Goal: Task Accomplishment & Management: Complete application form

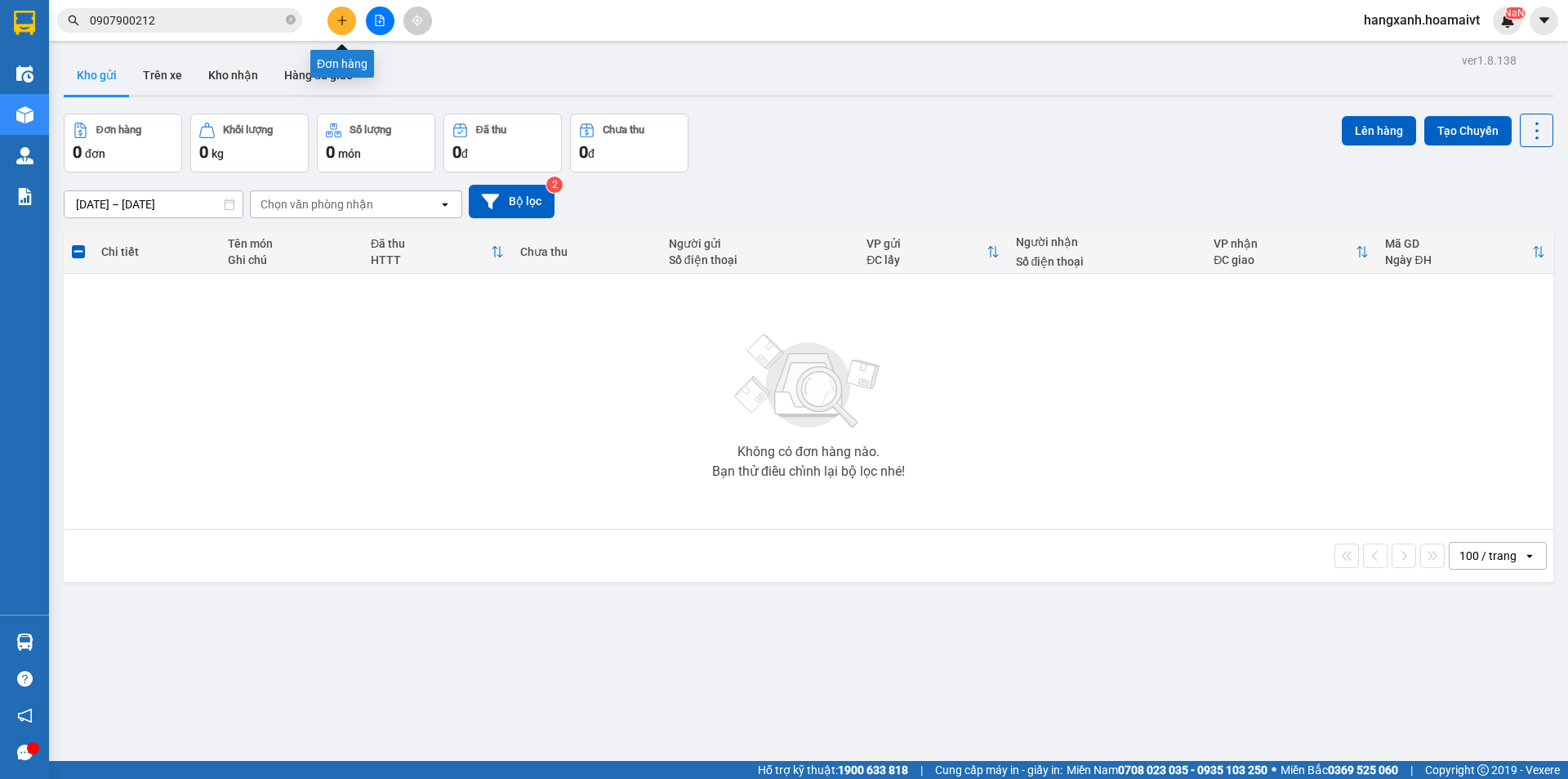
click at [336, 21] on button at bounding box center [342, 21] width 28 height 28
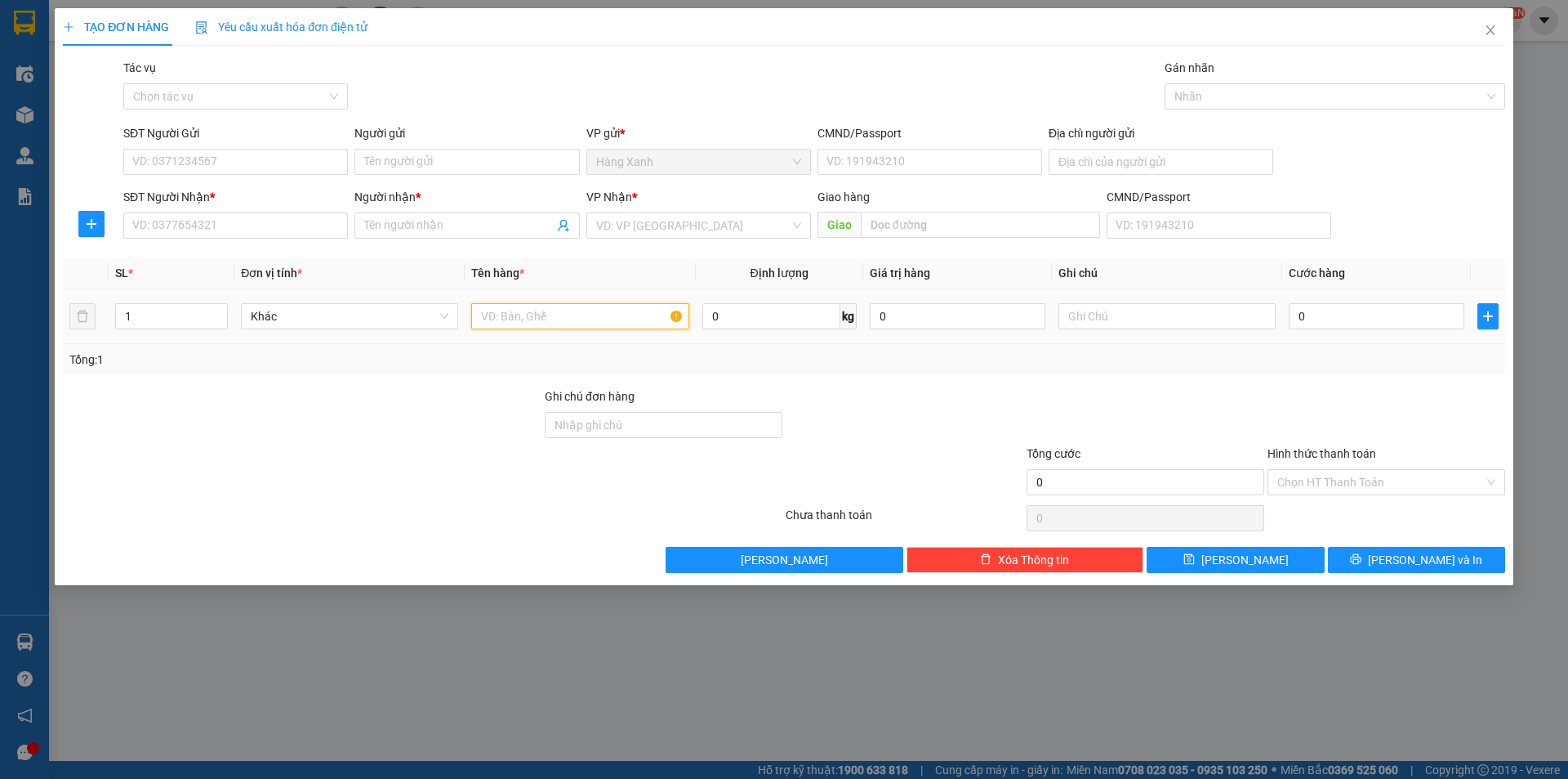
click at [590, 314] on input "text" at bounding box center [580, 316] width 217 height 27
type input "thùng"
click at [231, 228] on input "SĐT Người Nhận *" at bounding box center [235, 226] width 225 height 27
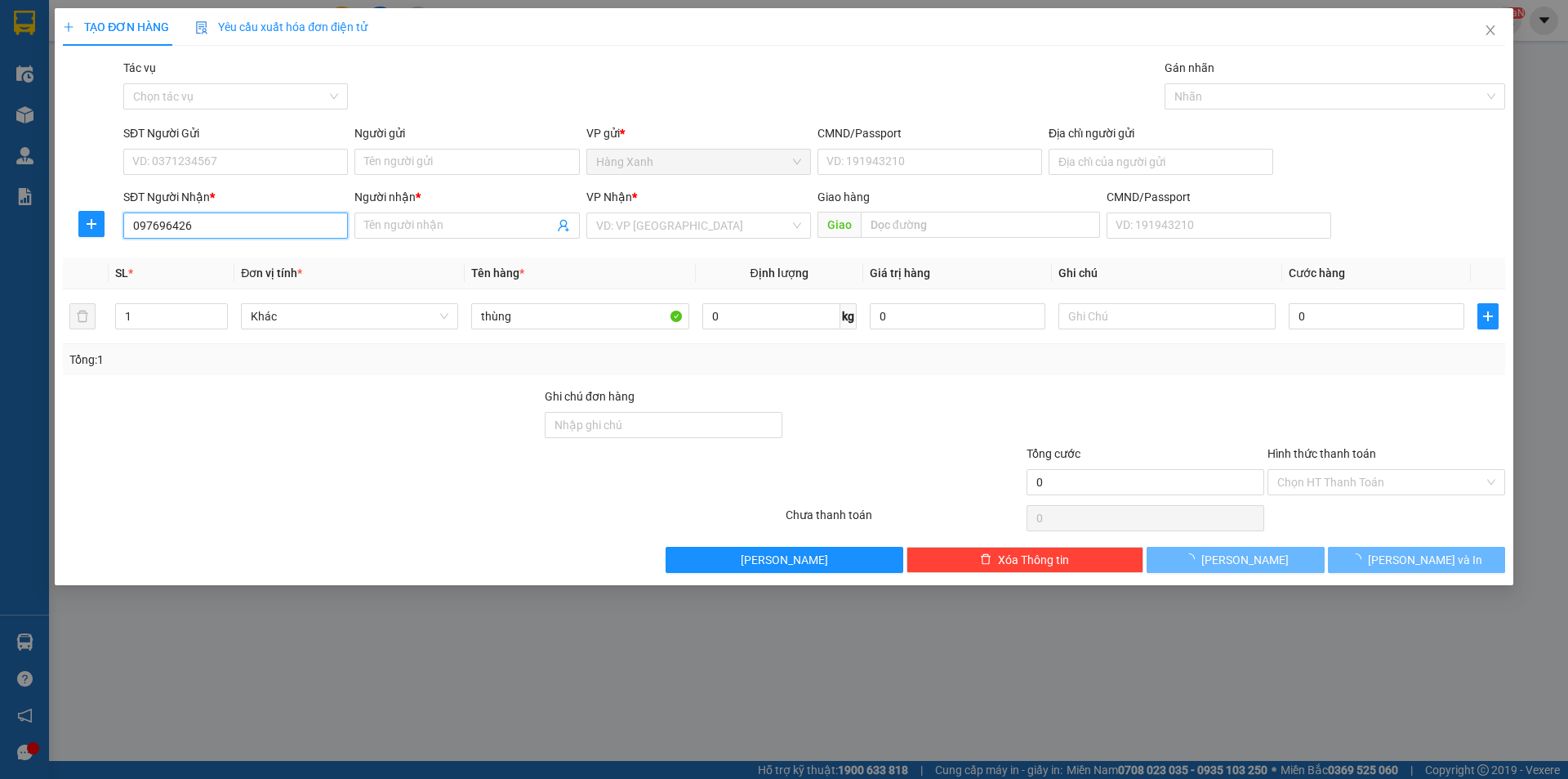
type input "0976964269"
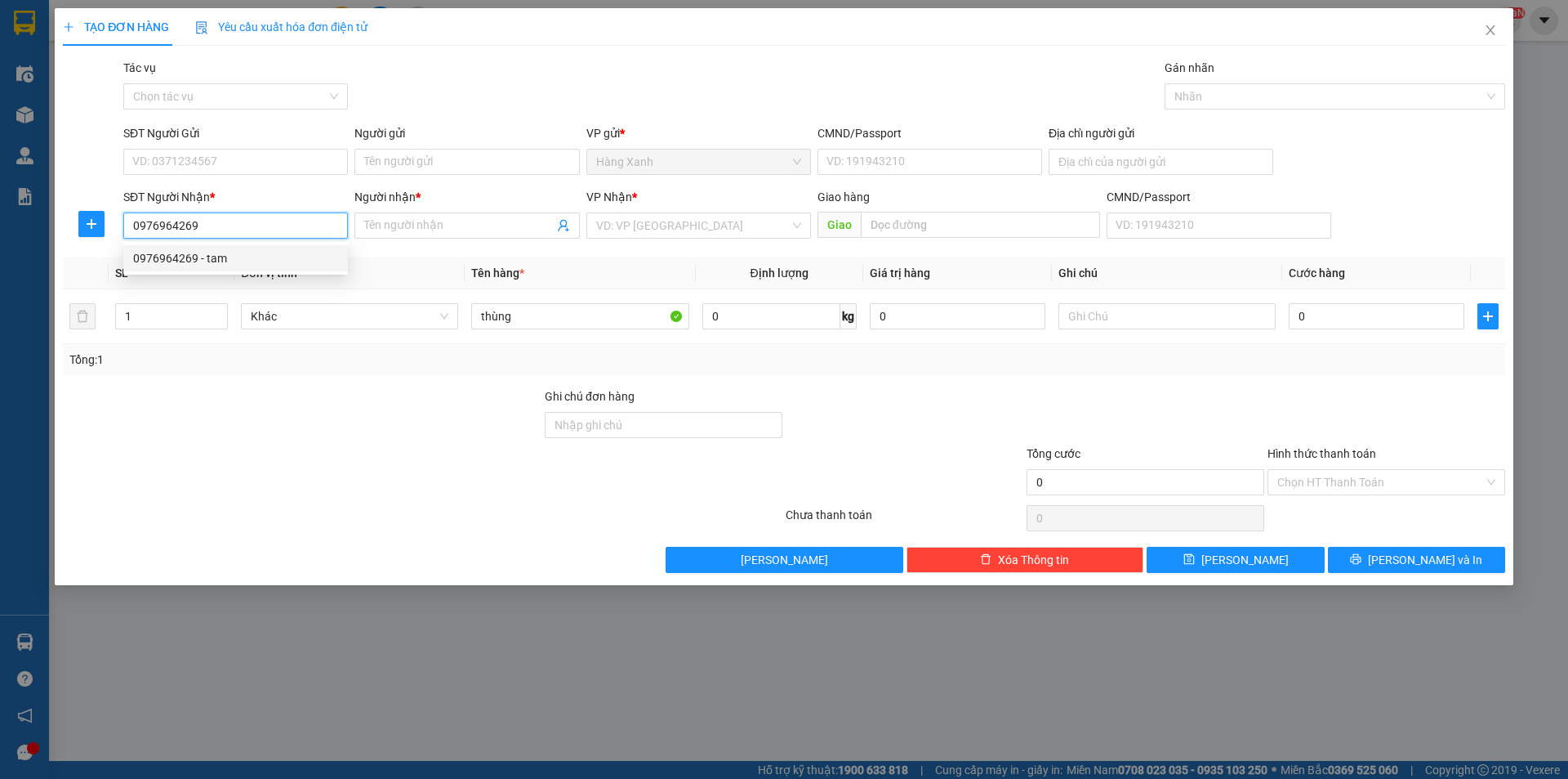
drag, startPoint x: 235, startPoint y: 258, endPoint x: 278, endPoint y: 192, distance: 78.8
click at [236, 258] on div "0976964269 - tam" at bounding box center [235, 258] width 205 height 18
type input "tam"
type input "[PERSON_NAME]"
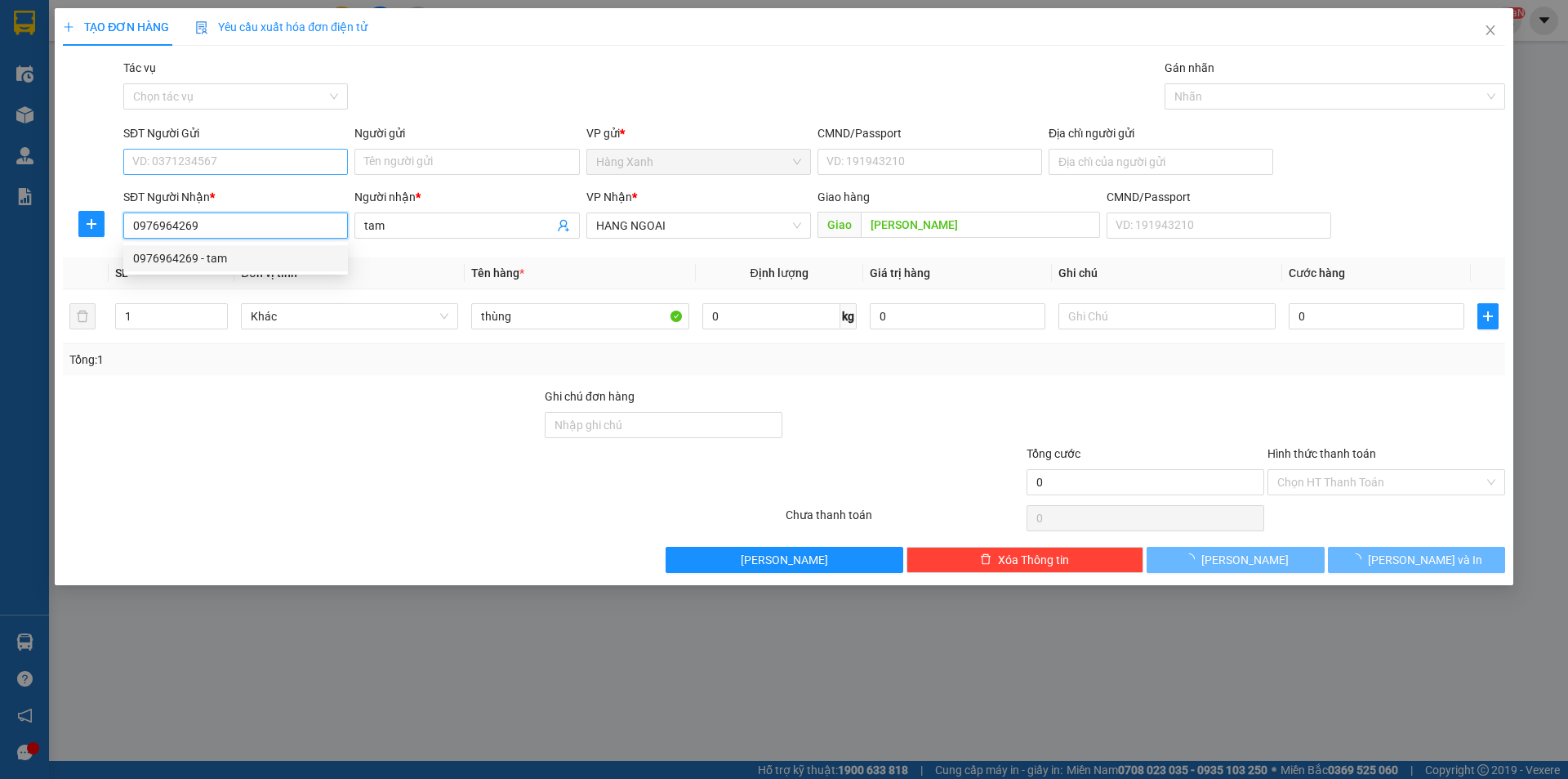
type input "0976964269"
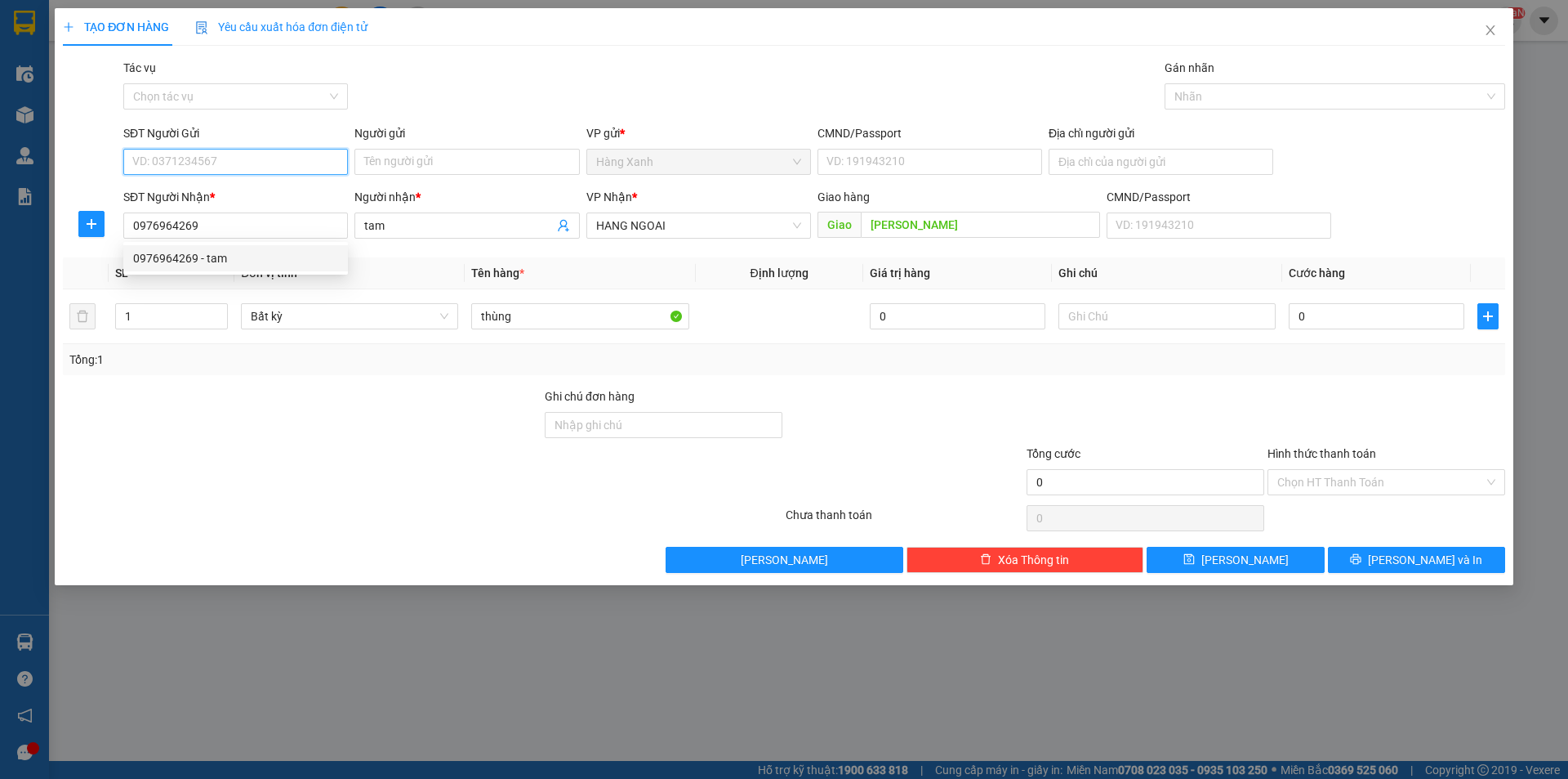
click at [284, 162] on input "SĐT Người Gửi" at bounding box center [235, 162] width 225 height 27
click at [263, 195] on div "0937499897" at bounding box center [235, 195] width 205 height 18
click at [262, 156] on input "0937499897" at bounding box center [235, 162] width 225 height 27
type input "0978799968"
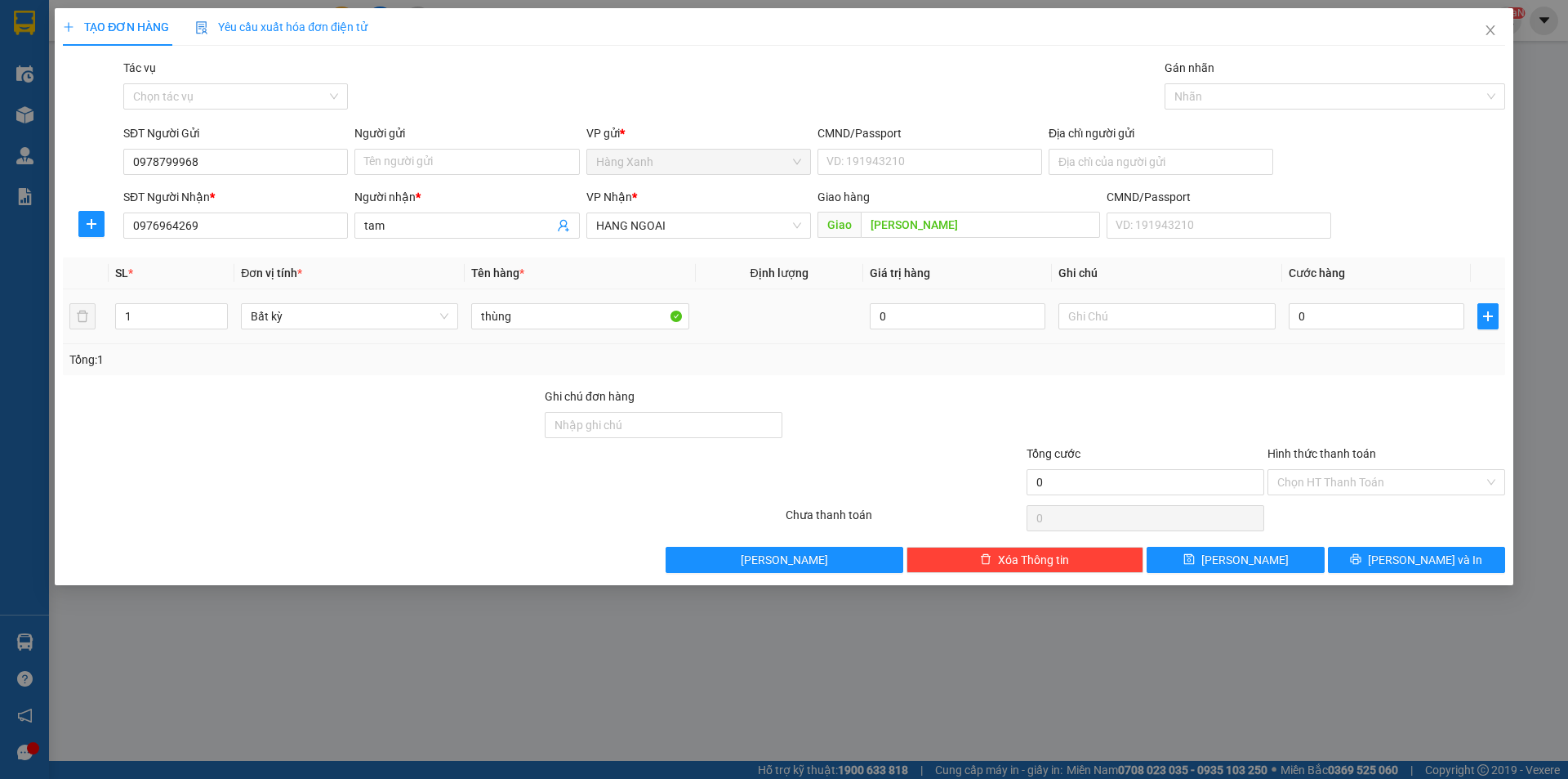
click at [1386, 299] on td "0" at bounding box center [1376, 317] width 189 height 55
click at [1380, 301] on div "0" at bounding box center [1376, 315] width 176 height 32
click at [1370, 312] on input "0" at bounding box center [1376, 316] width 176 height 27
type input "410"
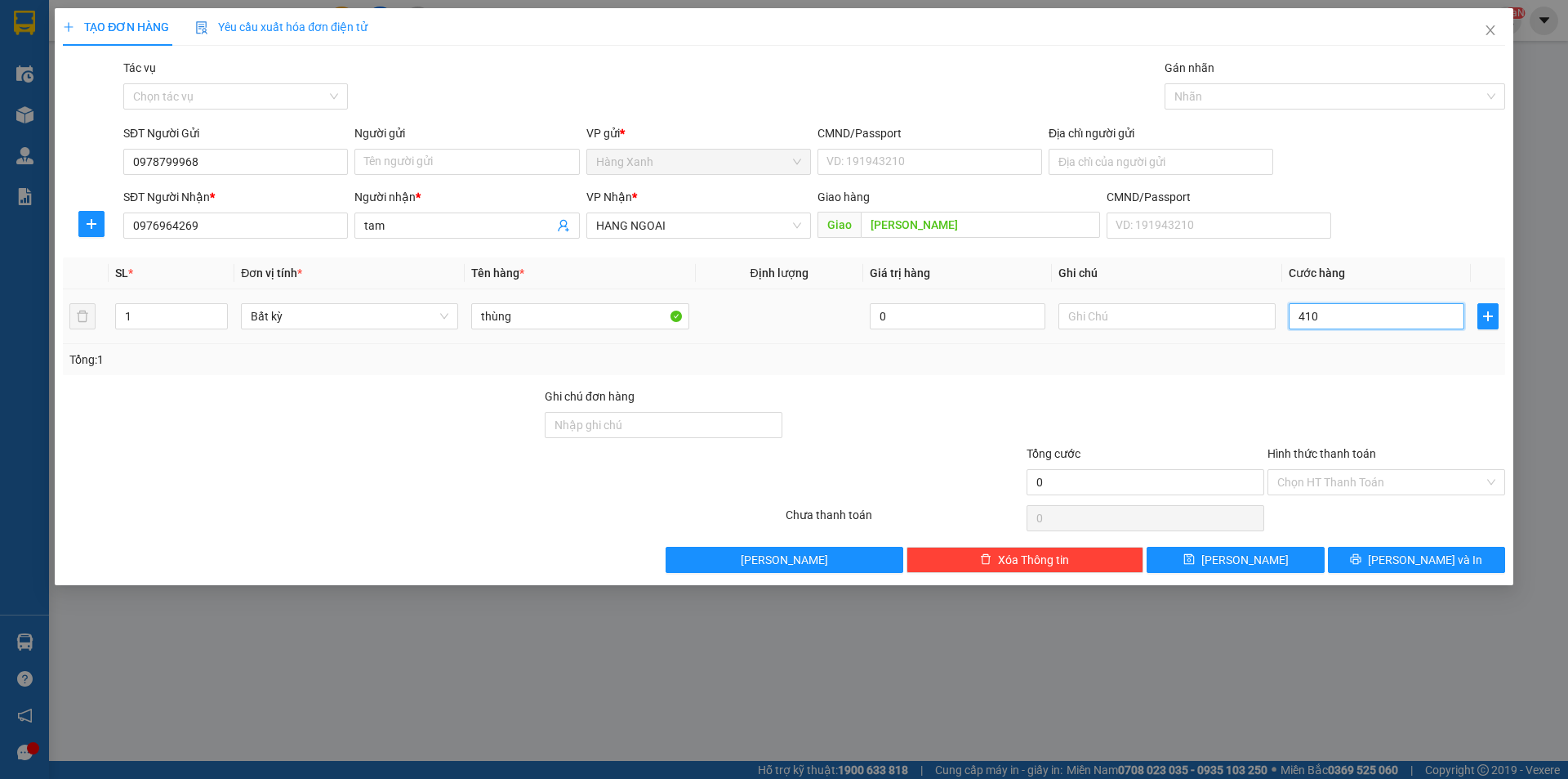
type input "410"
click at [1344, 309] on input "410" at bounding box center [1376, 316] width 176 height 27
type input "4"
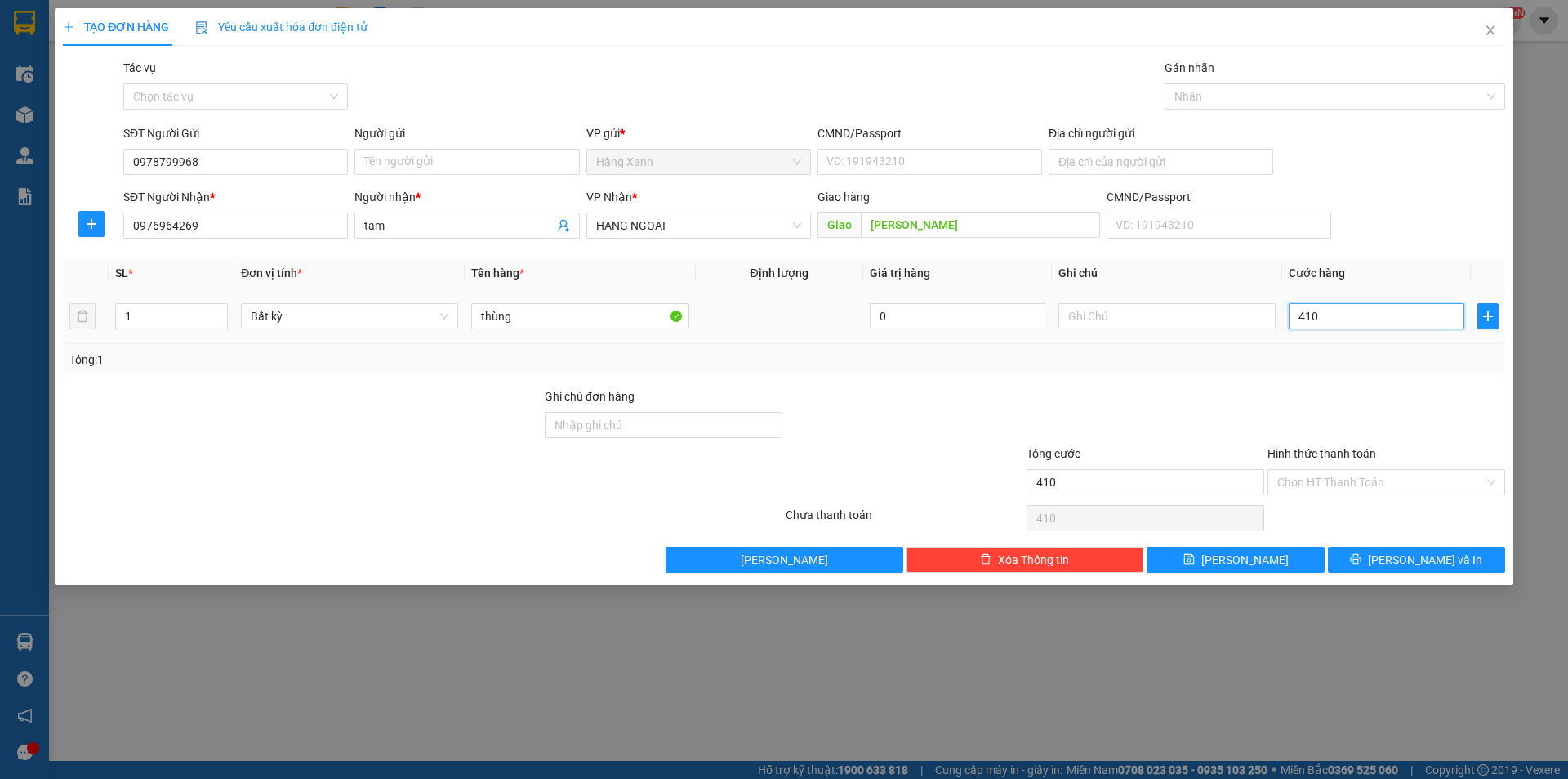
type input "4"
type input "40"
type input "40.000"
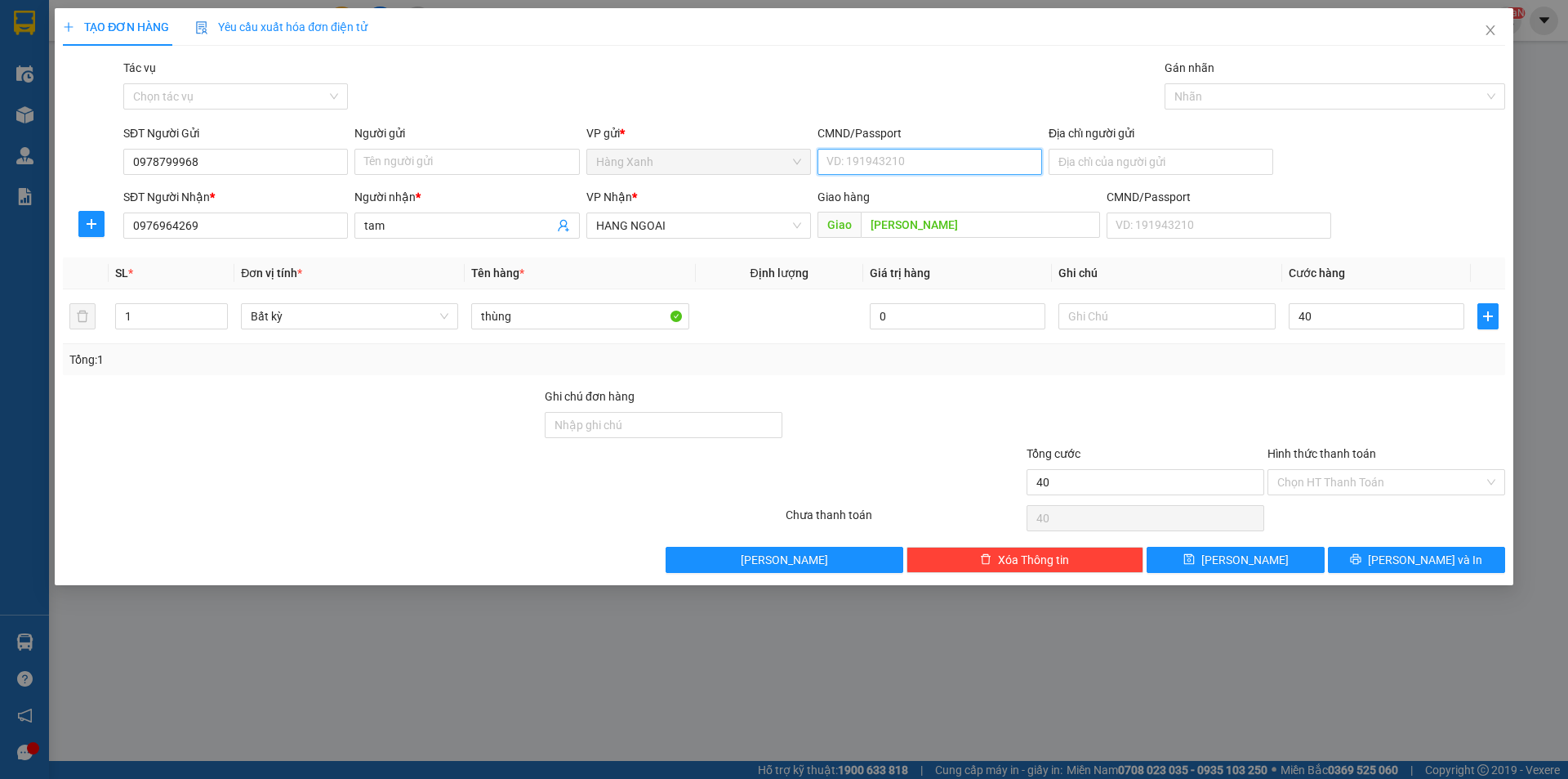
type input "40.000"
click at [934, 156] on input "CMND/Passport" at bounding box center [930, 162] width 225 height 27
click at [390, 165] on input "Người gửi" at bounding box center [466, 162] width 225 height 27
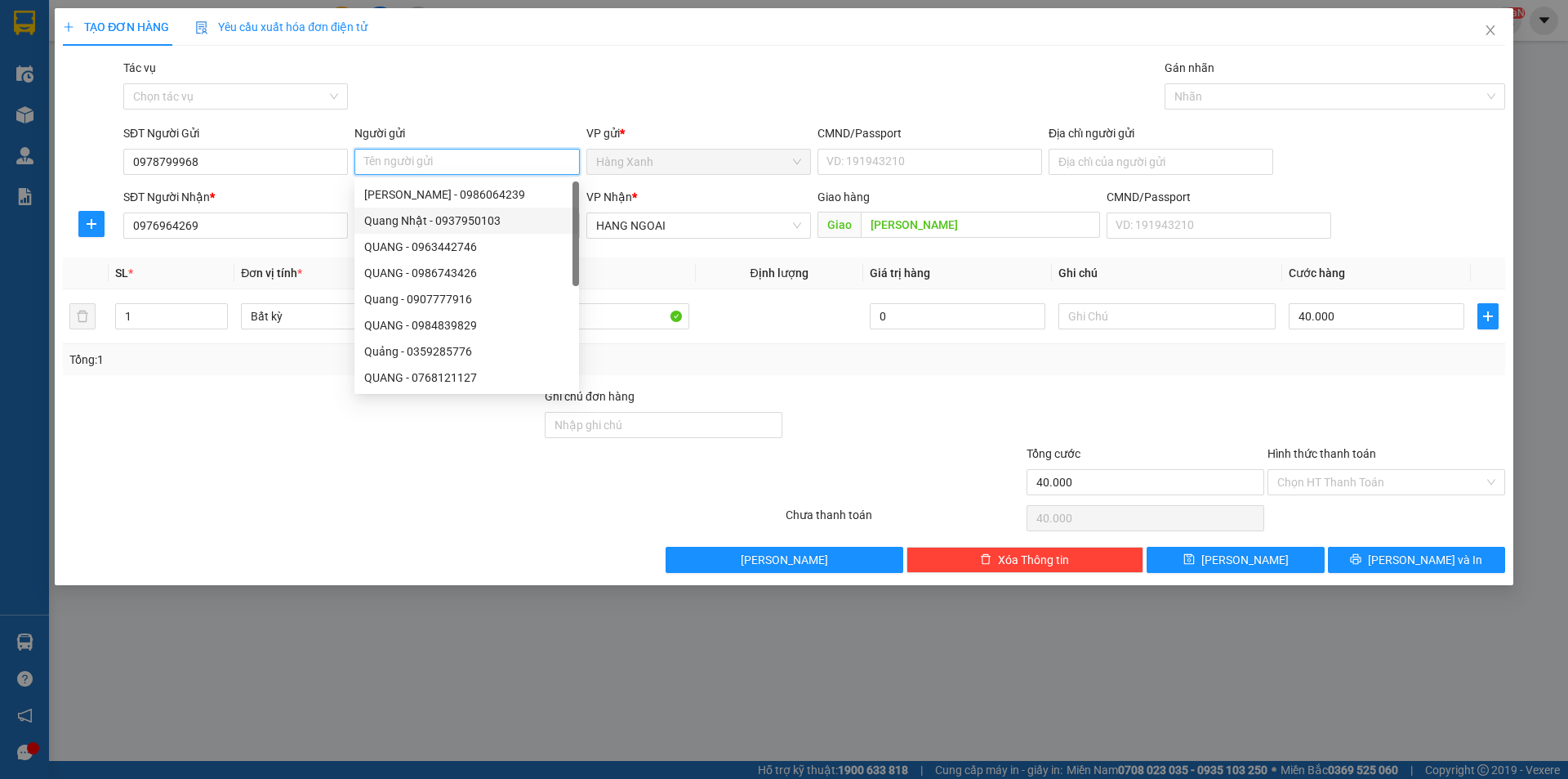
click at [439, 221] on div "Quang Nhật - 0937950103" at bounding box center [466, 221] width 205 height 18
type input "0937950103"
type input "Quang Nhật"
click at [439, 221] on div "Quang Nhật - 0937950103" at bounding box center [466, 221] width 205 height 18
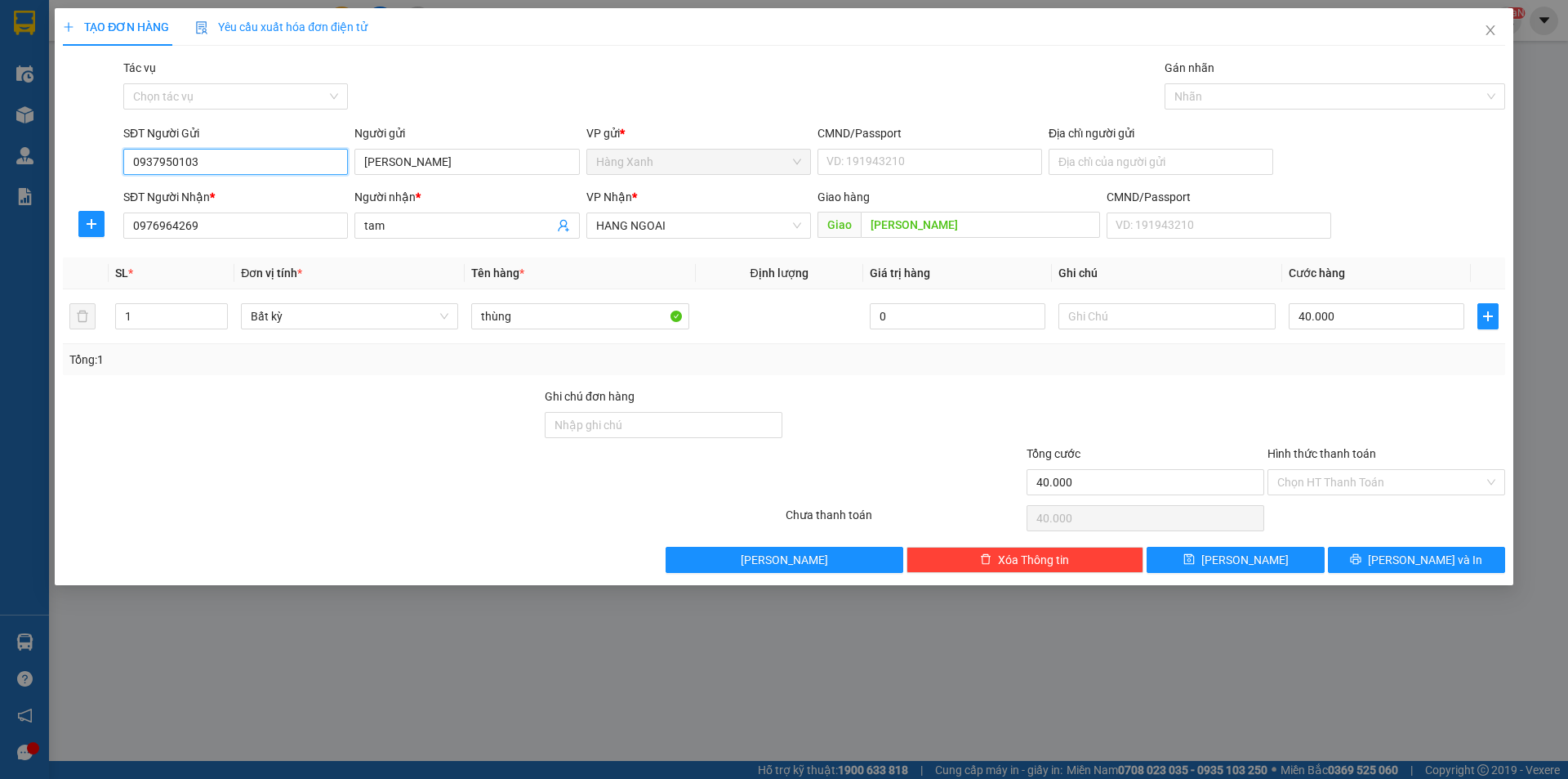
click at [244, 169] on input "0937950103" at bounding box center [235, 162] width 225 height 27
type input "09787999"
click at [255, 233] on input "0976964269" at bounding box center [235, 226] width 225 height 27
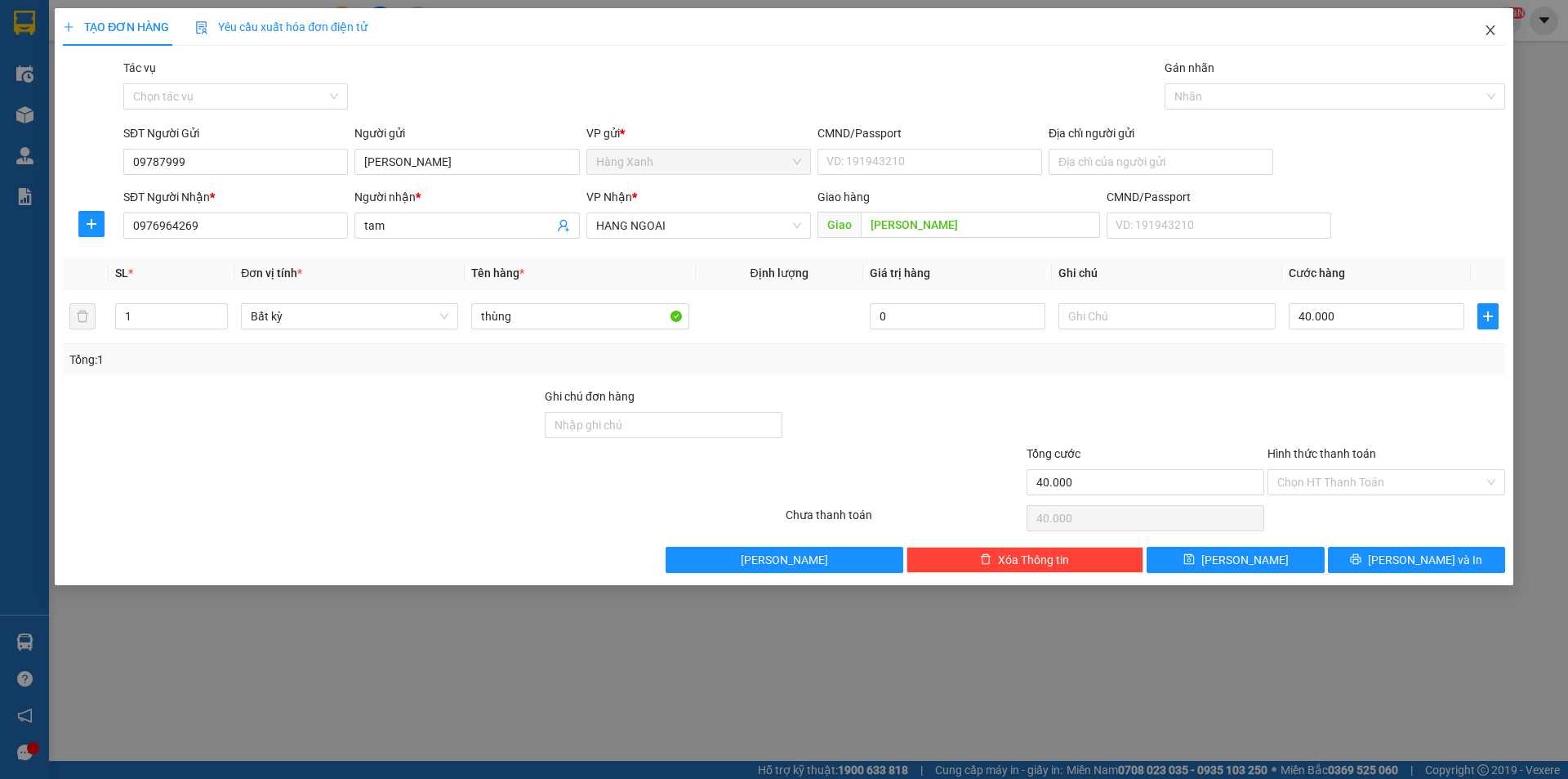
click at [1492, 18] on span "Close" at bounding box center [1490, 31] width 46 height 46
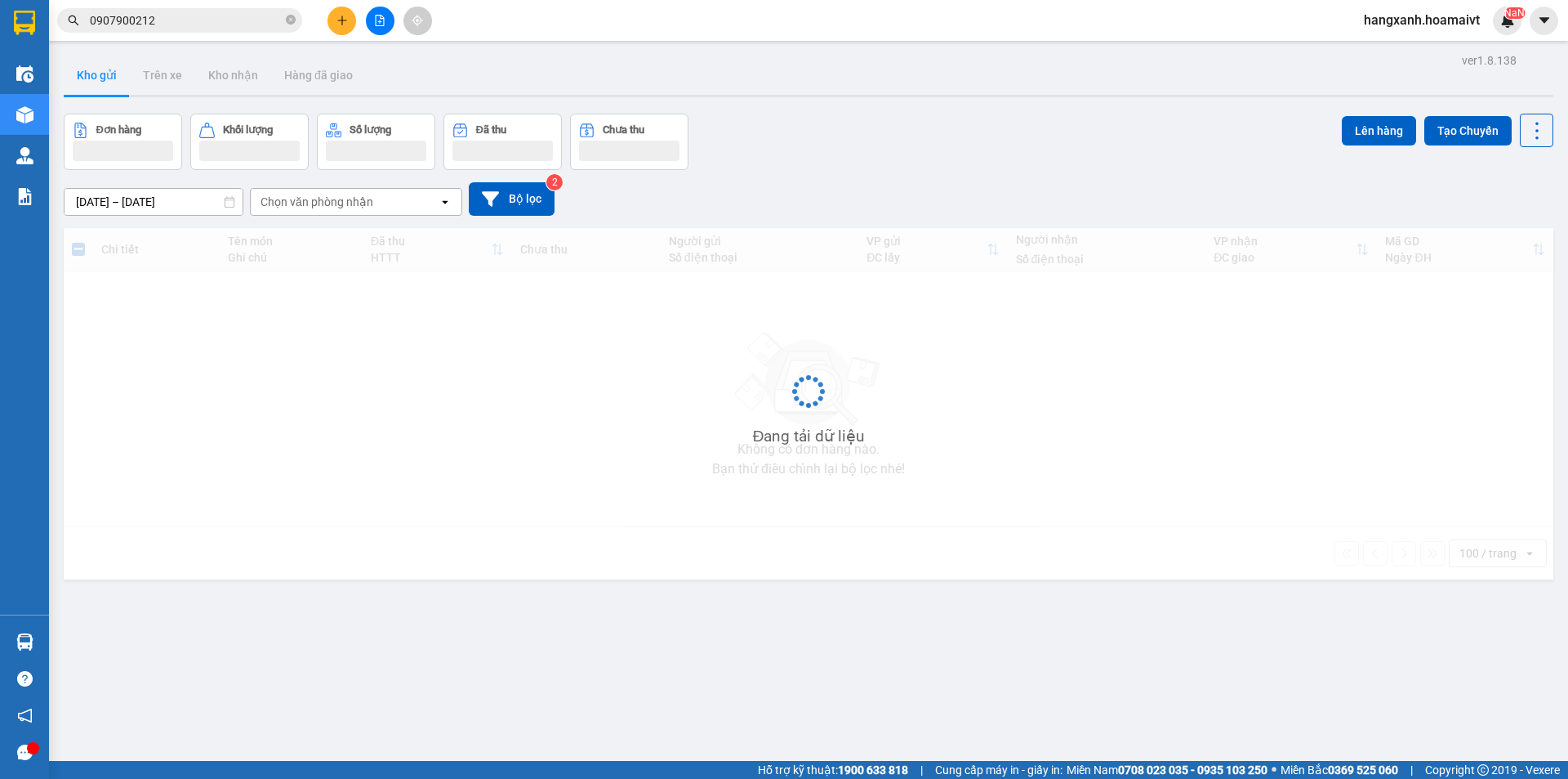
click at [163, 27] on input "0907900212" at bounding box center [186, 21] width 192 height 18
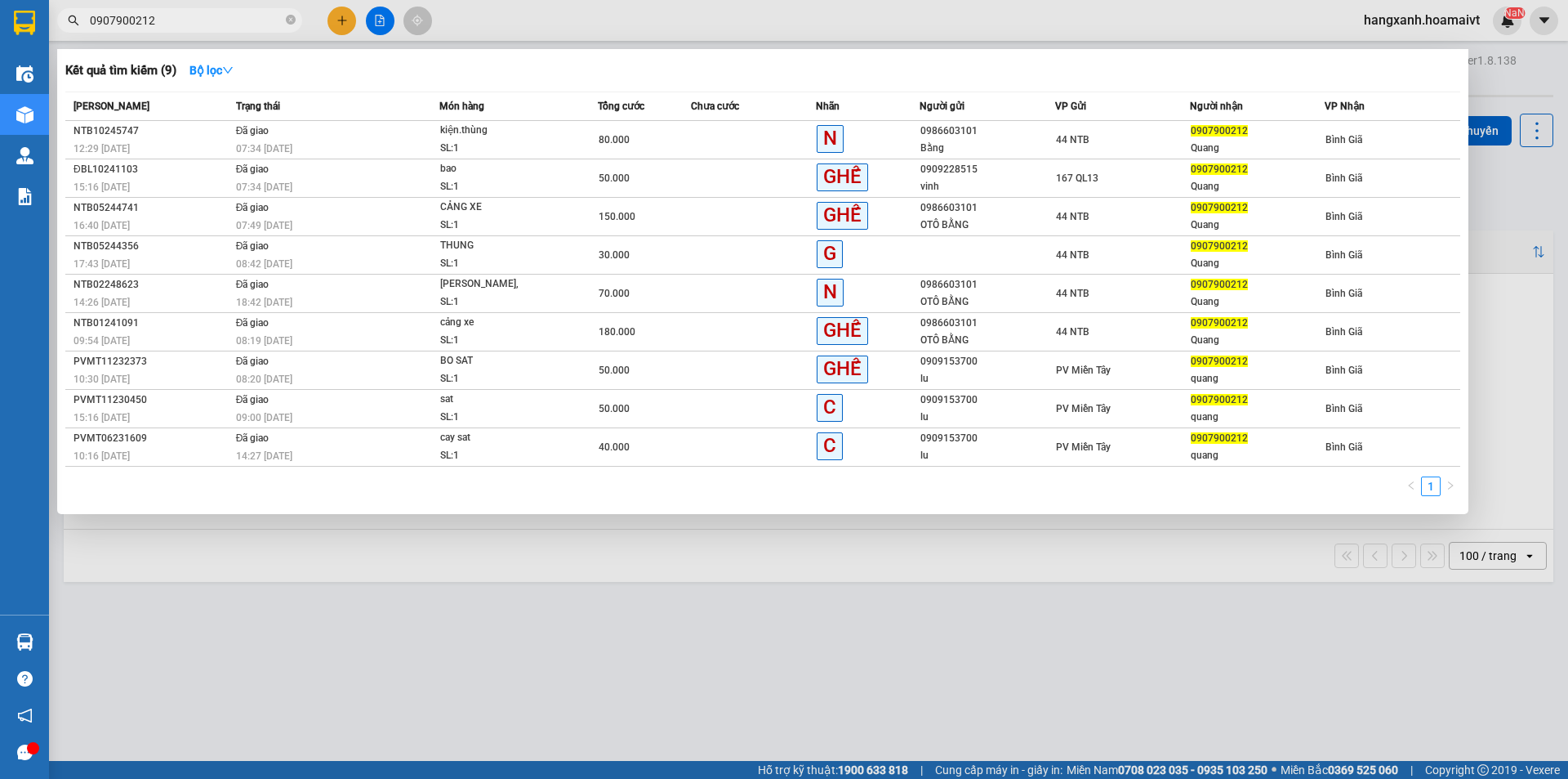
click at [163, 27] on input "0907900212" at bounding box center [186, 21] width 192 height 18
paste input "76964269"
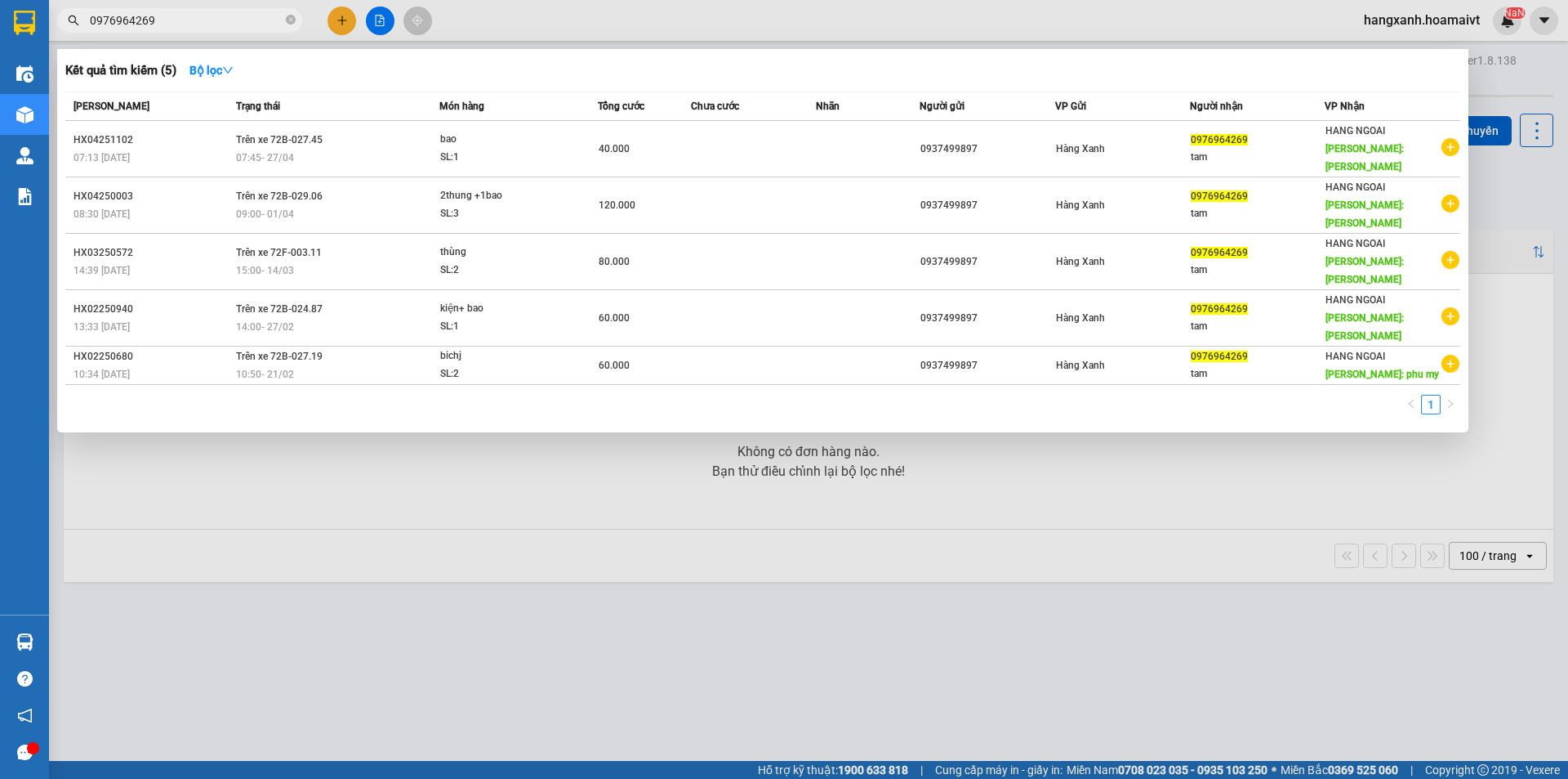
type input "0976964269"
click at [337, 23] on div at bounding box center [784, 389] width 1568 height 779
click at [337, 23] on icon "plus" at bounding box center [342, 21] width 12 height 12
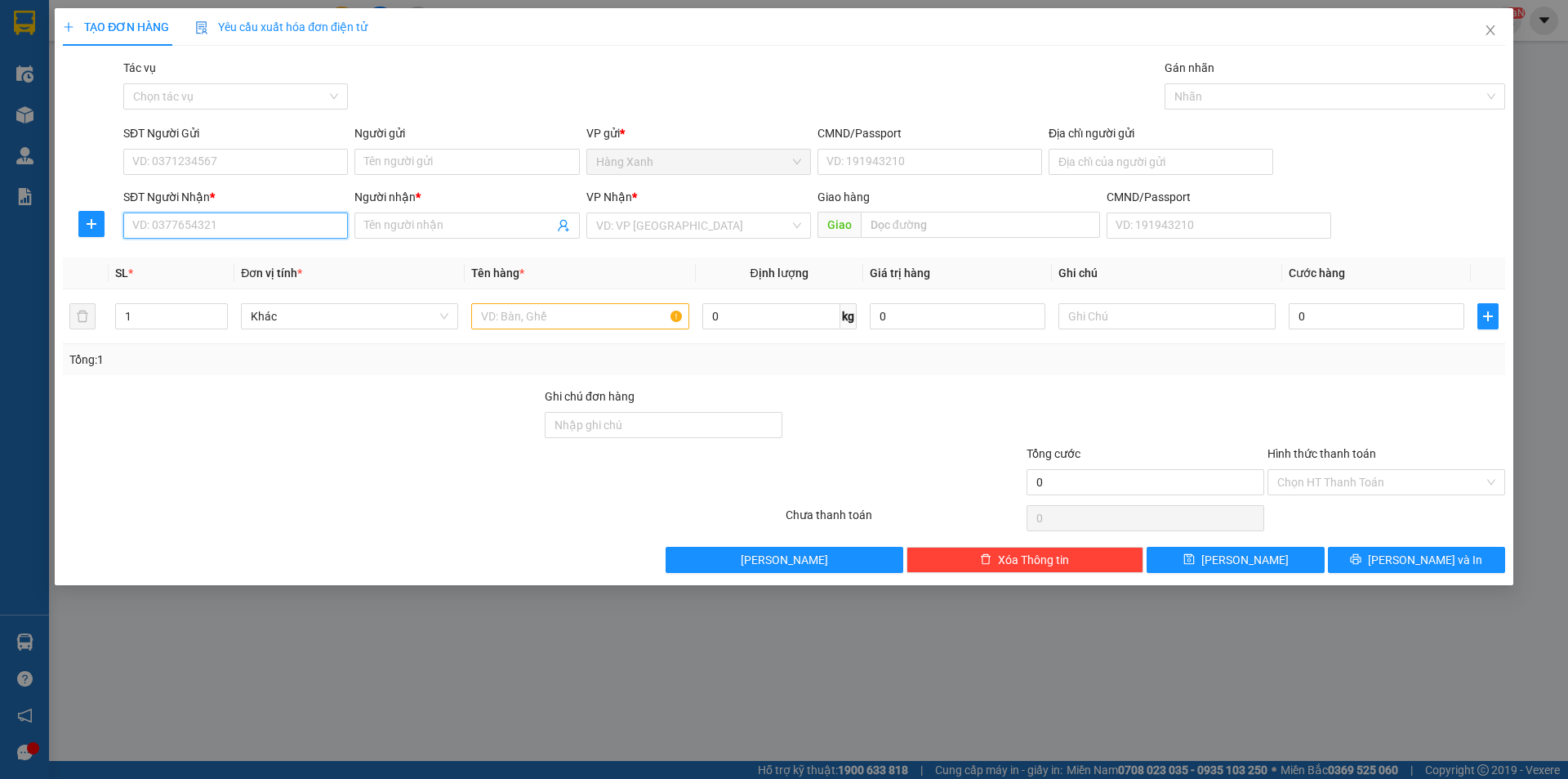
click at [205, 218] on input "SĐT Người Nhận *" at bounding box center [235, 226] width 225 height 27
paste input "0976964269"
type input "0976964269"
click at [240, 256] on div "0976964269 - tam" at bounding box center [235, 258] width 205 height 18
type input "tam"
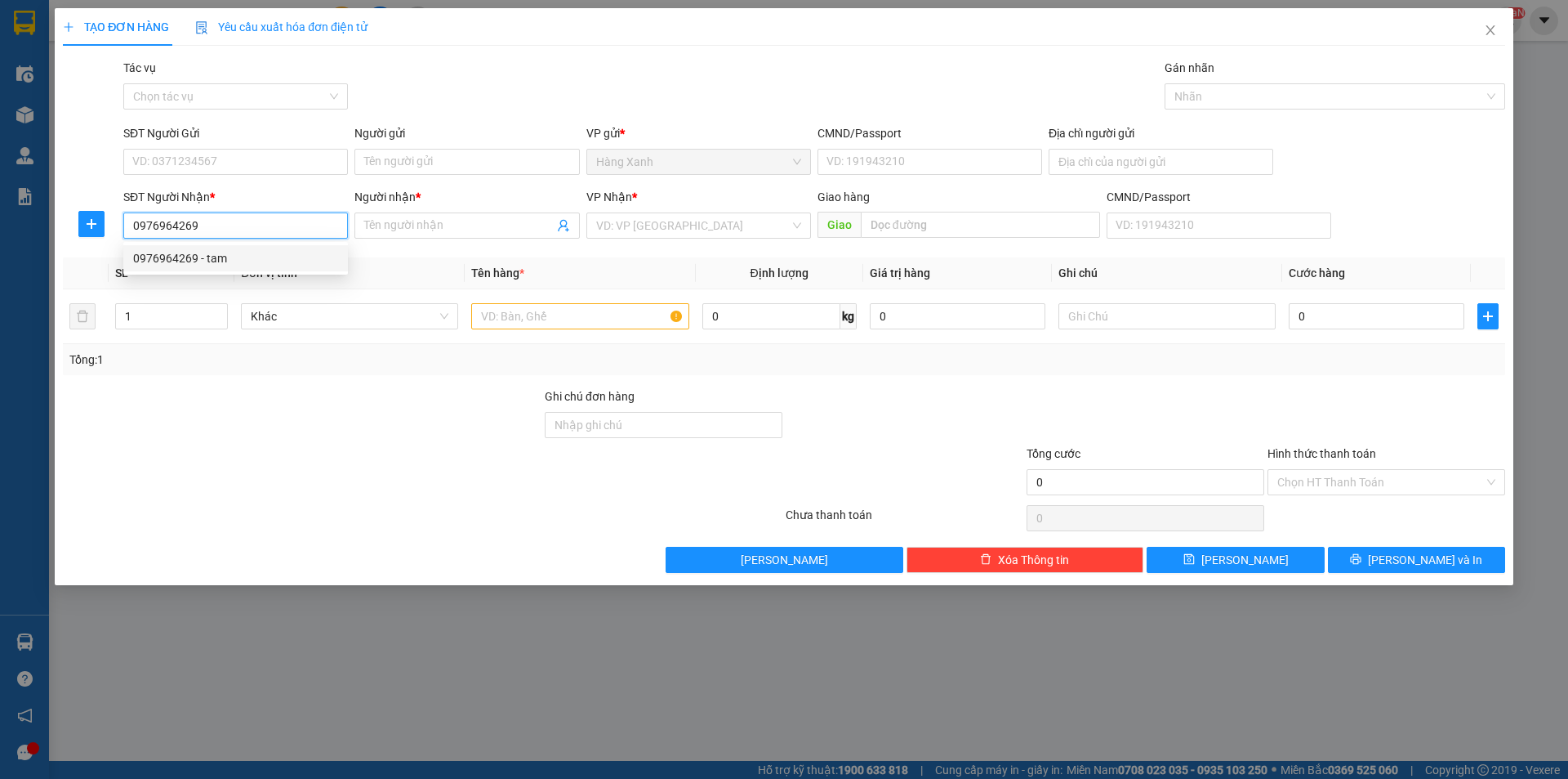
type input "[PERSON_NAME]"
type input "0976964269"
click at [449, 226] on input "tam" at bounding box center [459, 226] width 189 height 18
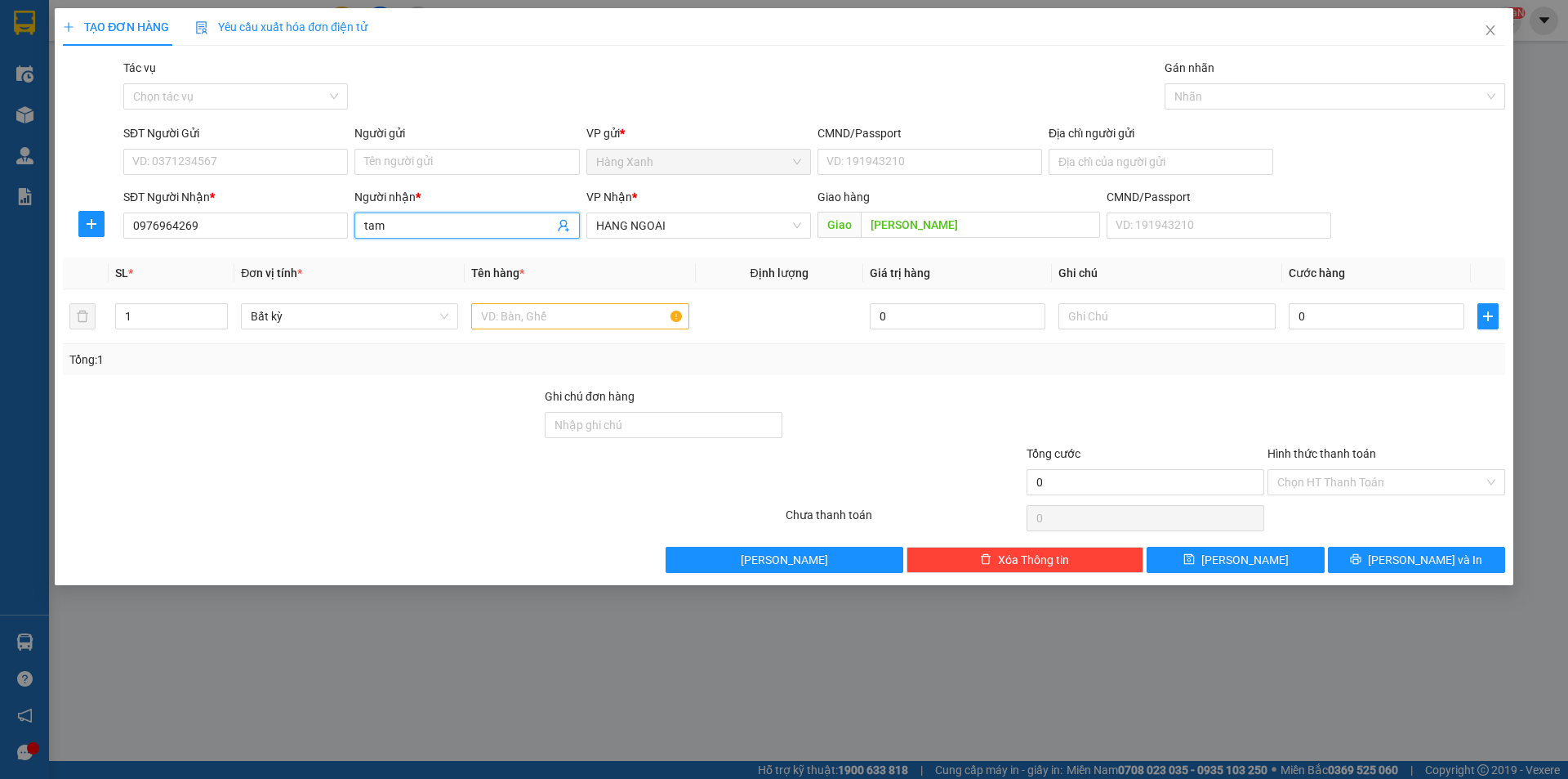
click at [449, 226] on input "tam" at bounding box center [459, 226] width 189 height 18
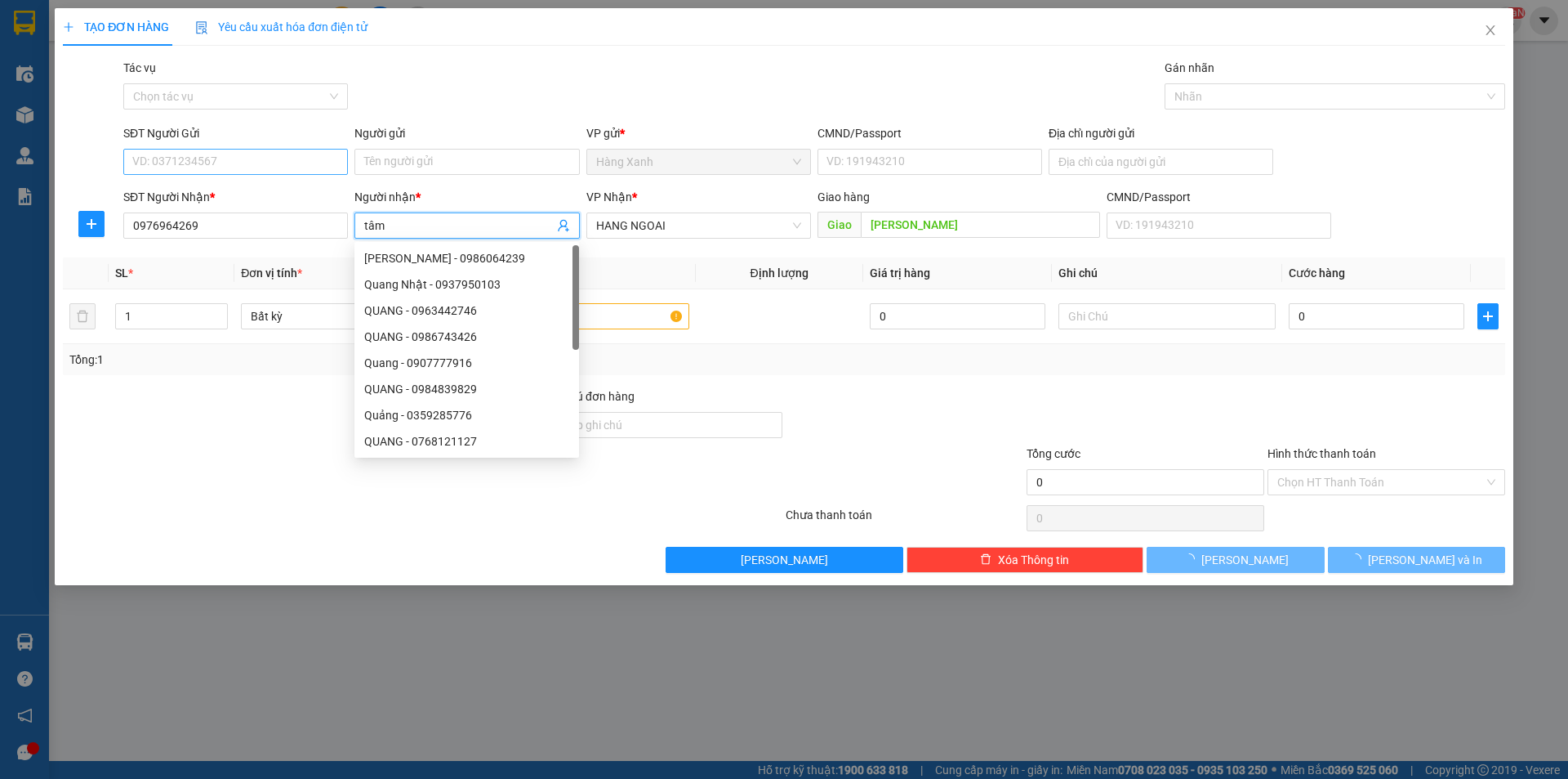
type input "tâm"
click at [288, 158] on input "SĐT Người Gửi" at bounding box center [235, 162] width 225 height 27
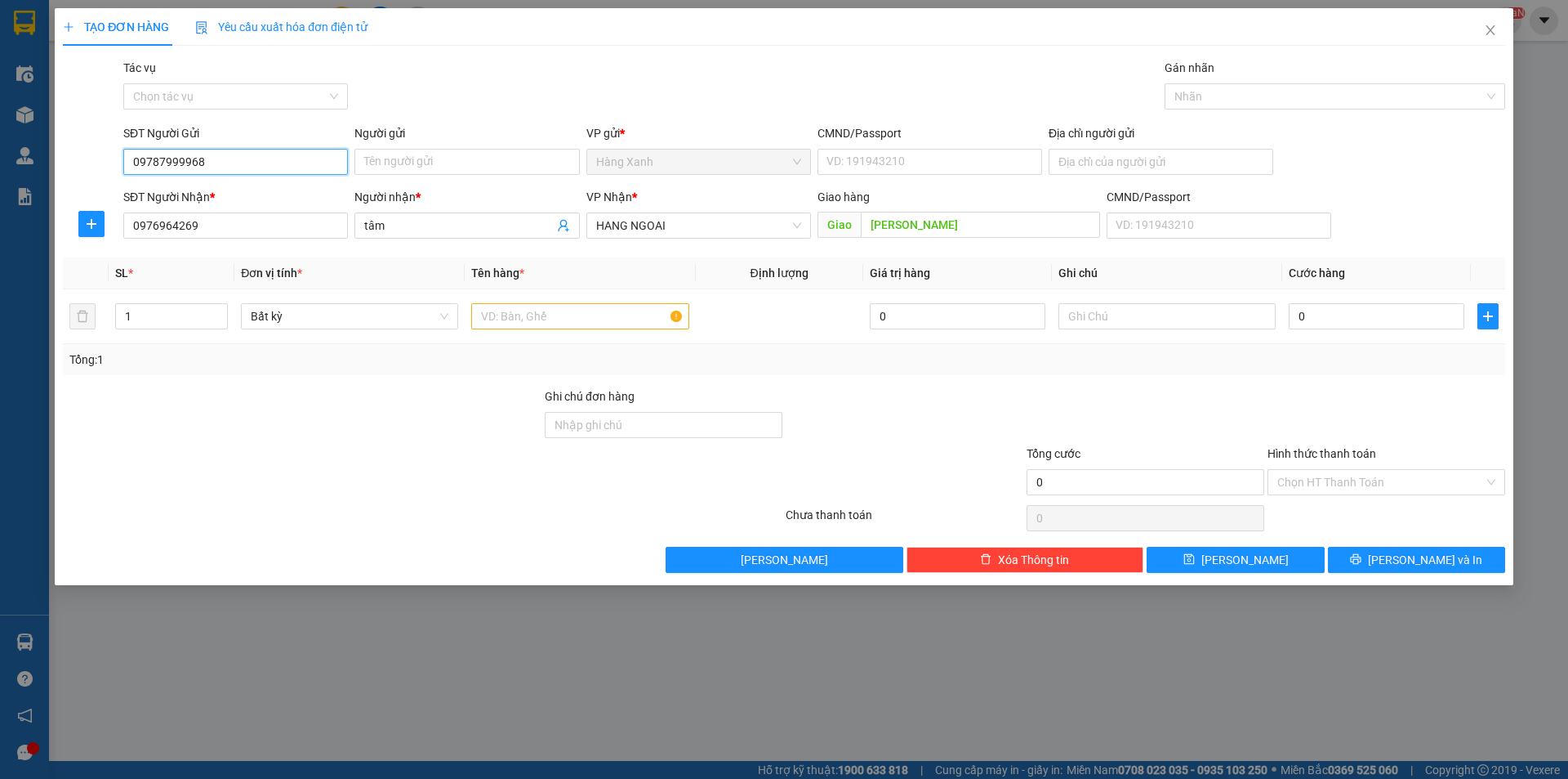
type input "09787999968"
click at [976, 177] on div "CMND/Passport VD: 191943210" at bounding box center [930, 153] width 225 height 57
click at [571, 319] on input "text" at bounding box center [580, 316] width 217 height 27
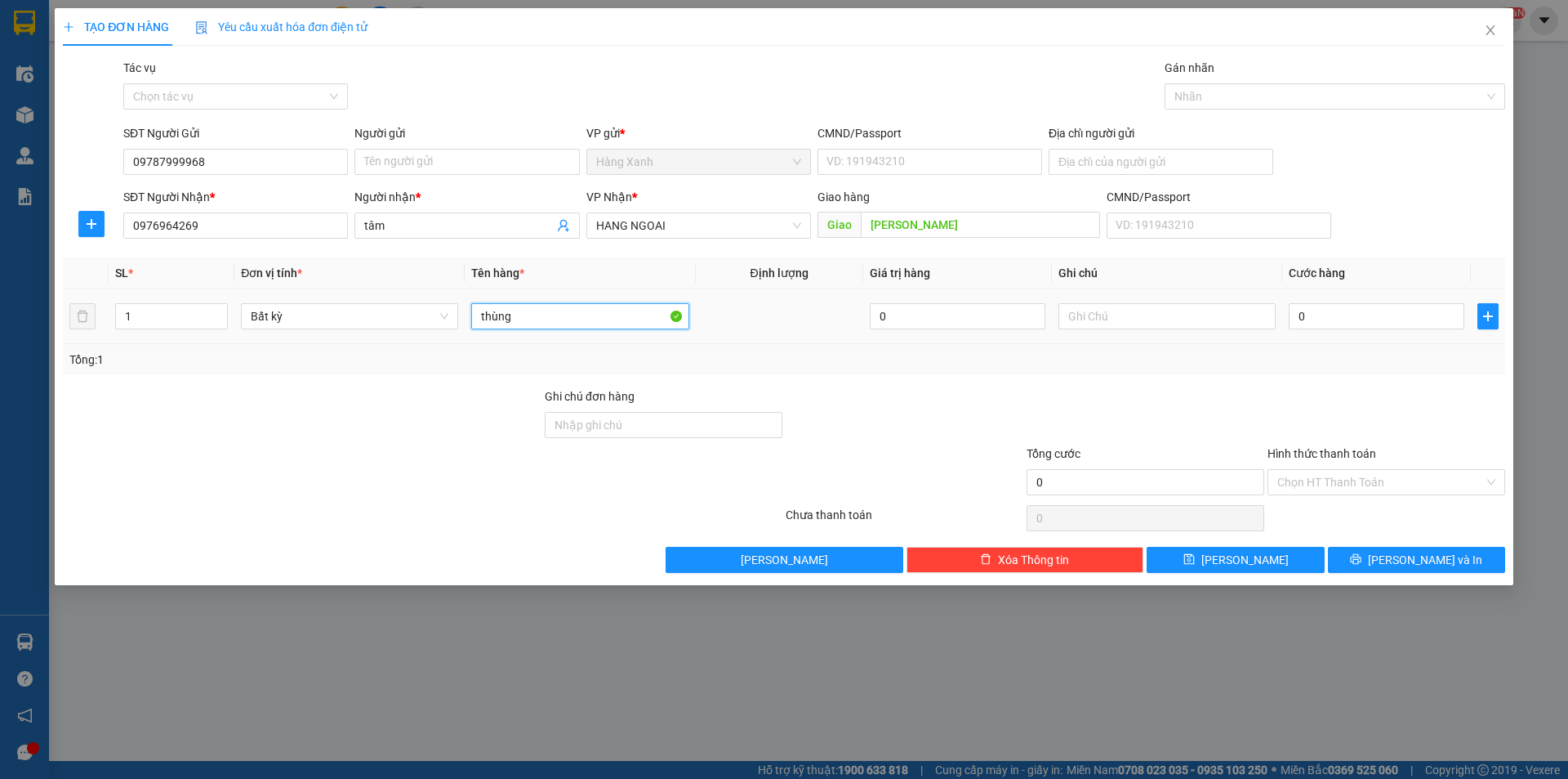
type input "thùng"
click at [1390, 330] on div "0" at bounding box center [1376, 315] width 176 height 32
click at [1391, 320] on input "0" at bounding box center [1376, 316] width 176 height 27
type input "4"
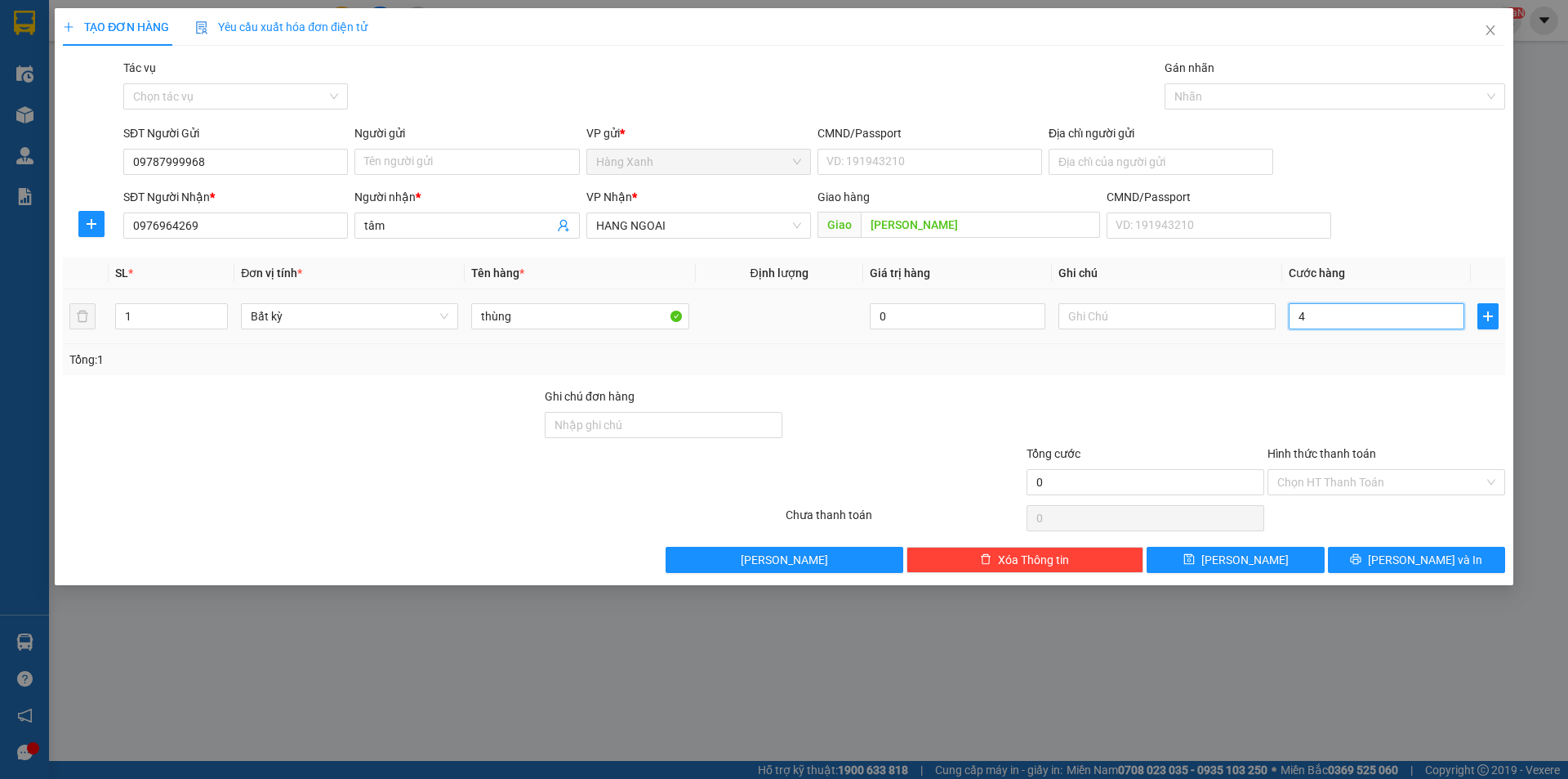
type input "4"
type input "40"
click at [1343, 319] on input "40" at bounding box center [1376, 316] width 176 height 27
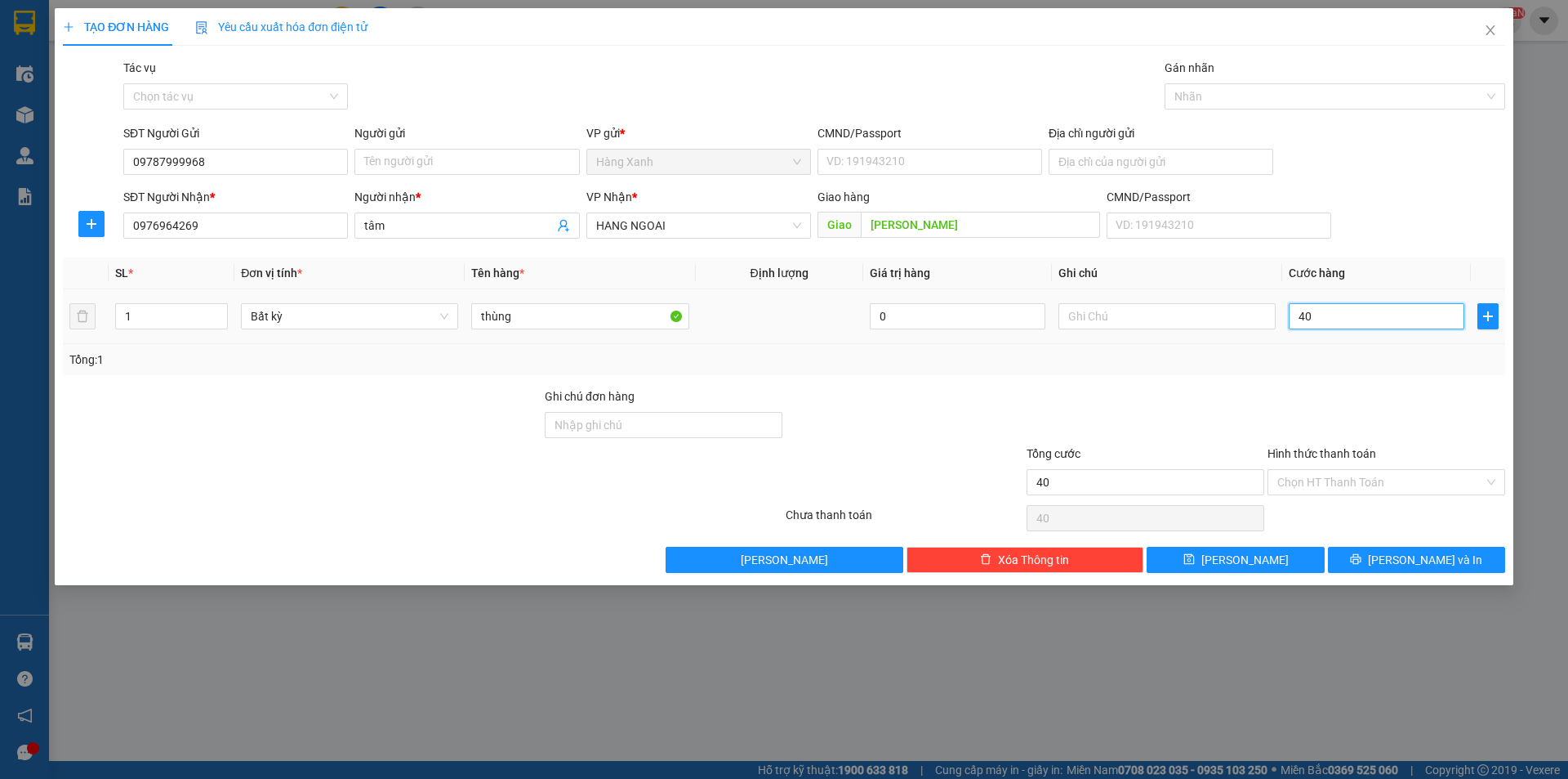
click at [1343, 319] on input "40" at bounding box center [1376, 316] width 176 height 27
type input "5"
type input "50"
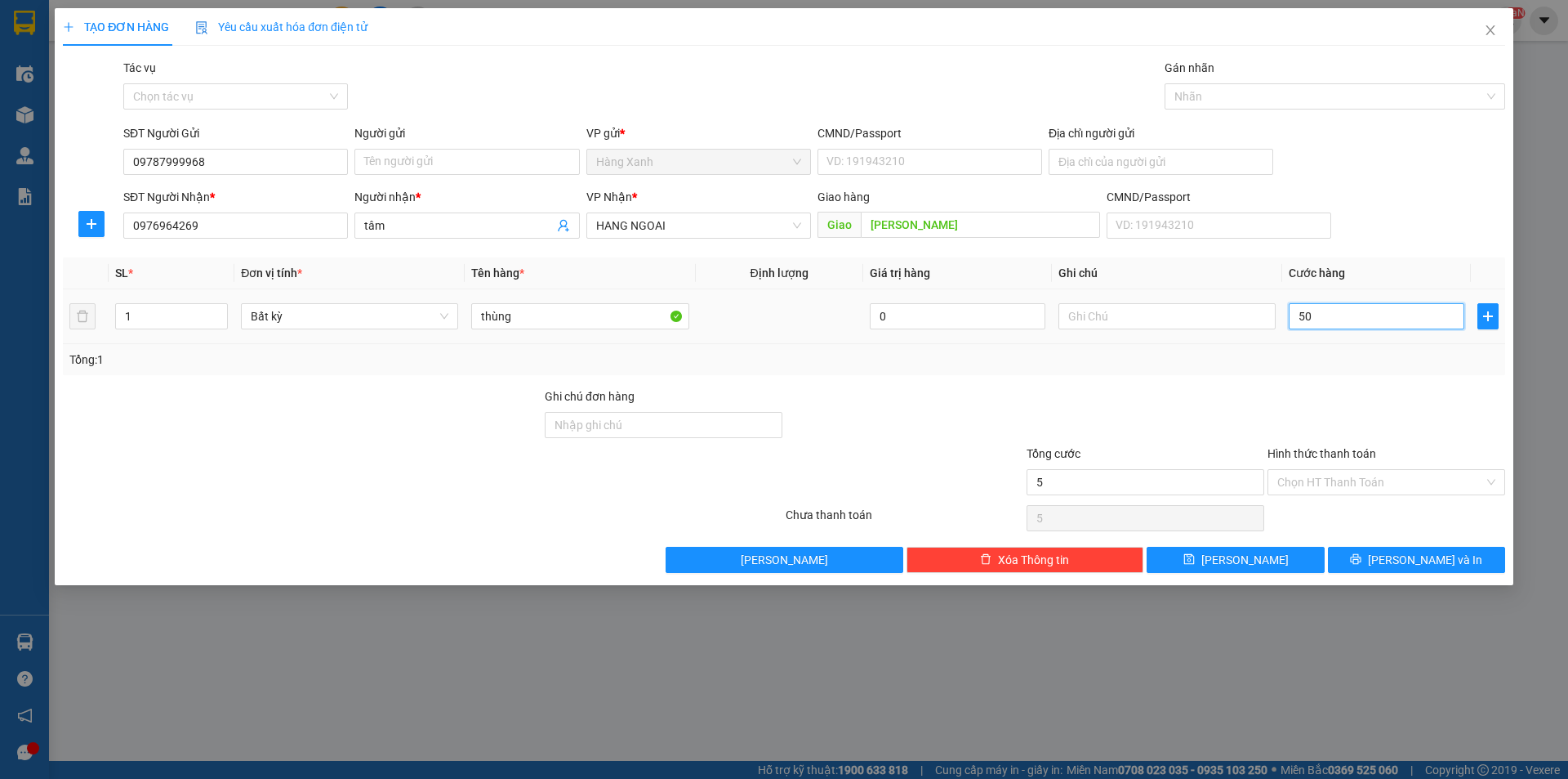
type input "50"
click at [946, 149] on input "CMND/Passport" at bounding box center [930, 162] width 225 height 27
type input "50.000"
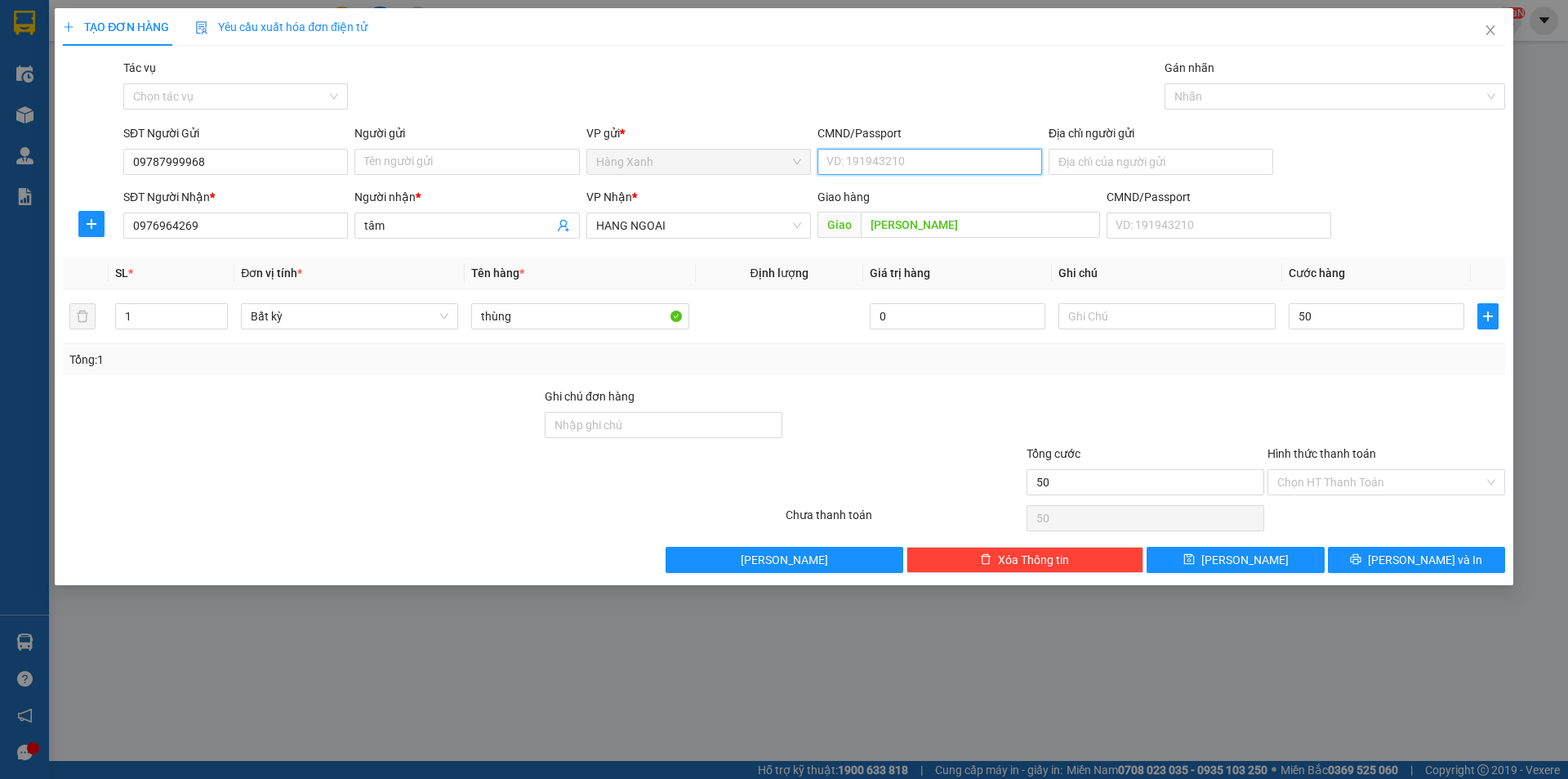
type input "50.000"
type input "079173037338"
click at [1379, 319] on input "50.000" at bounding box center [1376, 316] width 176 height 27
click at [1068, 380] on div "Transit Pickup Surcharge Ids Transit Deliver Surcharge Ids Transit Deliver Surc…" at bounding box center [784, 316] width 1442 height 514
click at [1356, 312] on input "50.000" at bounding box center [1376, 316] width 176 height 27
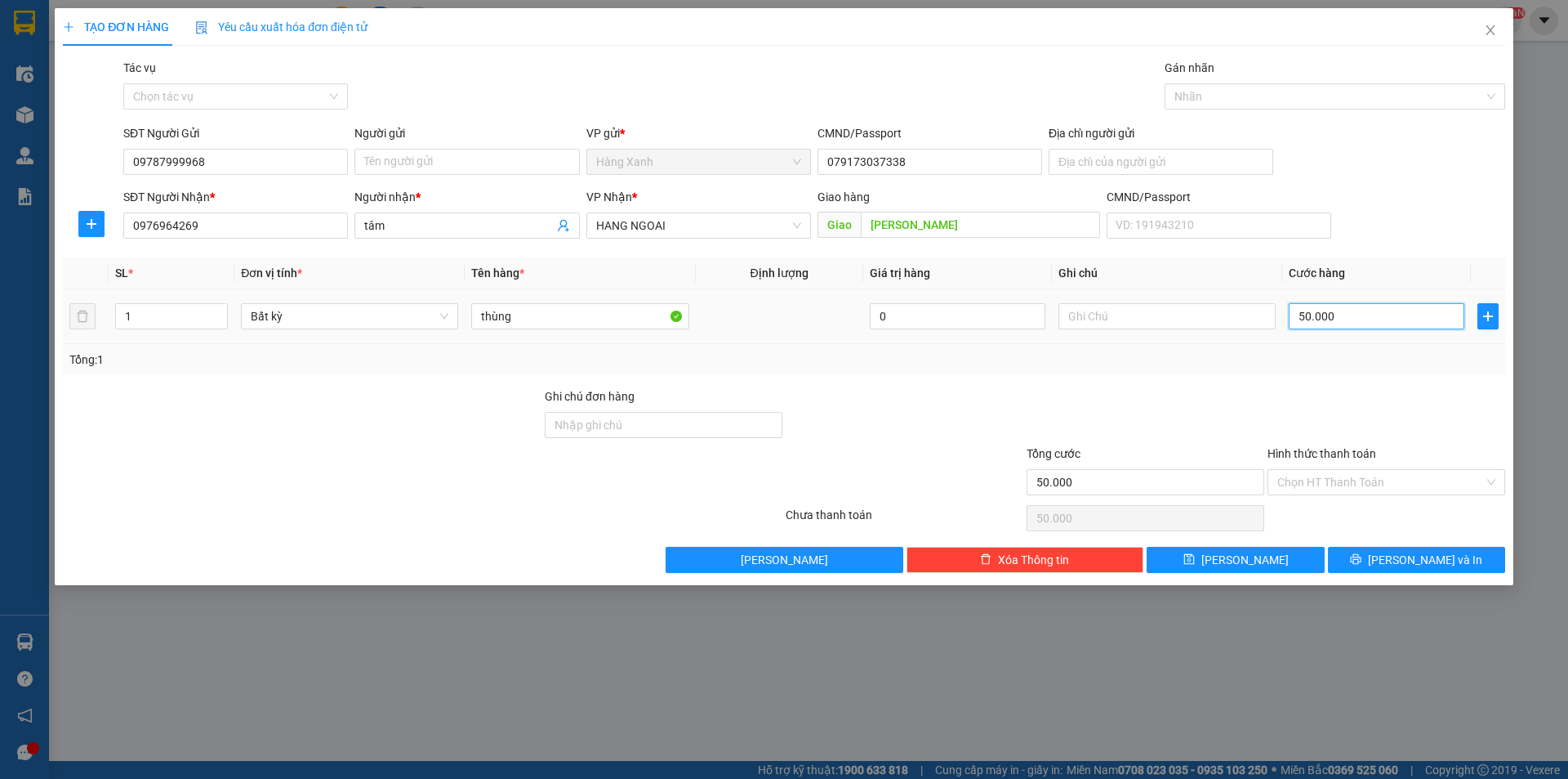
type input "4"
type input "40"
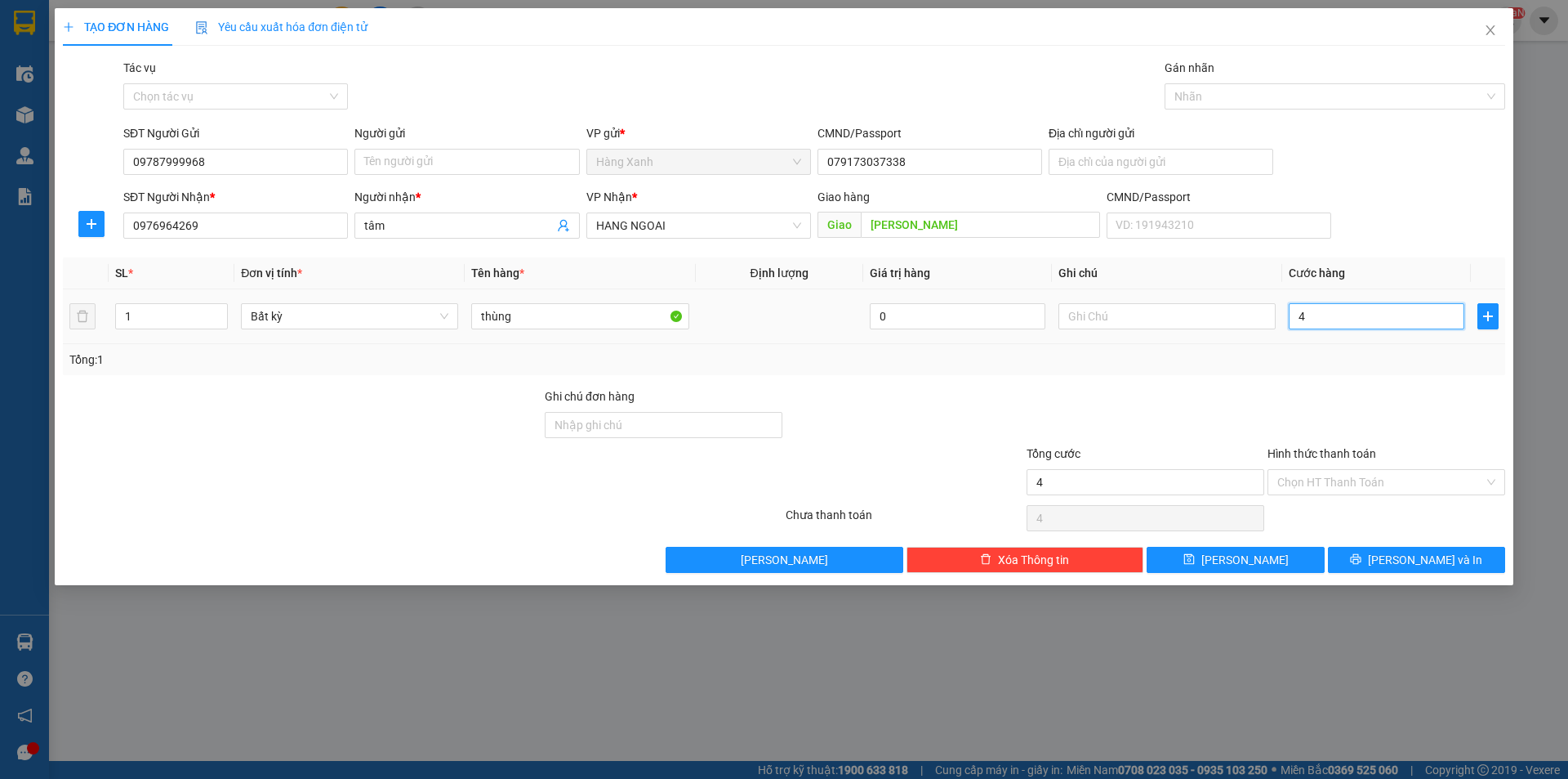
type input "40"
type input "40.000"
click at [1399, 485] on input "Hình thức thanh toán" at bounding box center [1380, 482] width 206 height 25
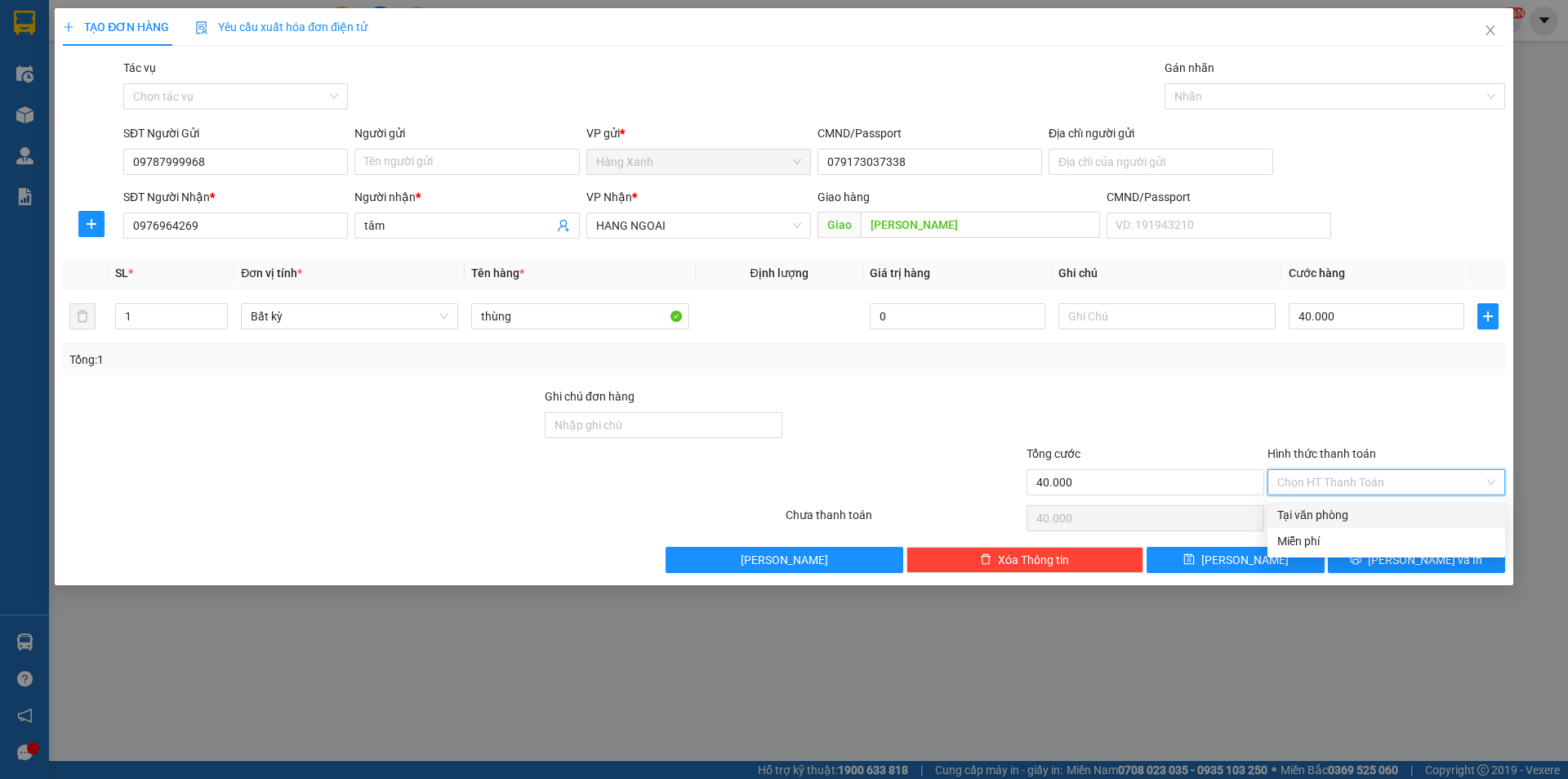
click at [1376, 517] on div "Tại văn phòng" at bounding box center [1386, 515] width 218 height 18
type input "0"
click at [1362, 567] on span "printer" at bounding box center [1356, 560] width 12 height 13
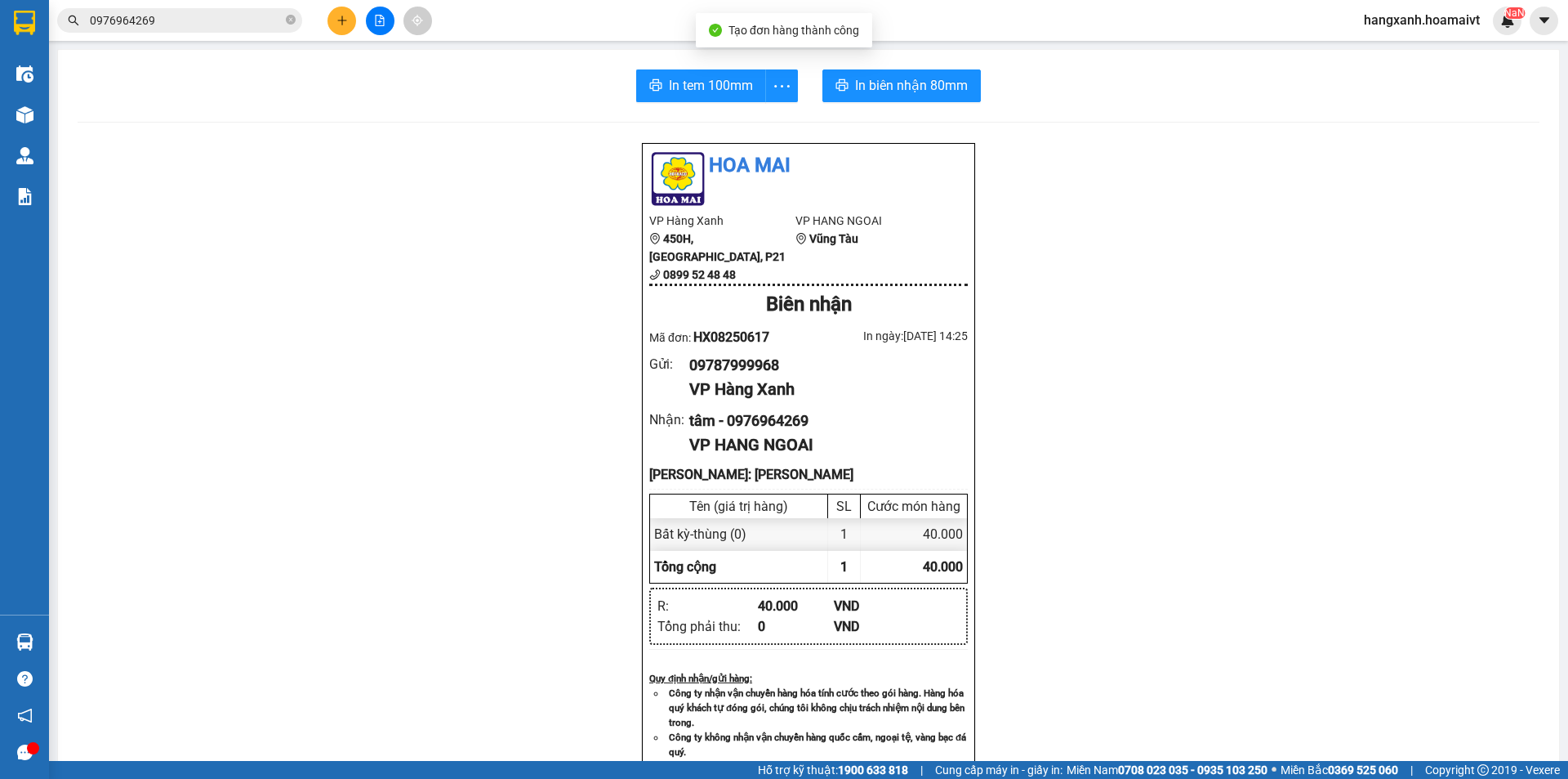
click at [823, 68] on div "In tem 100mm In biên nhận 80mm Hoa Mai VP Hàng Xanh 450H, Điện Biên Phủ, P21 08…" at bounding box center [808, 666] width 1501 height 1233
click at [836, 81] on icon "printer" at bounding box center [842, 85] width 13 height 13
click at [696, 97] on button "In tem 100mm" at bounding box center [701, 85] width 130 height 32
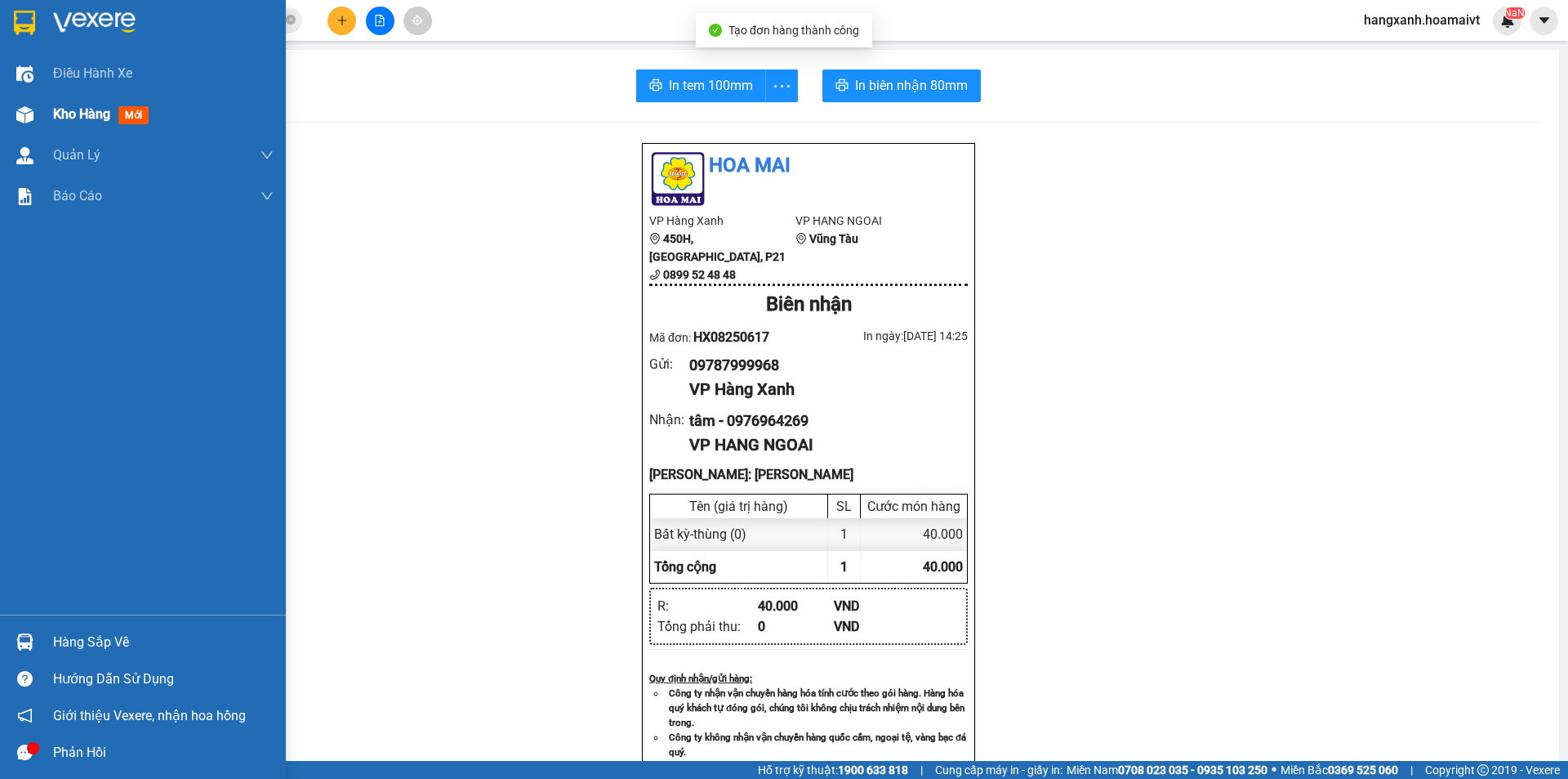
click at [27, 111] on img at bounding box center [25, 114] width 17 height 17
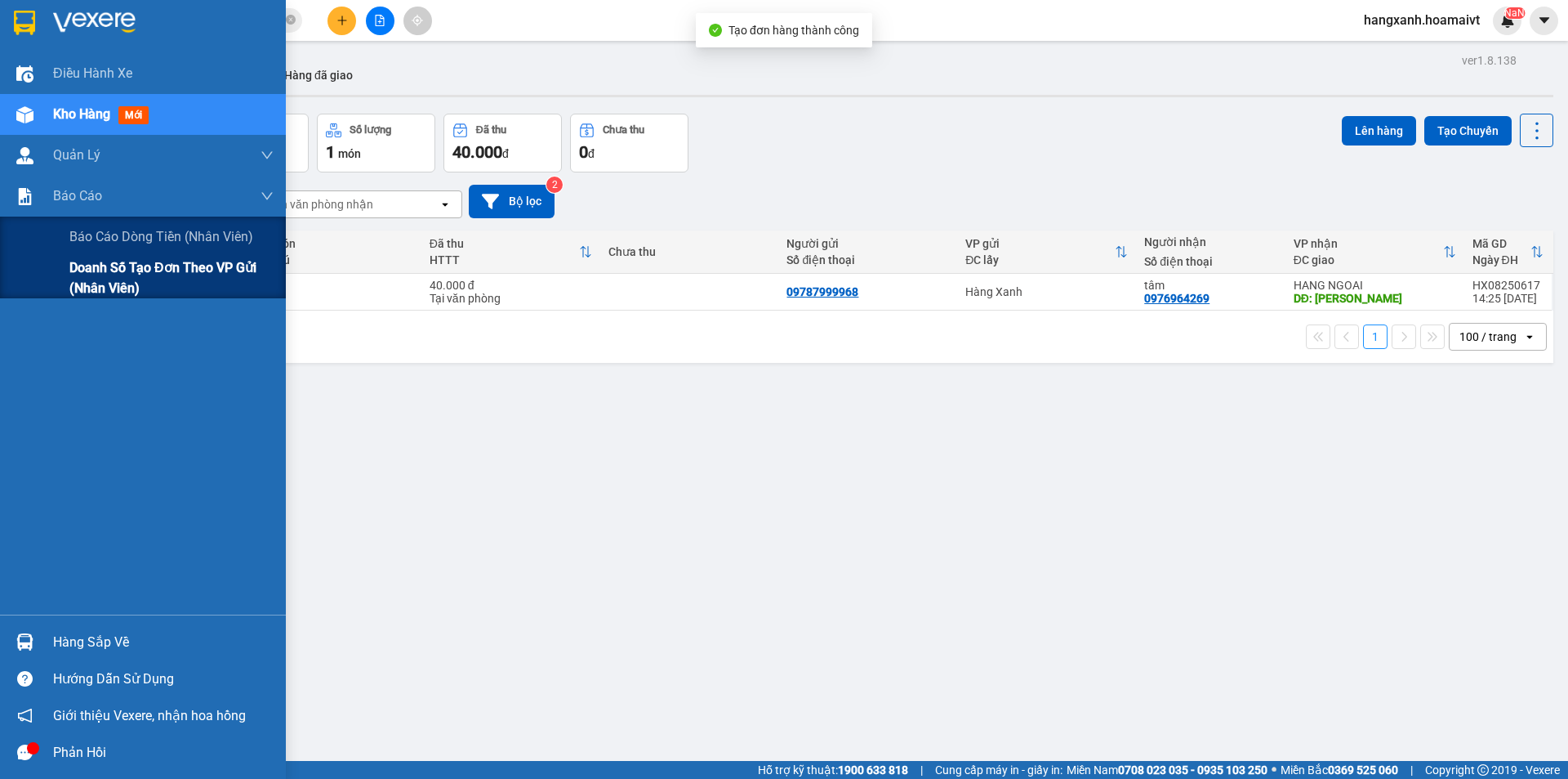
click at [116, 261] on span "Doanh số tạo đơn theo VP gửi (nhân viên)" at bounding box center [172, 277] width 204 height 41
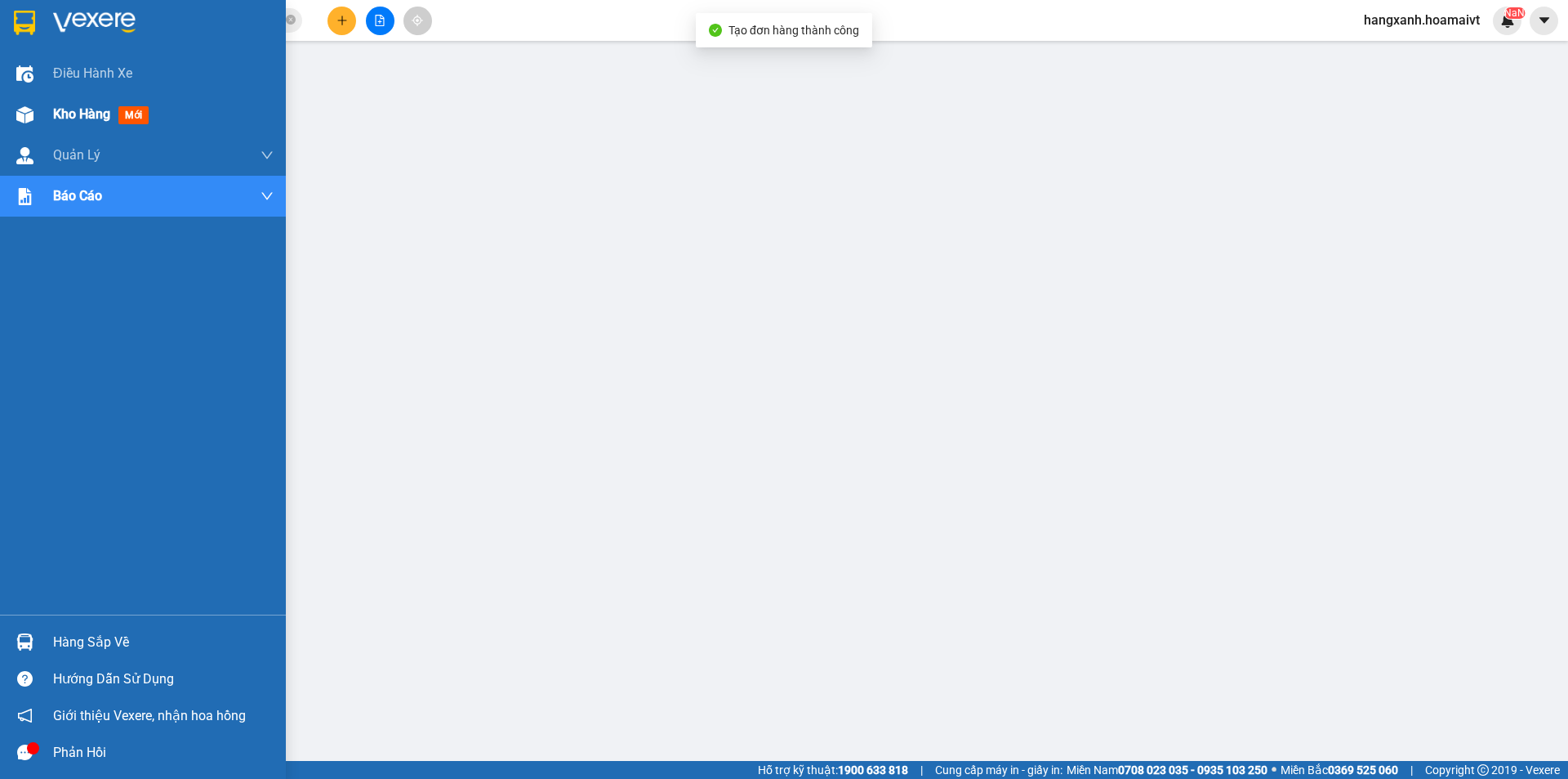
click at [45, 124] on div "Kho hàng mới" at bounding box center [143, 114] width 286 height 41
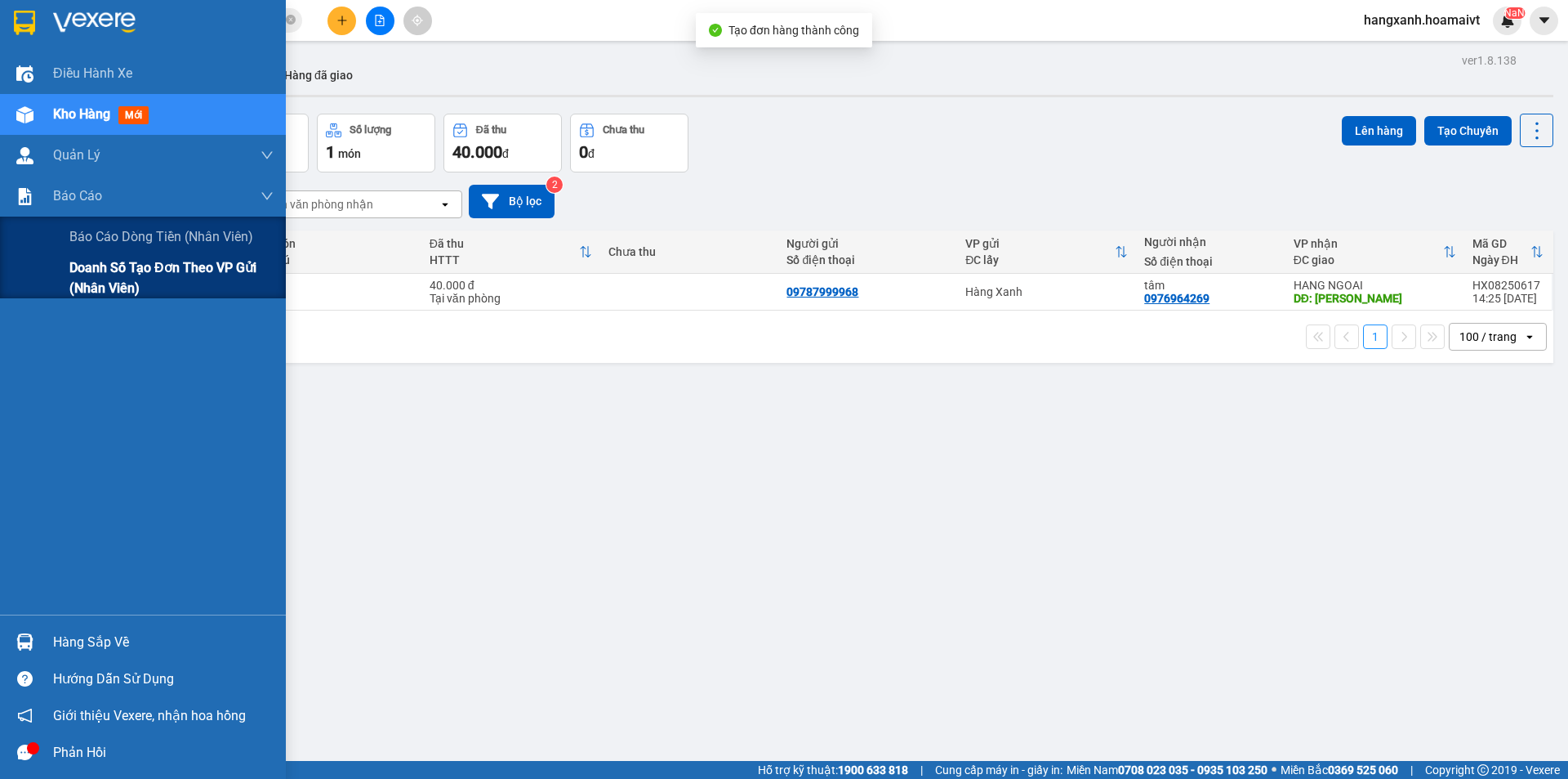
click at [66, 284] on div "Doanh số tạo đơn theo VP gửi (nhân viên)" at bounding box center [143, 277] width 286 height 41
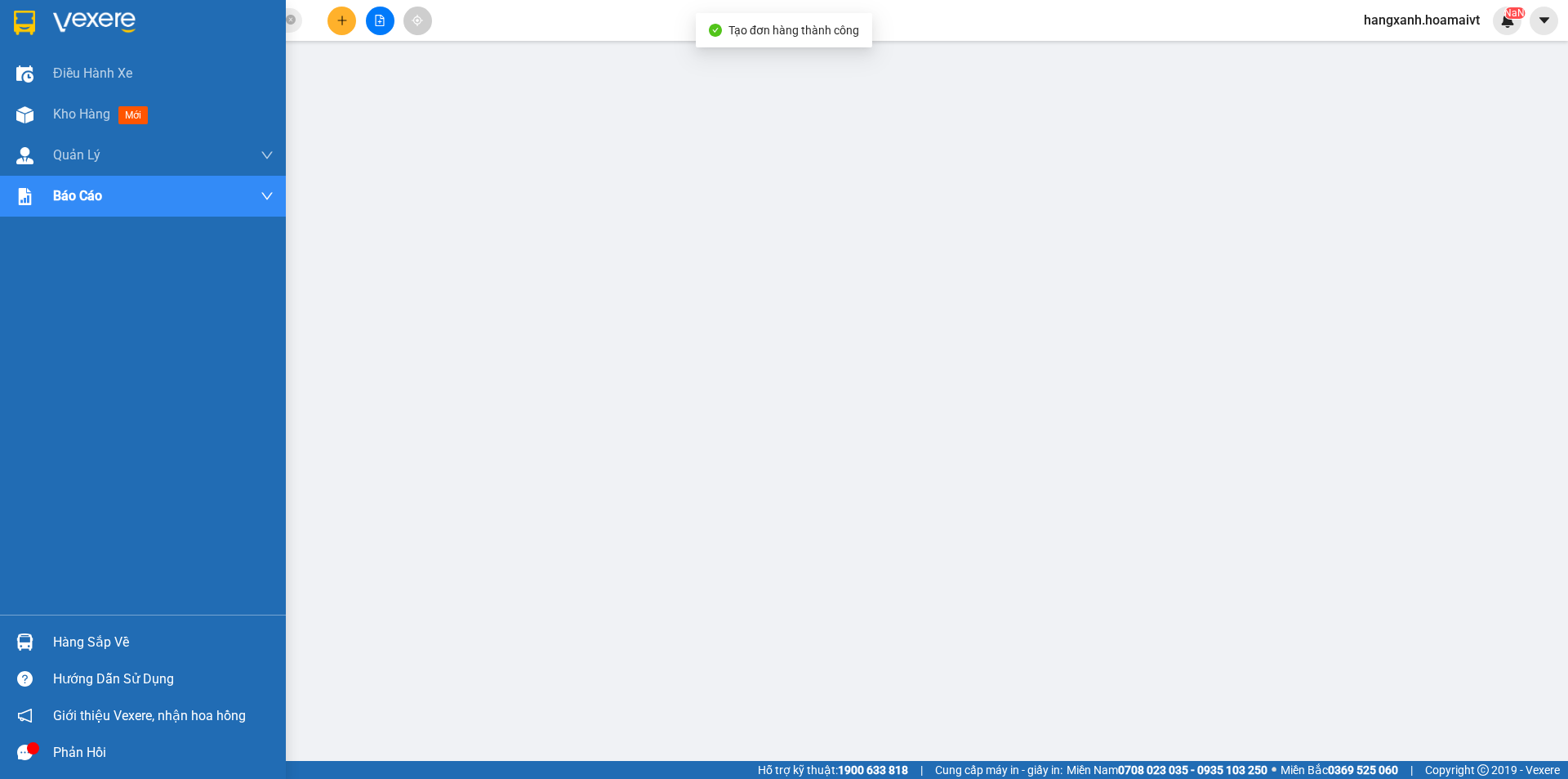
click at [103, 124] on div "Kho hàng mới" at bounding box center [104, 114] width 101 height 21
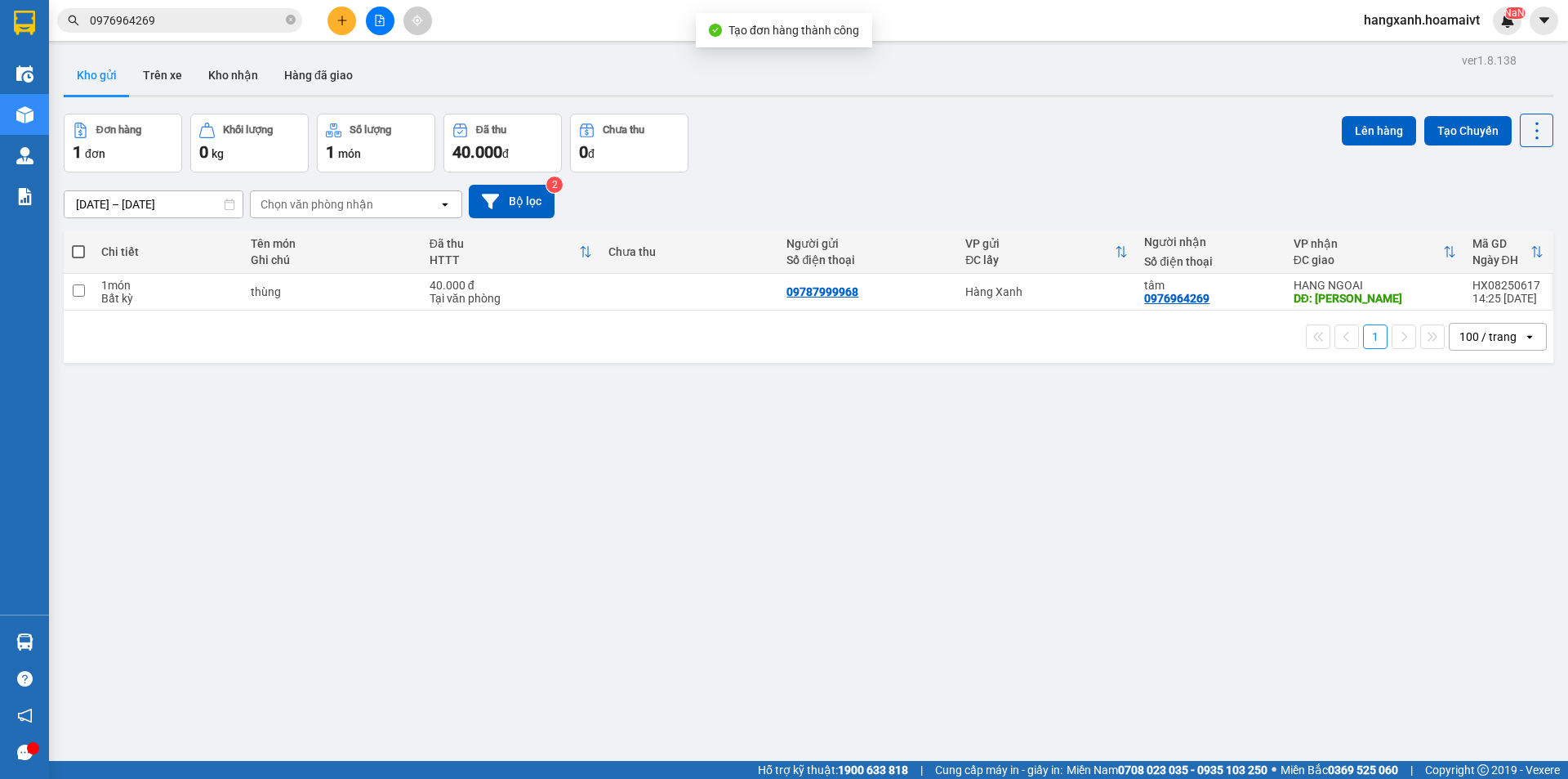
click at [337, 17] on icon "plus" at bounding box center [342, 21] width 12 height 12
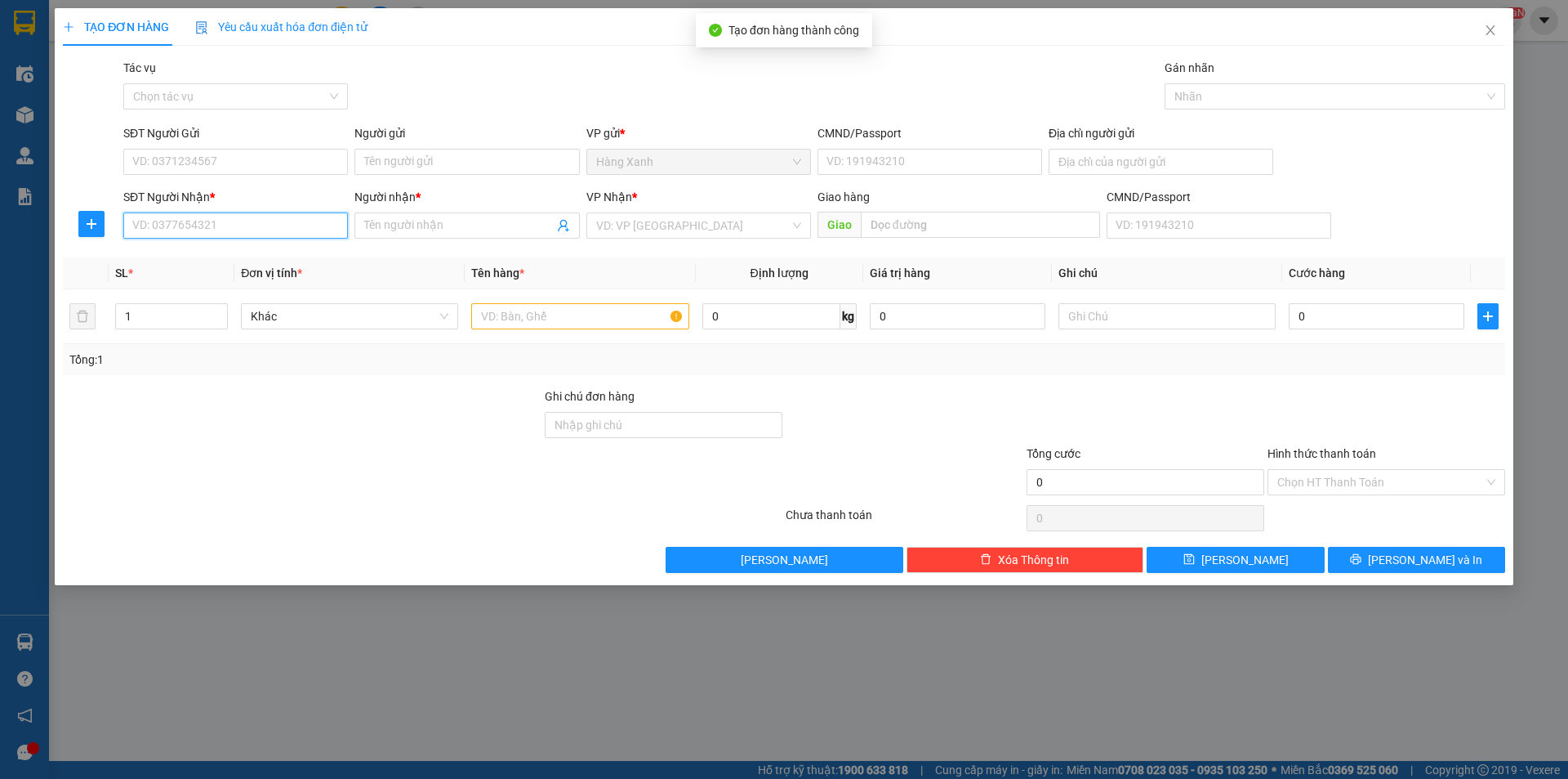
click at [241, 220] on input "SĐT Người Nhận *" at bounding box center [235, 226] width 225 height 27
type input "0"
click at [244, 164] on input "SĐT Người Gửi" at bounding box center [235, 162] width 225 height 27
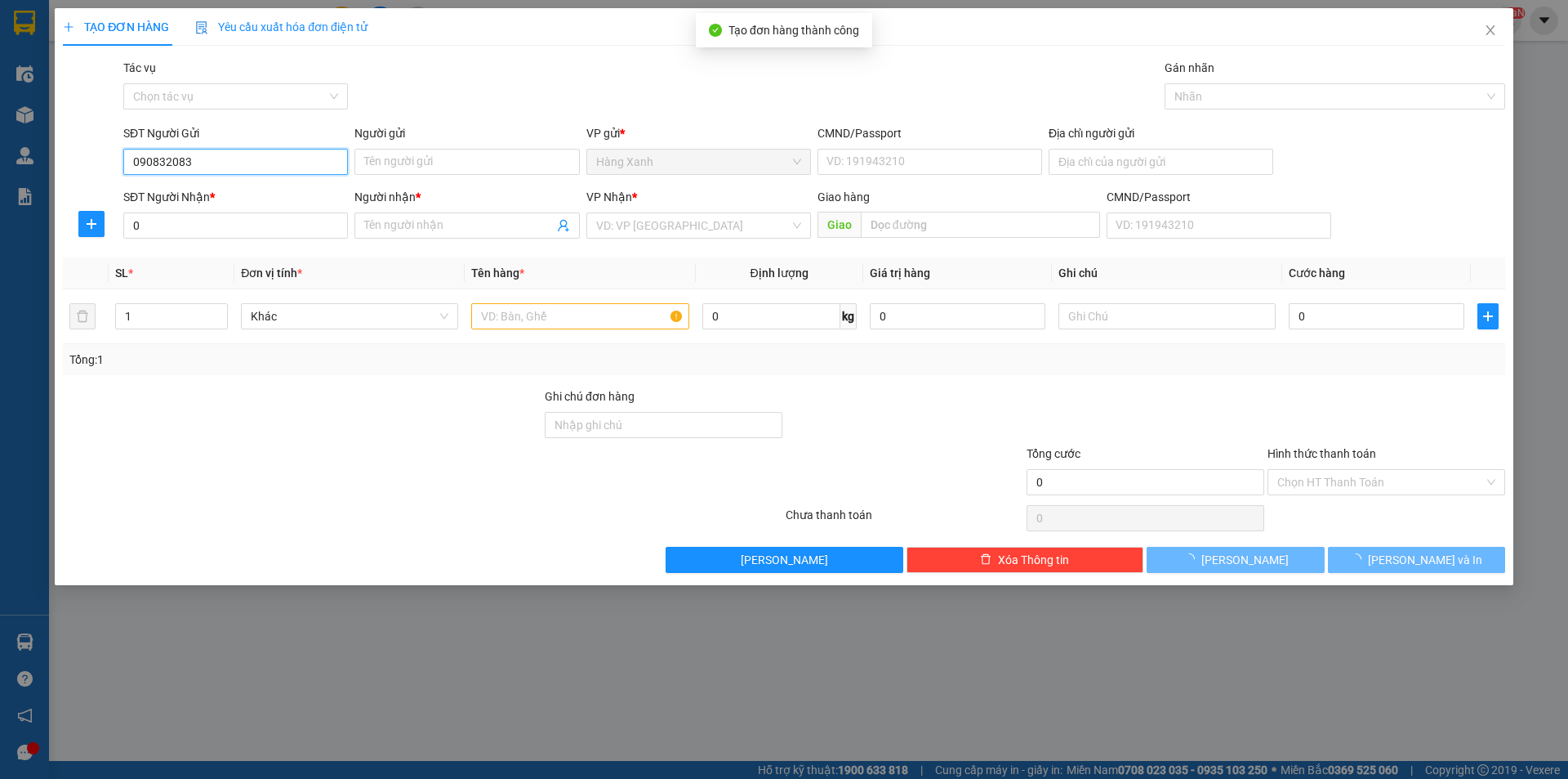
type input "0908320839"
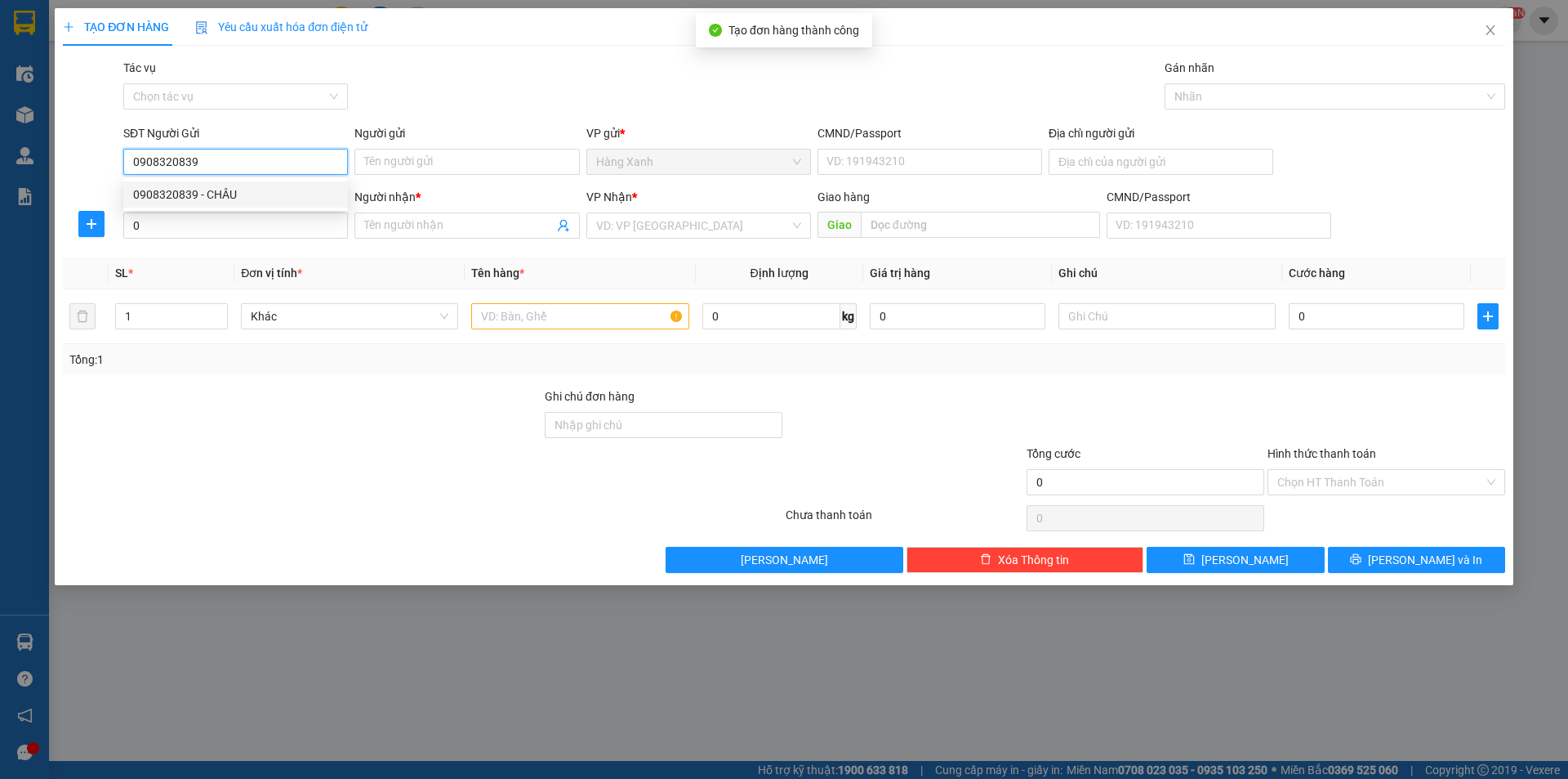
drag, startPoint x: 248, startPoint y: 199, endPoint x: 289, endPoint y: 199, distance: 41.0
click at [249, 200] on div "0908320839 - CHÂU" at bounding box center [235, 195] width 205 height 18
type input "CHÂU"
type input "075085023357"
type input "0908320839"
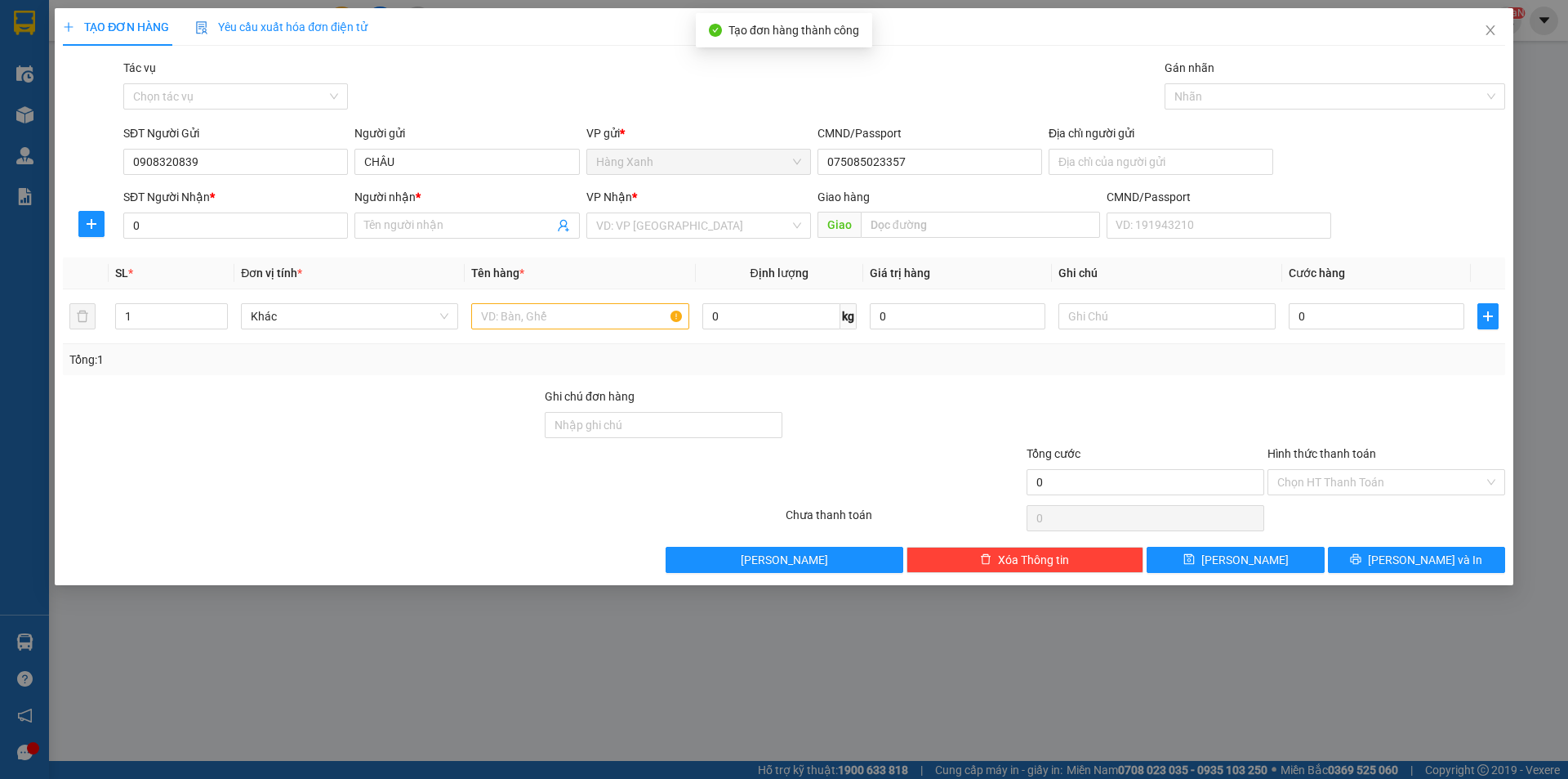
click at [289, 244] on div "SĐT Người Nhận * 0" at bounding box center [235, 217] width 225 height 57
click at [260, 229] on input "0" at bounding box center [235, 226] width 225 height 27
click at [267, 251] on div "0913677187 - THẾ 135/186B L Q DINH" at bounding box center [235, 258] width 205 height 18
type input "0913677187"
type input "THẾ 135/186B L Q DINH"
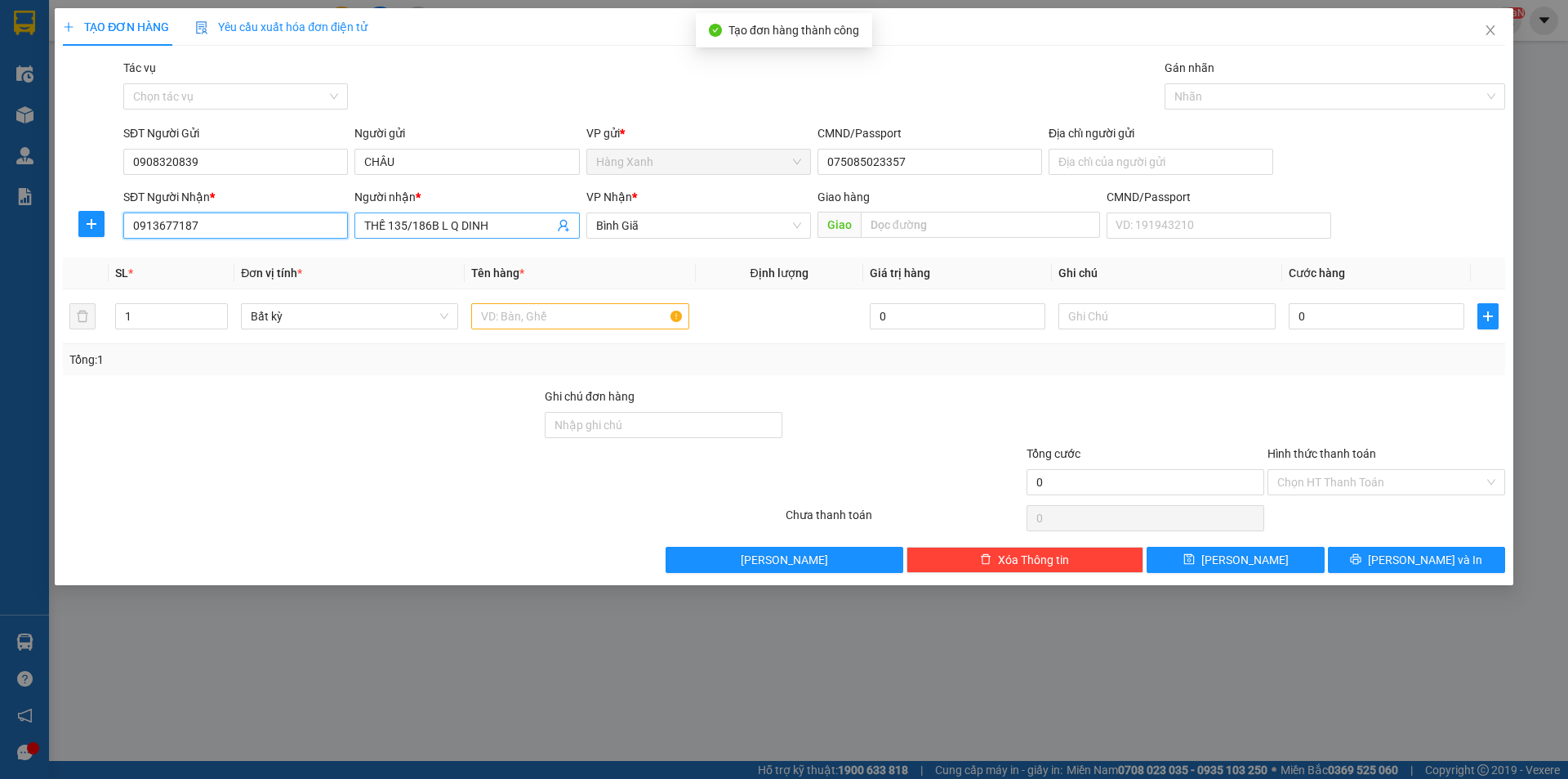
type input "0913677187"
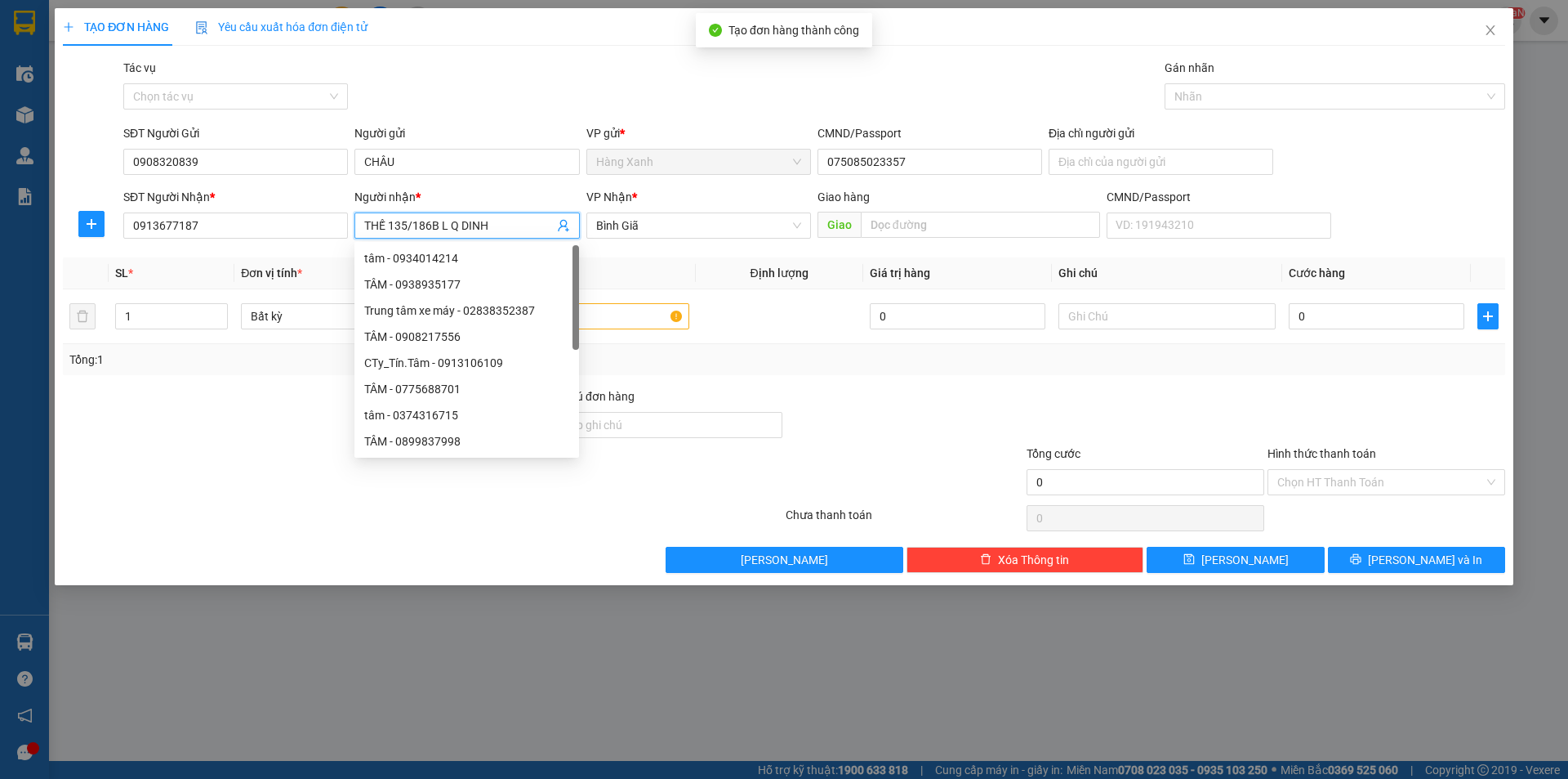
drag, startPoint x: 507, startPoint y: 227, endPoint x: 387, endPoint y: 228, distance: 120.0
click at [387, 228] on input "THẾ 135/186B L Q DINH" at bounding box center [459, 226] width 189 height 18
type input "THẾ"
click at [619, 319] on input "text" at bounding box center [580, 316] width 217 height 27
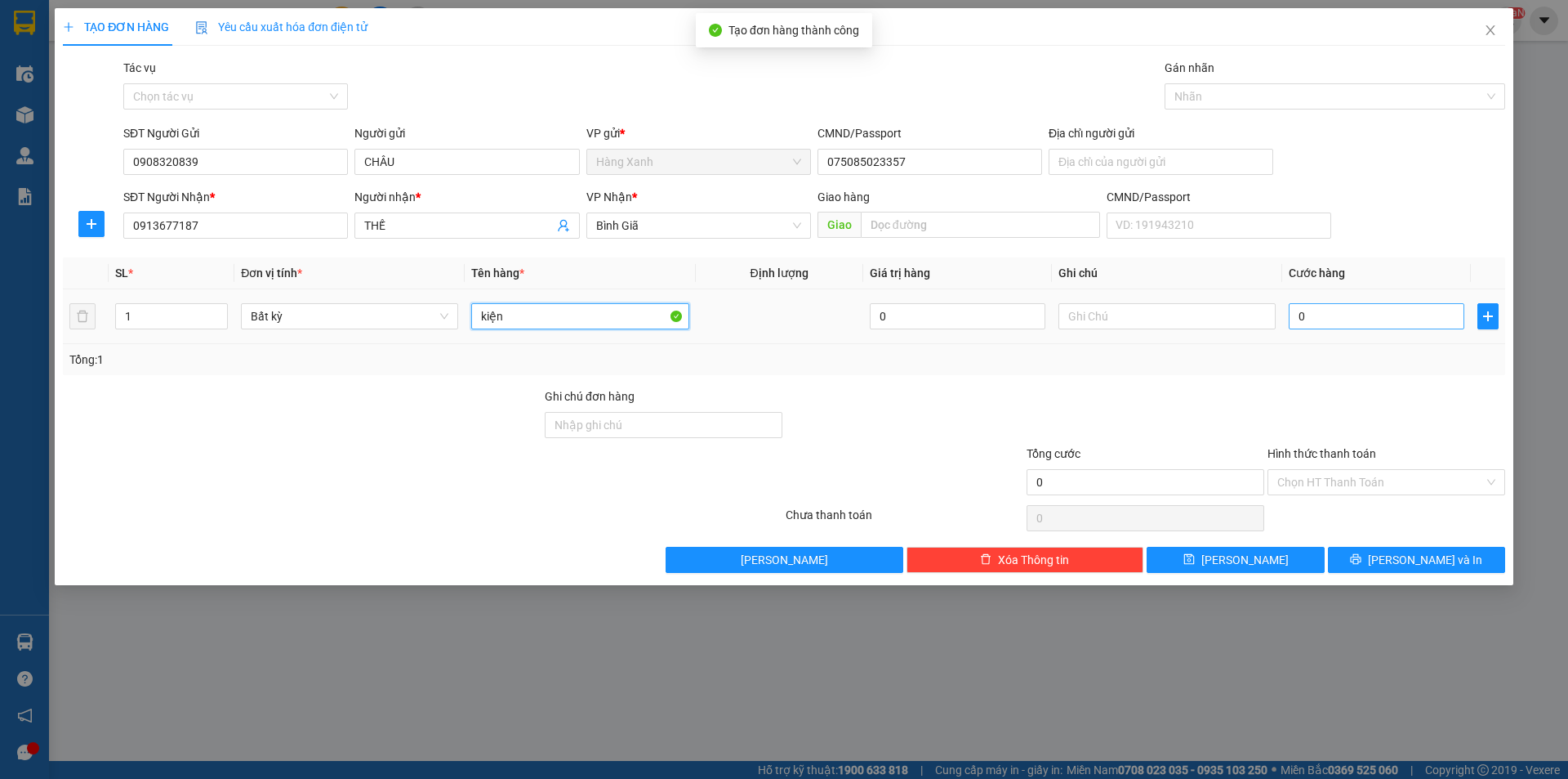
type input "kiện"
click at [1328, 322] on div "0" at bounding box center [1376, 315] width 176 height 32
click at [1325, 319] on input "0" at bounding box center [1376, 316] width 176 height 27
type input "6"
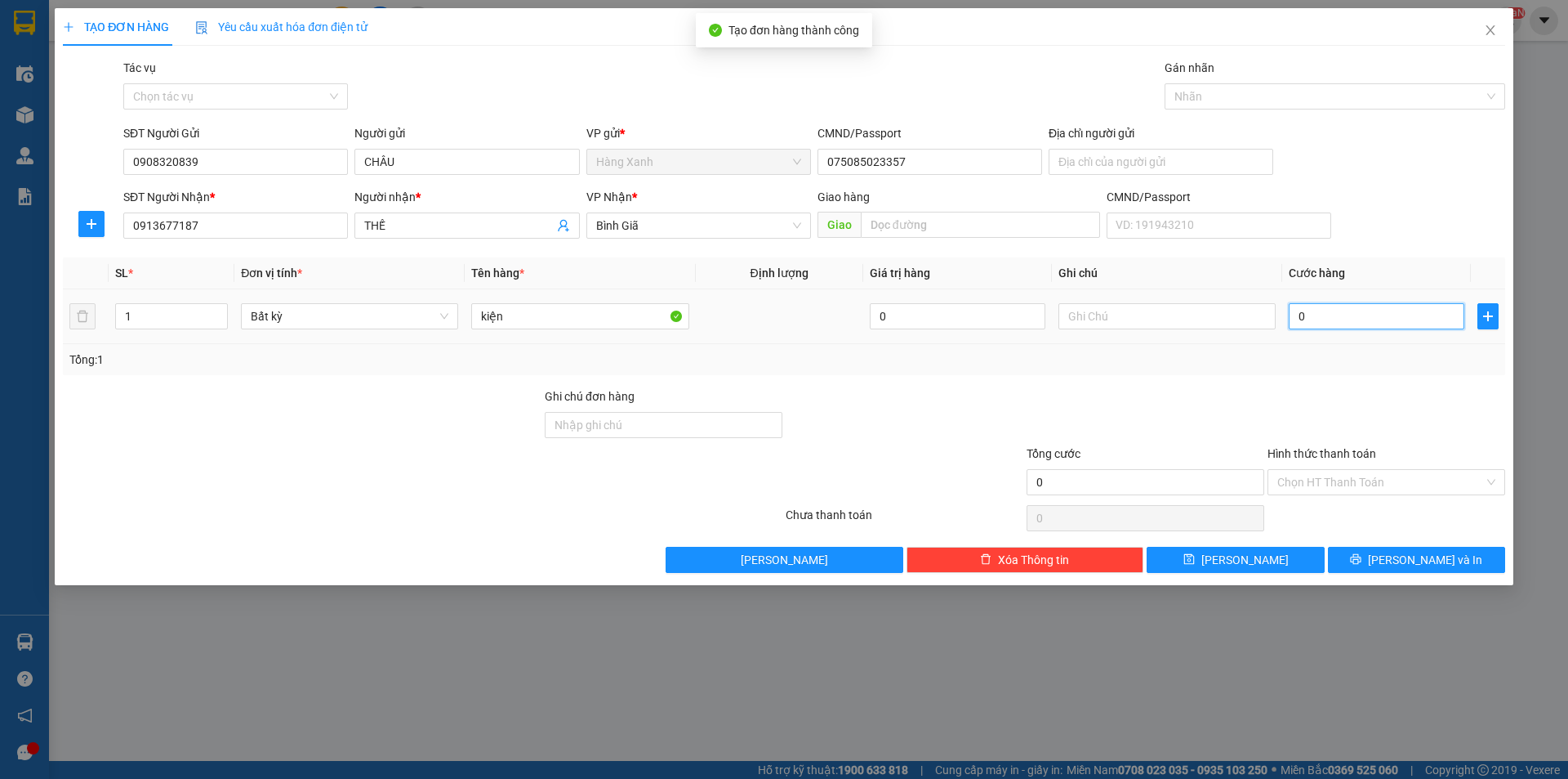
type input "6"
type input "60"
type input "60.000"
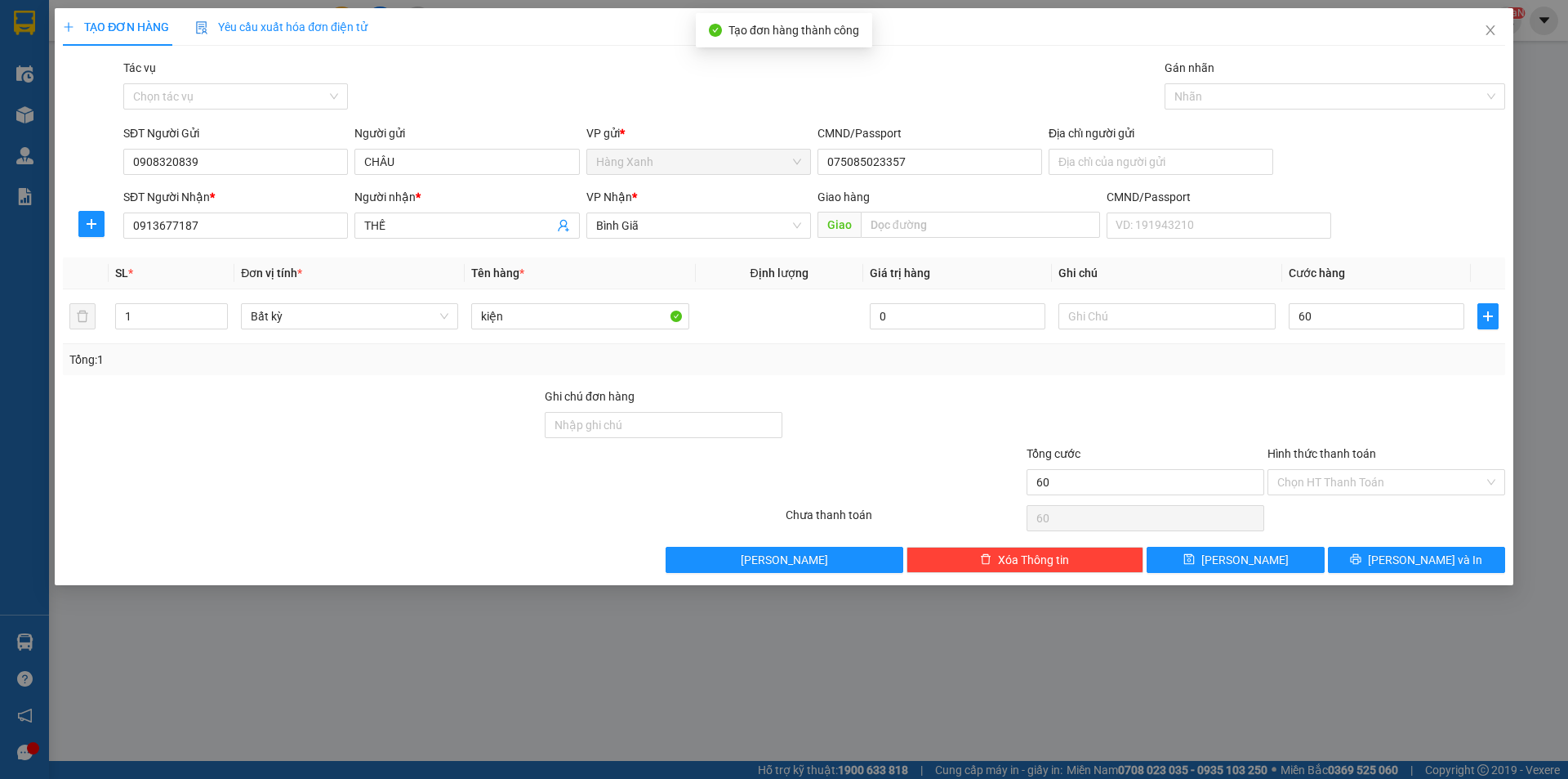
type input "60.000"
click at [1365, 500] on div "Transit Pickup Surcharge Ids Transit Deliver Surcharge Ids Transit Deliver Surc…" at bounding box center [784, 316] width 1442 height 514
click at [1371, 490] on input "Hình thức thanh toán" at bounding box center [1380, 482] width 206 height 25
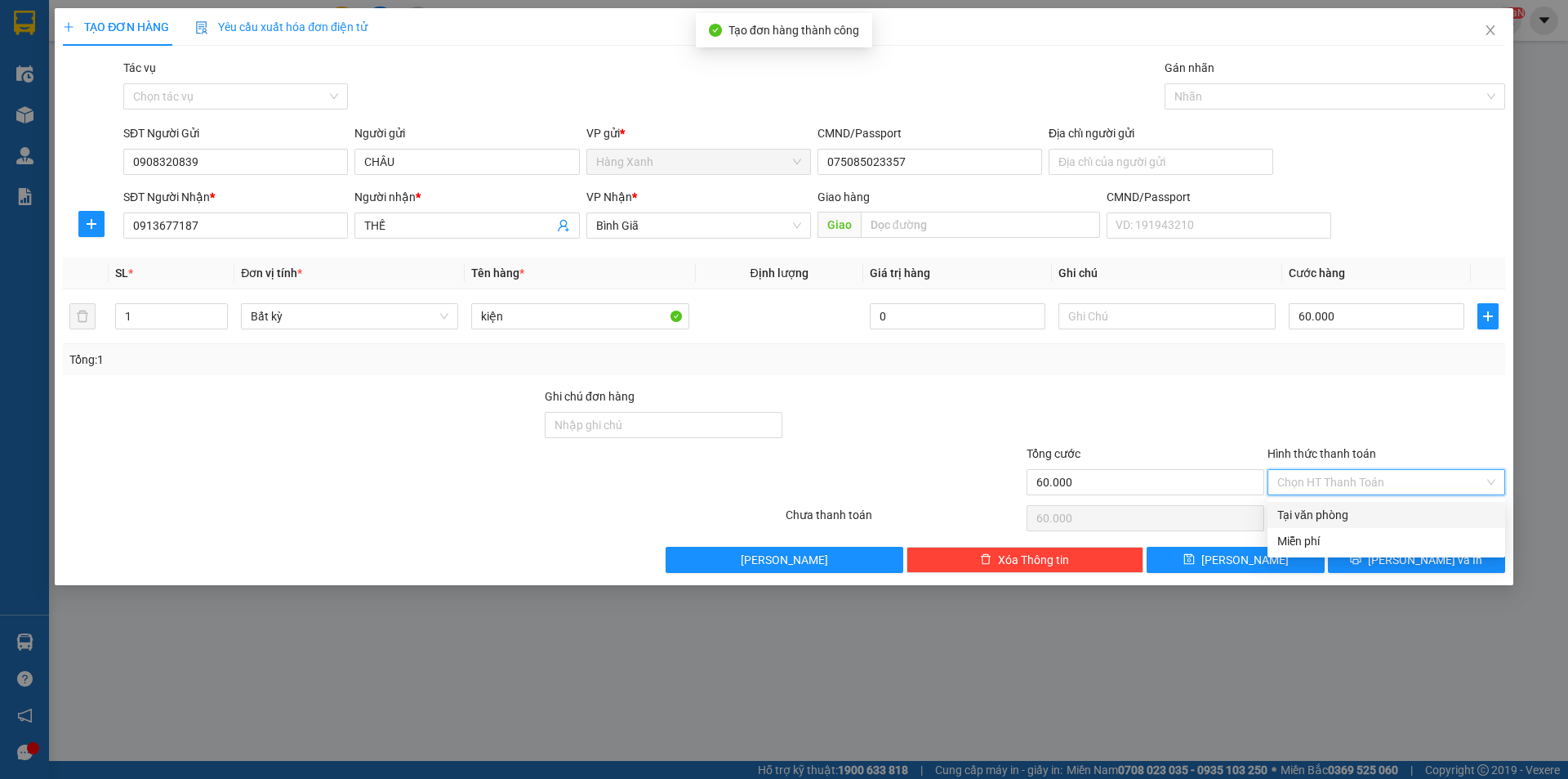
click at [1362, 514] on div "Tại văn phòng" at bounding box center [1386, 515] width 218 height 18
type input "0"
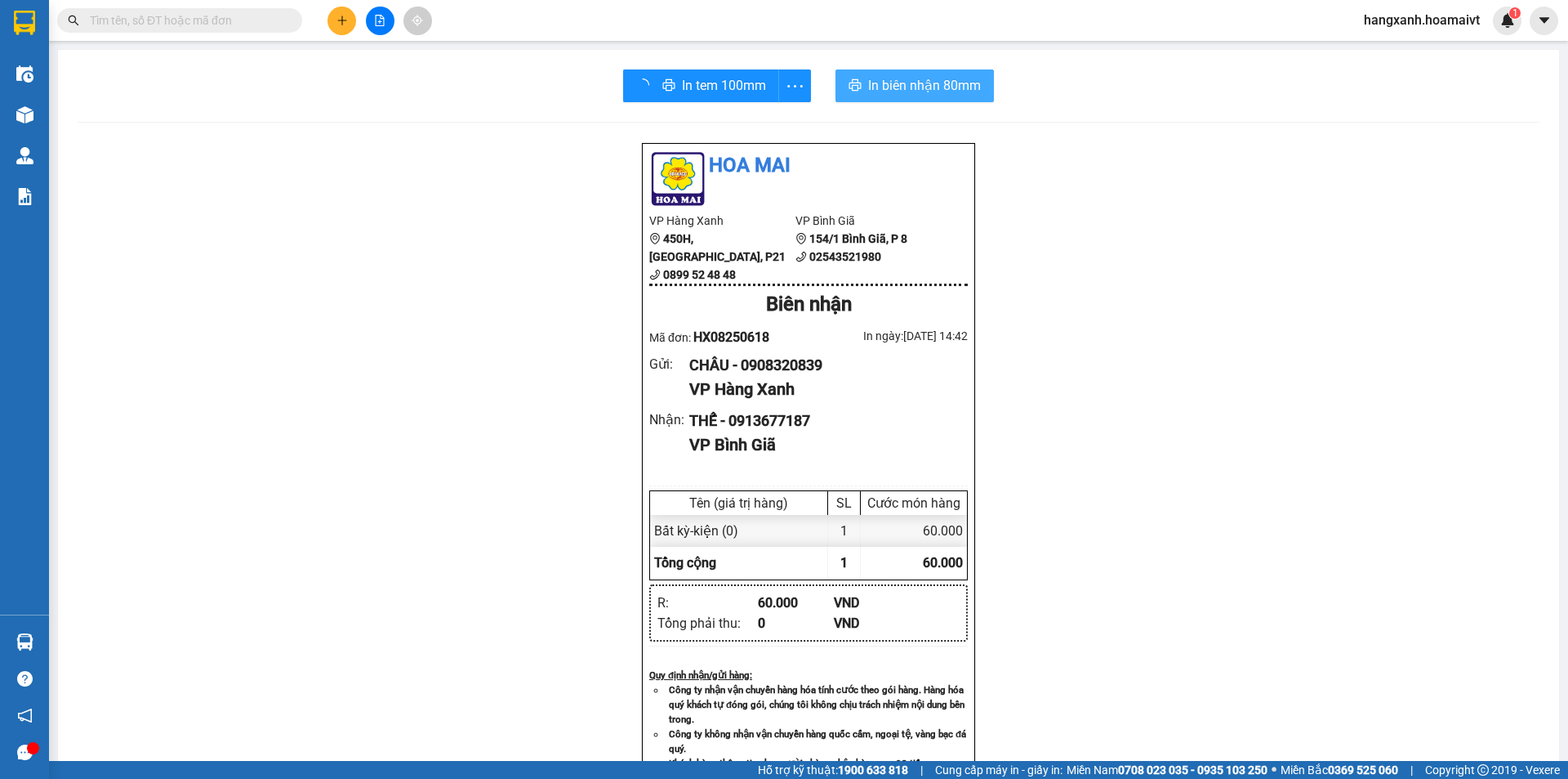
click at [901, 89] on span "In biên nhận 80mm" at bounding box center [925, 85] width 113 height 21
click at [736, 73] on button "In tem 100mm" at bounding box center [701, 85] width 130 height 32
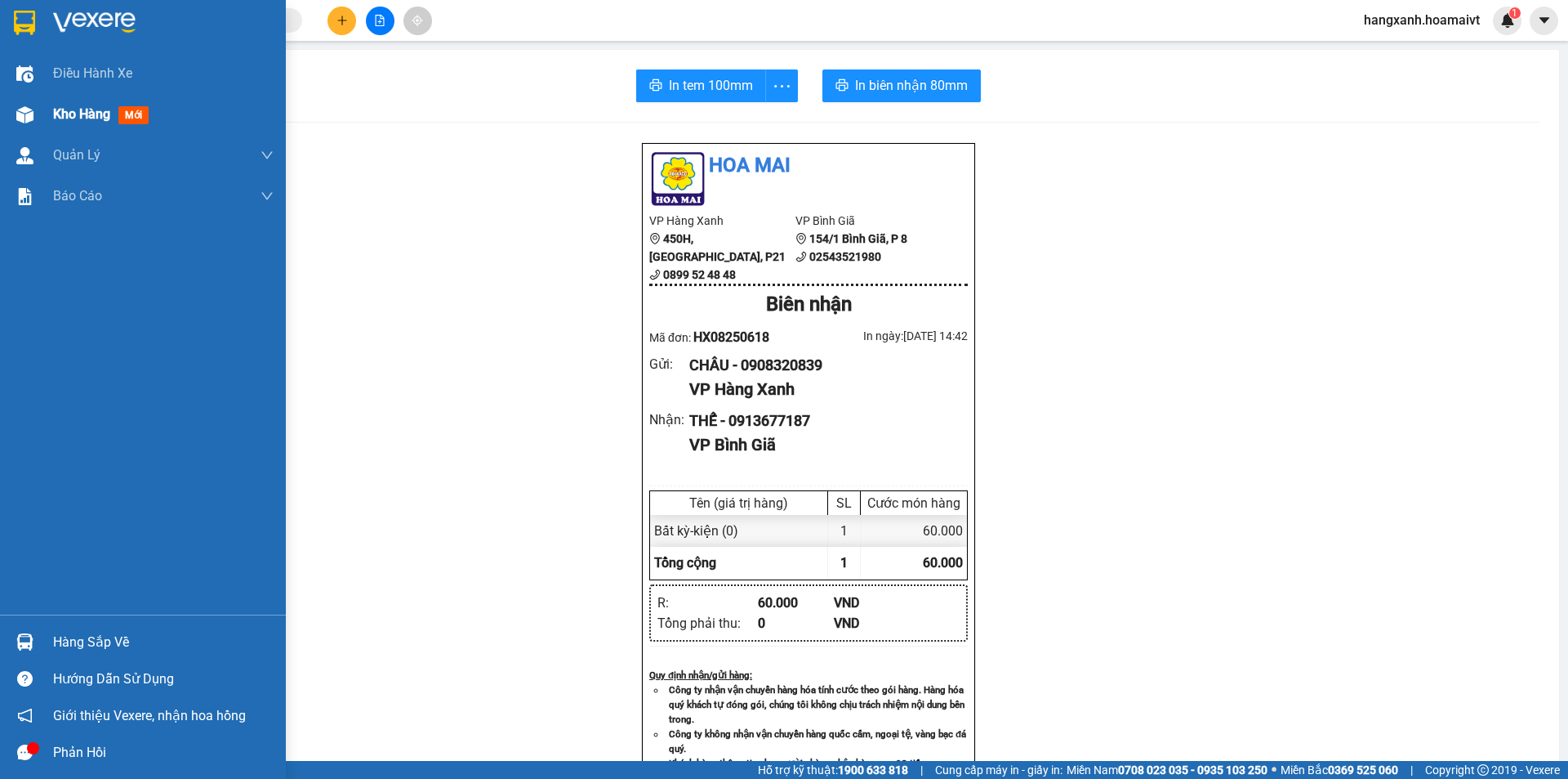
click at [14, 105] on div at bounding box center [25, 114] width 28 height 28
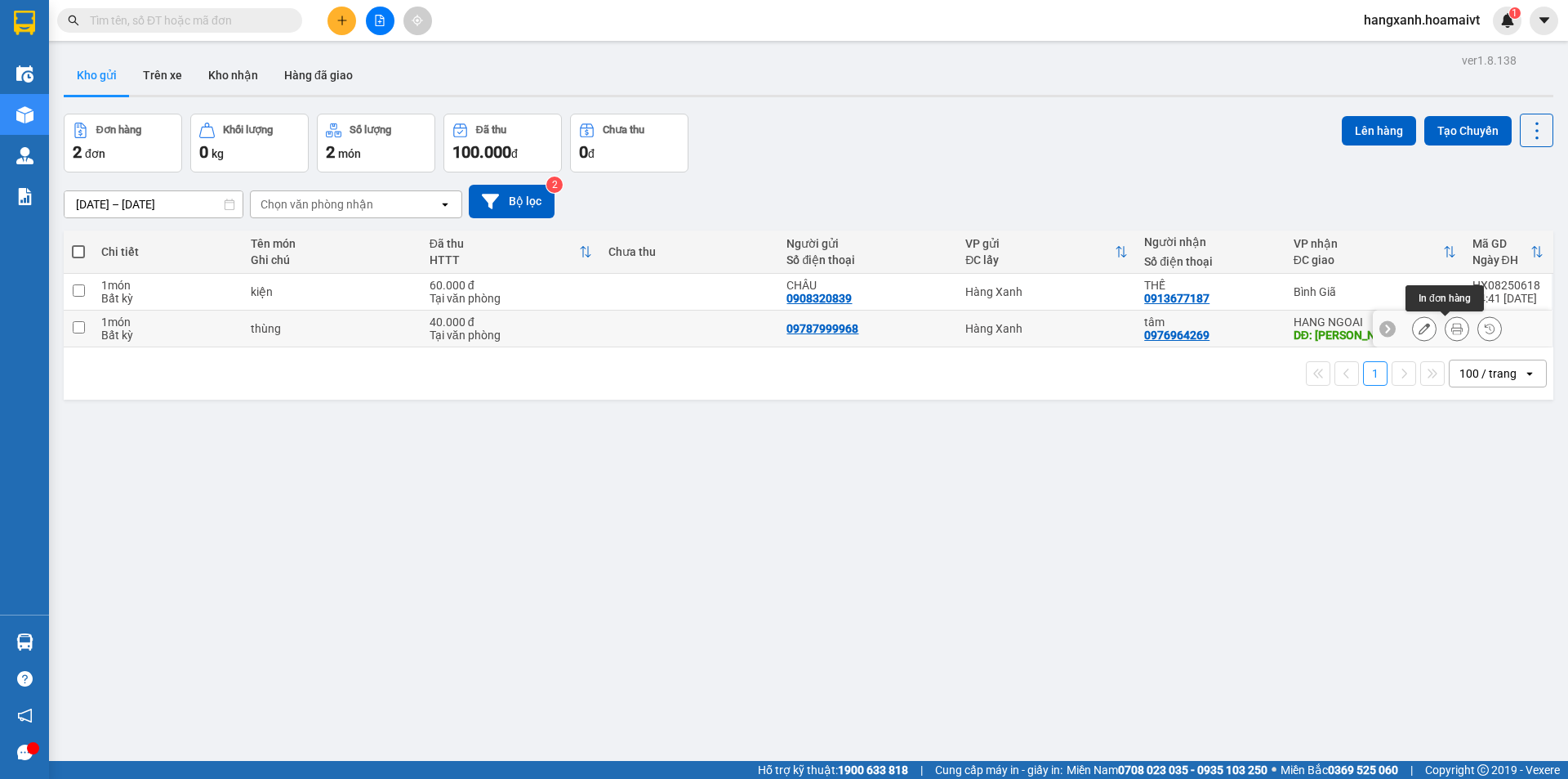
click at [1451, 334] on icon at bounding box center [1457, 329] width 12 height 12
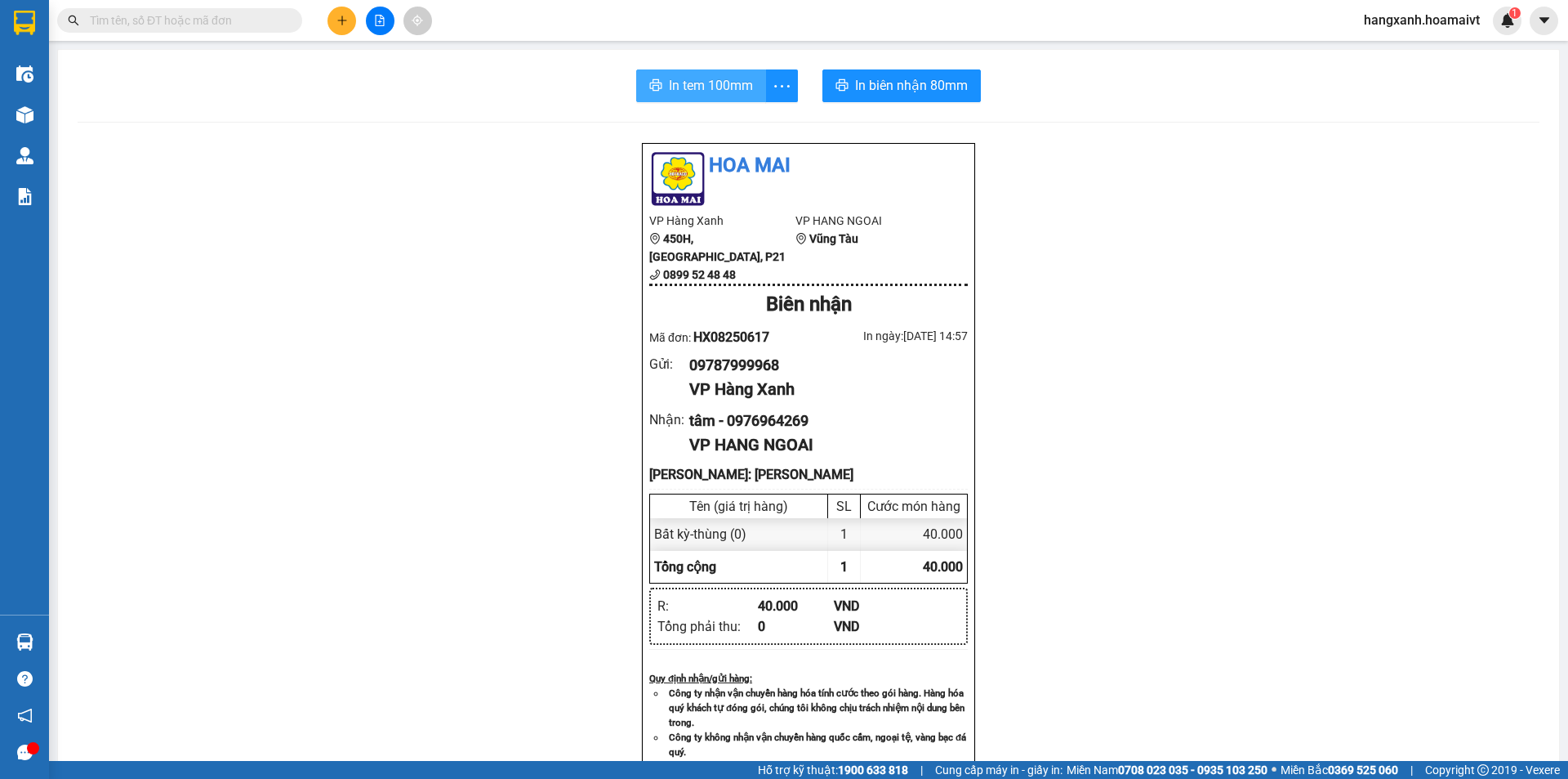
click at [711, 94] on span "In tem 100mm" at bounding box center [711, 85] width 84 height 21
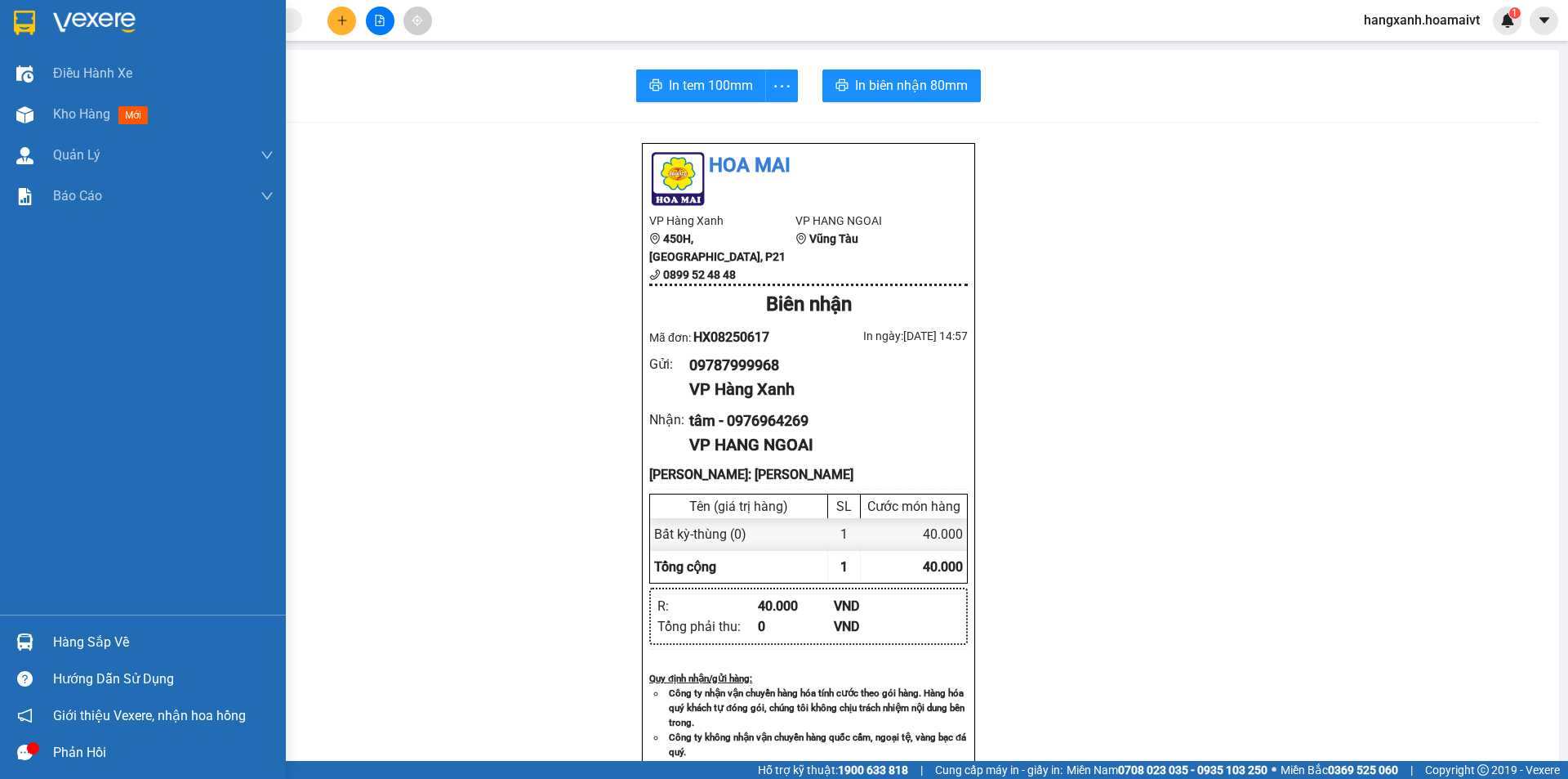
click at [38, 22] on div at bounding box center [25, 22] width 28 height 28
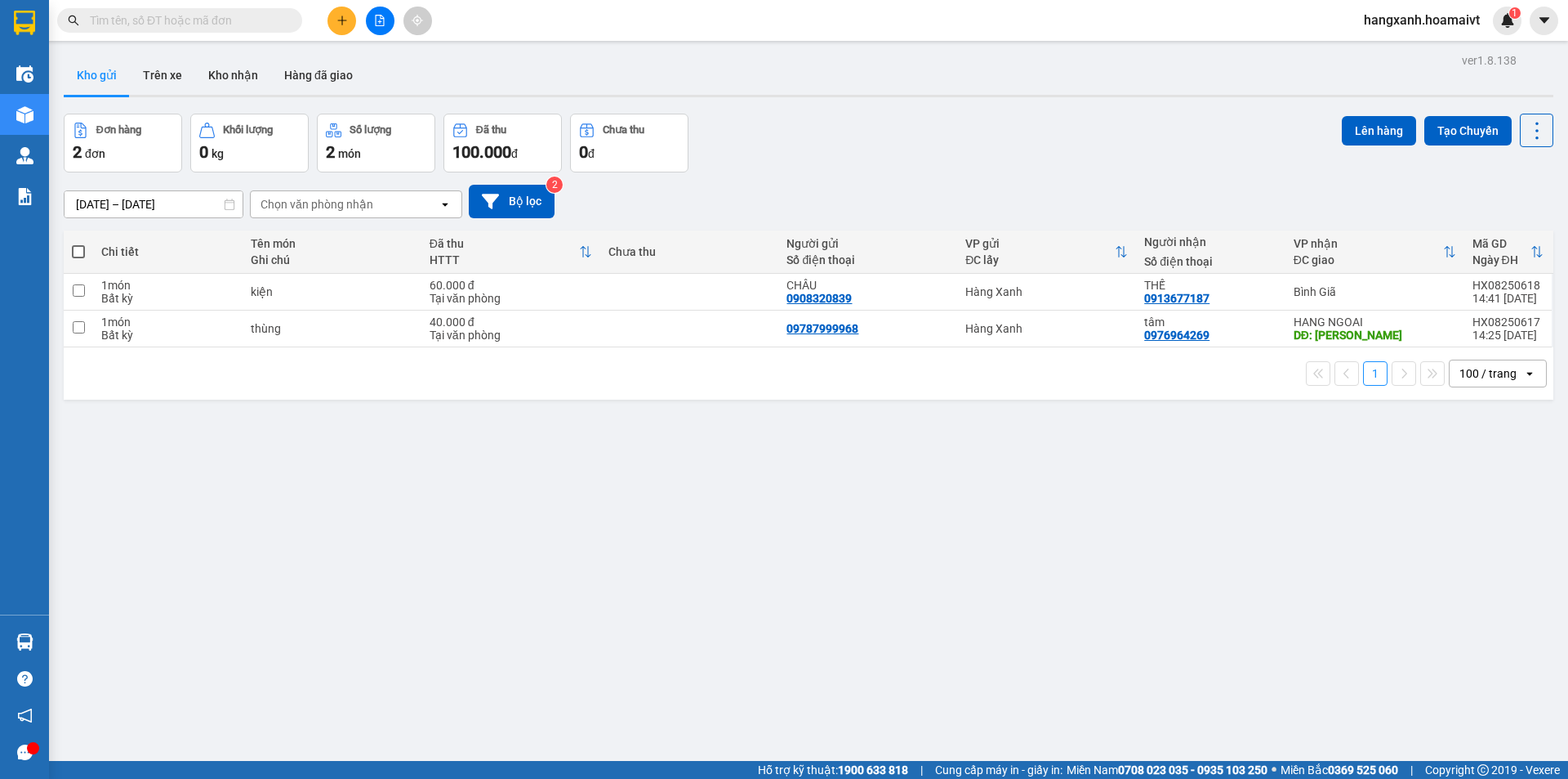
click at [333, 15] on button at bounding box center [342, 21] width 28 height 28
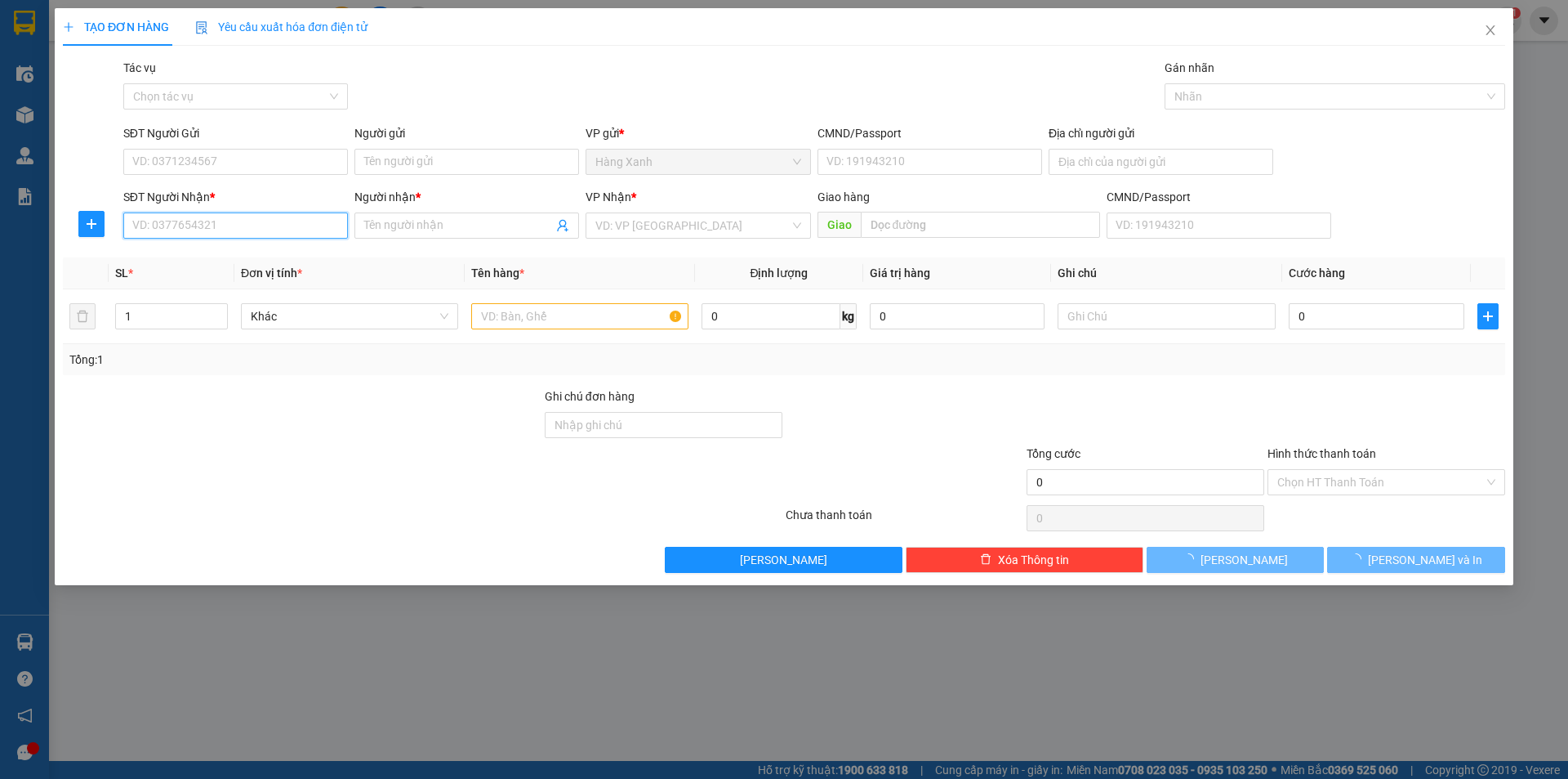
click at [244, 223] on input "SĐT Người Nhận *" at bounding box center [235, 226] width 225 height 27
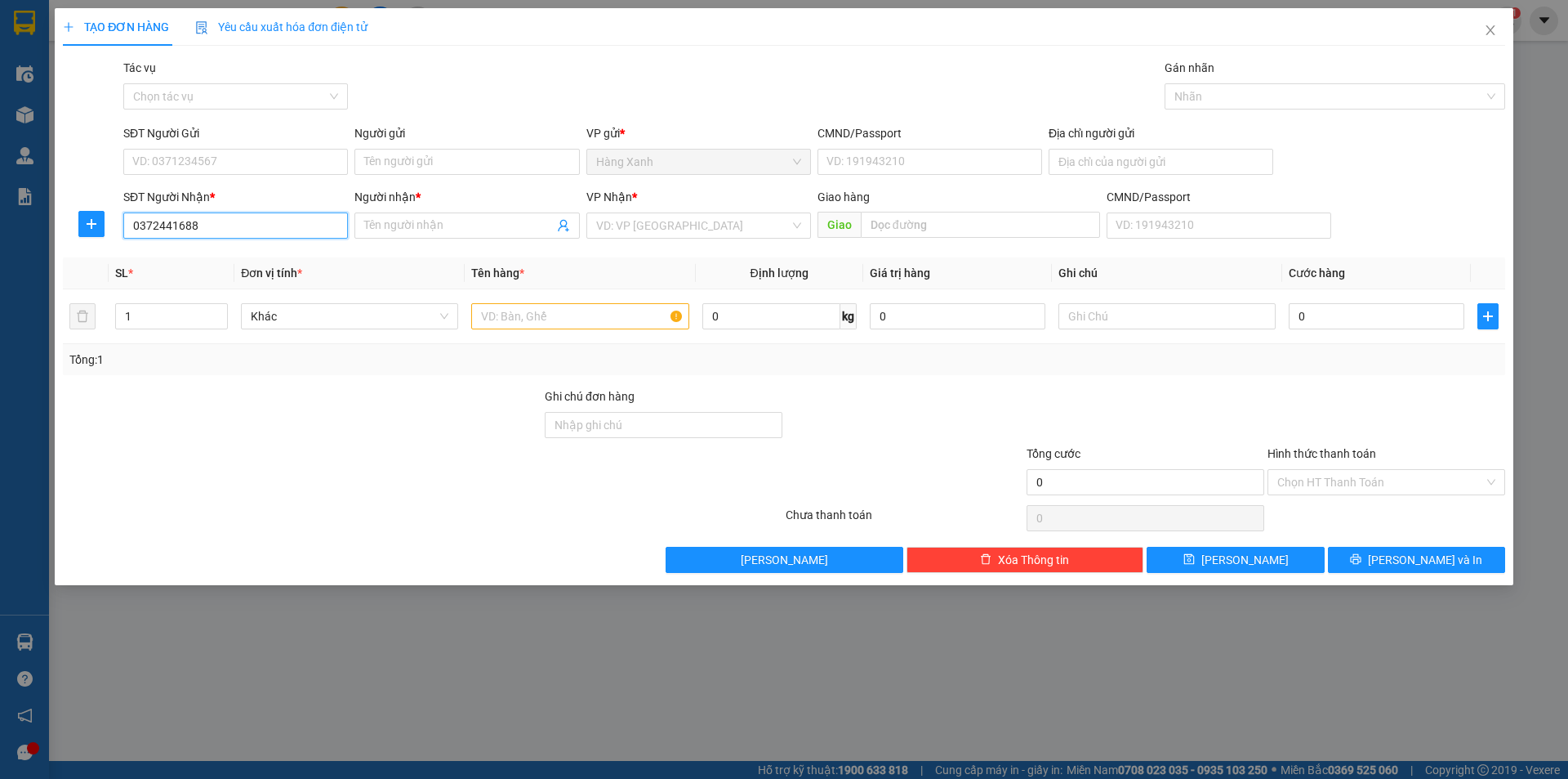
type input "0372441688"
click at [259, 221] on input "0372441688" at bounding box center [235, 226] width 225 height 27
click at [1495, 34] on icon "close" at bounding box center [1491, 31] width 13 height 13
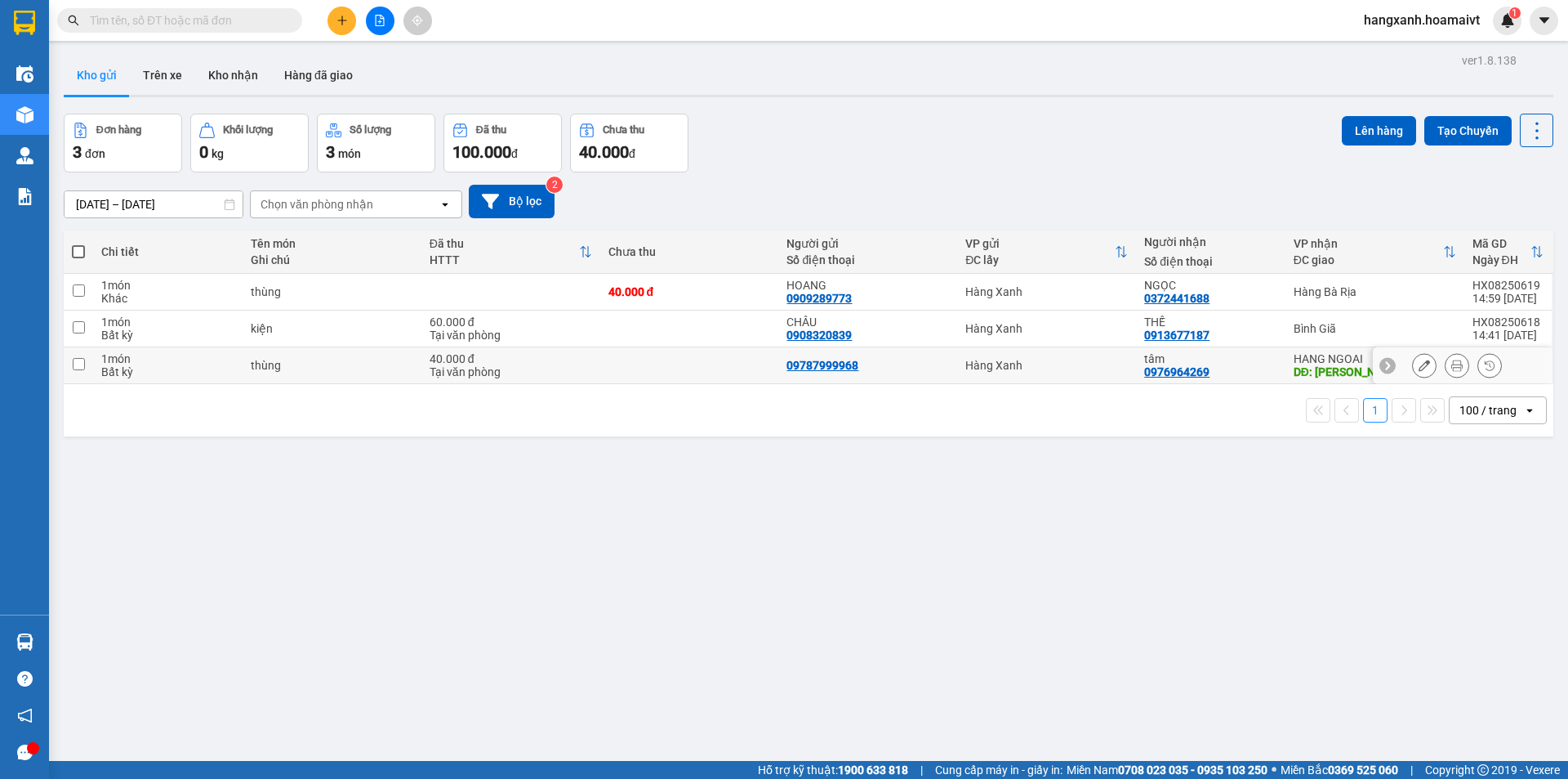
click at [1323, 365] on div "DĐ: [PERSON_NAME]" at bounding box center [1375, 372] width 163 height 13
checkbox input "true"
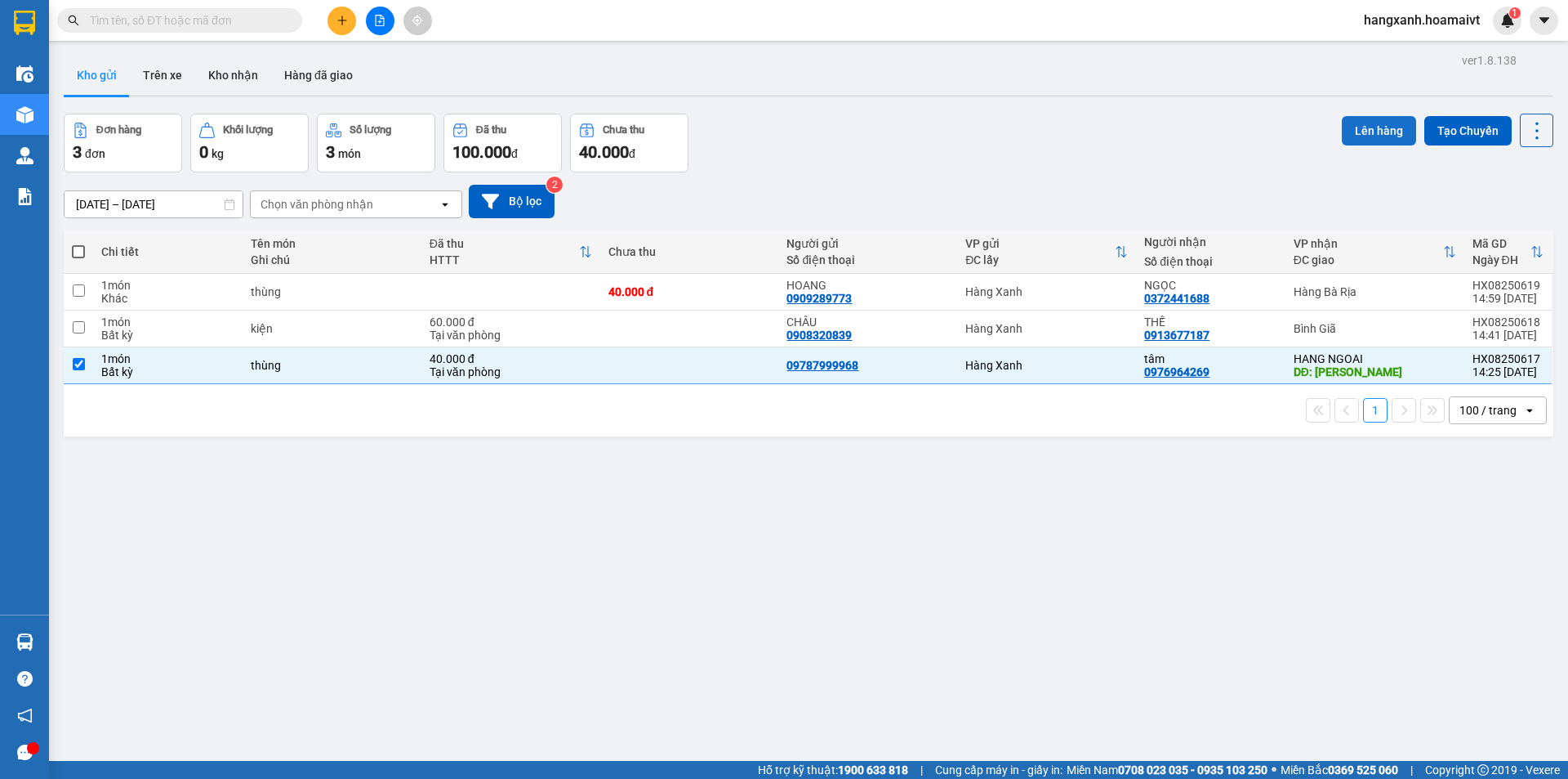
click at [1380, 119] on button "Lên hàng" at bounding box center [1379, 130] width 75 height 29
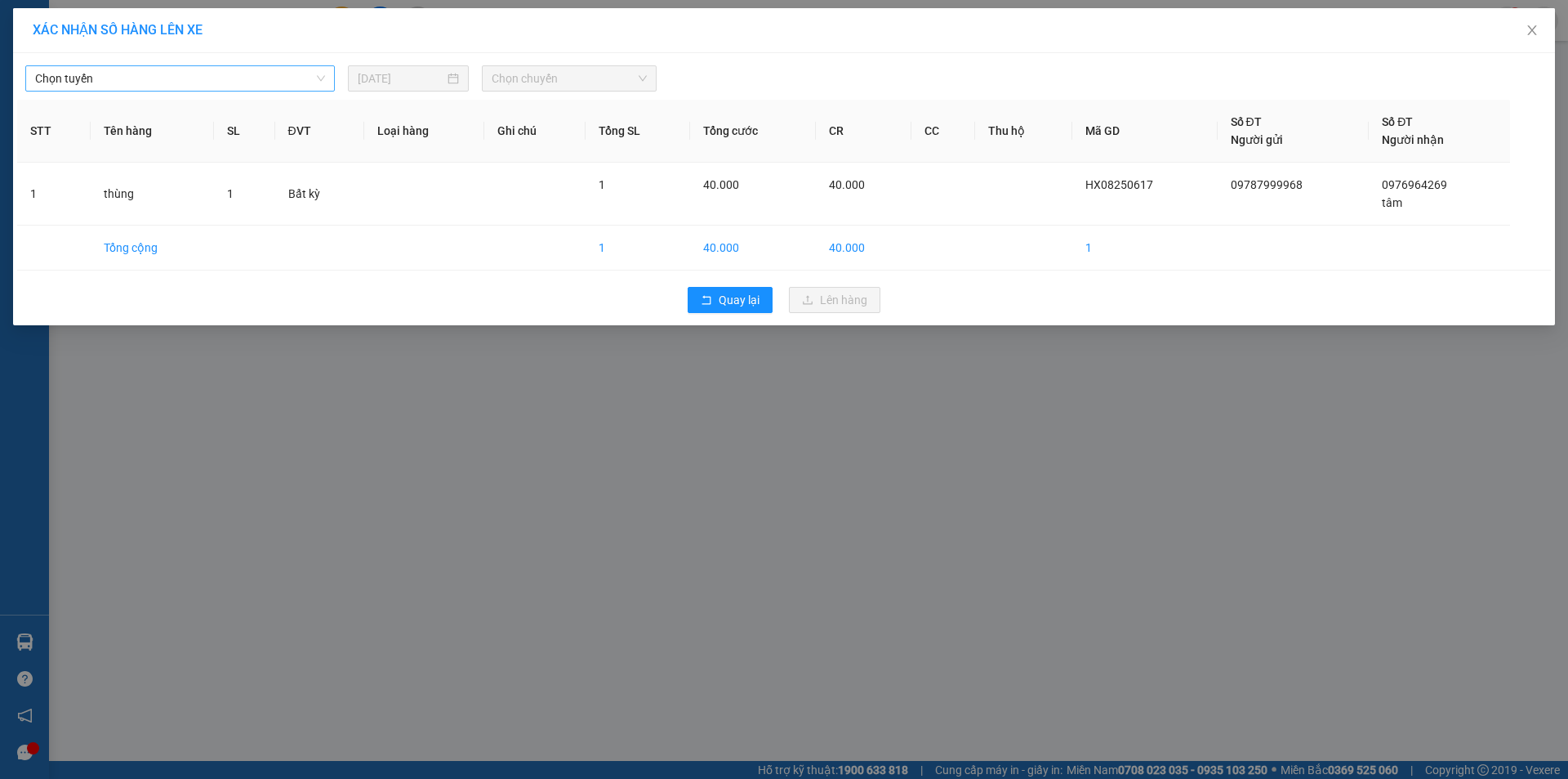
click at [187, 79] on span "Chọn tuyến" at bounding box center [180, 79] width 290 height 25
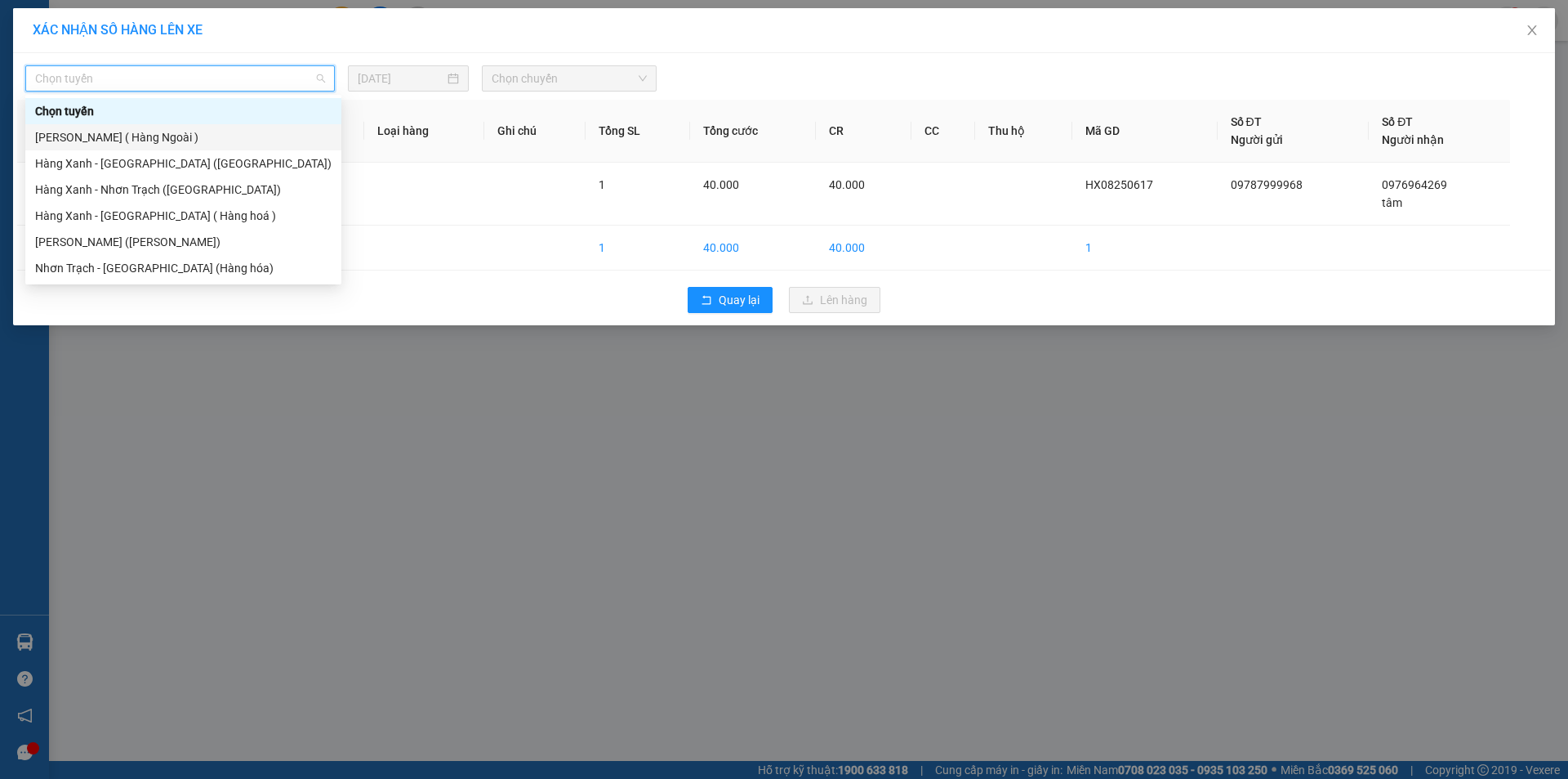
click at [155, 136] on div "[PERSON_NAME] ( Hàng Ngoài )" at bounding box center [183, 138] width 297 height 18
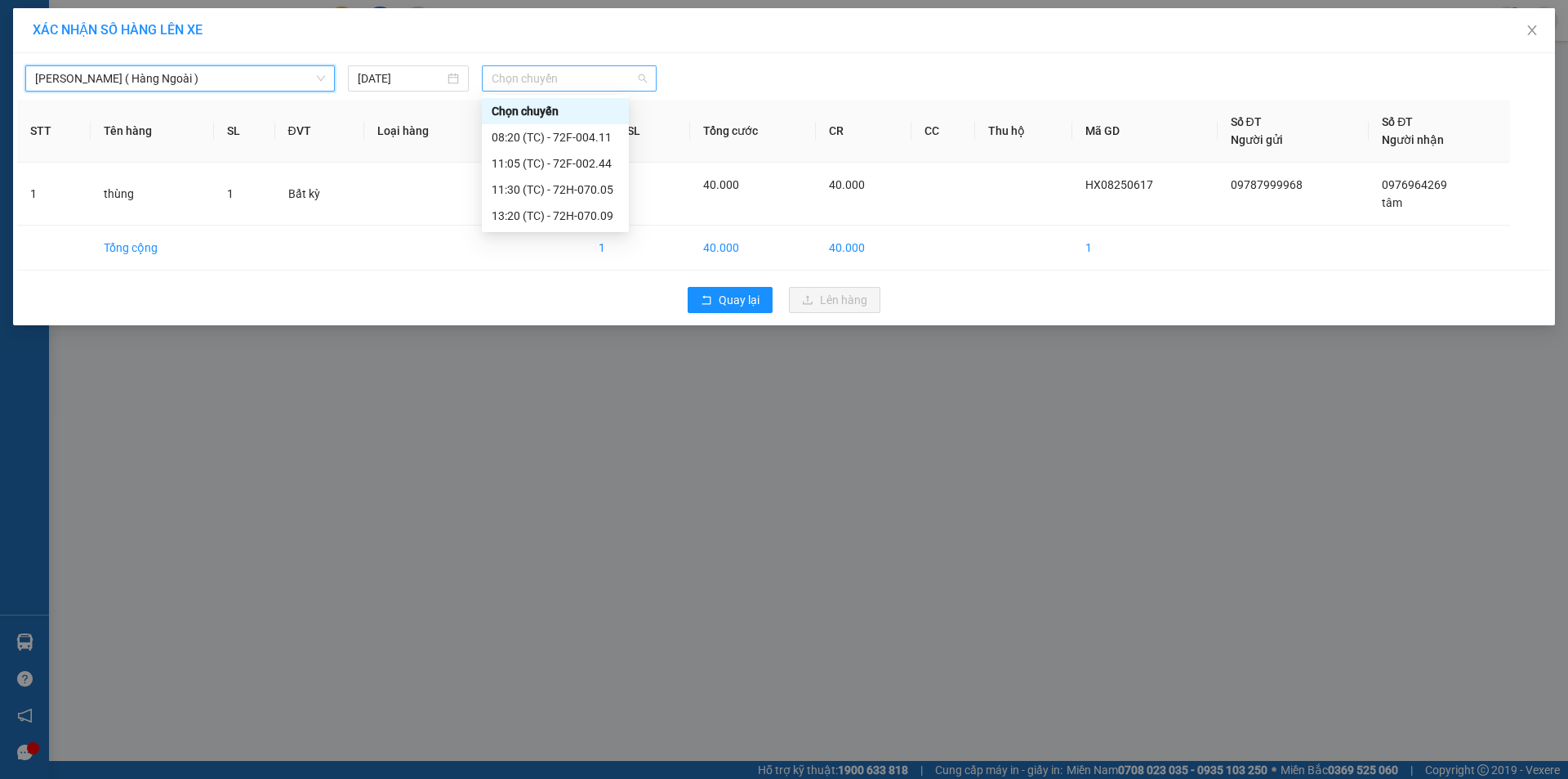
click at [602, 81] on span "Chọn chuyến" at bounding box center [569, 79] width 155 height 25
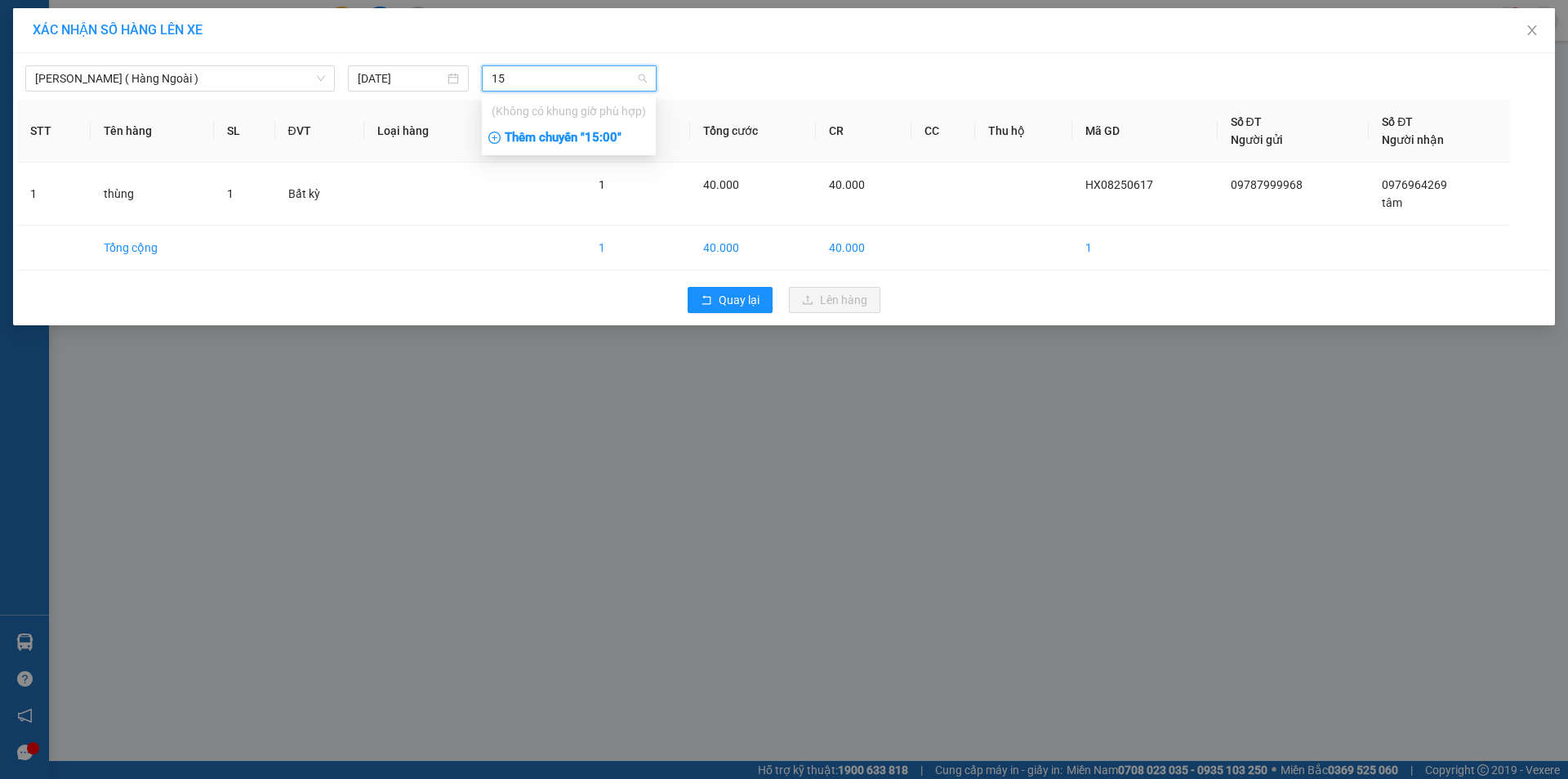
type input "15"
click at [599, 134] on div "Thêm chuyến " 15:00 "" at bounding box center [569, 138] width 174 height 27
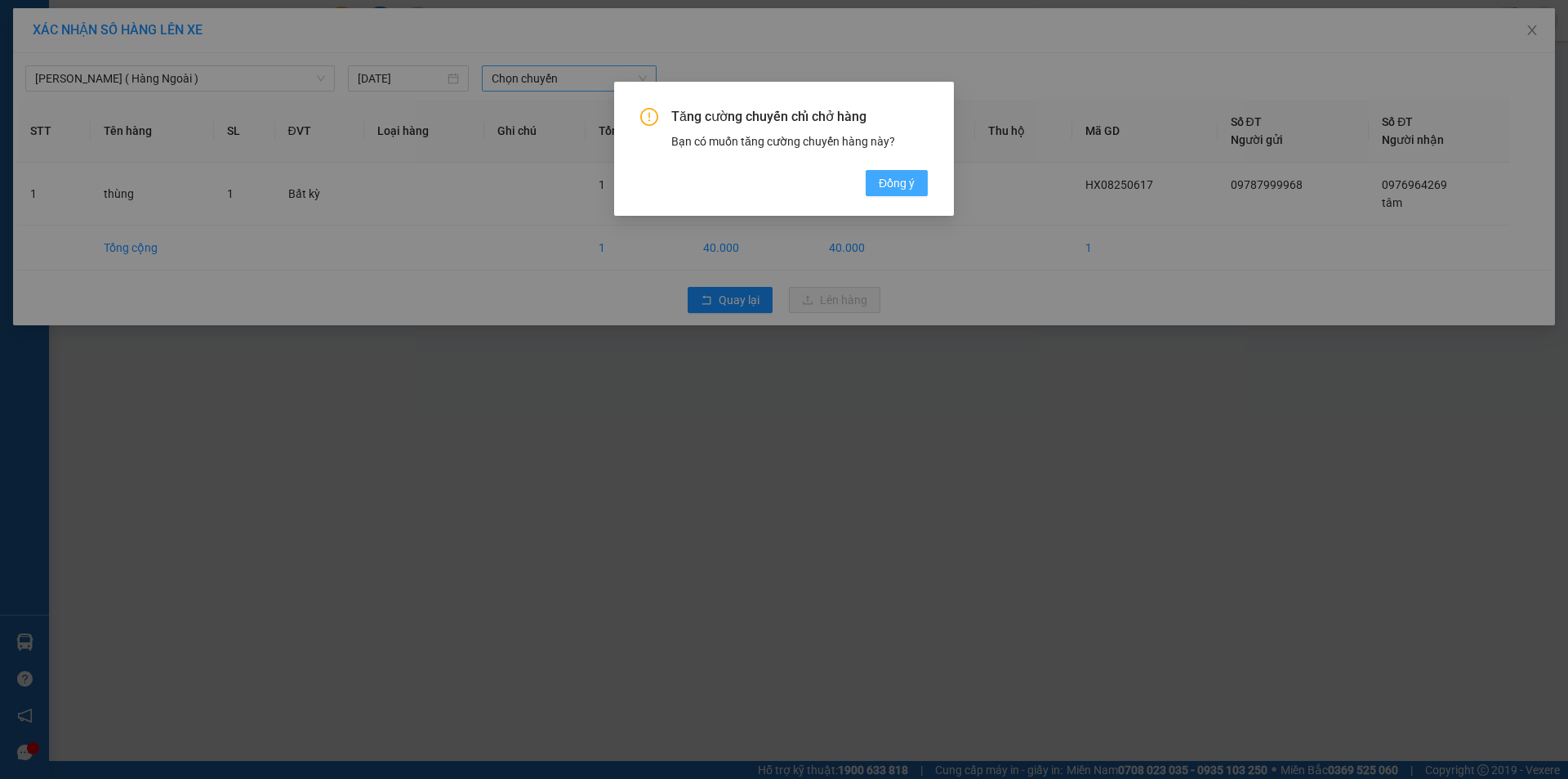
click at [895, 189] on span "Đồng ý" at bounding box center [896, 183] width 36 height 18
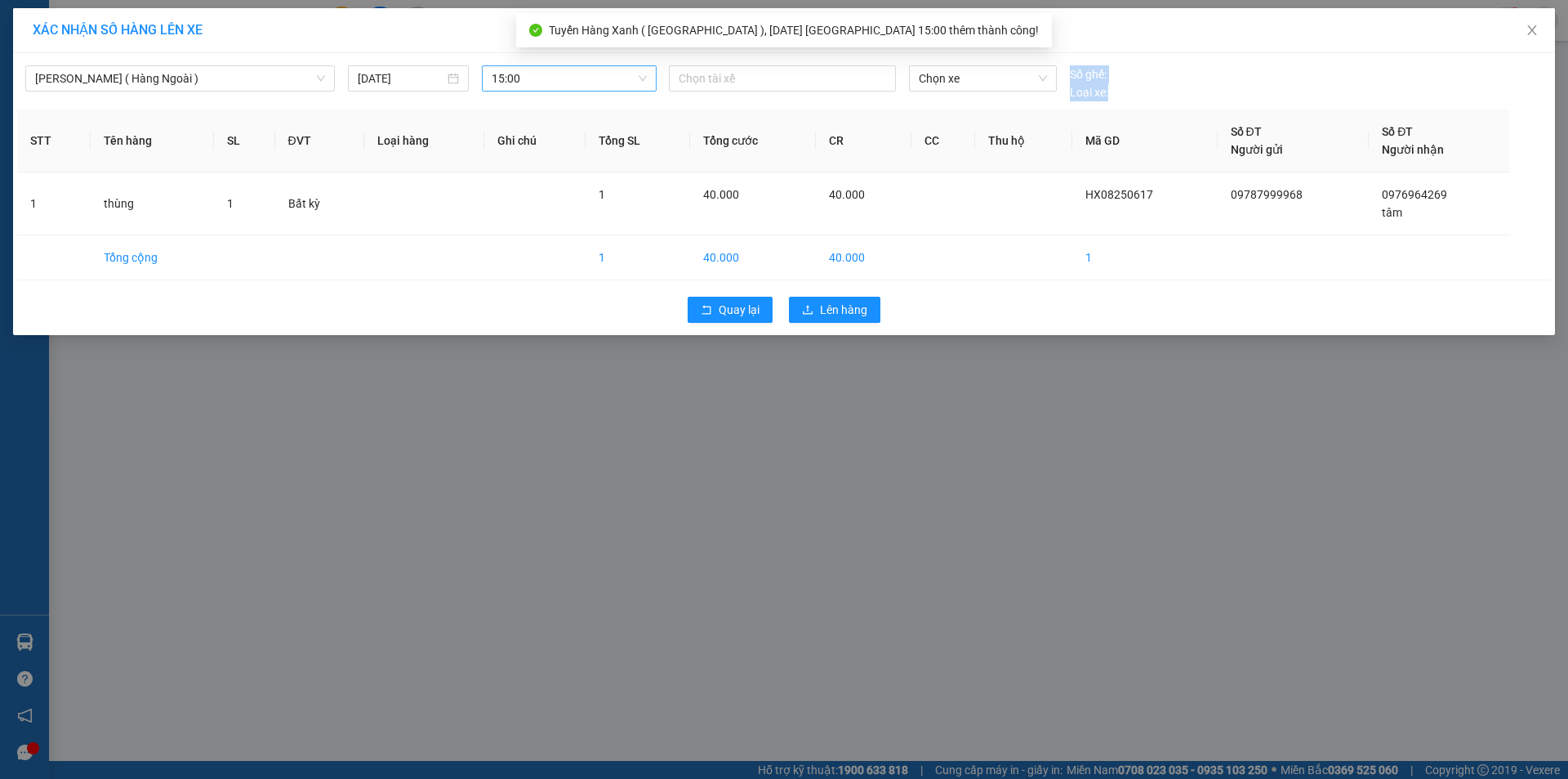
click at [756, 91] on div "Hàng Xanh ( Hàng Ngoài ) [DATE] 15:00 Chọn tài xế Chọn xe Số ghế: Loại xe: STT …" at bounding box center [784, 194] width 1541 height 282
click at [756, 90] on div "Chọn tài xế" at bounding box center [783, 83] width 240 height 36
click at [757, 85] on div at bounding box center [783, 79] width 219 height 20
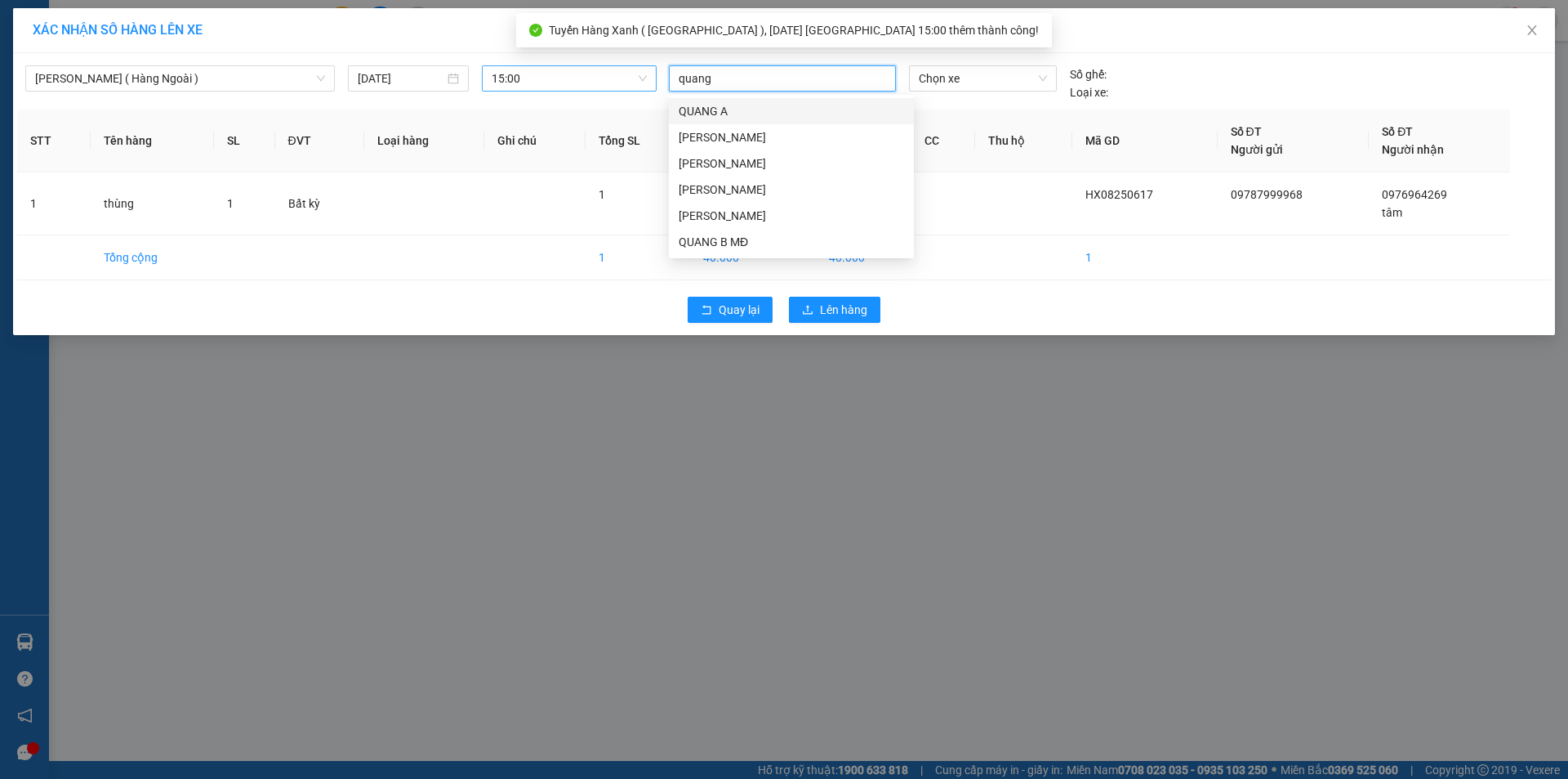
type input "quang b"
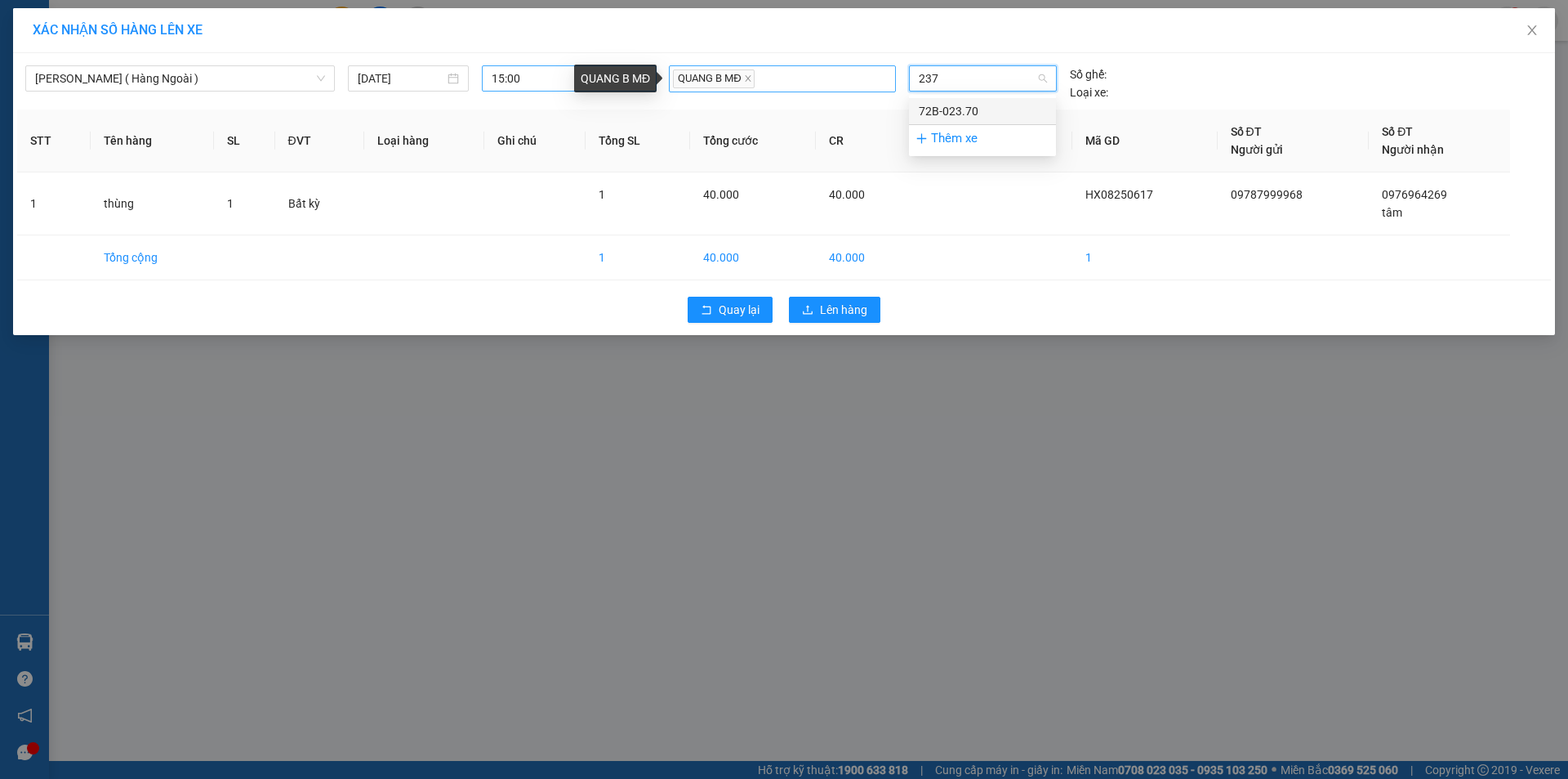
type input "2370"
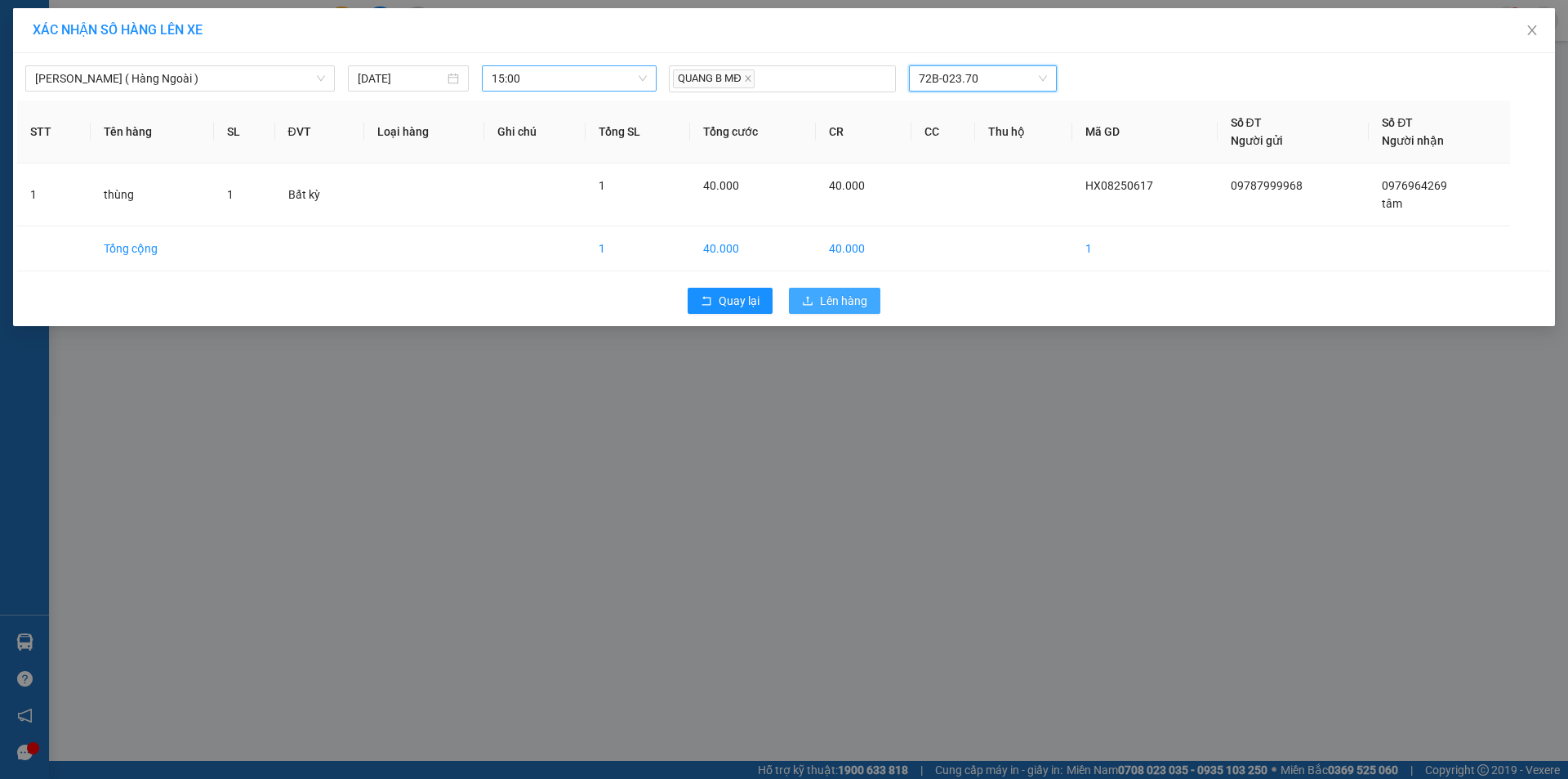
click at [828, 301] on span "Lên hàng" at bounding box center [843, 301] width 47 height 18
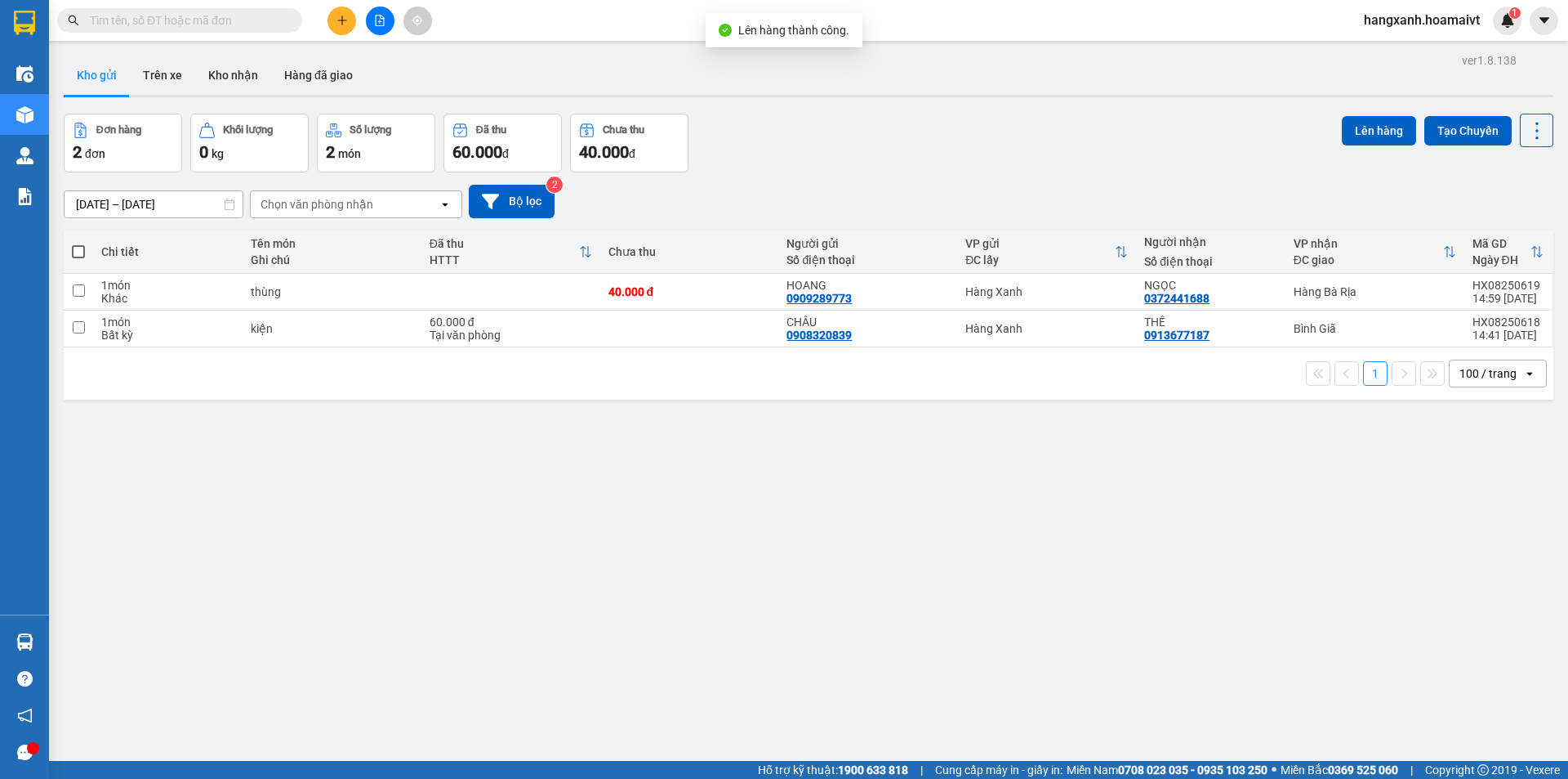
click at [1311, 322] on div "Bình Giã" at bounding box center [1375, 329] width 163 height 13
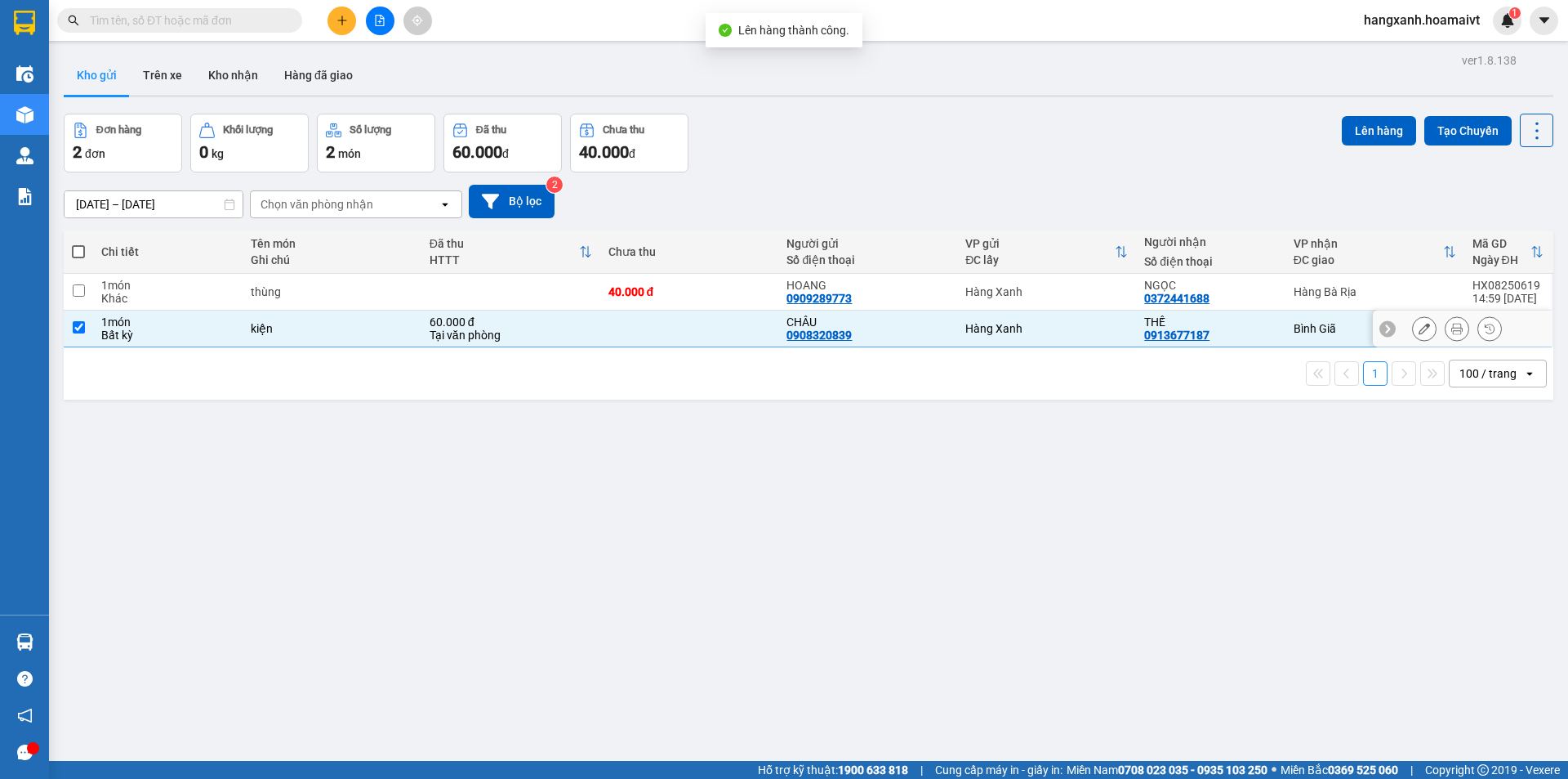
click at [1307, 327] on div "Bình Giã" at bounding box center [1375, 329] width 163 height 13
checkbox input "false"
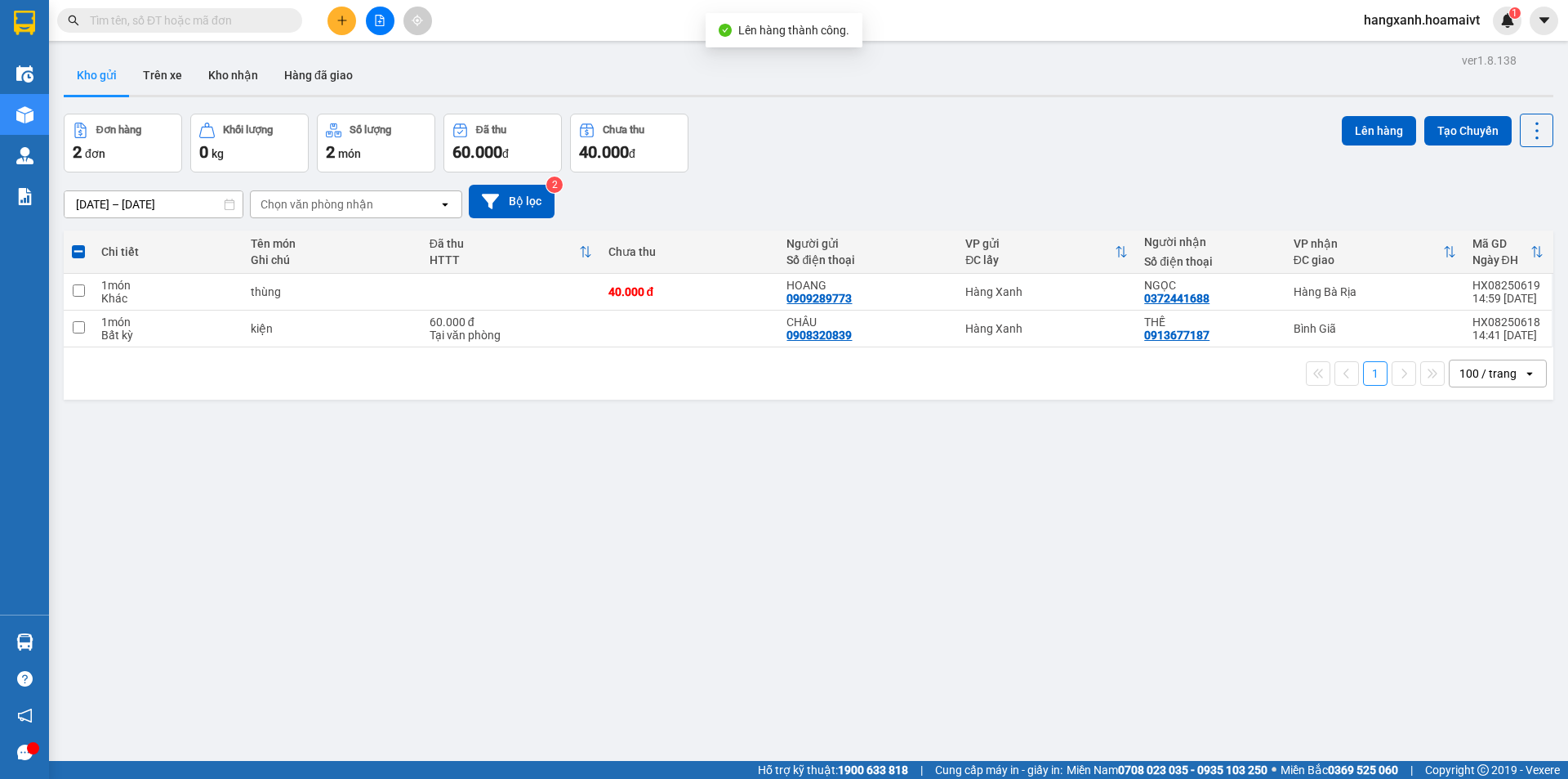
click at [1311, 266] on div "ĐC giao" at bounding box center [1368, 260] width 149 height 13
click at [0, 0] on div "Đang tải dữ liệu" at bounding box center [0, 0] width 0 height 0
click at [1313, 265] on div "ĐC giao" at bounding box center [1368, 260] width 149 height 13
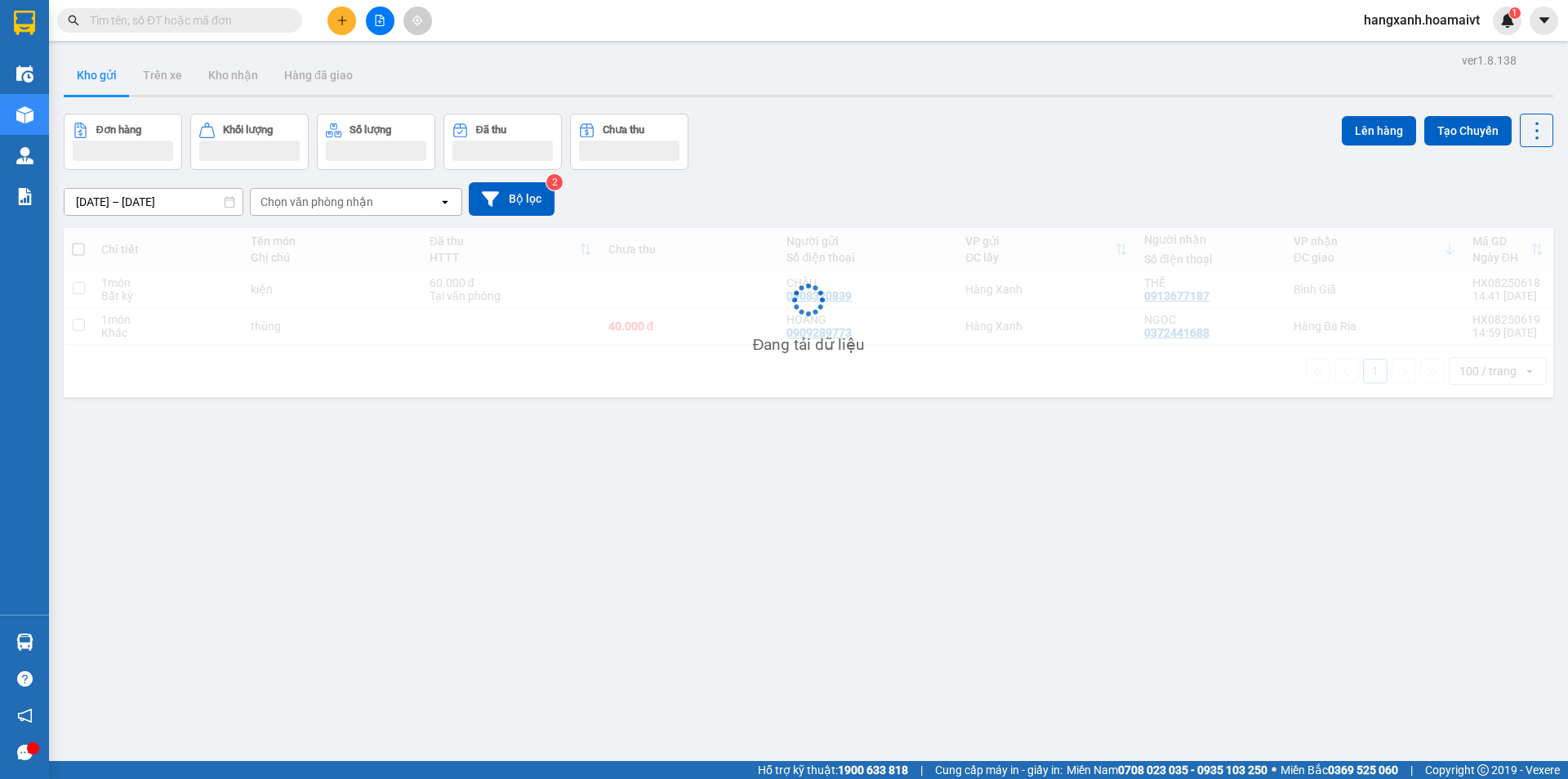
click at [1368, 245] on div "VP nhận" at bounding box center [1368, 241] width 149 height 13
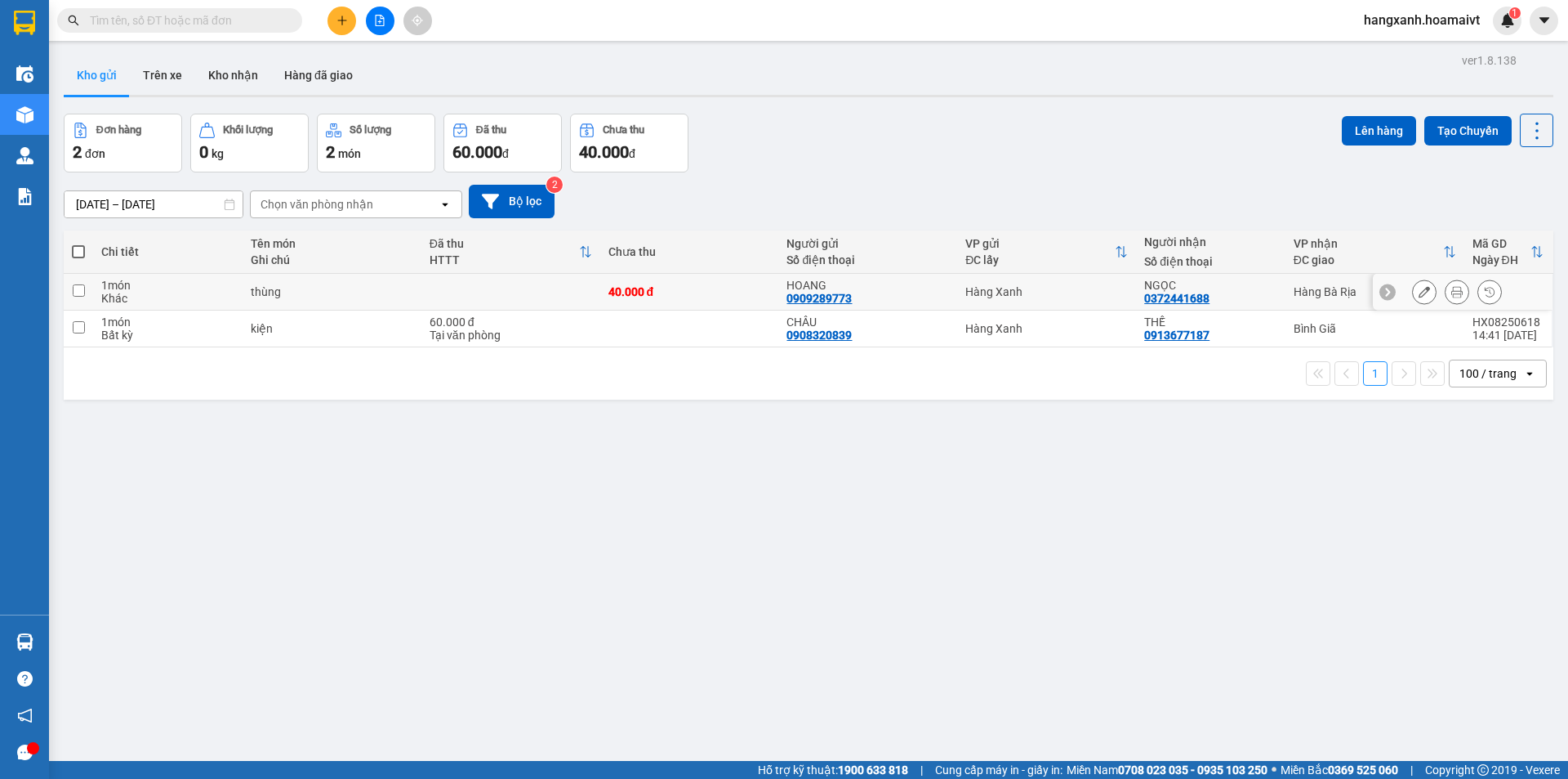
click at [1330, 289] on div "Hàng Bà Rịa" at bounding box center [1375, 292] width 163 height 13
checkbox input "true"
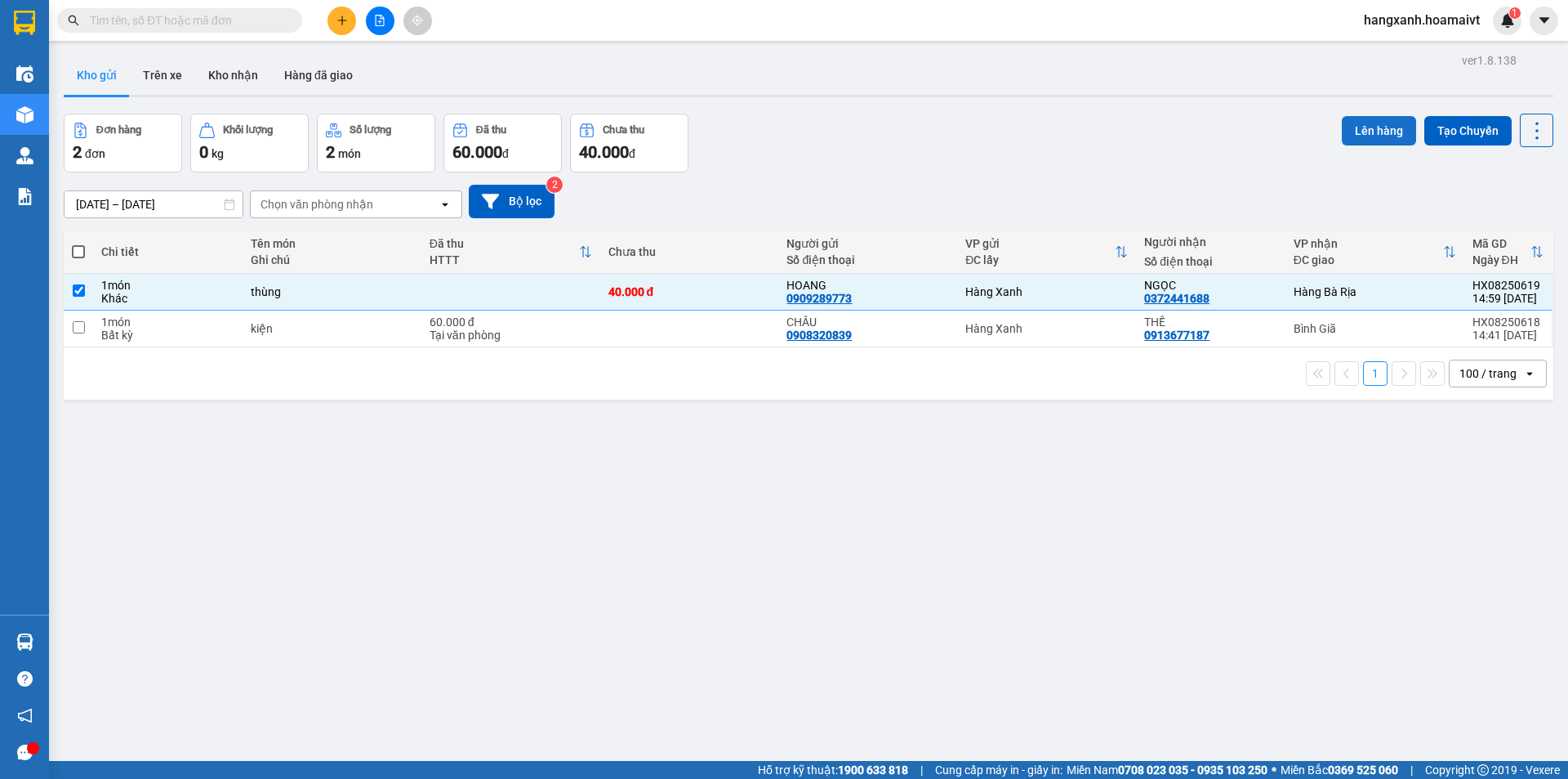
click at [1391, 134] on button "Lên hàng" at bounding box center [1379, 130] width 75 height 29
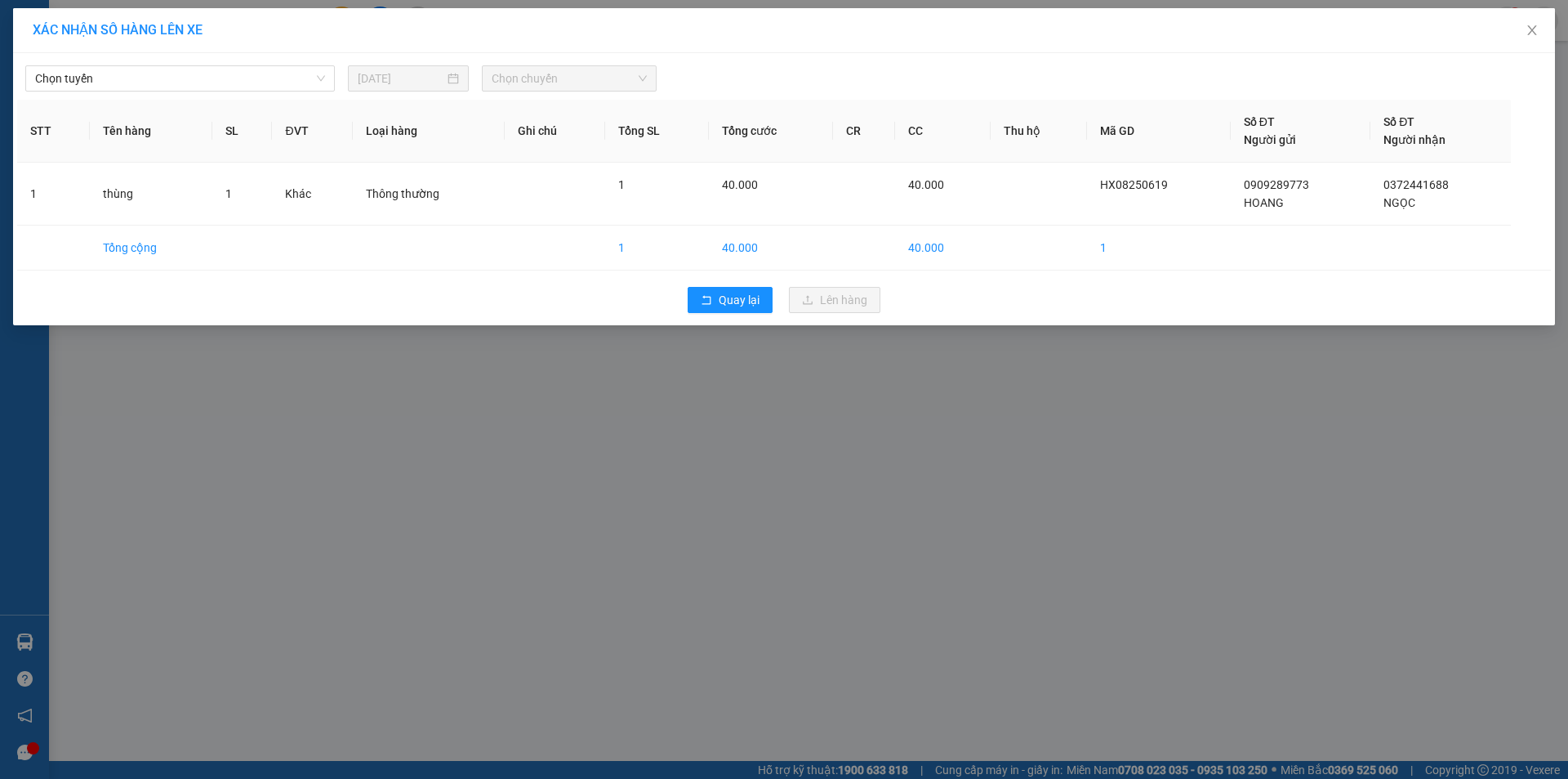
click at [283, 53] on div "Chọn tuyến [DATE] Chọn chuyến STT Tên hàng SL ĐVT Loại hàng Ghi chú Tổng SL Tổn…" at bounding box center [784, 189] width 1541 height 272
click at [271, 76] on span "Chọn tuyến" at bounding box center [180, 79] width 290 height 25
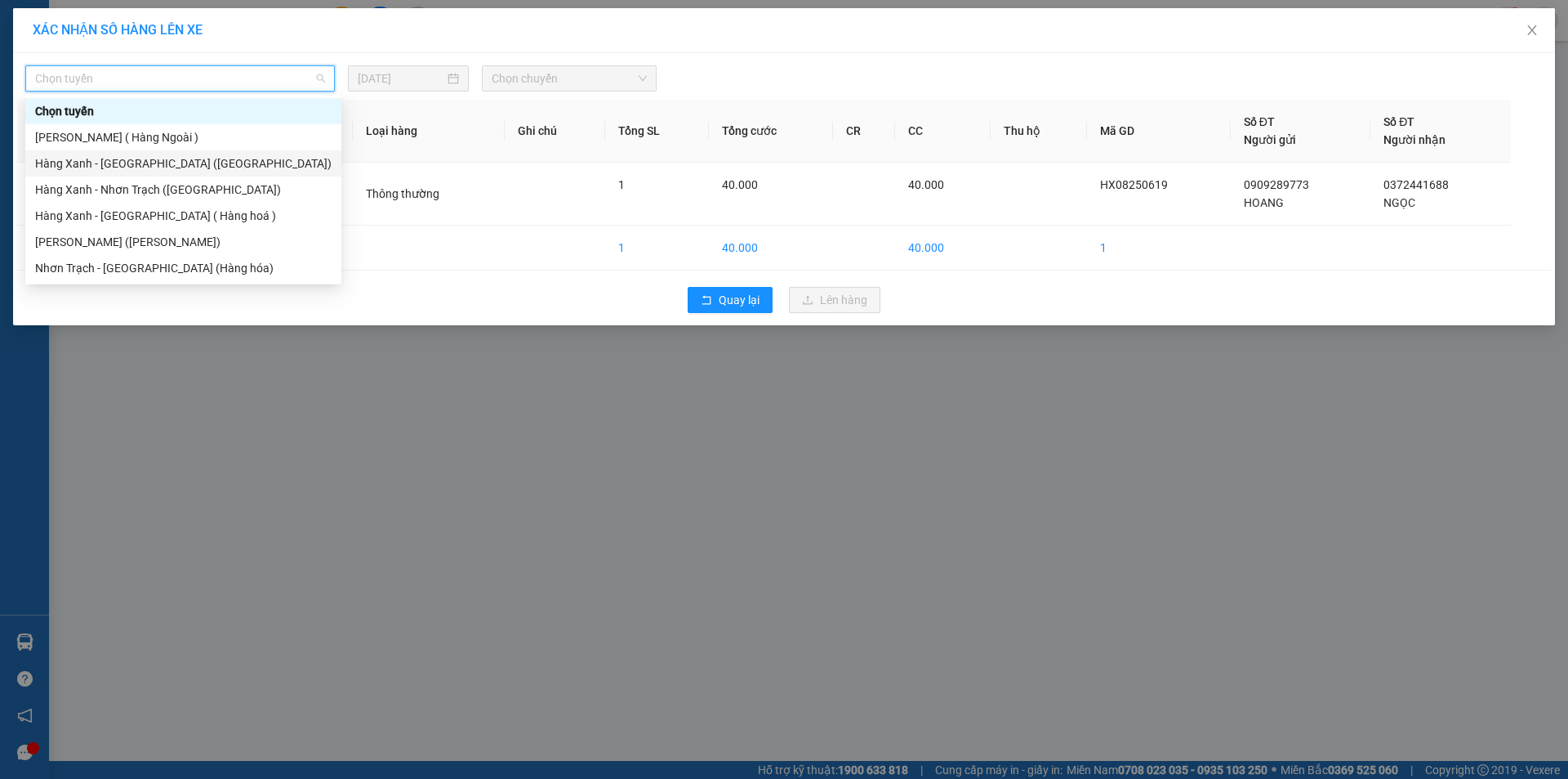
click at [137, 173] on div "Hàng Xanh - [GEOGRAPHIC_DATA] ([GEOGRAPHIC_DATA])" at bounding box center [183, 163] width 316 height 27
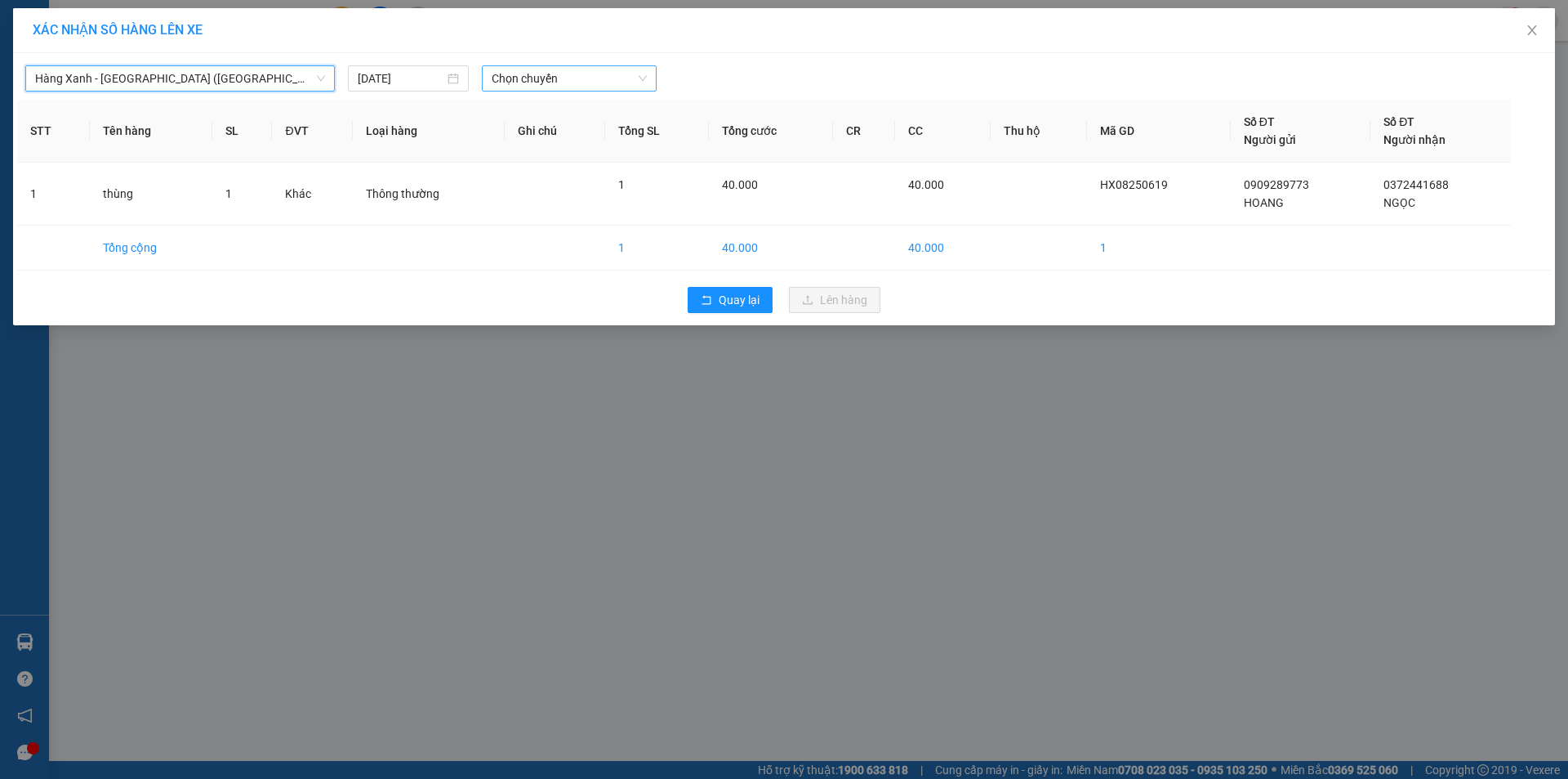
click at [605, 83] on span "Chọn chuyến" at bounding box center [569, 79] width 155 height 25
type input "15"
click at [622, 132] on div "Thêm chuyến " 15:00 "" at bounding box center [569, 138] width 174 height 27
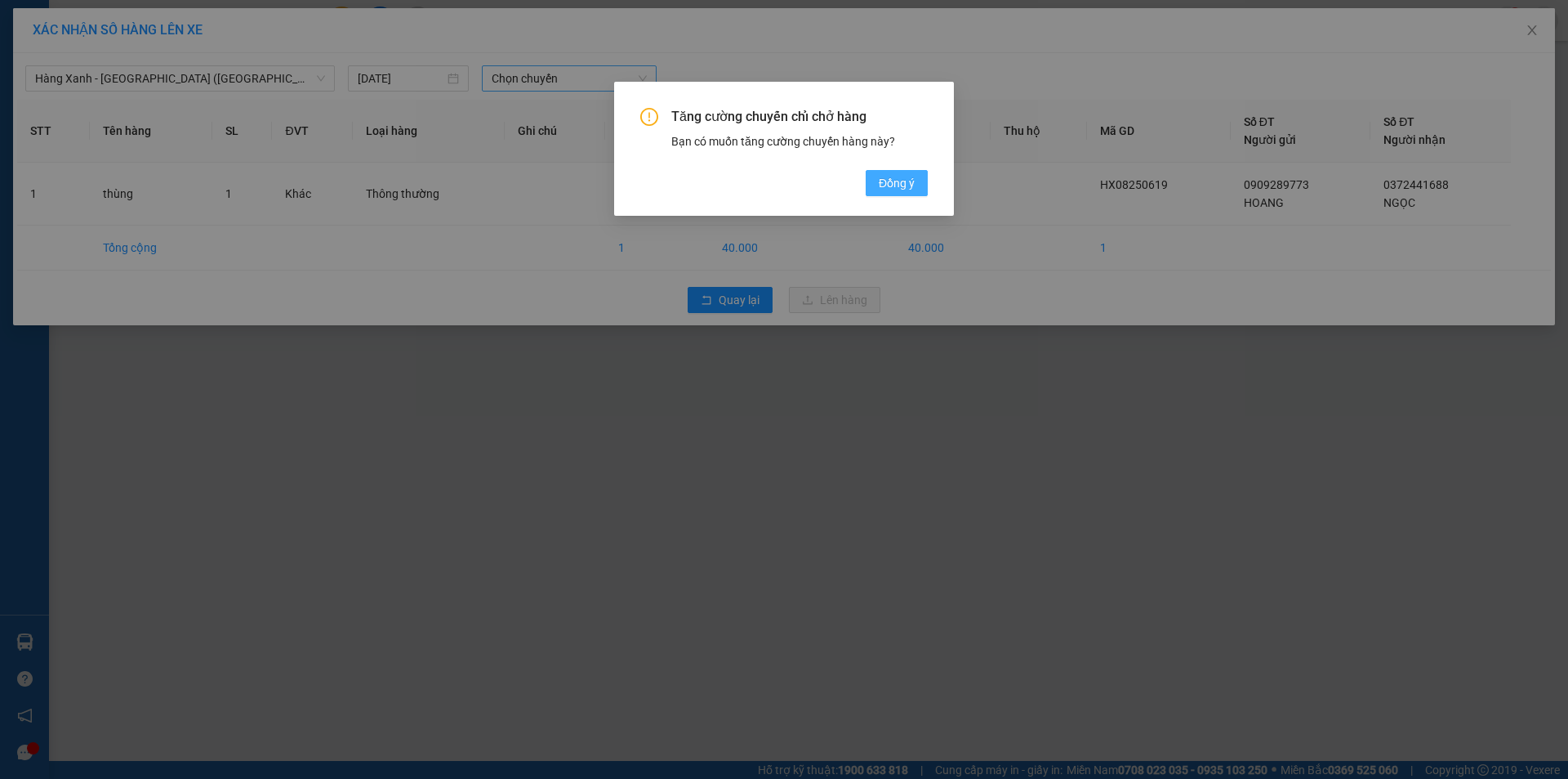
click at [881, 178] on span "Đồng ý" at bounding box center [896, 183] width 36 height 18
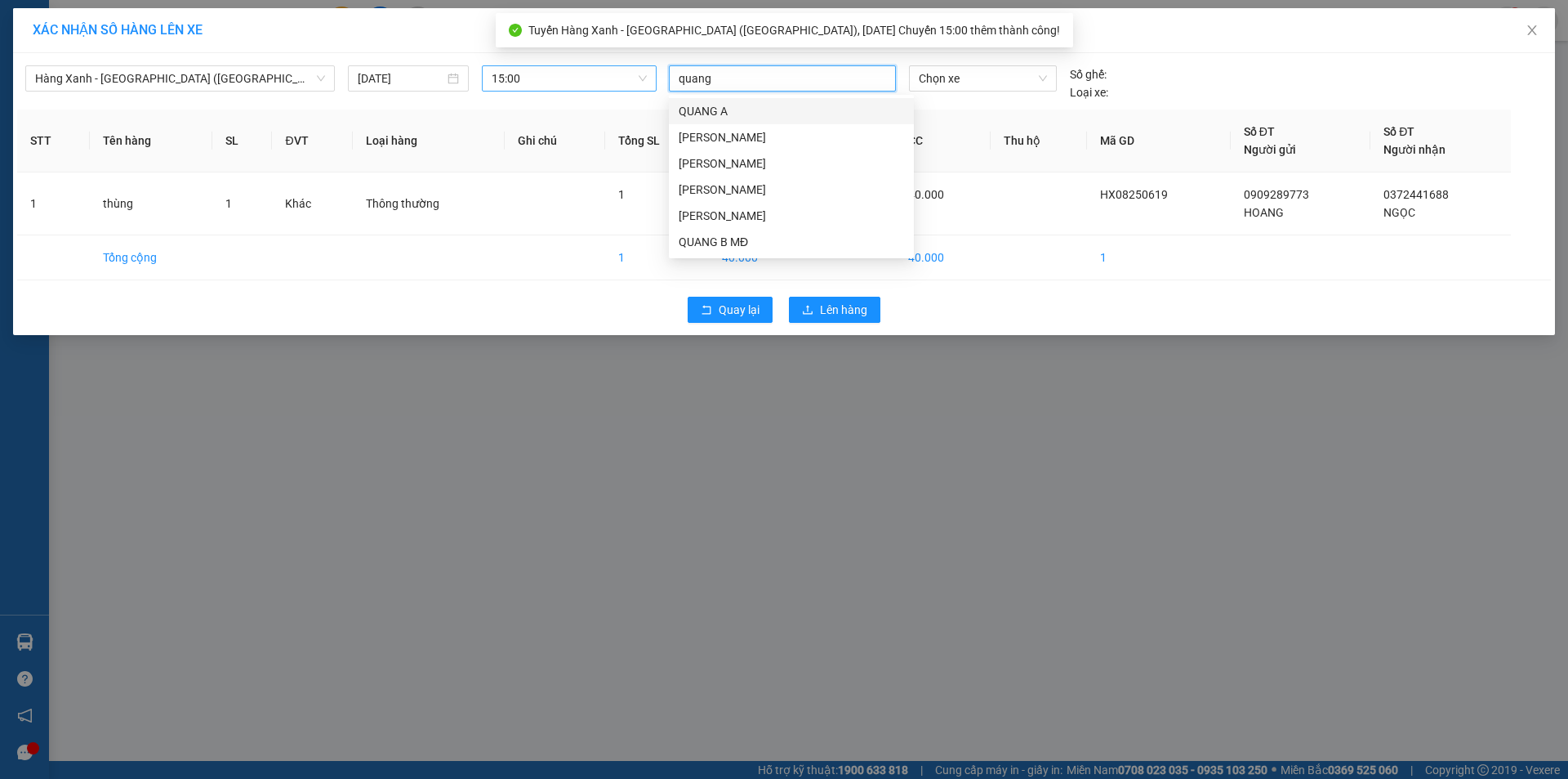
type input "quang b"
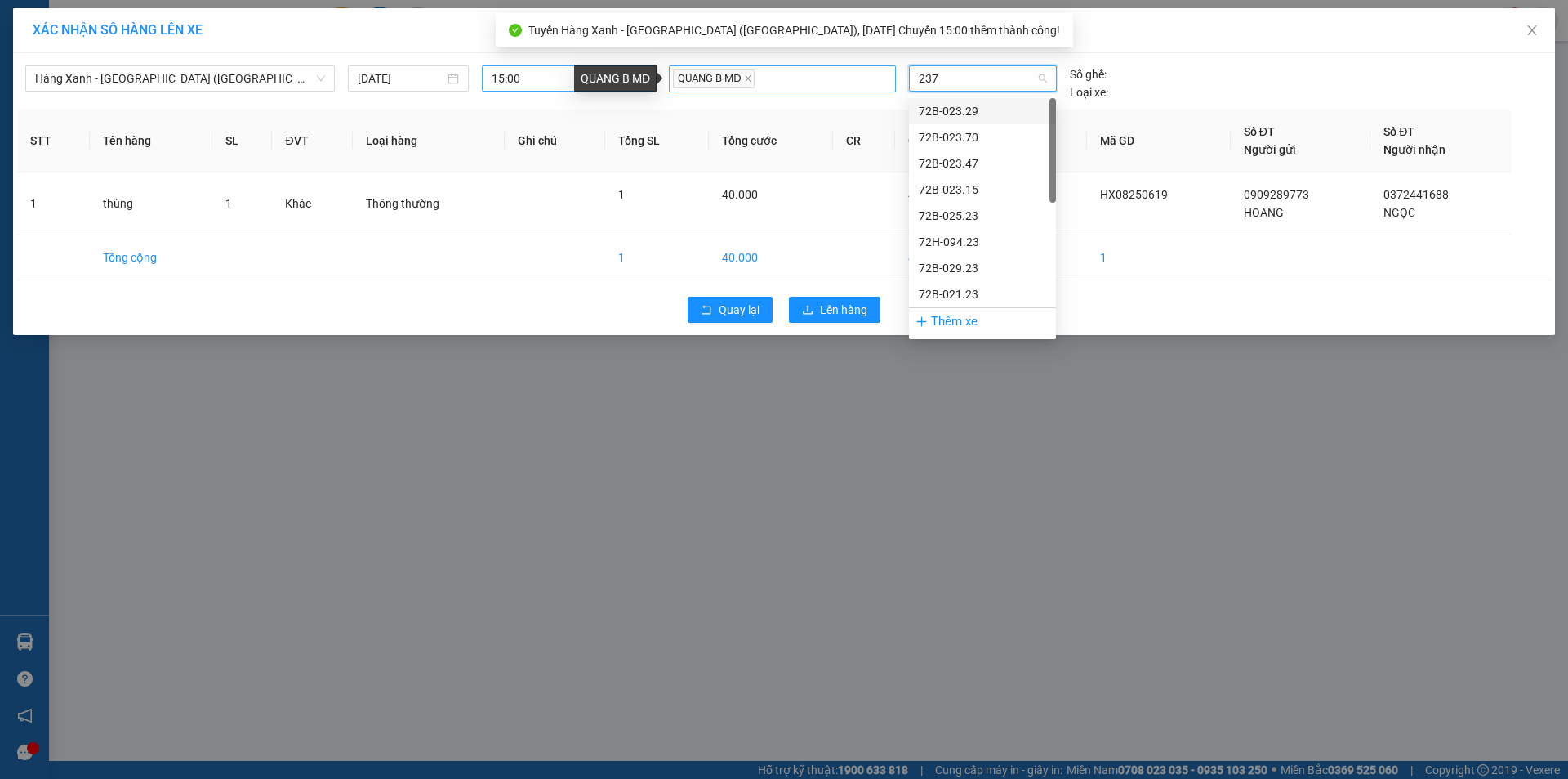
type input "2370"
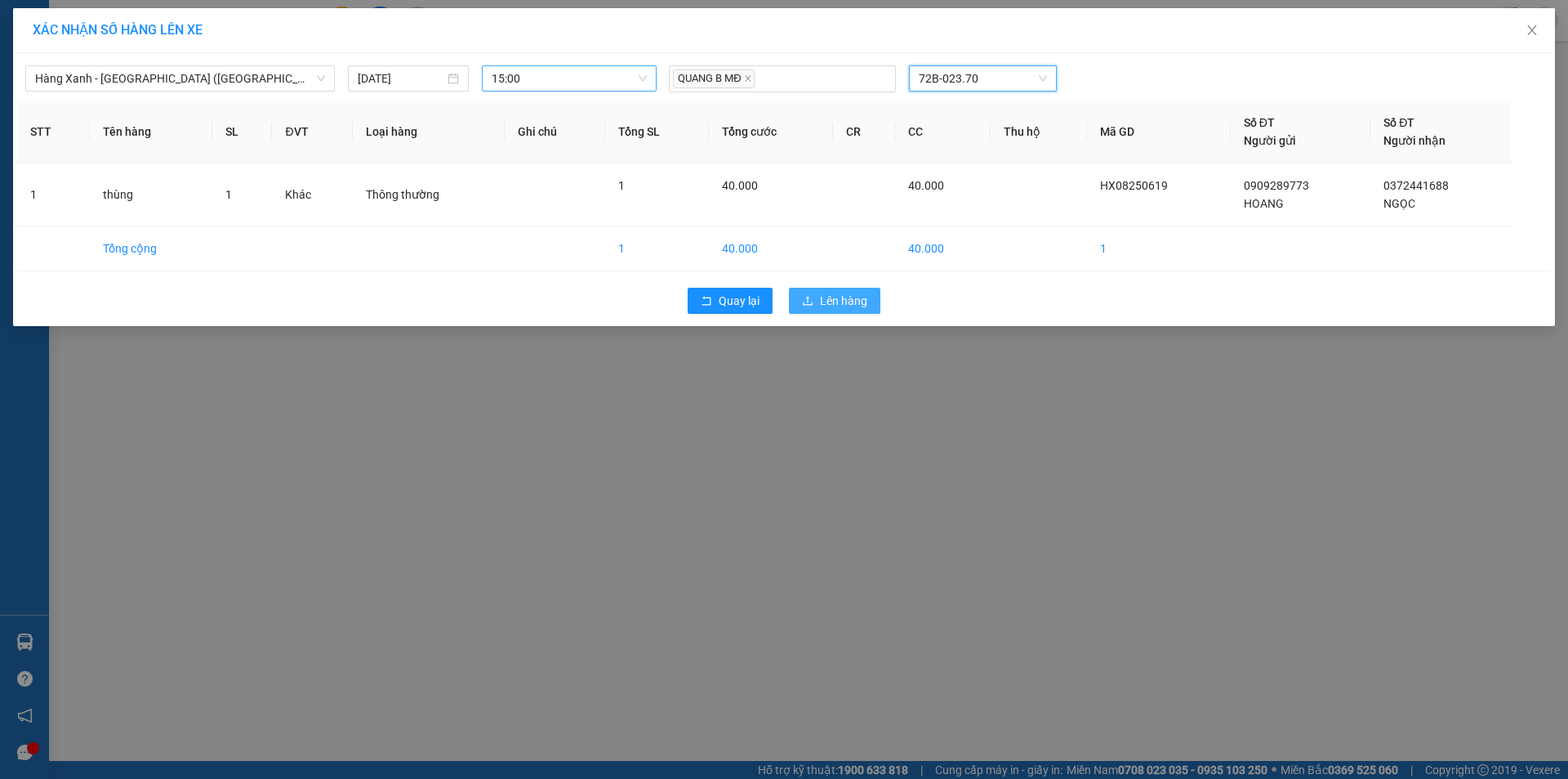
click at [827, 301] on span "Lên hàng" at bounding box center [843, 301] width 47 height 18
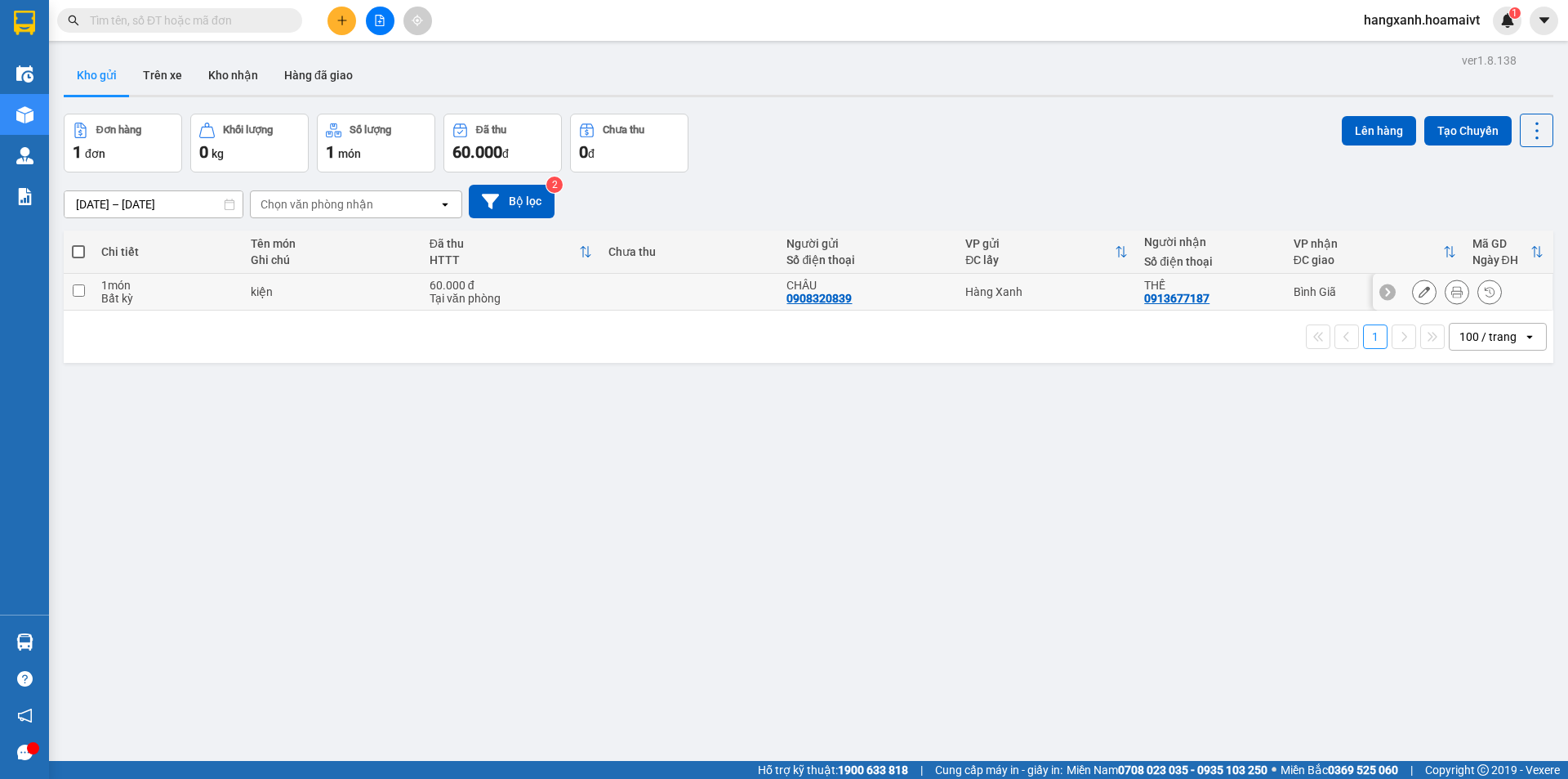
drag, startPoint x: 1227, startPoint y: 294, endPoint x: 1255, endPoint y: 280, distance: 31.3
click at [1231, 296] on div "THẾ 0913677187" at bounding box center [1211, 292] width 133 height 27
checkbox input "true"
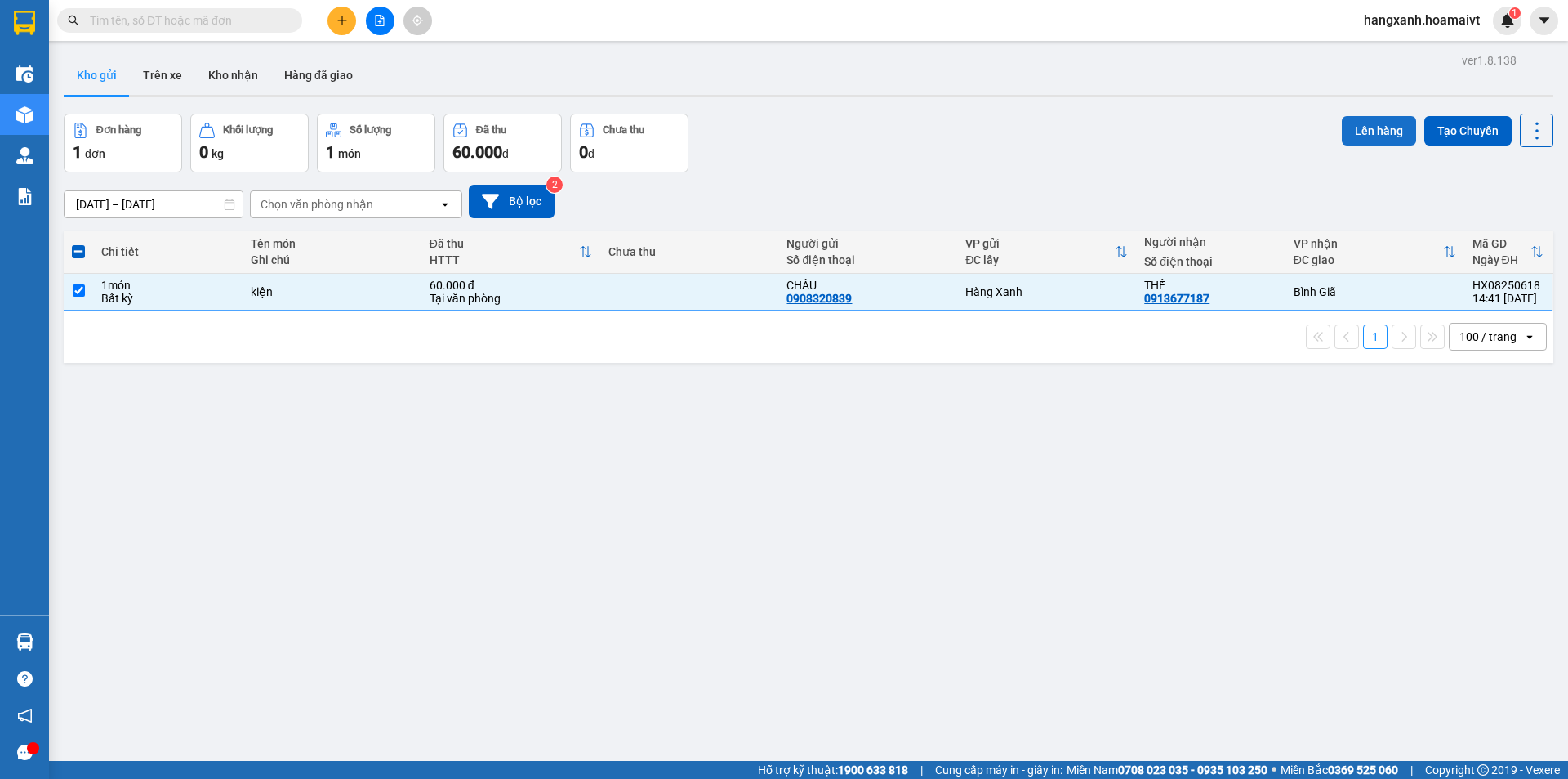
click at [1367, 135] on button "Lên hàng" at bounding box center [1379, 130] width 75 height 29
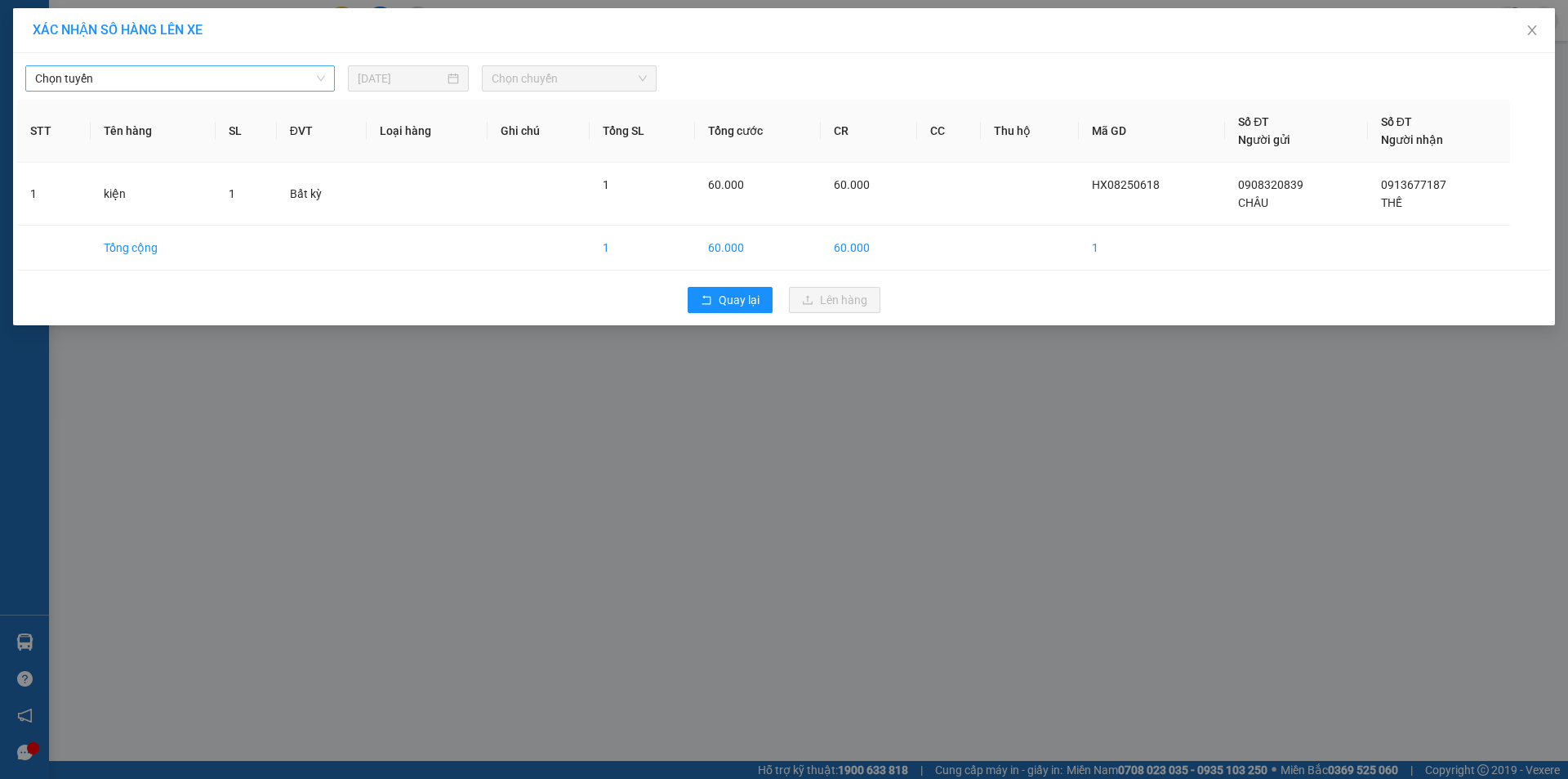
click at [133, 71] on span "Chọn tuyến" at bounding box center [180, 79] width 290 height 25
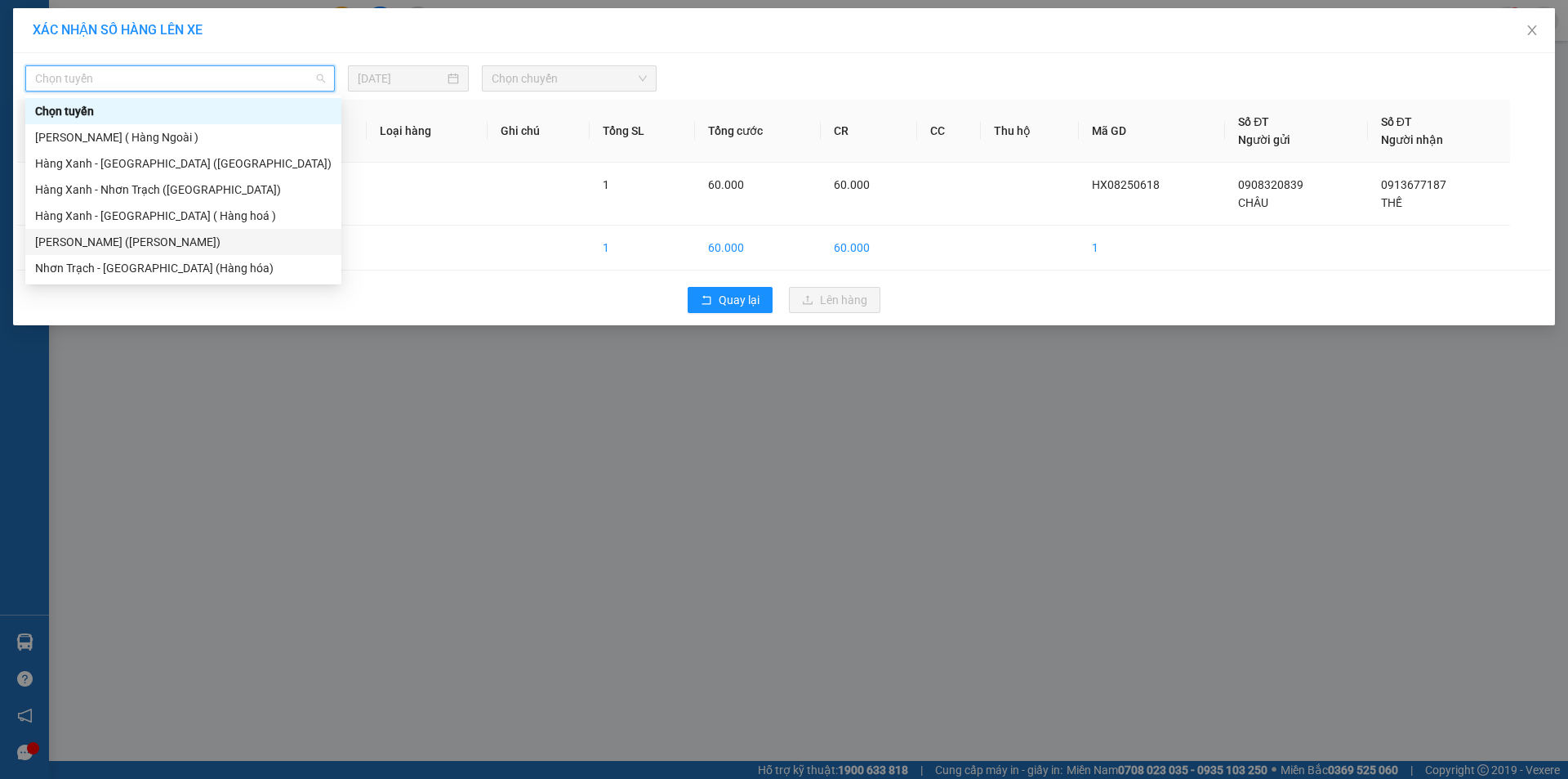
drag, startPoint x: 184, startPoint y: 244, endPoint x: 597, endPoint y: 106, distance: 435.4
click at [184, 243] on div "[PERSON_NAME] ([PERSON_NAME])" at bounding box center [183, 242] width 297 height 18
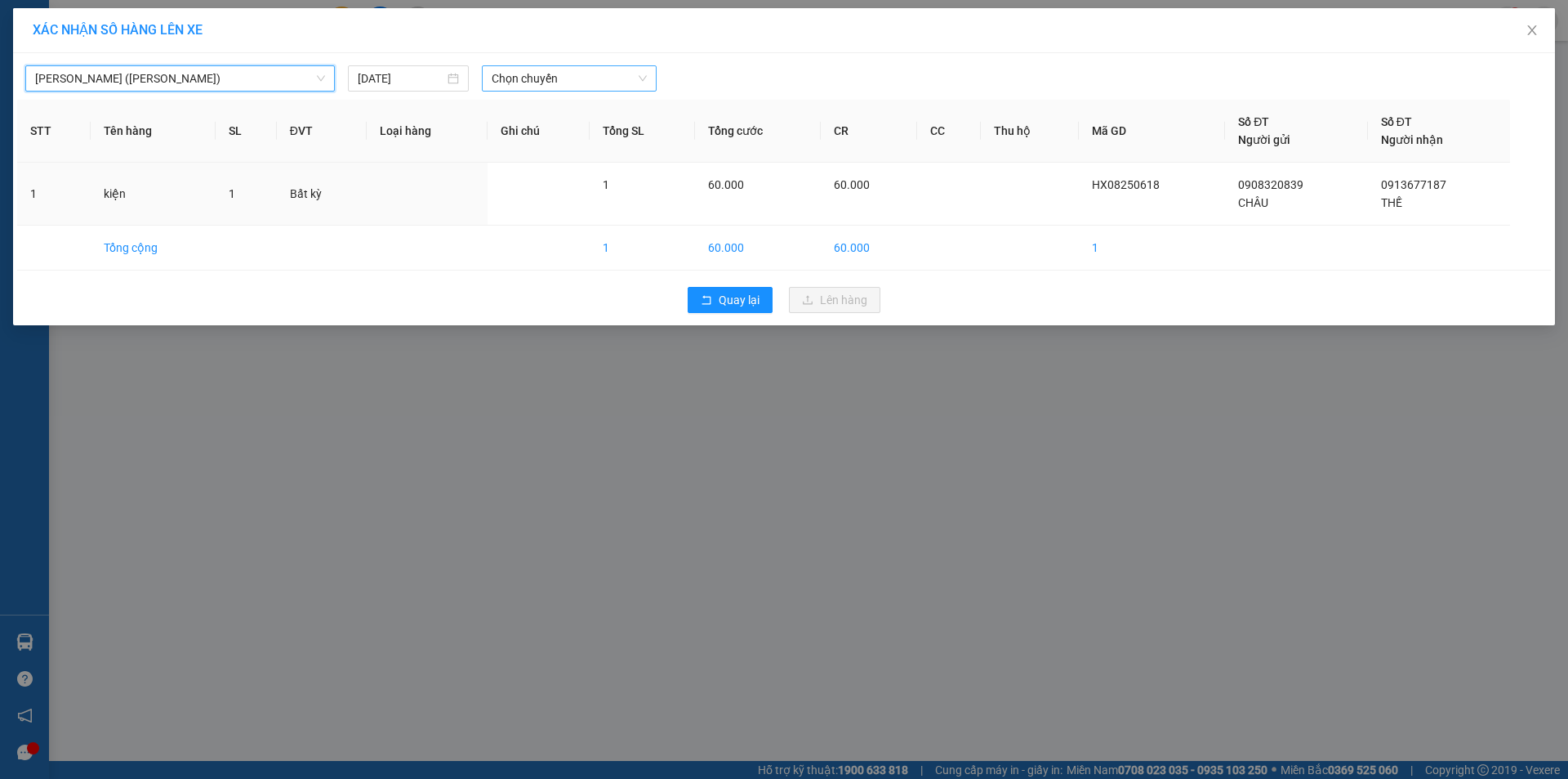
click at [609, 75] on span "Chọn chuyến" at bounding box center [569, 79] width 155 height 25
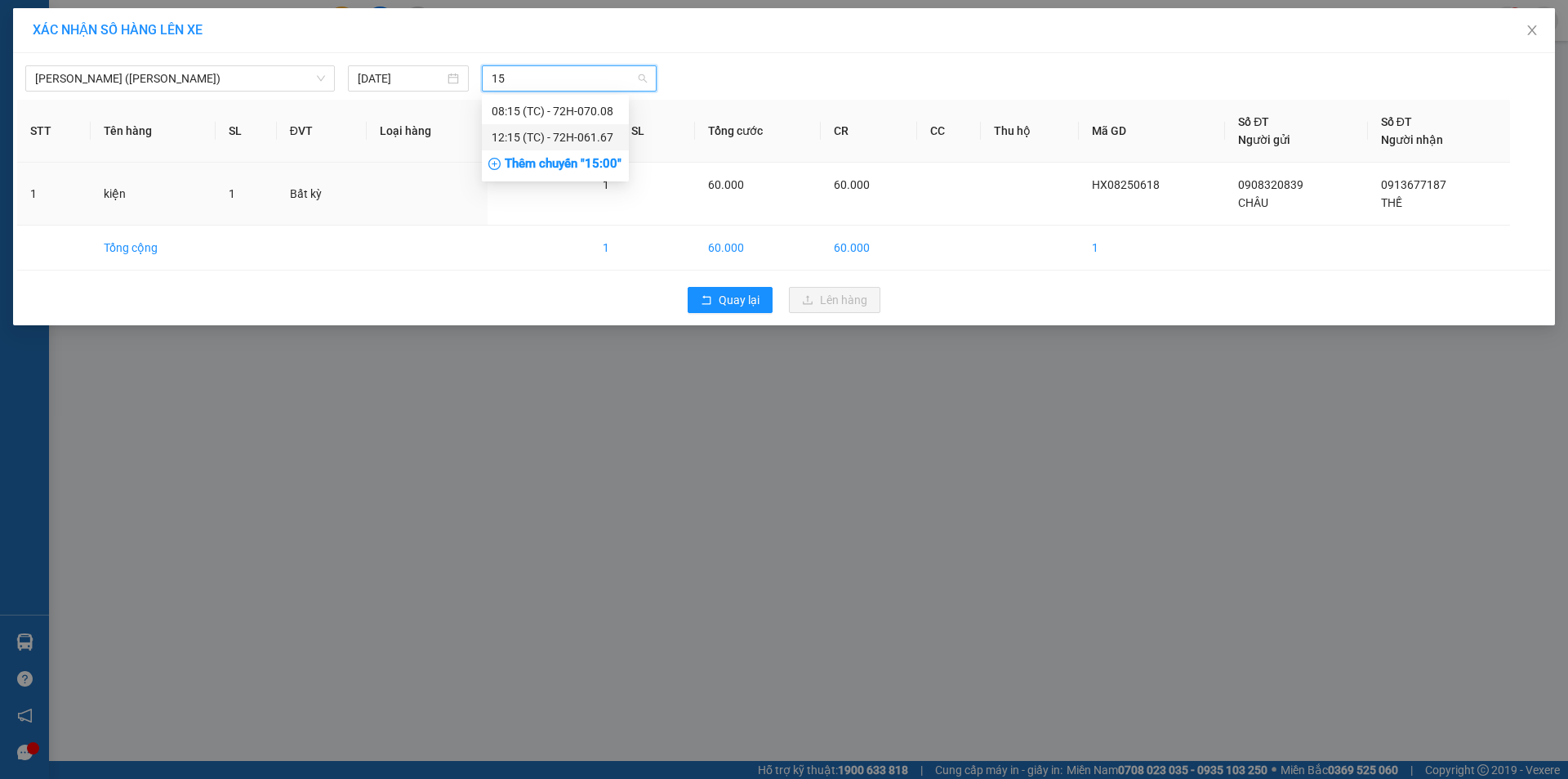
type input "15"
click at [595, 166] on div "Thêm chuyến " 15:00 "" at bounding box center [555, 163] width 147 height 27
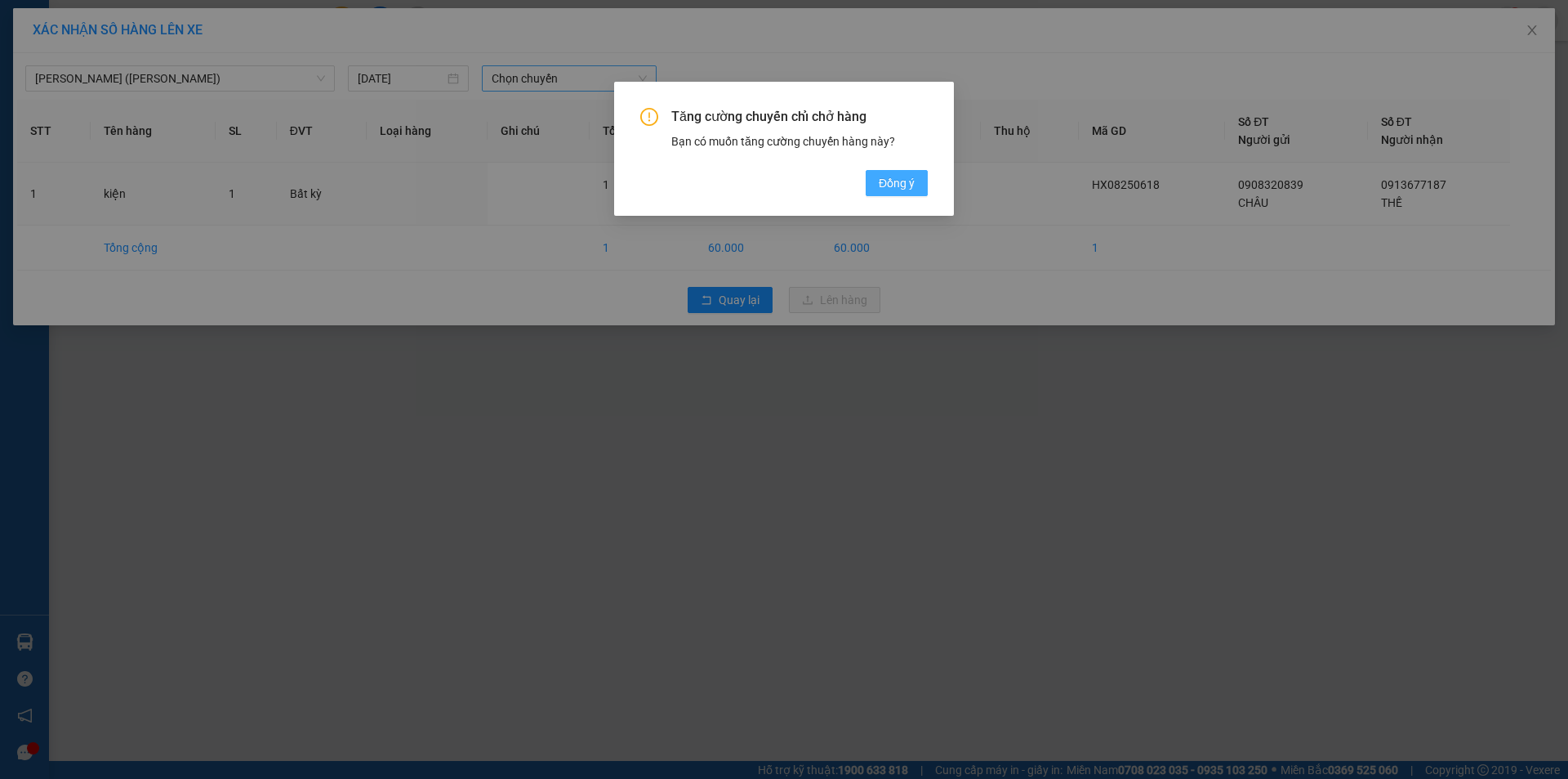
click at [886, 181] on span "Đồng ý" at bounding box center [896, 183] width 36 height 18
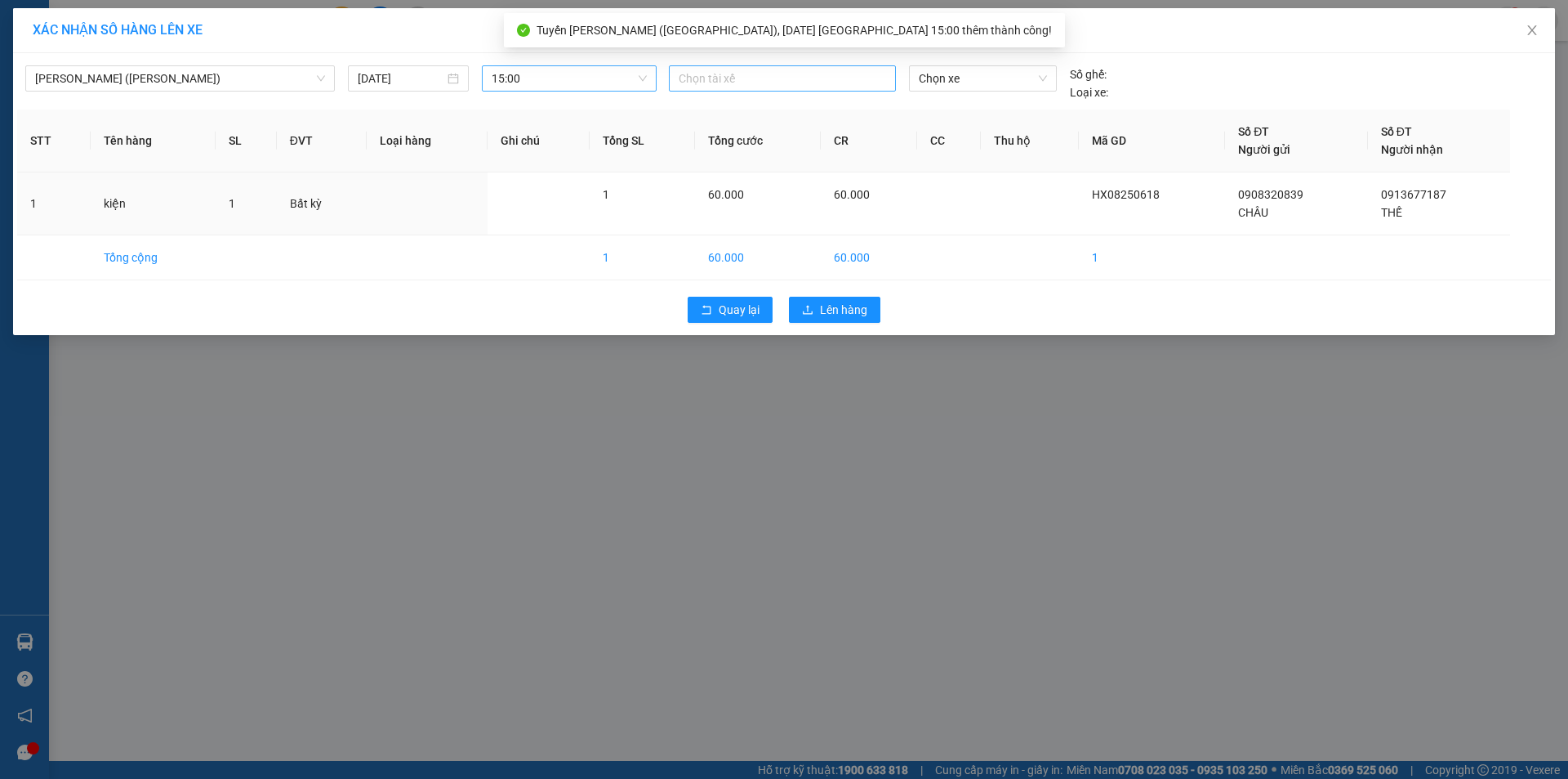
drag, startPoint x: 786, startPoint y: 90, endPoint x: 784, endPoint y: 80, distance: 10.2
click at [786, 85] on div "Chọn tài xế" at bounding box center [783, 79] width 227 height 27
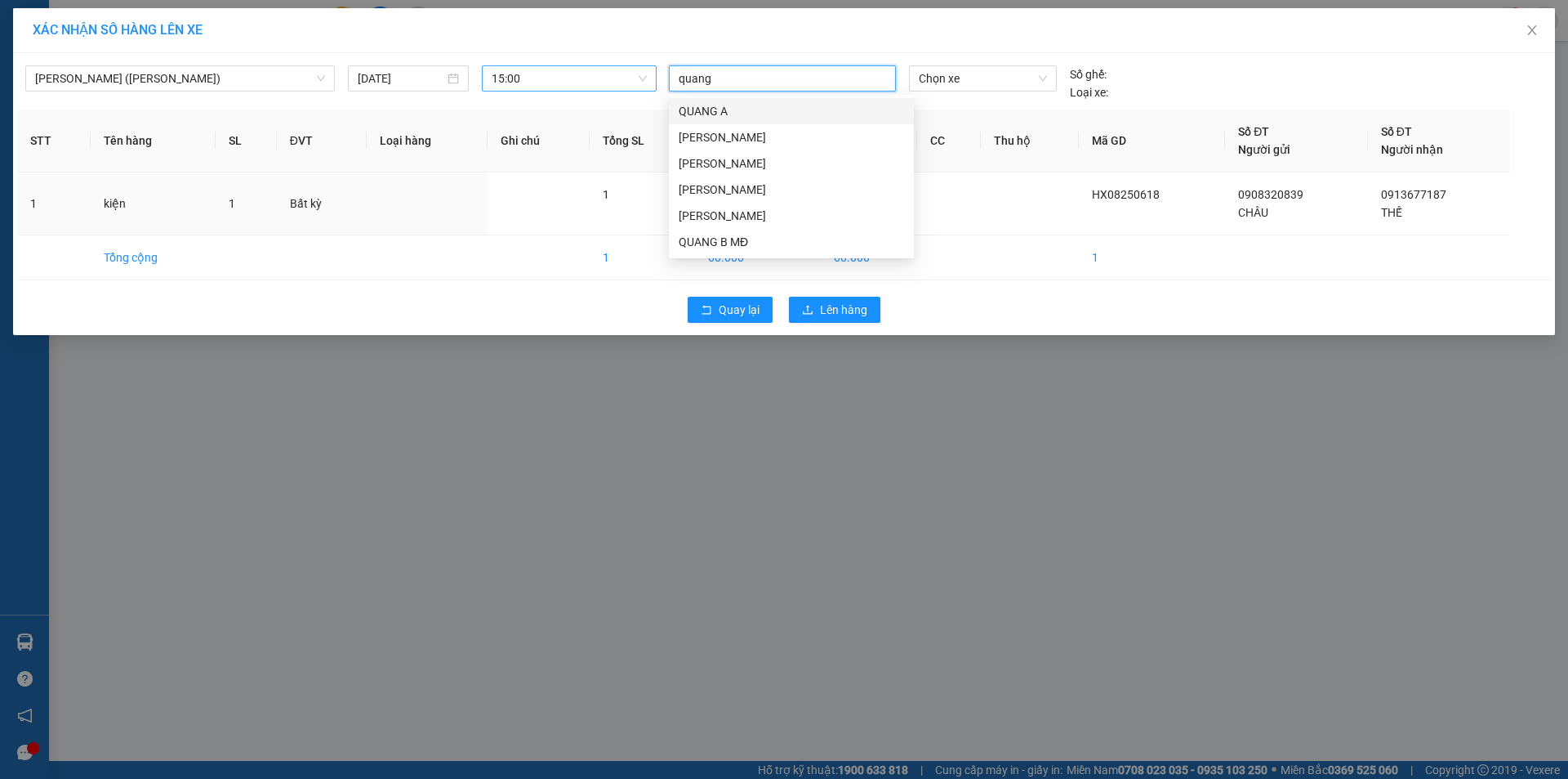
type input "quang b"
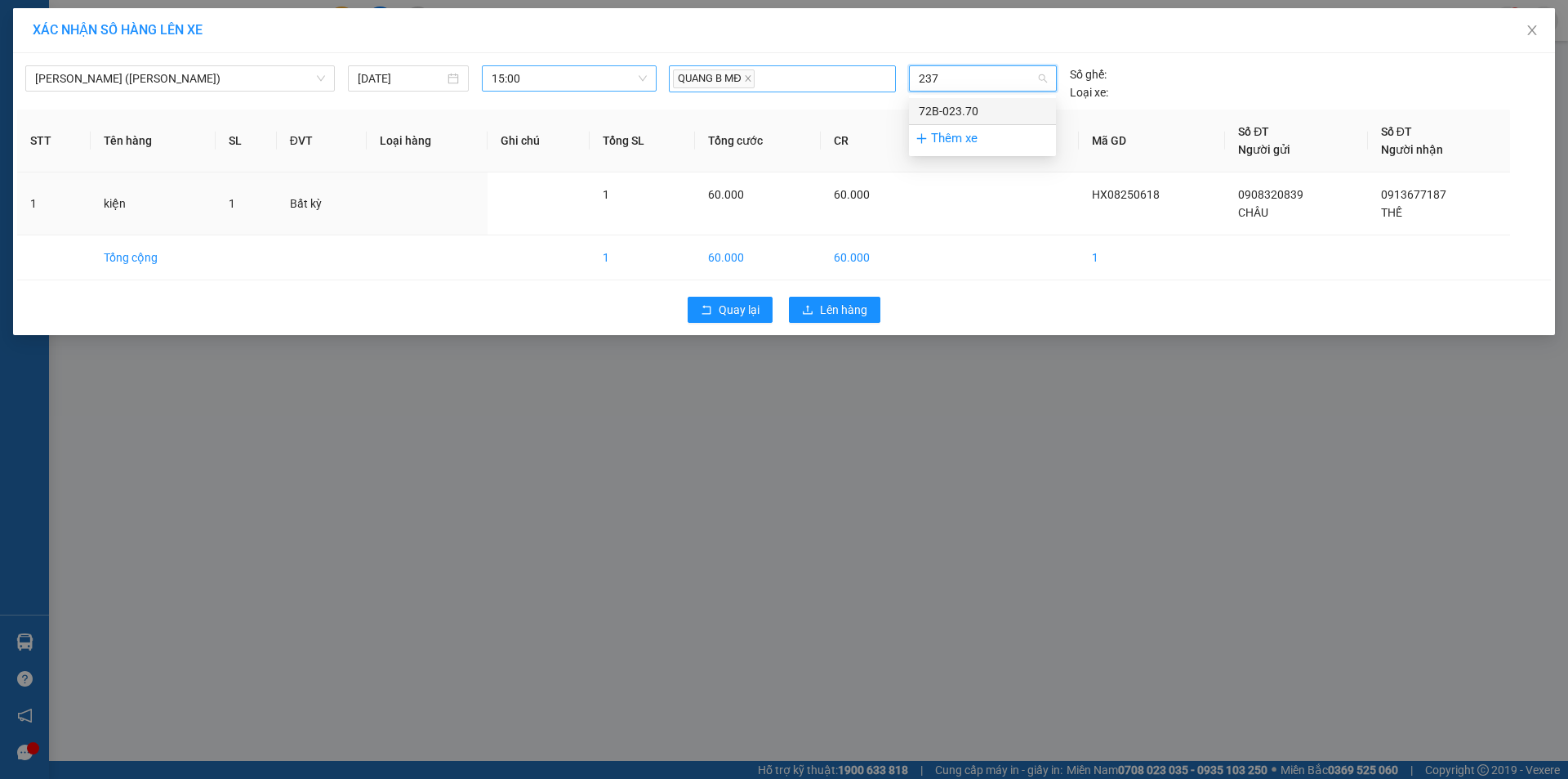
type input "2370"
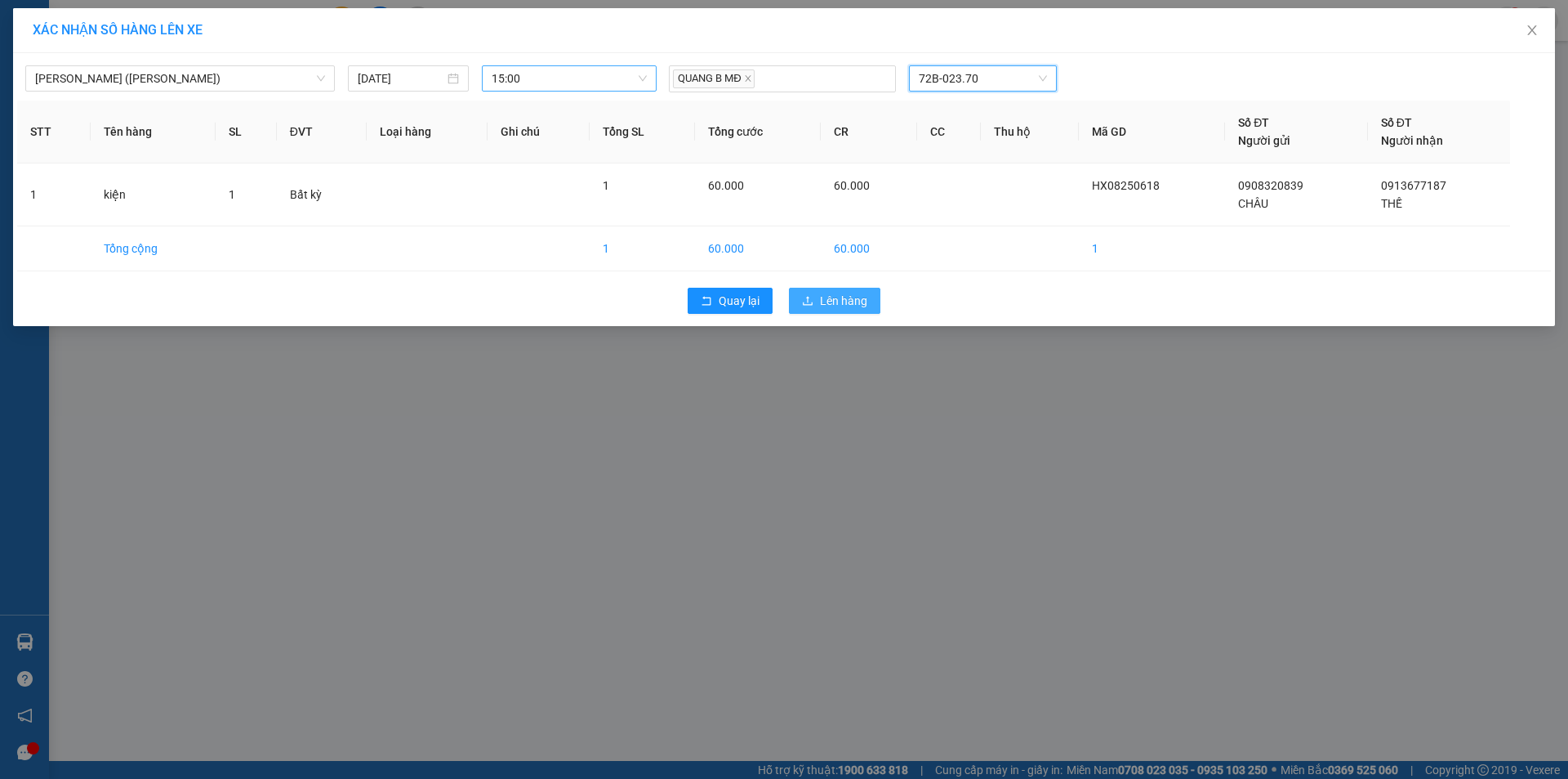
click at [797, 299] on button "Lên hàng" at bounding box center [834, 301] width 91 height 27
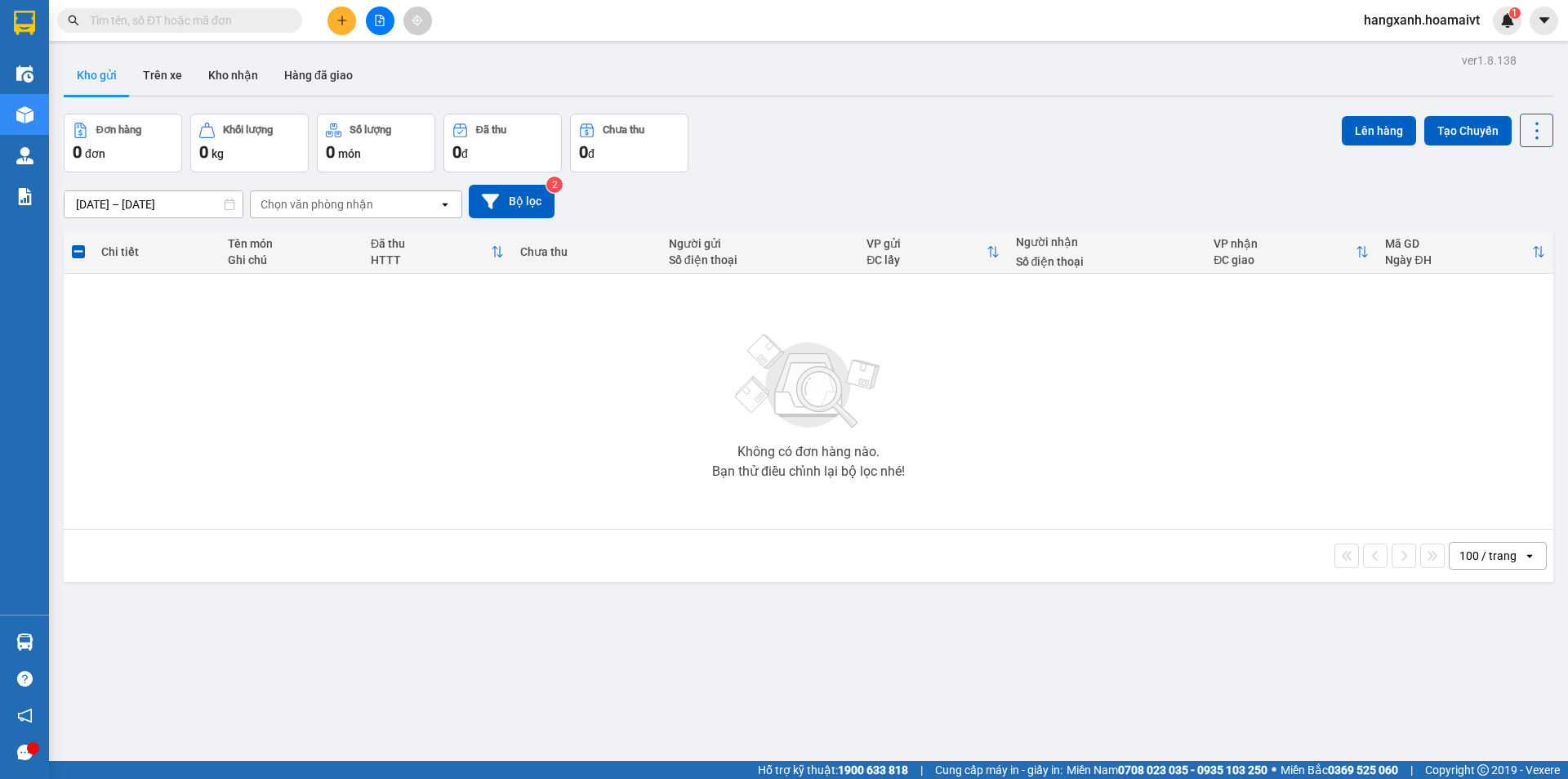
click at [352, 19] on button at bounding box center [342, 21] width 28 height 28
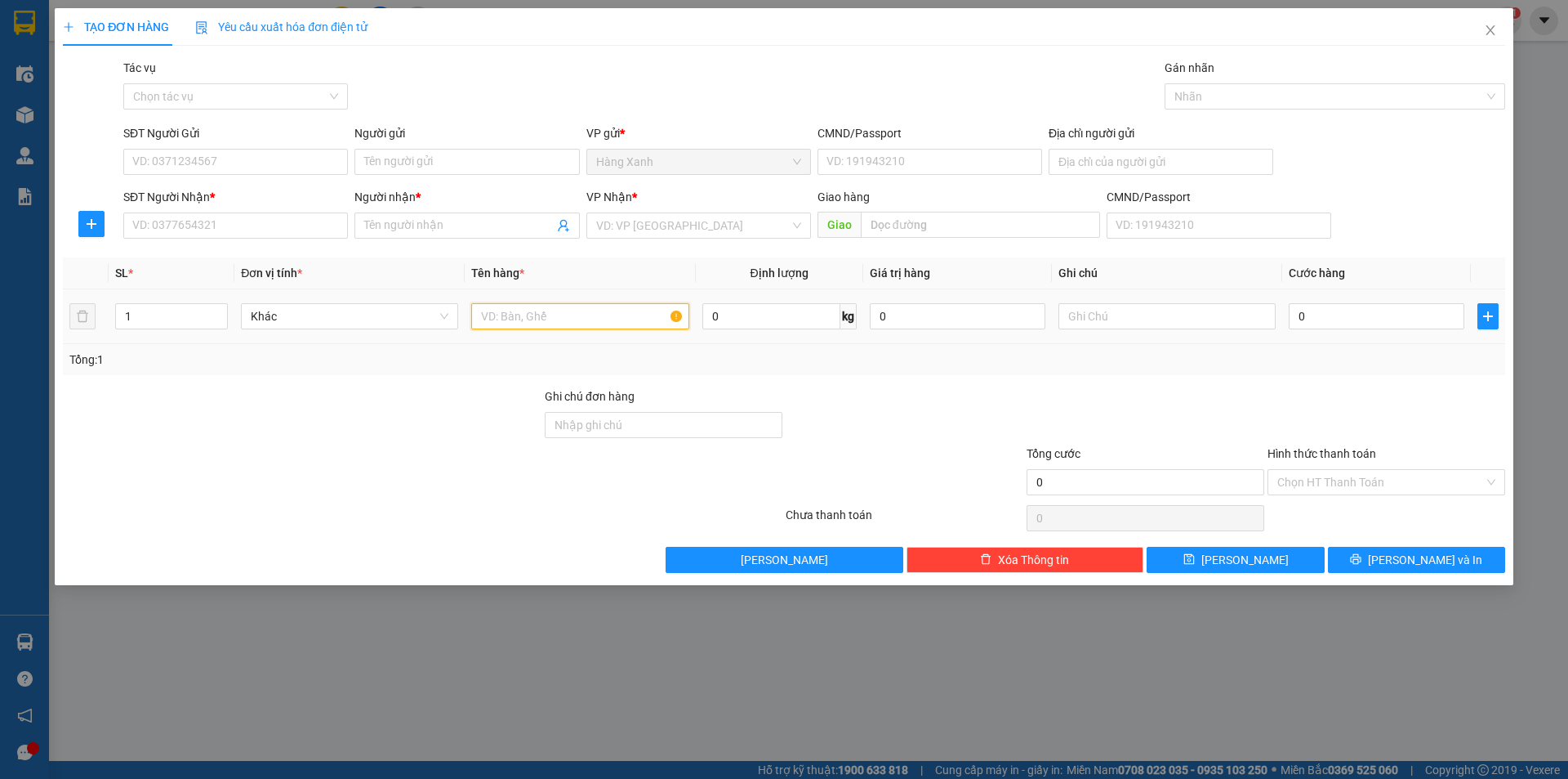
click at [492, 321] on input "text" at bounding box center [580, 316] width 217 height 27
drag, startPoint x: 512, startPoint y: 346, endPoint x: 566, endPoint y: 319, distance: 60.4
click at [566, 319] on input "gói nilon" at bounding box center [580, 316] width 217 height 27
drag, startPoint x: 600, startPoint y: 315, endPoint x: 527, endPoint y: 321, distance: 73.2
click at [527, 321] on input "gói nilon0982925952" at bounding box center [580, 316] width 217 height 27
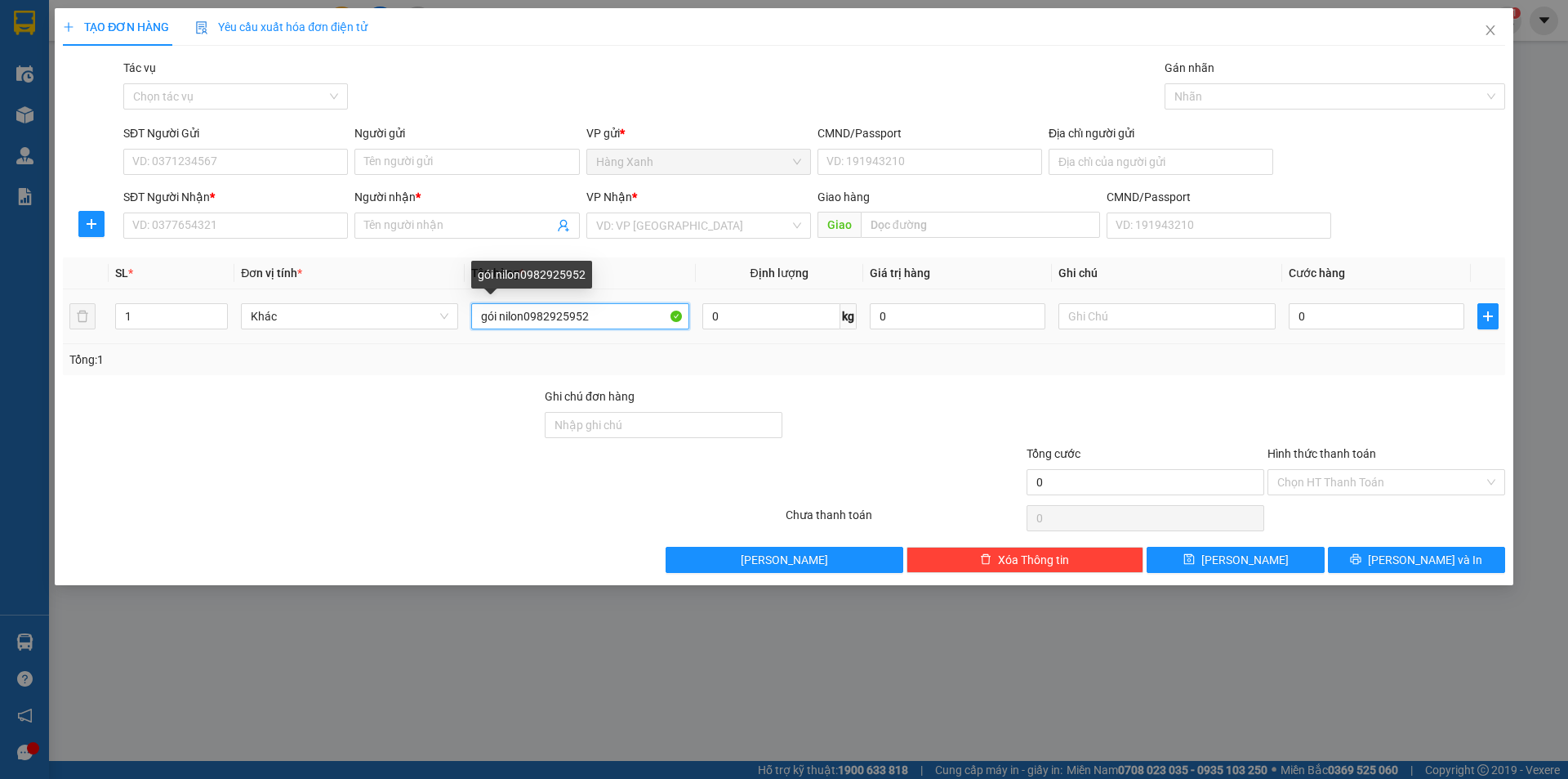
type input "gói nilon"
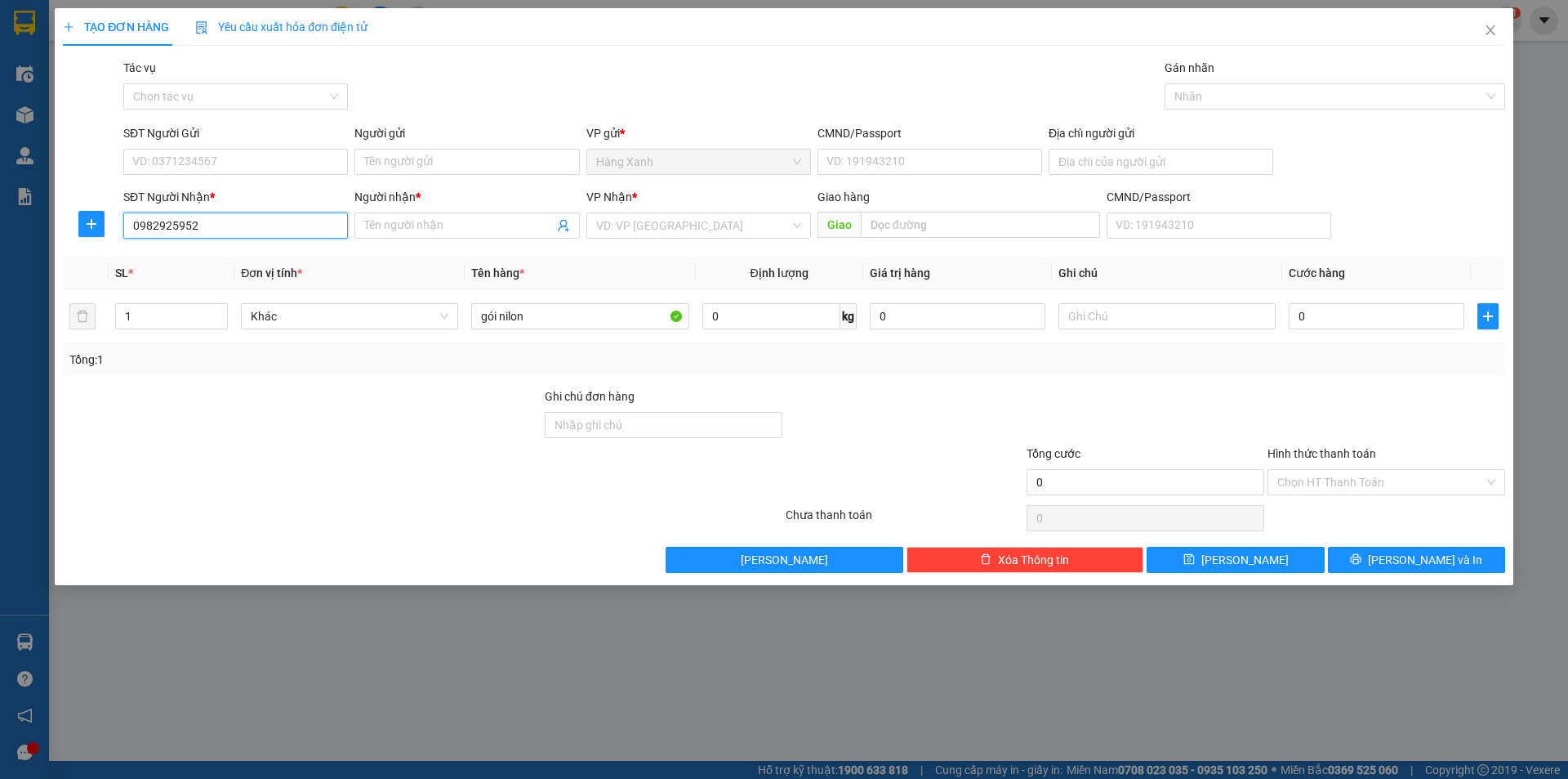
click at [261, 237] on input "0982925952" at bounding box center [235, 226] width 225 height 27
type input "0982925952"
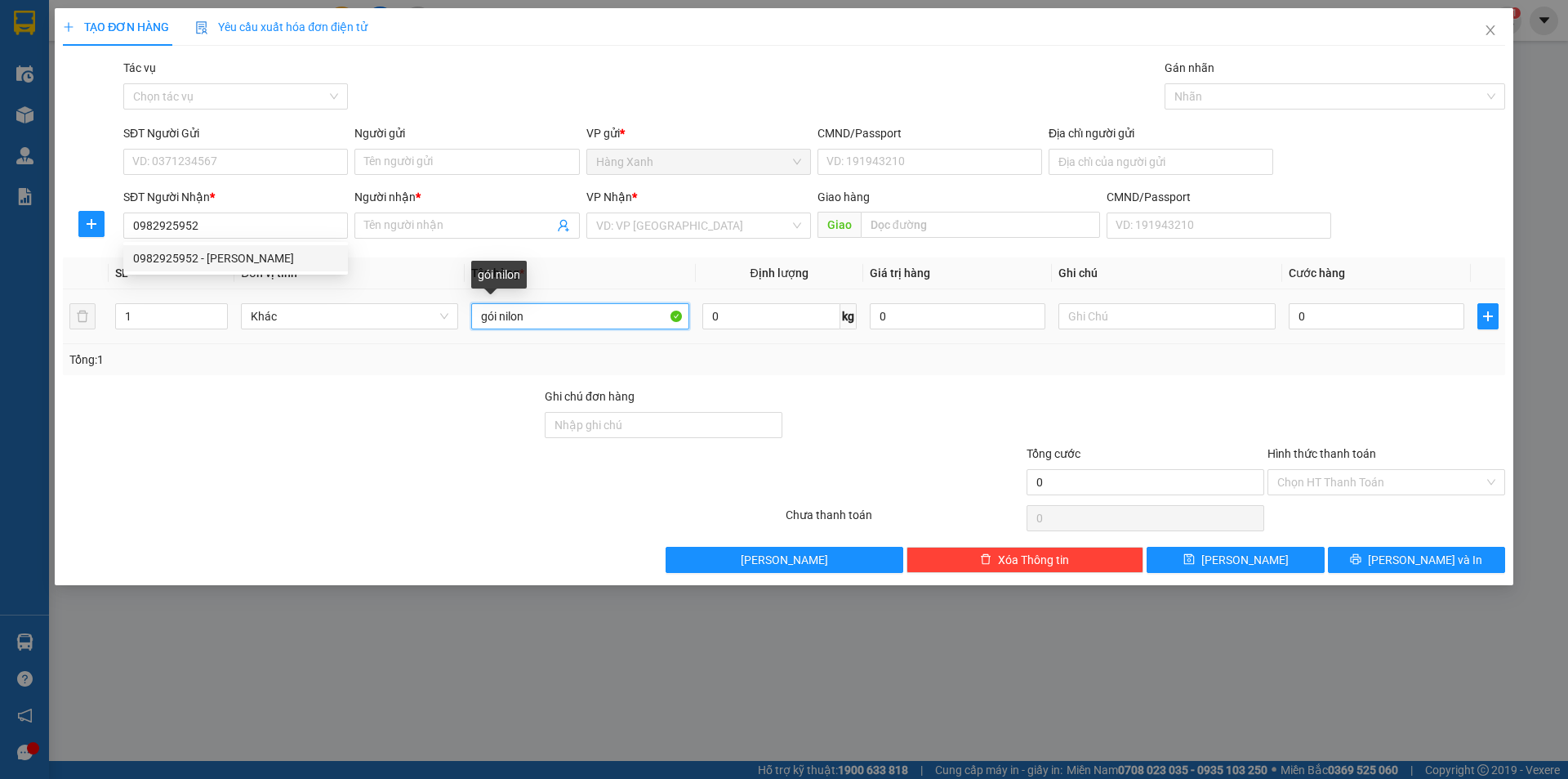
click at [571, 327] on input "gói nilon" at bounding box center [580, 316] width 217 height 27
type input "[PERSON_NAME] ( linh kiện diện tử"
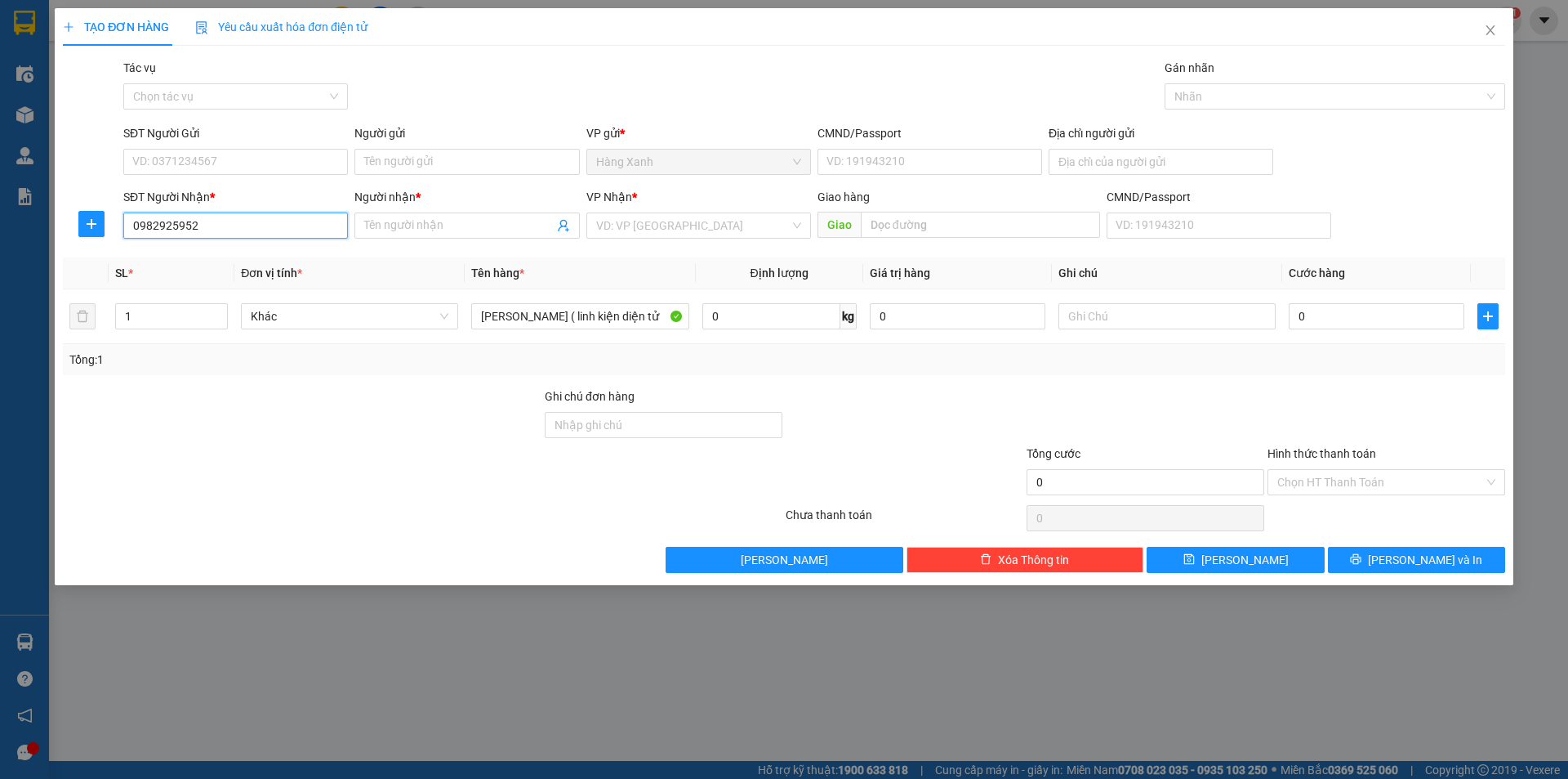
click at [220, 222] on input "0982925952" at bounding box center [235, 226] width 225 height 27
click at [230, 255] on div "0982925952 - [PERSON_NAME]" at bounding box center [235, 258] width 205 height 18
drag, startPoint x: 415, startPoint y: 227, endPoint x: 389, endPoint y: 227, distance: 26.0
click at [389, 227] on input "[PERSON_NAME]" at bounding box center [459, 226] width 189 height 18
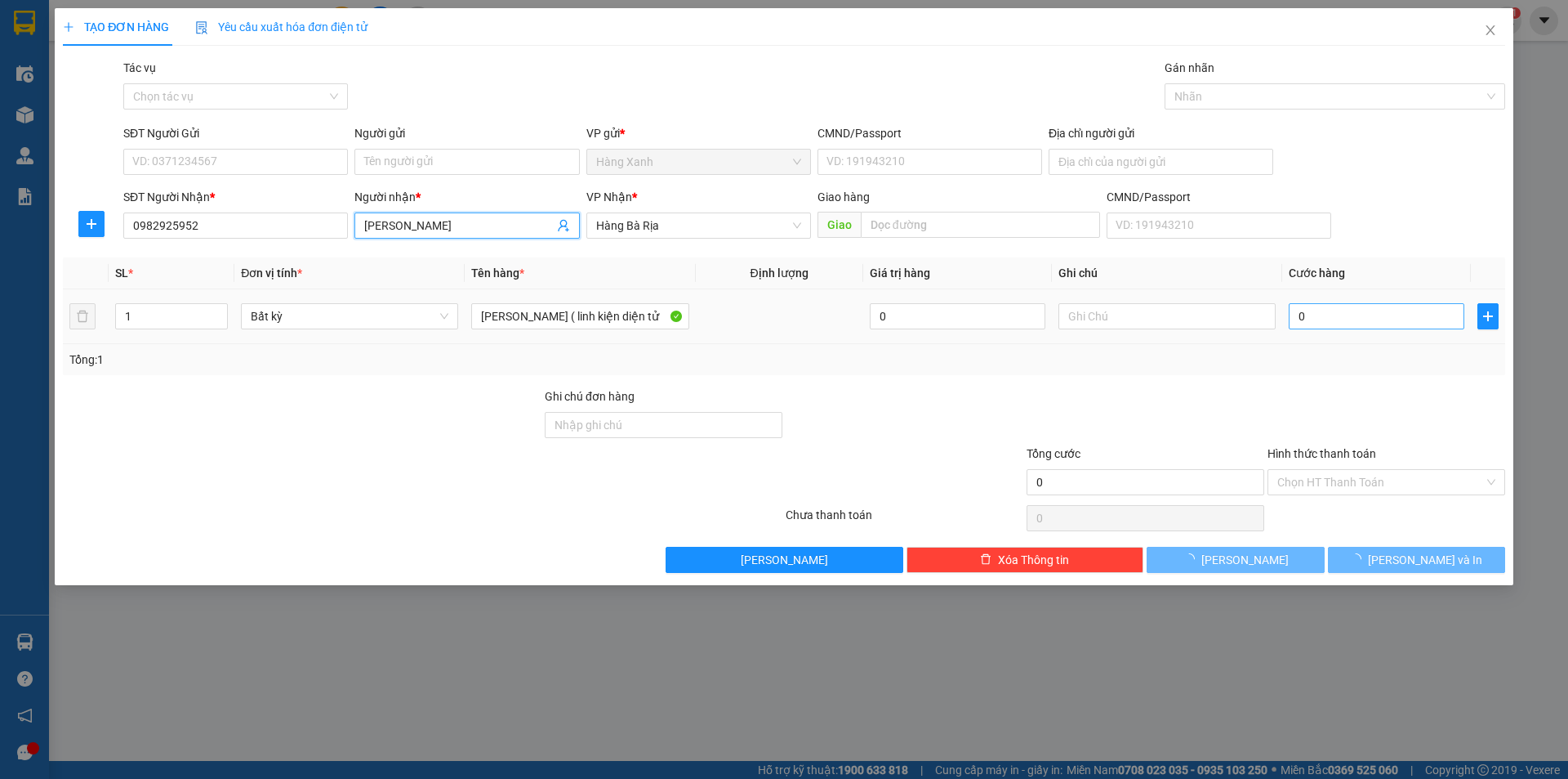
type input "[PERSON_NAME]"
click at [1310, 317] on input "0" at bounding box center [1376, 316] width 176 height 27
type input "3"
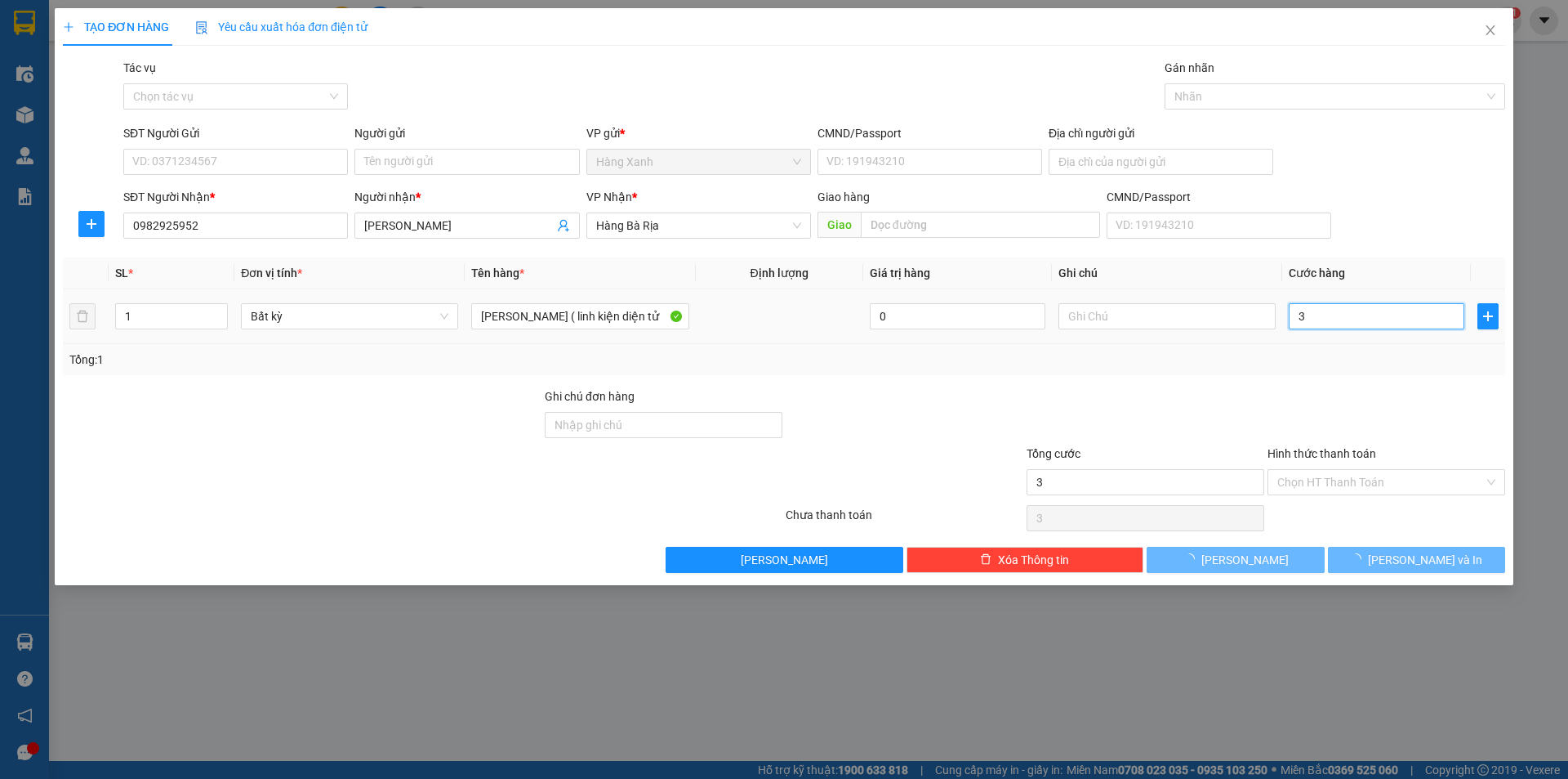
type input "30"
type input "30.000"
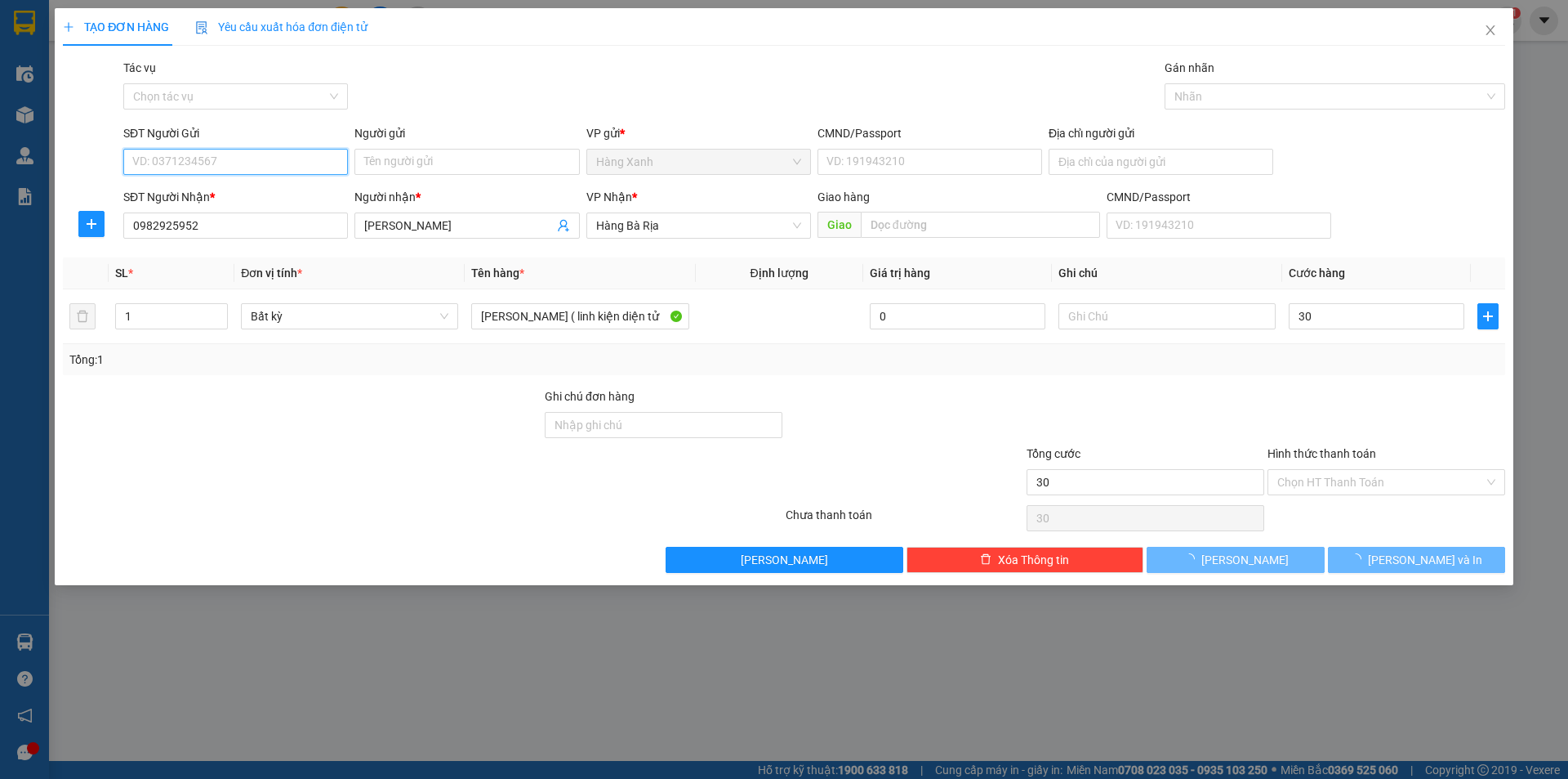
type input "30.000"
click at [265, 165] on input "SĐT Người Gửi" at bounding box center [235, 162] width 225 height 27
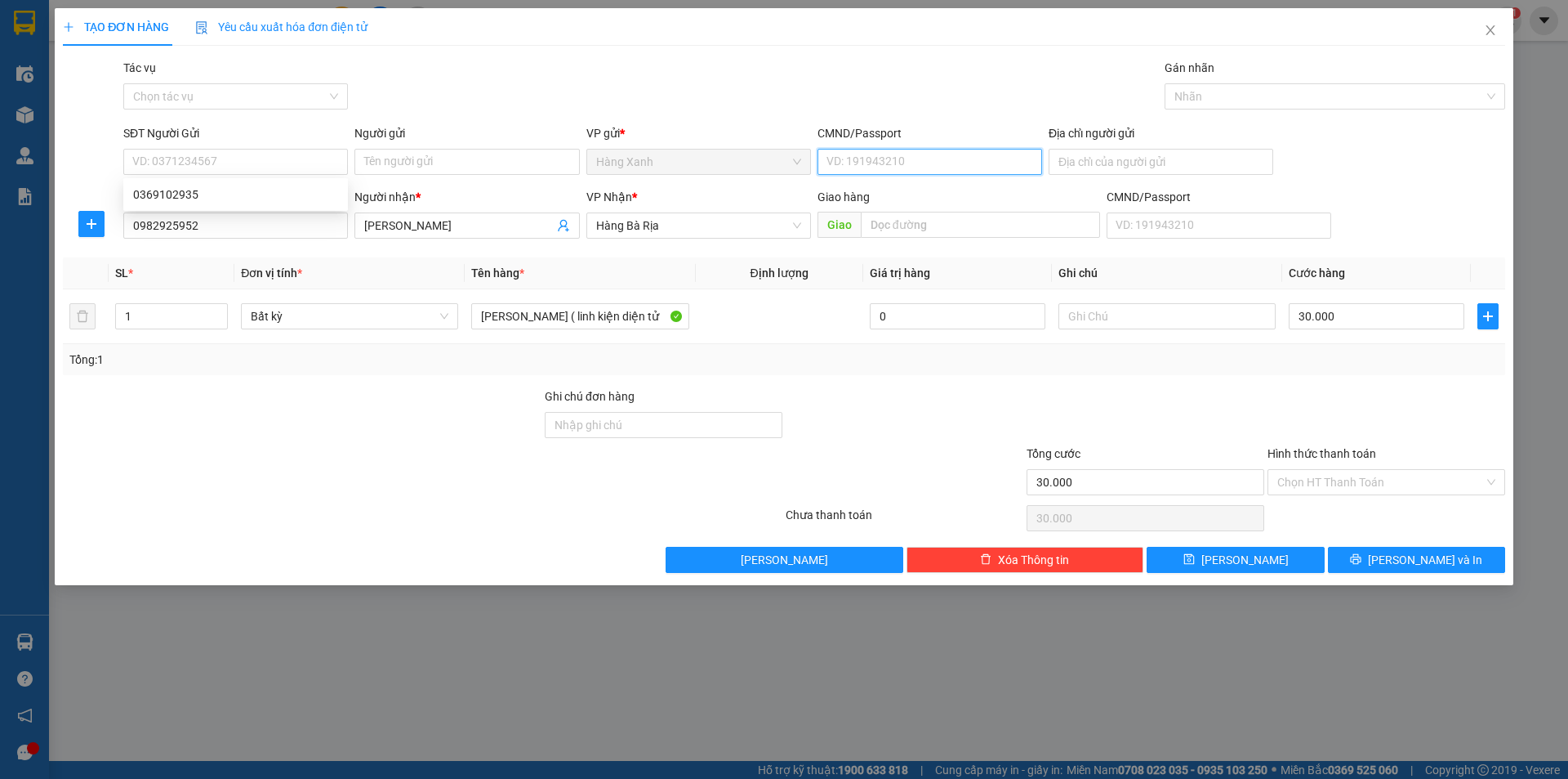
drag, startPoint x: 864, startPoint y: 165, endPoint x: 854, endPoint y: 152, distance: 16.4
click at [864, 158] on input "CMND/Passport" at bounding box center [930, 162] width 225 height 27
type input "077196006194"
click at [192, 151] on input "SĐT Người Gửi" at bounding box center [235, 162] width 225 height 27
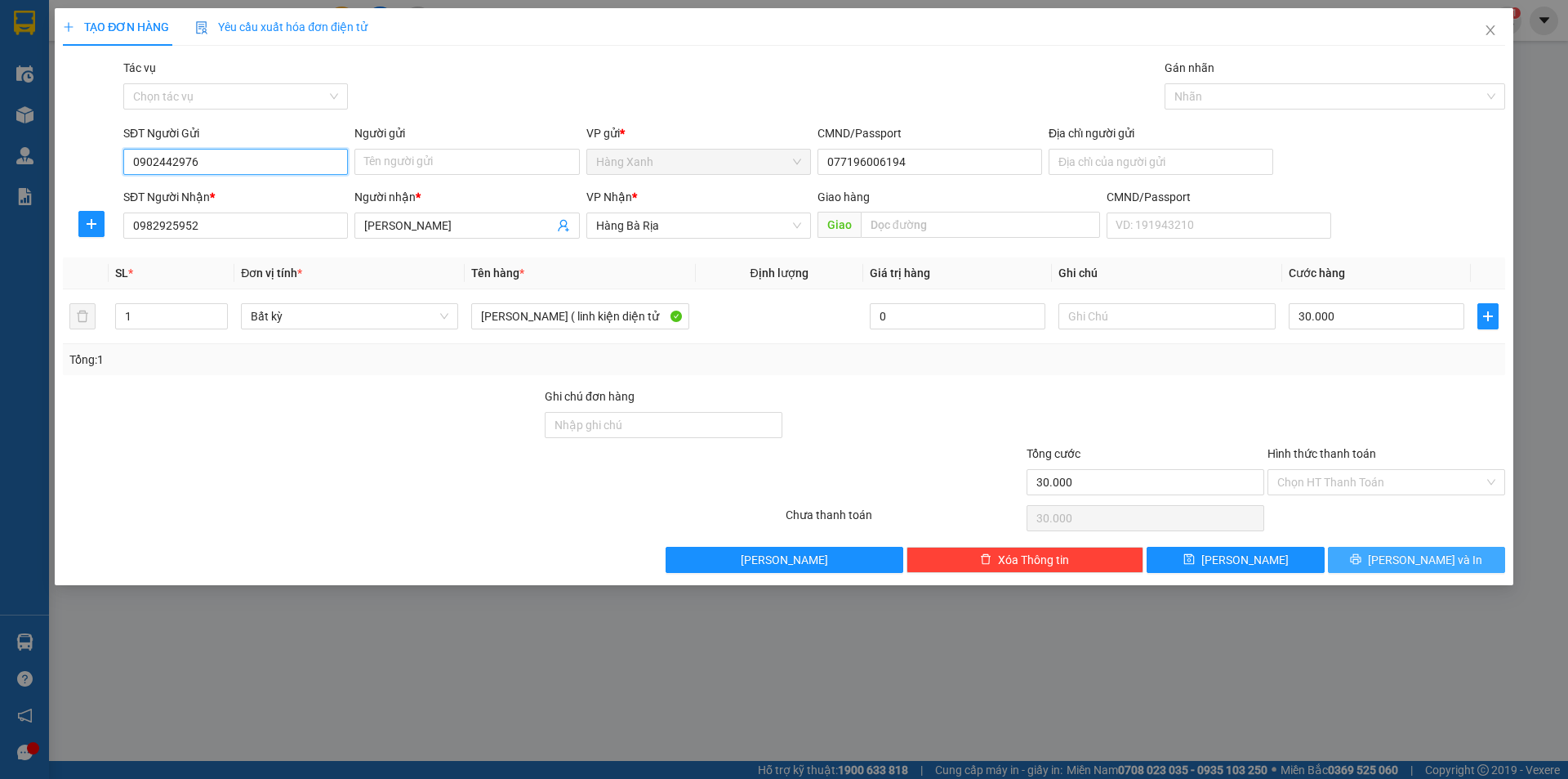
type input "0902442976"
click at [1420, 556] on span "[PERSON_NAME] và In" at bounding box center [1425, 560] width 114 height 18
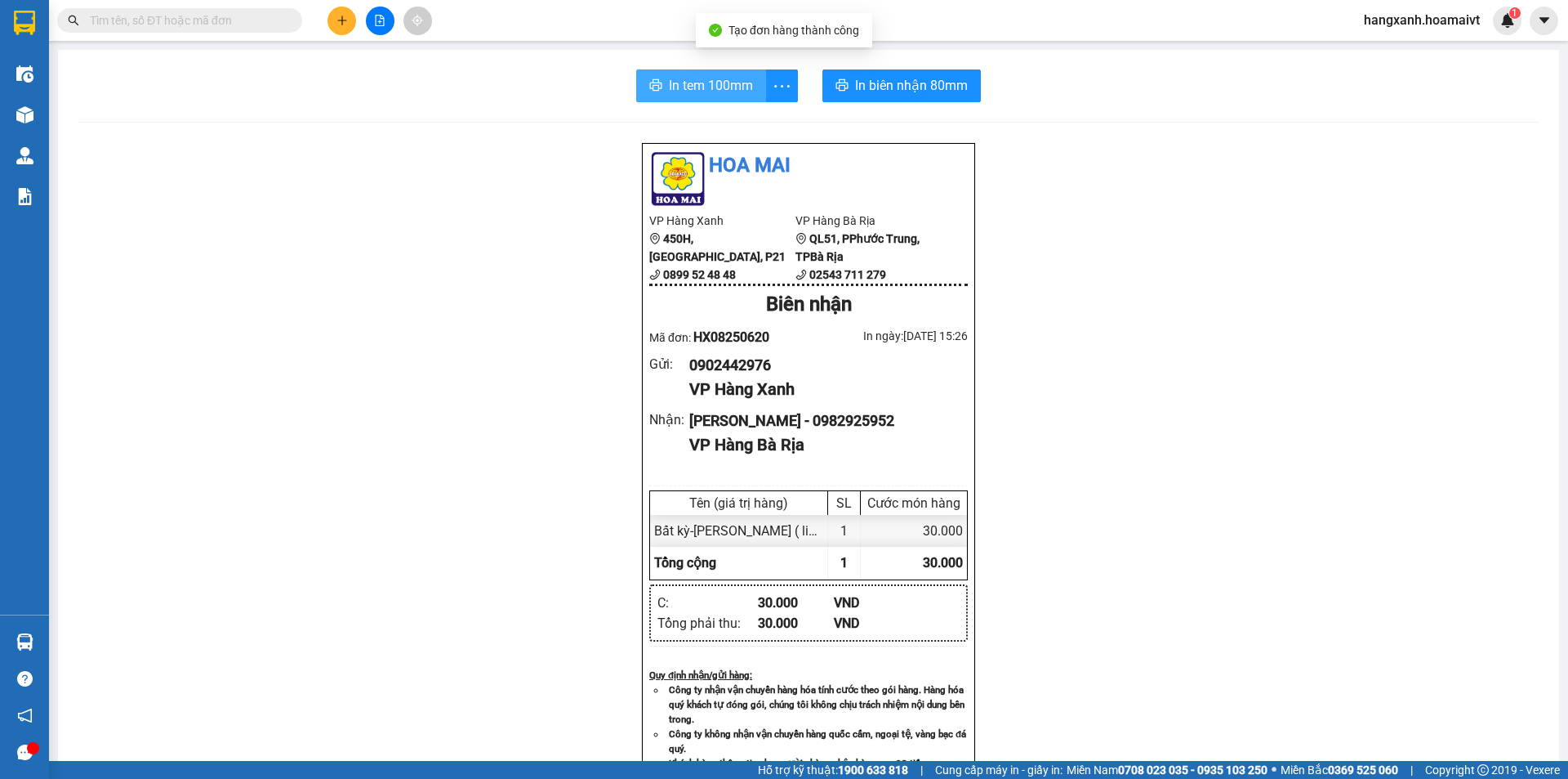
click at [716, 86] on span "In tem 100mm" at bounding box center [711, 85] width 84 height 21
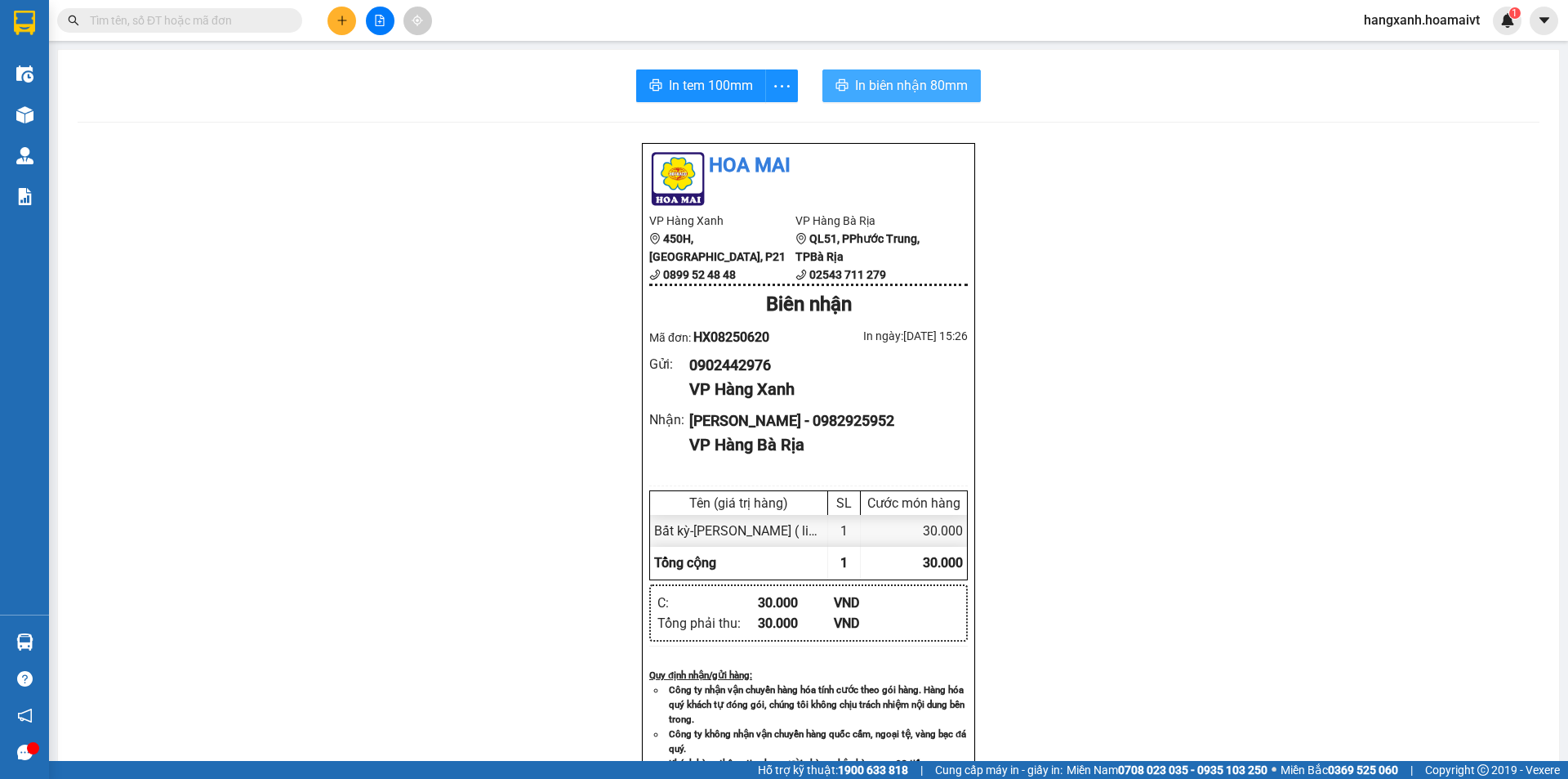
click at [891, 90] on span "In biên nhận 80mm" at bounding box center [911, 85] width 113 height 21
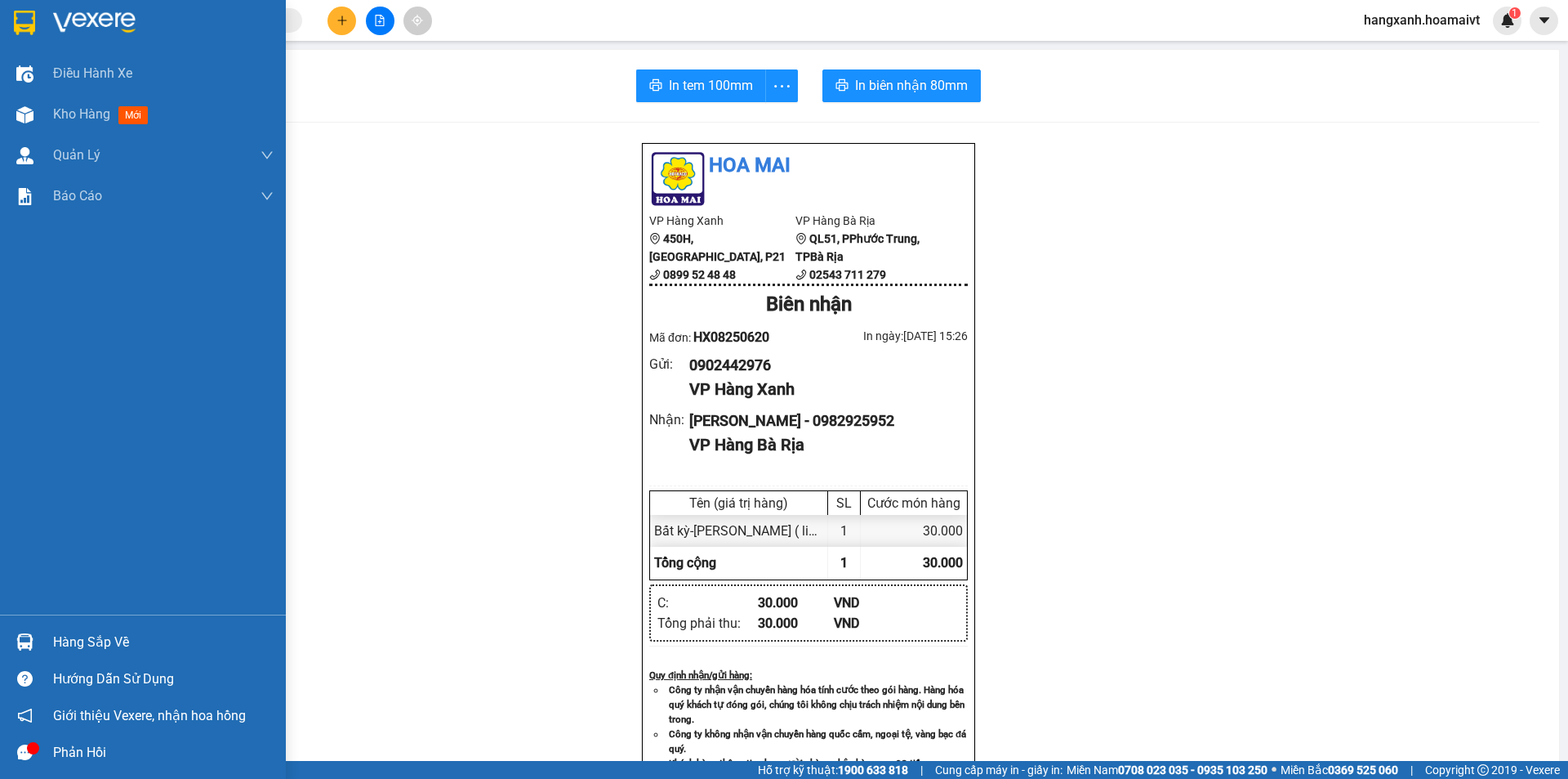
click at [31, 17] on img at bounding box center [25, 23] width 22 height 25
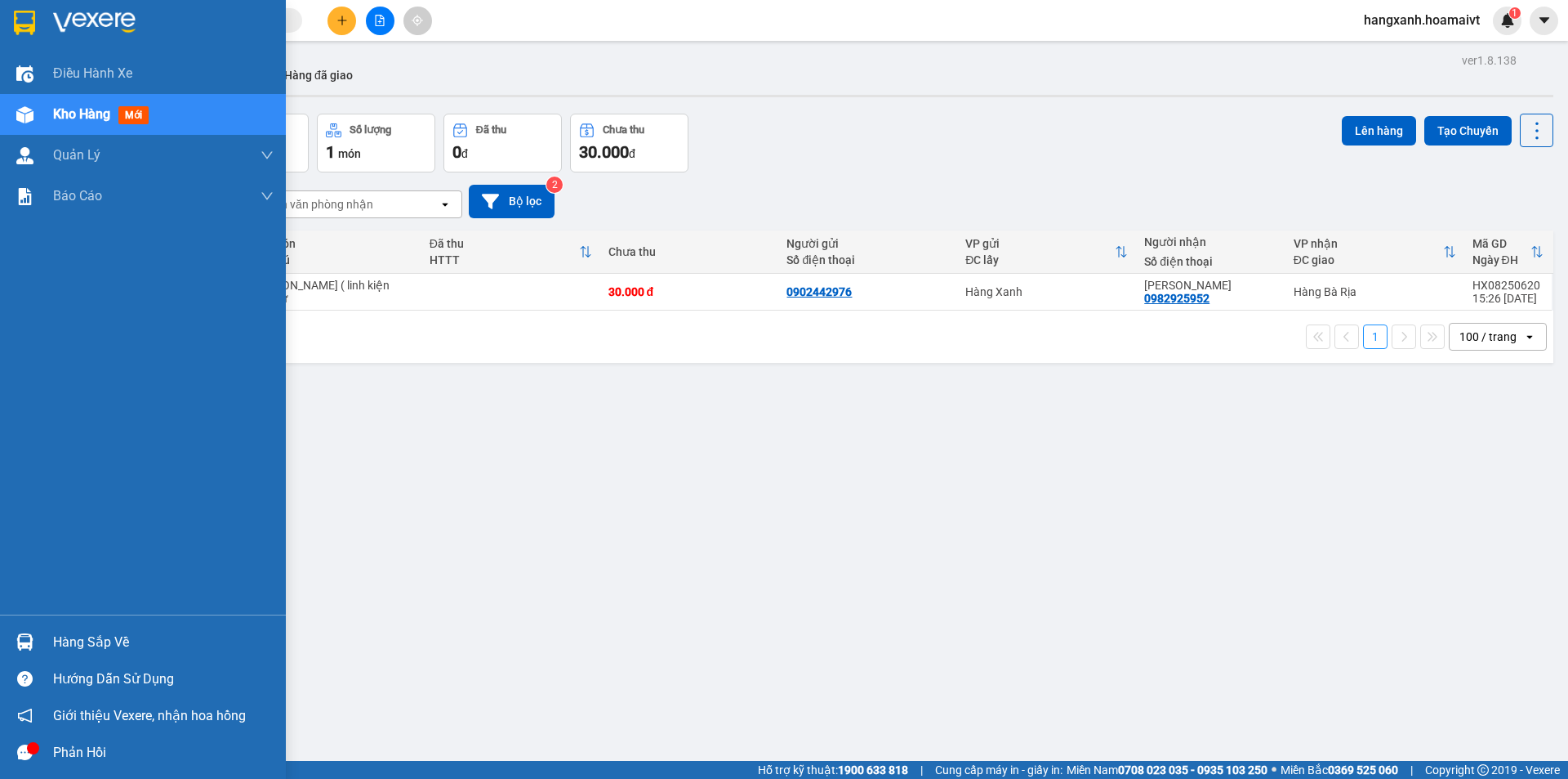
click at [33, 26] on img at bounding box center [25, 23] width 22 height 25
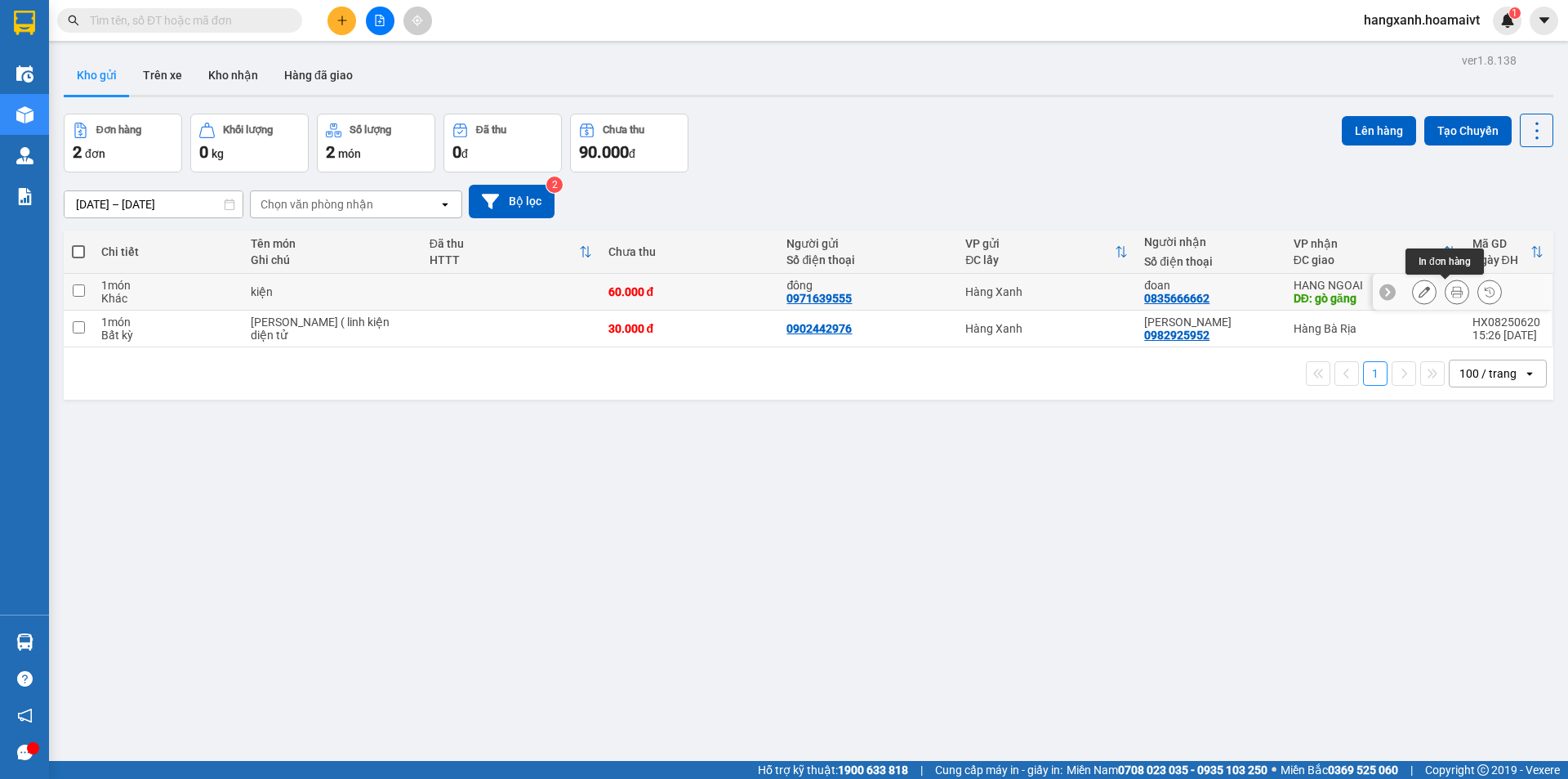
click at [1451, 289] on icon at bounding box center [1457, 292] width 12 height 12
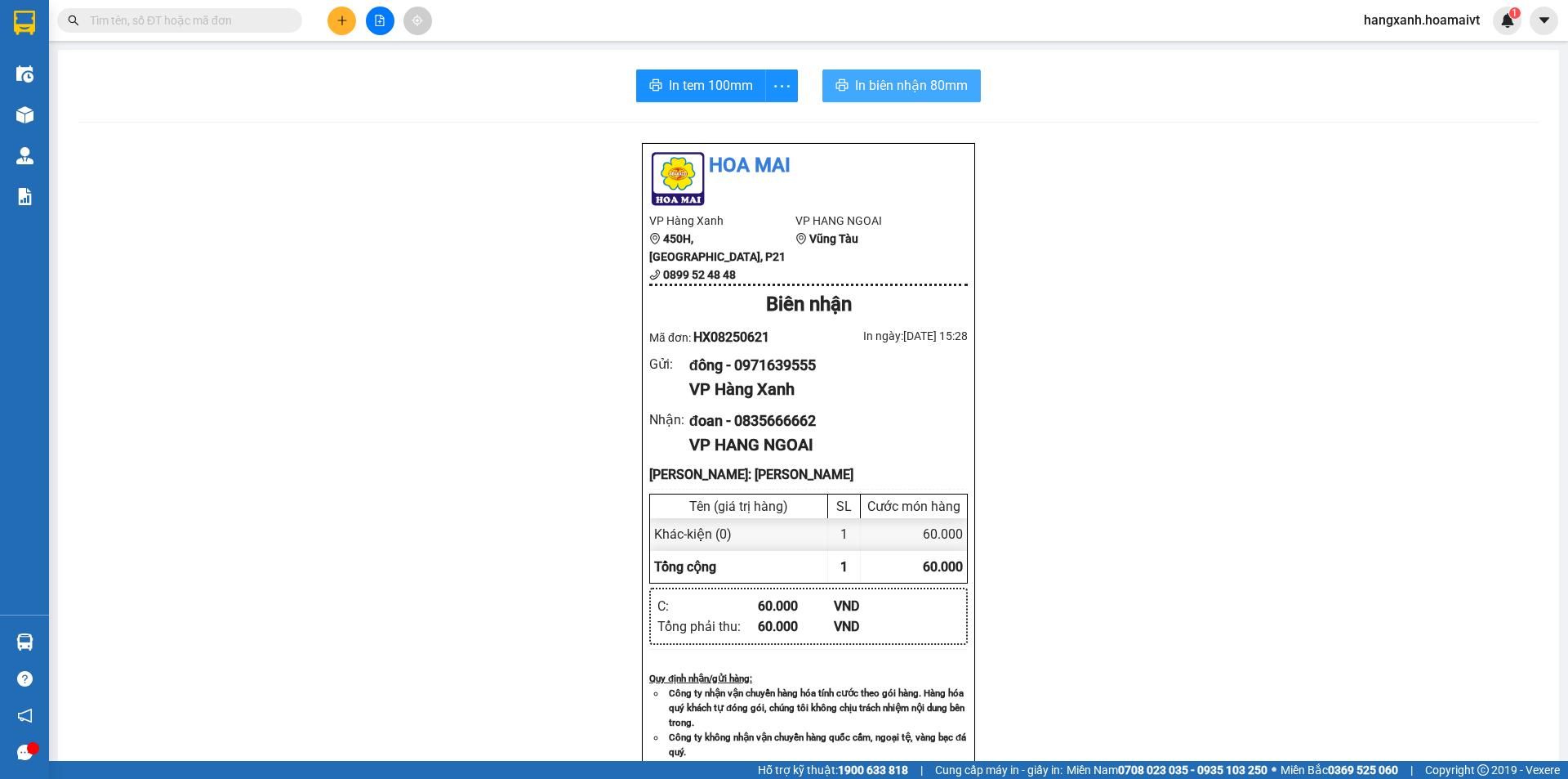
click at [899, 82] on span "In biên nhận 80mm" at bounding box center [911, 85] width 113 height 21
click at [697, 74] on button "In tem 100mm" at bounding box center [701, 85] width 130 height 32
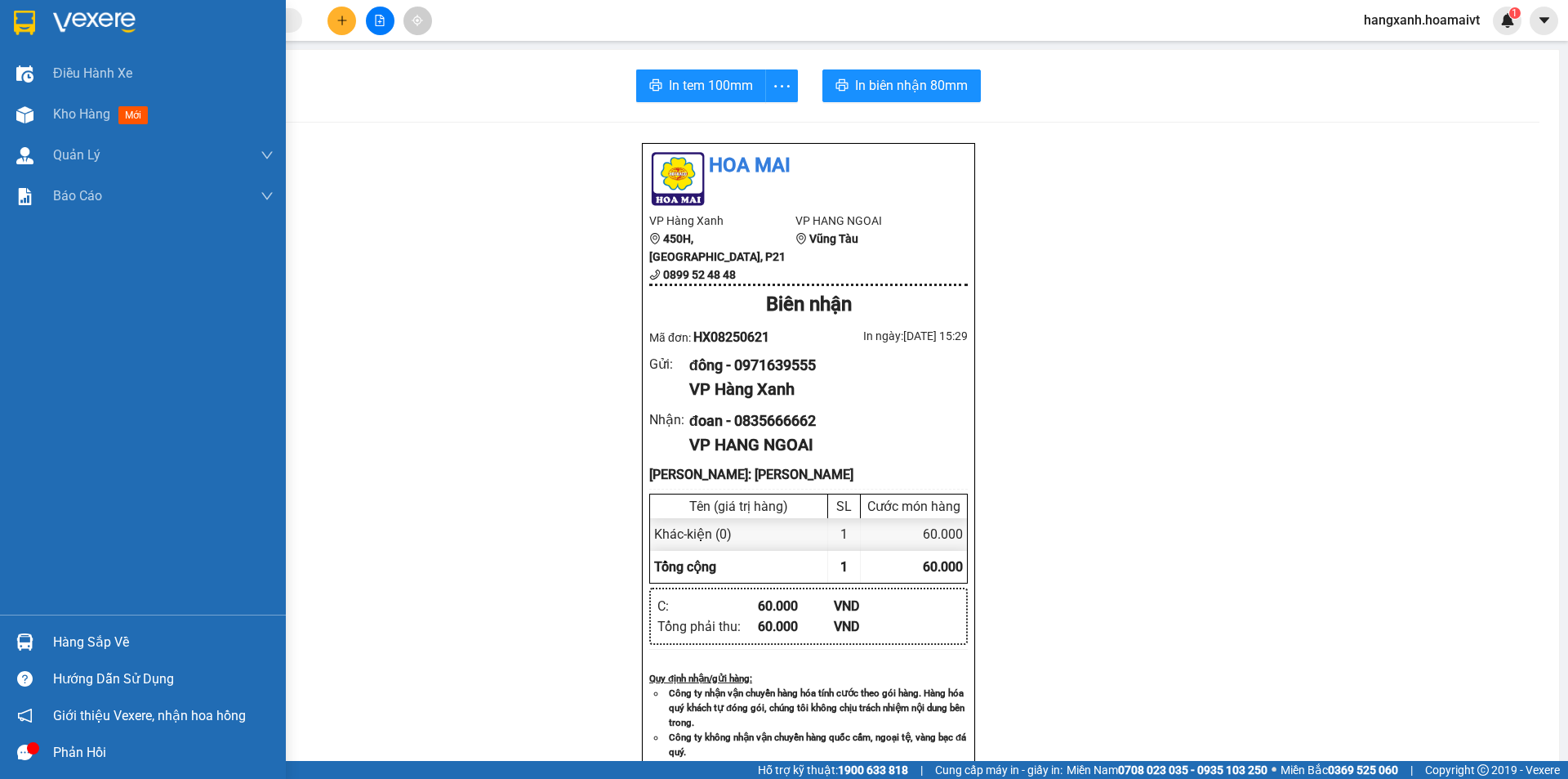
click at [18, 9] on div at bounding box center [25, 22] width 28 height 28
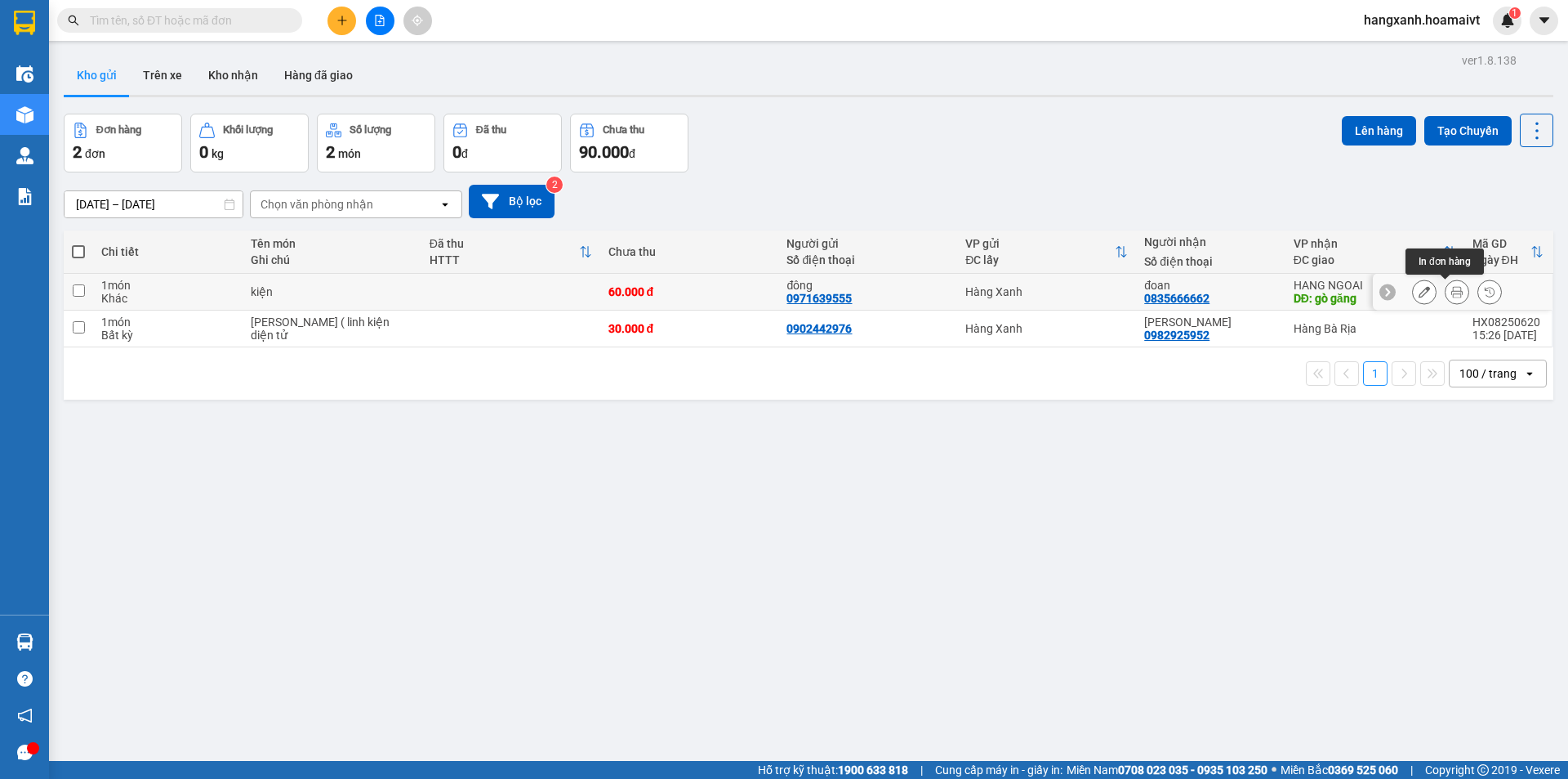
click at [1451, 290] on icon at bounding box center [1457, 292] width 12 height 12
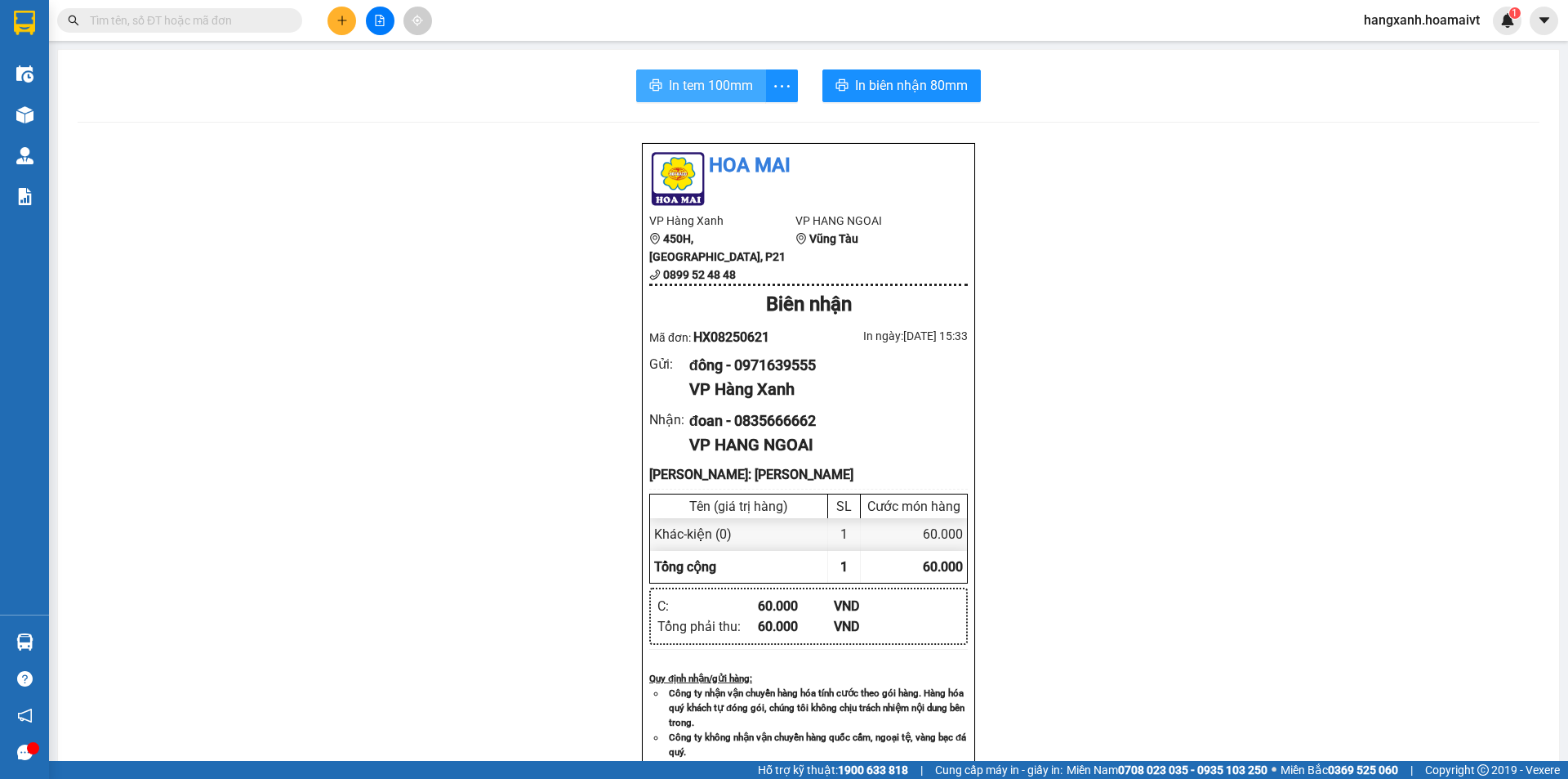
click at [674, 93] on span "In tem 100mm" at bounding box center [711, 85] width 84 height 21
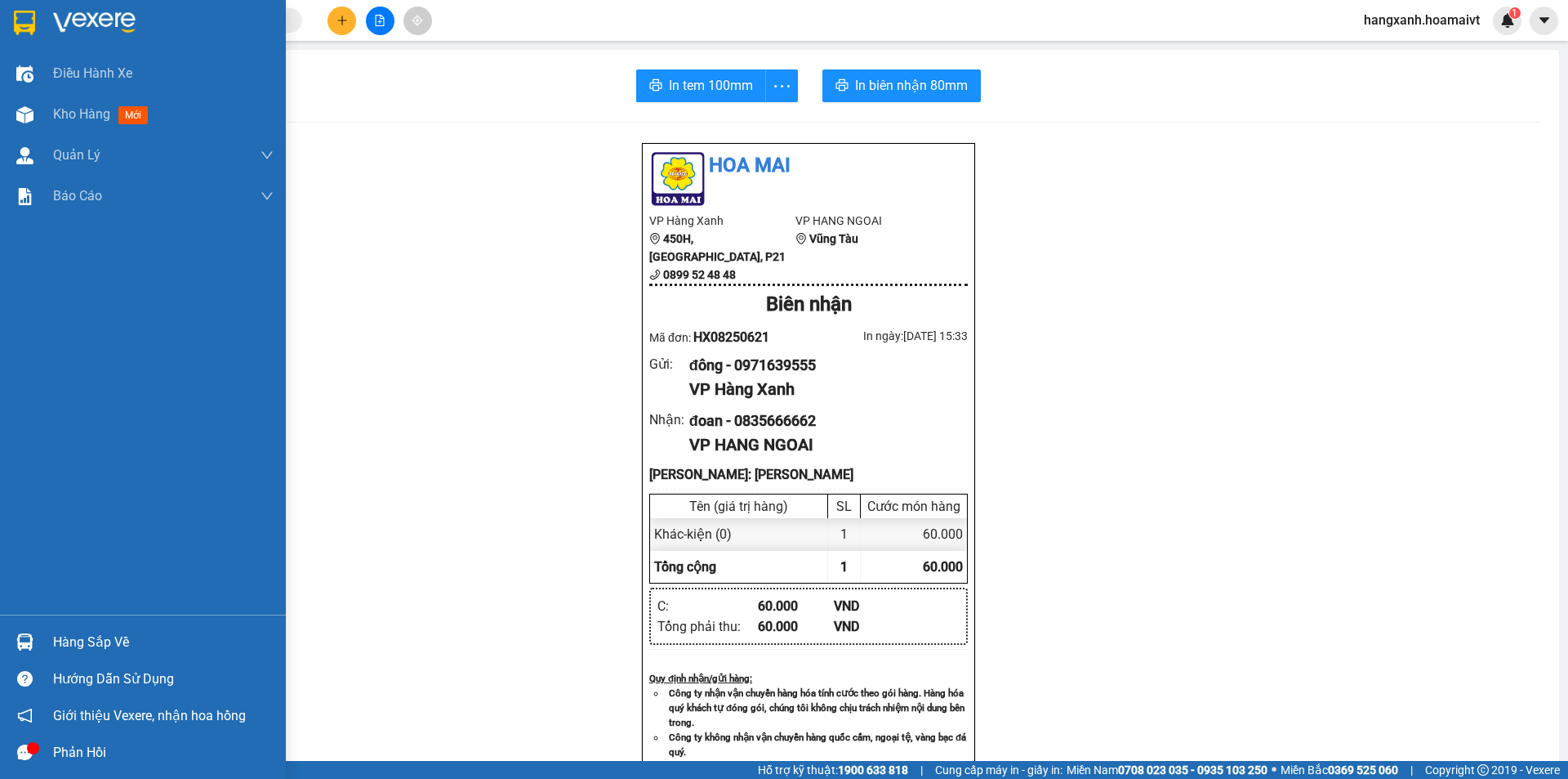
drag, startPoint x: 38, startPoint y: 20, endPoint x: 189, endPoint y: 0, distance: 152.3
click at [36, 20] on div at bounding box center [25, 22] width 28 height 28
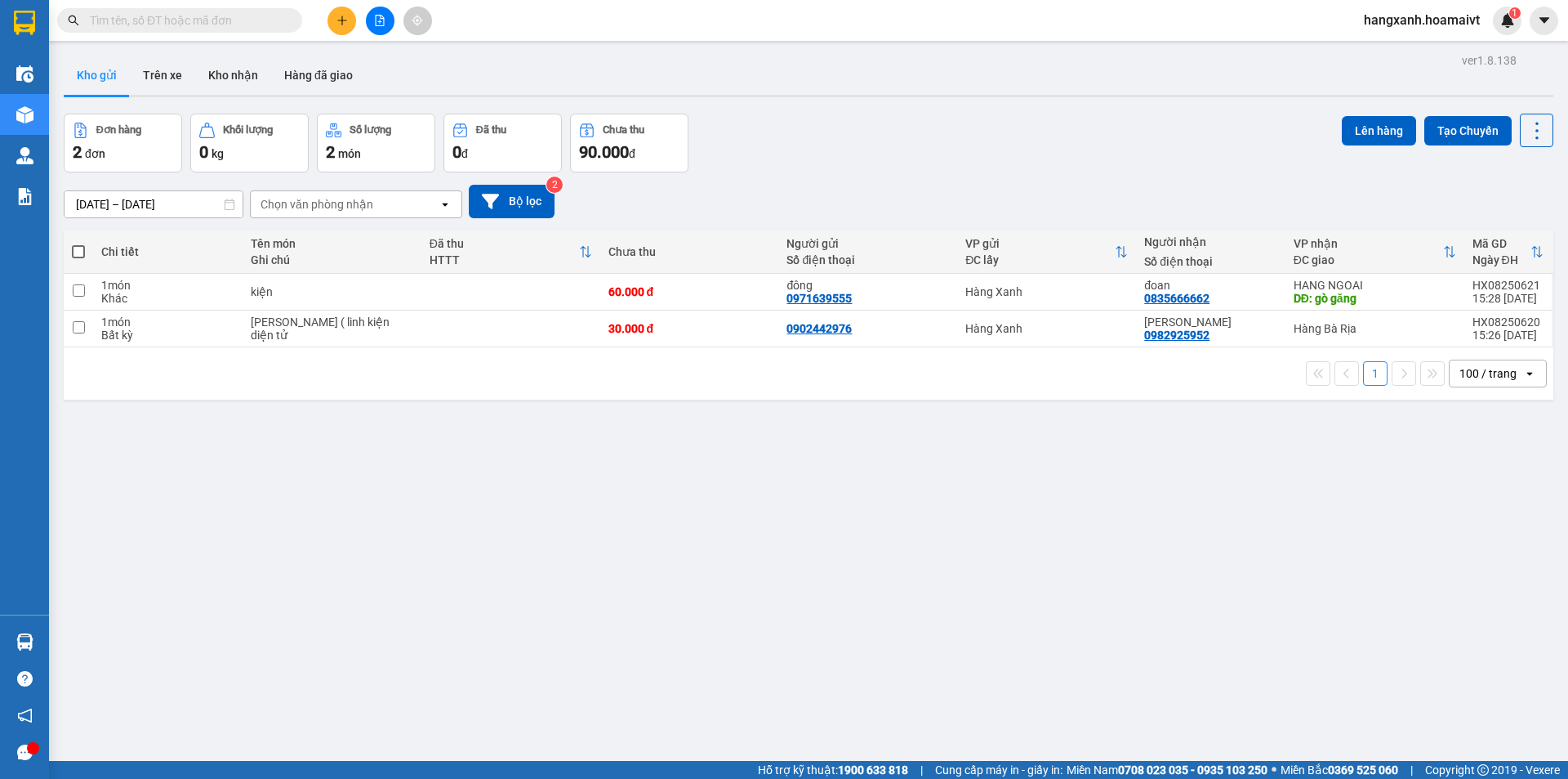
click at [1205, 329] on div "[PERSON_NAME] 0982925952" at bounding box center [1211, 329] width 133 height 27
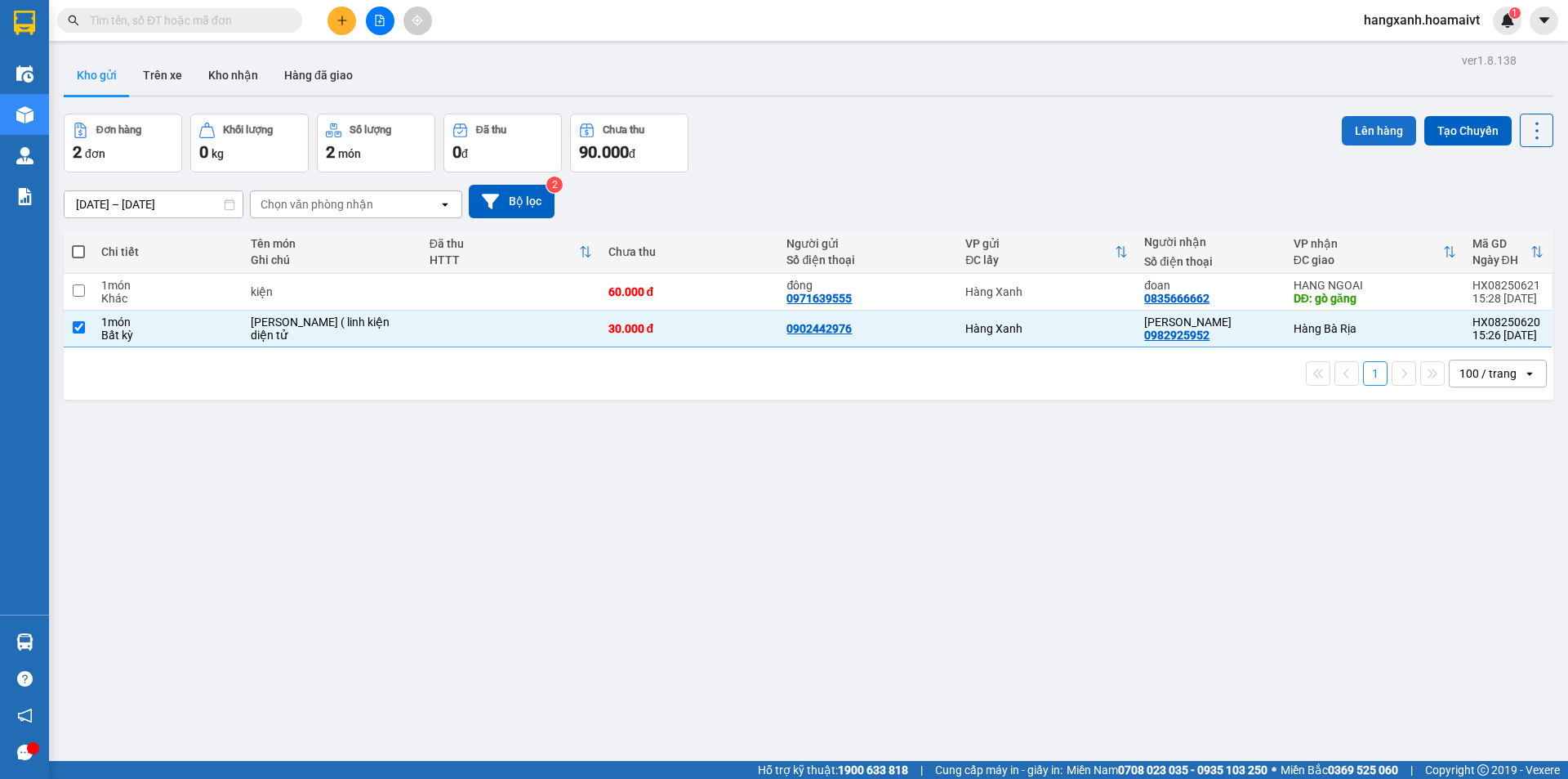
click at [1381, 134] on button "Lên hàng" at bounding box center [1379, 130] width 75 height 29
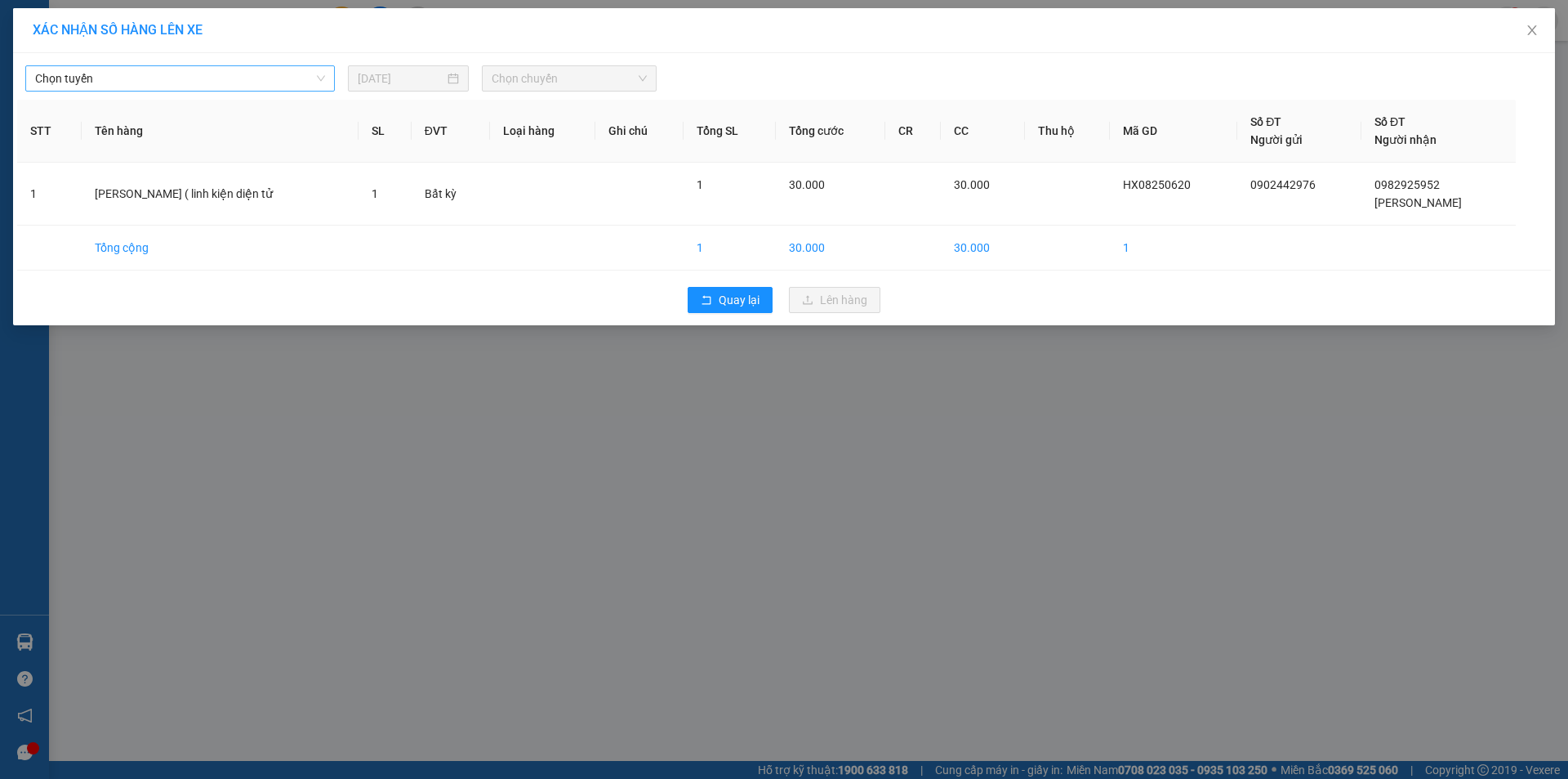
click at [169, 66] on div "Chọn tuyến" at bounding box center [180, 79] width 309 height 27
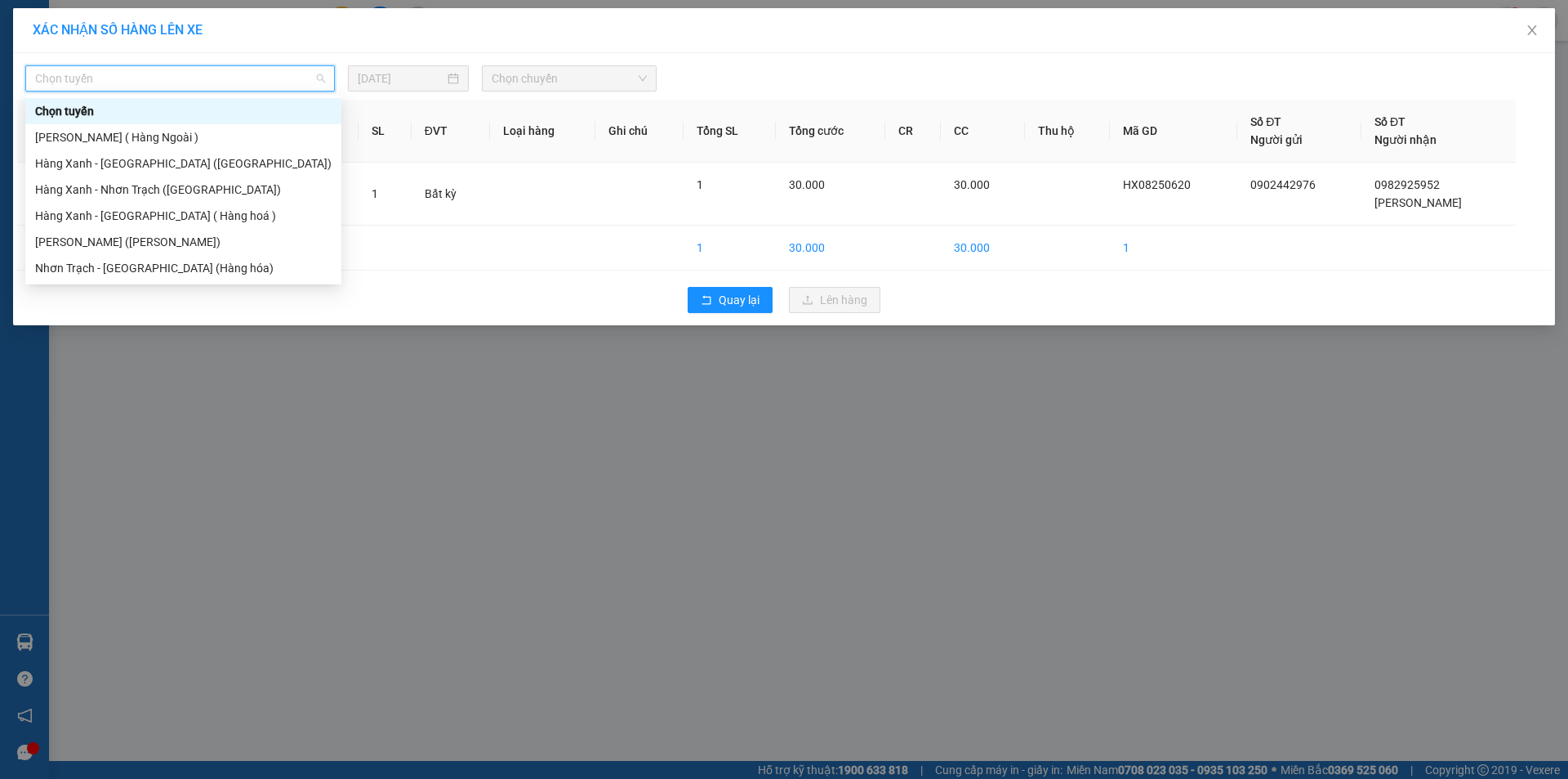
drag, startPoint x: 159, startPoint y: 94, endPoint x: 152, endPoint y: 110, distance: 17.5
click at [160, 93] on body "Kết quả tìm kiếm ( 0 ) Bộ lọc No Data hangxanh.hoamaivt 1 Điều hành xe Kho hàng…" at bounding box center [784, 389] width 1568 height 779
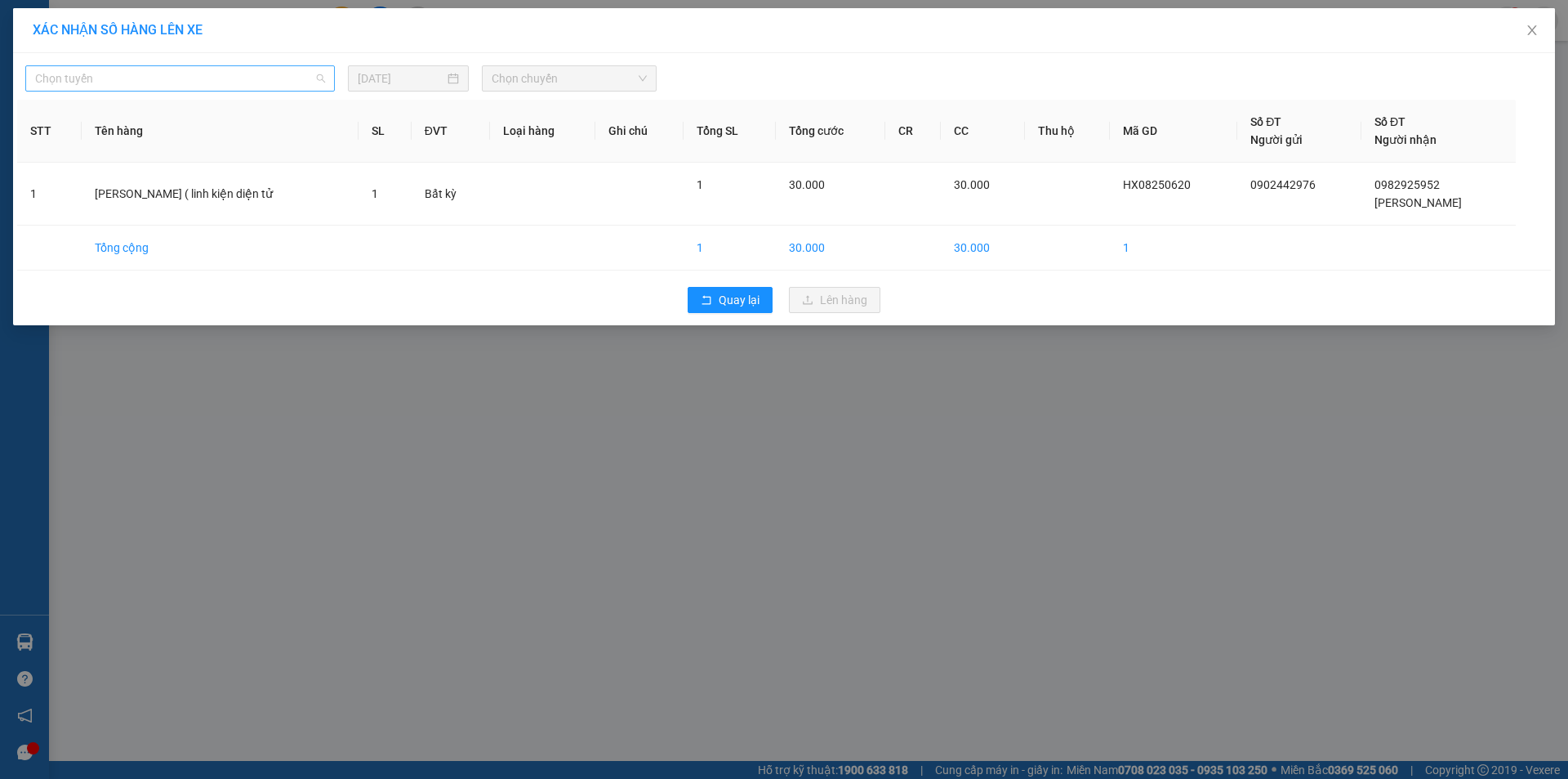
click at [173, 74] on span "Chọn tuyến" at bounding box center [180, 79] width 290 height 25
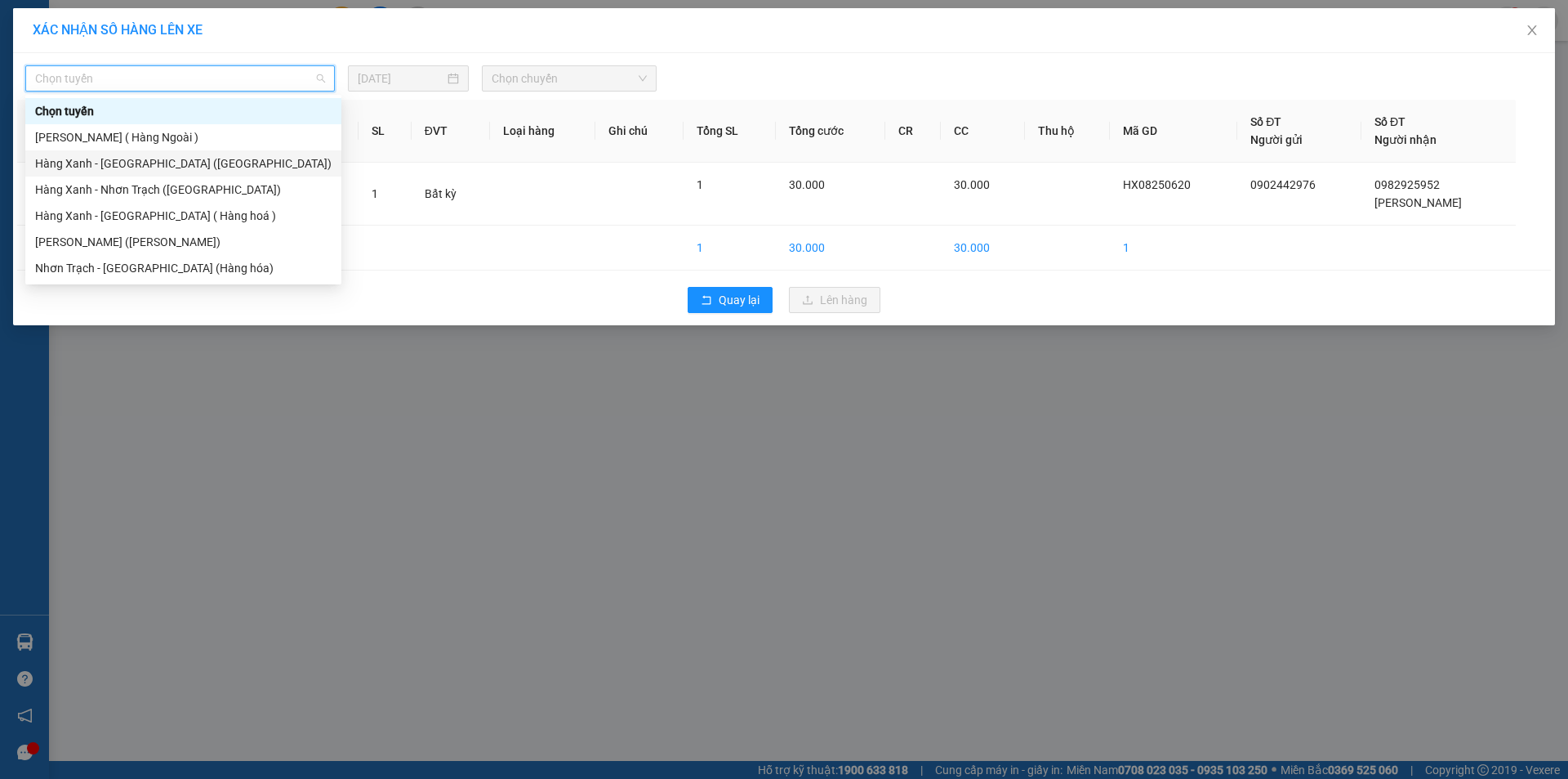
click at [143, 154] on div "Hàng Xanh - [GEOGRAPHIC_DATA] ([GEOGRAPHIC_DATA])" at bounding box center [183, 163] width 297 height 18
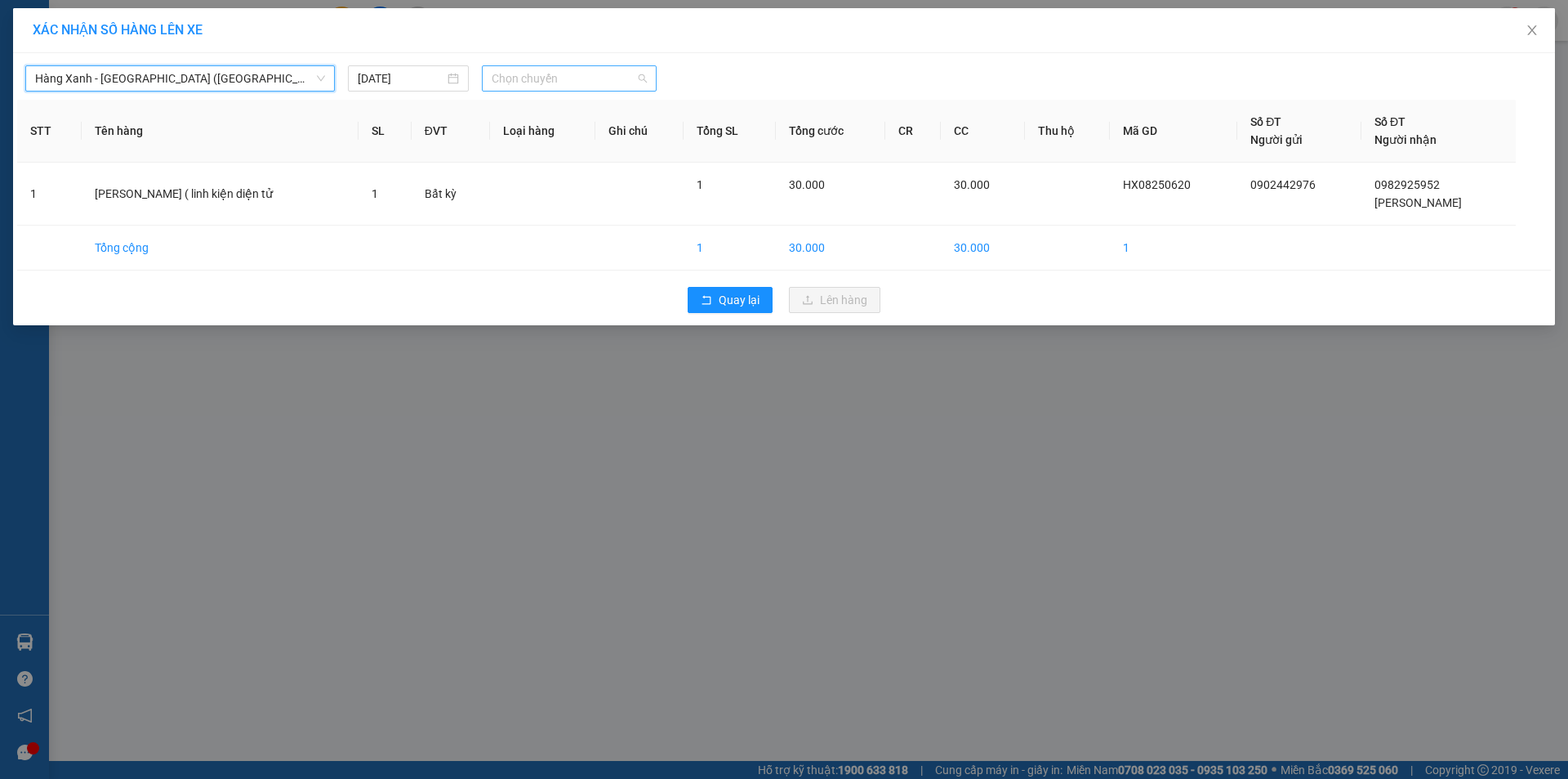
click at [552, 76] on span "Chọn chuyến" at bounding box center [569, 79] width 155 height 25
type input "1540"
click at [541, 135] on div "Thêm chuyến " 15:40 "" at bounding box center [569, 138] width 174 height 27
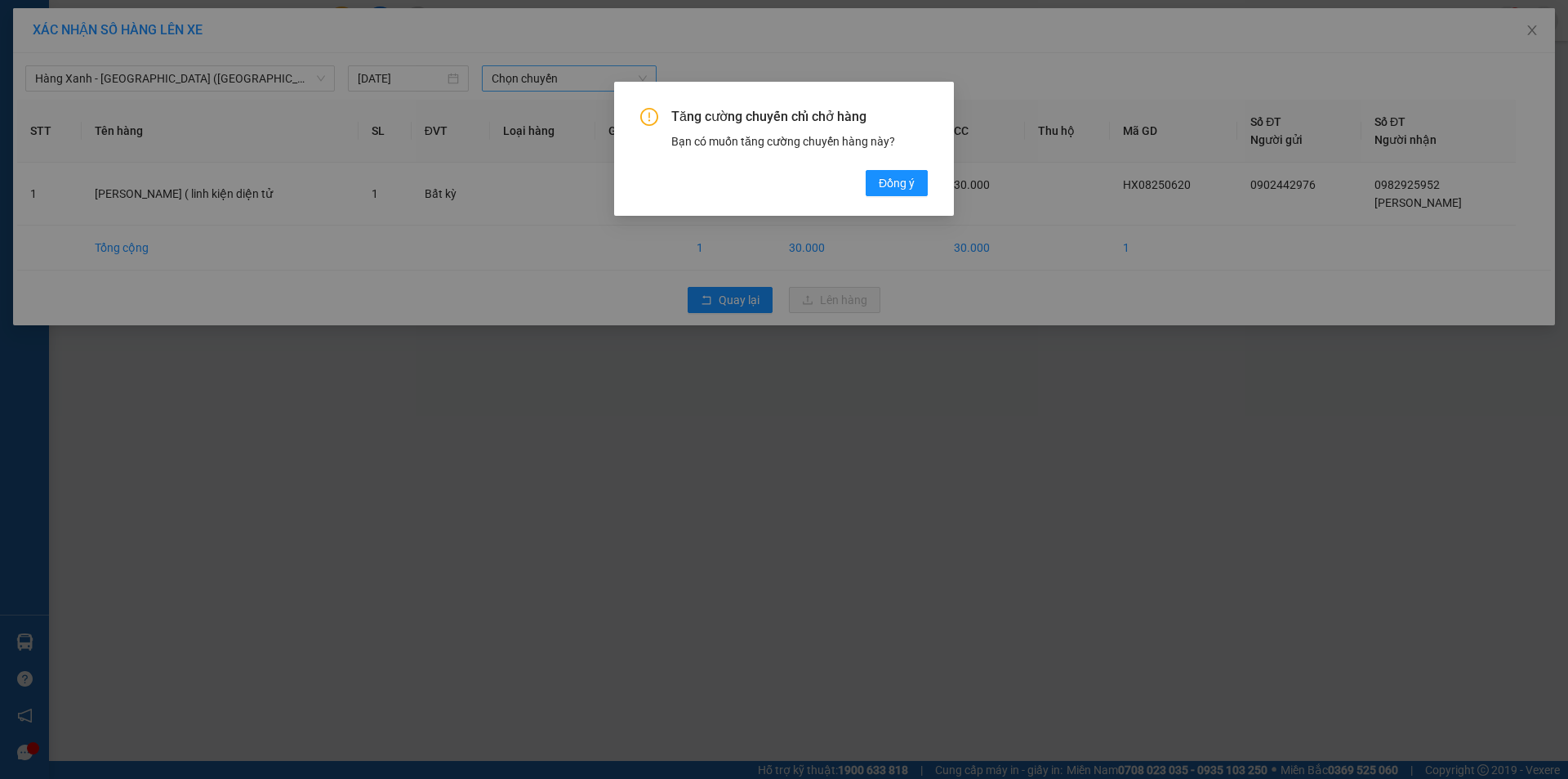
click at [869, 166] on div "Tăng cường chuyến chỉ chở hàng Bạn có muốn tăng cường chuyến hàng này? [GEOGRAP…" at bounding box center [784, 152] width 288 height 88
click at [886, 173] on button "Đồng ý" at bounding box center [896, 183] width 62 height 27
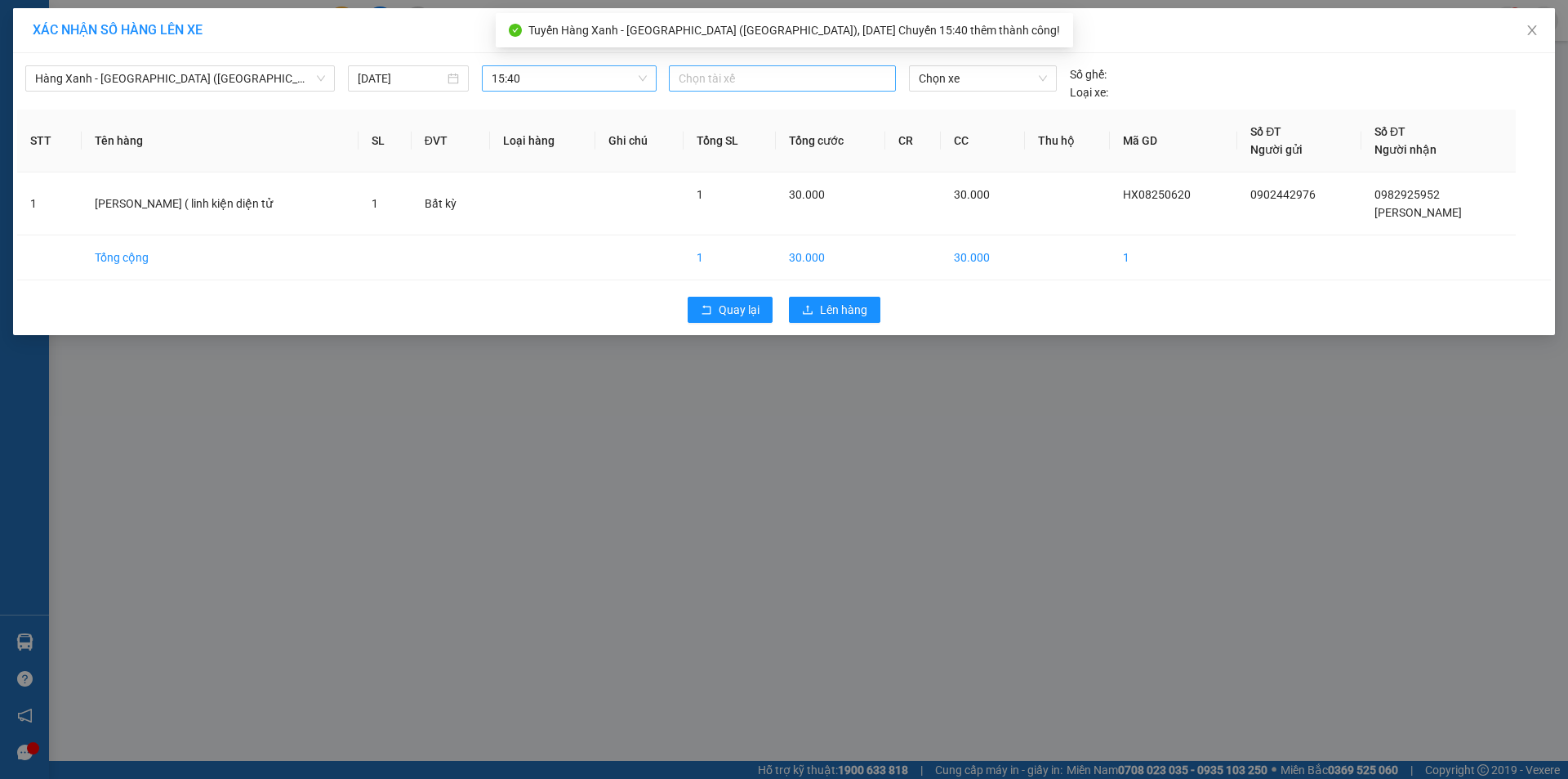
click at [813, 88] on div "Chọn tài xế" at bounding box center [783, 79] width 227 height 27
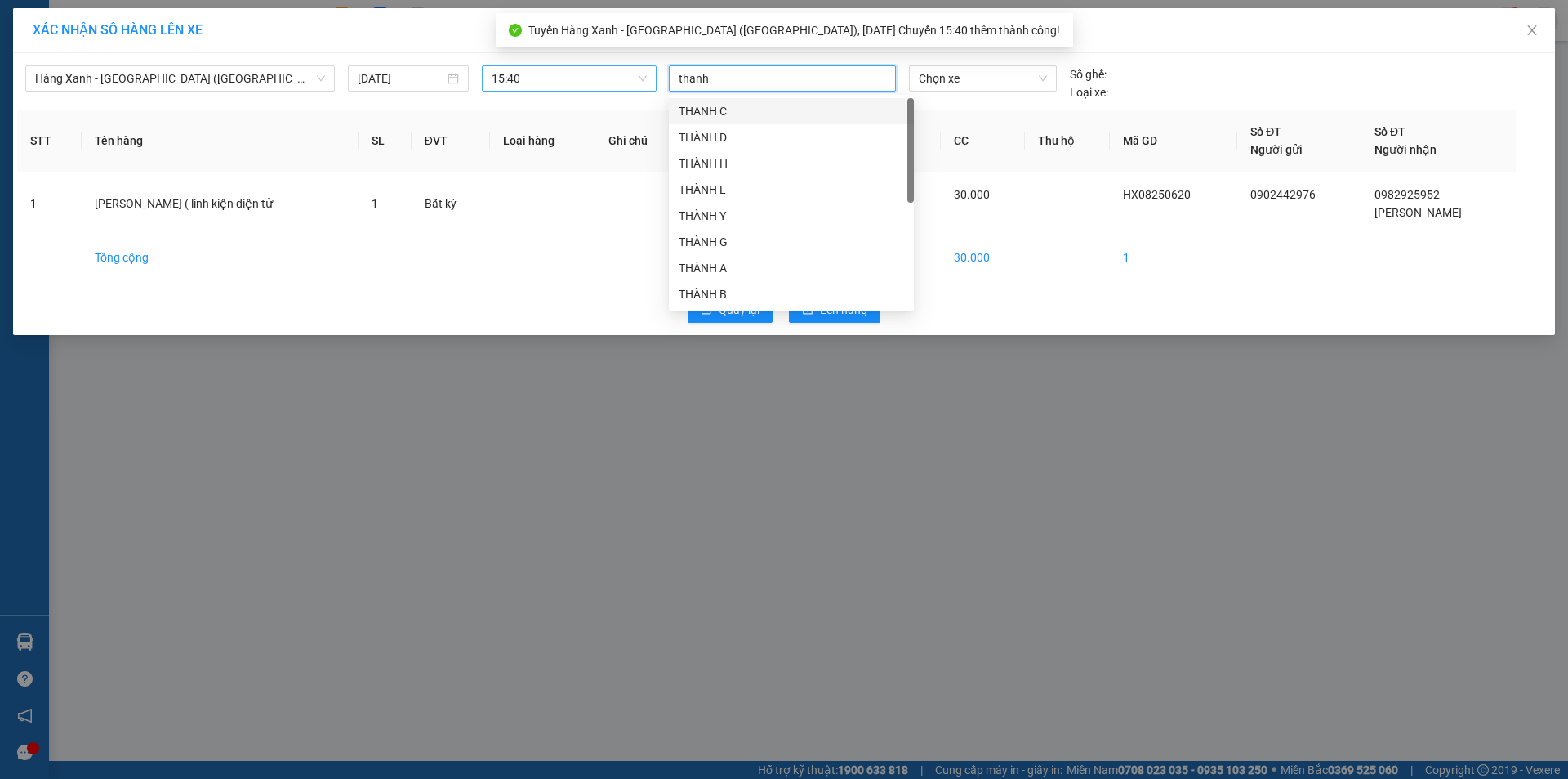
type input "thanh a"
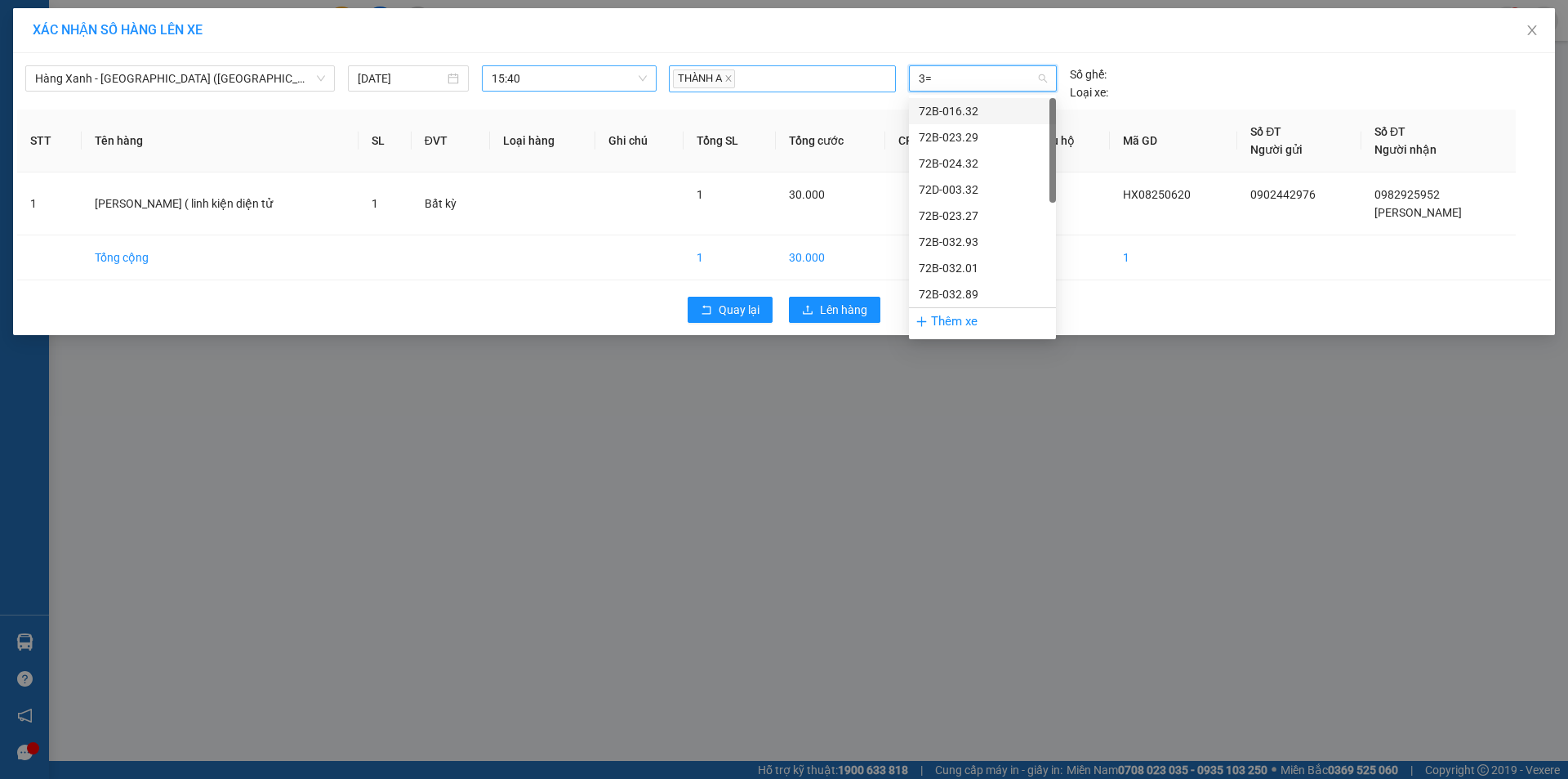
type input "3"
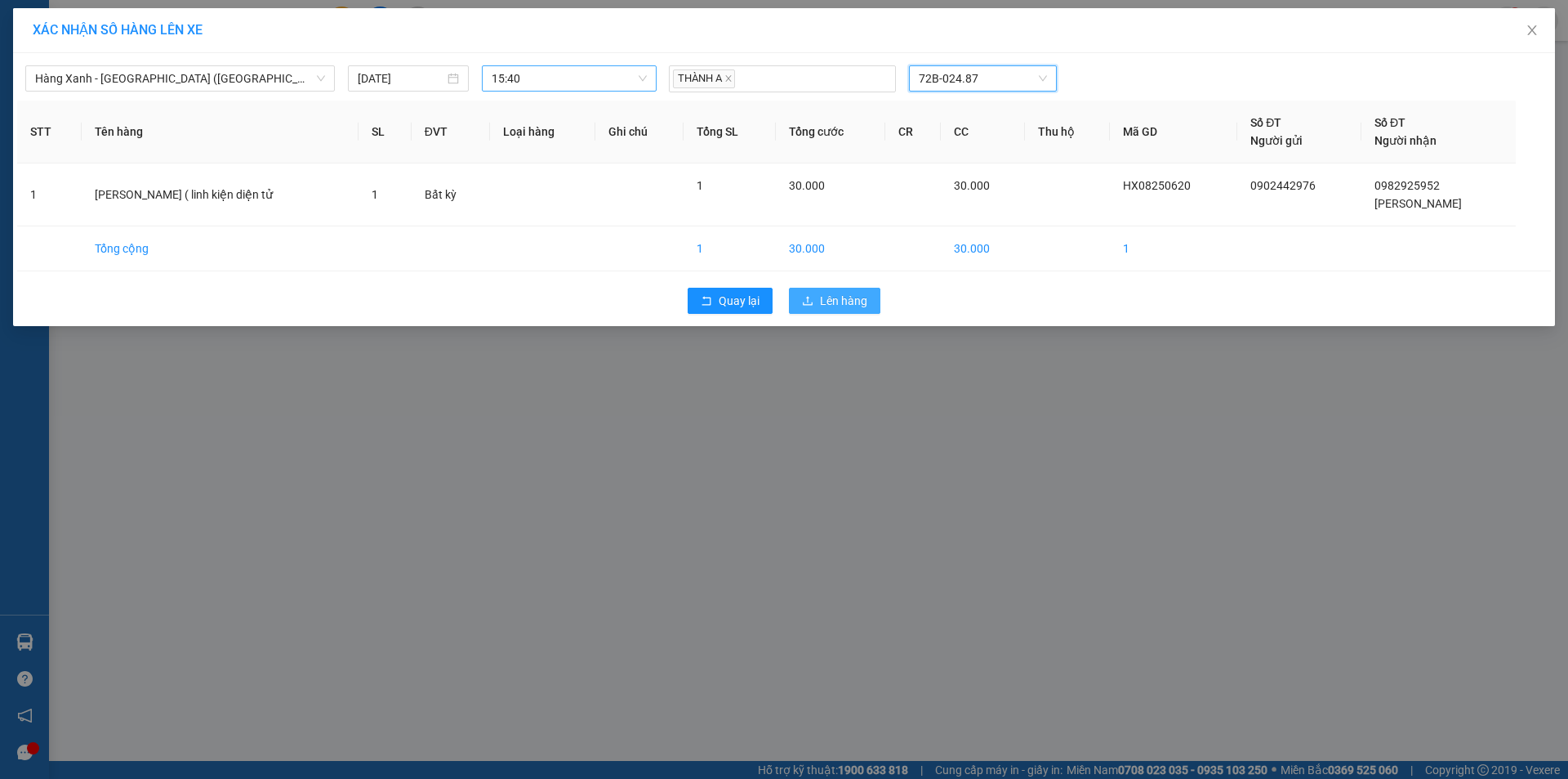
click at [860, 293] on span "Lên hàng" at bounding box center [843, 301] width 47 height 18
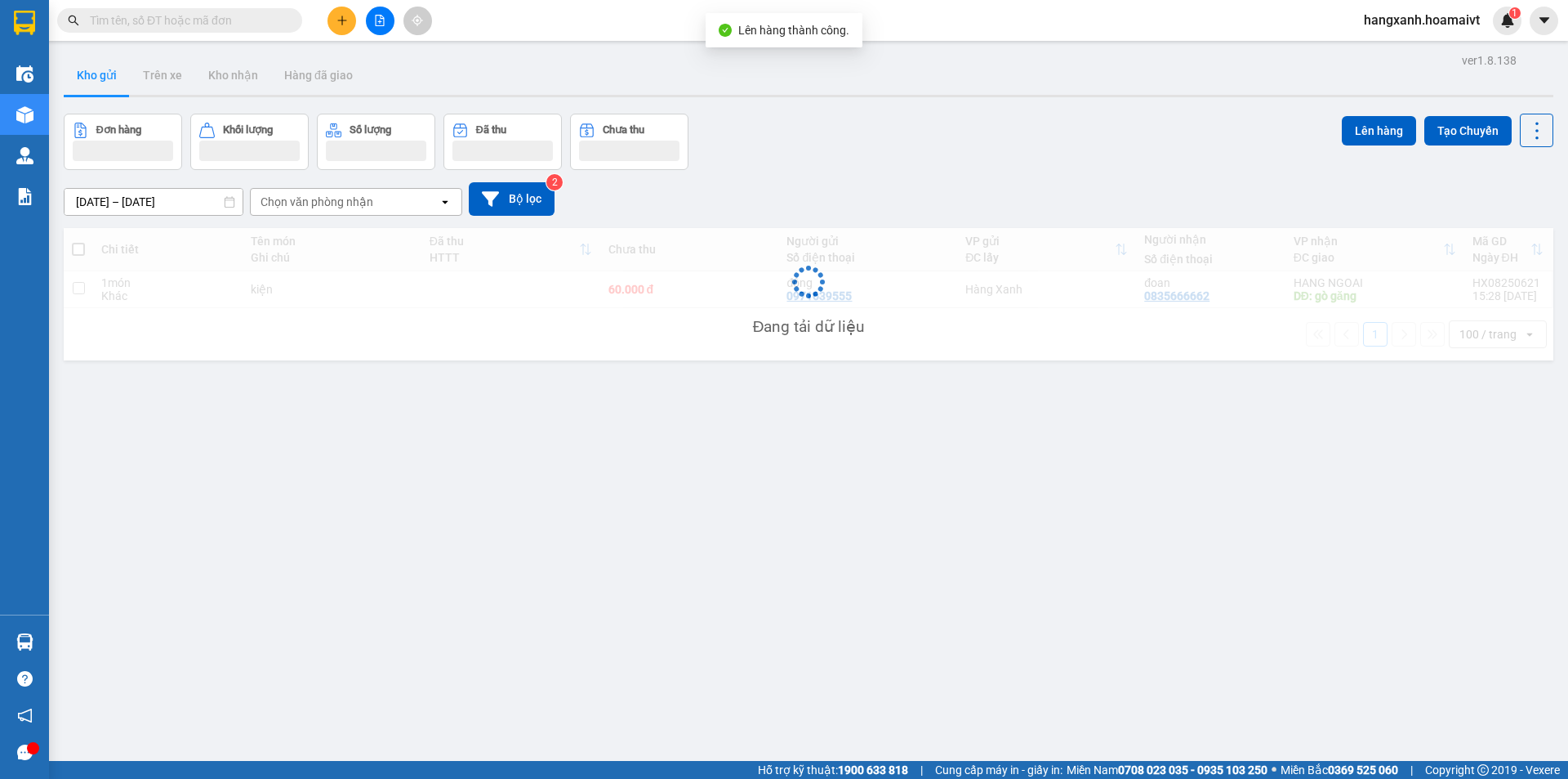
click at [1246, 284] on div "đoan" at bounding box center [1211, 283] width 133 height 13
checkbox input "true"
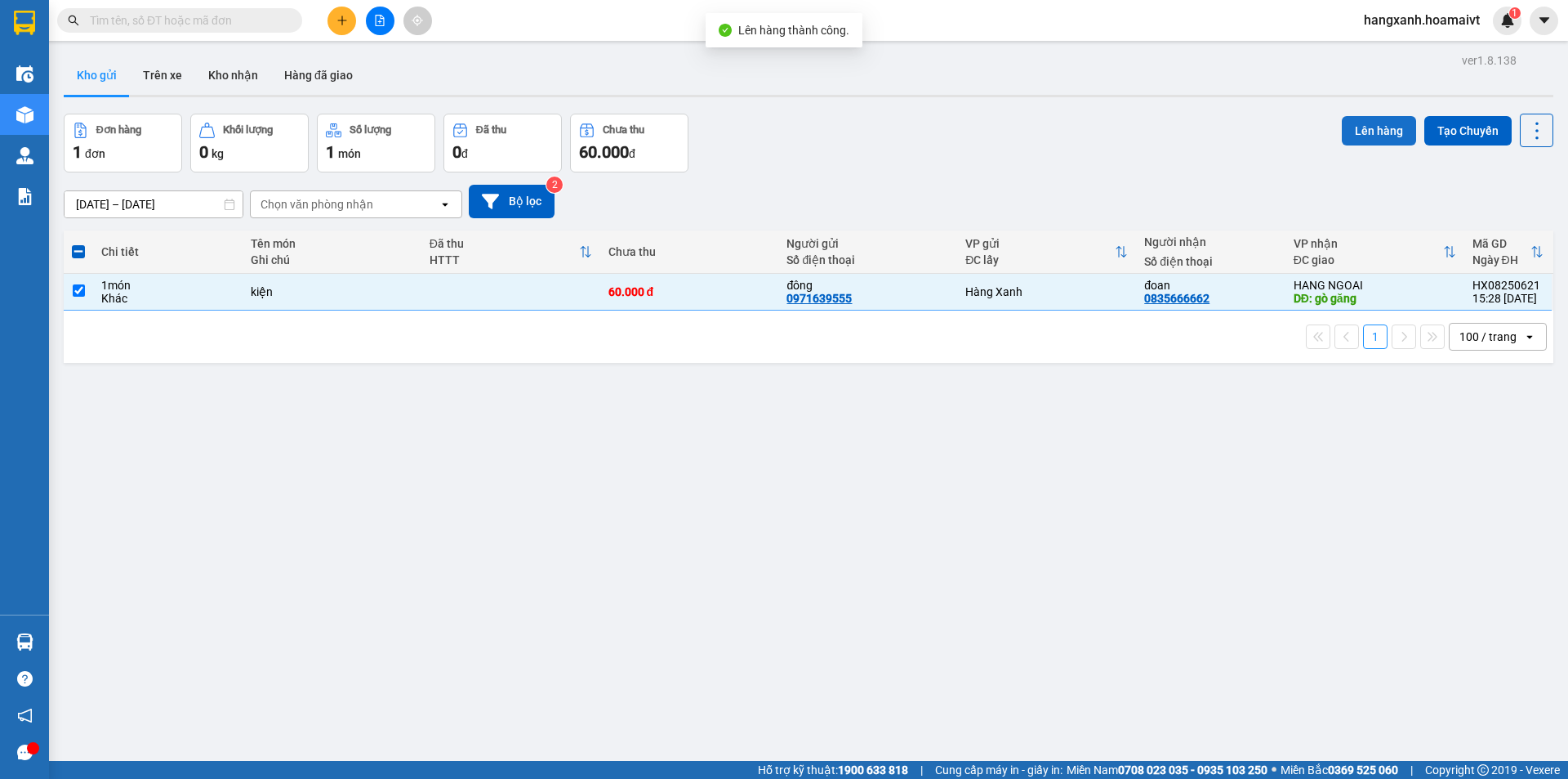
click at [1371, 136] on button "Lên hàng" at bounding box center [1379, 130] width 75 height 29
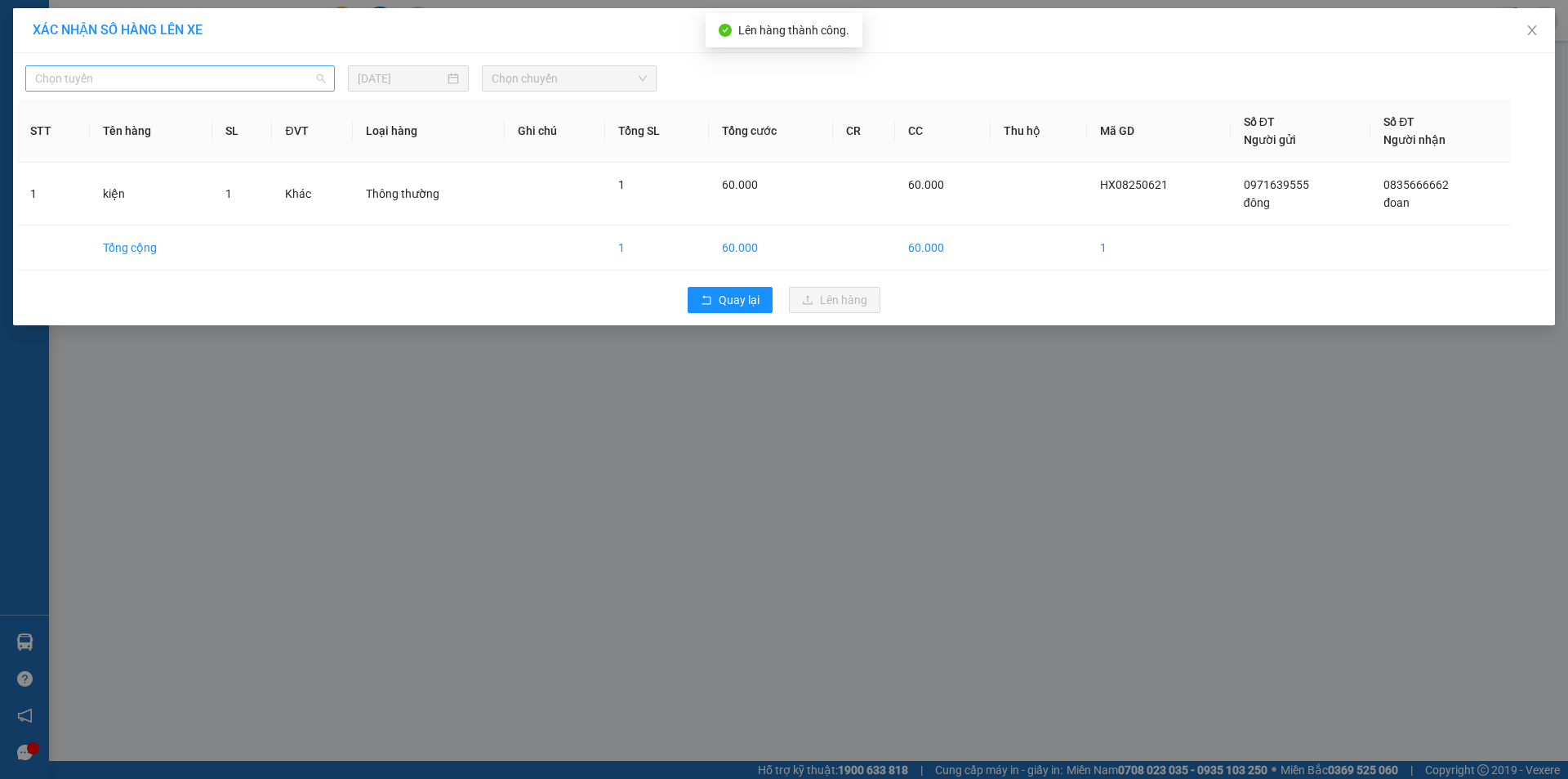
click at [165, 70] on span "Chọn tuyến" at bounding box center [180, 79] width 290 height 25
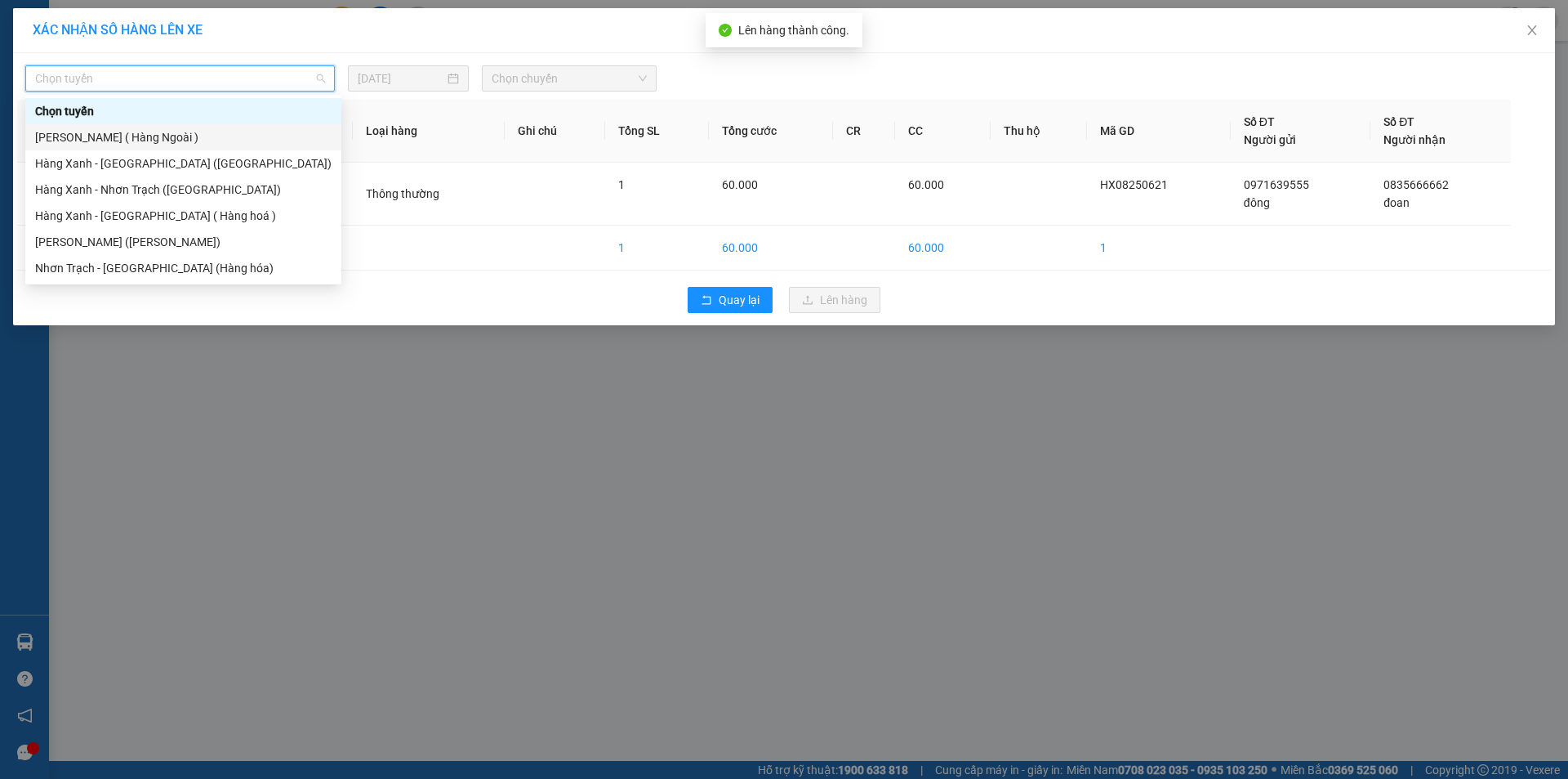
drag, startPoint x: 133, startPoint y: 133, endPoint x: 394, endPoint y: 134, distance: 261.0
click at [133, 134] on div "[PERSON_NAME] ( Hàng Ngoài )" at bounding box center [183, 138] width 297 height 18
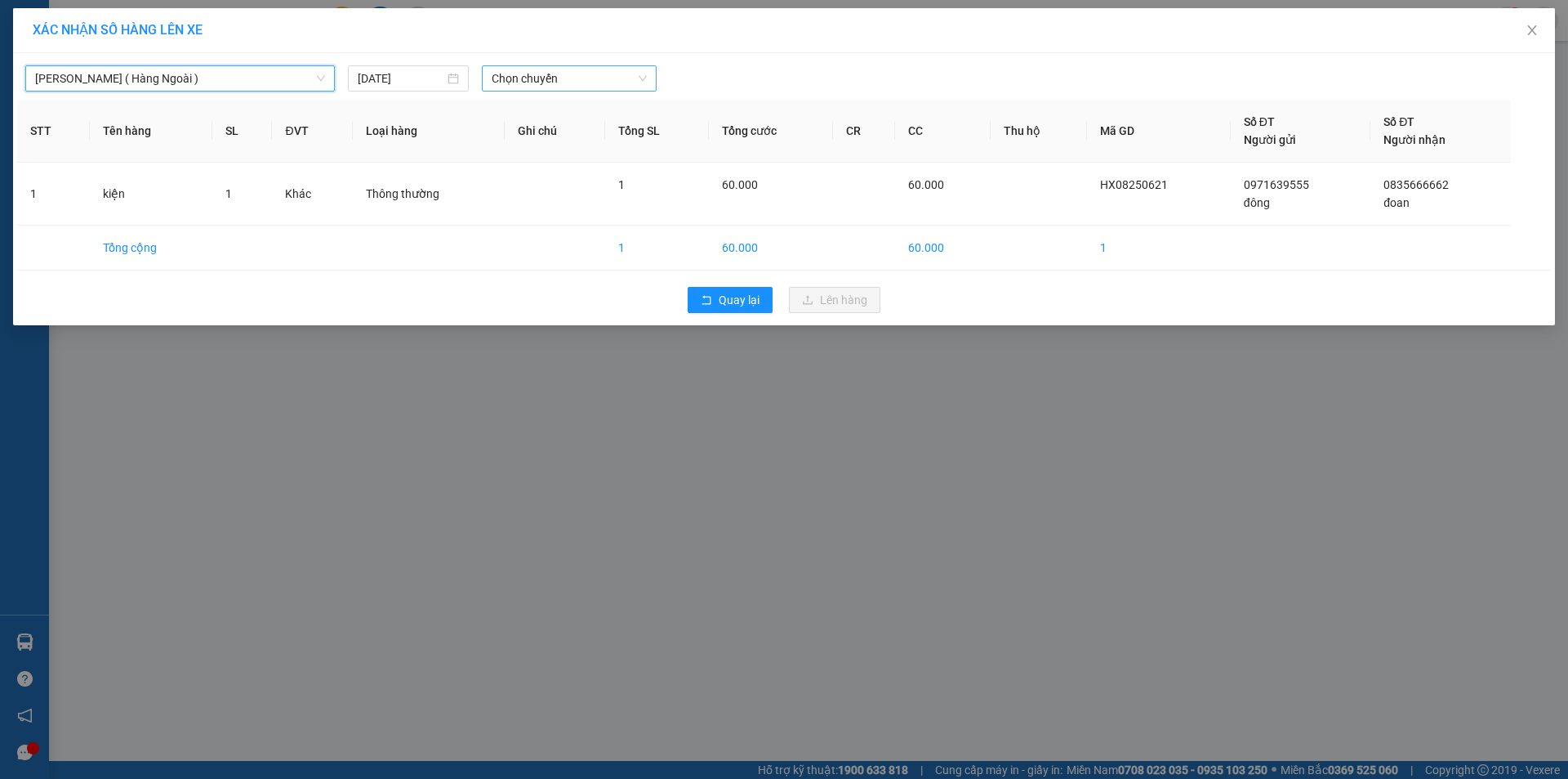
click at [580, 85] on span "Chọn chuyến" at bounding box center [569, 79] width 155 height 25
type input "1540"
click at [591, 140] on div "Thêm chuyến " 15:40 "" at bounding box center [569, 138] width 174 height 27
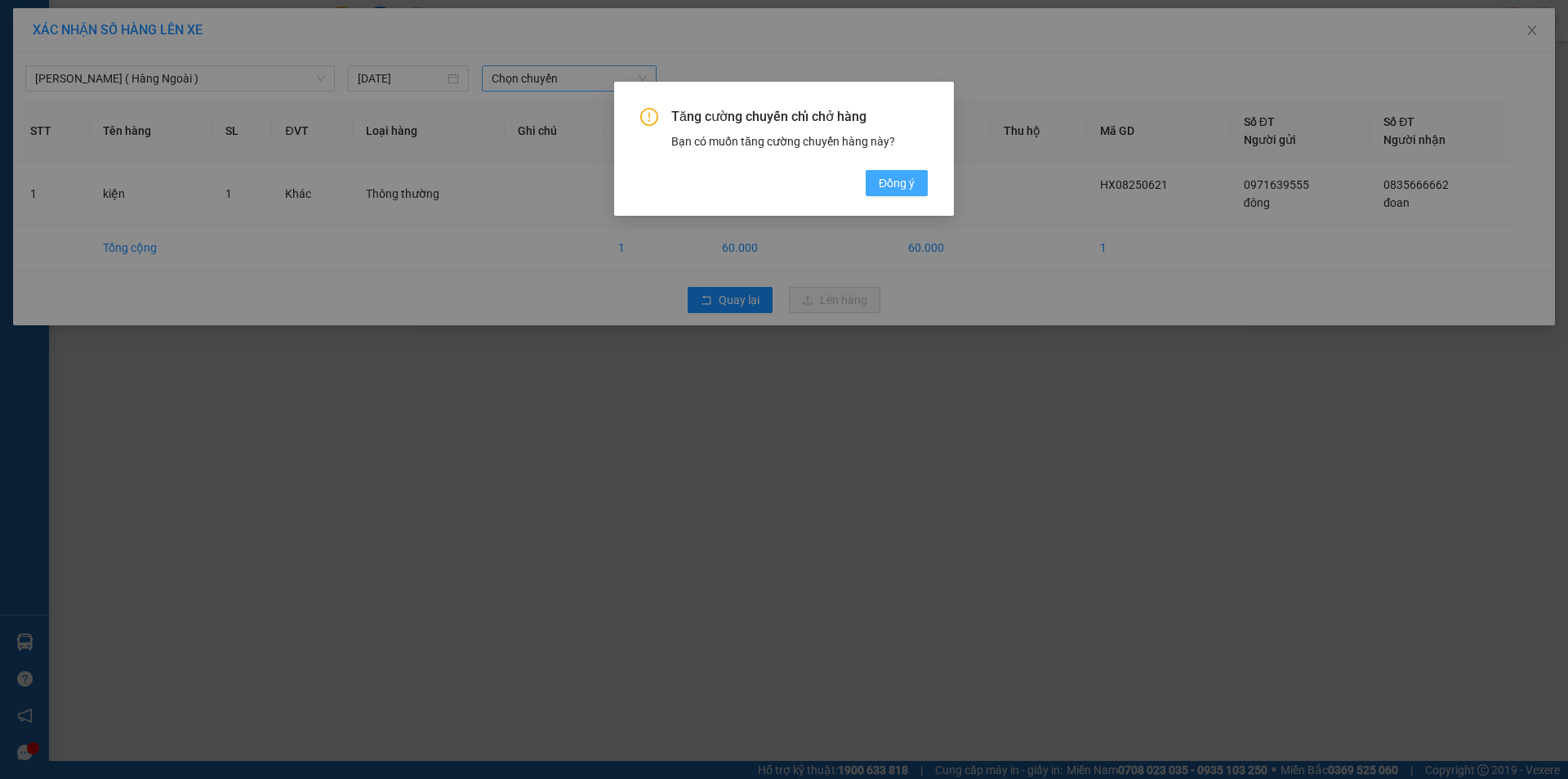
click at [896, 180] on span "Đồng ý" at bounding box center [896, 183] width 36 height 18
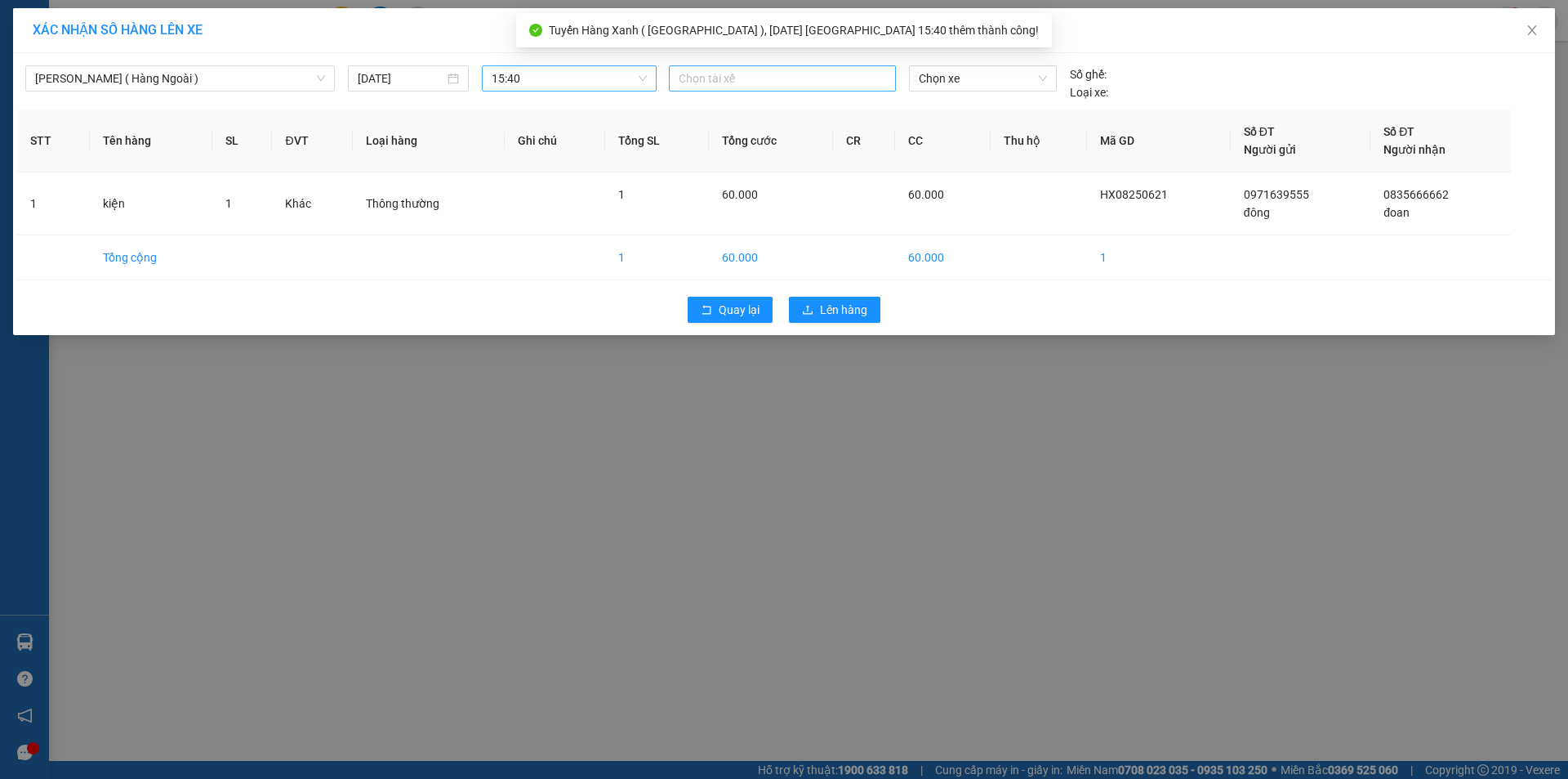
click at [751, 72] on div at bounding box center [783, 79] width 219 height 20
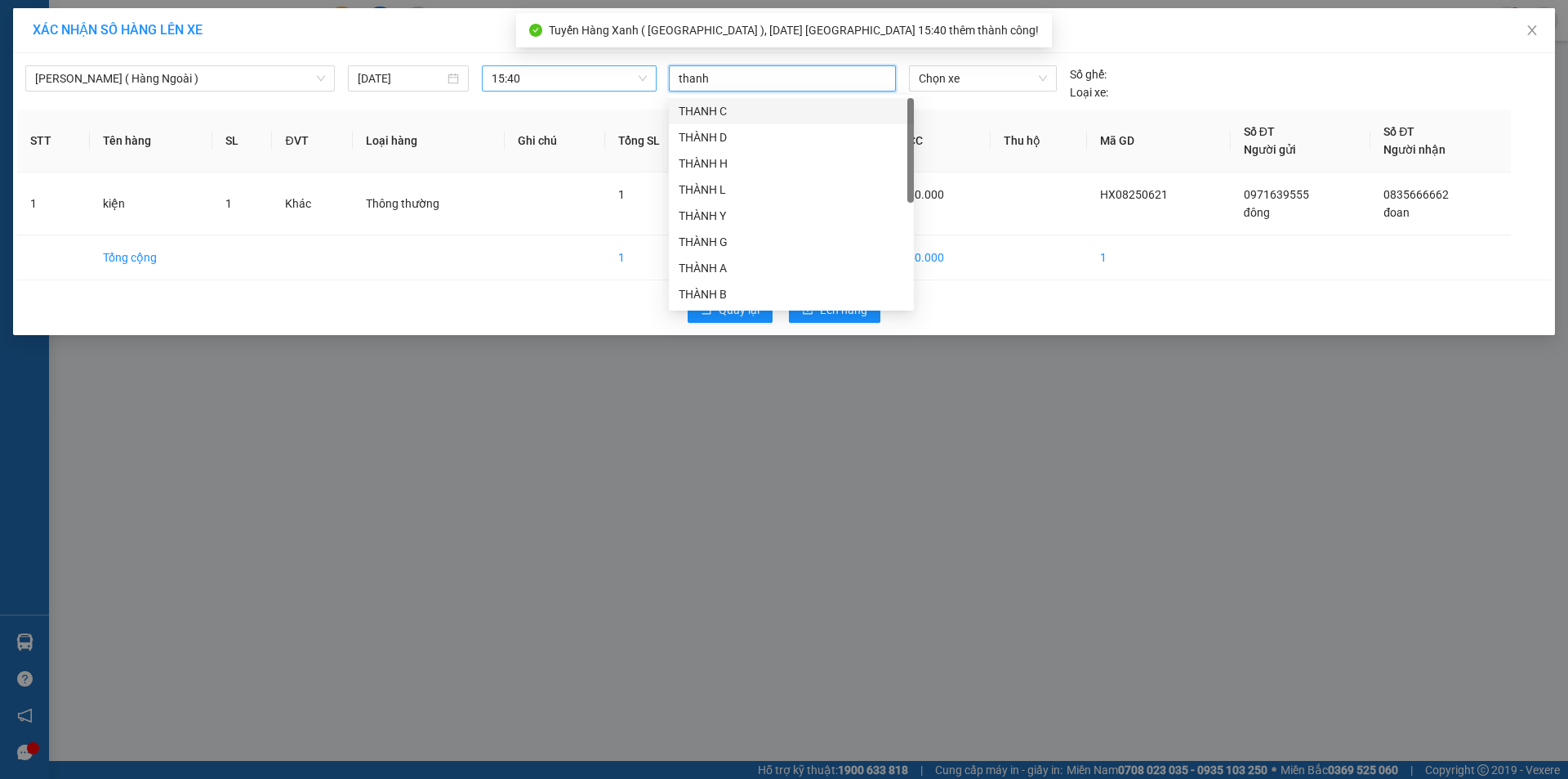
type input "thanh a"
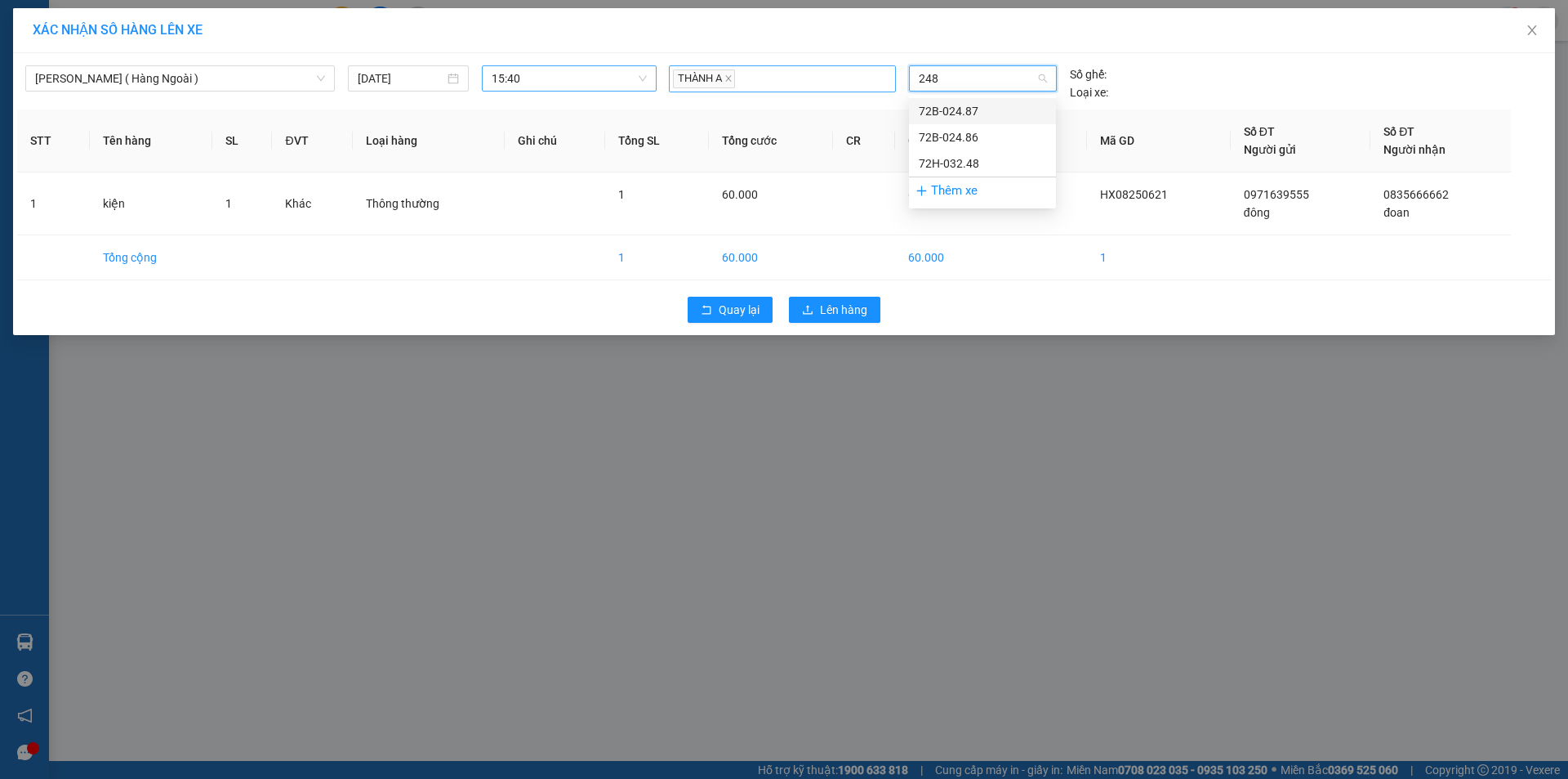
type input "2487"
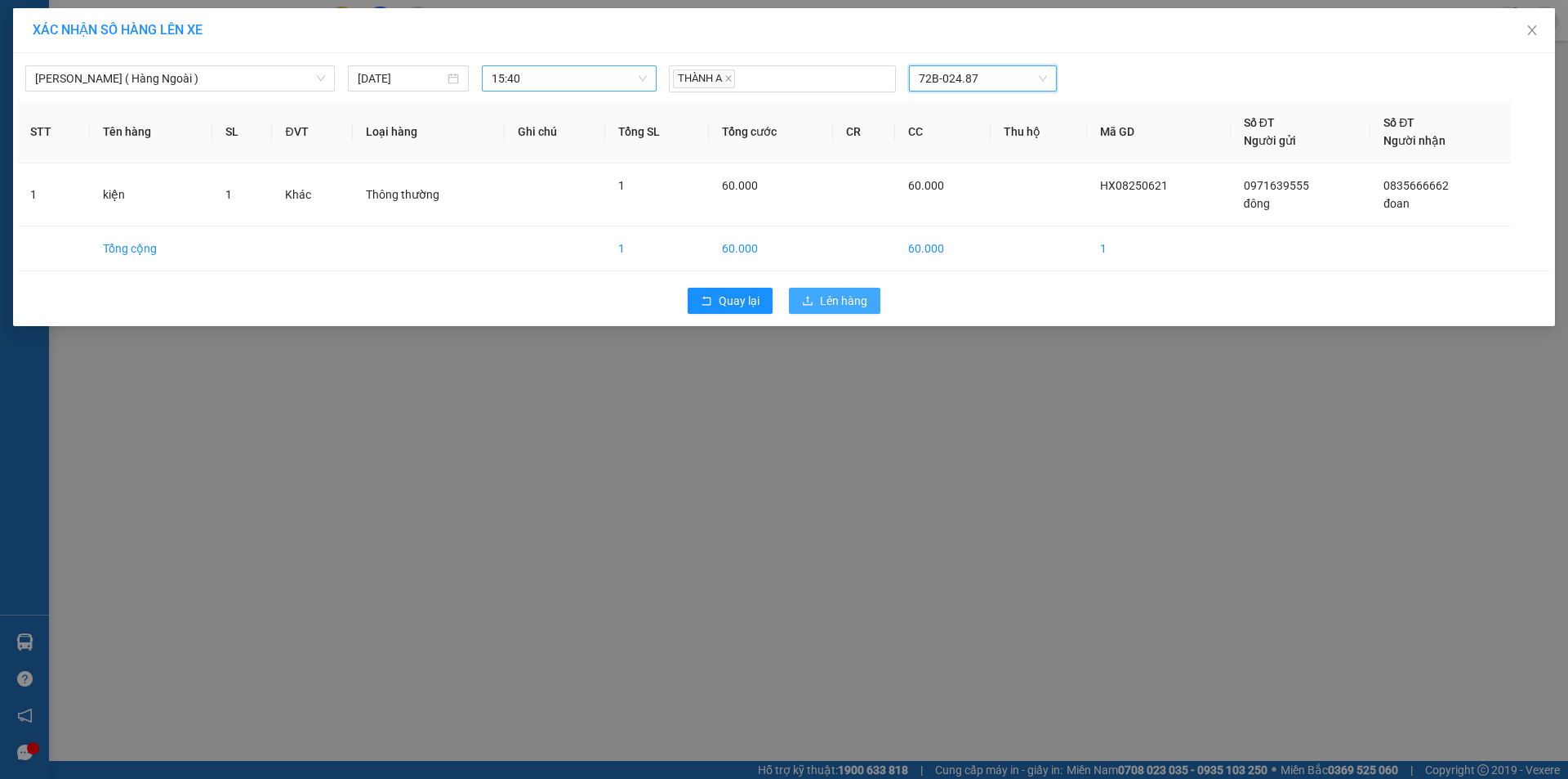
click at [829, 295] on span "Lên hàng" at bounding box center [843, 301] width 47 height 18
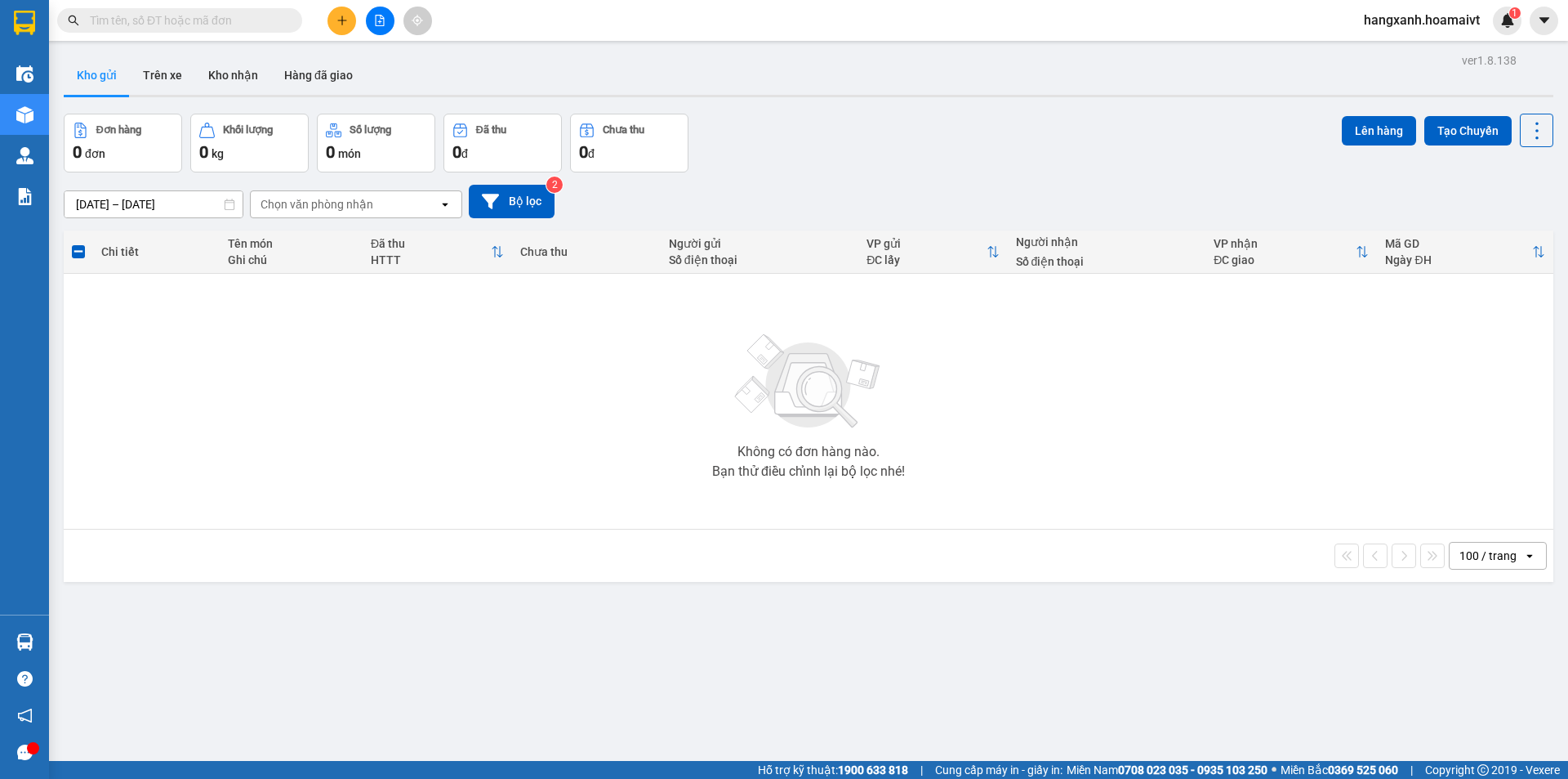
click at [177, 33] on div "Kết quả tìm kiếm ( 0 ) Bộ lọc No Data" at bounding box center [159, 21] width 318 height 28
click at [182, 22] on input "text" at bounding box center [186, 21] width 192 height 18
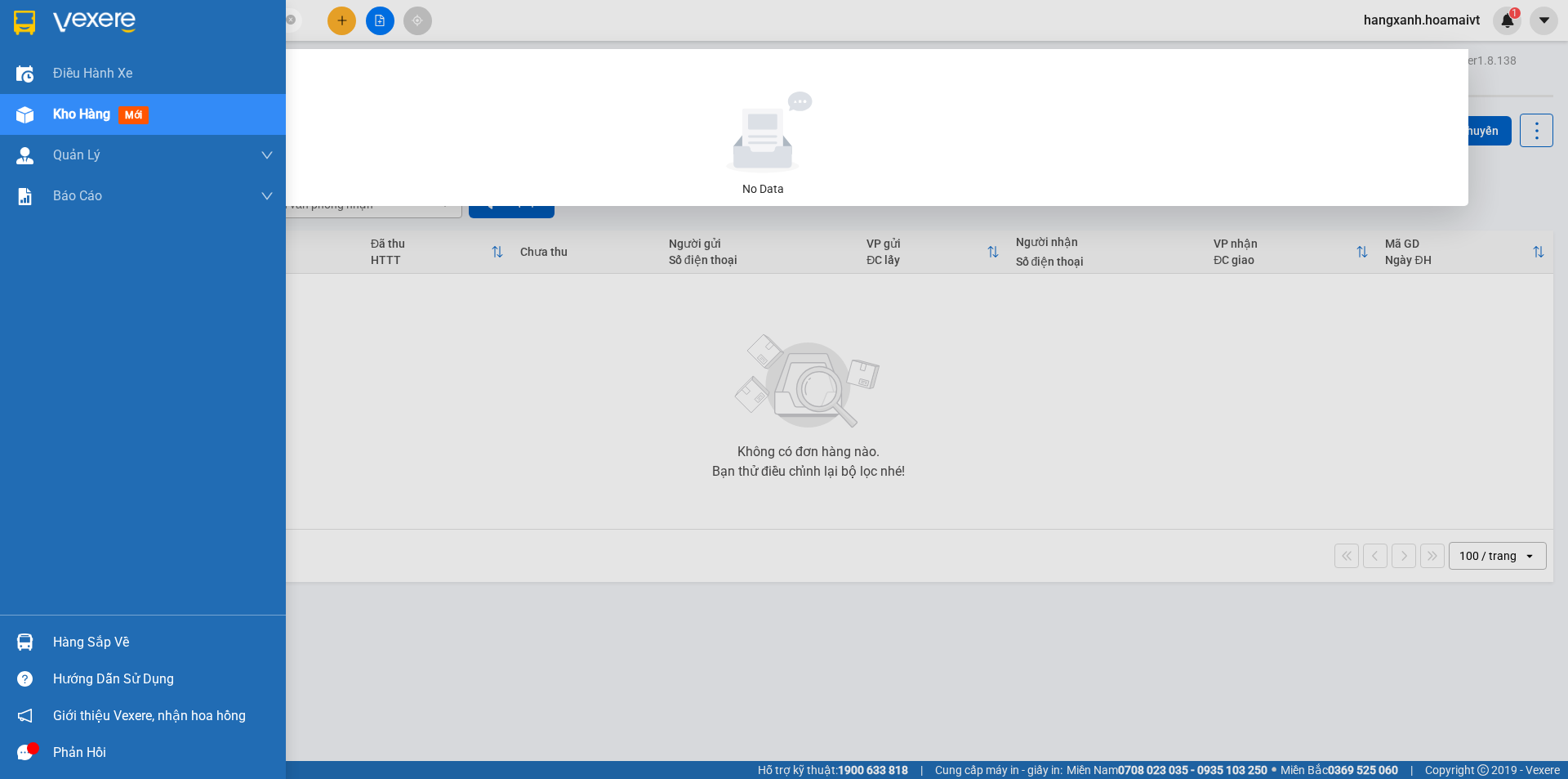
type input "0908049952"
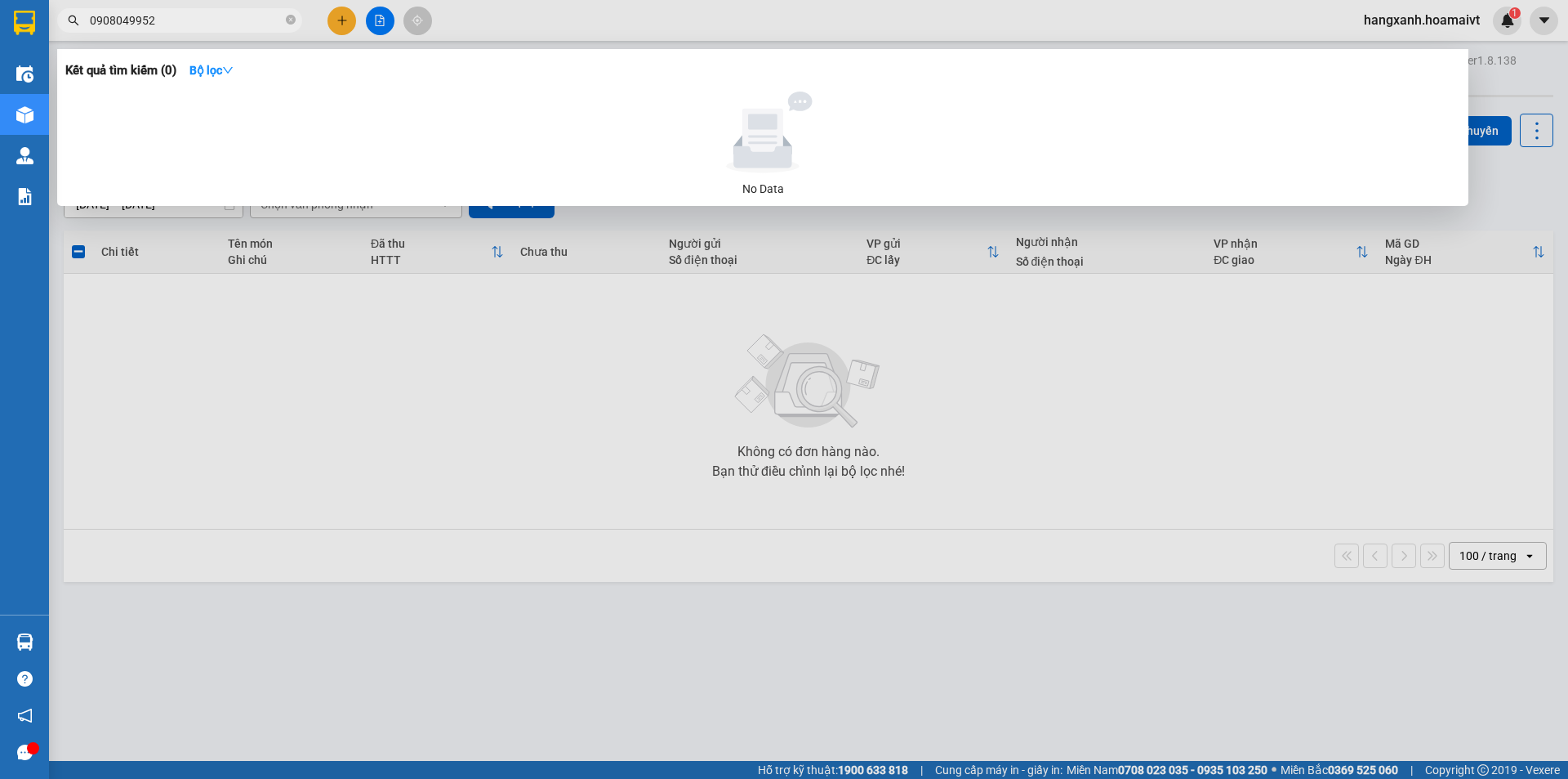
click at [352, 423] on div at bounding box center [784, 389] width 1568 height 779
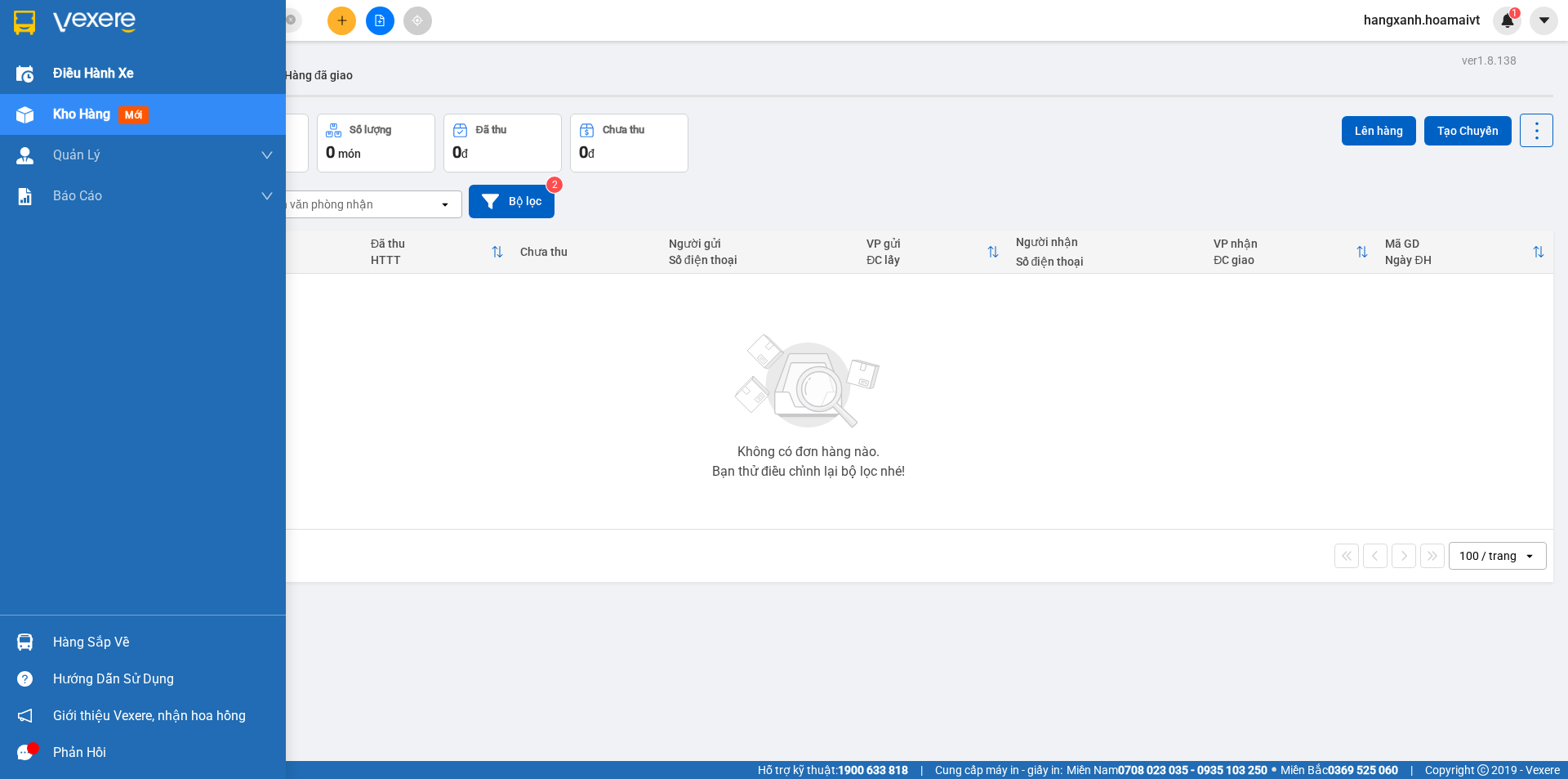
click at [32, 25] on img at bounding box center [25, 23] width 22 height 25
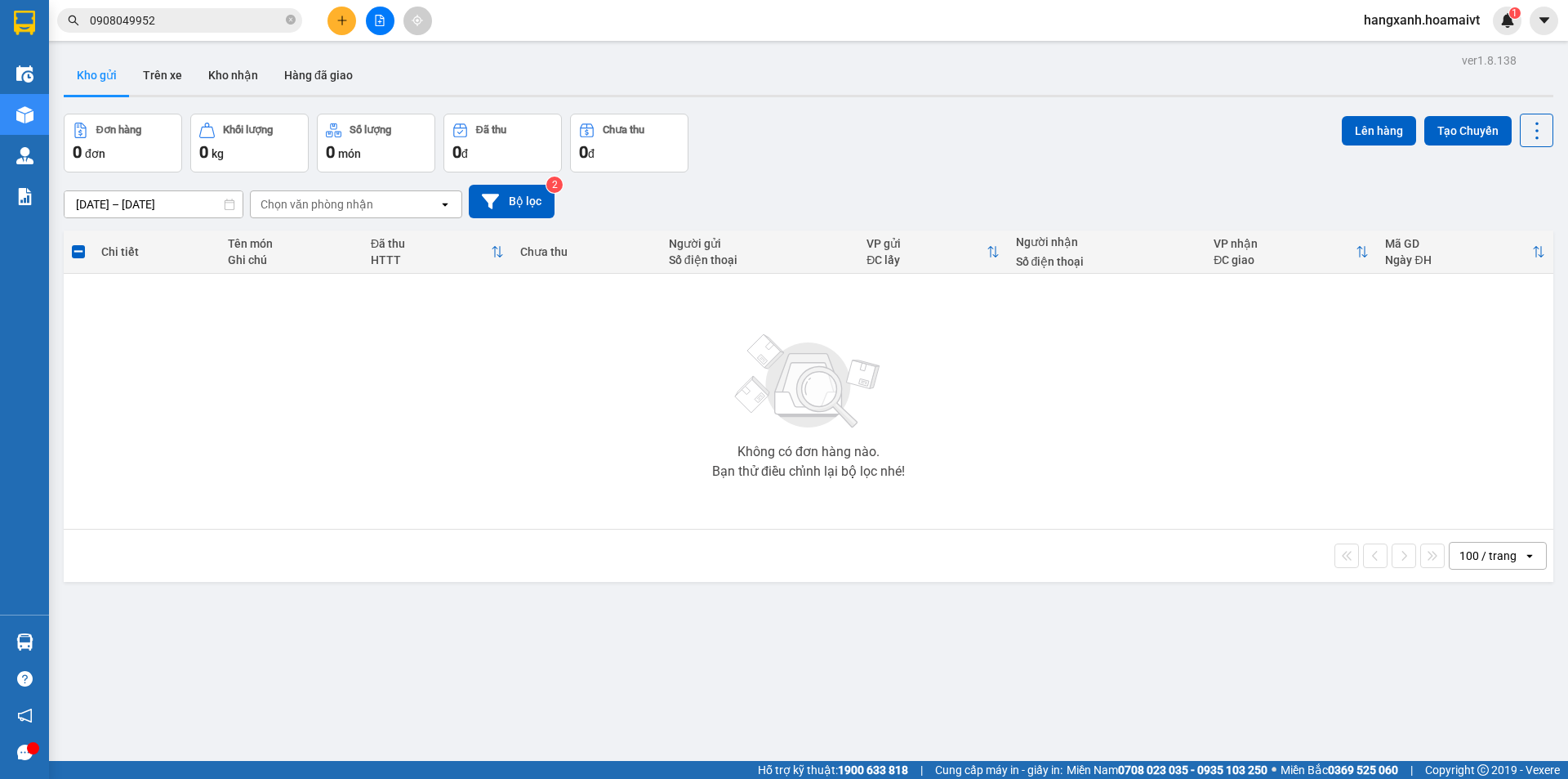
click at [347, 19] on icon "plus" at bounding box center [342, 21] width 12 height 12
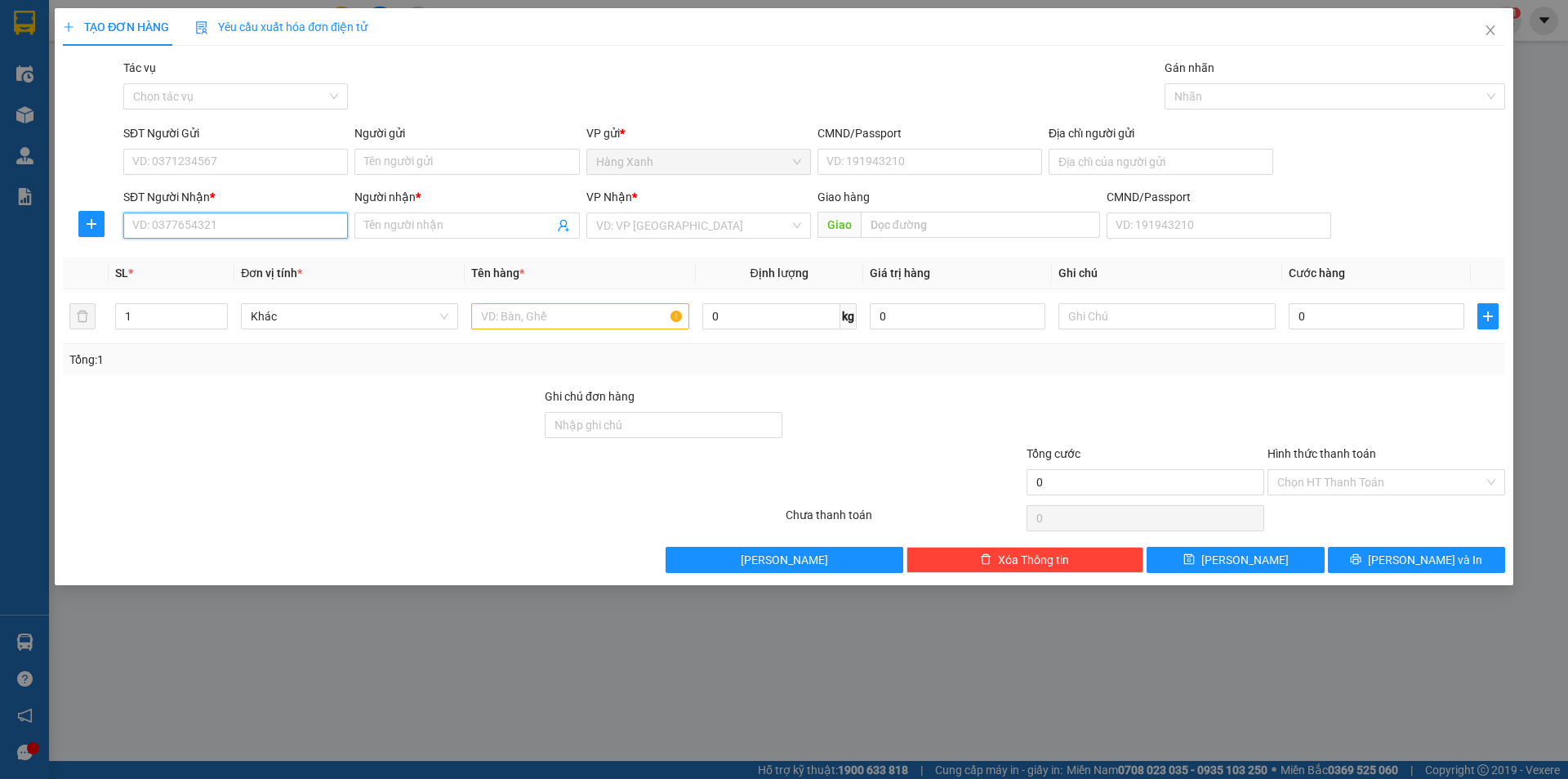
click at [221, 228] on input "SĐT Người Nhận *" at bounding box center [235, 226] width 225 height 27
type input "0852939997"
click at [290, 149] on input "SĐT Người Gửi" at bounding box center [235, 162] width 225 height 27
type input "0867941005"
click at [1493, 27] on icon "close" at bounding box center [1491, 31] width 13 height 13
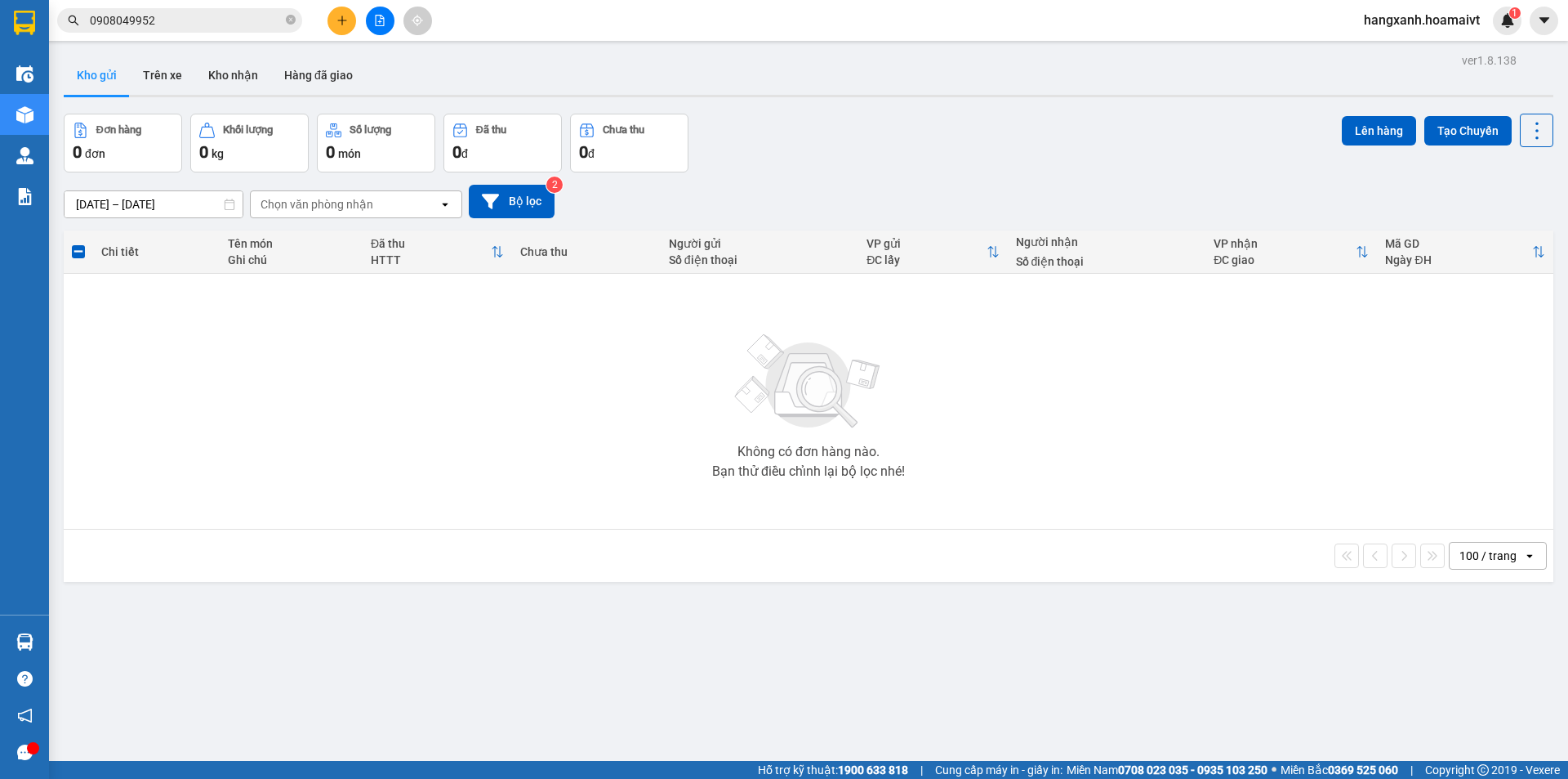
click at [335, 21] on button at bounding box center [342, 21] width 28 height 28
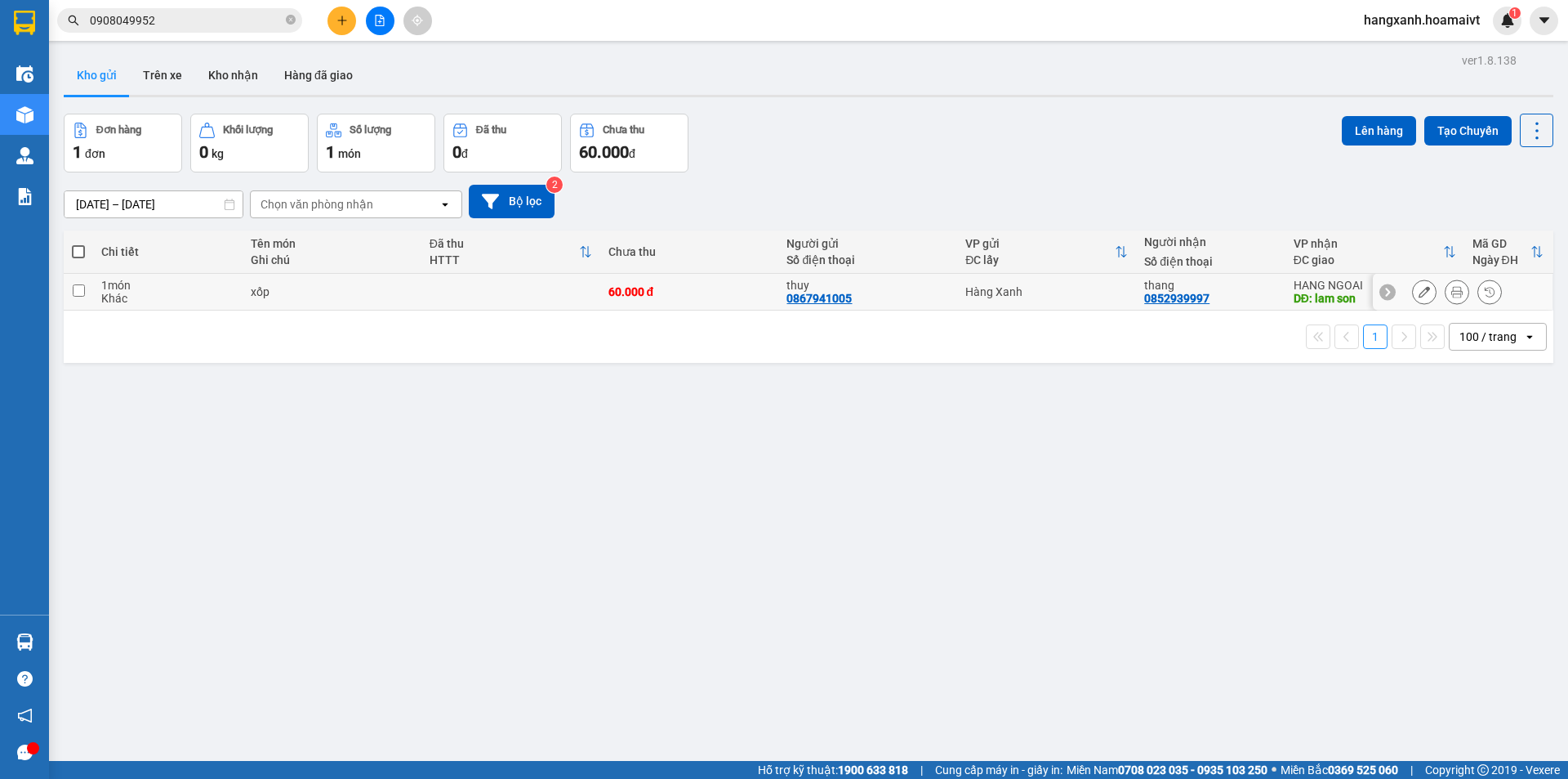
click at [1451, 290] on icon at bounding box center [1457, 292] width 12 height 12
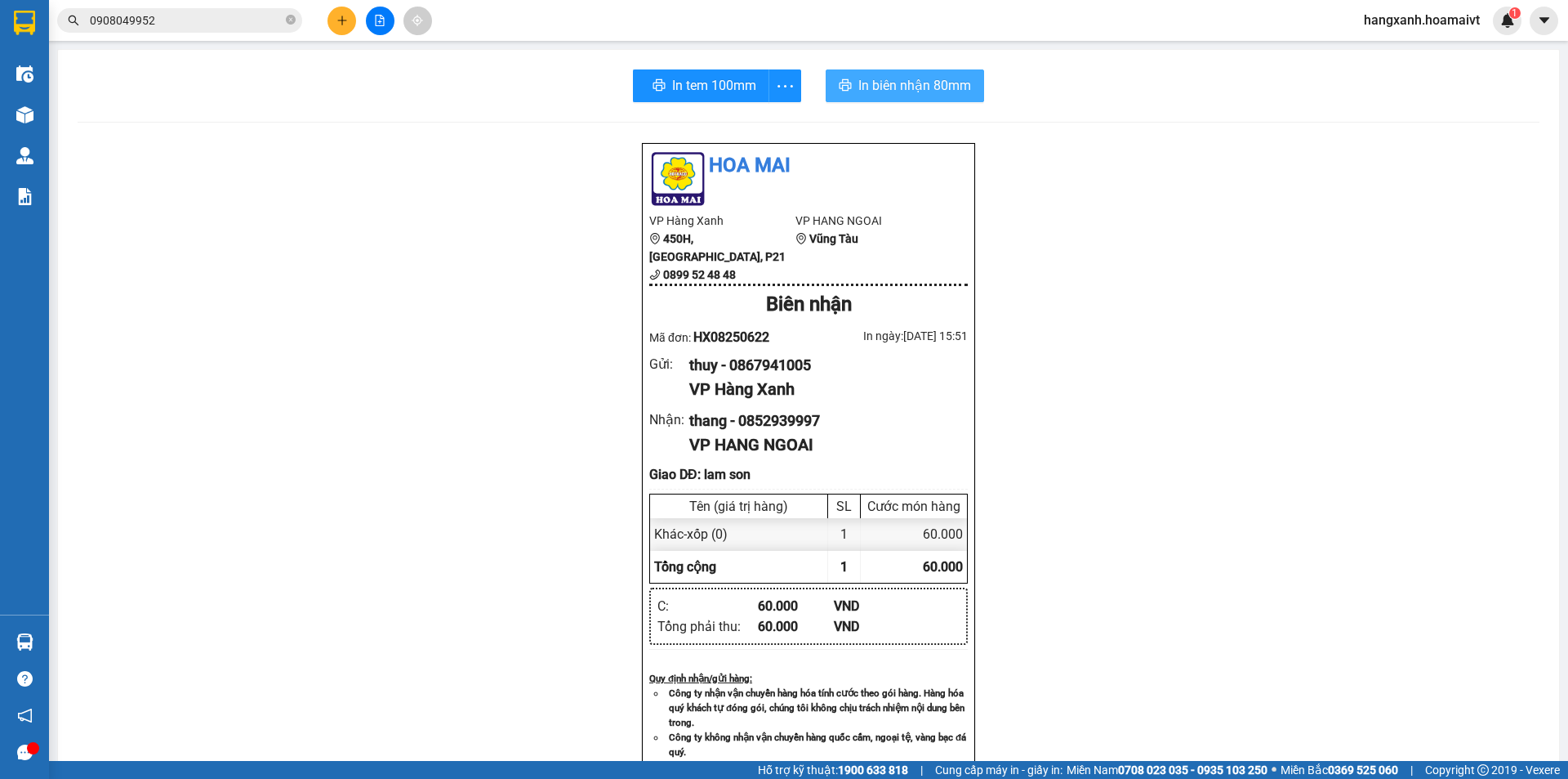
click at [895, 72] on button "In biên nhận 80mm" at bounding box center [905, 85] width 158 height 32
click at [663, 83] on button "In tem 100mm" at bounding box center [701, 85] width 136 height 32
click at [348, 17] on button at bounding box center [342, 21] width 28 height 28
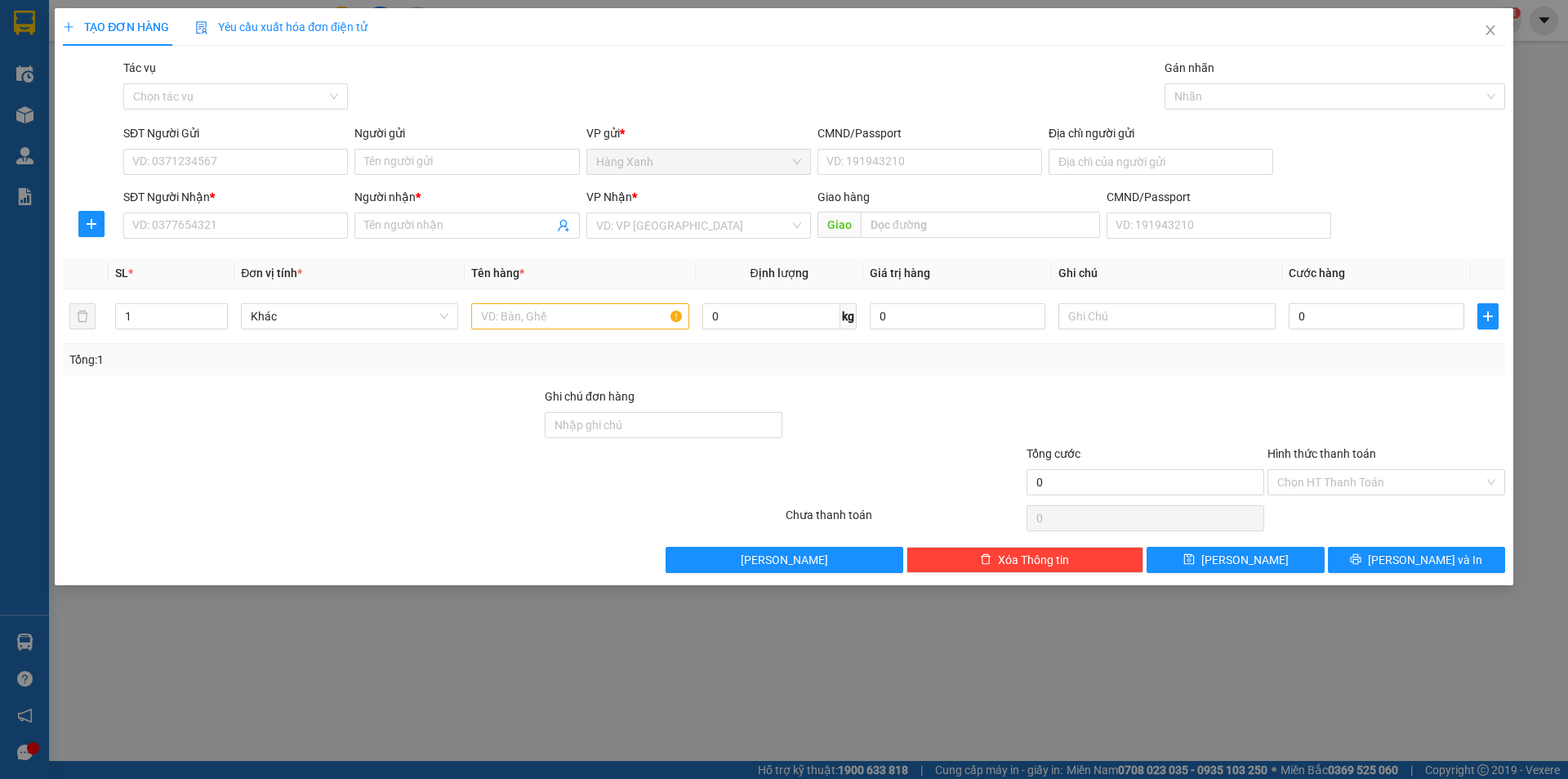
click at [1462, 35] on div "TẠO ĐƠN HÀNG Yêu cầu xuất hóa đơn điện tử" at bounding box center [784, 27] width 1442 height 37
click at [1484, 28] on icon "close" at bounding box center [1491, 31] width 13 height 13
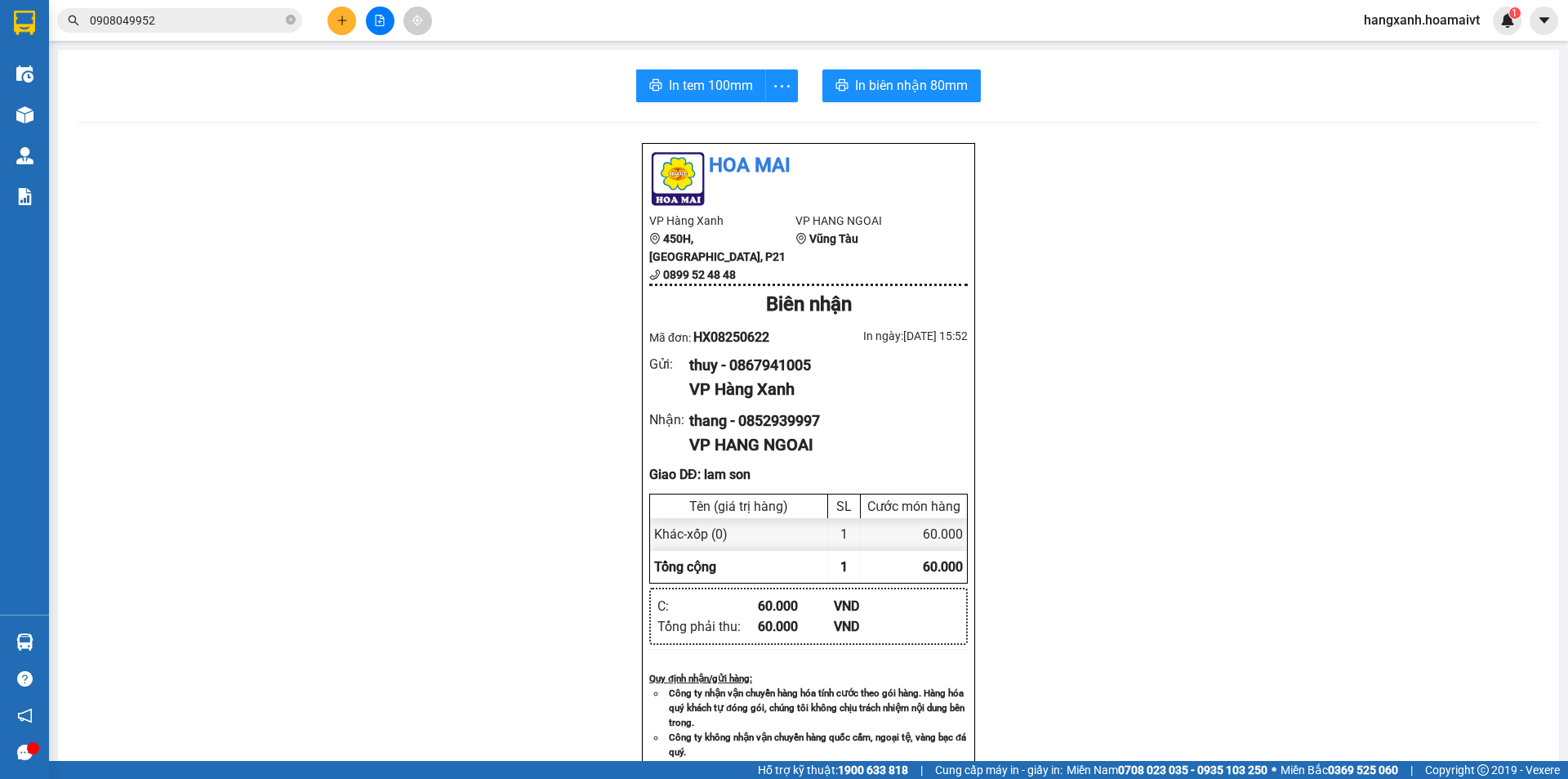
click at [196, 27] on input "0908049952" at bounding box center [186, 21] width 192 height 18
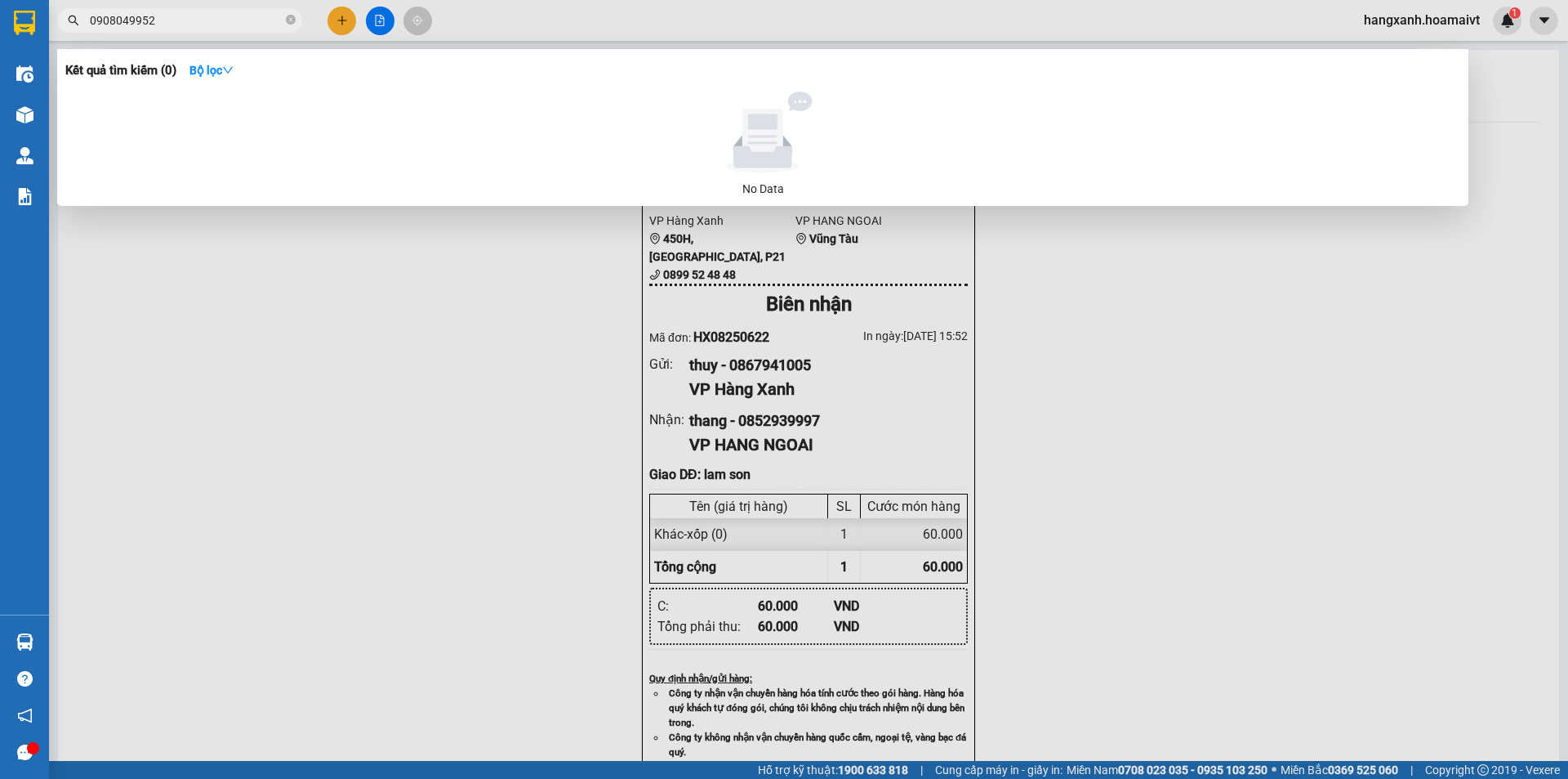
click at [196, 27] on input "0908049952" at bounding box center [186, 21] width 192 height 18
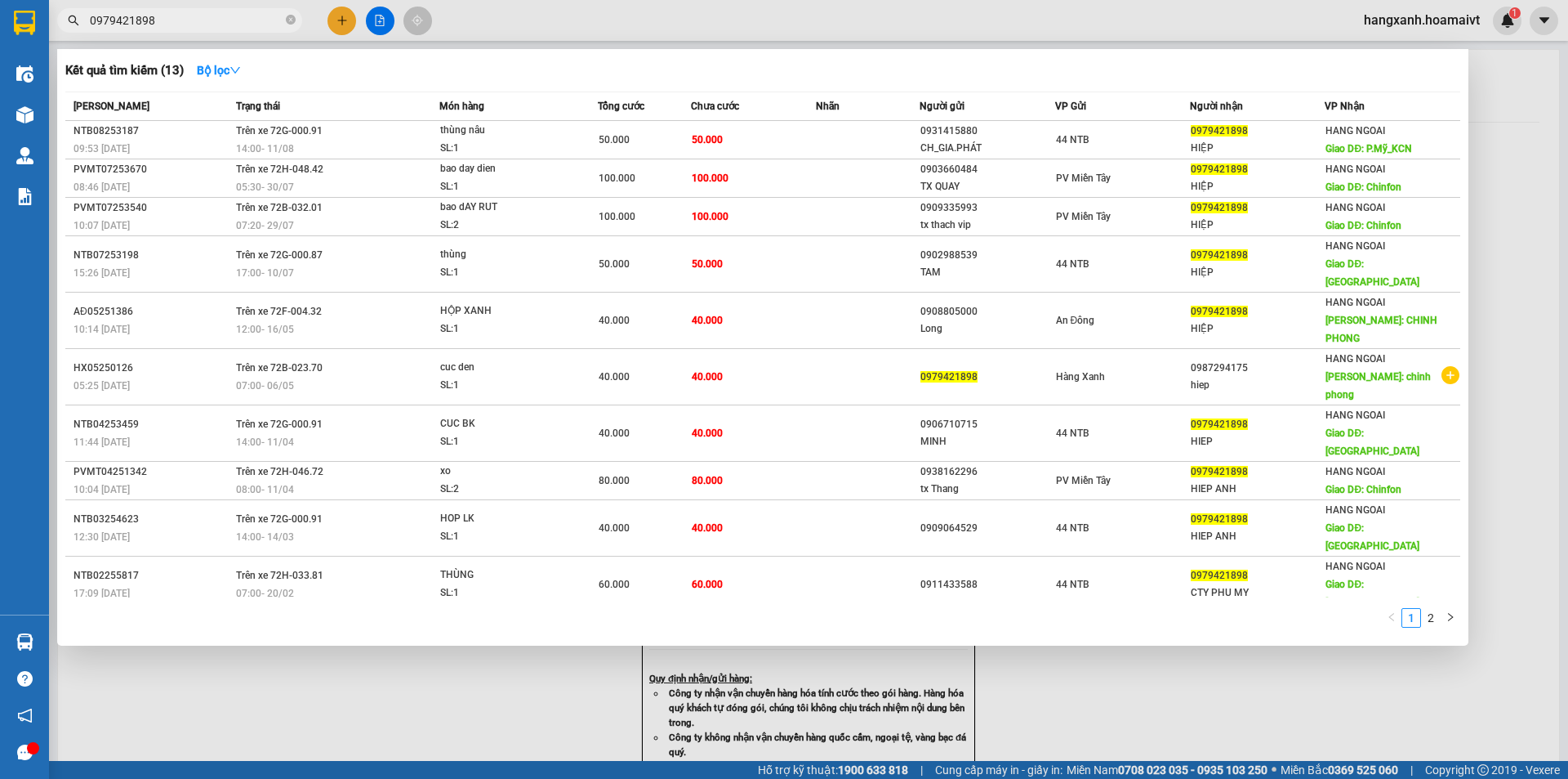
click at [211, 22] on input "0979421898" at bounding box center [186, 21] width 192 height 18
type input "0979421898"
click at [340, 25] on div at bounding box center [784, 389] width 1568 height 779
click at [340, 25] on icon "plus" at bounding box center [342, 21] width 12 height 12
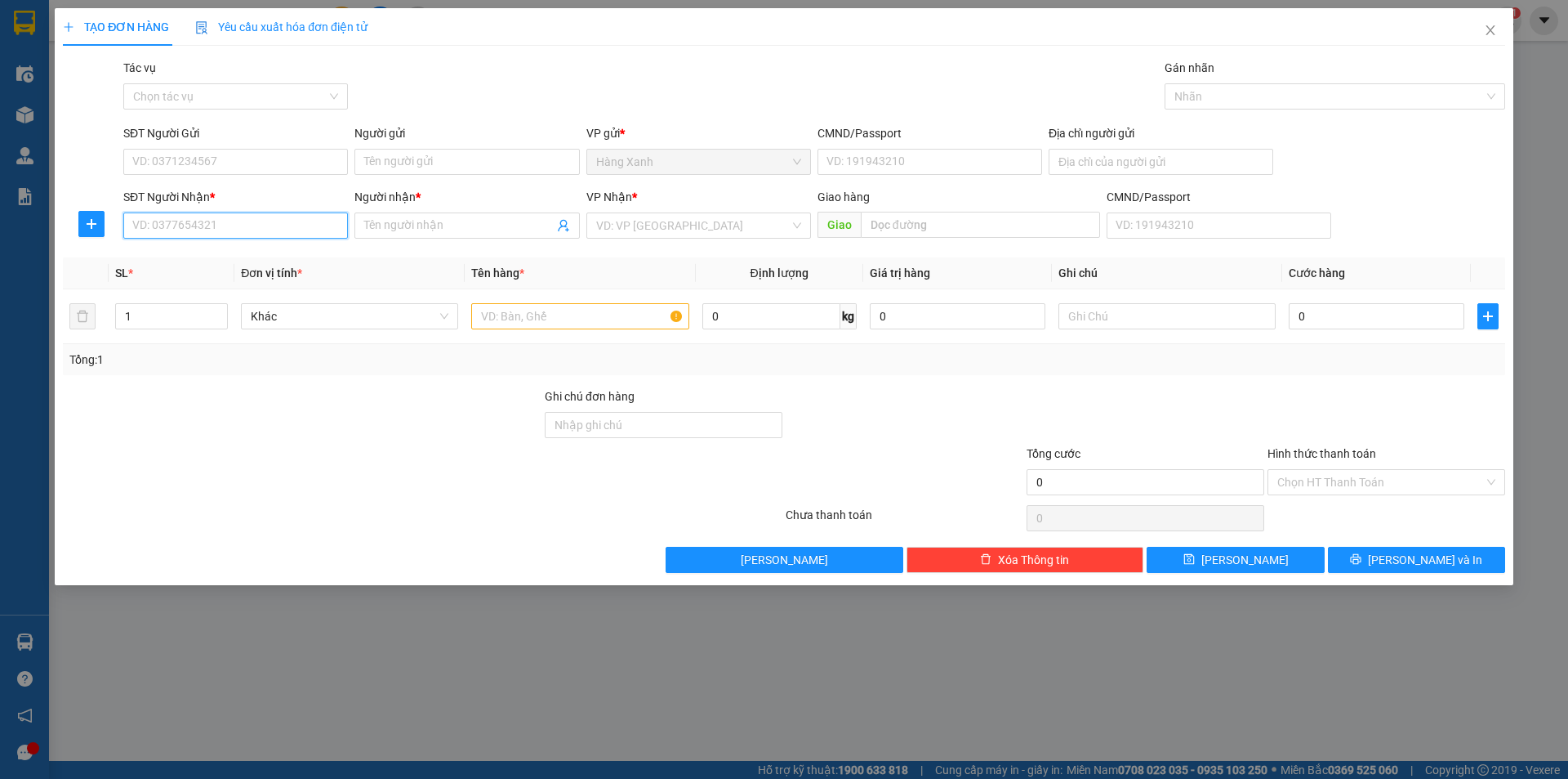
click at [231, 234] on input "SĐT Người Nhận *" at bounding box center [235, 226] width 225 height 27
paste input "0979421898"
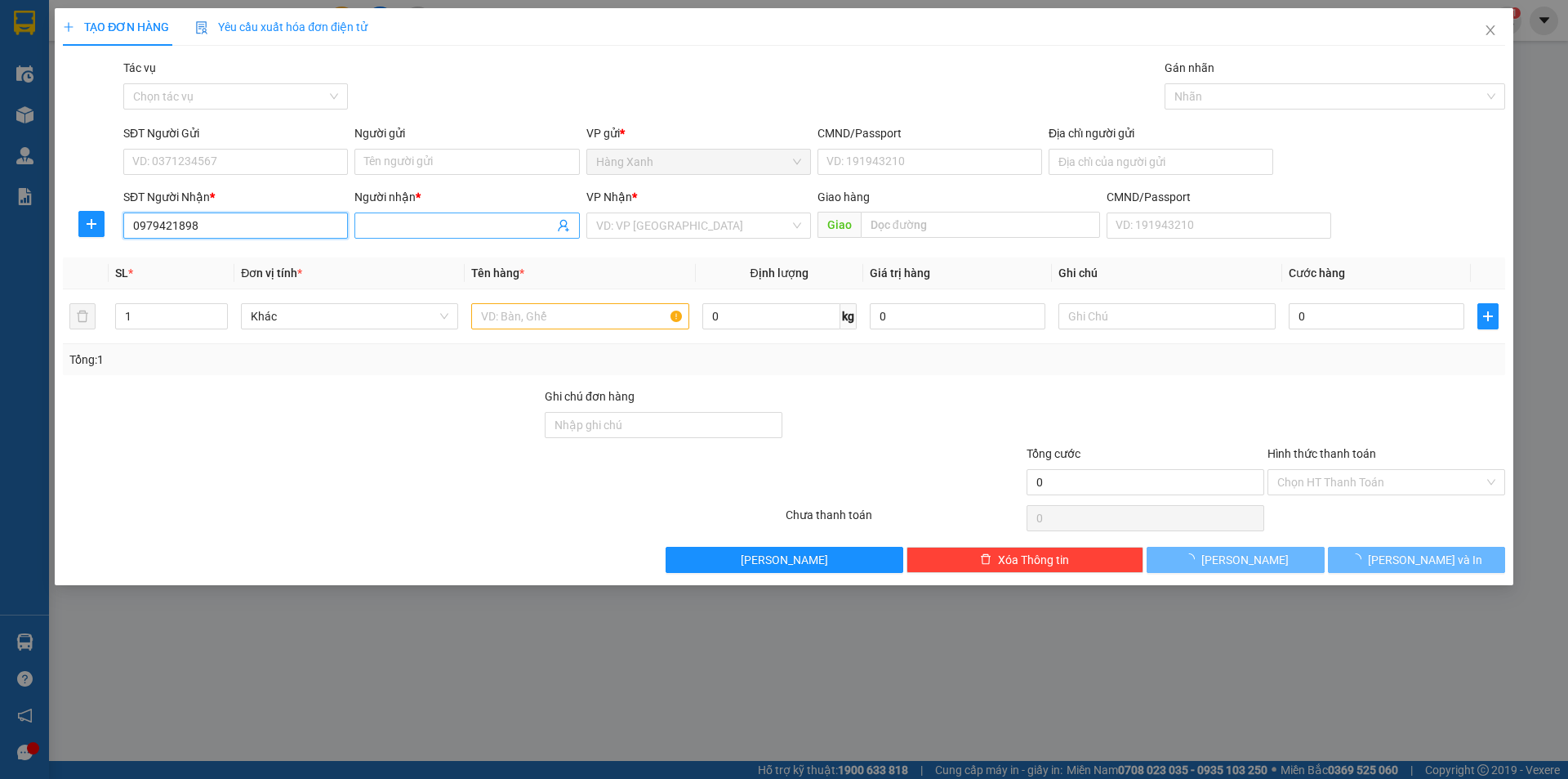
type input "0979421898"
click at [439, 238] on span at bounding box center [466, 226] width 225 height 27
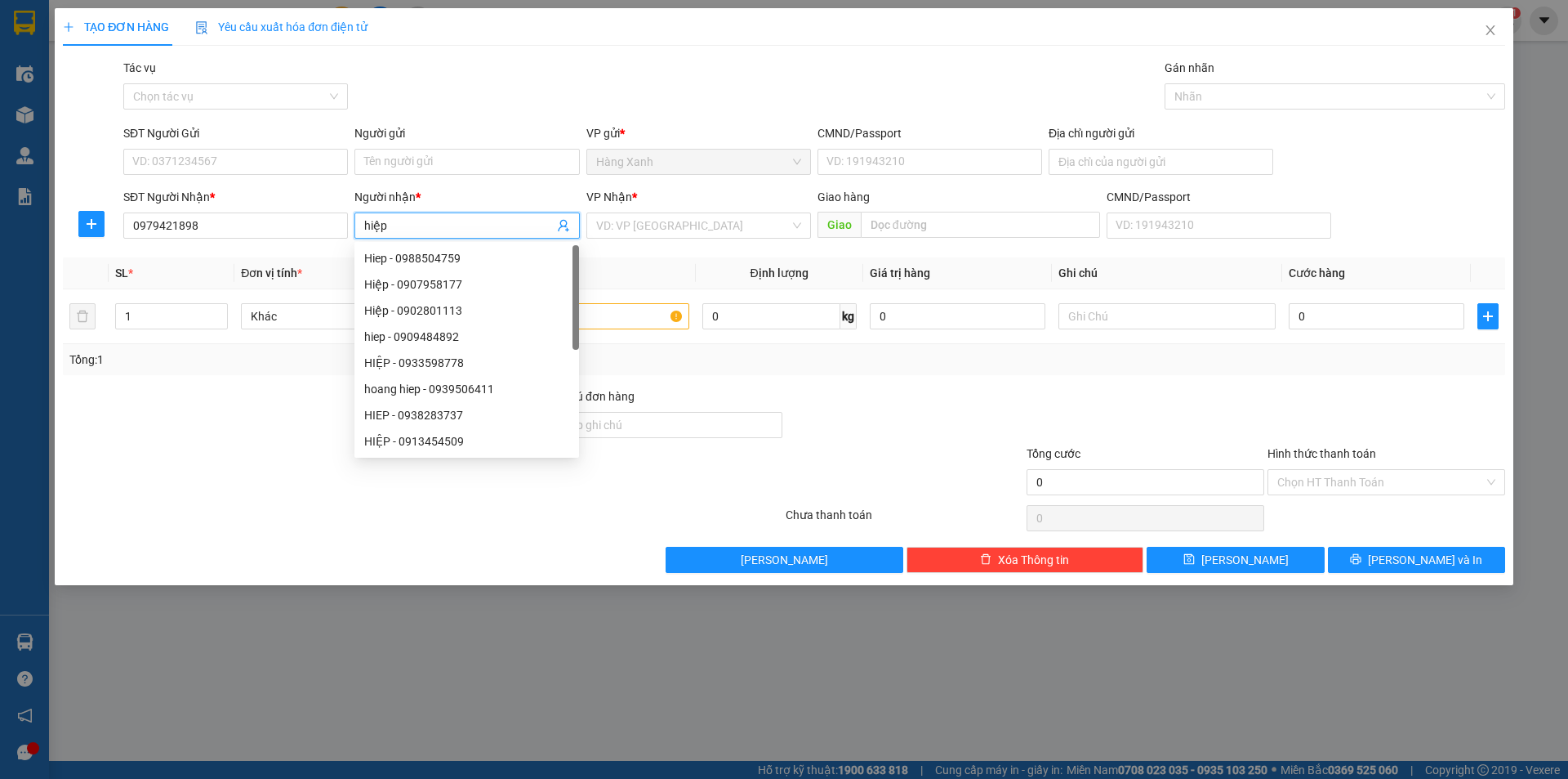
type input "hiệp"
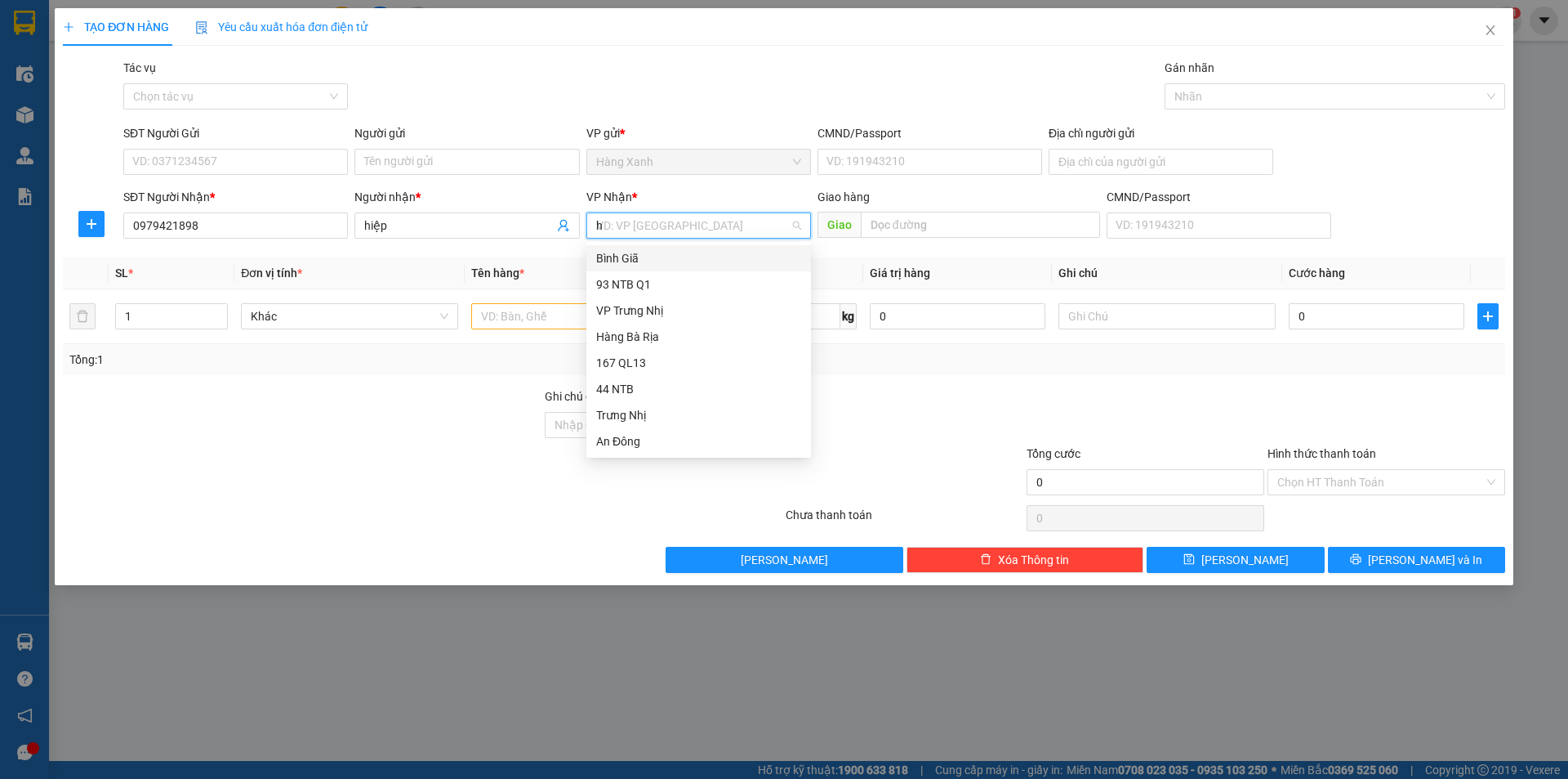
type input "ha"
click at [776, 329] on div "HANG NGOAI" at bounding box center [698, 337] width 205 height 18
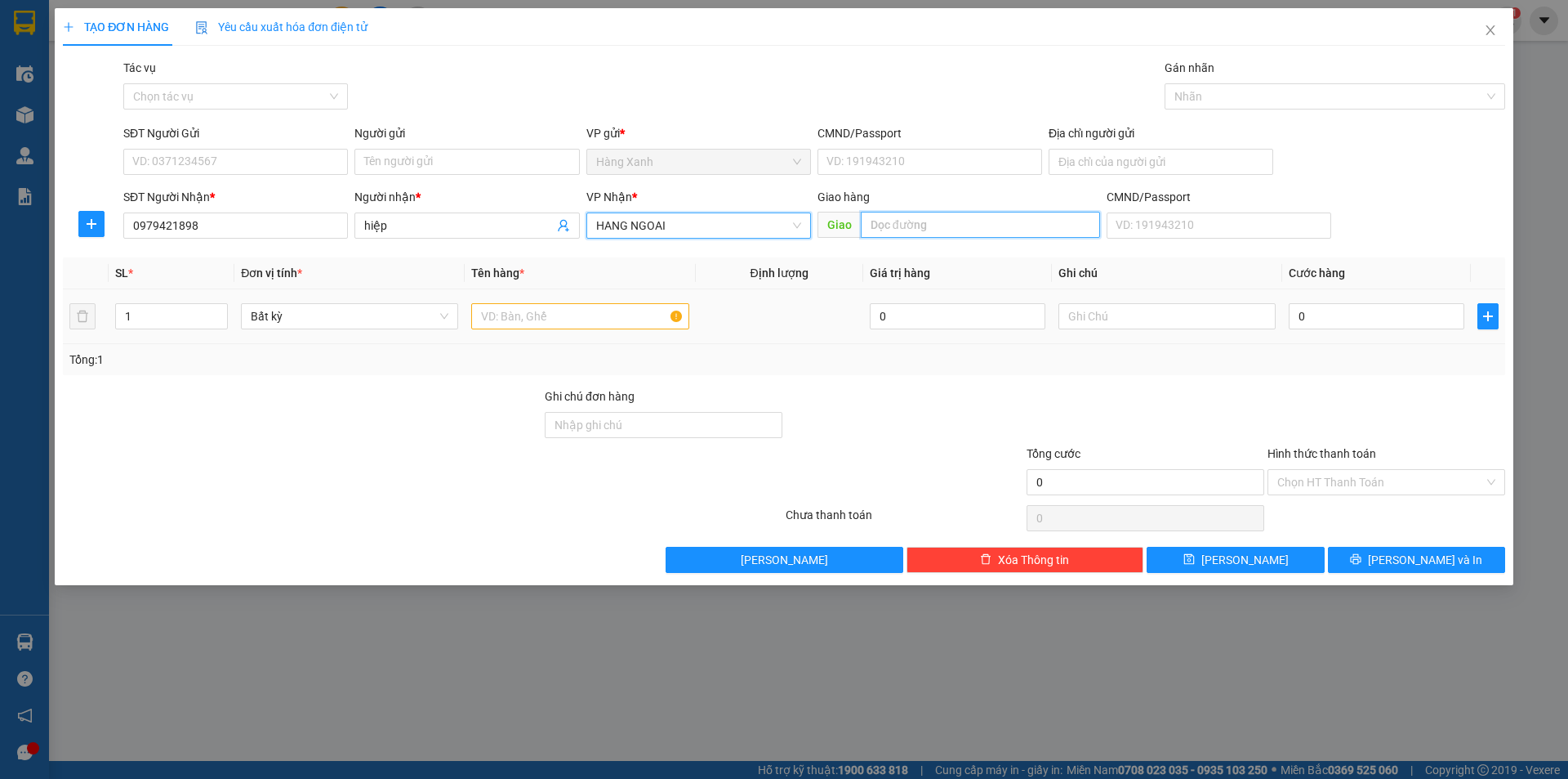
click at [915, 233] on input "text" at bounding box center [980, 225] width 240 height 27
type input "KCN [GEOGRAPHIC_DATA]"
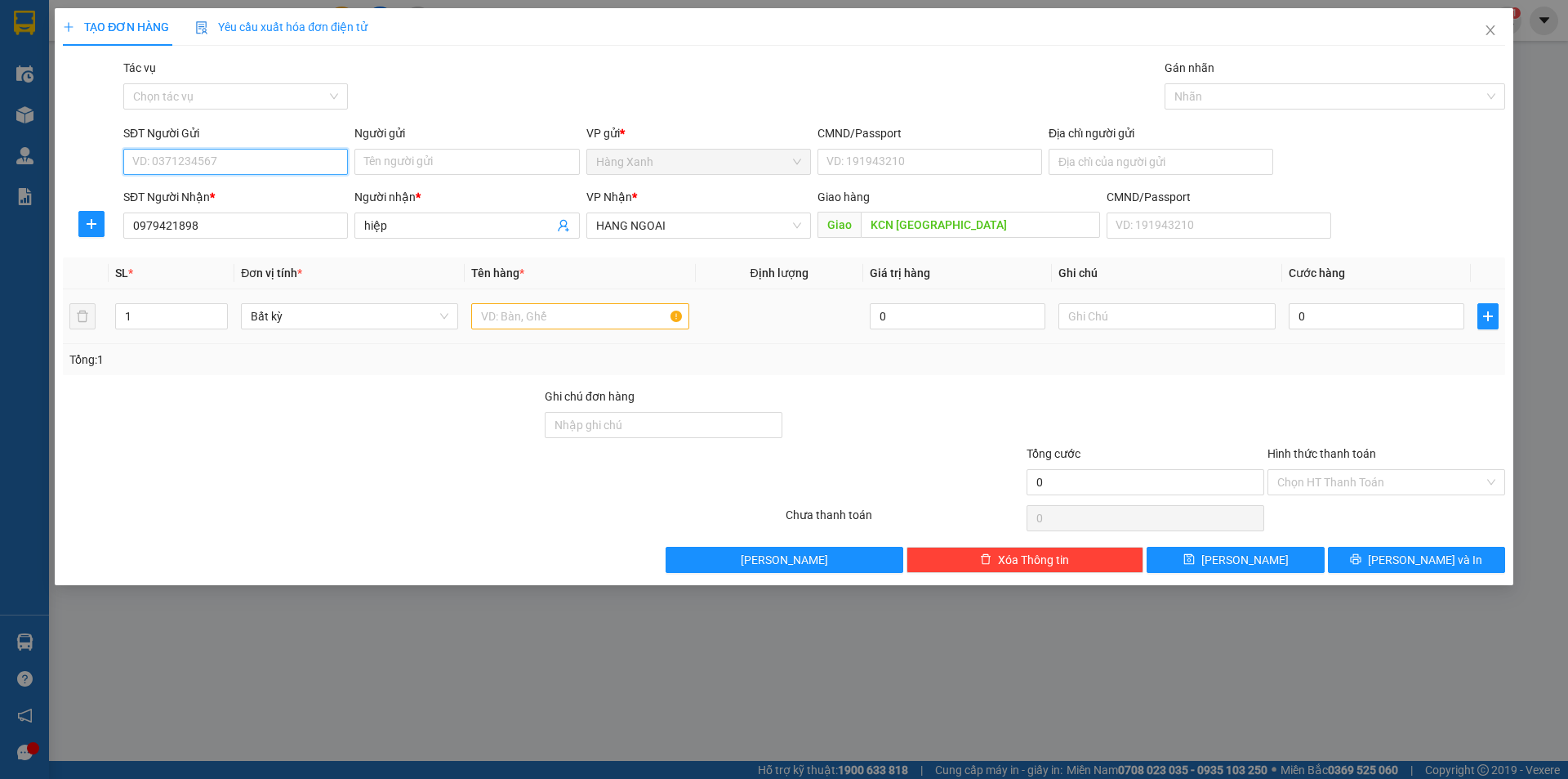
click at [223, 150] on input "SĐT Người Gửi" at bounding box center [235, 162] width 225 height 27
type input "0968989796"
click at [330, 201] on div "0968989796" at bounding box center [235, 195] width 205 height 18
type input "079075016658"
type input "0968989796"
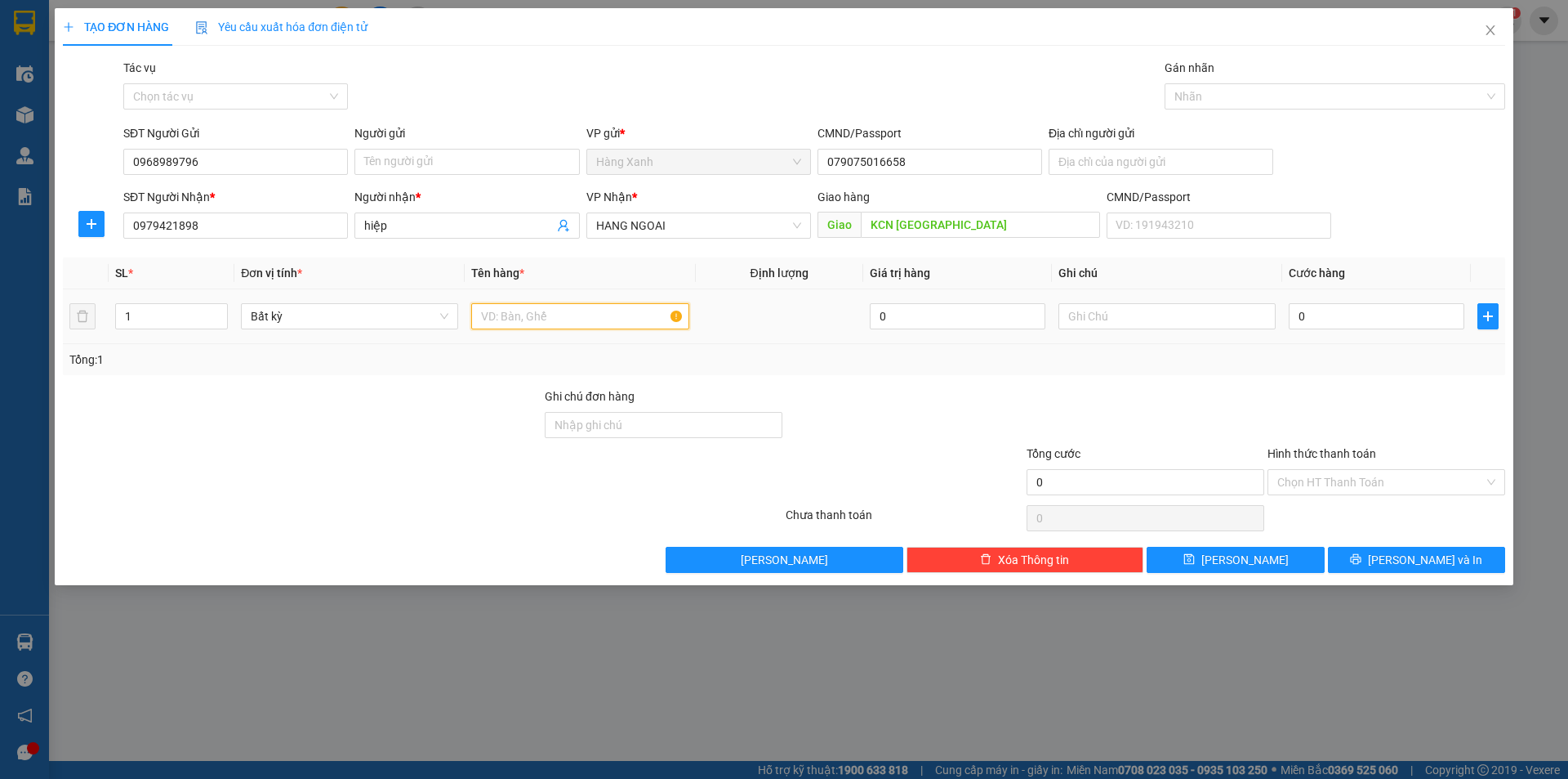
click at [490, 323] on input "text" at bounding box center [580, 316] width 217 height 27
type input "hộp"
click at [1331, 302] on div "0" at bounding box center [1376, 315] width 176 height 32
click at [1330, 324] on input "0" at bounding box center [1376, 316] width 176 height 27
type input "4"
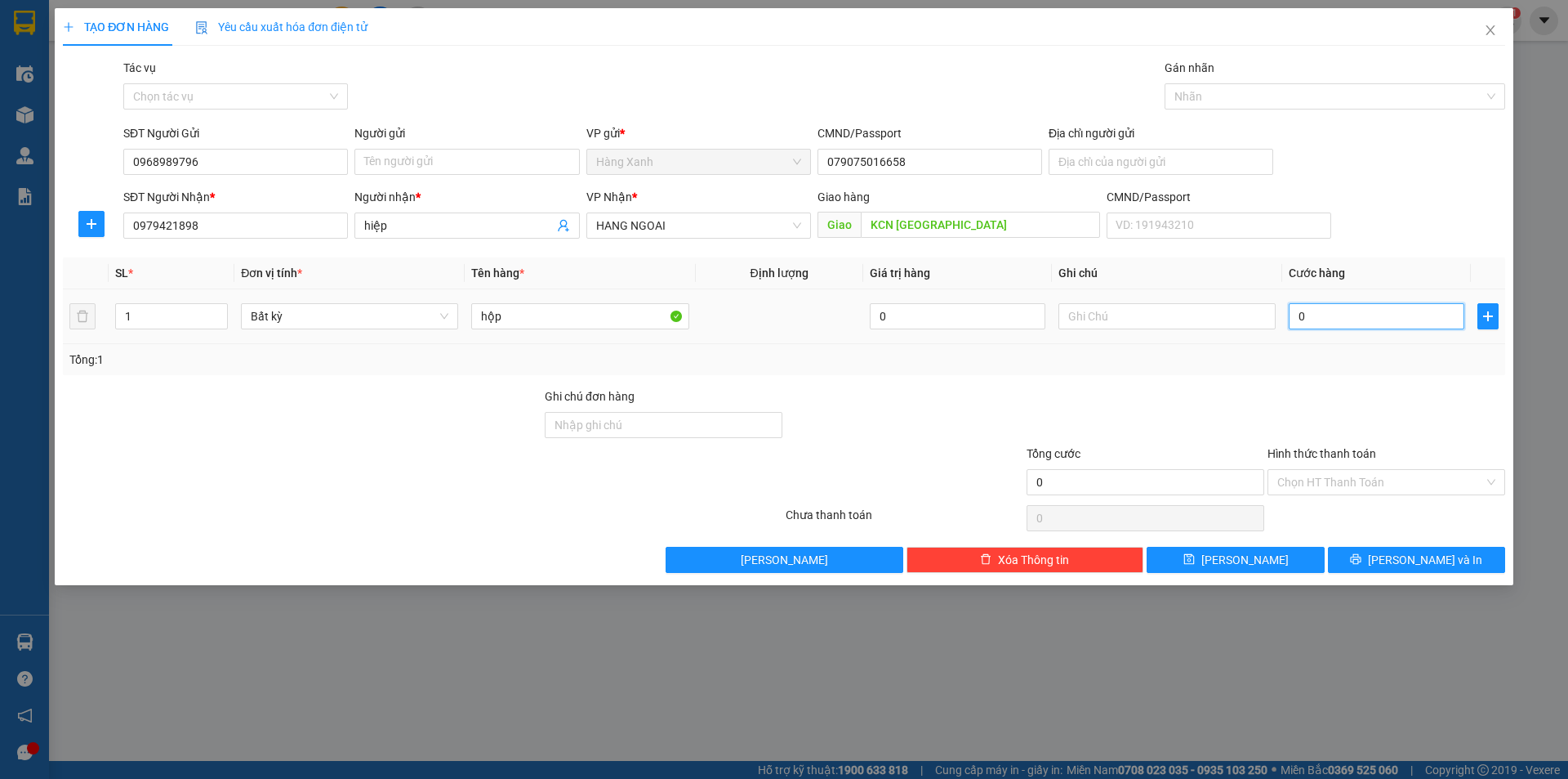
type input "4"
type input "40"
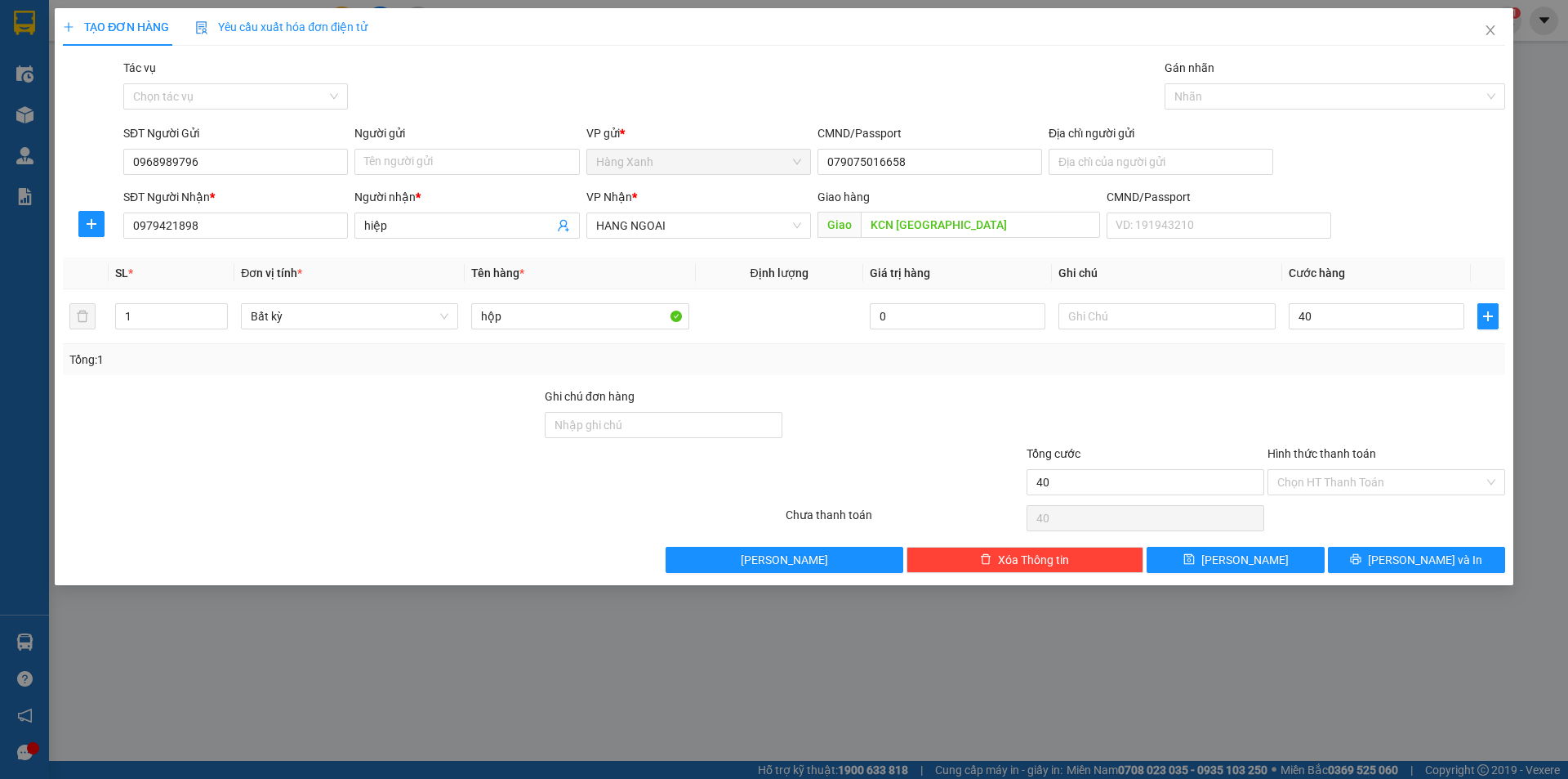
type input "40.000"
click at [1496, 36] on icon "close" at bounding box center [1491, 31] width 13 height 13
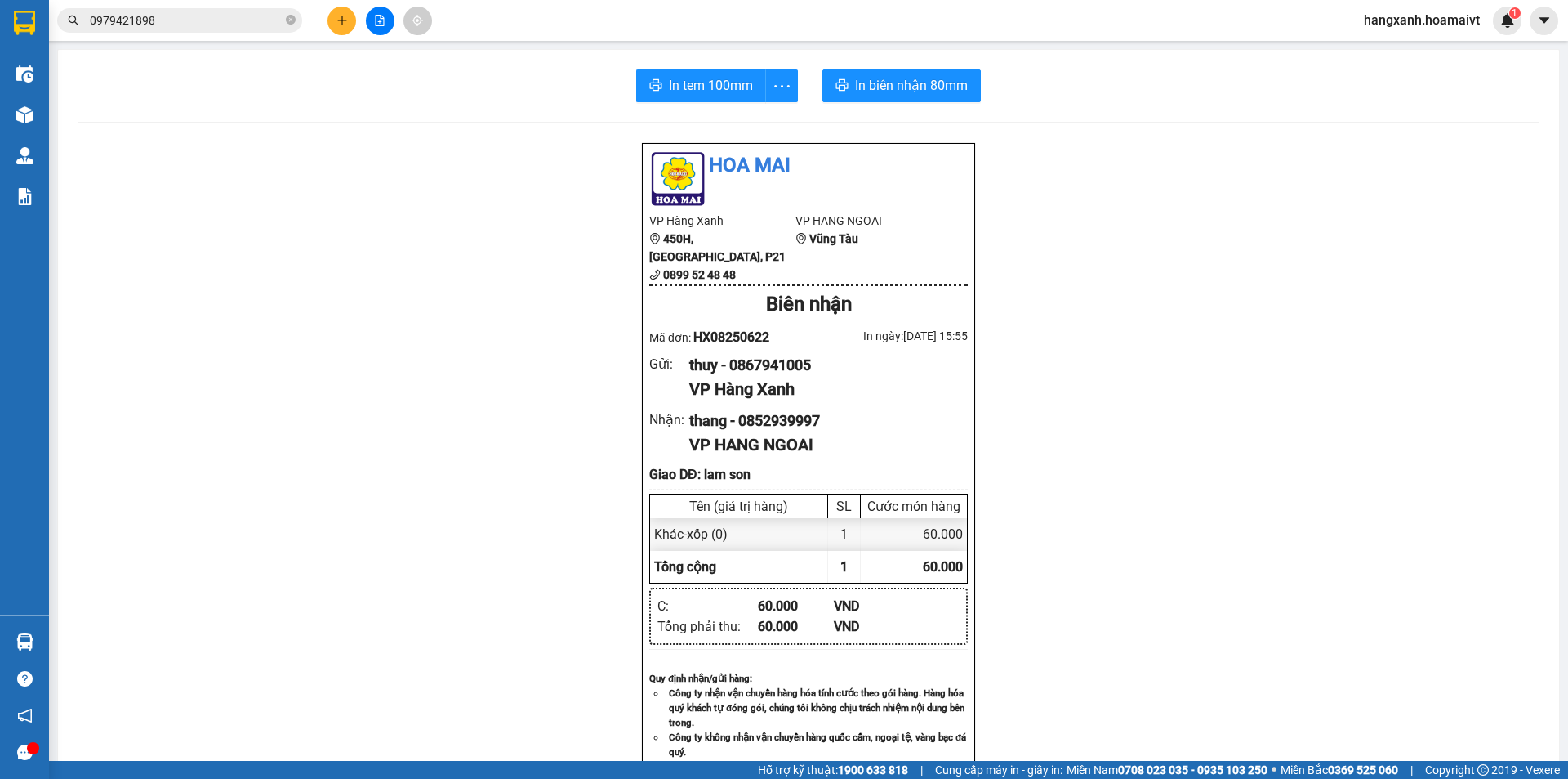
click at [355, 27] on div at bounding box center [380, 21] width 123 height 28
click at [349, 27] on button at bounding box center [342, 21] width 28 height 28
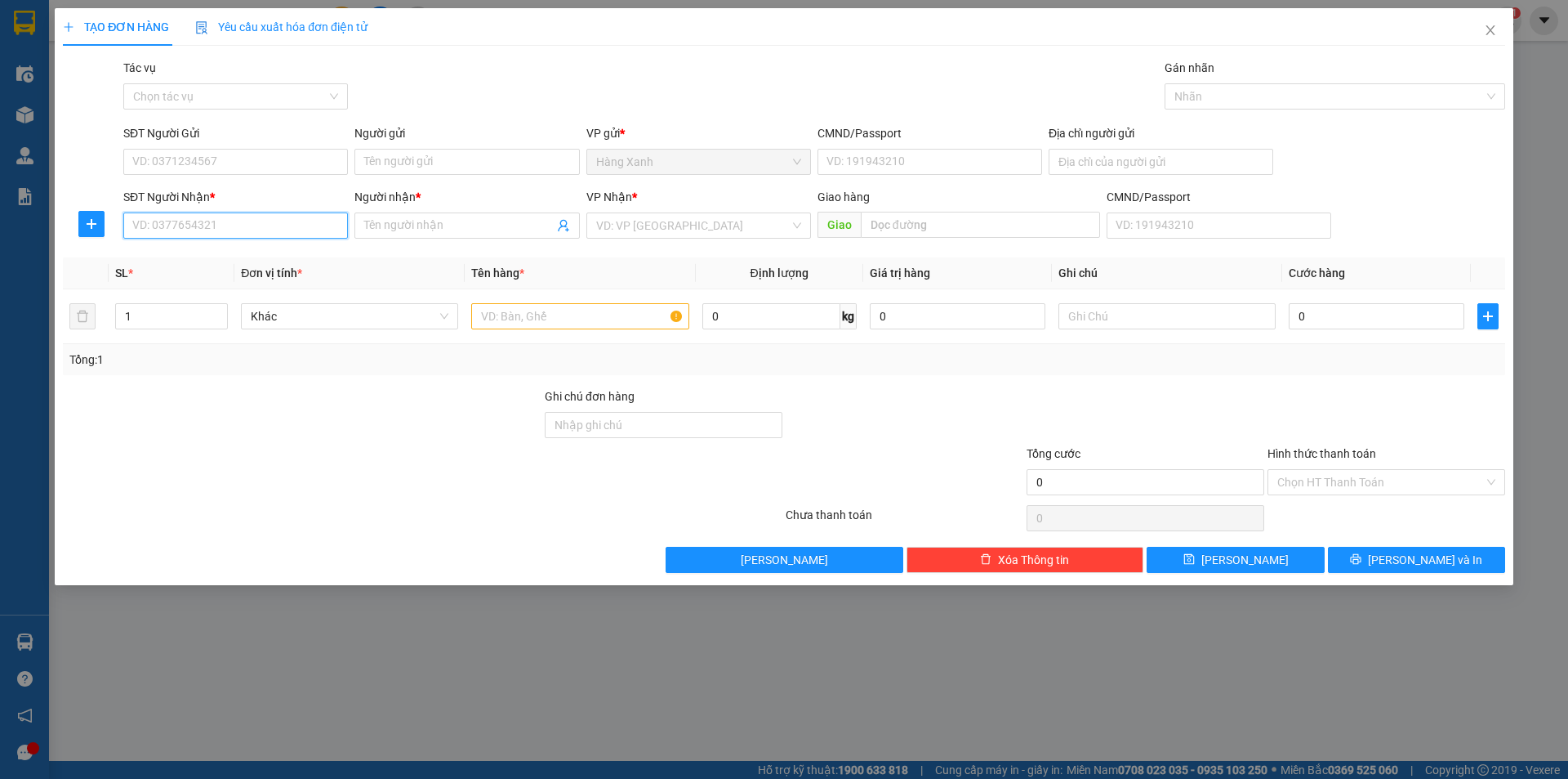
click at [283, 226] on input "SĐT Người Nhận *" at bounding box center [235, 226] width 225 height 27
type input "0974471778"
click at [283, 226] on input "0974471778" at bounding box center [235, 226] width 225 height 27
click at [255, 254] on div "0974471778 - QUỐC.KHÁNH" at bounding box center [235, 258] width 205 height 18
type input "QUỐC.KHÁNH"
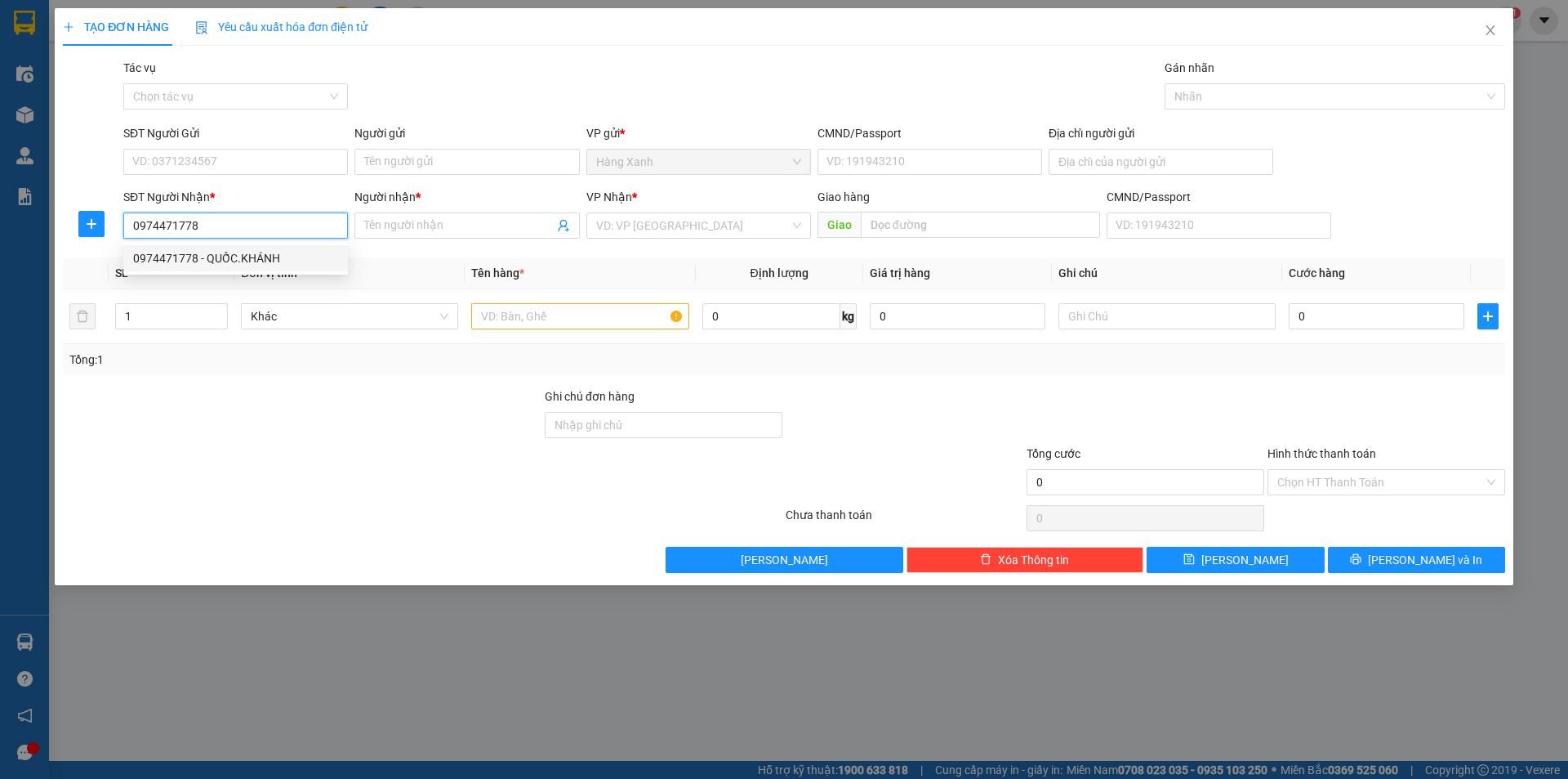
type input "[GEOGRAPHIC_DATA]"
type input "0974471778"
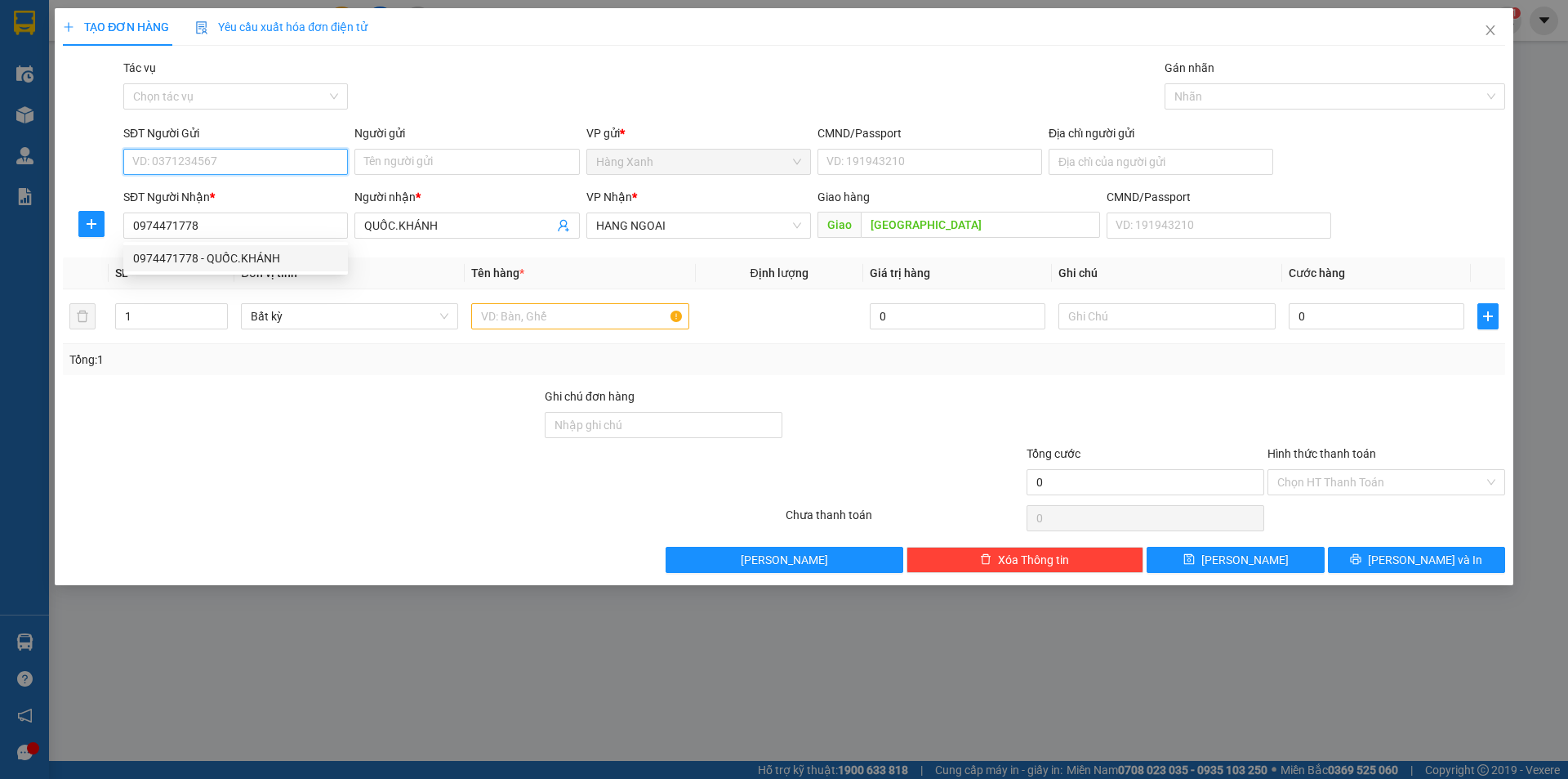
click at [257, 162] on input "SĐT Người Gửi" at bounding box center [235, 162] width 225 height 27
click at [235, 198] on div "0986698195 - NAM" at bounding box center [235, 195] width 205 height 18
type input "0986698195"
type input "NAM"
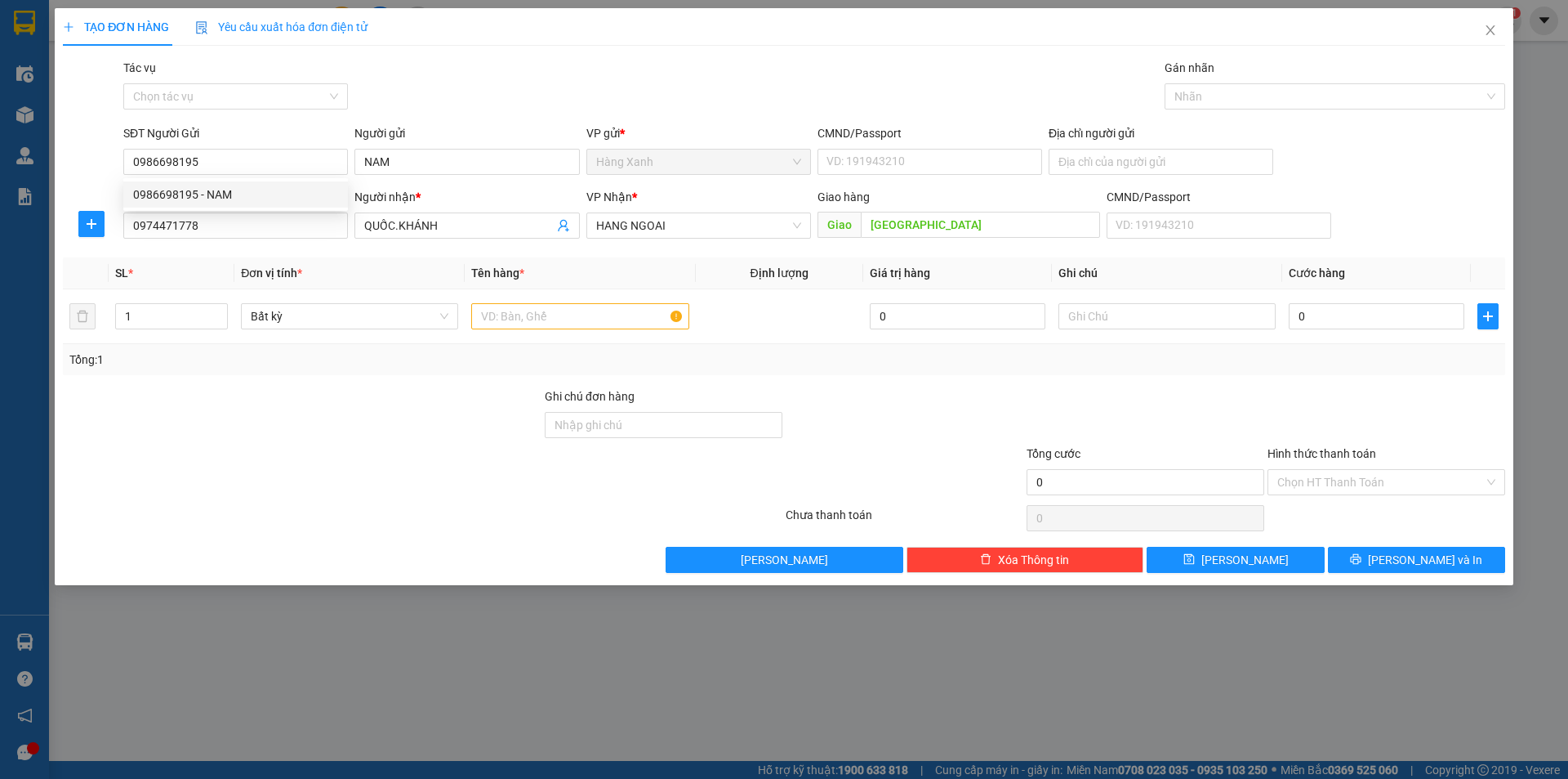
click at [872, 178] on form "SĐT Người Gửi 0986698195 Người gửi NAM VP gửi * Hàng Xanh CMND/Passport VD: [PA…" at bounding box center [784, 185] width 1442 height 121
click at [881, 168] on input "CMND/Passport" at bounding box center [930, 162] width 225 height 27
click at [566, 309] on input "text" at bounding box center [580, 316] width 217 height 27
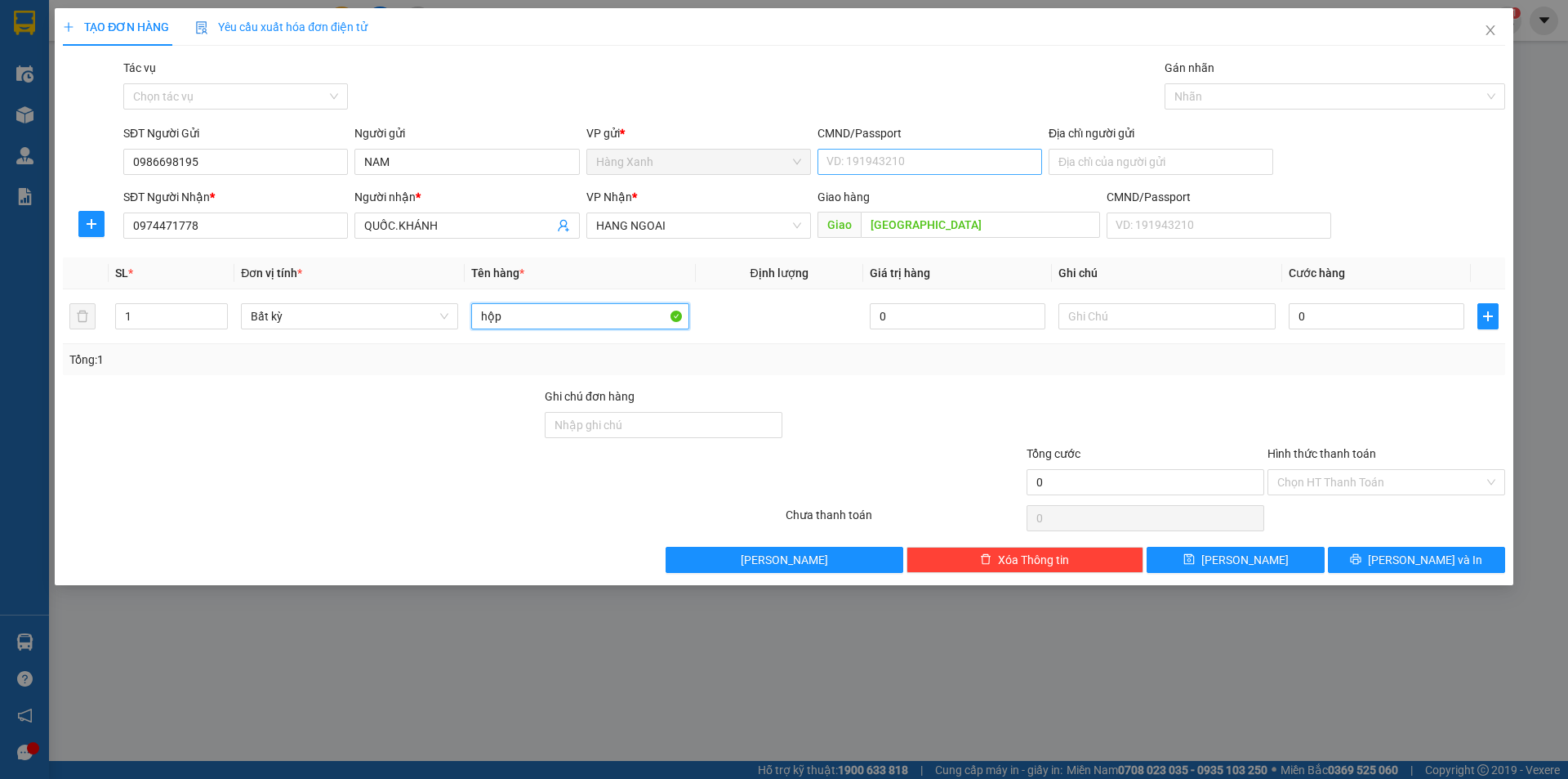
type input "hộp"
click at [918, 169] on input "CMND/Passport" at bounding box center [930, 162] width 225 height 27
type input "075087016999"
click at [1378, 313] on input "0" at bounding box center [1376, 316] width 176 height 27
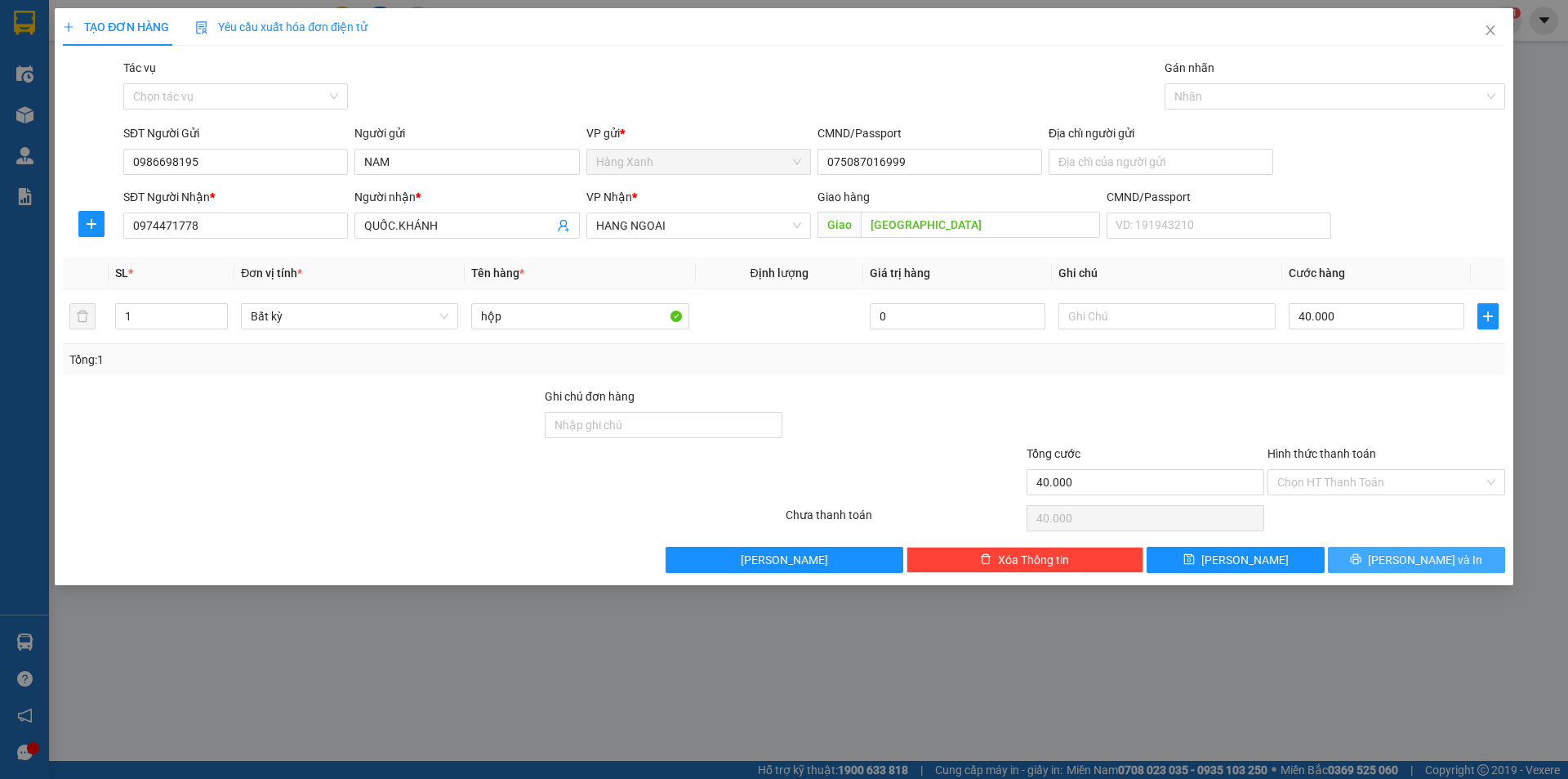
click at [1455, 554] on button "[PERSON_NAME] và In" at bounding box center [1416, 560] width 177 height 27
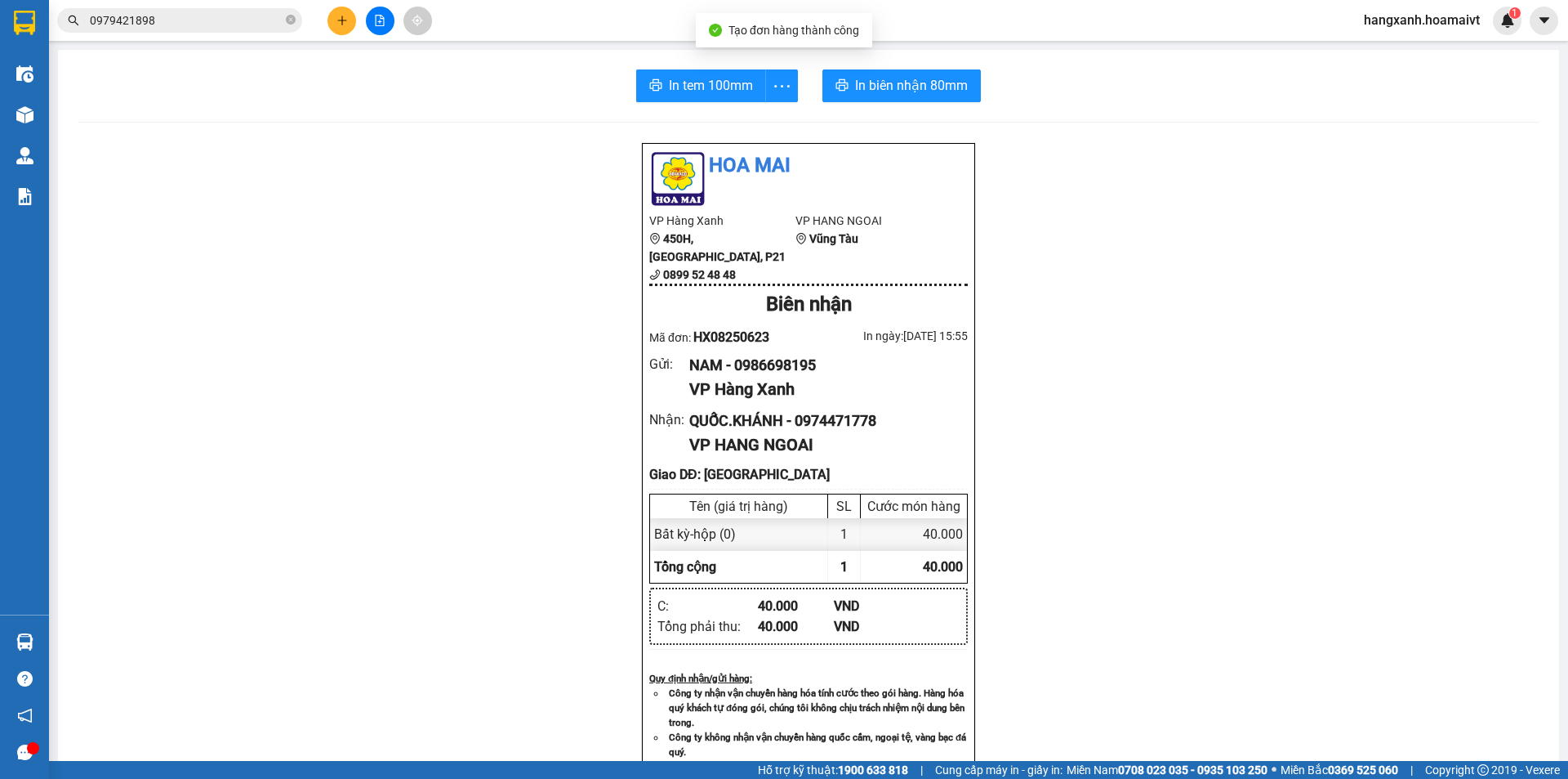
click at [969, 105] on div "In tem 100mm In biên nhận 80mm Hoa Mai VP Hàng Xanh 450H, [GEOGRAPHIC_DATA], P2…" at bounding box center [808, 668] width 1501 height 1237
click at [952, 90] on span "In biên nhận 80mm" at bounding box center [911, 85] width 113 height 21
click at [677, 84] on span "In tem 100mm" at bounding box center [711, 85] width 84 height 21
drag, startPoint x: 670, startPoint y: 75, endPoint x: 649, endPoint y: 72, distance: 21.2
click at [662, 73] on button "In tem 100mm" at bounding box center [701, 85] width 130 height 32
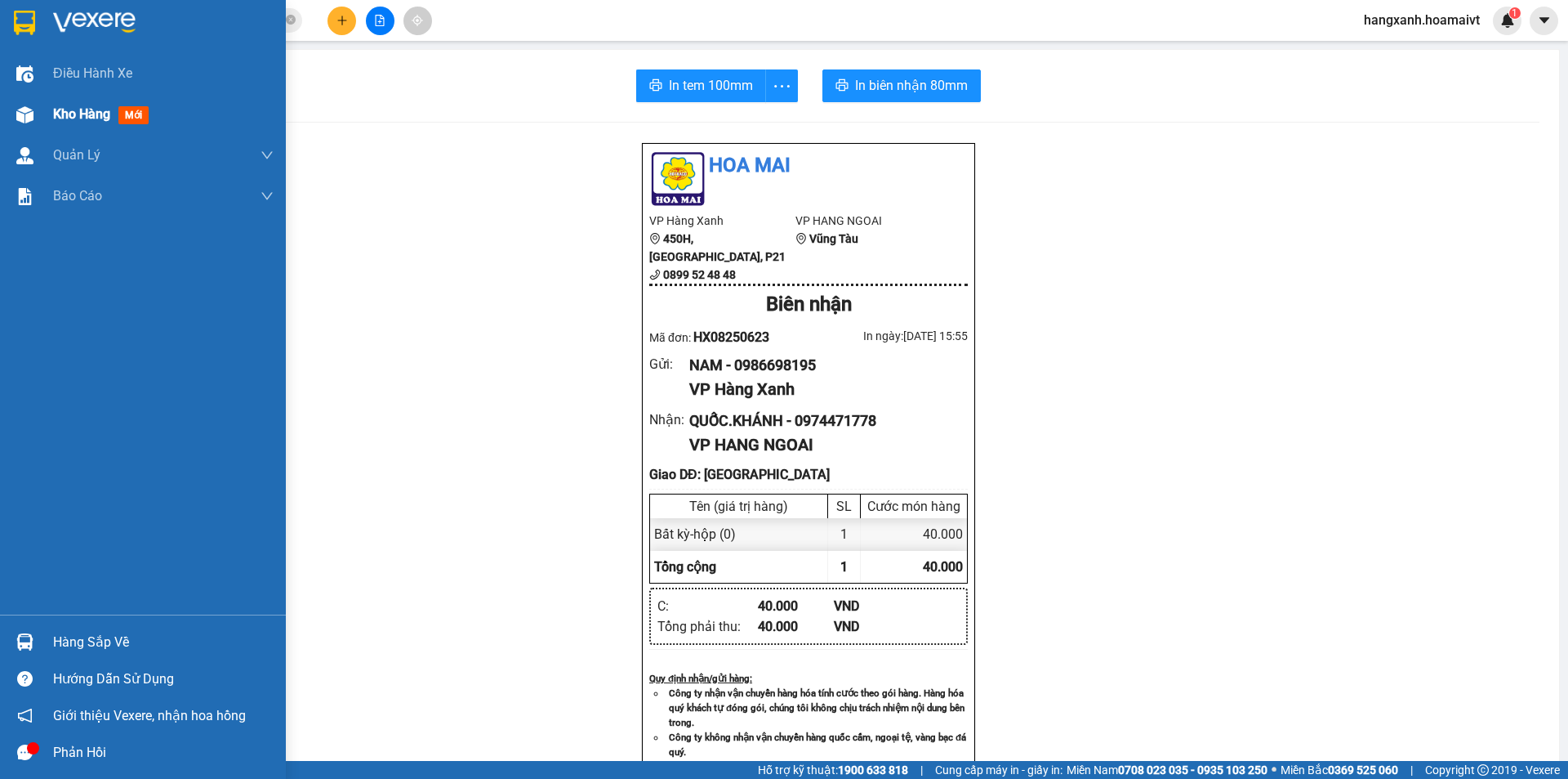
click at [129, 121] on span "mới" at bounding box center [133, 115] width 30 height 18
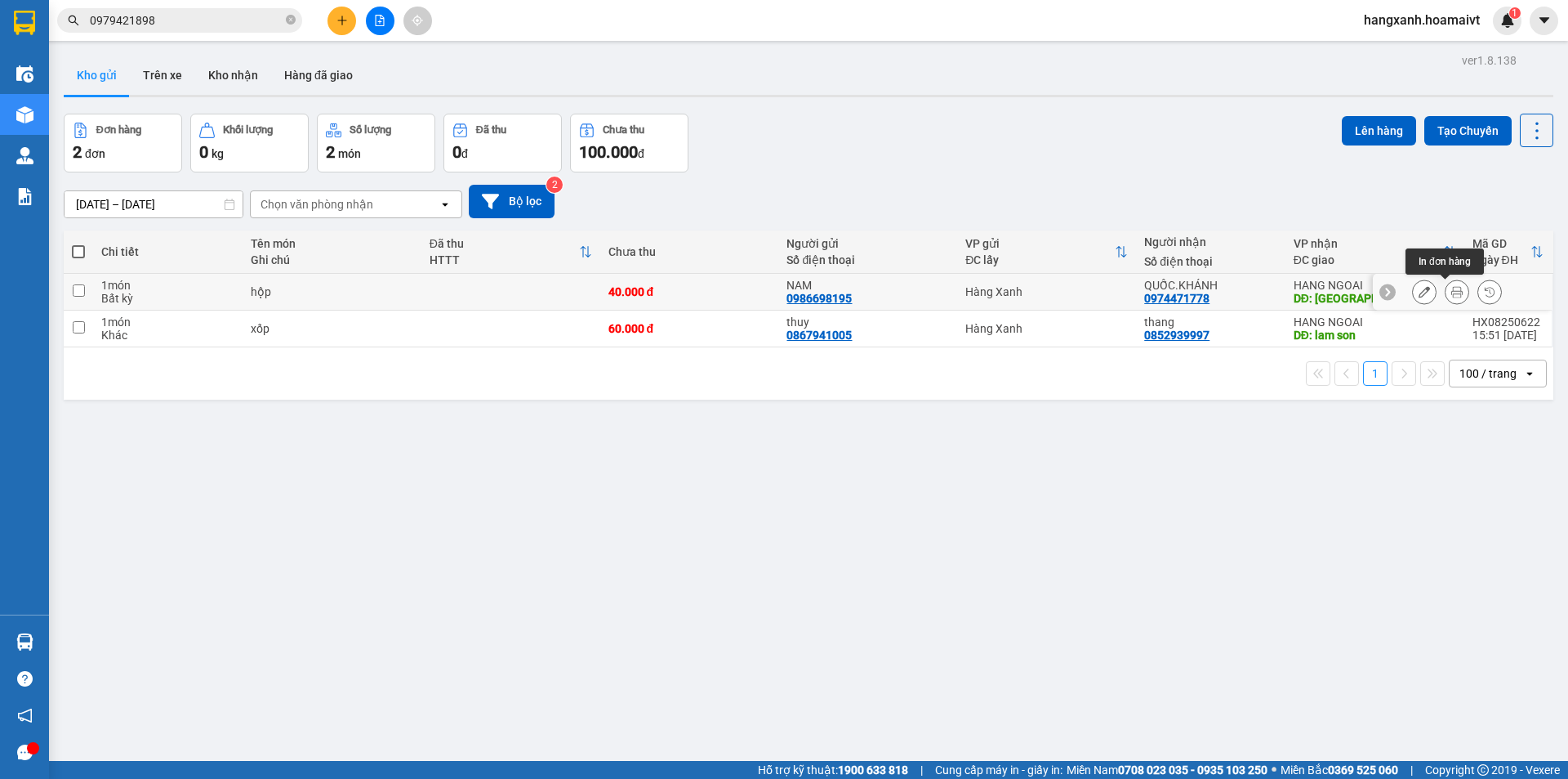
click at [1445, 295] on button at bounding box center [1457, 292] width 23 height 28
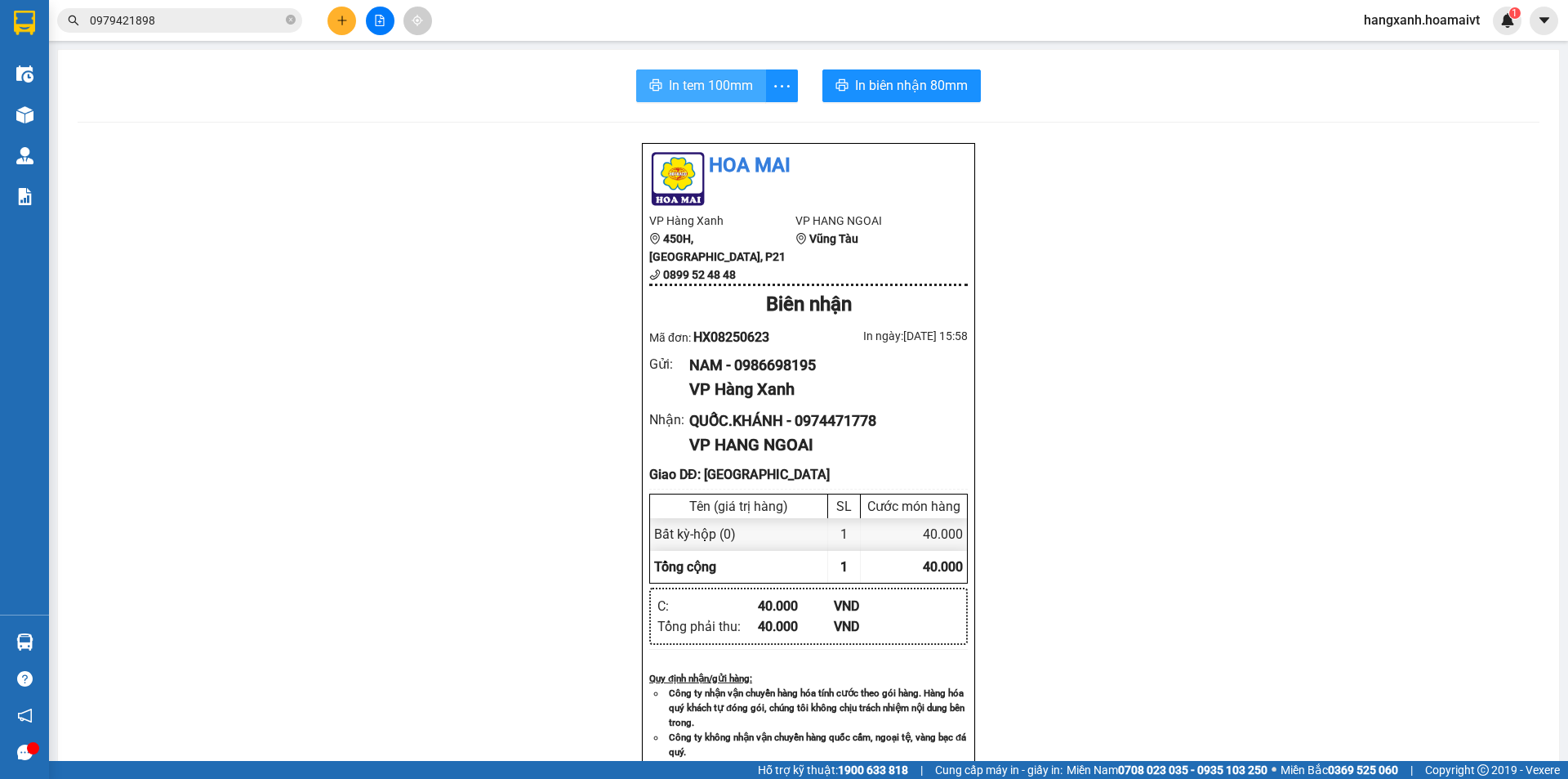
click at [695, 81] on span "In tem 100mm" at bounding box center [711, 85] width 84 height 21
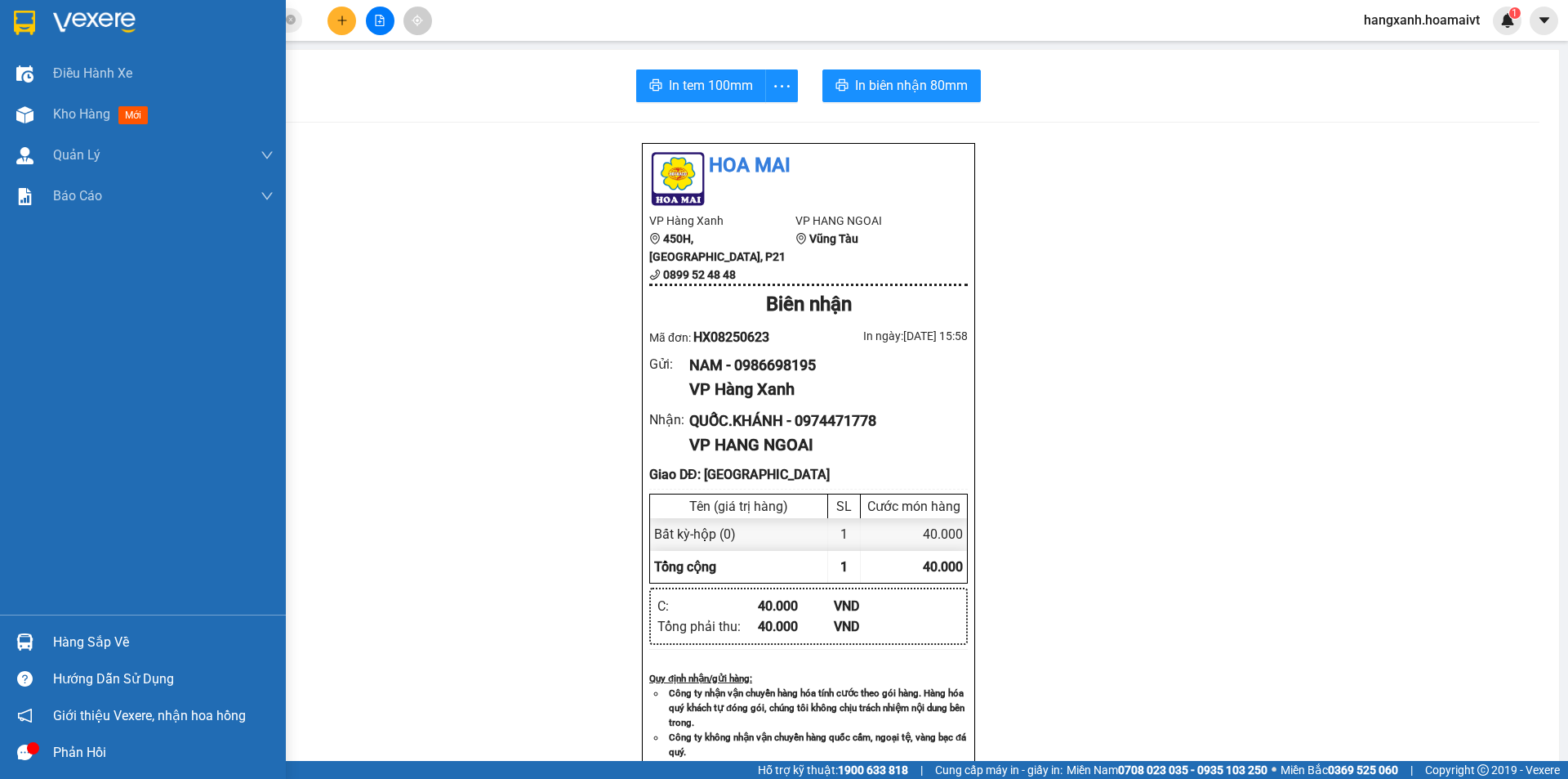
click at [27, 28] on img at bounding box center [25, 23] width 22 height 25
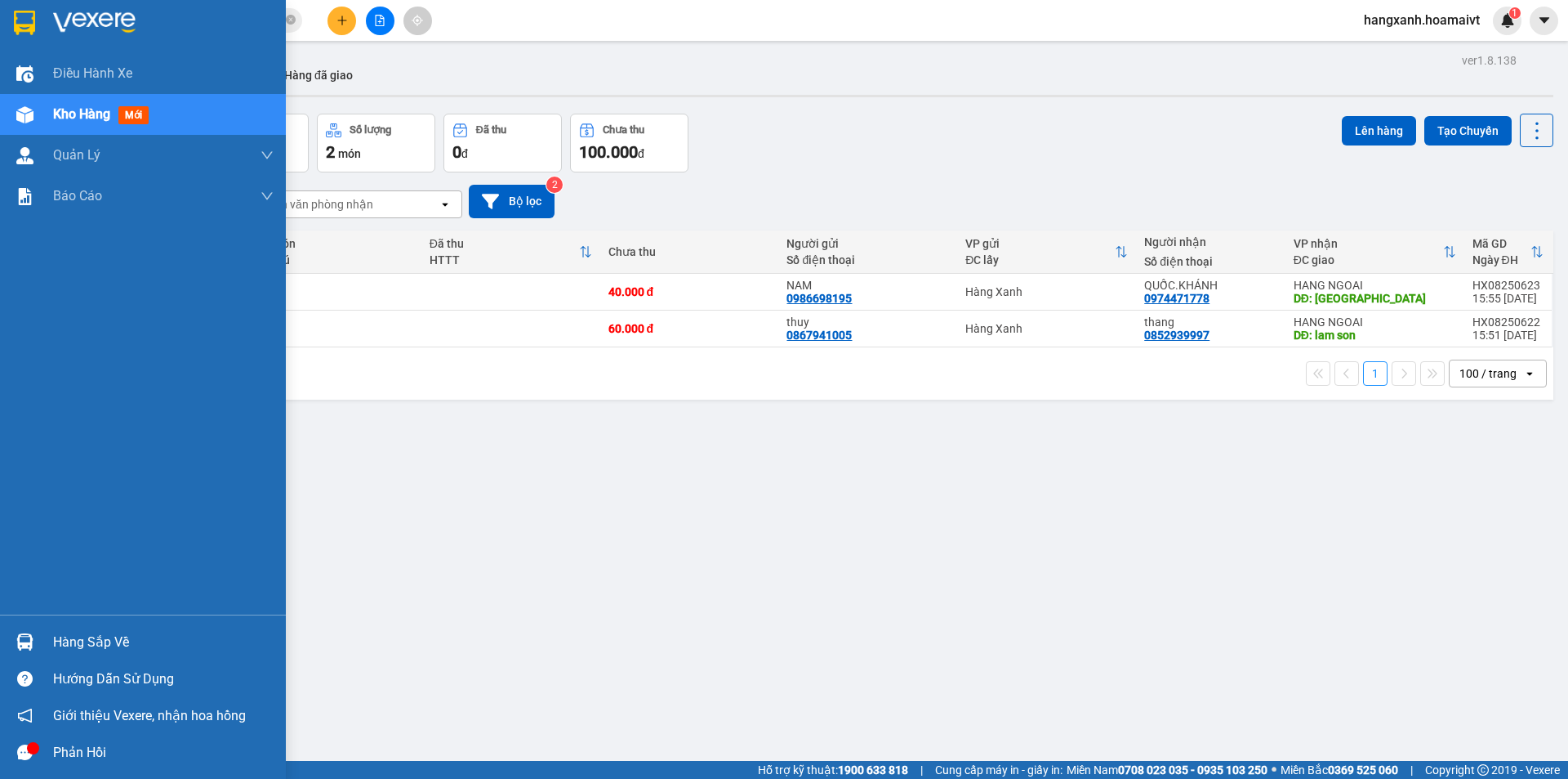
click at [20, 27] on img at bounding box center [25, 23] width 22 height 25
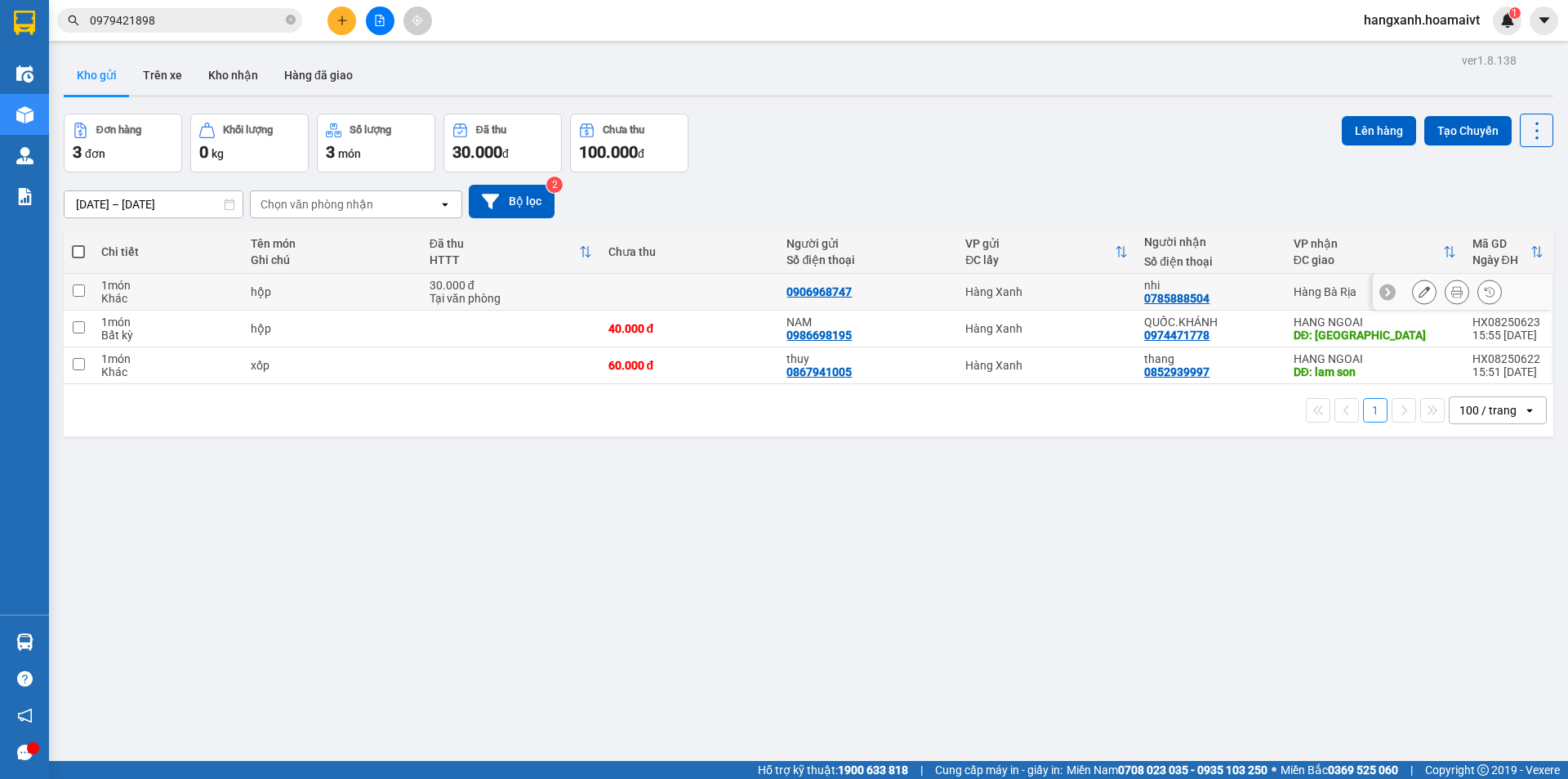
click at [1446, 305] on div at bounding box center [1463, 292] width 180 height 37
click at [1451, 290] on icon at bounding box center [1457, 292] width 12 height 12
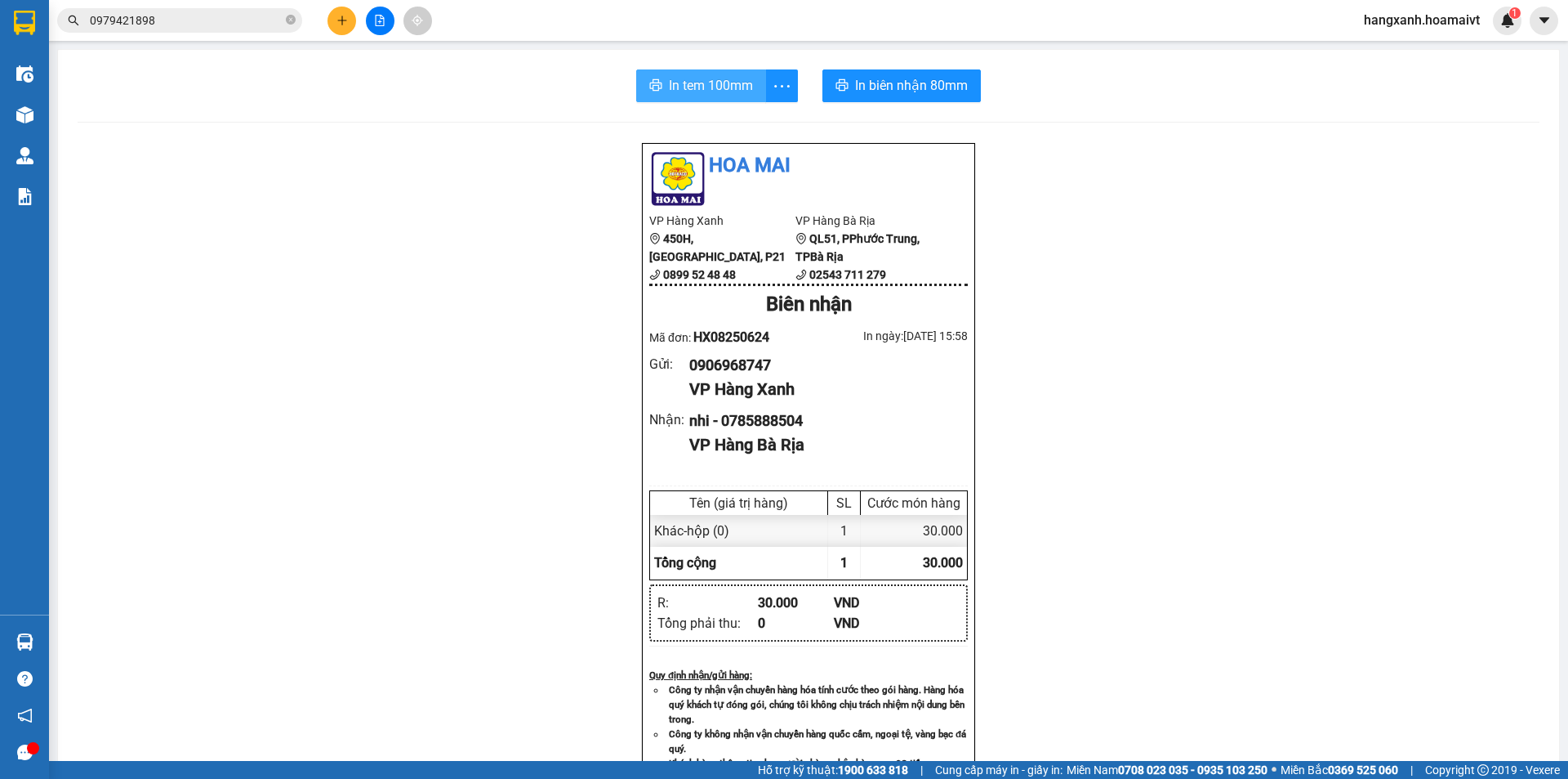
click at [687, 88] on span "In tem 100mm" at bounding box center [711, 85] width 84 height 21
click at [890, 87] on span "In biên nhận 80mm" at bounding box center [911, 85] width 113 height 21
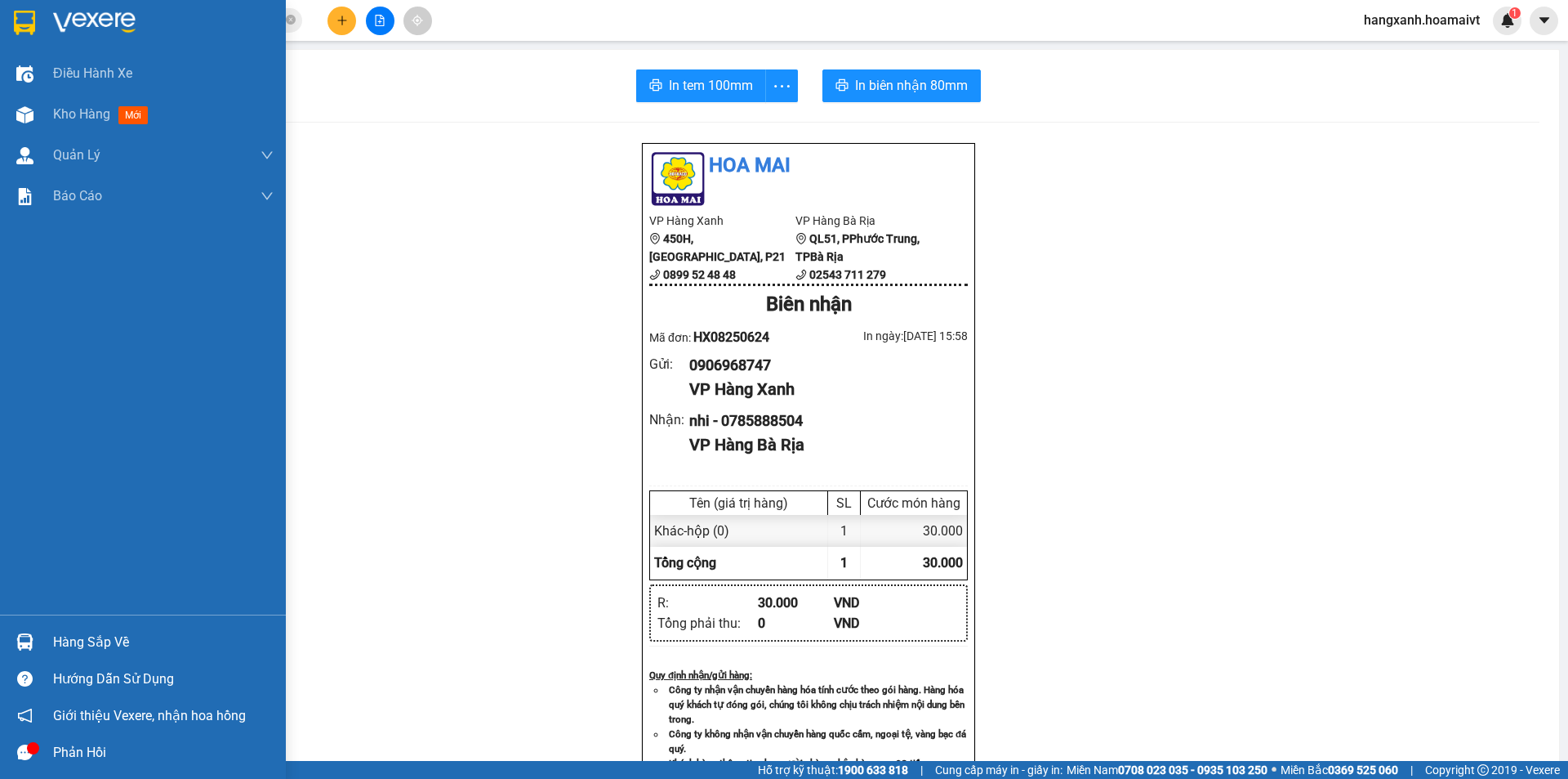
click at [15, 20] on img at bounding box center [25, 23] width 22 height 25
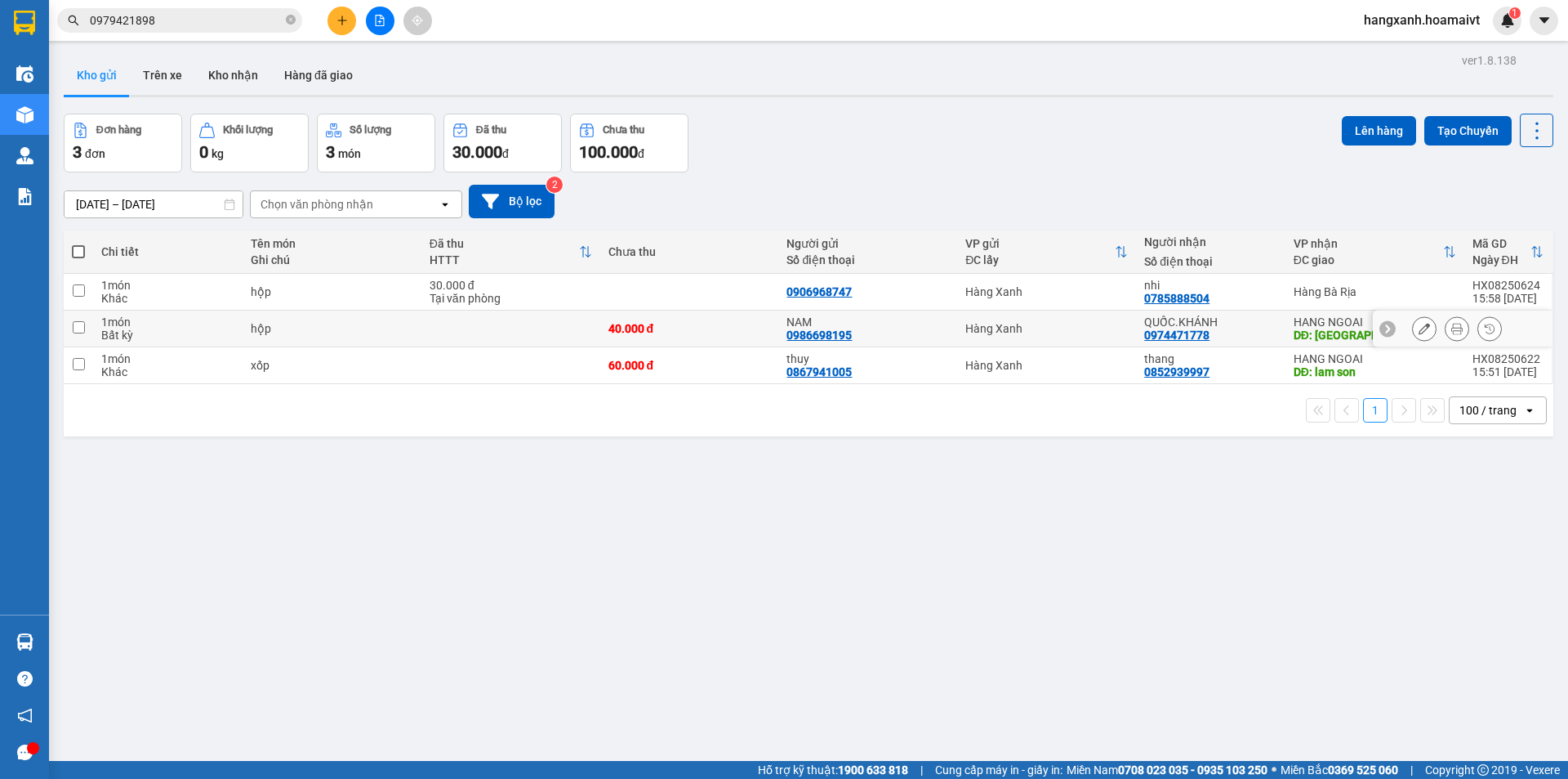
click at [1269, 320] on td "QUỐC.KHÁNH 0974471778" at bounding box center [1210, 329] width 148 height 37
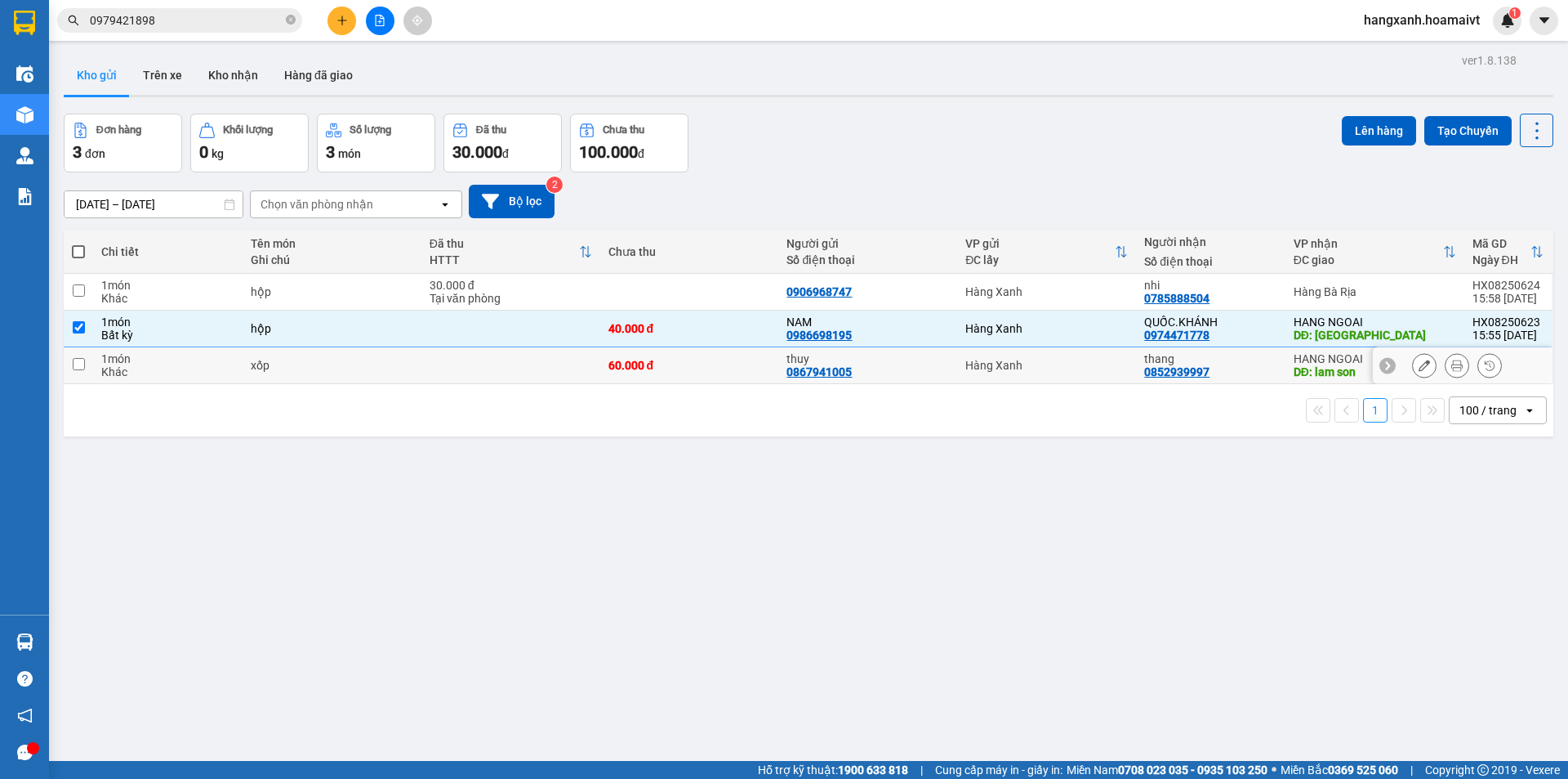
click at [1267, 358] on div "thang" at bounding box center [1211, 358] width 133 height 13
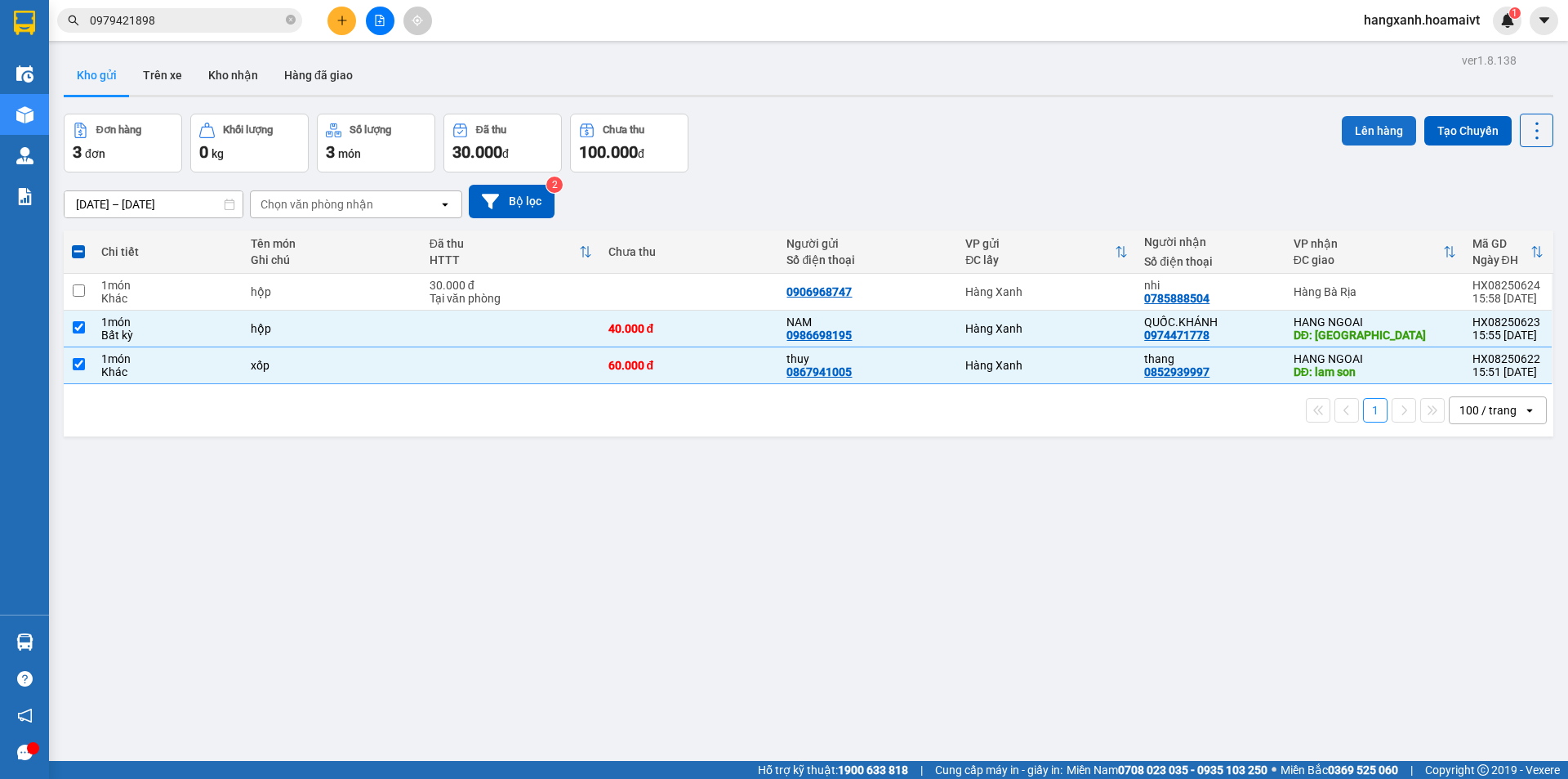
click at [1355, 140] on button "Lên hàng" at bounding box center [1379, 130] width 75 height 29
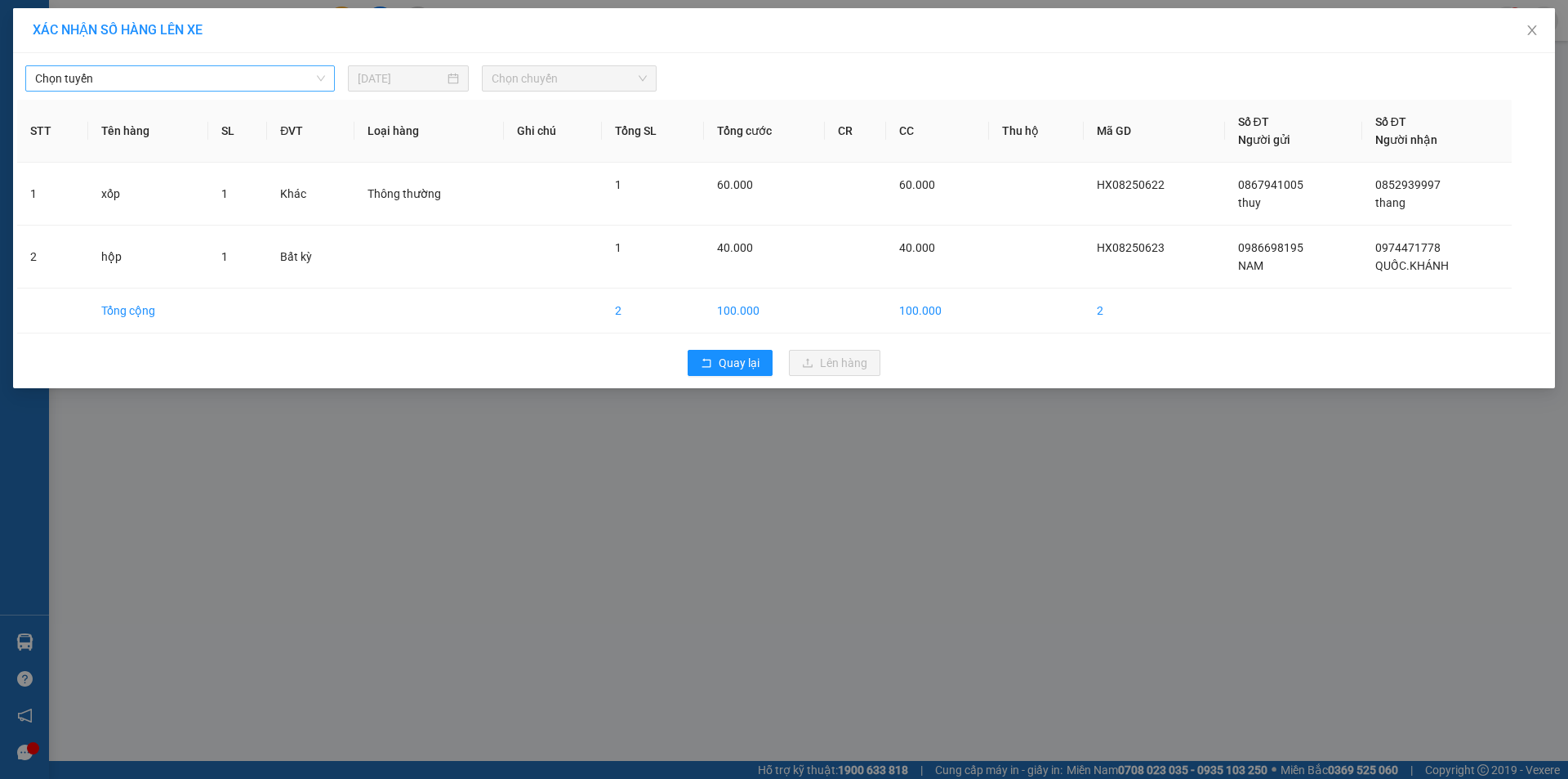
click at [235, 79] on span "Chọn tuyến" at bounding box center [180, 79] width 290 height 25
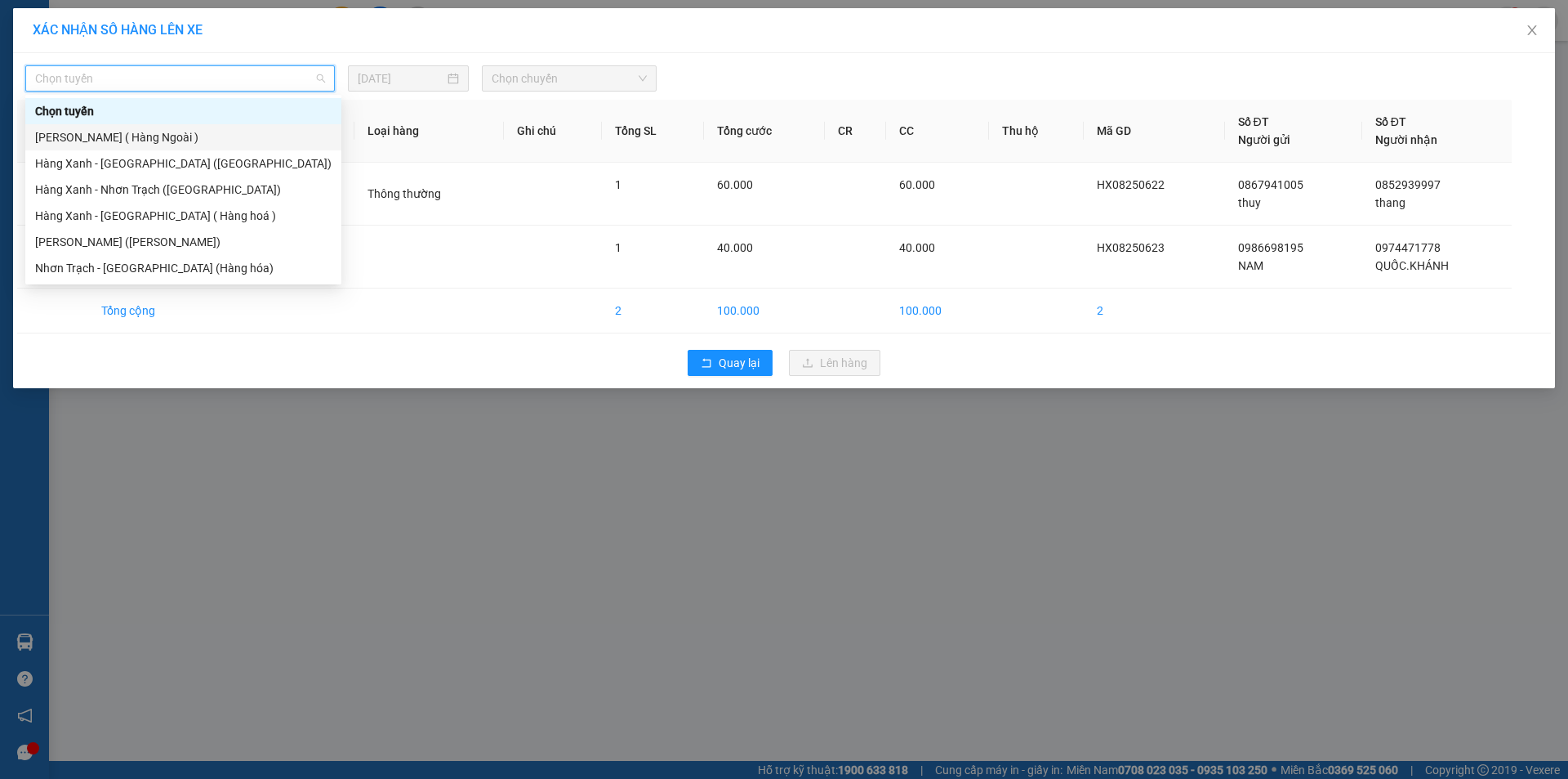
click at [140, 143] on div "[PERSON_NAME] ( Hàng Ngoài )" at bounding box center [183, 138] width 297 height 18
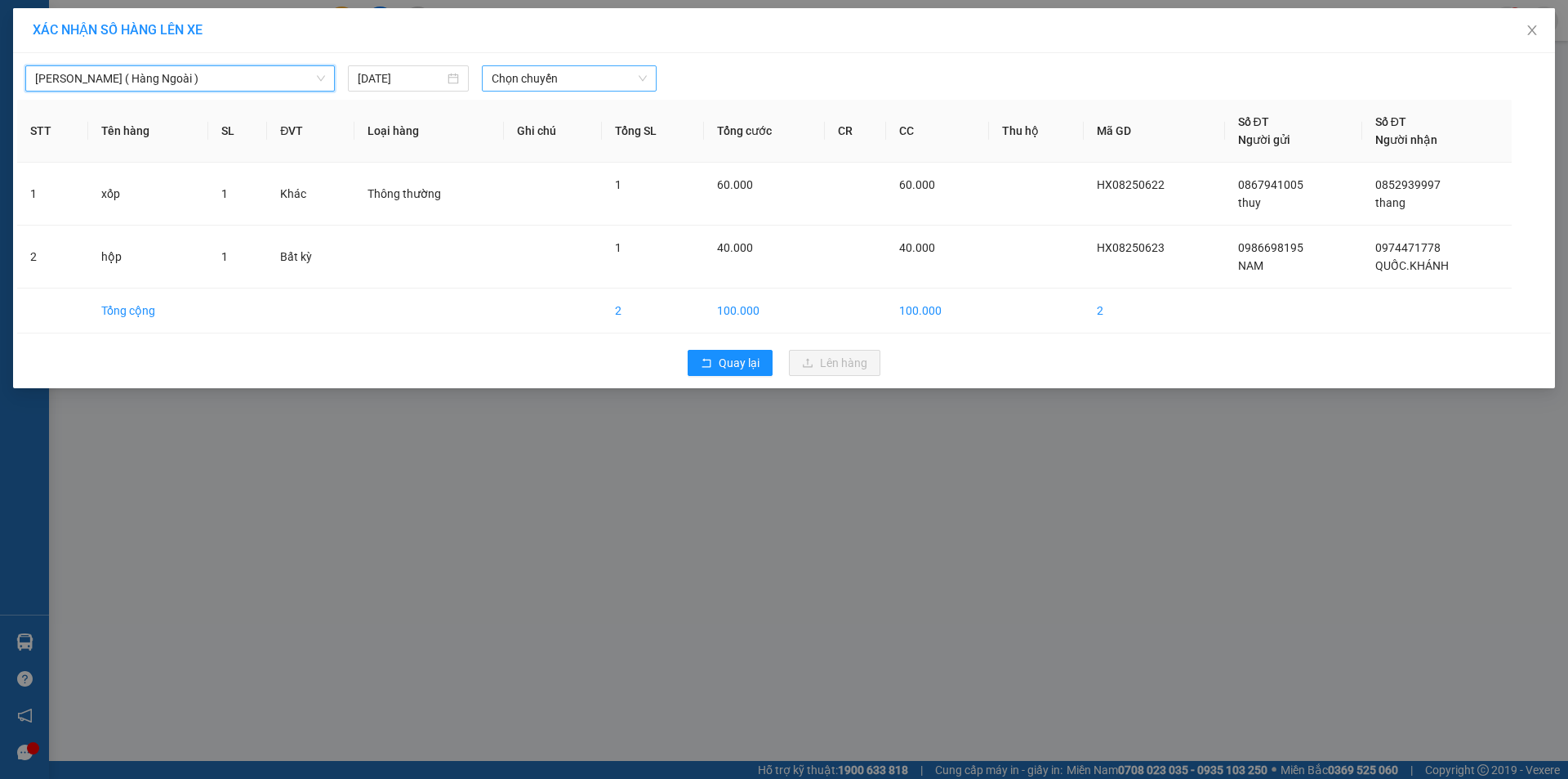
click at [580, 76] on span "Chọn chuyến" at bounding box center [569, 79] width 155 height 25
type input "16"
type input "1620"
click at [602, 142] on div "Thêm chuyến " 16:20 "" at bounding box center [569, 138] width 174 height 27
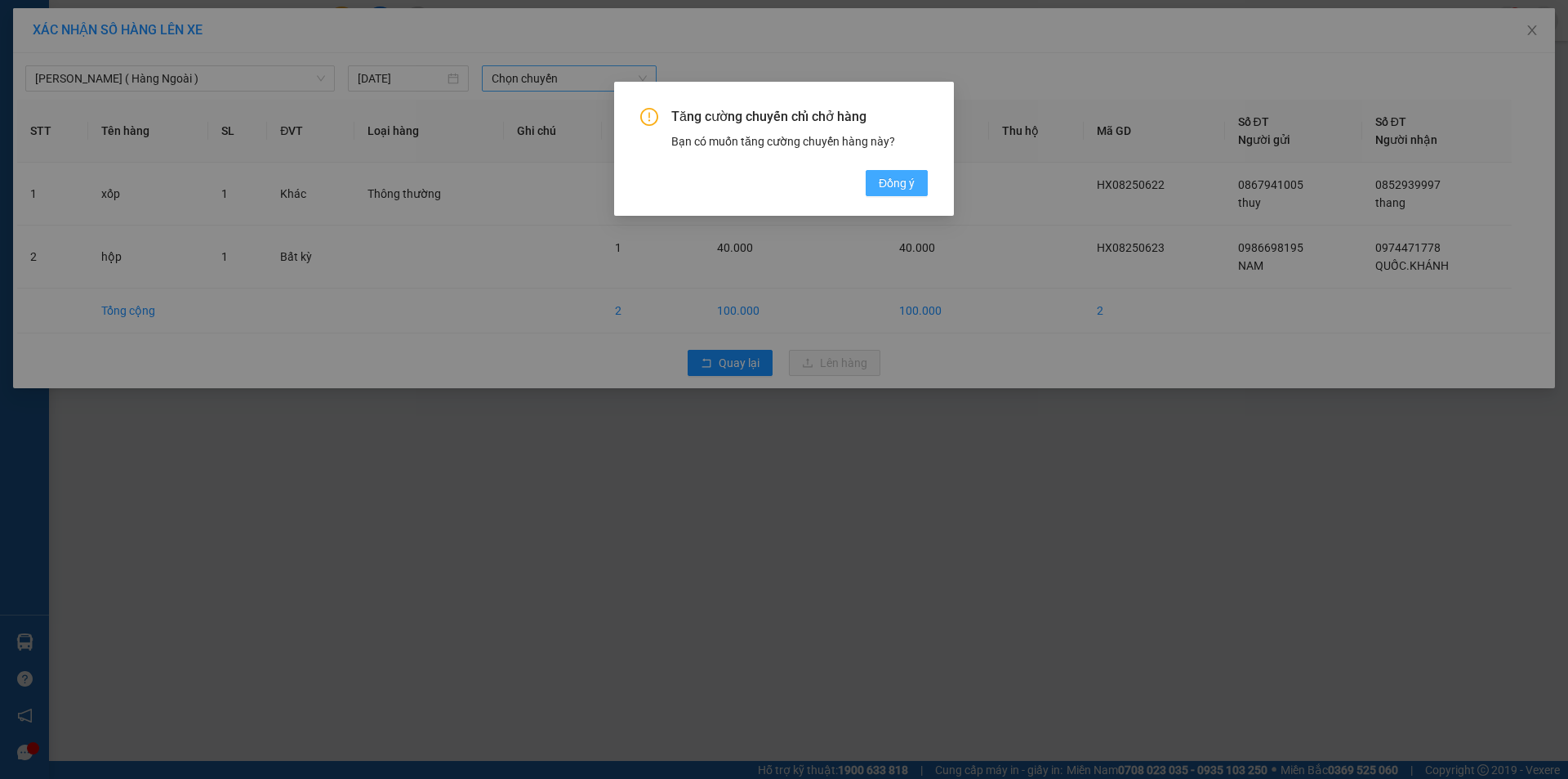
click at [895, 187] on span "Đồng ý" at bounding box center [896, 183] width 36 height 18
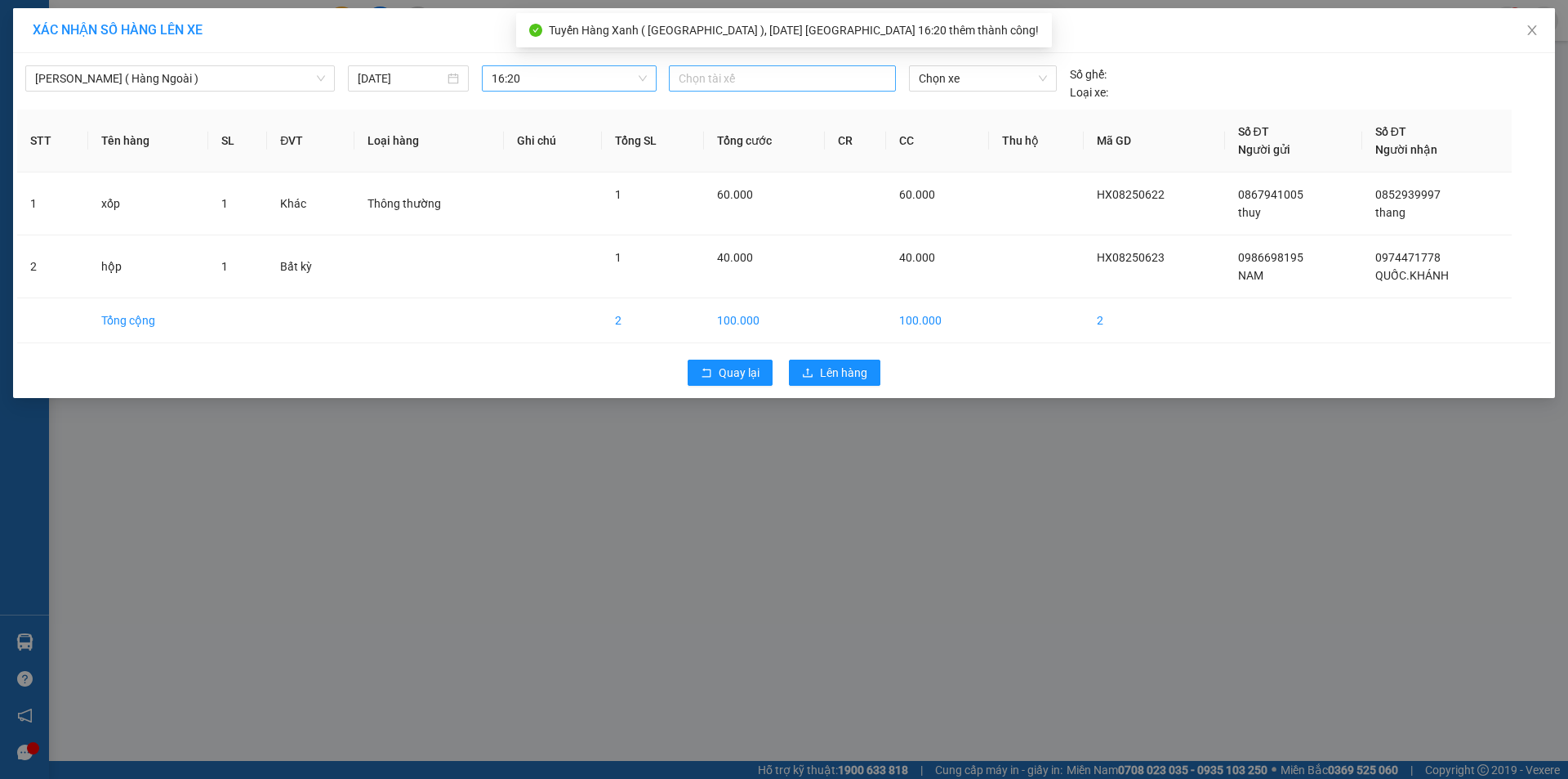
click at [746, 80] on div at bounding box center [783, 79] width 219 height 20
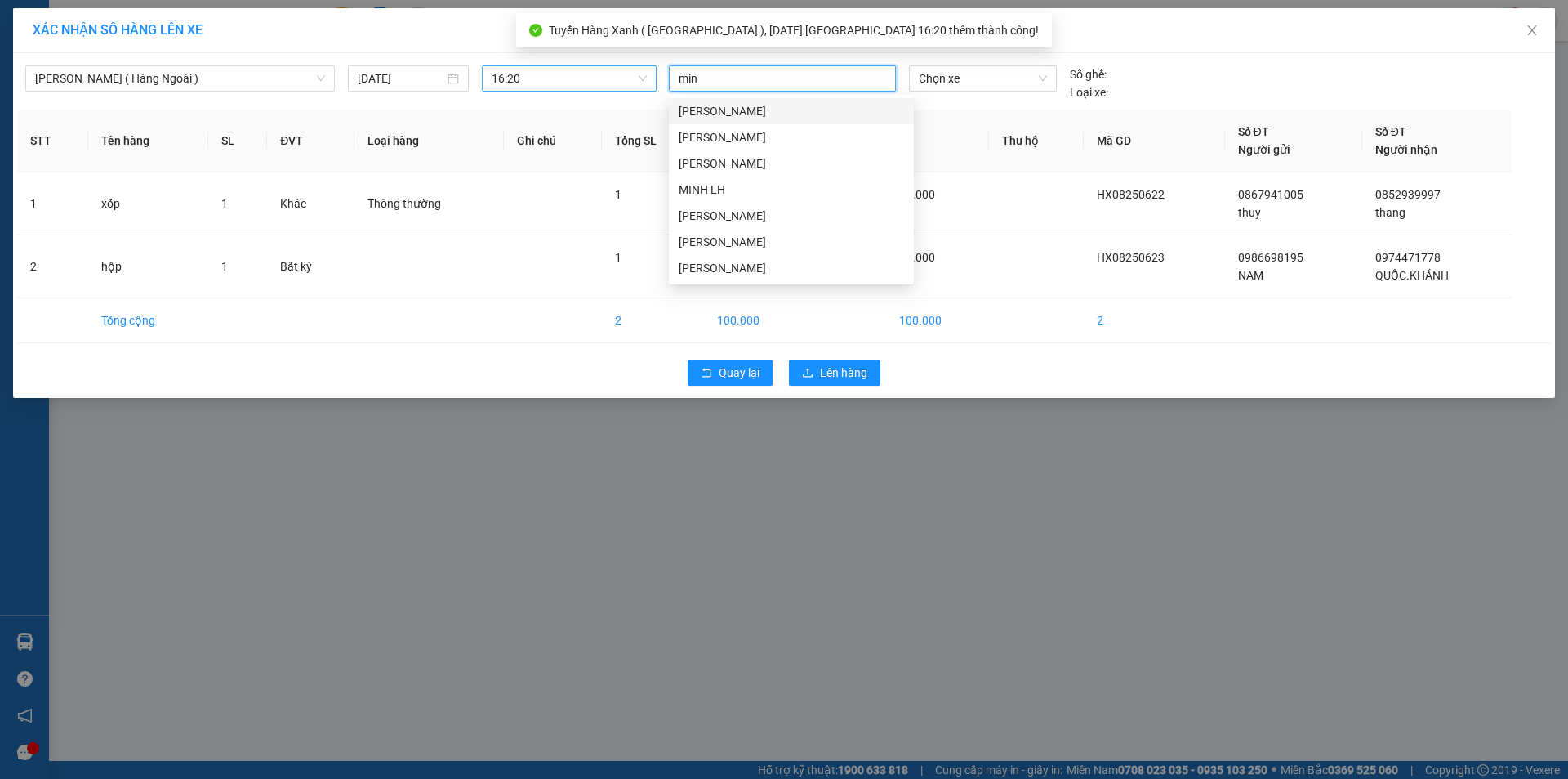
type input "minh"
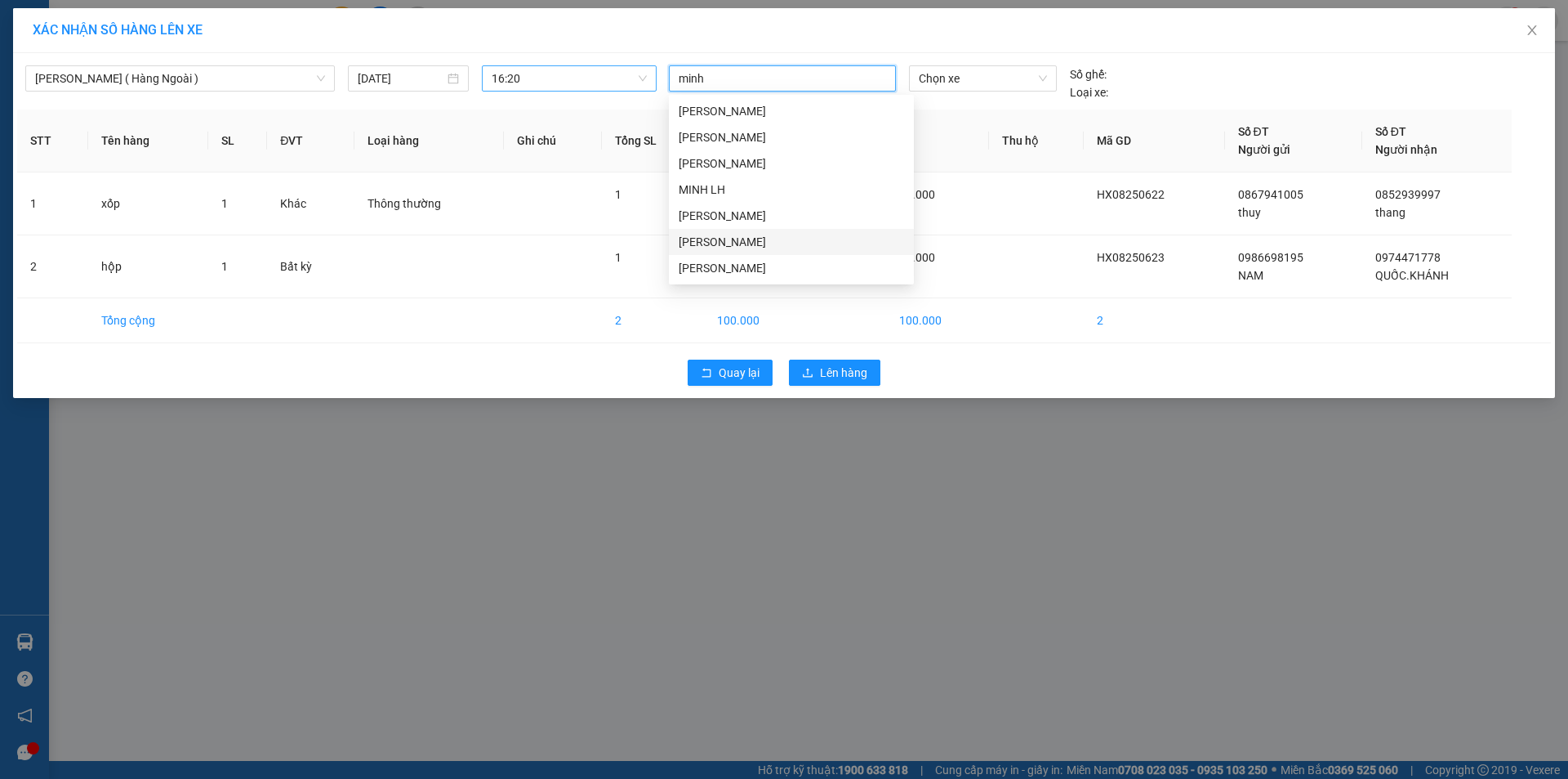
click at [711, 241] on div "[PERSON_NAME]" at bounding box center [791, 242] width 226 height 18
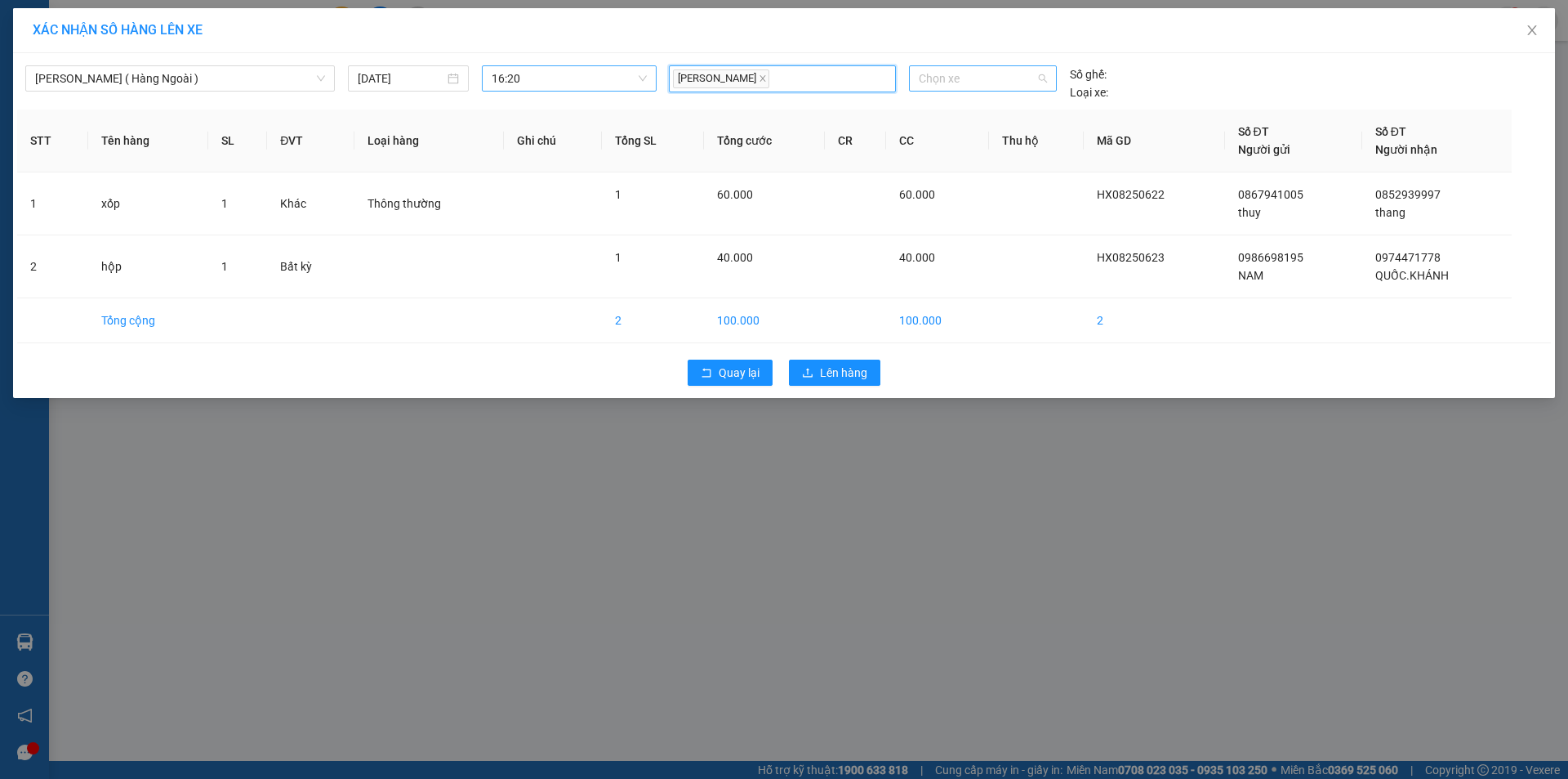
click at [955, 81] on span "Chọn xe" at bounding box center [983, 79] width 128 height 25
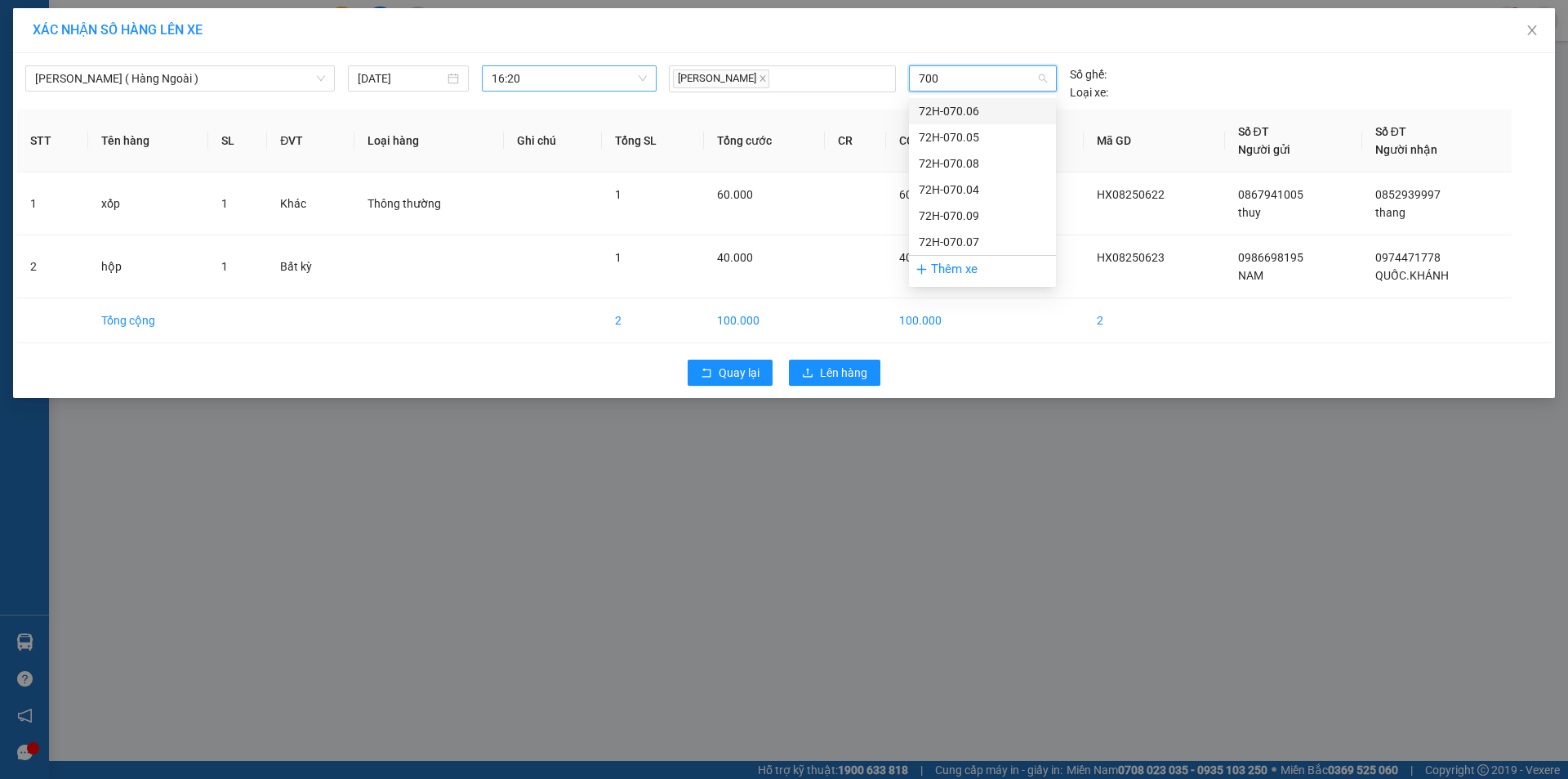
type input "7006"
click at [969, 106] on div "72H-070.06" at bounding box center [983, 111] width 128 height 18
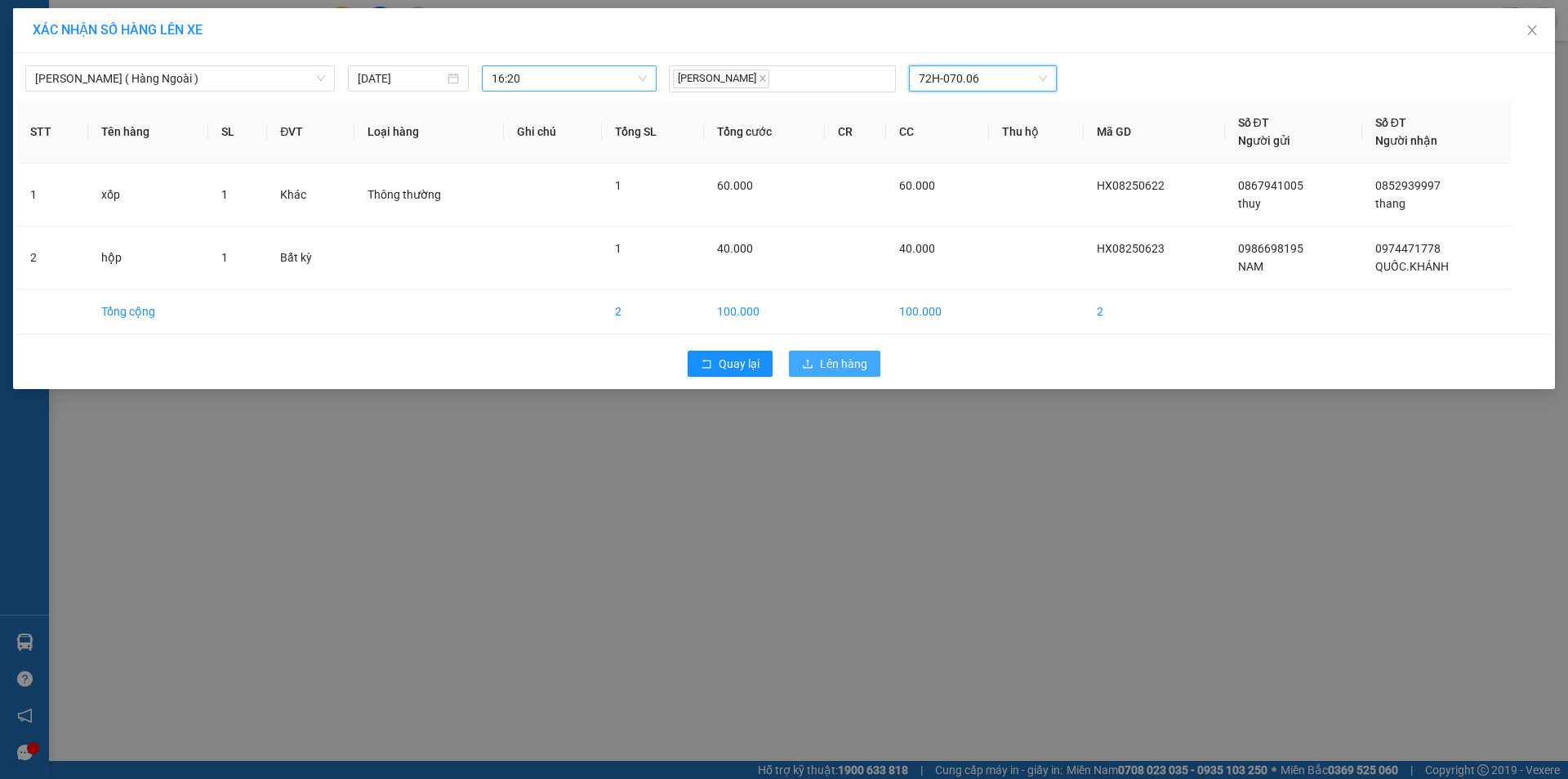
click at [842, 371] on span "Lên hàng" at bounding box center [843, 363] width 47 height 18
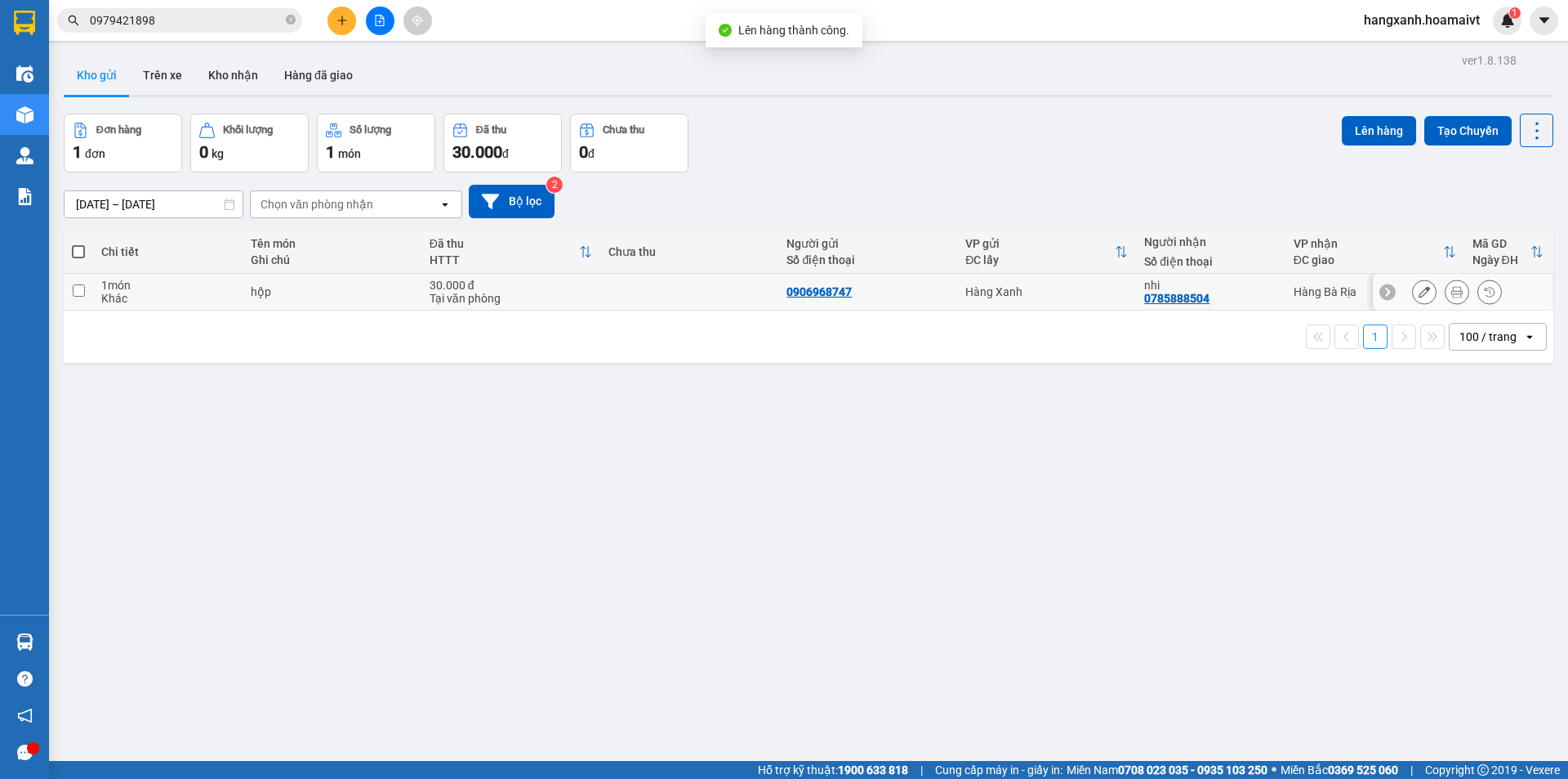
click at [1258, 291] on div "nhi 0785888504" at bounding box center [1211, 292] width 133 height 27
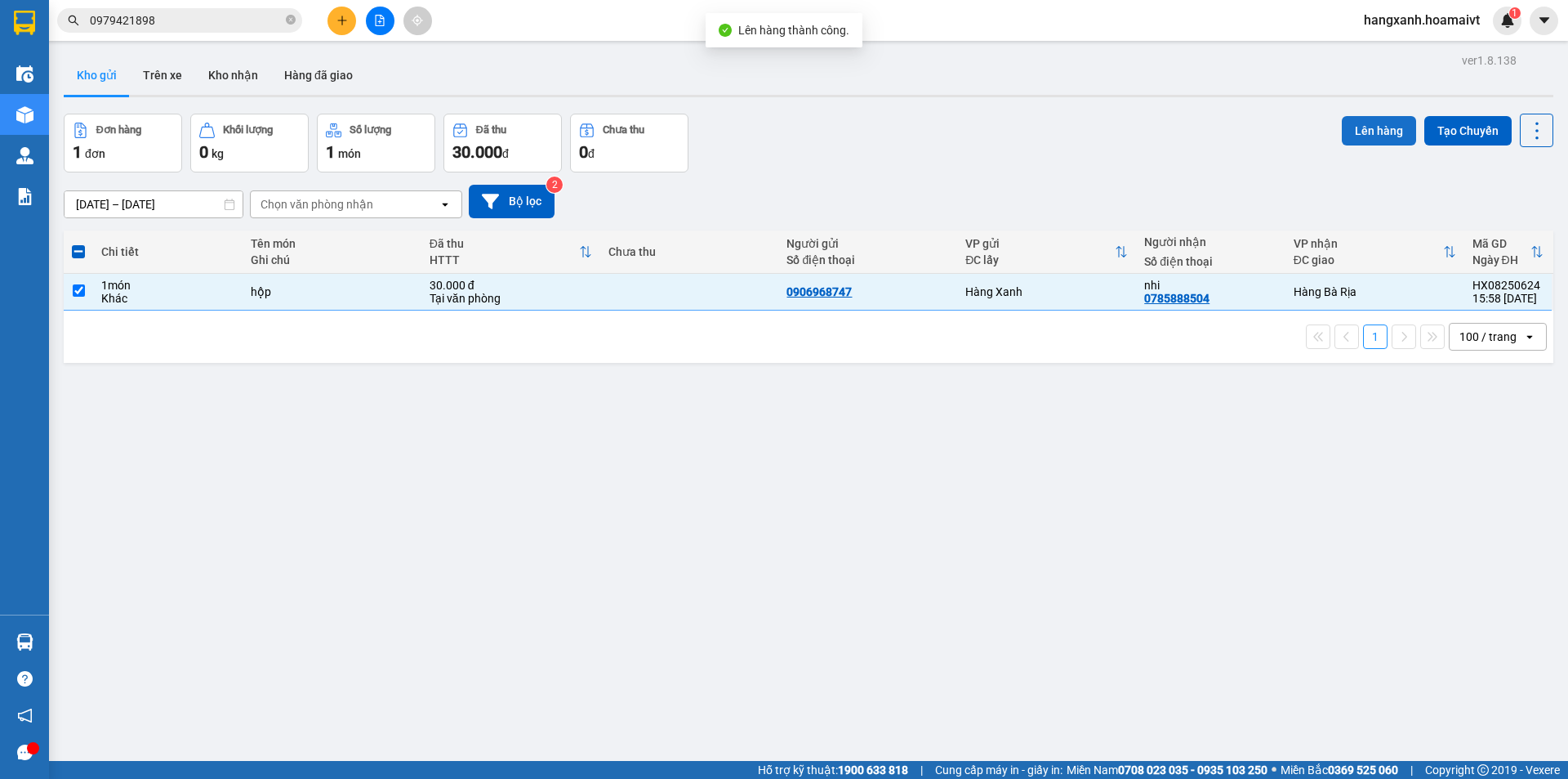
click at [1357, 139] on button "Lên hàng" at bounding box center [1379, 130] width 75 height 29
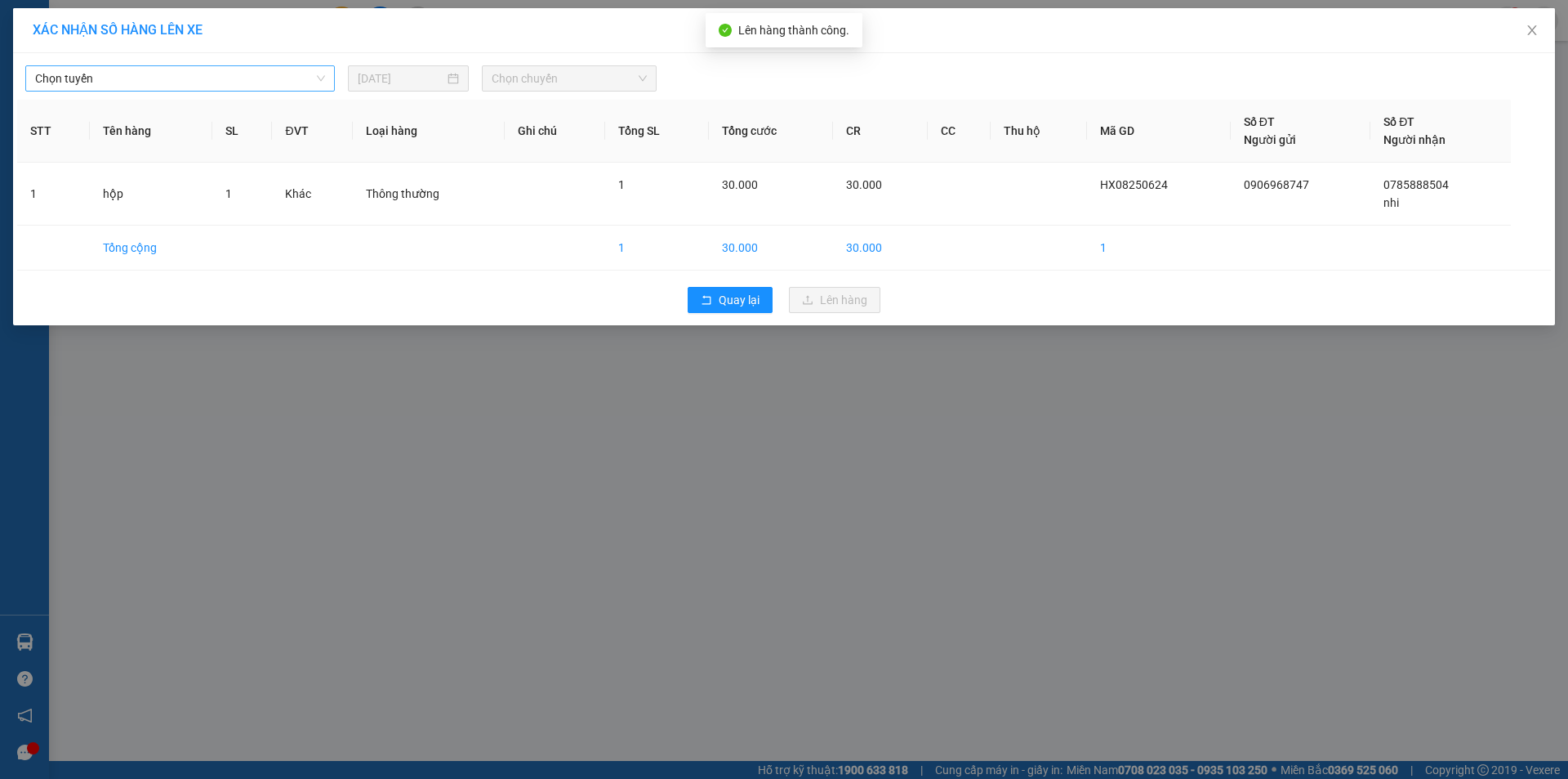
click at [209, 76] on span "Chọn tuyến" at bounding box center [180, 79] width 290 height 25
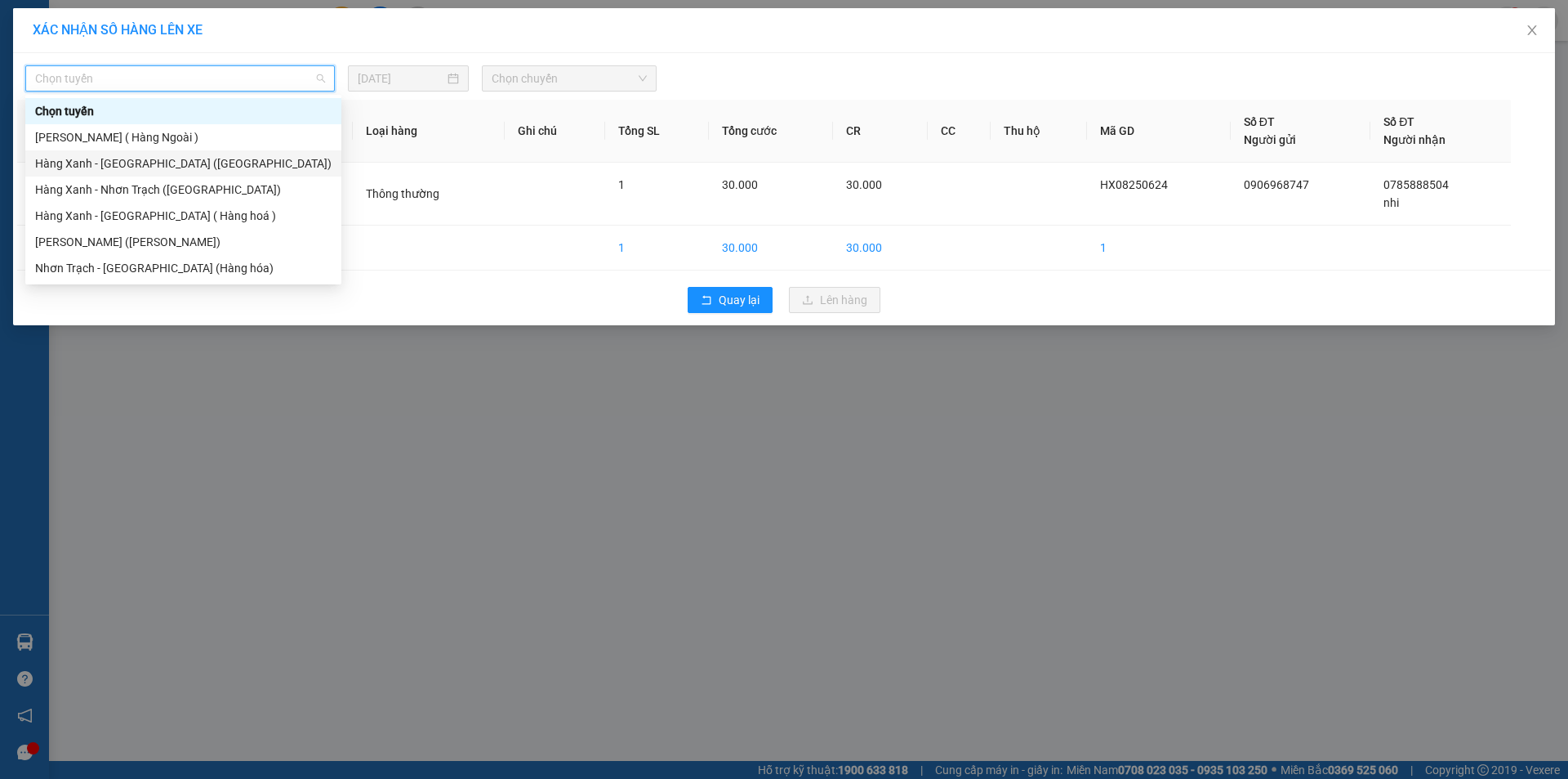
click at [156, 159] on div "Hàng Xanh - [GEOGRAPHIC_DATA] ([GEOGRAPHIC_DATA])" at bounding box center [183, 163] width 297 height 18
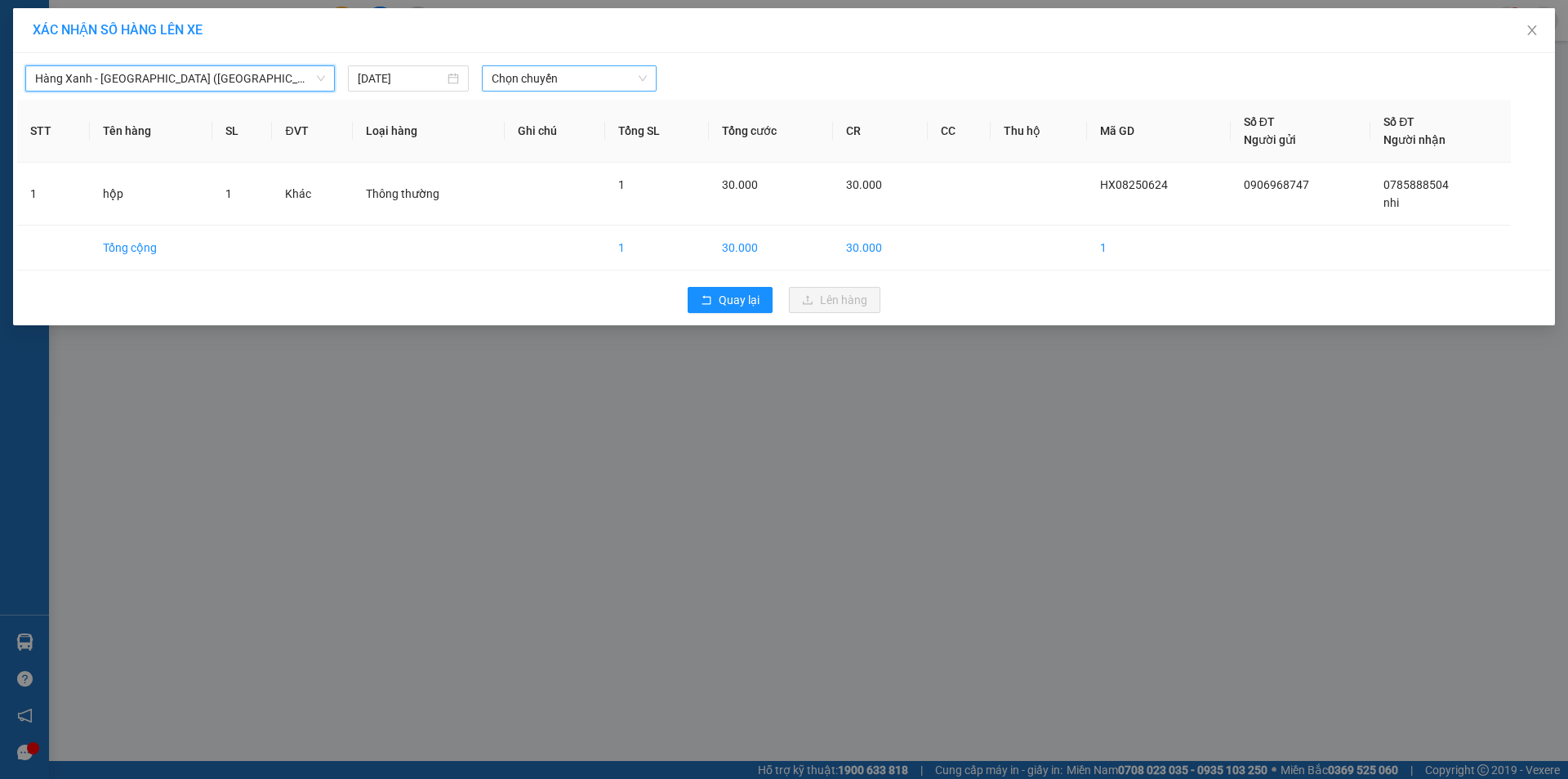
click at [555, 80] on span "Chọn chuyến" at bounding box center [569, 79] width 155 height 25
type input "1620"
click at [597, 144] on div "Thêm chuyến " 16:20 "" at bounding box center [569, 138] width 174 height 27
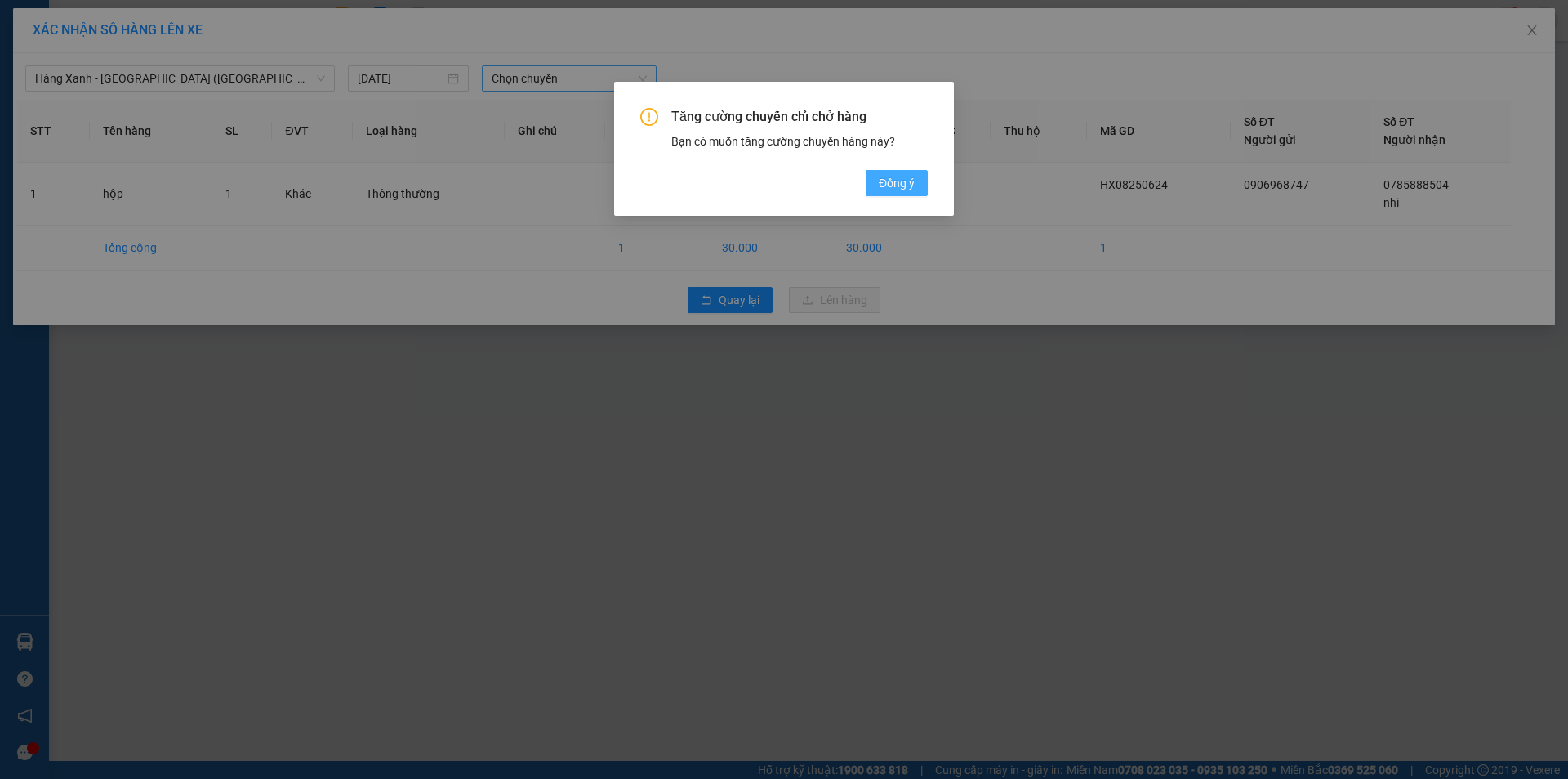
click at [887, 184] on span "Đồng ý" at bounding box center [896, 183] width 36 height 18
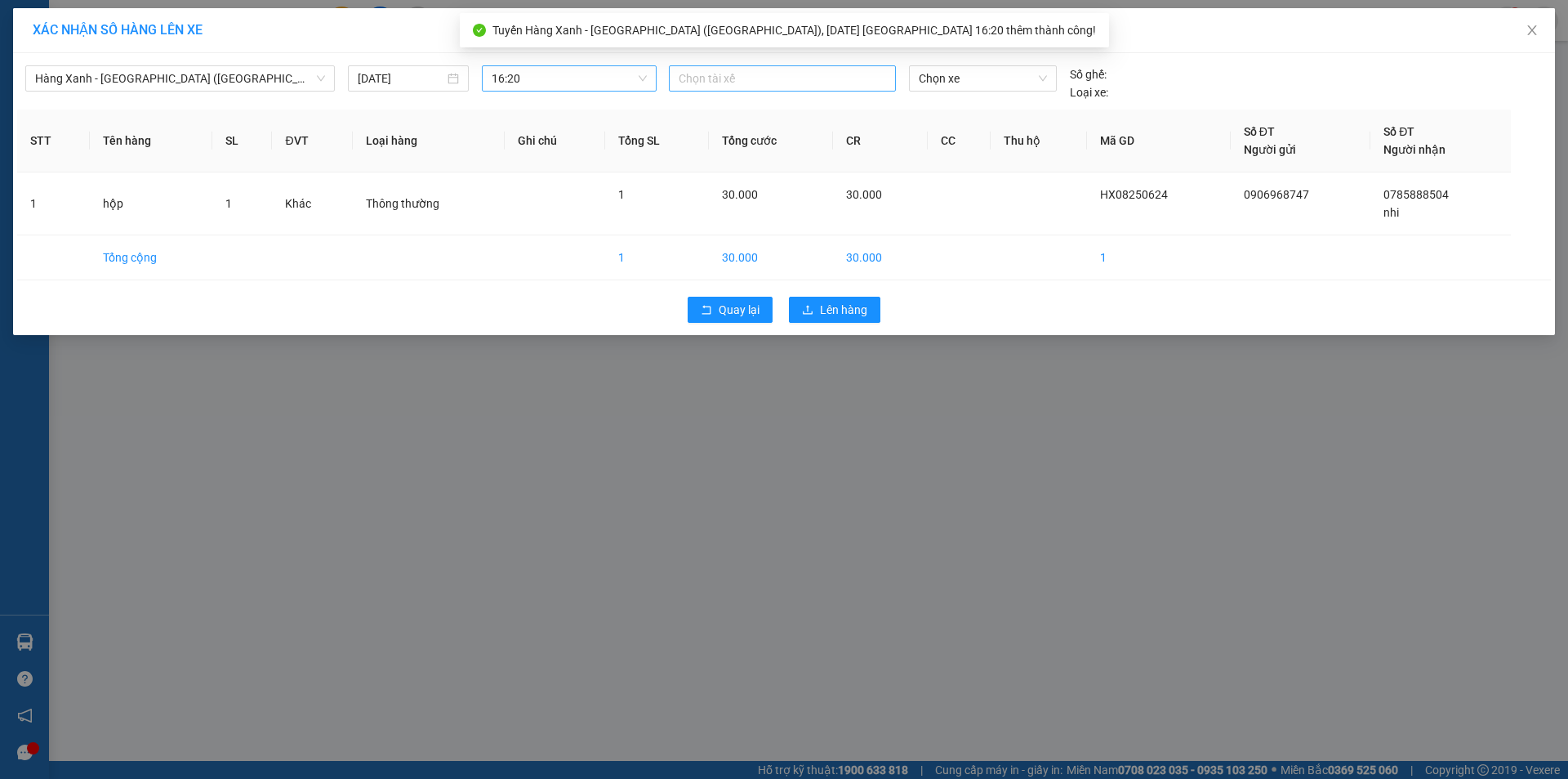
click at [739, 80] on div at bounding box center [783, 79] width 219 height 20
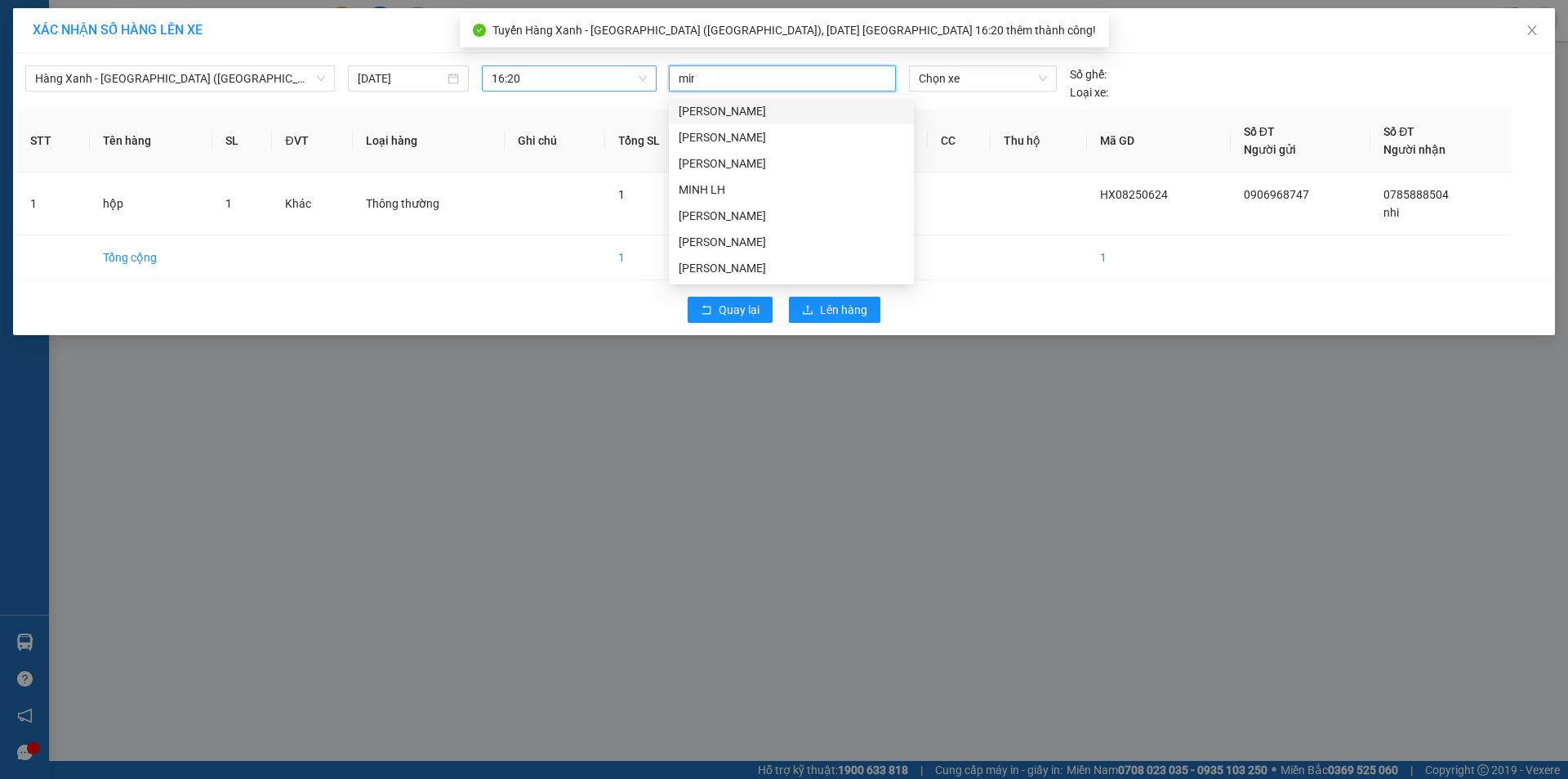
type input "minh"
click at [719, 235] on div "[PERSON_NAME]" at bounding box center [791, 242] width 226 height 18
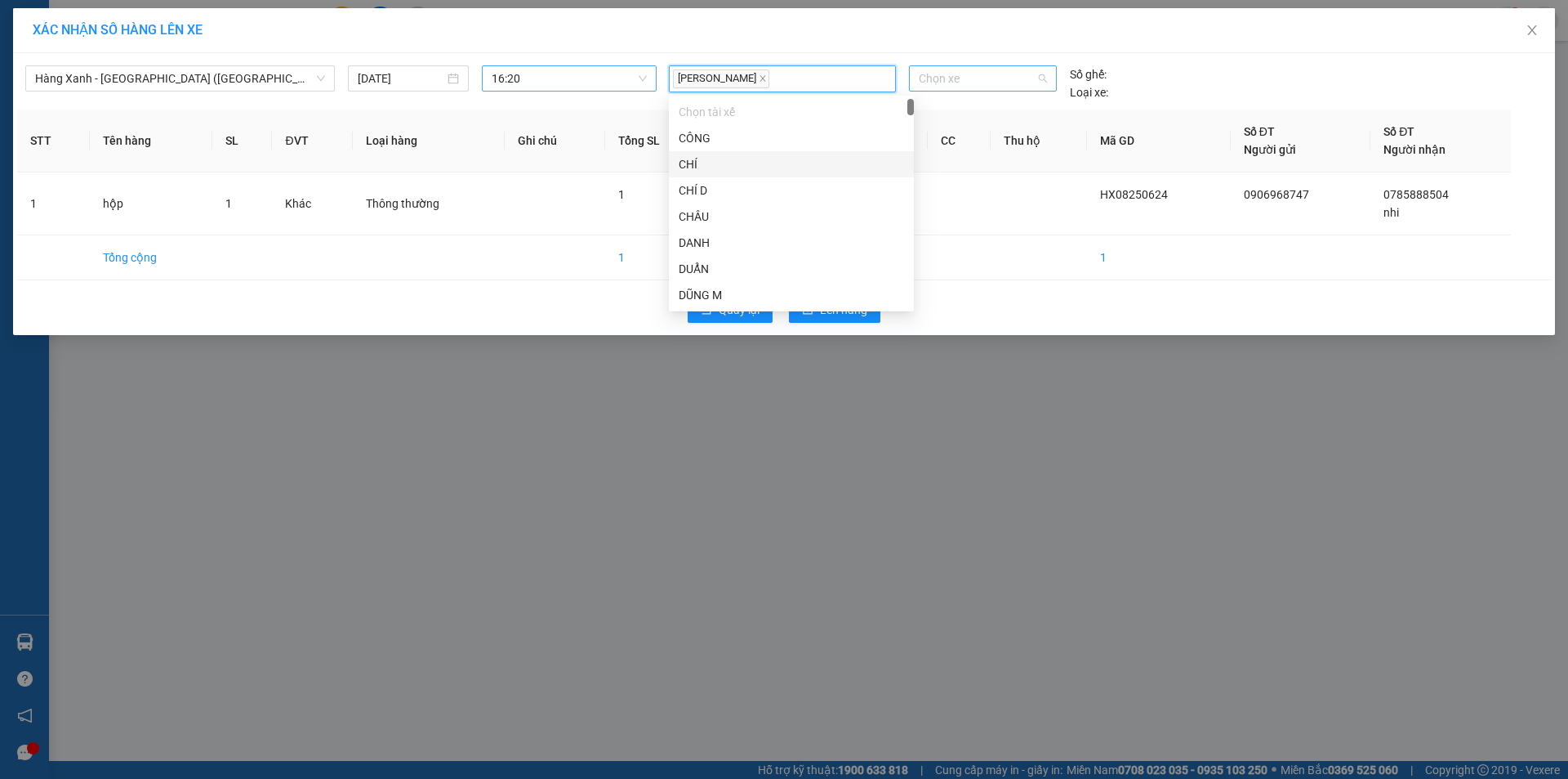
click at [949, 80] on span "Chọn xe" at bounding box center [983, 79] width 128 height 25
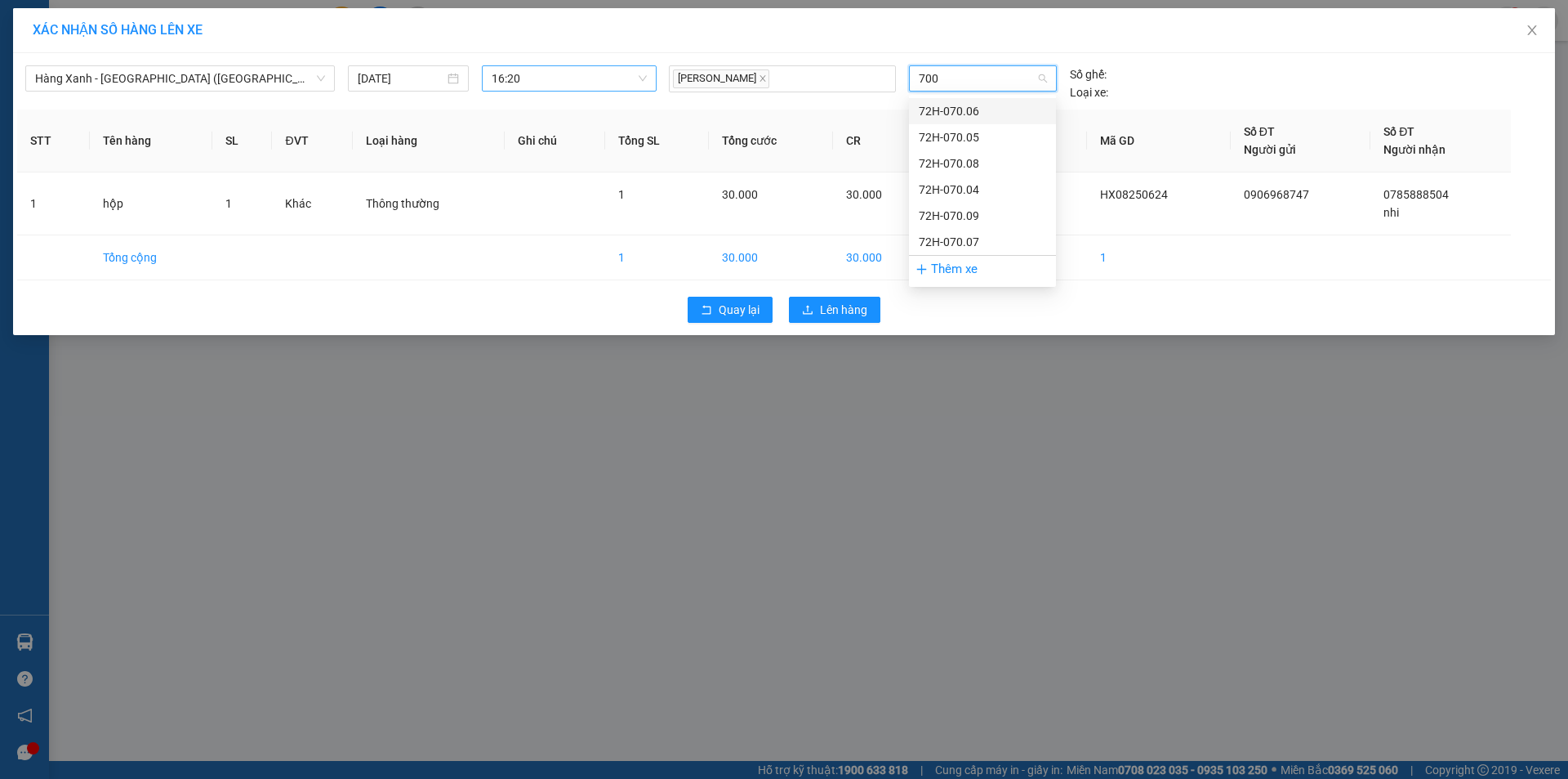
type input "7006"
click at [995, 102] on div "72H-070.06" at bounding box center [983, 111] width 128 height 18
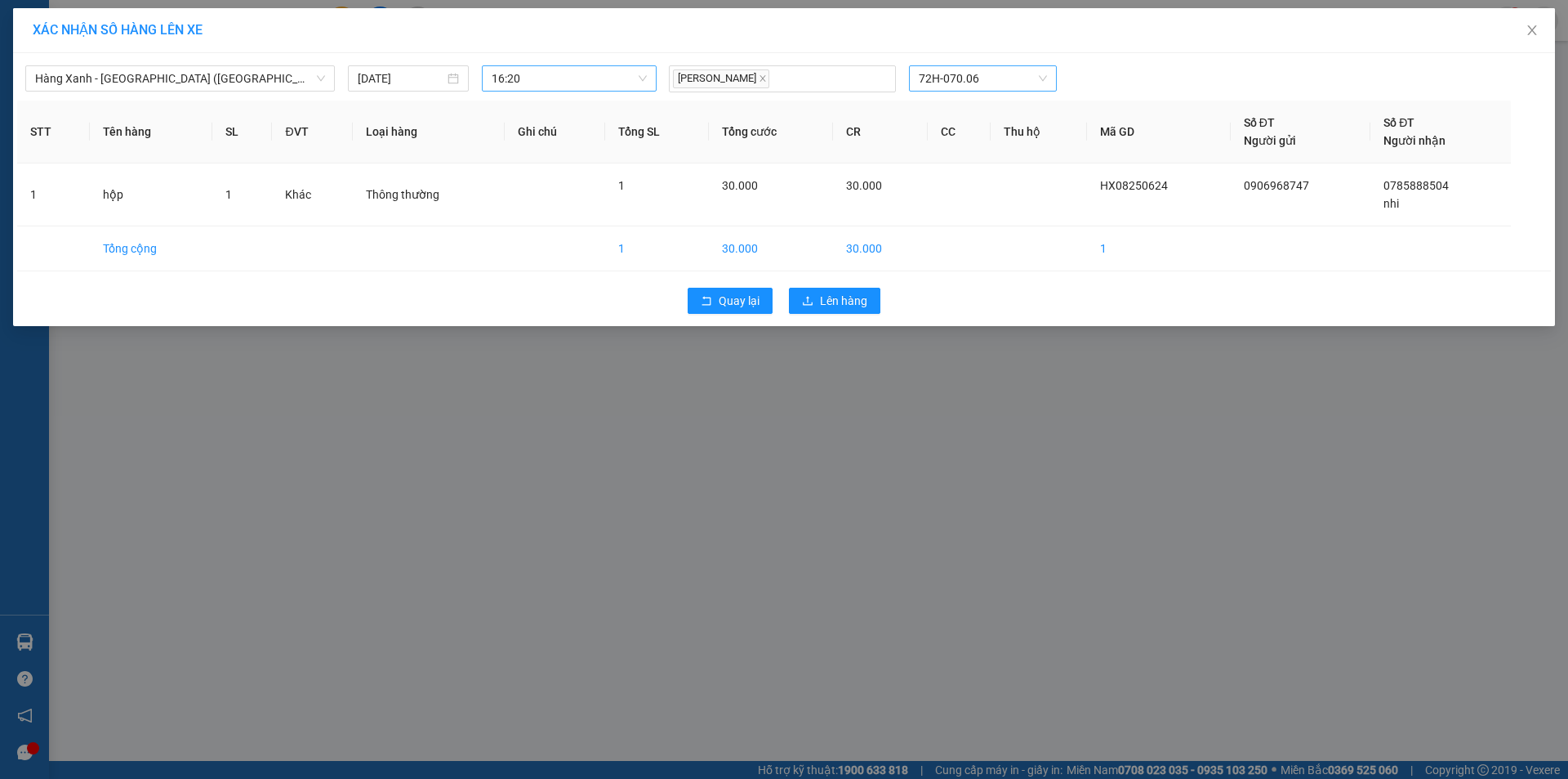
click at [847, 314] on div "Quay lại Lên hàng" at bounding box center [784, 300] width 1534 height 42
click at [860, 299] on span "Lên hàng" at bounding box center [843, 301] width 47 height 18
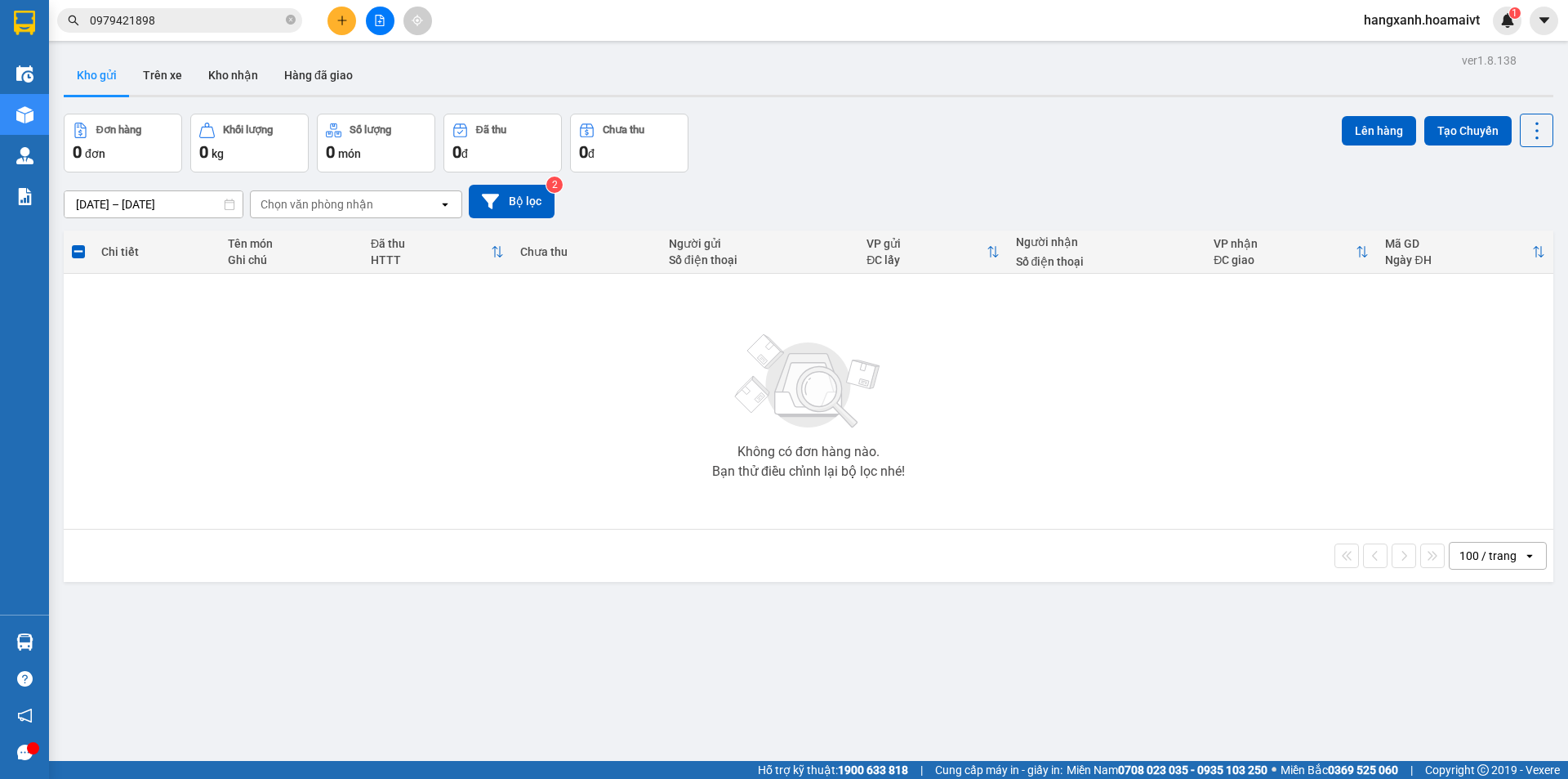
click at [213, 13] on input "0979421898" at bounding box center [186, 21] width 192 height 18
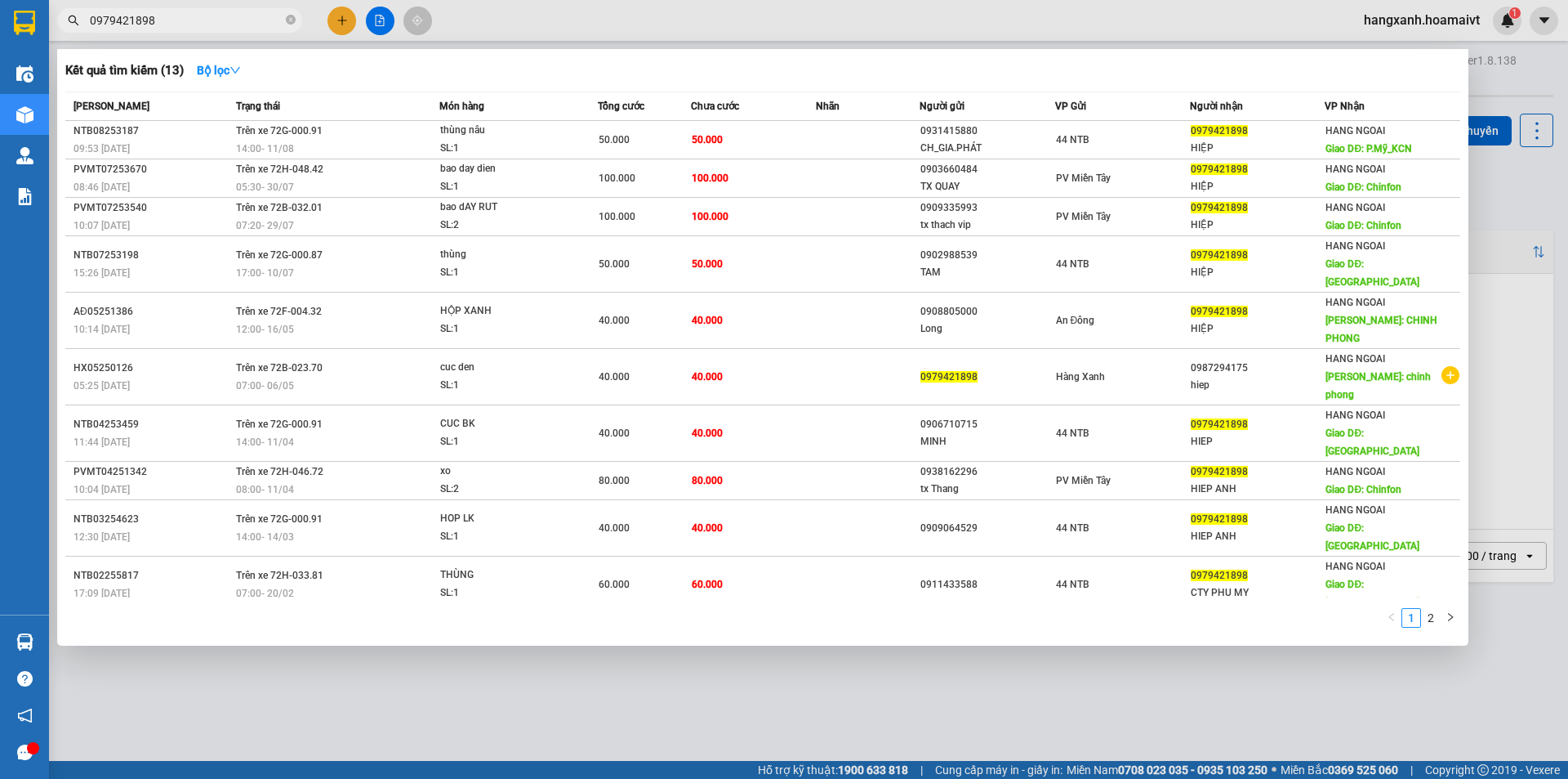
click at [213, 12] on input "0979421898" at bounding box center [186, 21] width 192 height 18
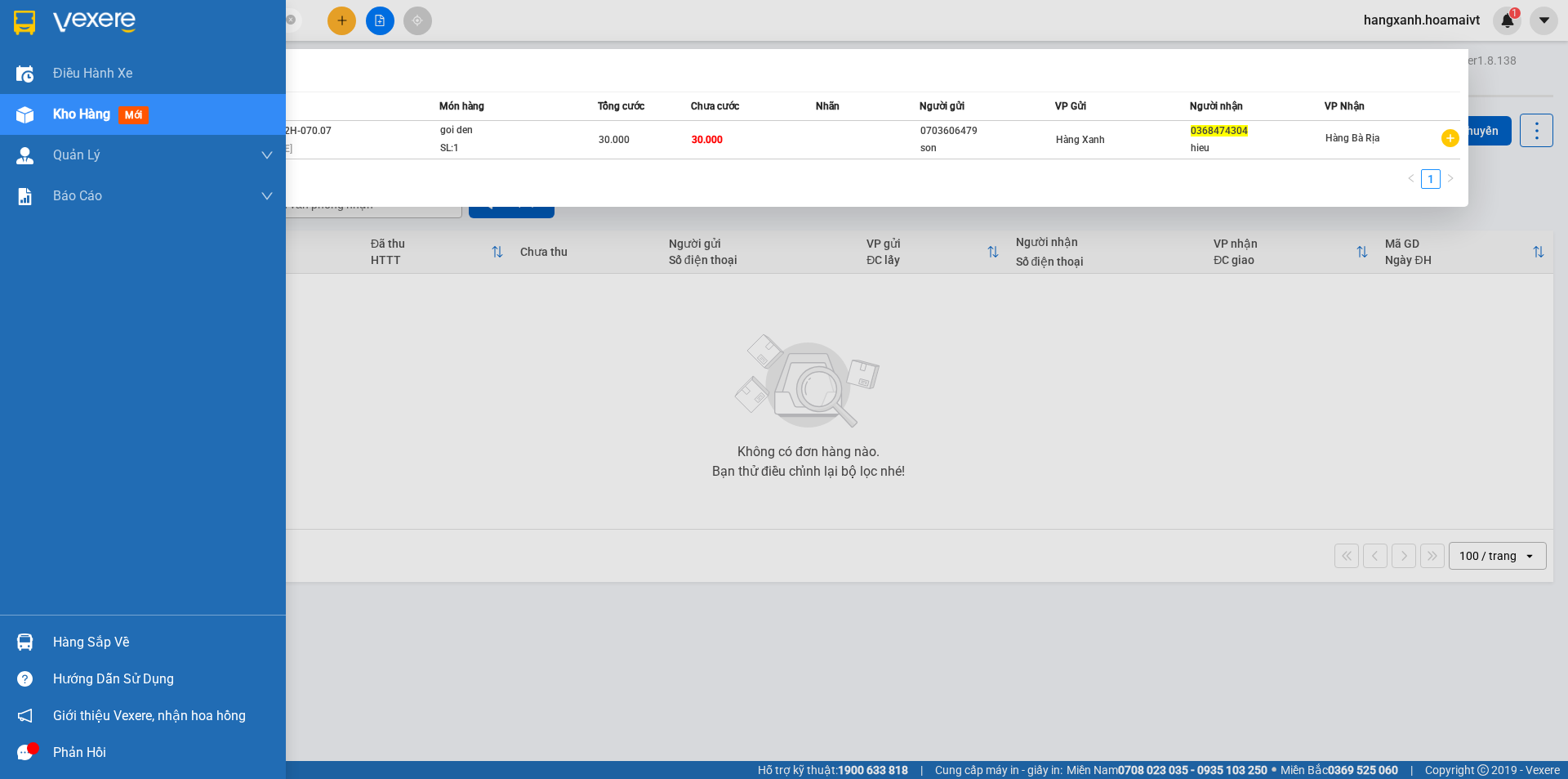
type input "0368474304"
click at [64, 117] on span "Kho hàng" at bounding box center [81, 114] width 57 height 16
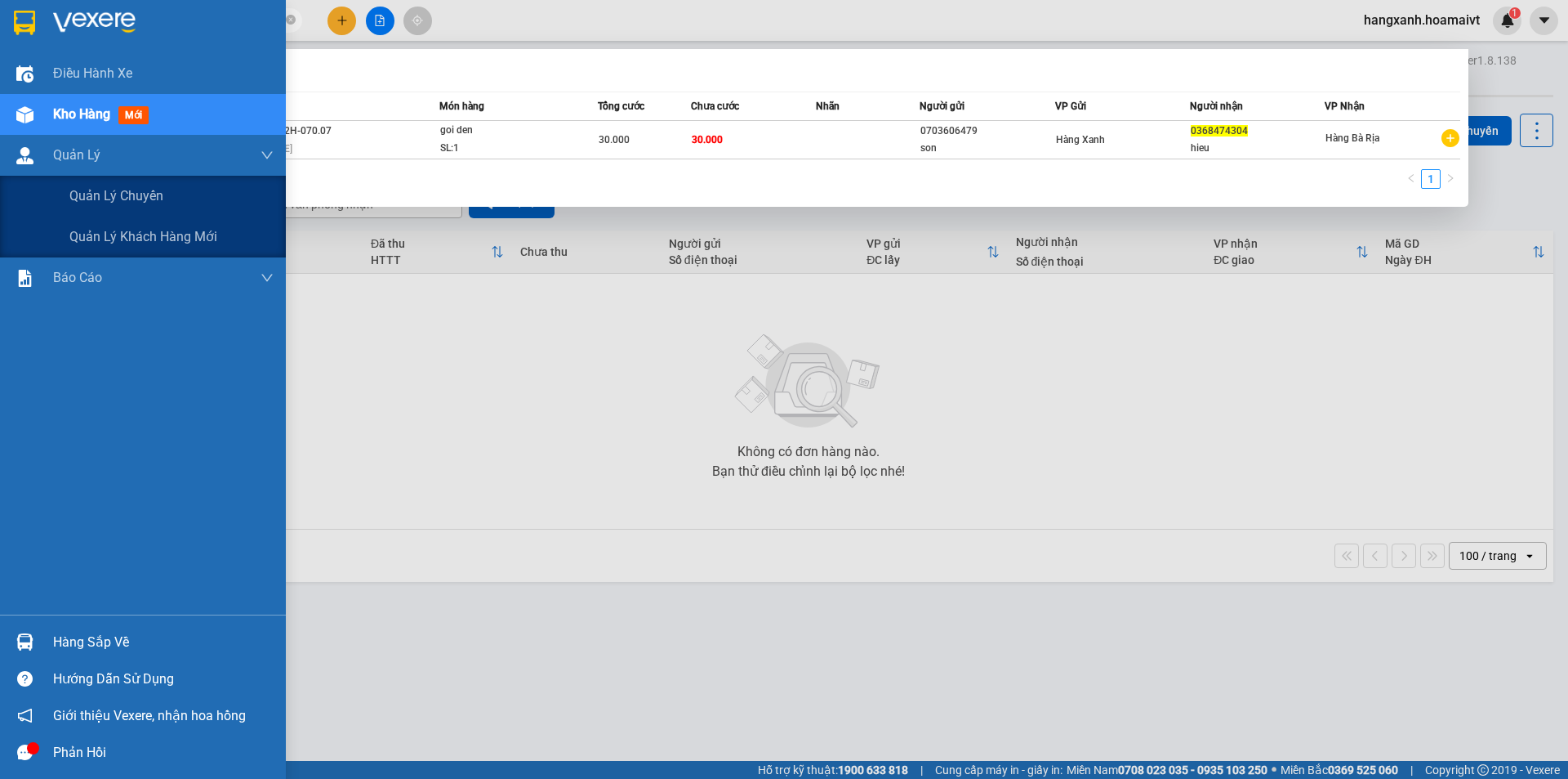
click at [507, 337] on div at bounding box center [784, 389] width 1568 height 779
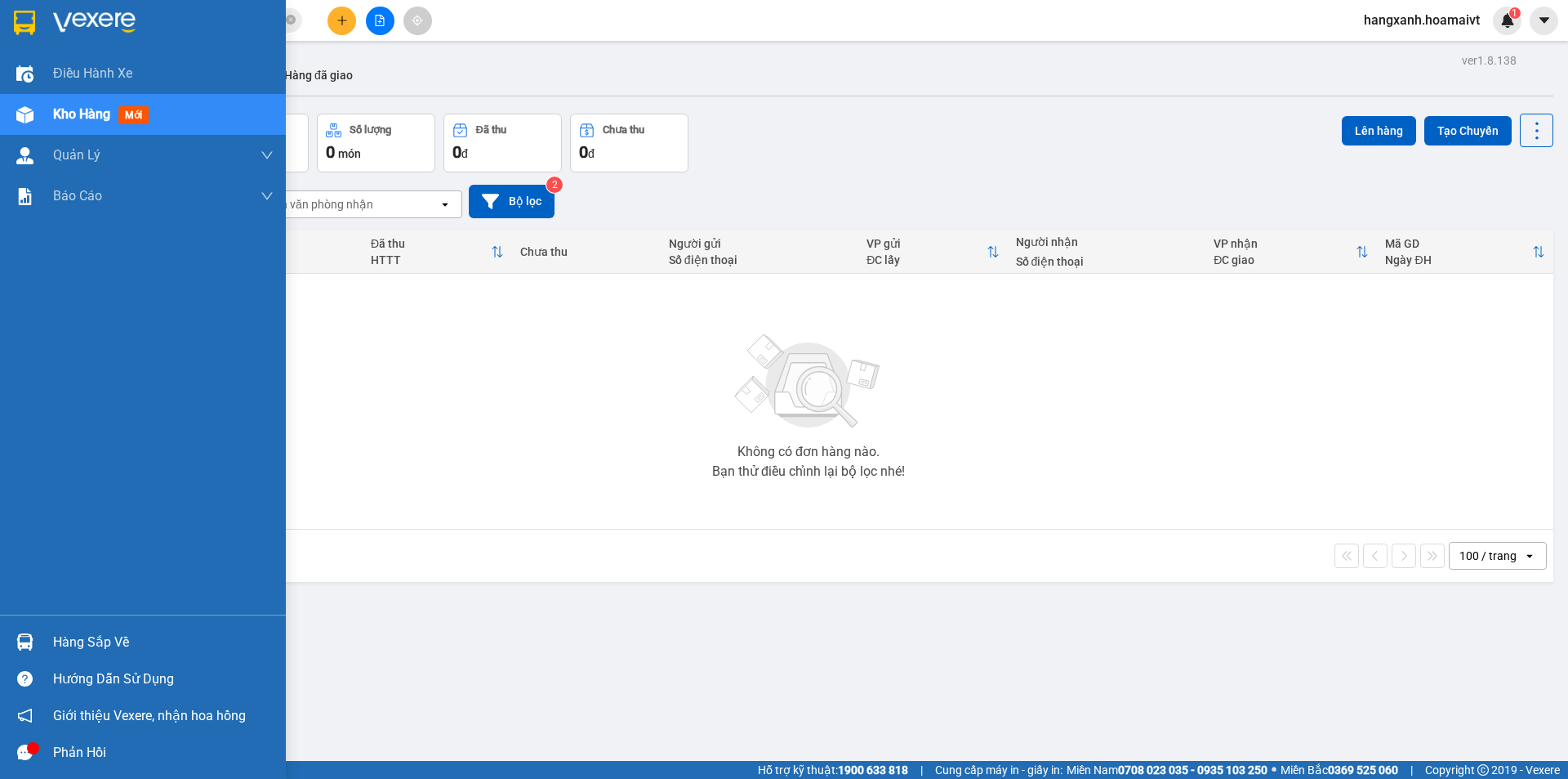
click at [22, 23] on img at bounding box center [25, 23] width 22 height 25
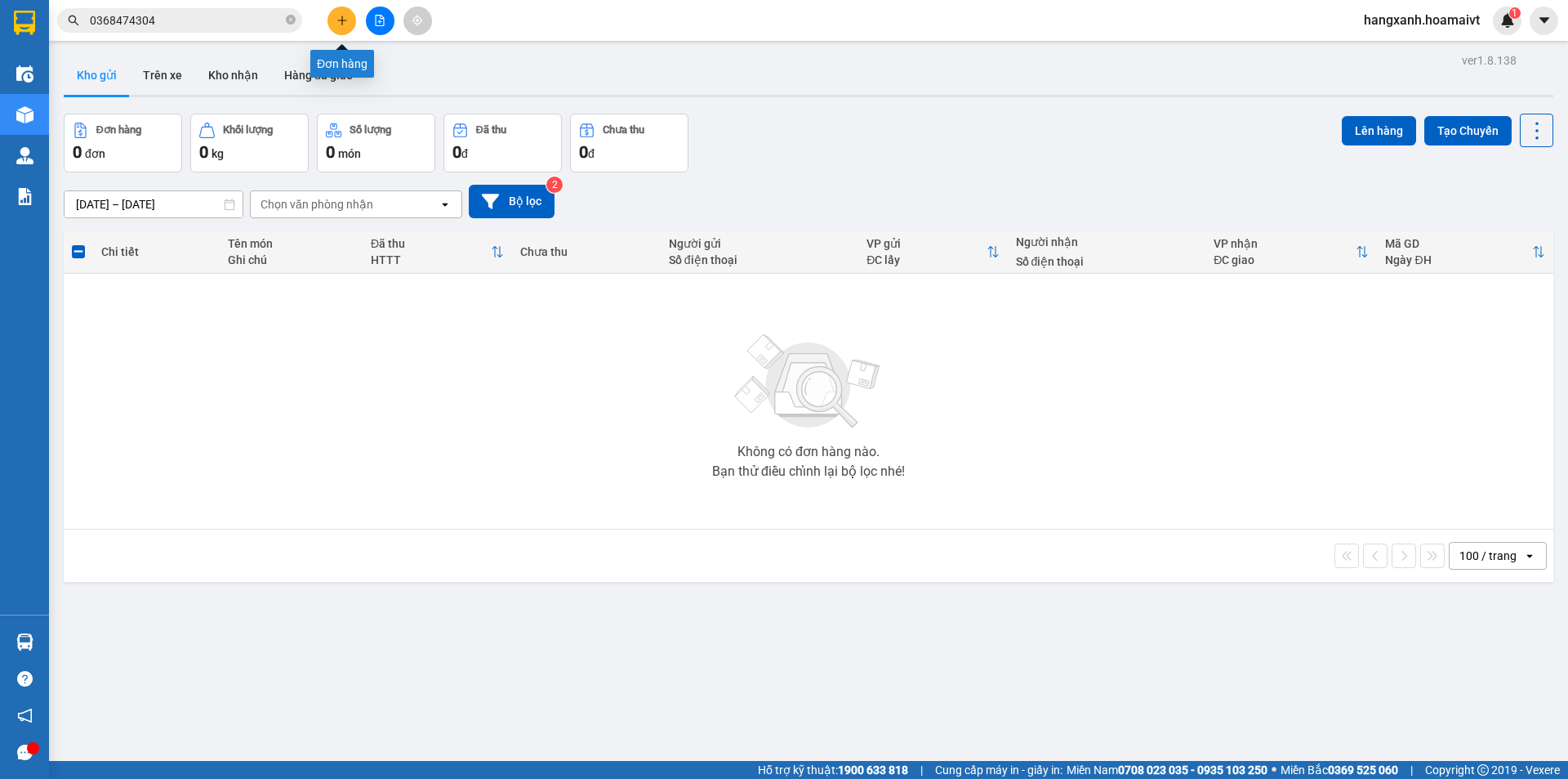
click at [344, 19] on icon "plus" at bounding box center [342, 21] width 12 height 12
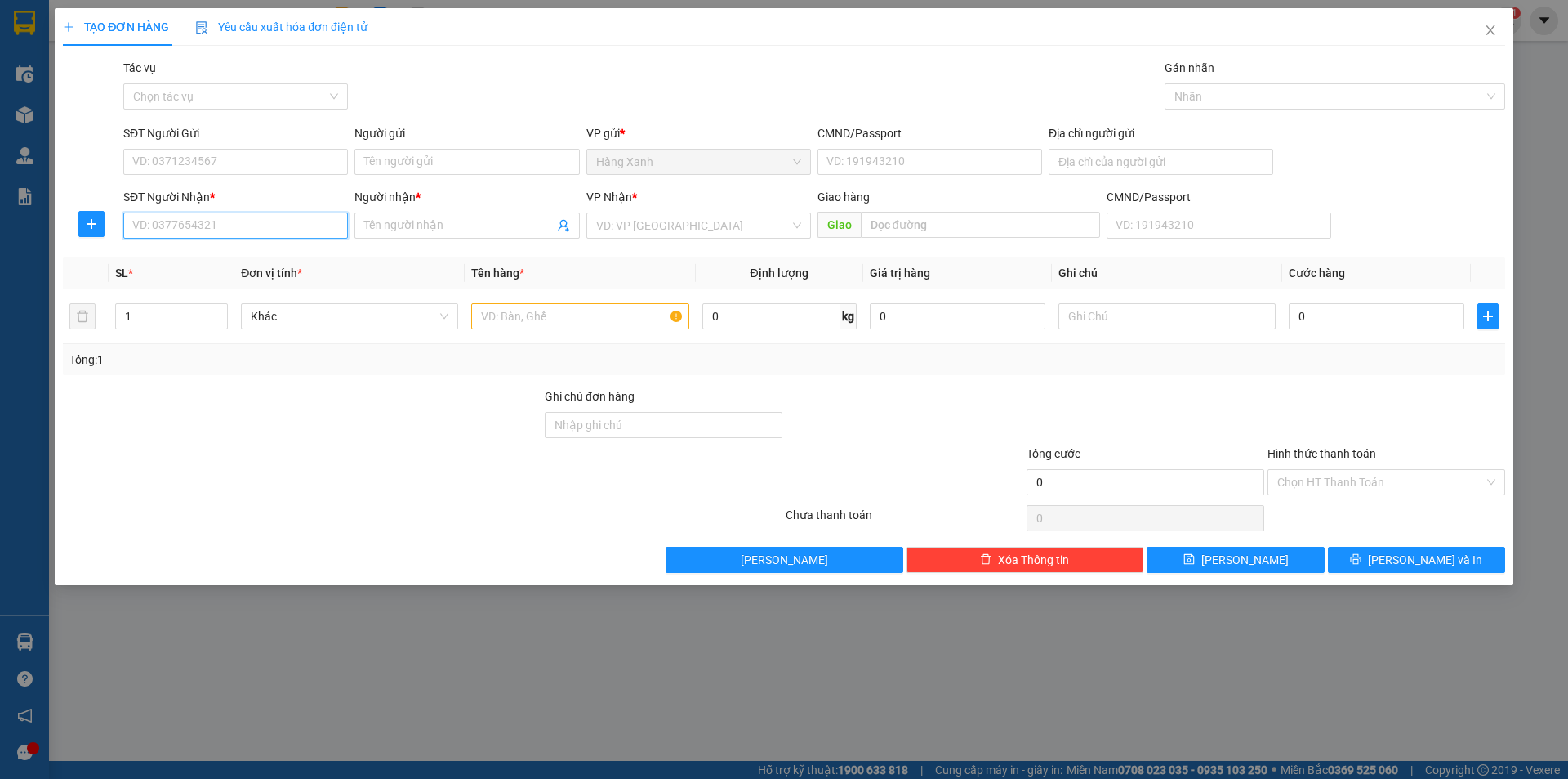
click at [261, 226] on input "SĐT Người Nhận *" at bounding box center [235, 226] width 225 height 27
type input "0937127698"
click at [244, 255] on div "0937127698 - thắng" at bounding box center [235, 258] width 205 height 18
type input "thắng"
type input "0937127698"
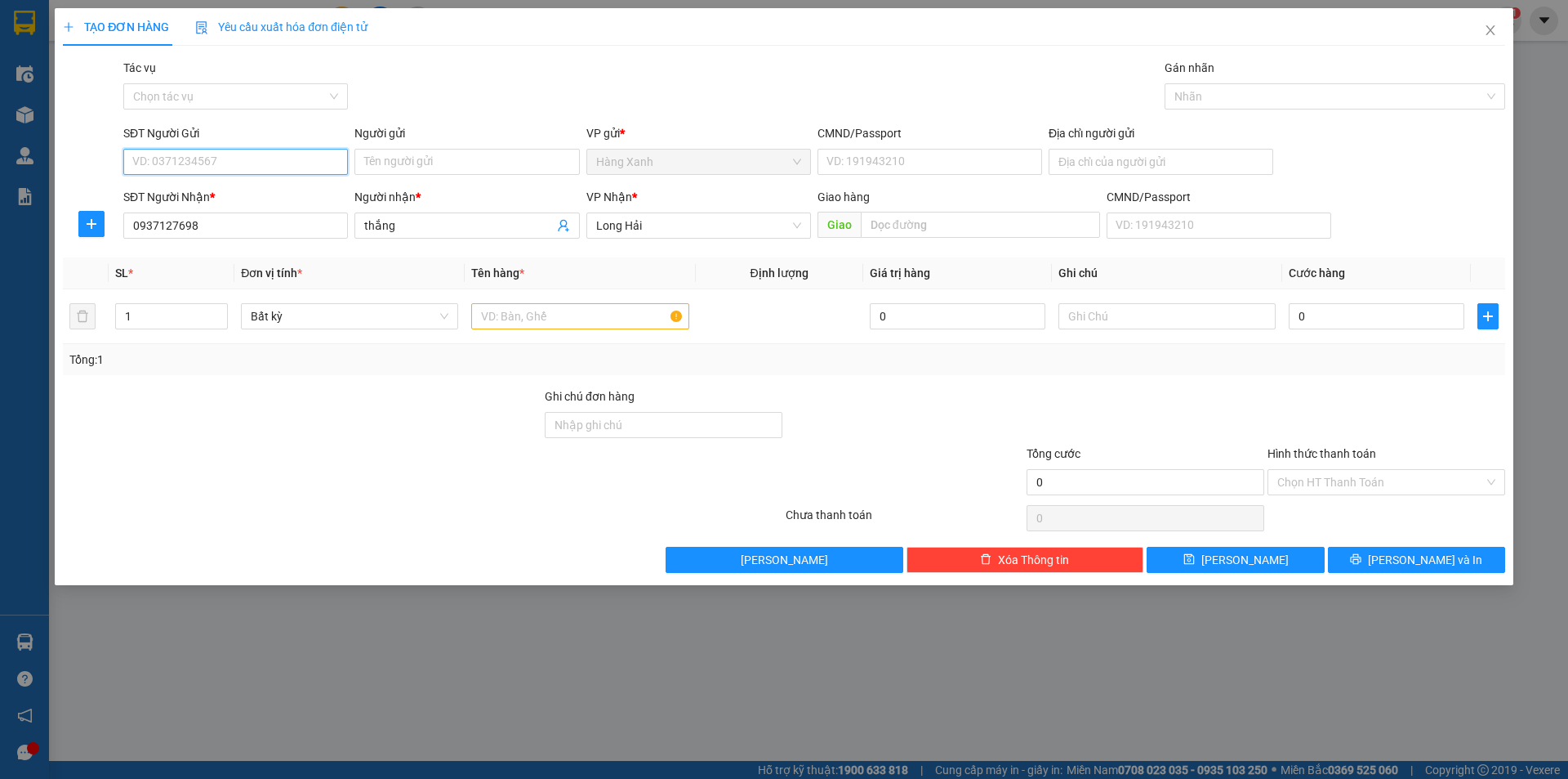
click at [251, 172] on input "SĐT Người Gửi" at bounding box center [235, 162] width 225 height 27
click at [241, 192] on div "0899000004 - ngoi sao" at bounding box center [235, 195] width 205 height 18
type input "0899000004"
type input "ngoi sao"
type input "079094005434"
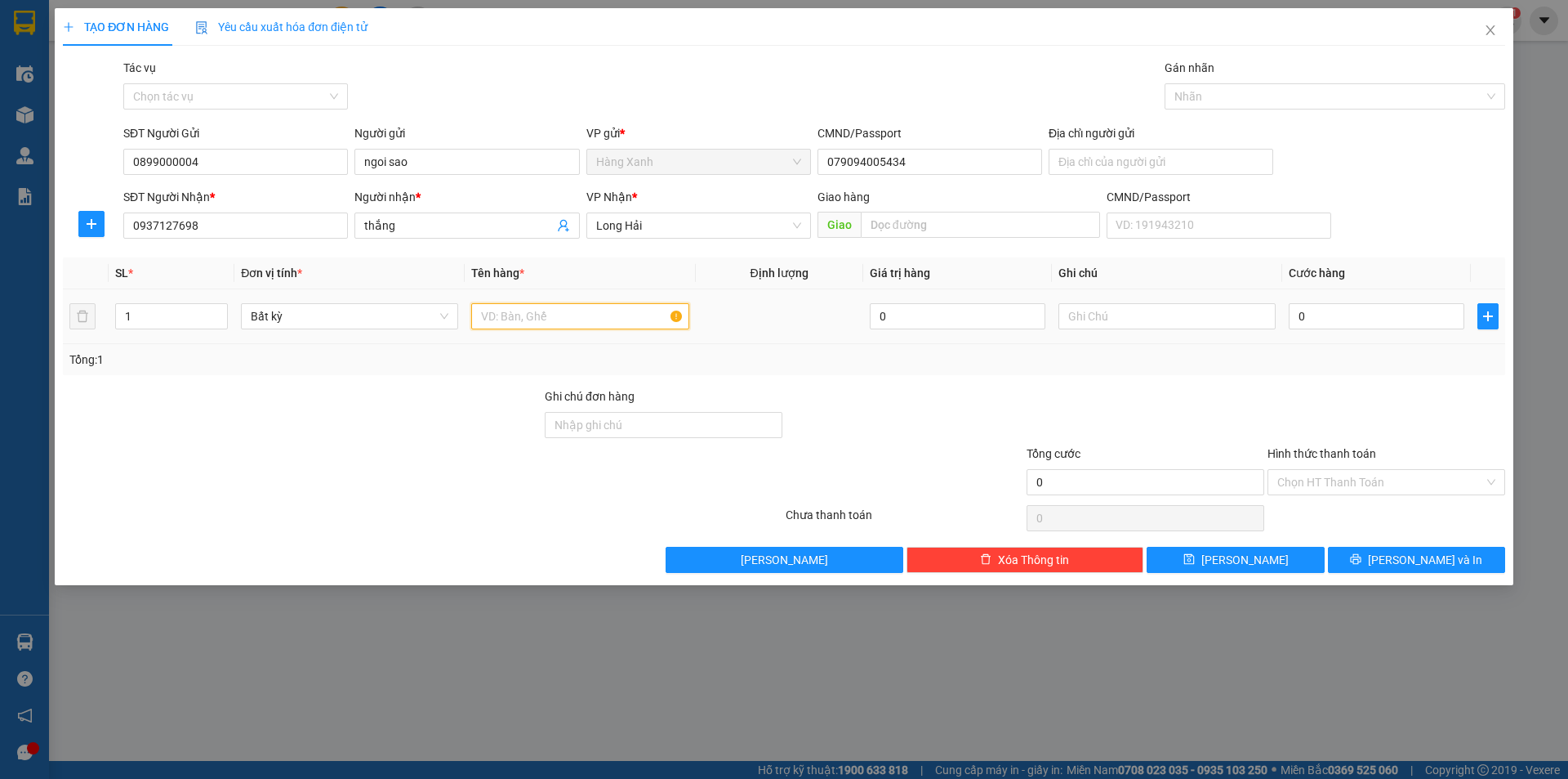
click at [536, 319] on input "text" at bounding box center [580, 316] width 217 height 27
type input "thùng ( linh kiện vi tính"
drag, startPoint x: 1302, startPoint y: 324, endPoint x: 1284, endPoint y: 333, distance: 20.1
click at [1303, 324] on input "0" at bounding box center [1376, 316] width 176 height 27
type input "3"
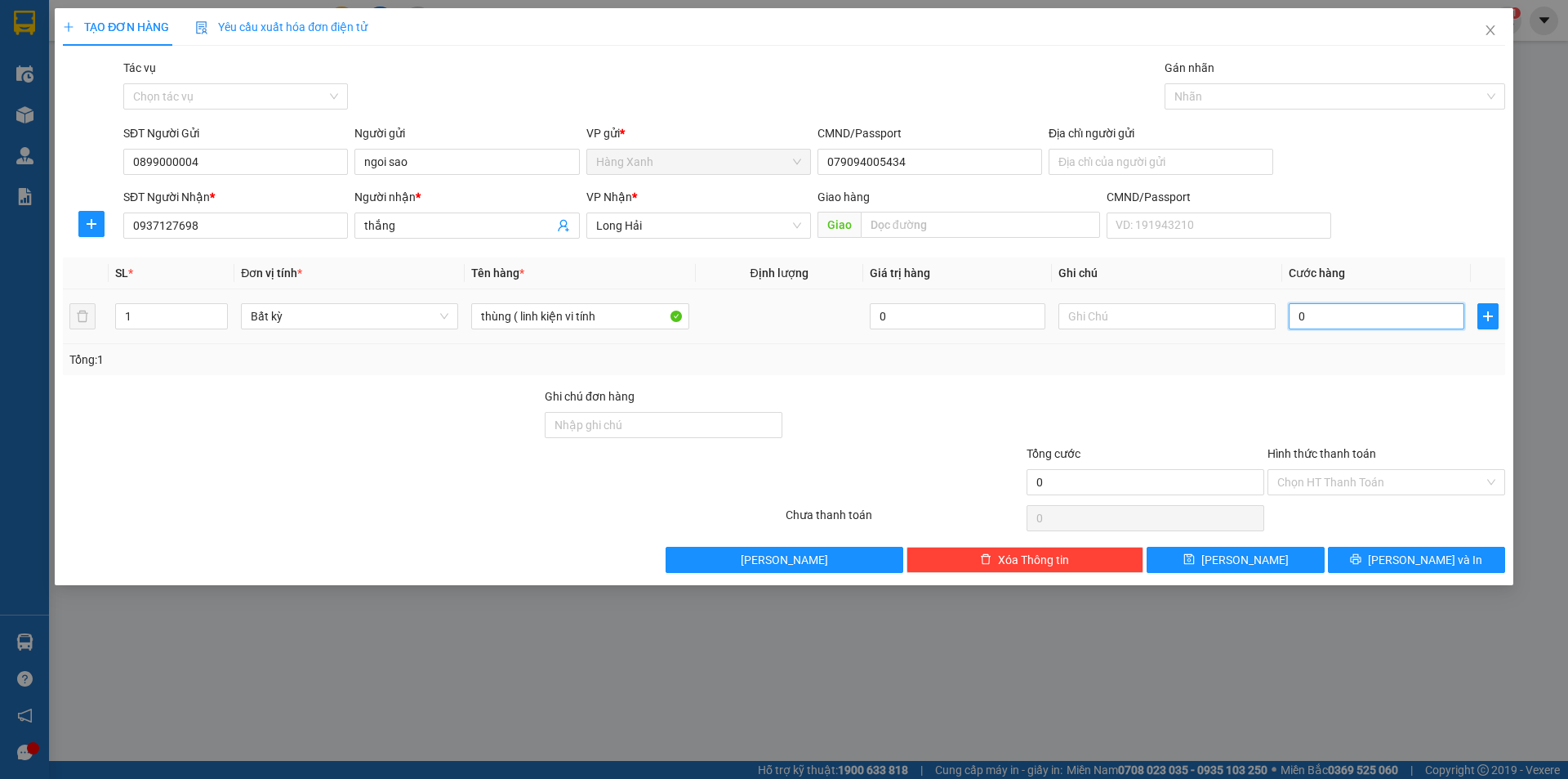
type input "3"
type input "30"
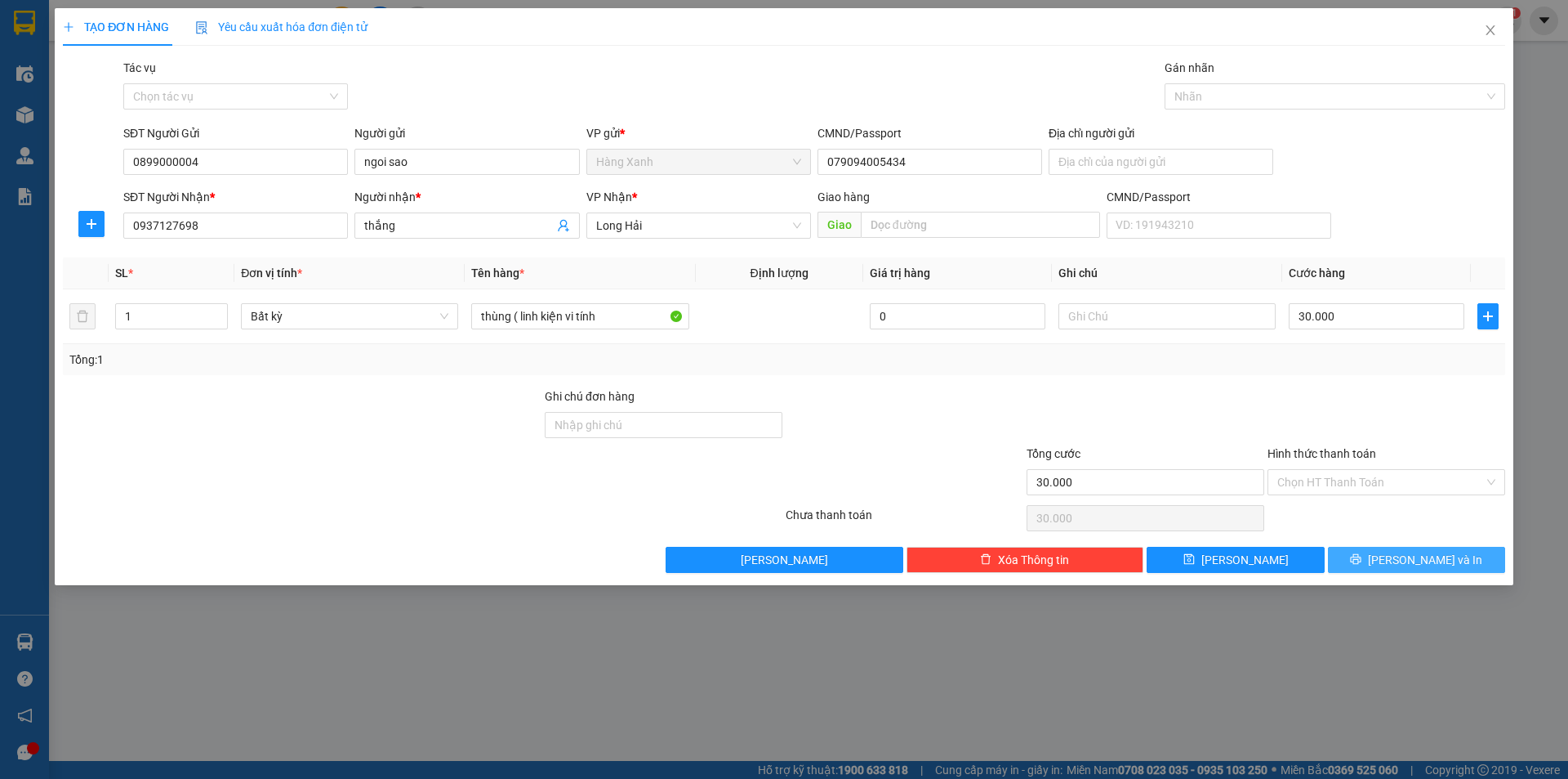
click at [1427, 567] on span "[PERSON_NAME] và In" at bounding box center [1425, 560] width 114 height 18
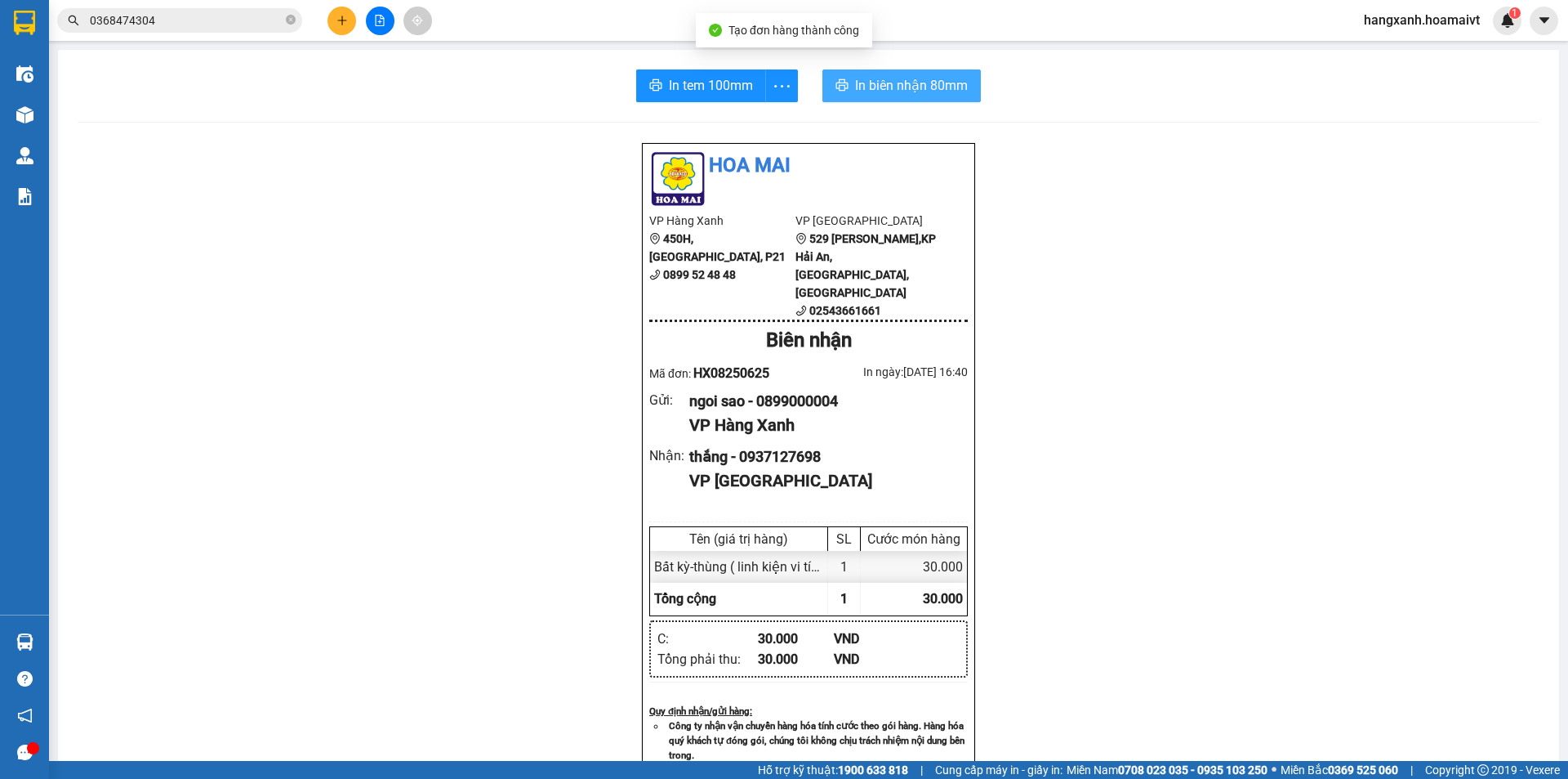
click at [875, 82] on span "In biên nhận 80mm" at bounding box center [911, 85] width 113 height 21
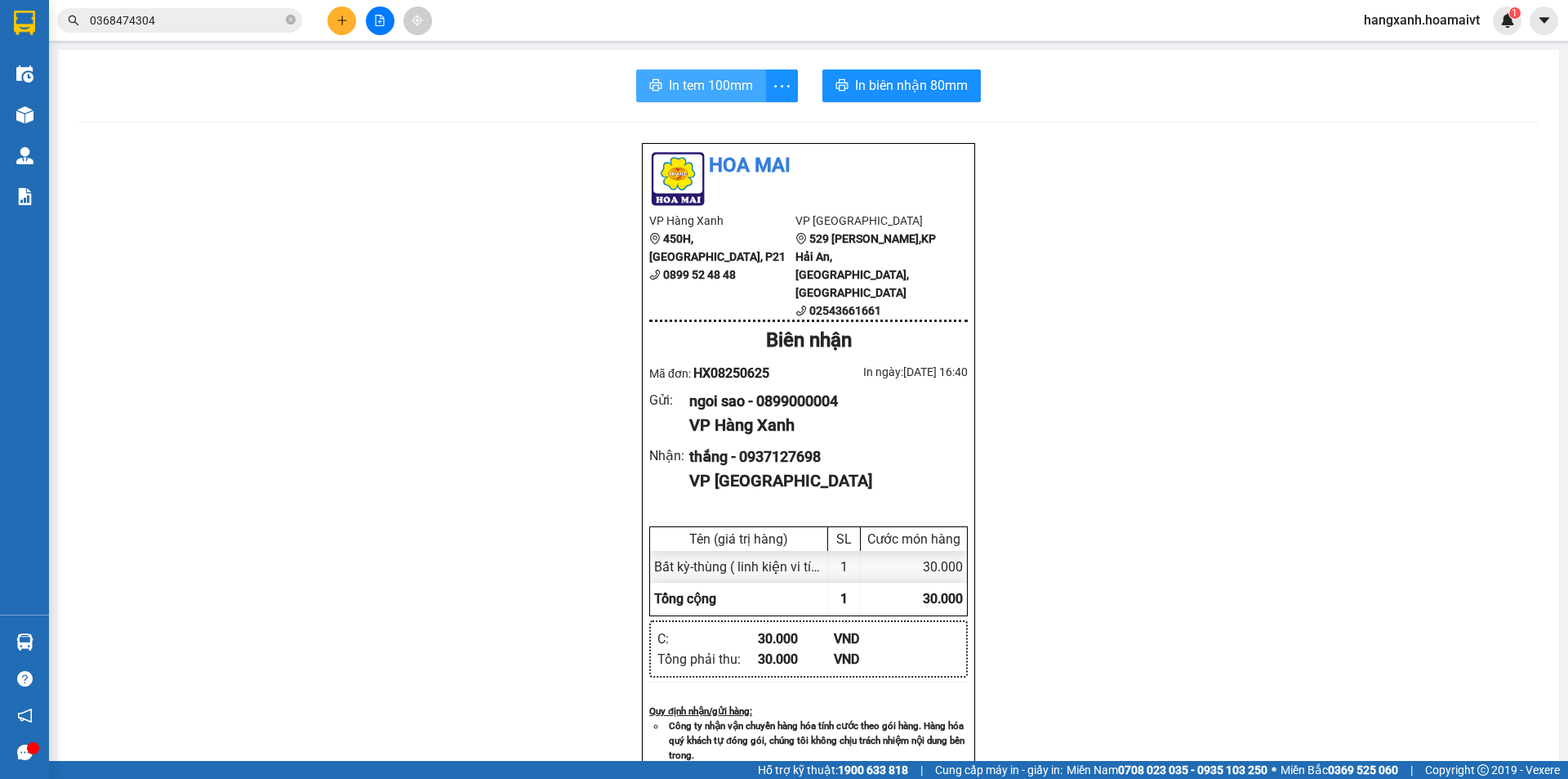
click at [702, 79] on span "In tem 100mm" at bounding box center [711, 85] width 84 height 21
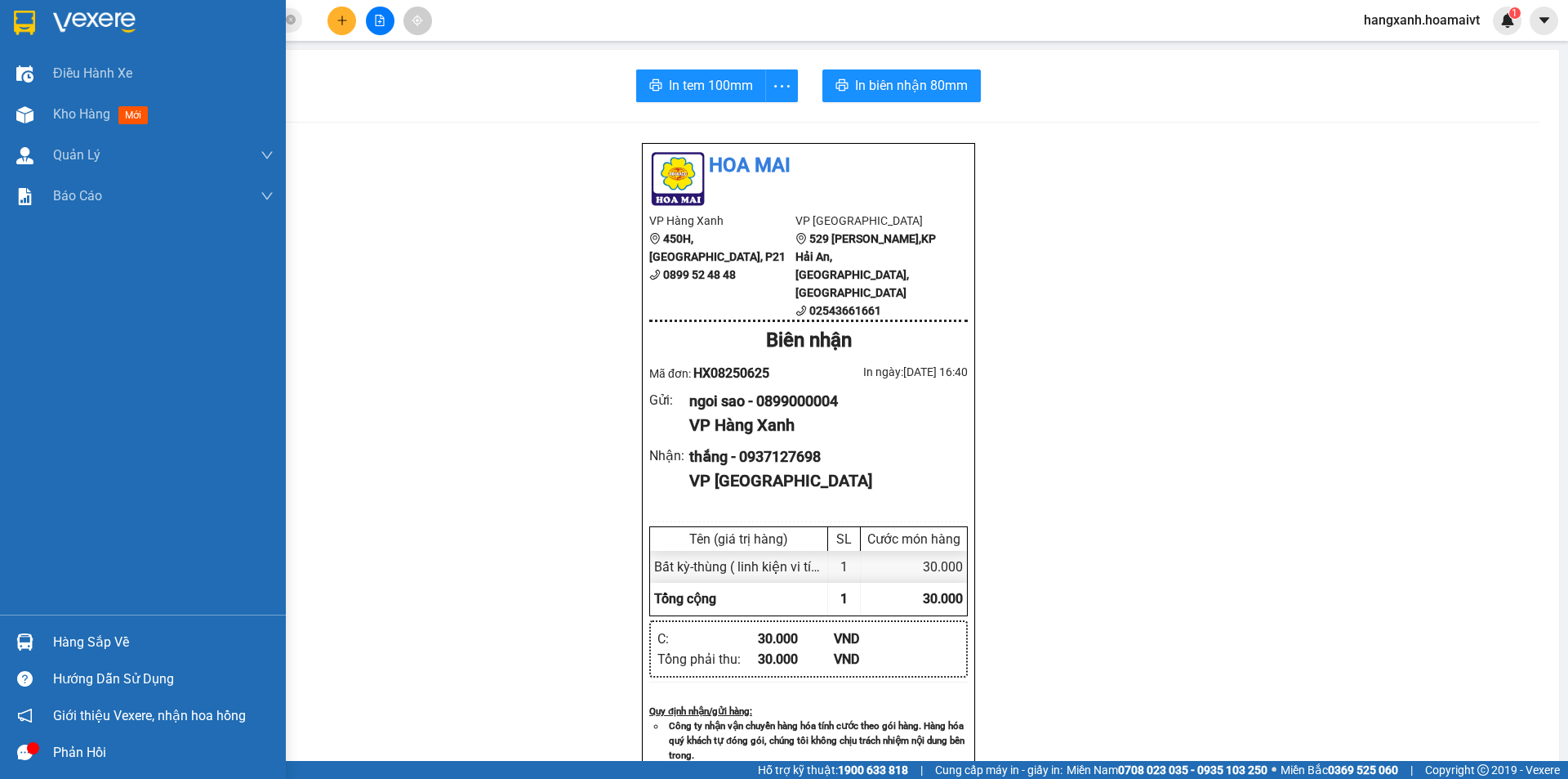
click at [11, 21] on div at bounding box center [25, 22] width 28 height 28
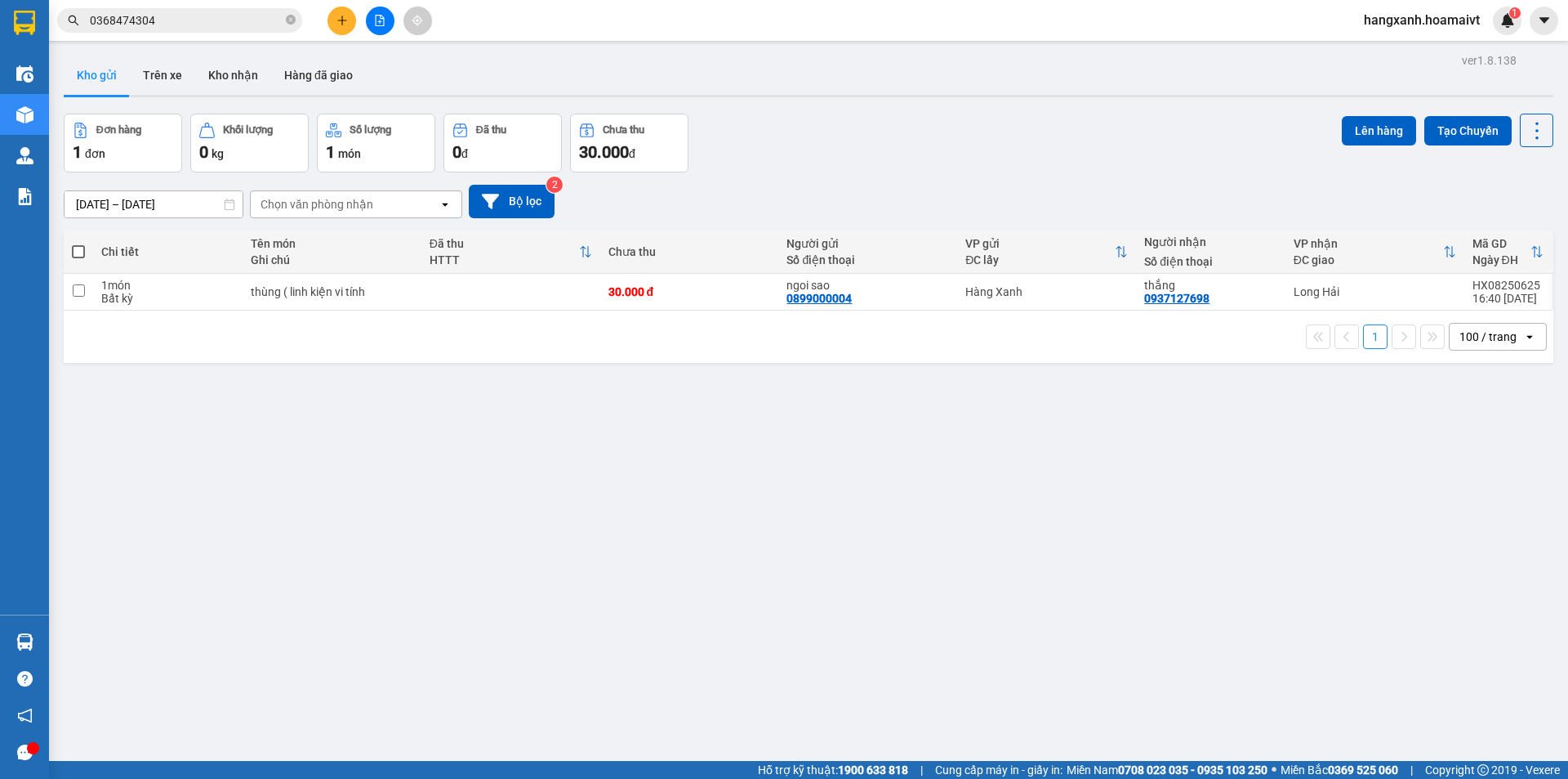
click at [204, 19] on input "0368474304" at bounding box center [186, 21] width 192 height 18
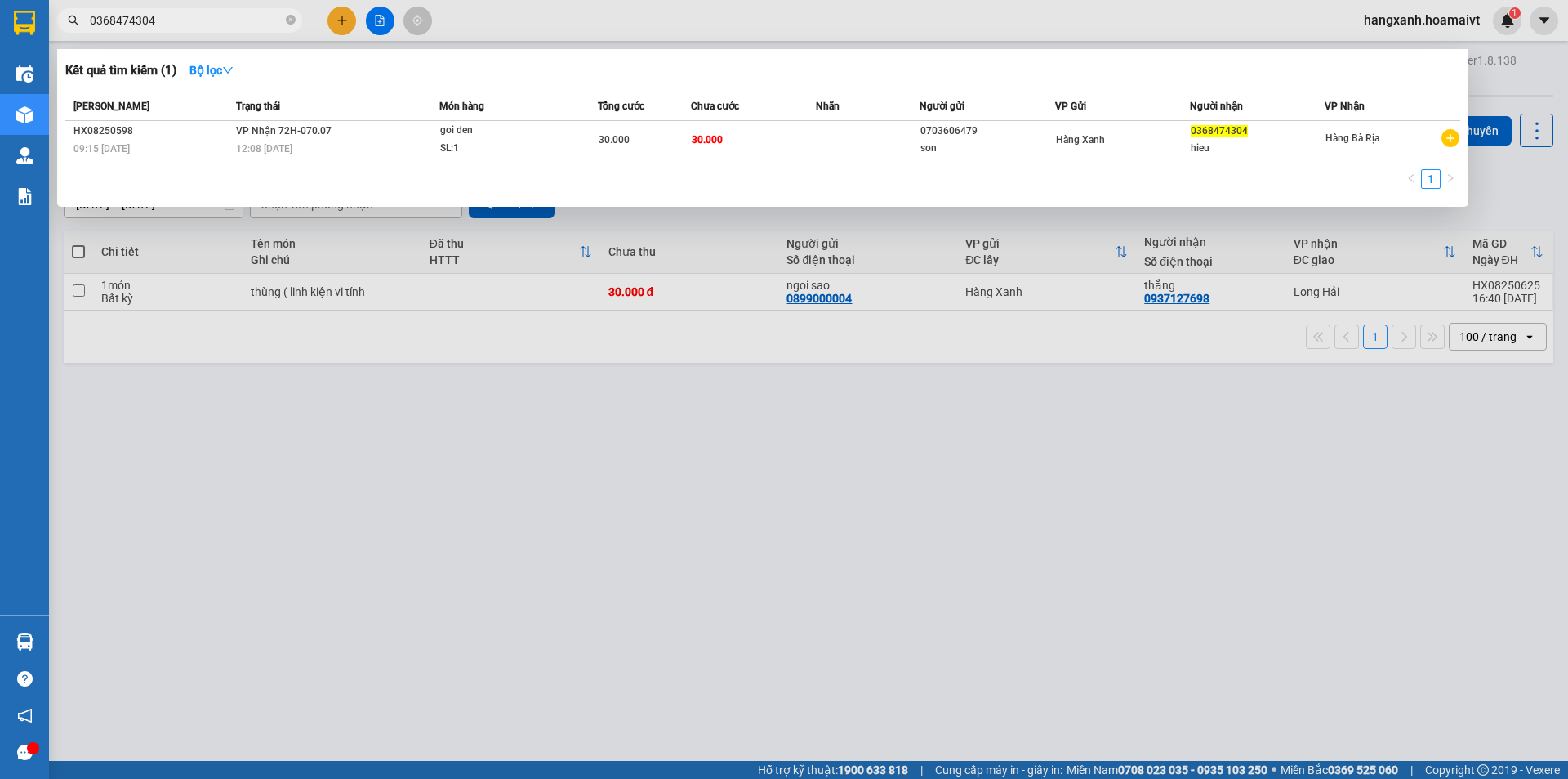
click at [204, 19] on input "0368474304" at bounding box center [186, 21] width 192 height 18
click at [423, 392] on div at bounding box center [784, 389] width 1568 height 779
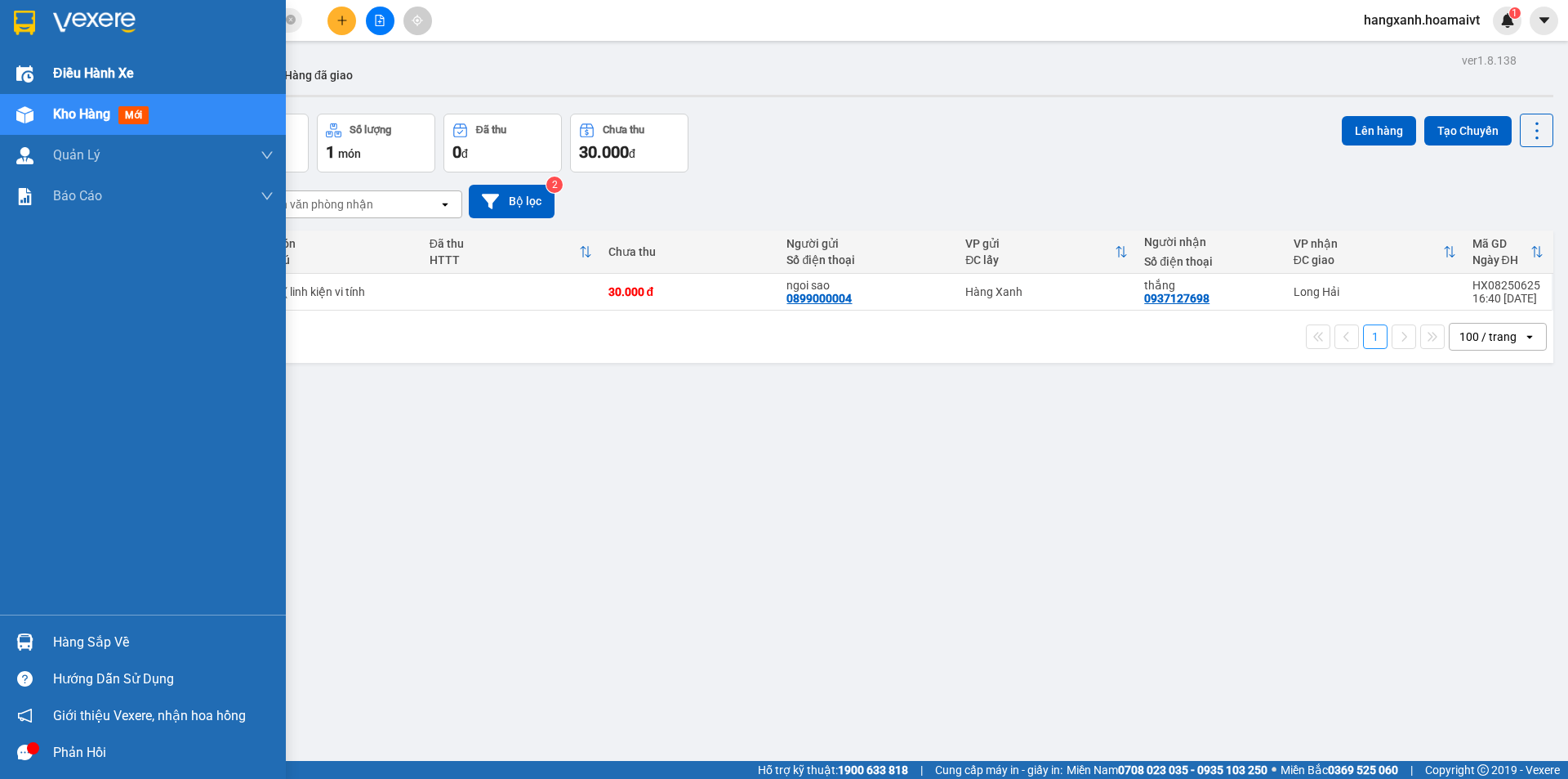
click at [27, 76] on img at bounding box center [25, 74] width 17 height 17
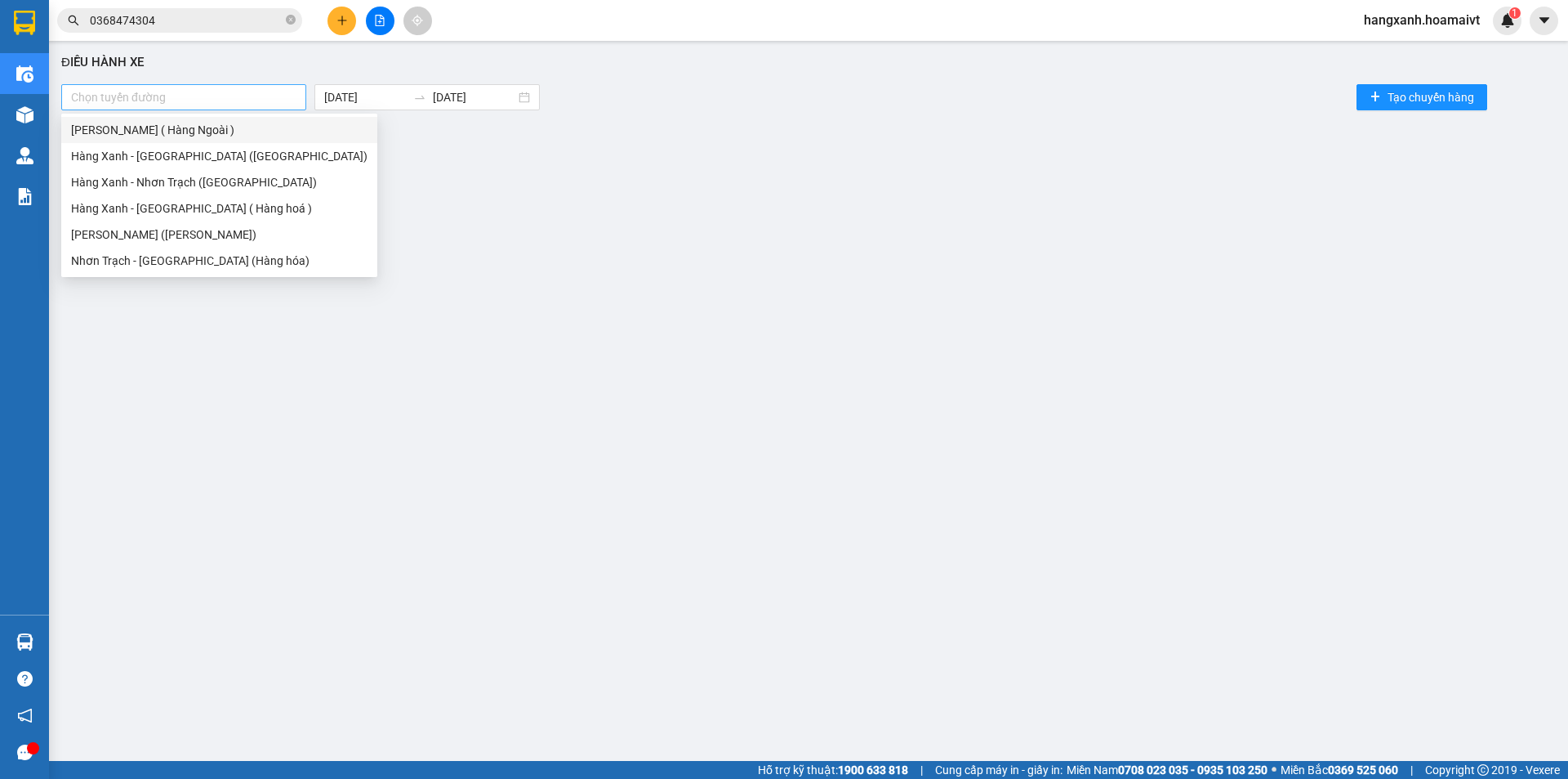
click at [243, 95] on div at bounding box center [184, 97] width 237 height 20
click at [201, 135] on div "[PERSON_NAME] ( Hàng Ngoài )" at bounding box center [220, 130] width 297 height 18
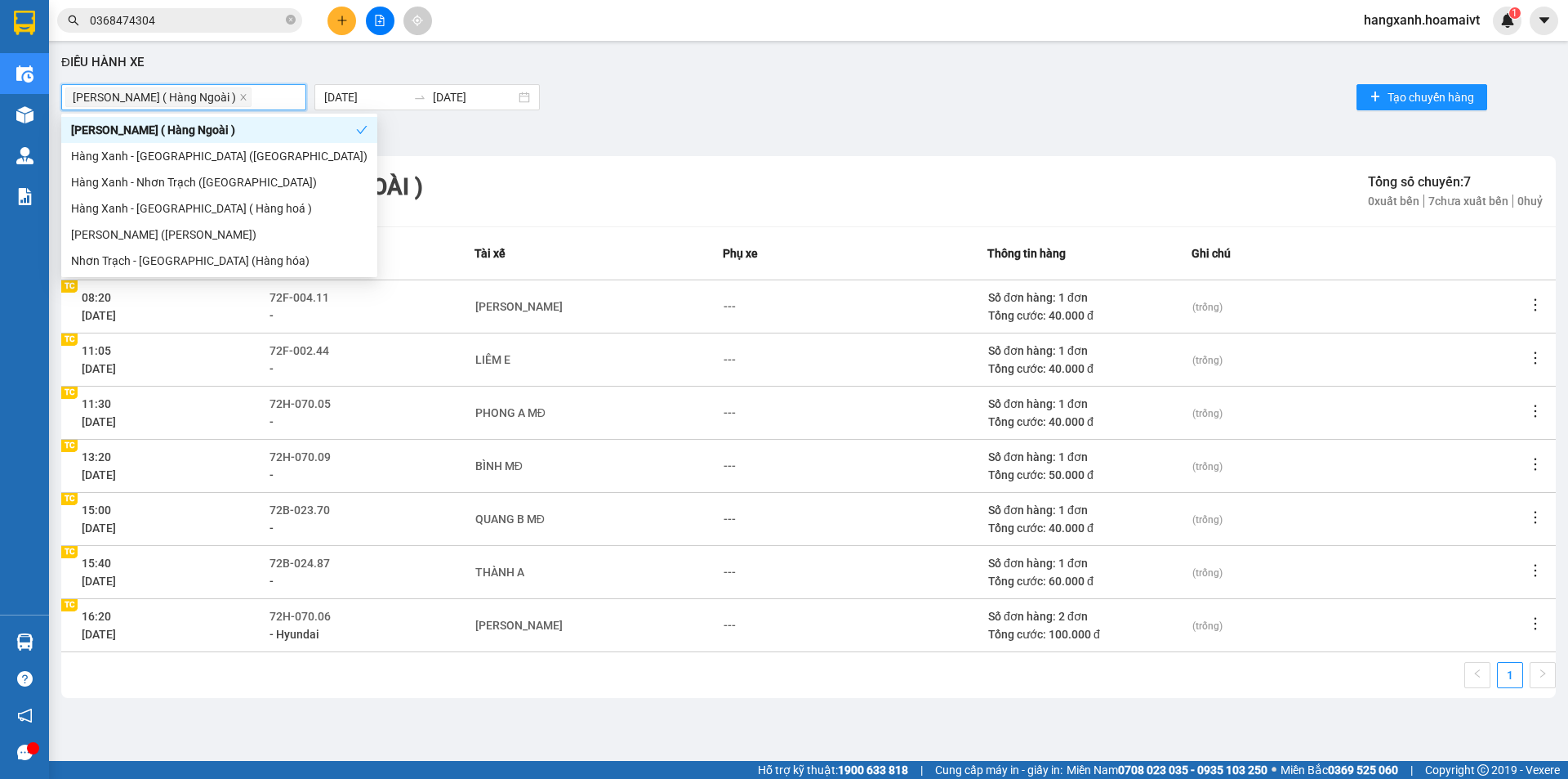
click at [201, 135] on div "[PERSON_NAME] ( Hàng Ngoài )" at bounding box center [214, 130] width 285 height 18
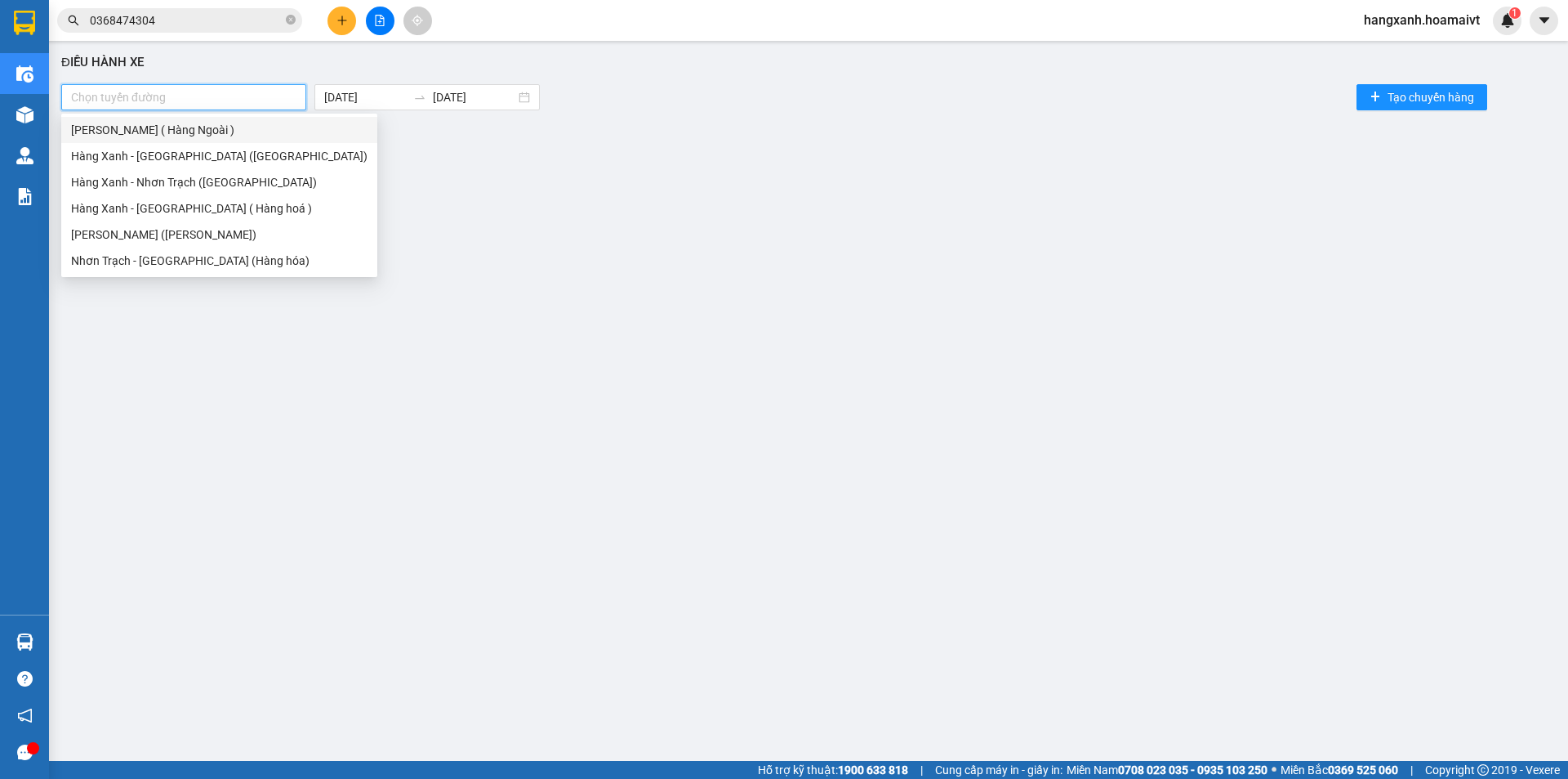
click at [189, 17] on input "0368474304" at bounding box center [186, 21] width 192 height 18
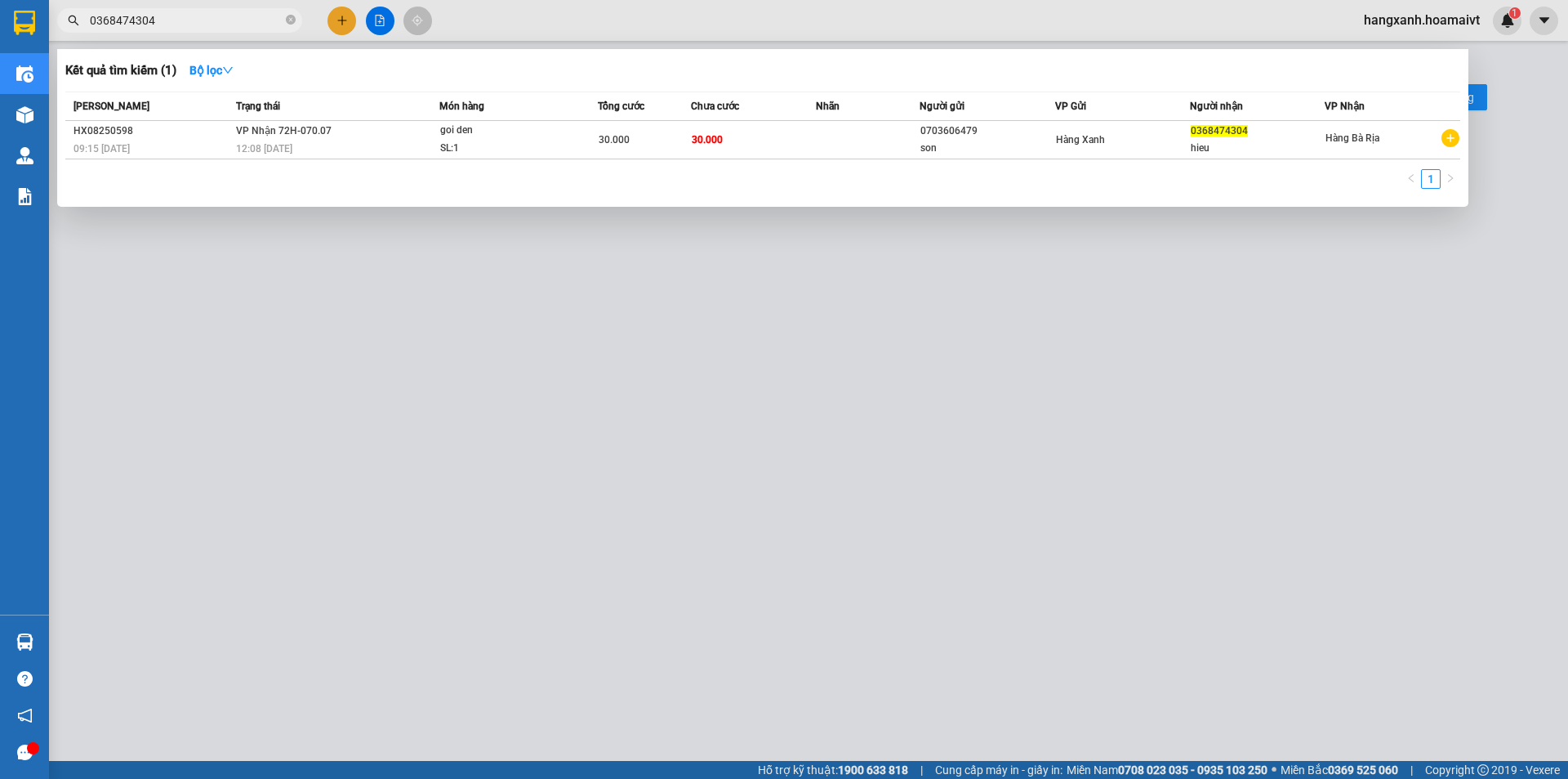
click at [189, 17] on input "0368474304" at bounding box center [186, 21] width 192 height 18
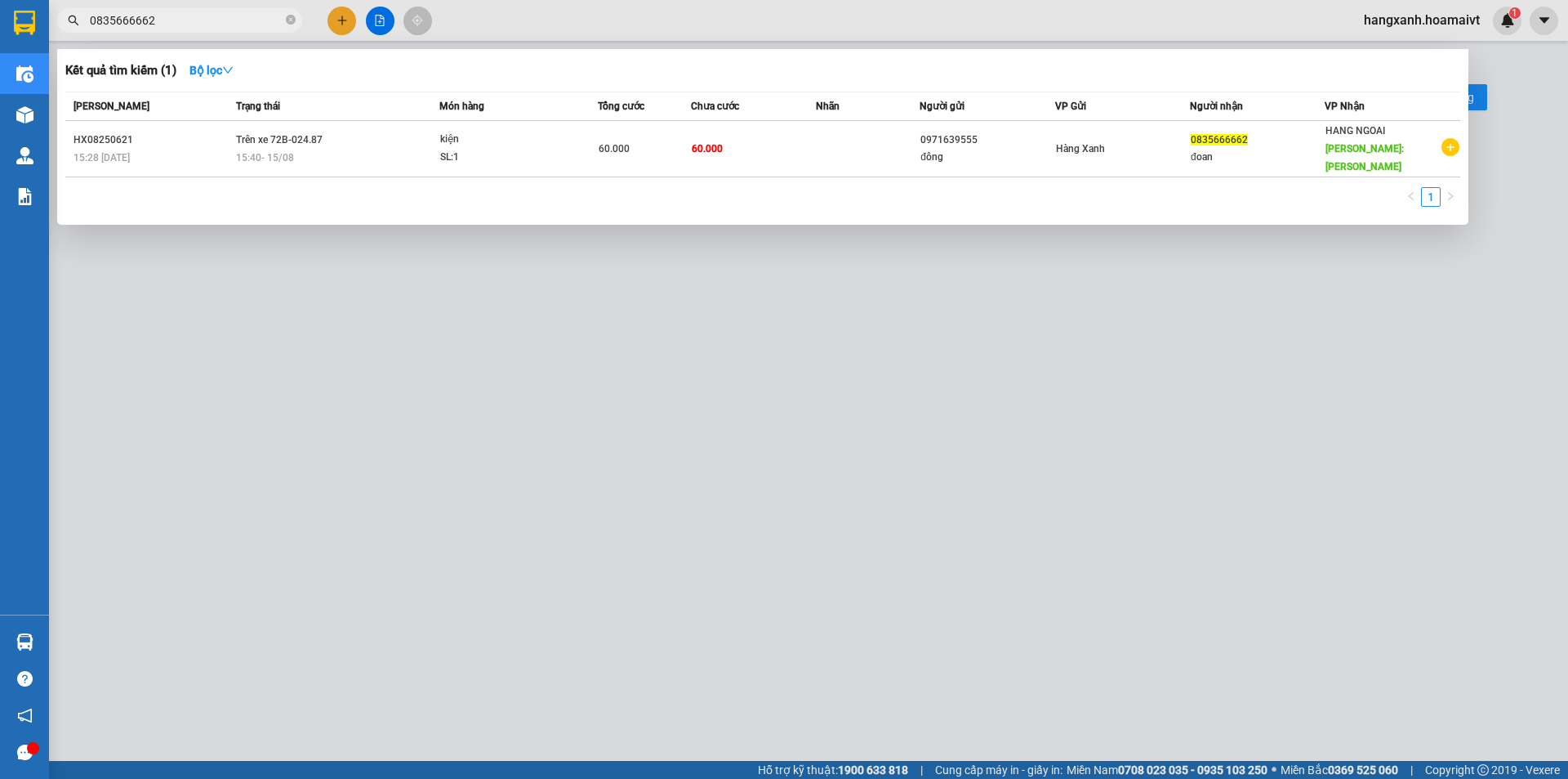
type input "0835666662"
click at [678, 314] on div at bounding box center [784, 389] width 1568 height 779
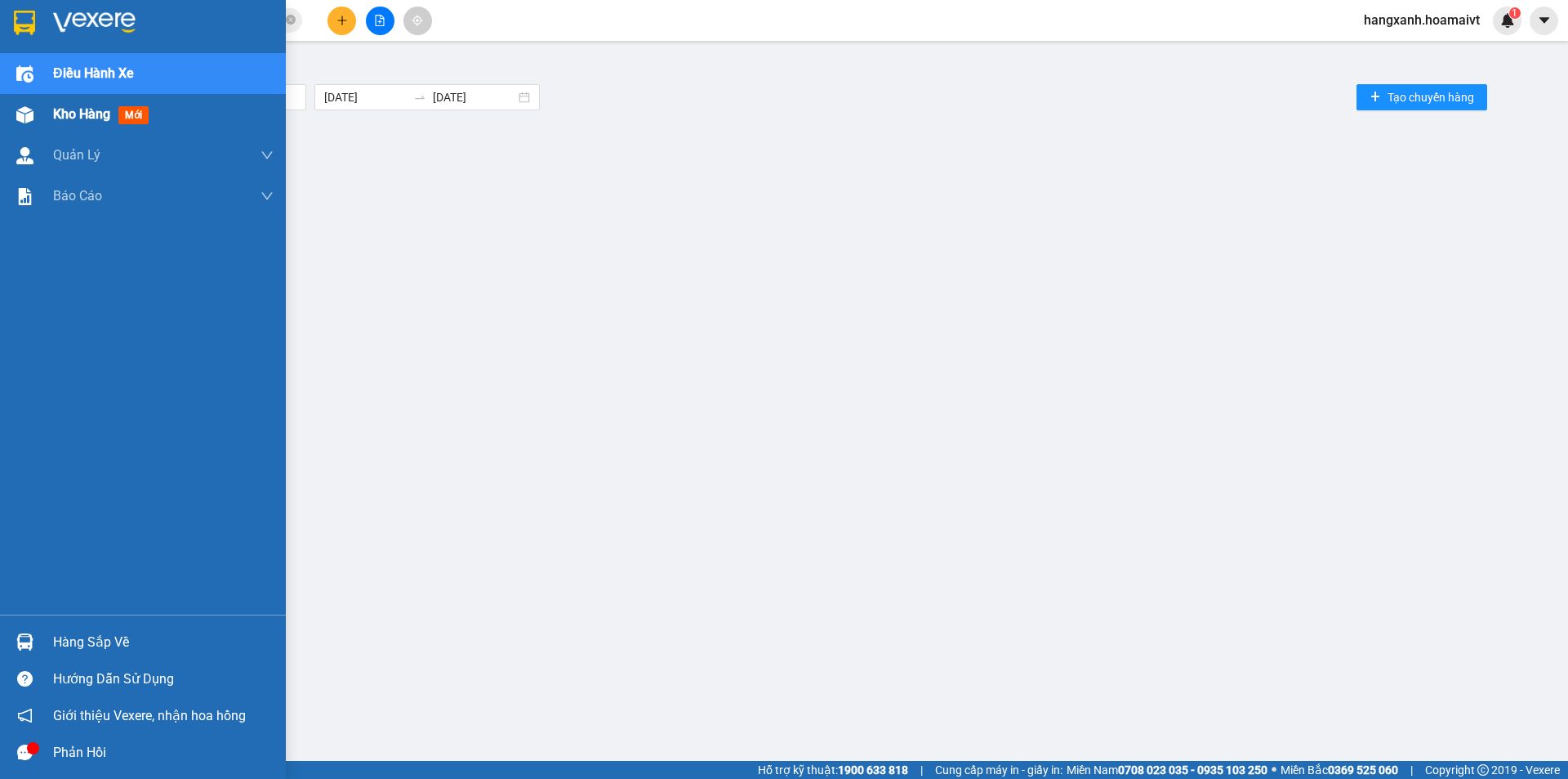
click at [12, 109] on div at bounding box center [25, 114] width 28 height 28
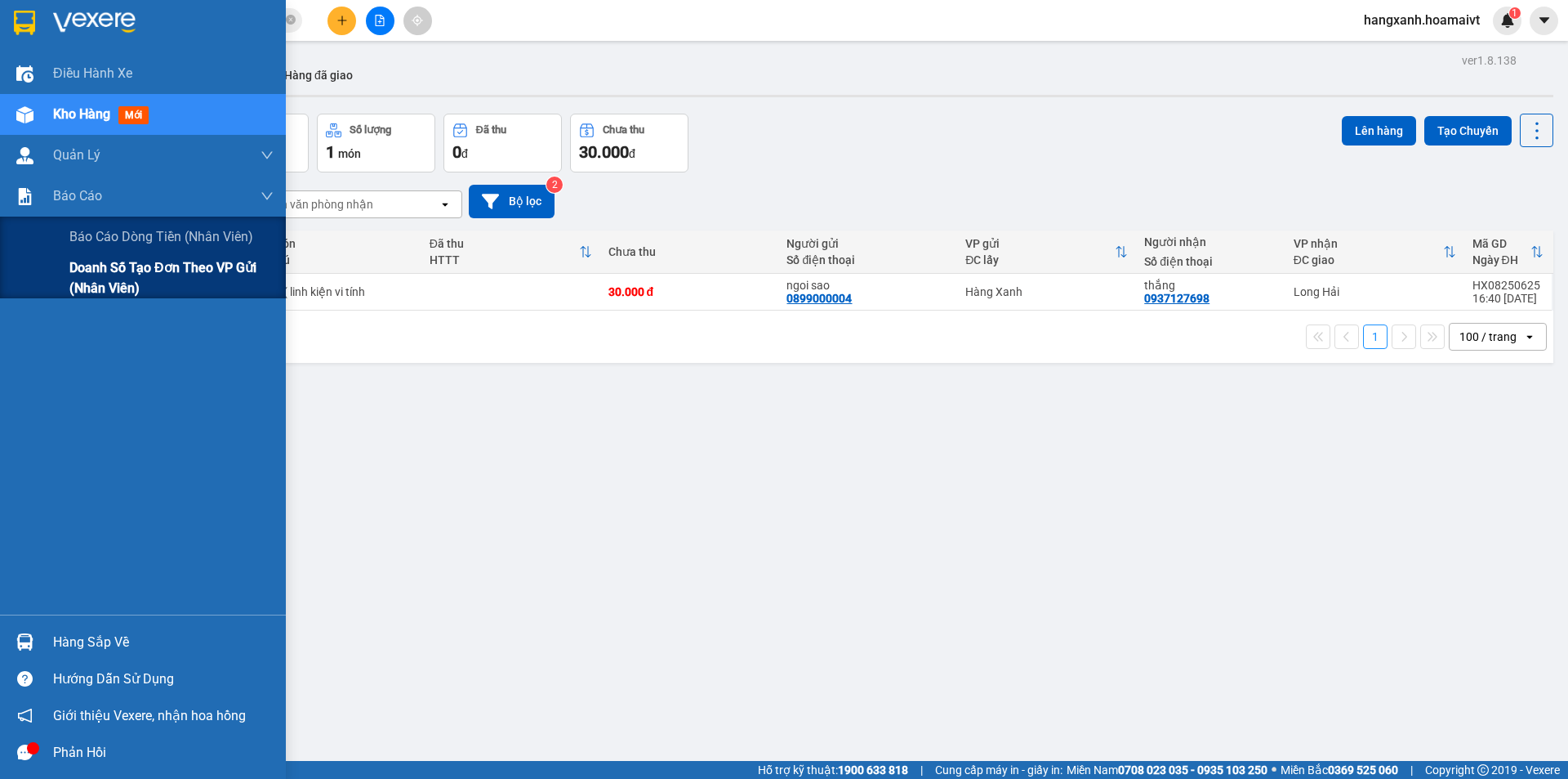
click at [101, 298] on span "Doanh số tạo đơn theo VP gửi (nhân viên)" at bounding box center [172, 277] width 204 height 41
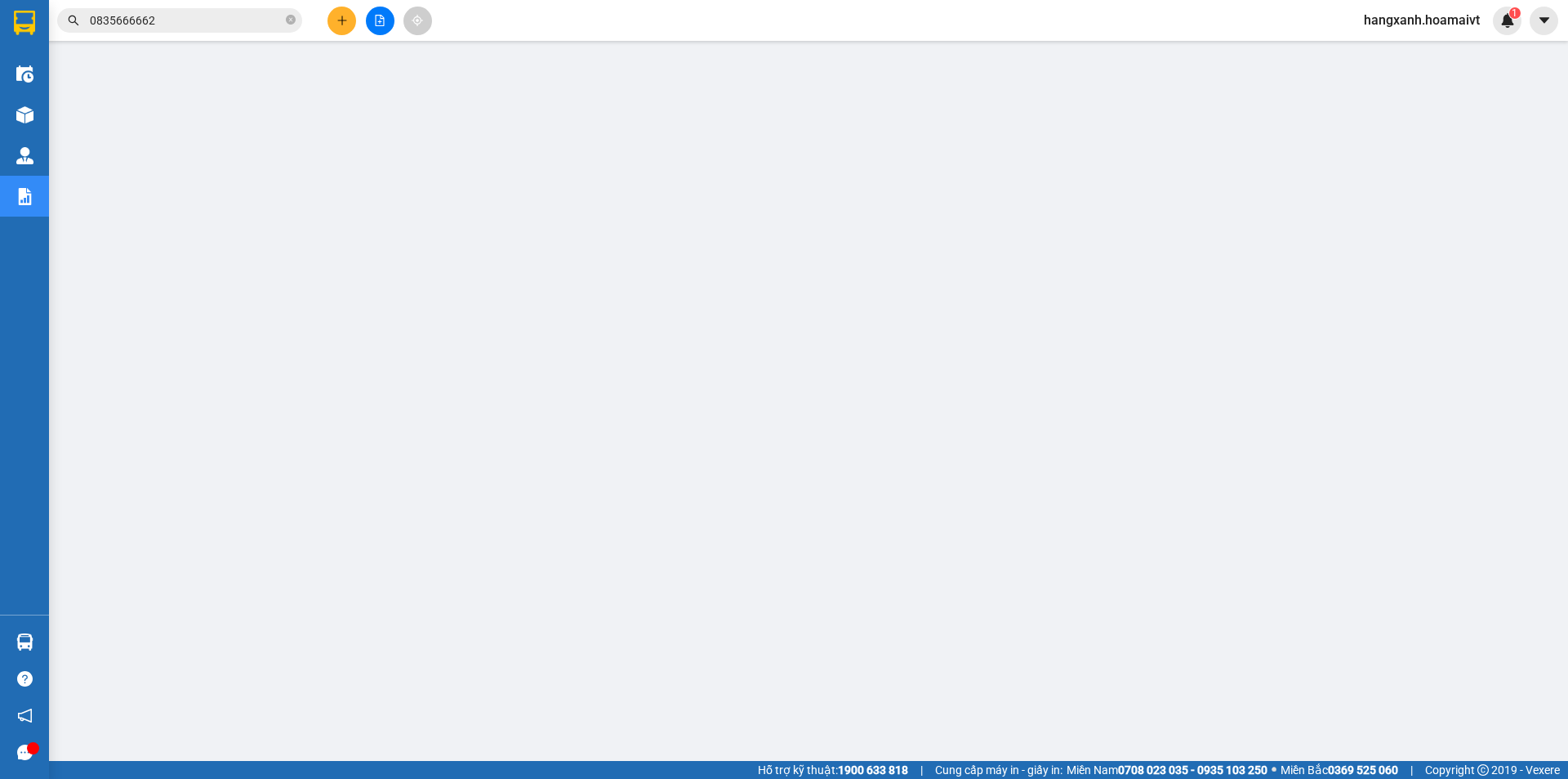
click at [249, 777] on div "Hỗ trợ kỹ thuật: 1900 633 818 | Cung cấp máy in - giấy in: [GEOGRAPHIC_DATA] 07…" at bounding box center [779, 770] width 1560 height 18
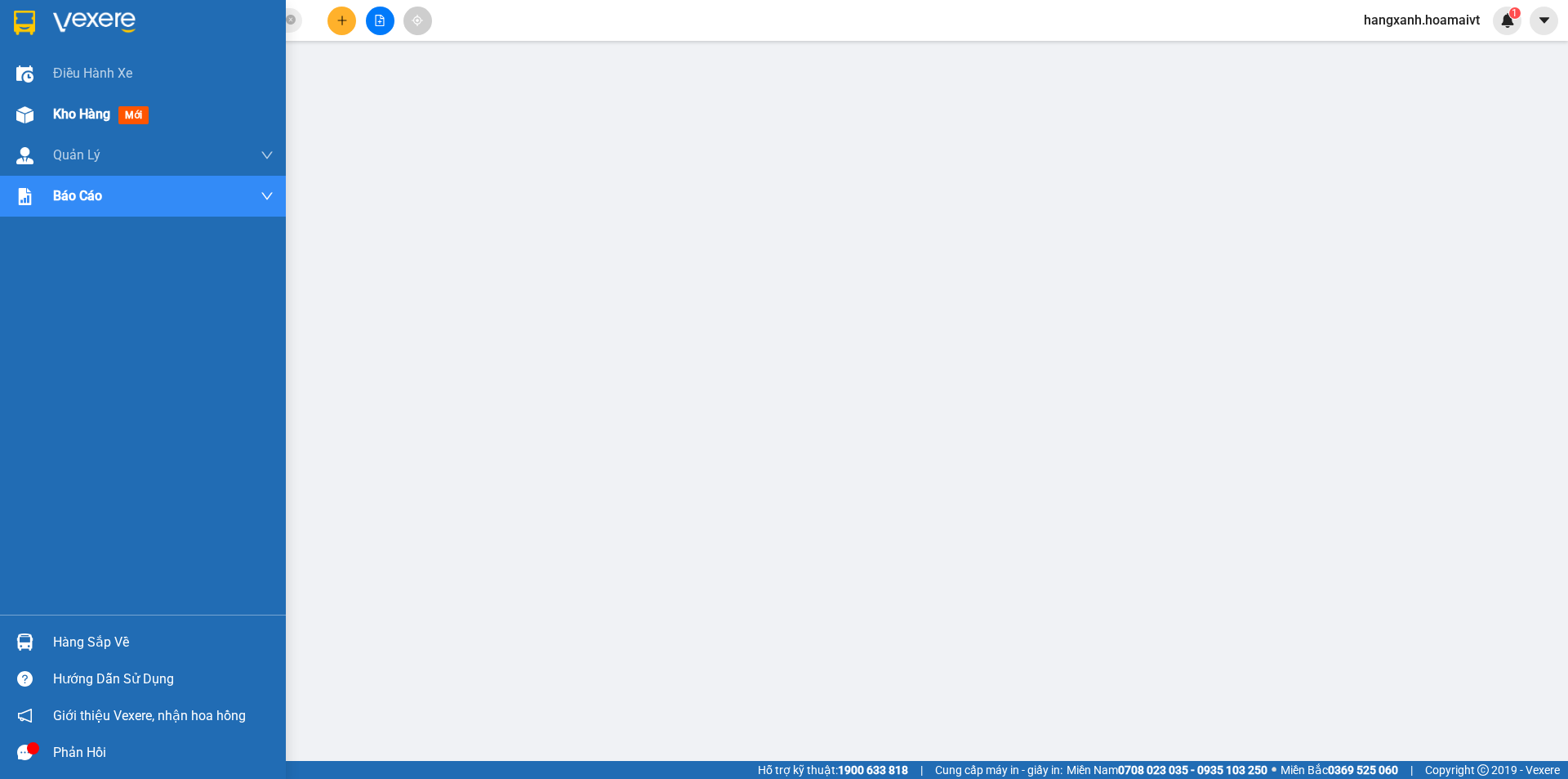
click at [26, 114] on img at bounding box center [25, 114] width 17 height 17
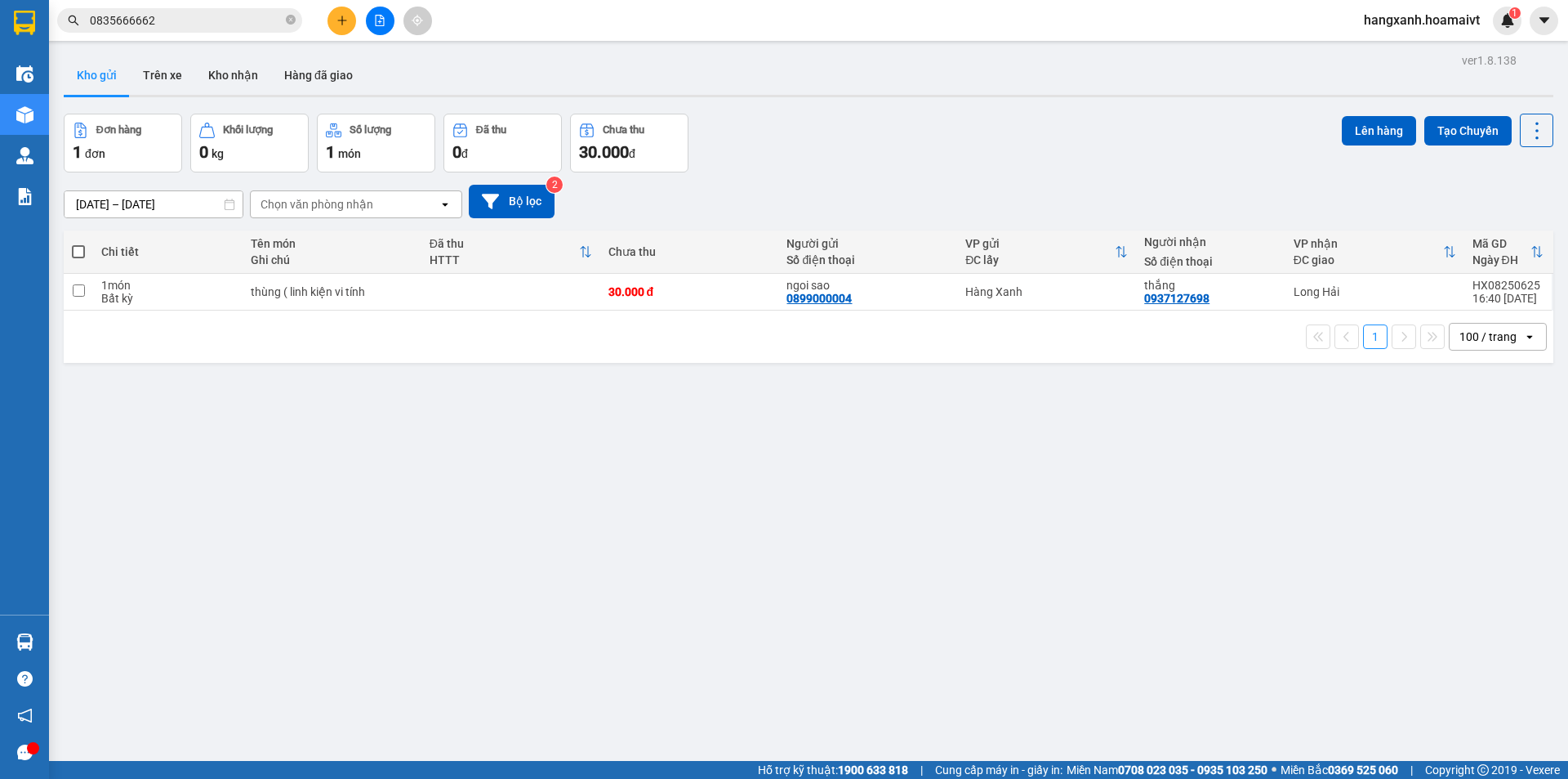
click at [313, 22] on div "0835666662" at bounding box center [159, 21] width 318 height 25
click at [334, 26] on button at bounding box center [342, 21] width 28 height 28
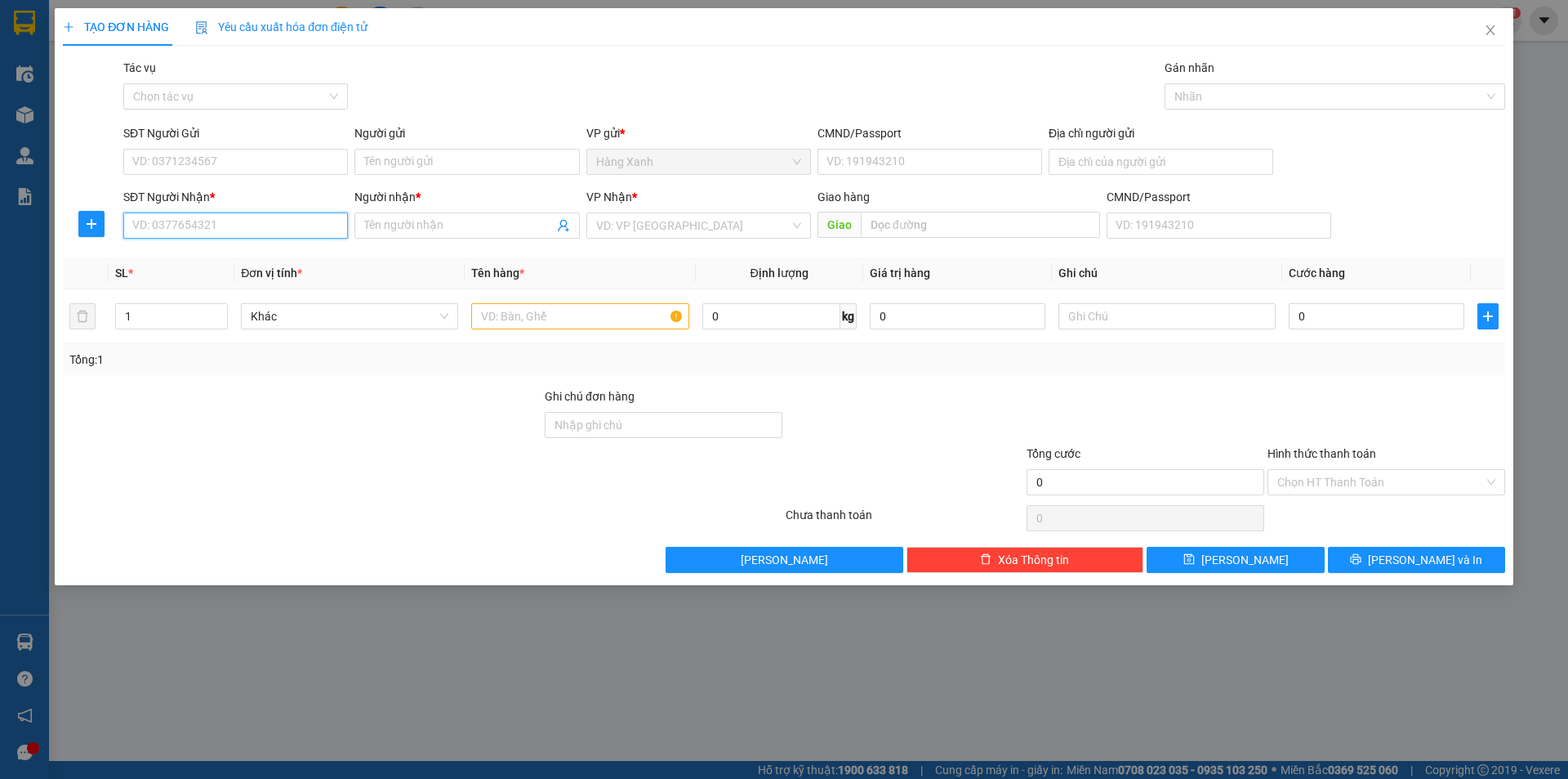
click at [225, 227] on input "SĐT Người Nhận *" at bounding box center [235, 226] width 225 height 27
type input "0932570510"
click at [240, 251] on div "0932570510 - Cường" at bounding box center [235, 258] width 205 height 18
type input "Cường"
type input "0932570510"
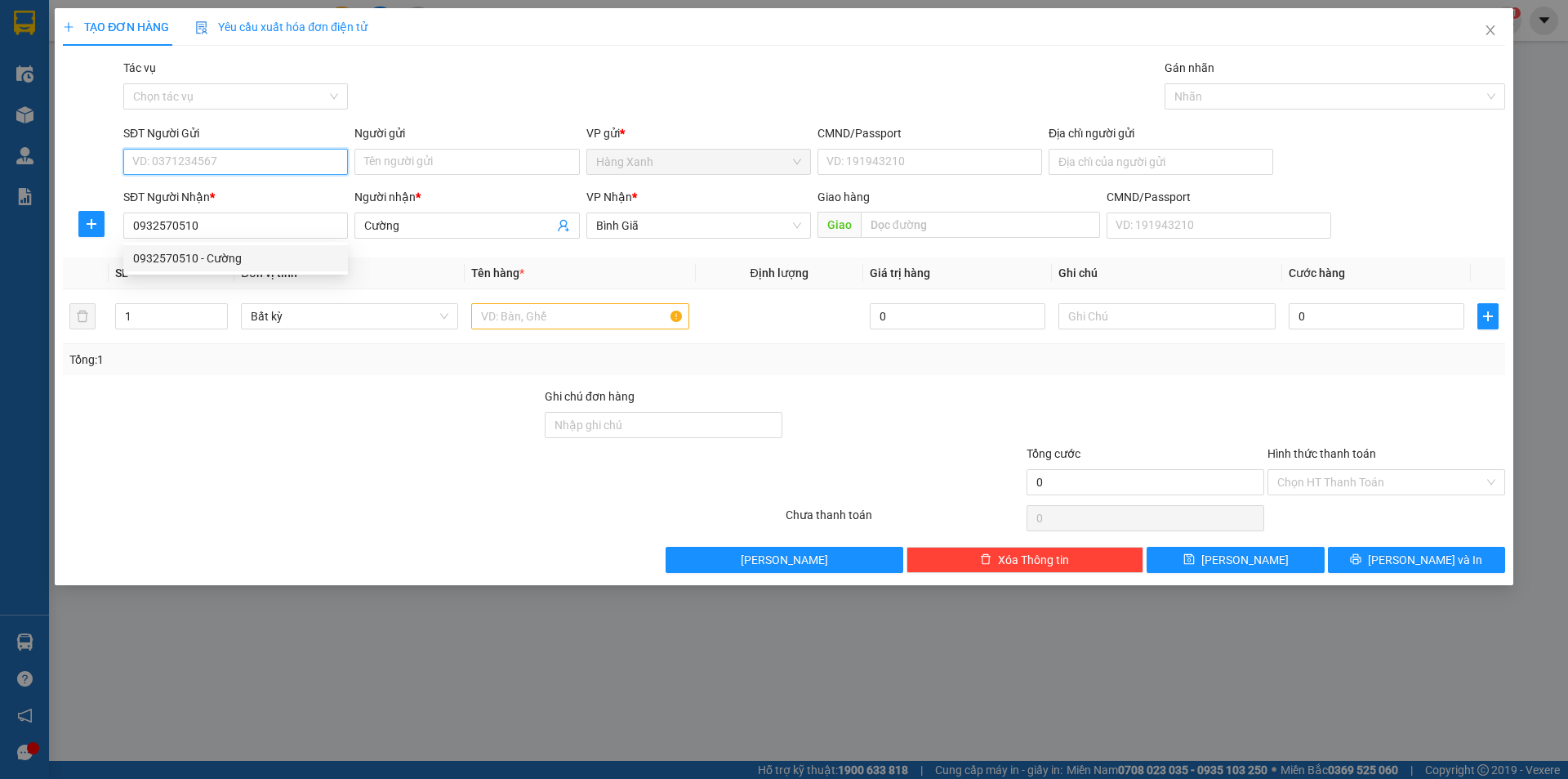
click at [243, 163] on input "SĐT Người Gửi" at bounding box center [235, 162] width 225 height 27
click at [259, 192] on div "0966883186" at bounding box center [235, 195] width 205 height 18
type input "0966883186"
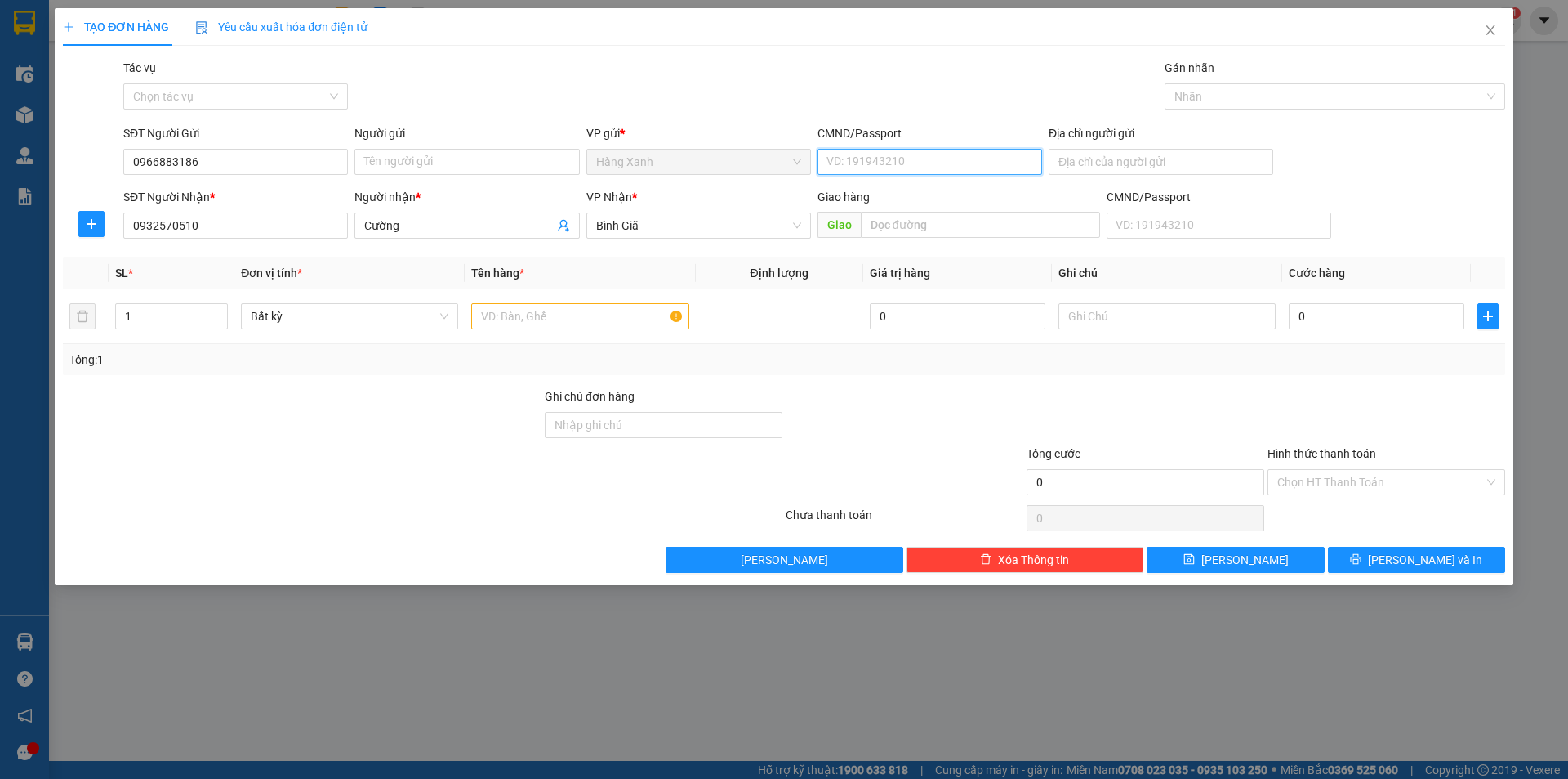
click at [932, 160] on input "CMND/Passport" at bounding box center [930, 162] width 225 height 27
click at [901, 198] on div "079070010018 | Không có địa chỉ" at bounding box center [930, 195] width 205 height 18
type input "079070010018"
type input "2"
click at [214, 308] on span "Increase Value" at bounding box center [218, 311] width 18 height 15
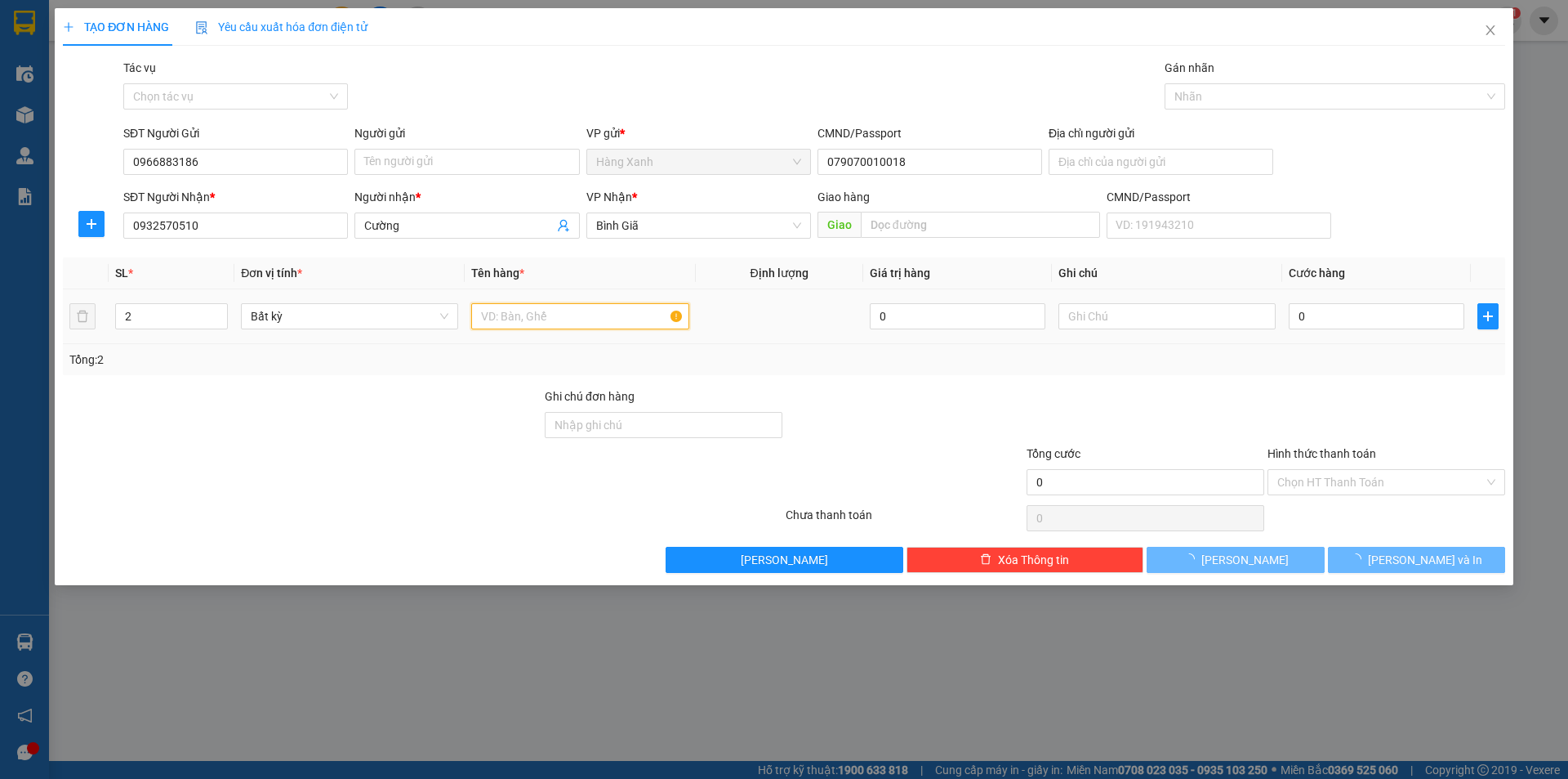
click at [517, 312] on input "text" at bounding box center [580, 316] width 217 height 27
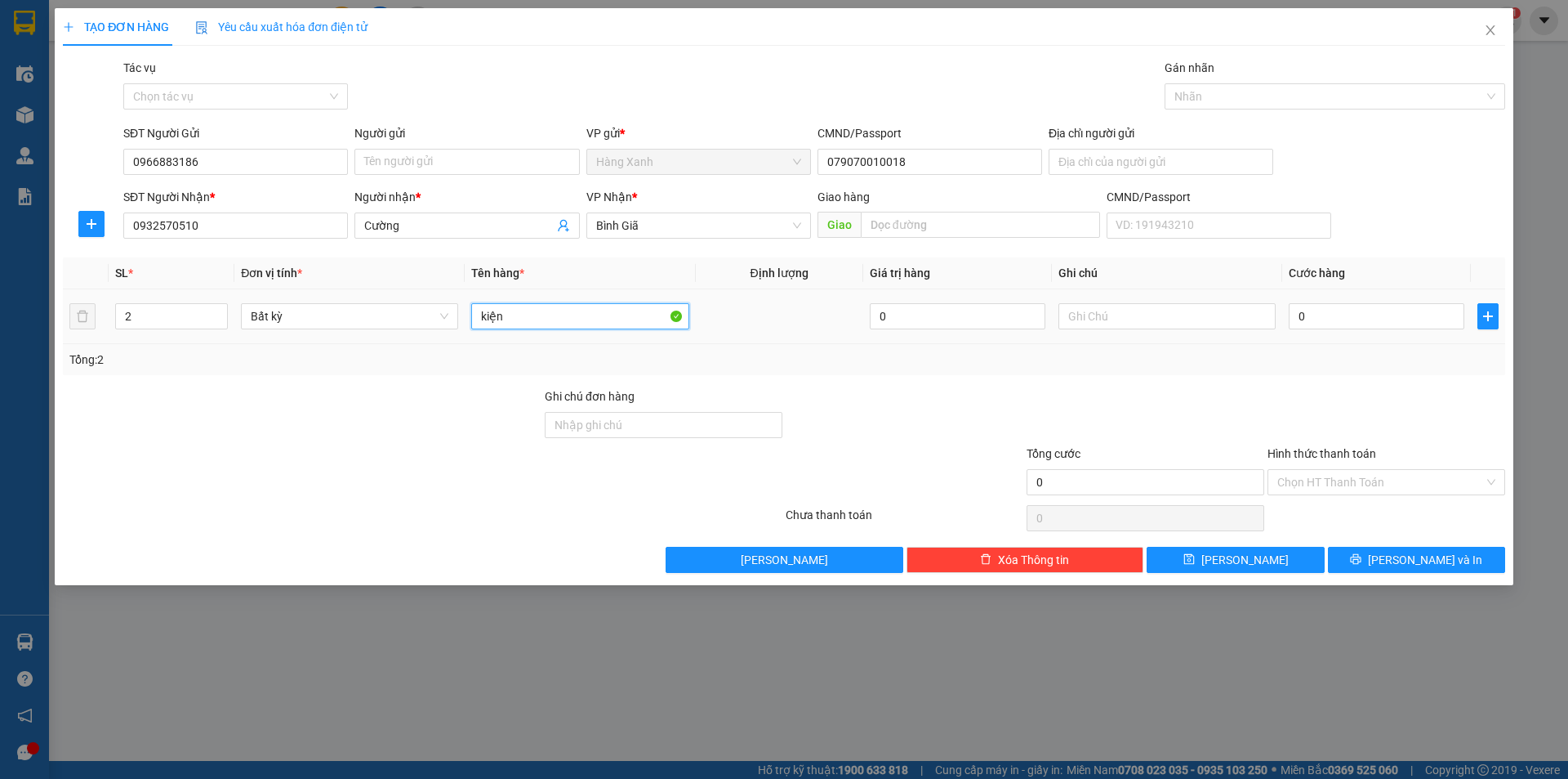
type input "kiện"
type input "4"
type input "40"
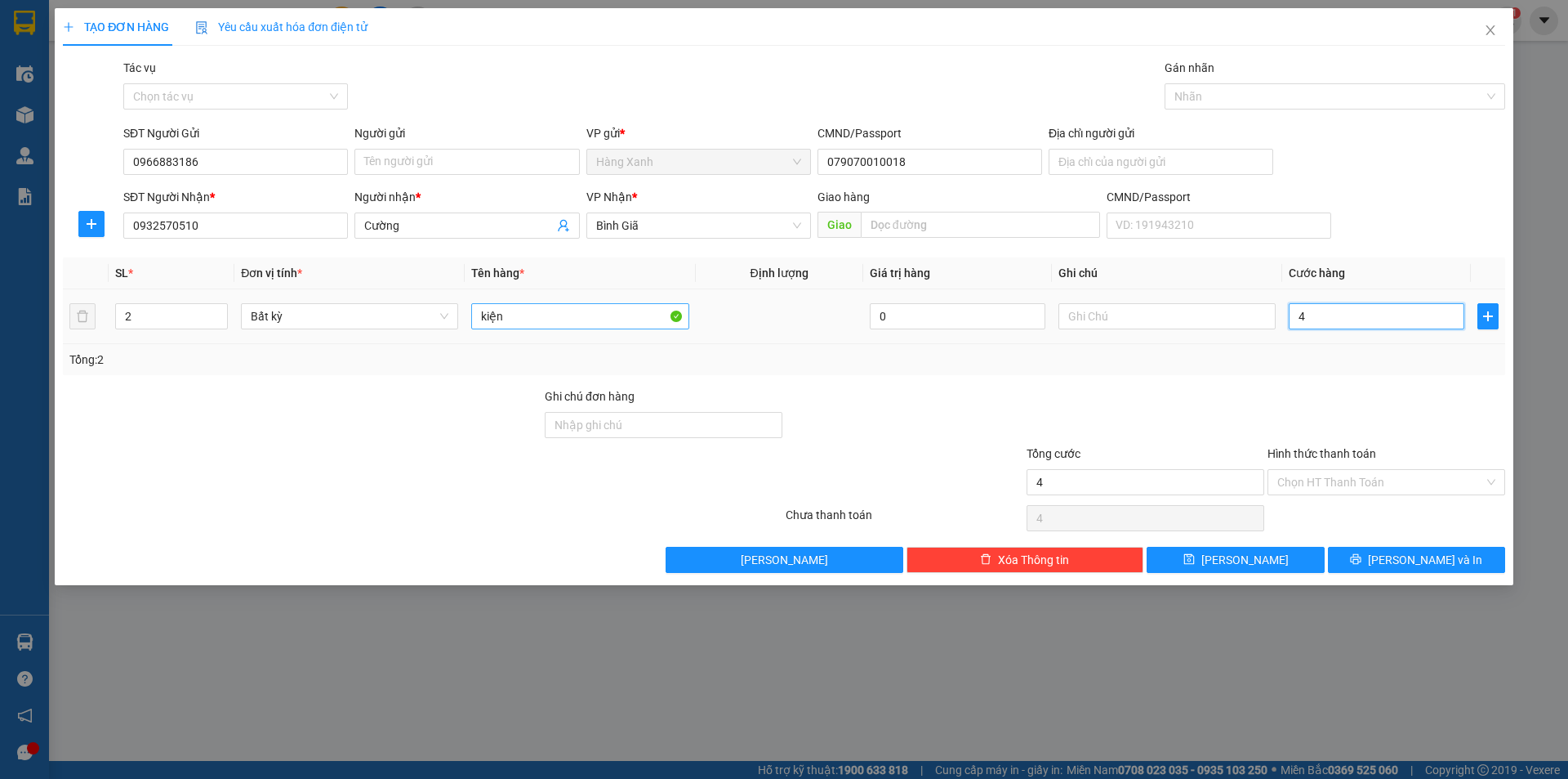
type input "40"
type input "4"
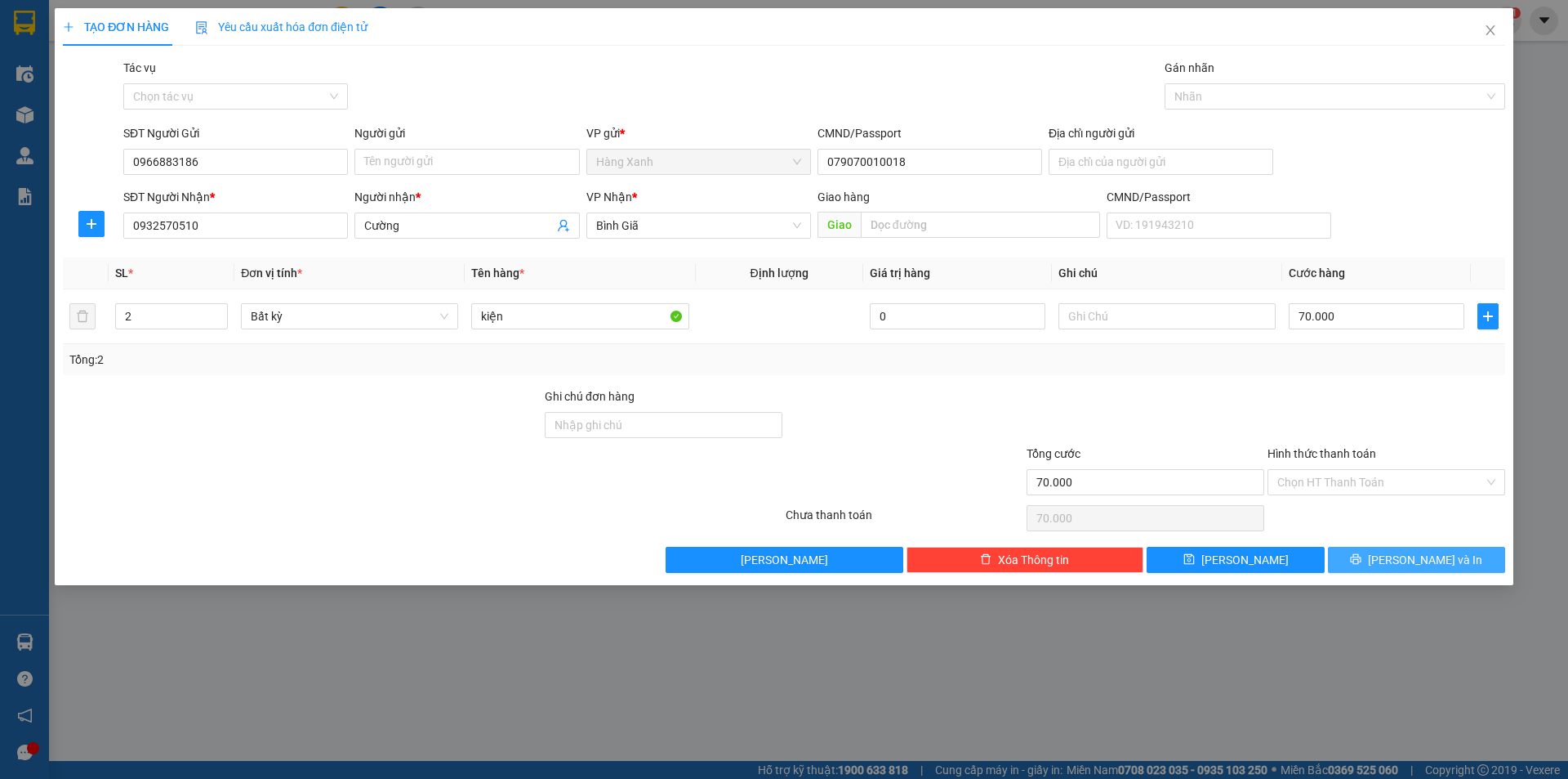
click at [1423, 569] on button "[PERSON_NAME] và In" at bounding box center [1416, 560] width 177 height 27
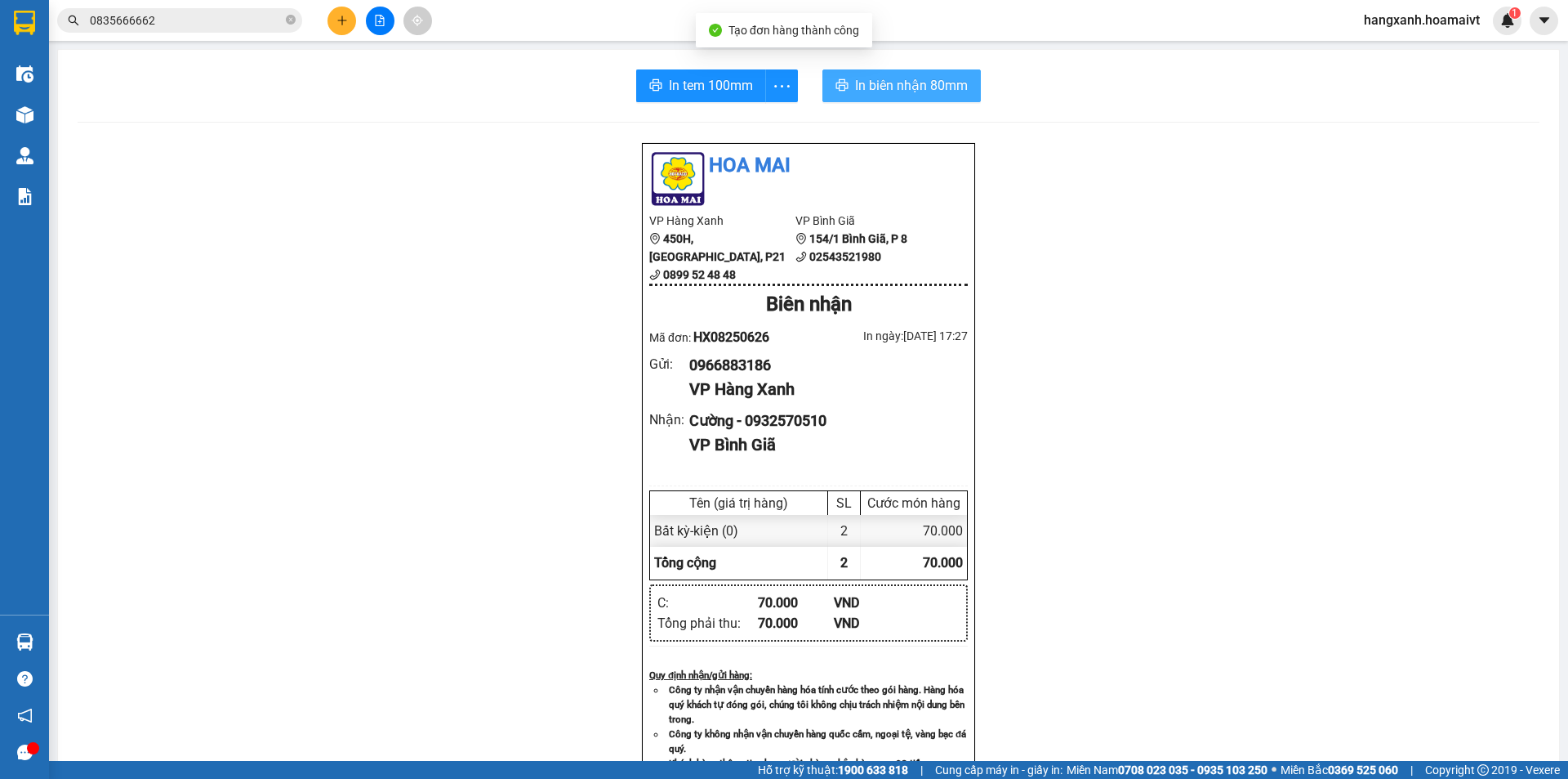
click at [919, 83] on span "In biên nhận 80mm" at bounding box center [911, 85] width 113 height 21
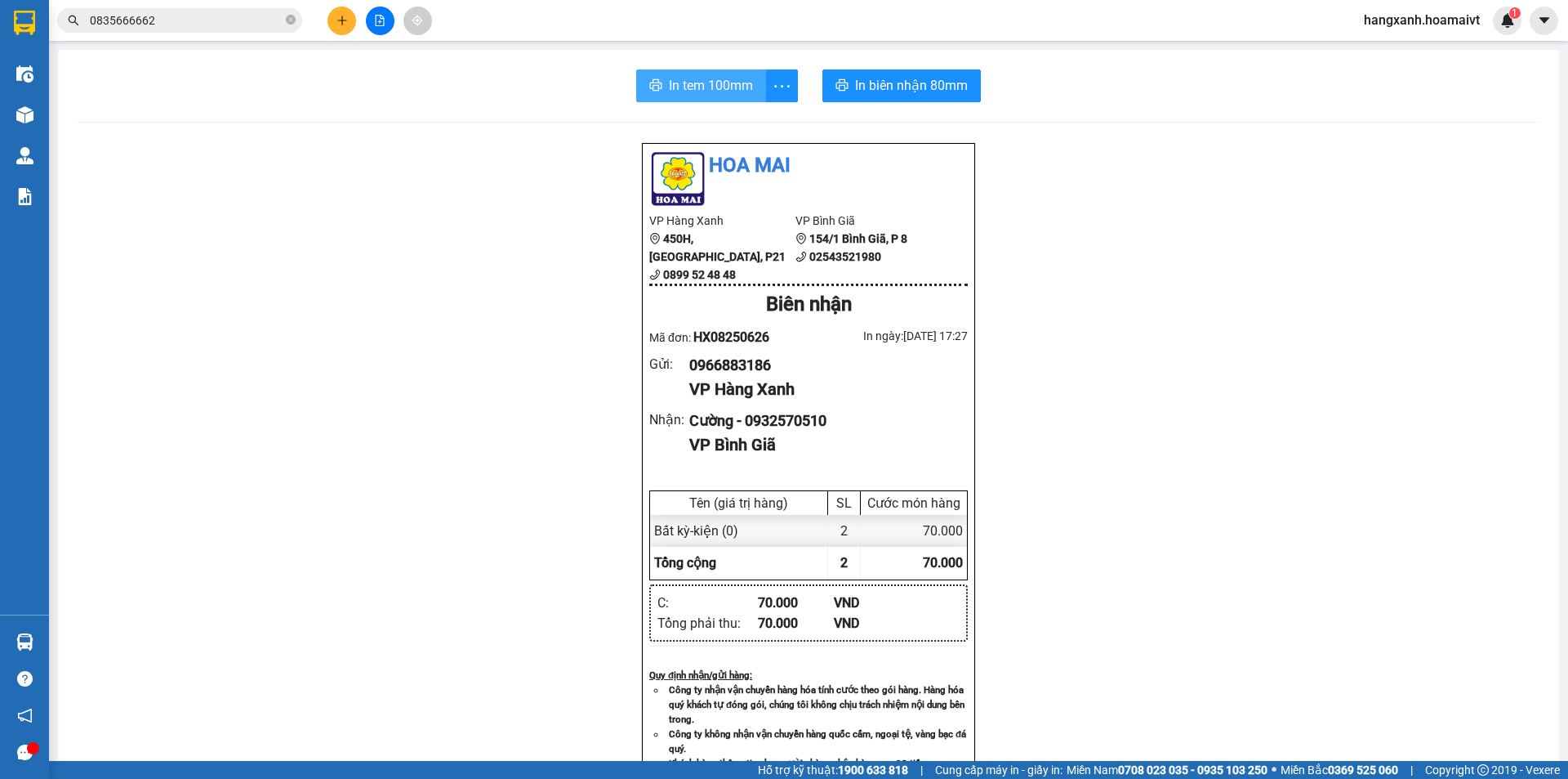
click at [687, 96] on button "In tem 100mm" at bounding box center [701, 85] width 130 height 32
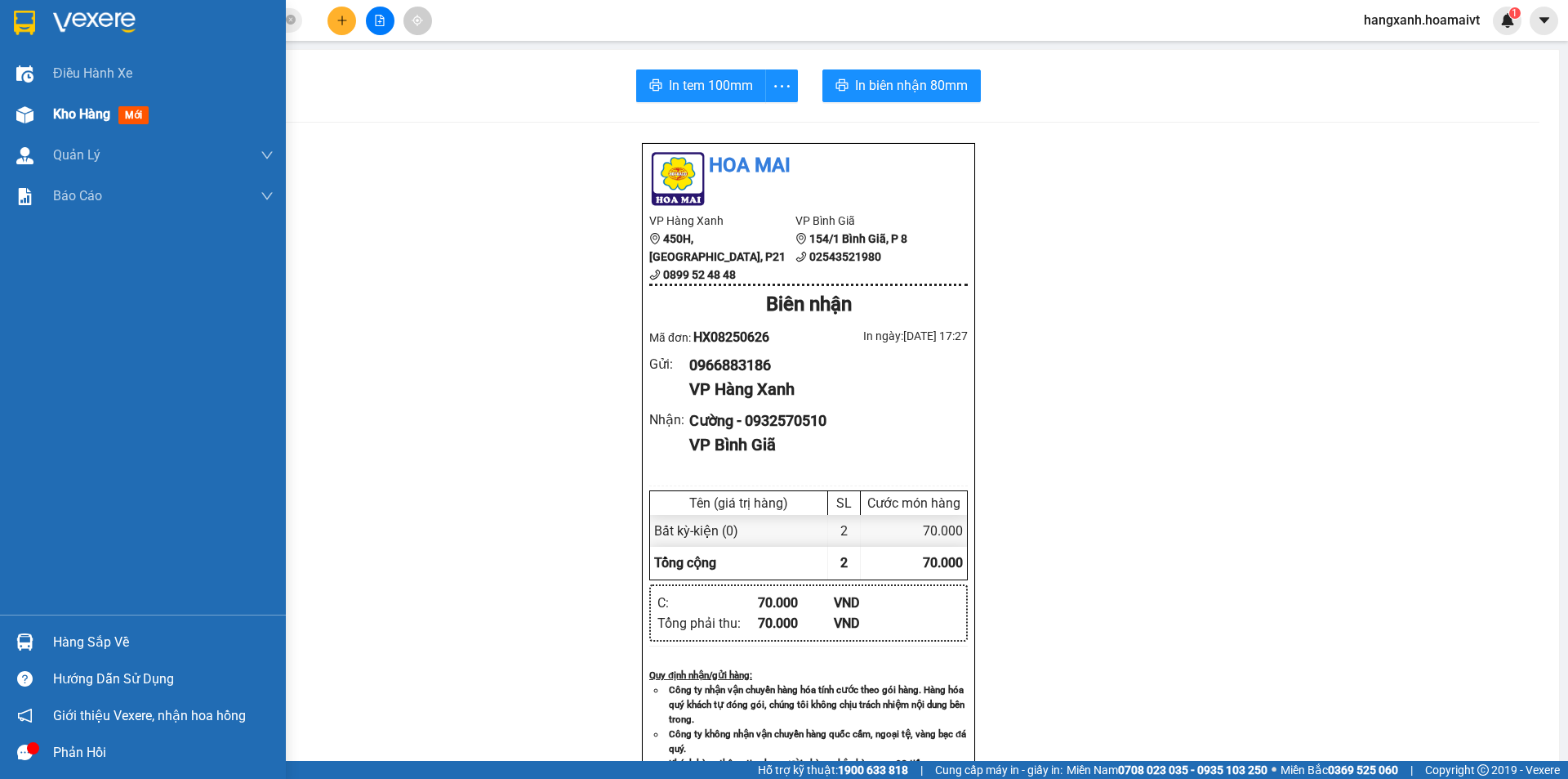
click at [11, 108] on div at bounding box center [25, 114] width 28 height 28
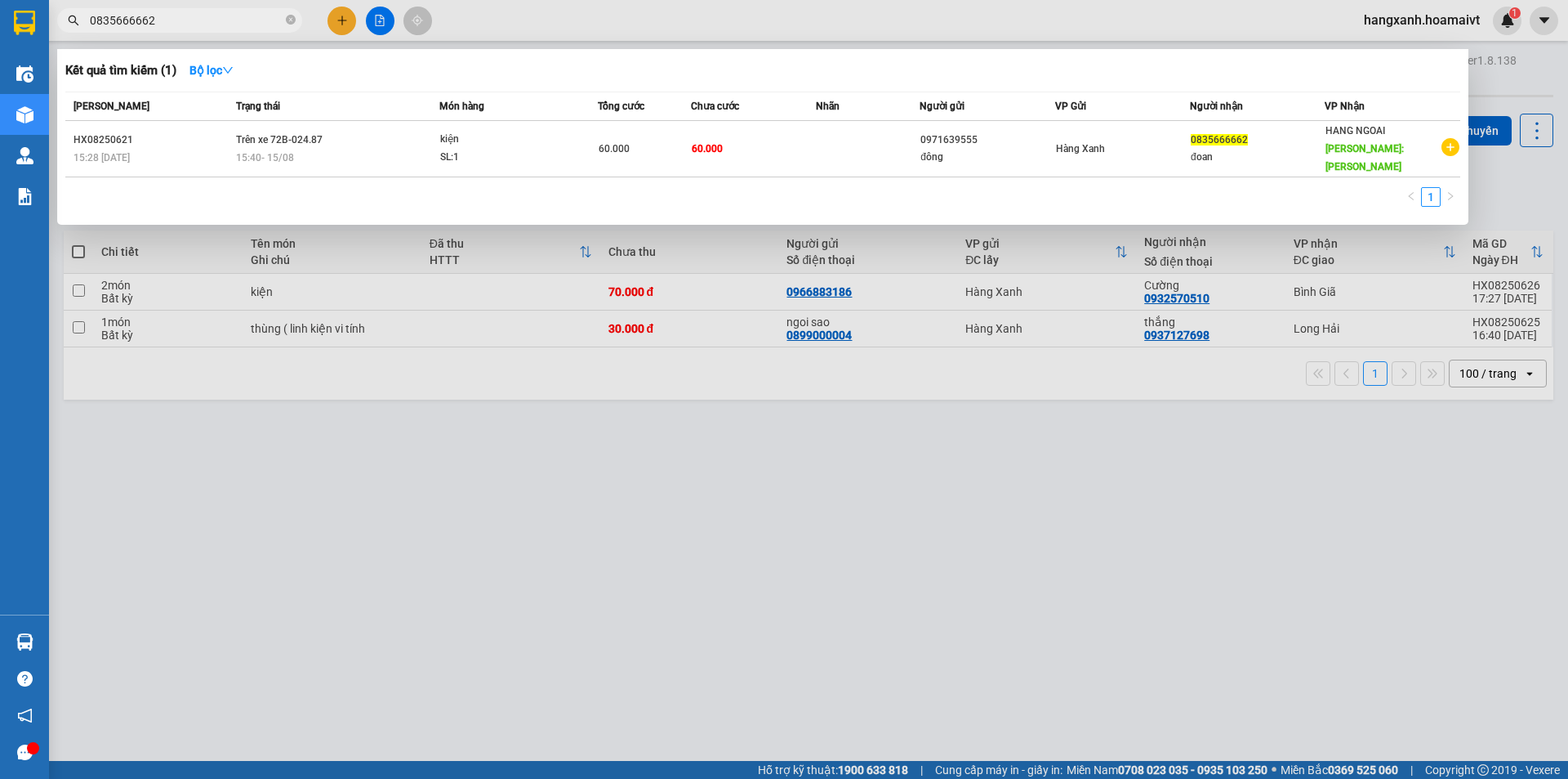
click at [137, 15] on input "0835666662" at bounding box center [186, 21] width 192 height 18
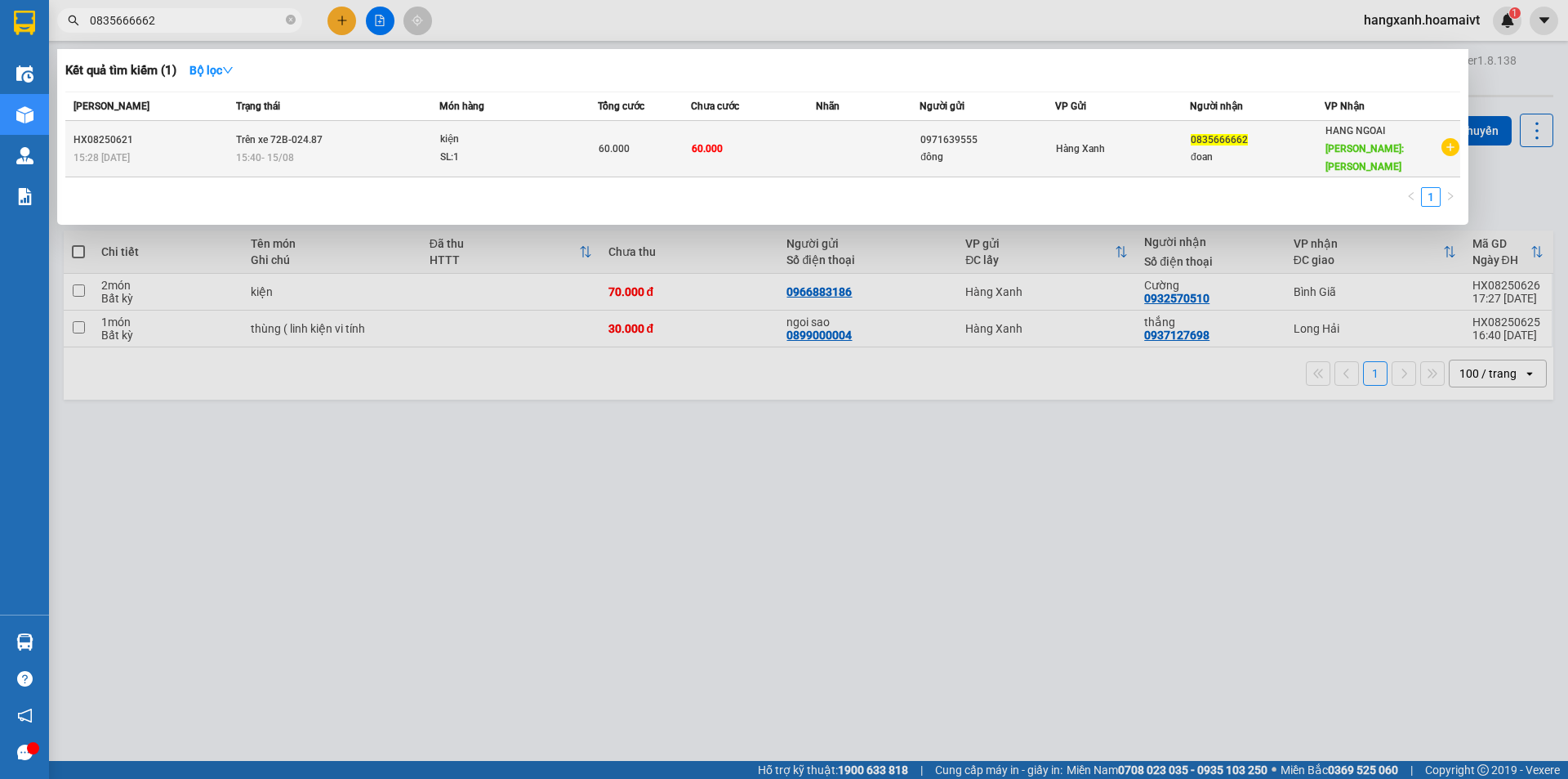
click at [393, 152] on div "15:40 [DATE]" at bounding box center [337, 158] width 203 height 18
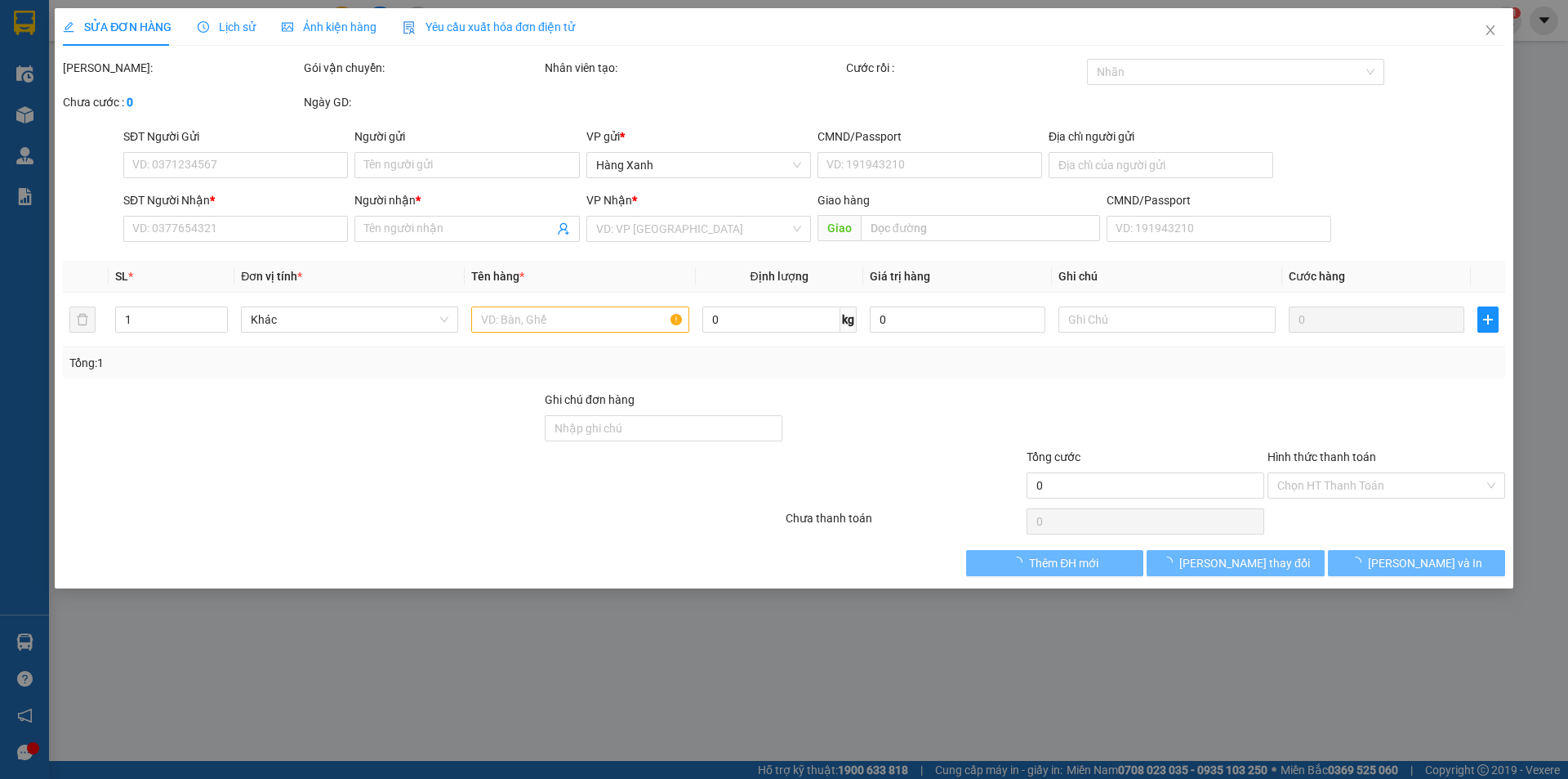
click at [237, 34] on div "Lịch sử" at bounding box center [226, 27] width 58 height 18
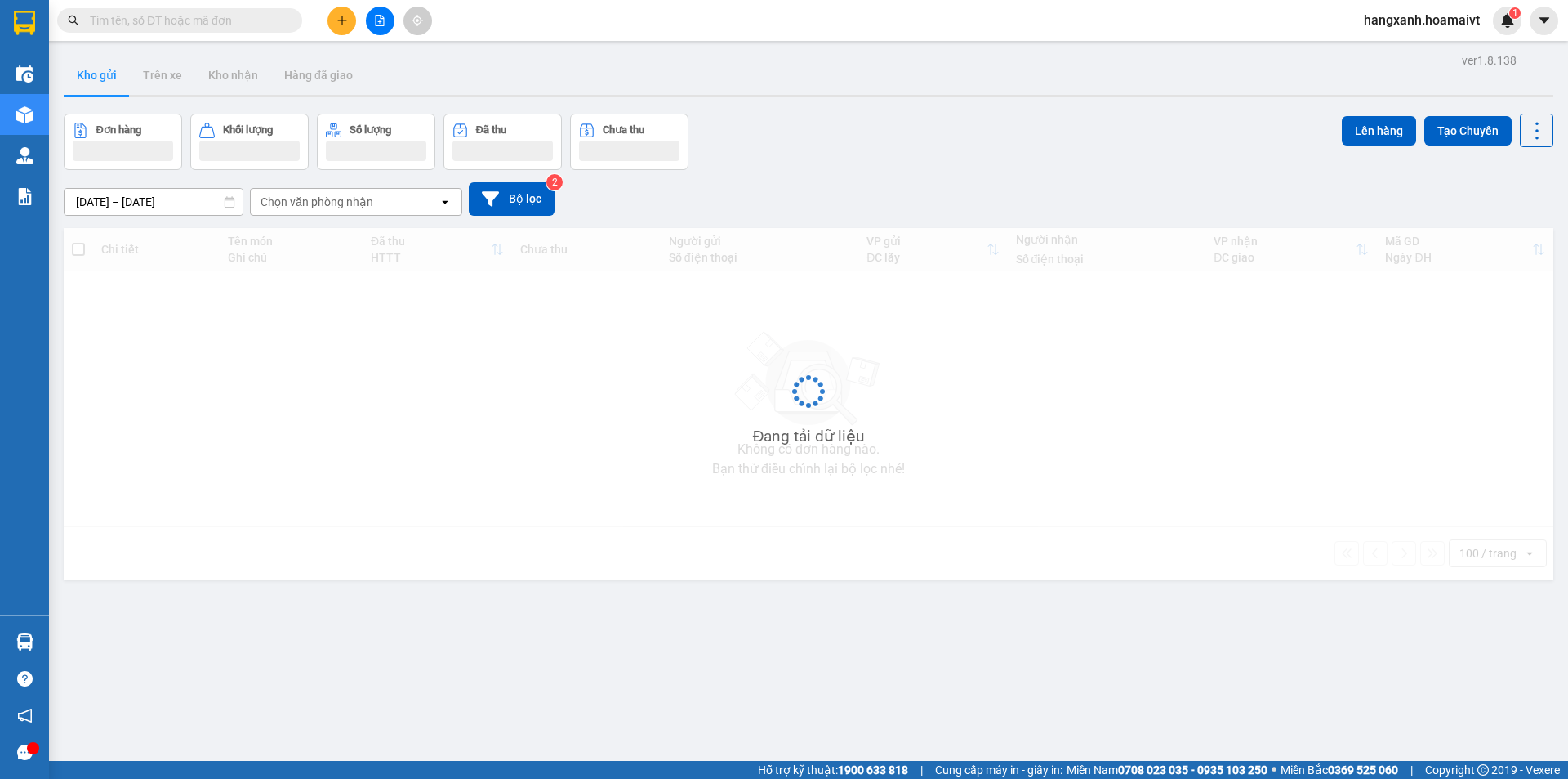
click at [203, 20] on input "text" at bounding box center [186, 21] width 192 height 18
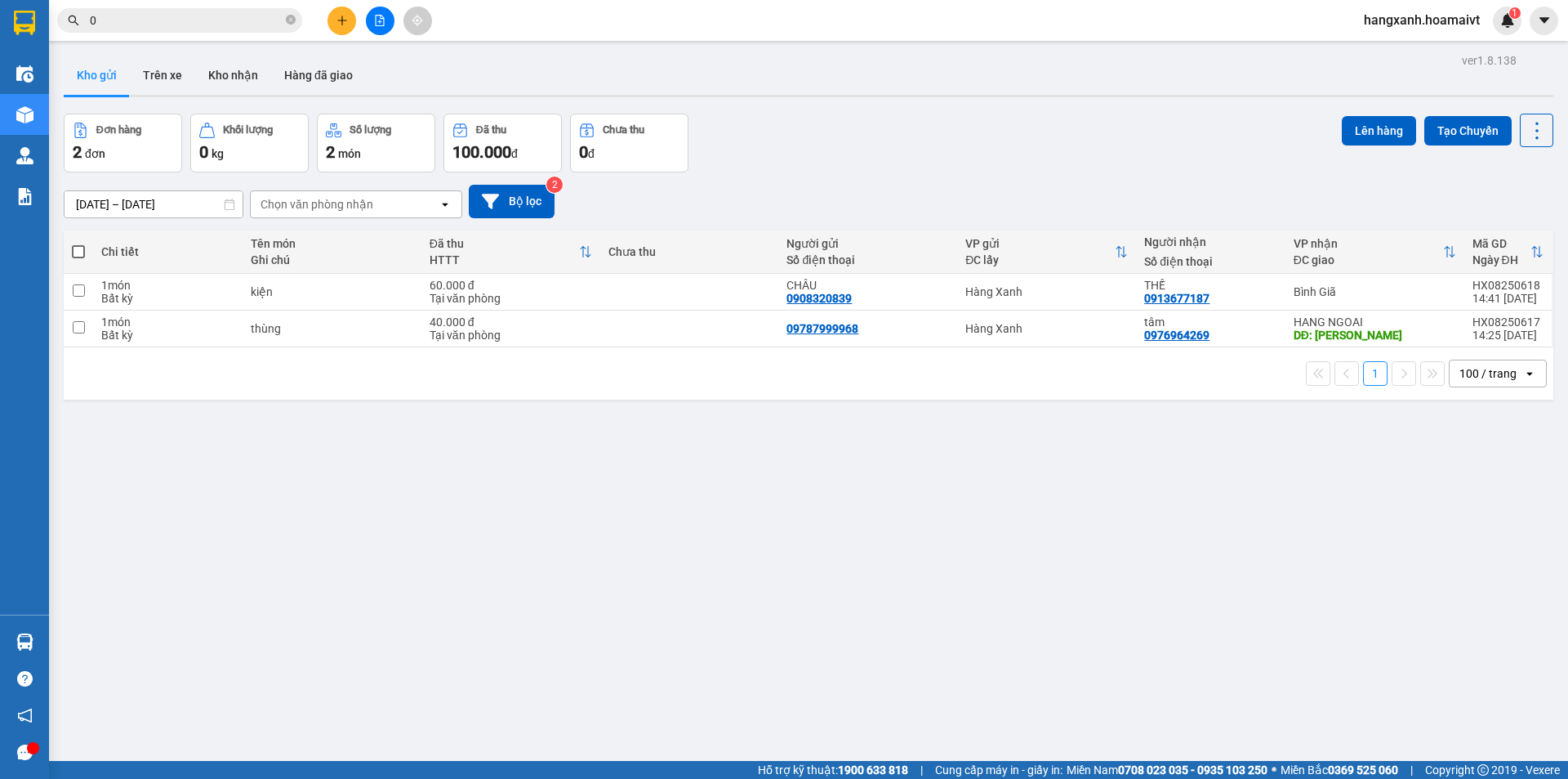
paste input "0976964269"
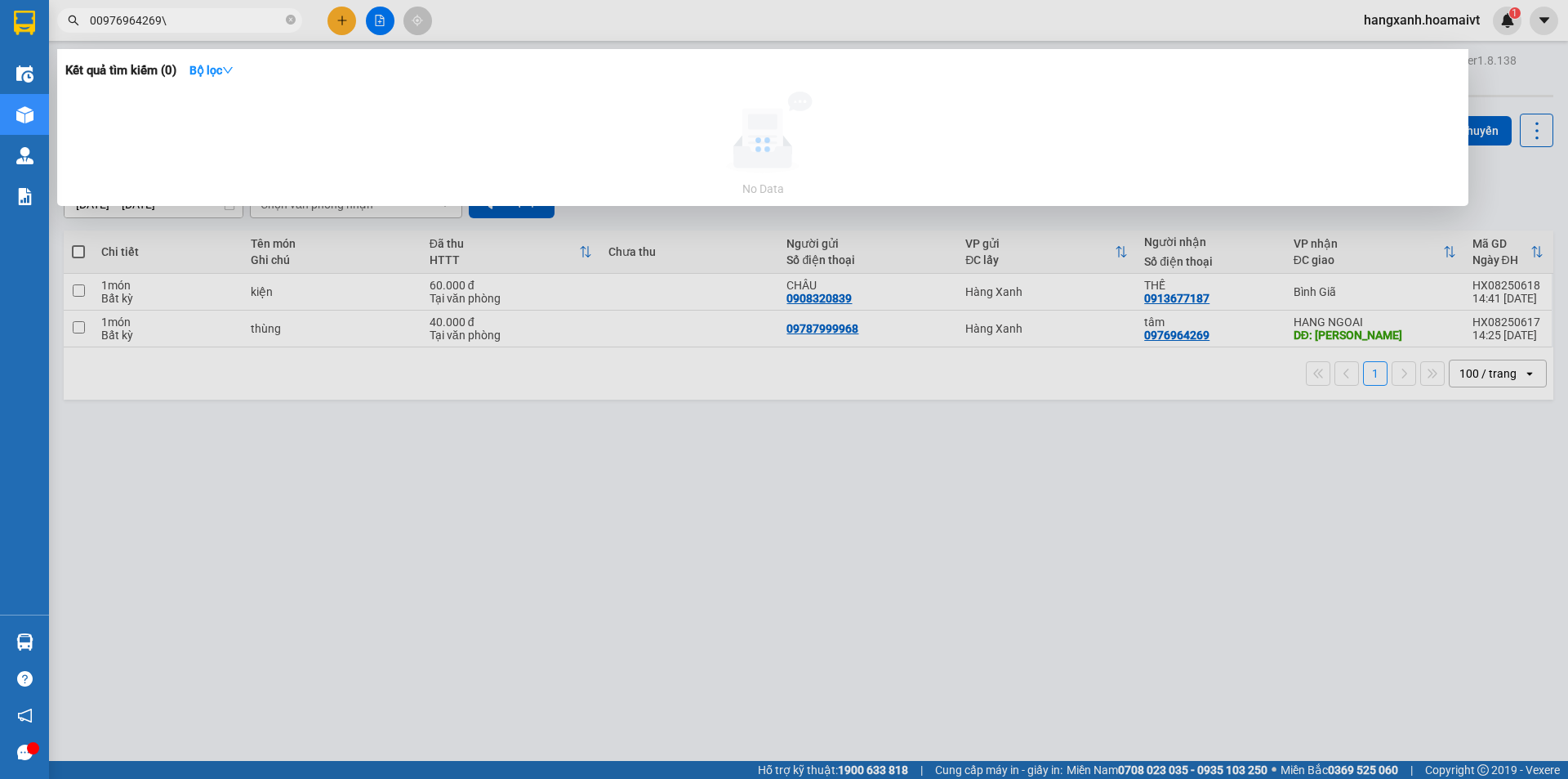
type input "00976964269"
click at [294, 18] on icon "close-circle" at bounding box center [291, 20] width 10 height 10
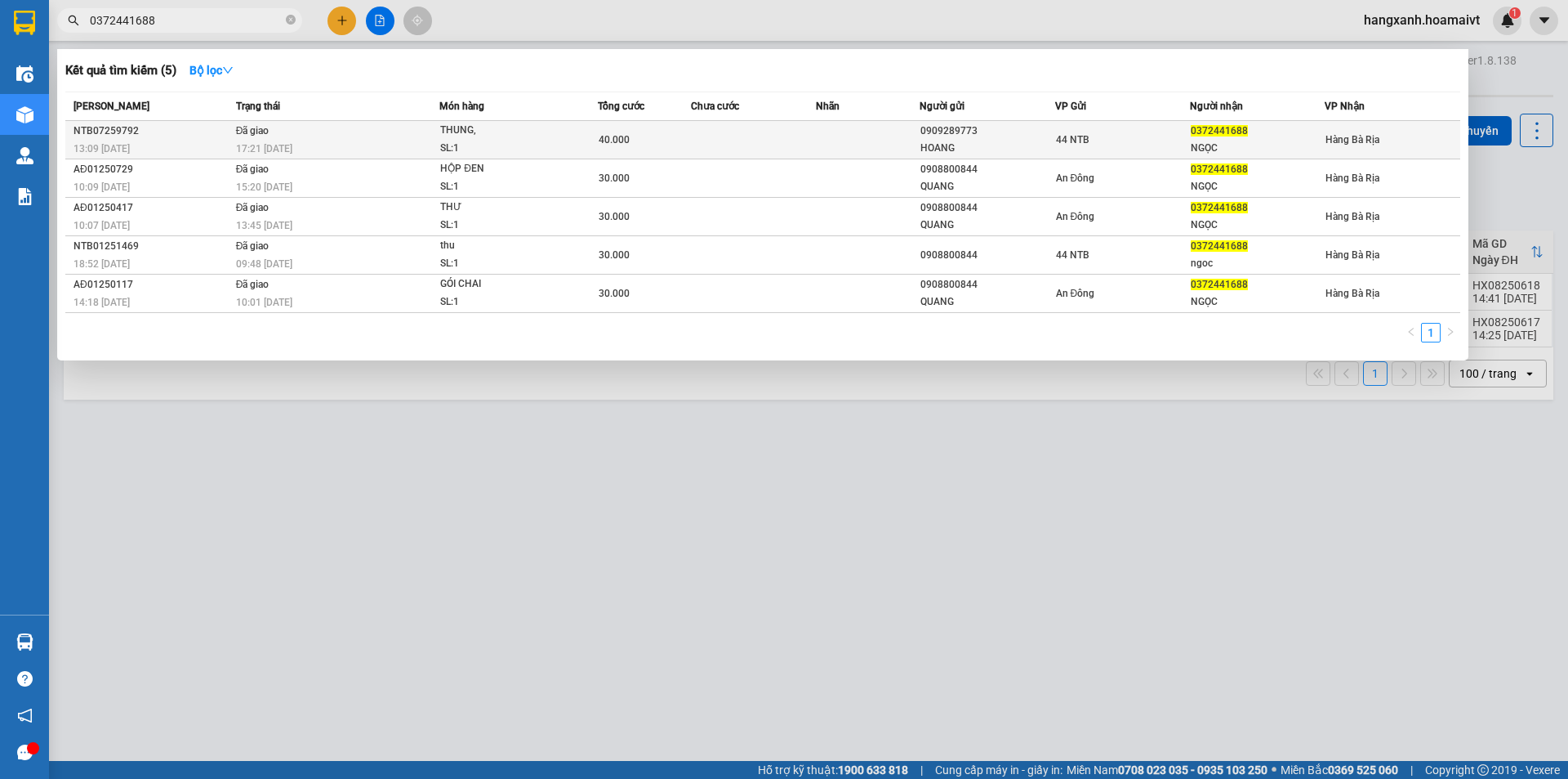
type input "0372441688"
click at [1133, 147] on div "44 NTB" at bounding box center [1122, 140] width 133 height 18
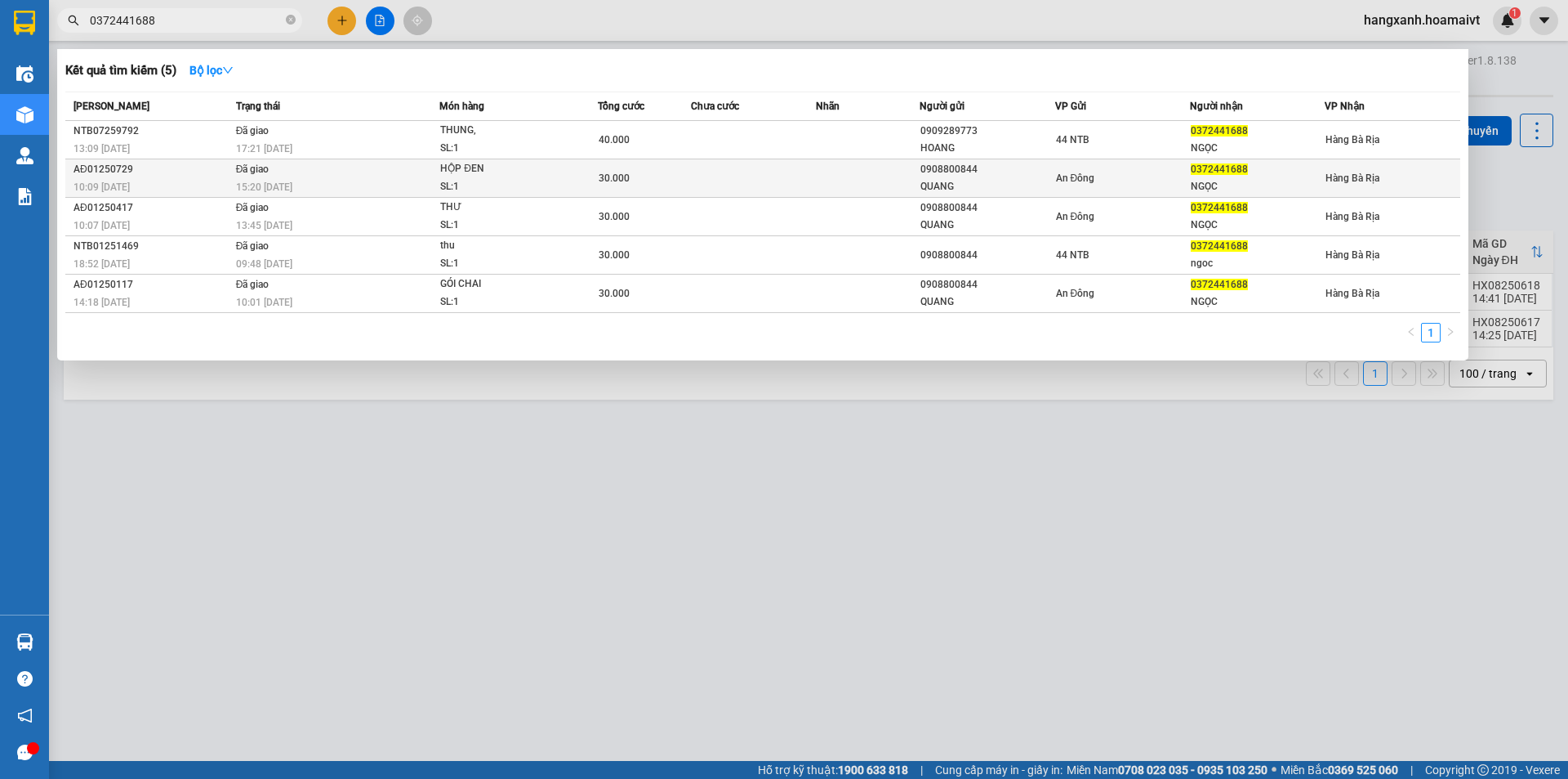
click at [1107, 178] on div "An Đông" at bounding box center [1122, 178] width 133 height 18
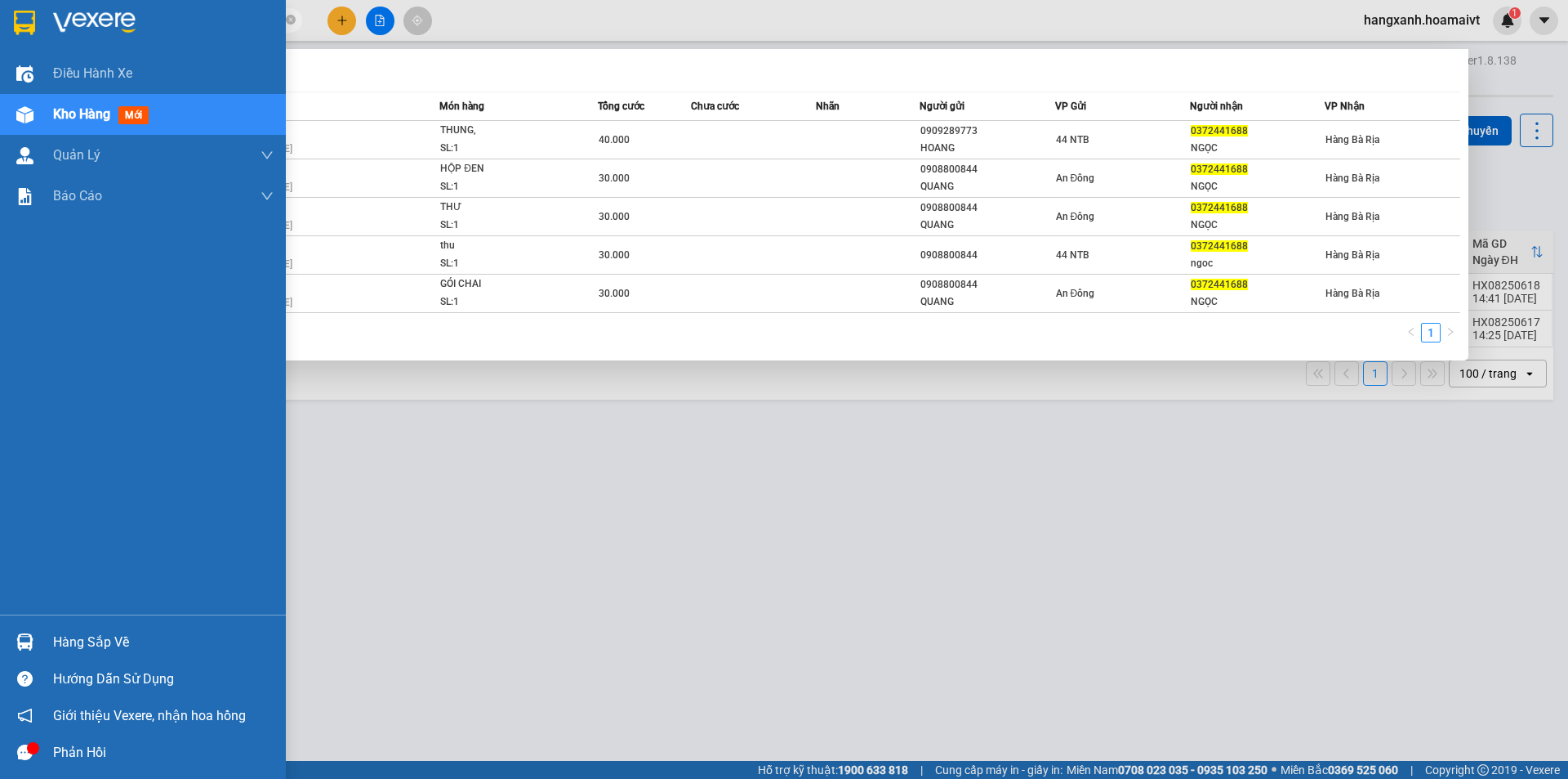
click at [12, 17] on div at bounding box center [25, 22] width 28 height 28
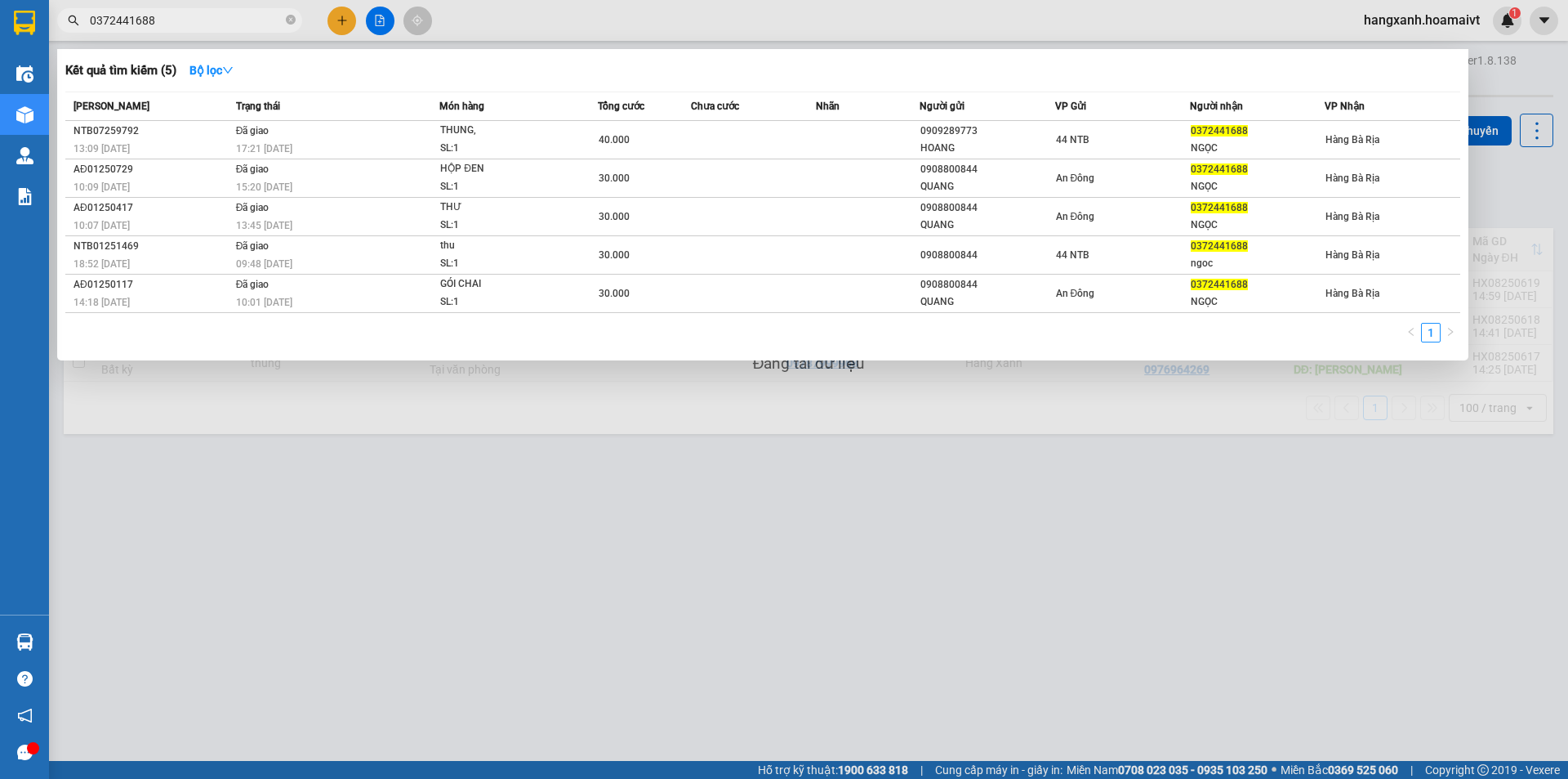
click at [1125, 579] on div at bounding box center [784, 389] width 1568 height 779
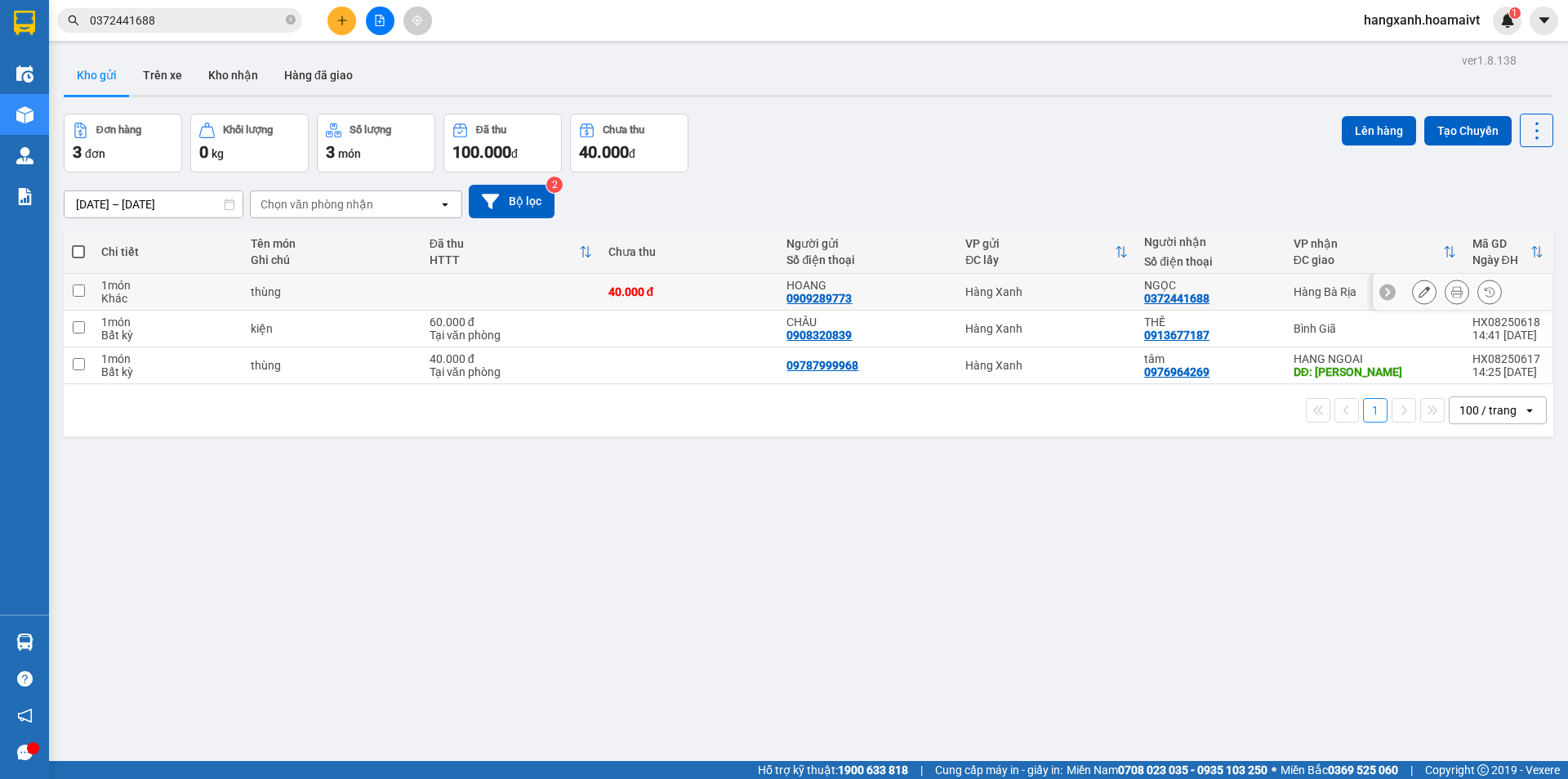
click at [1445, 290] on button at bounding box center [1457, 292] width 23 height 28
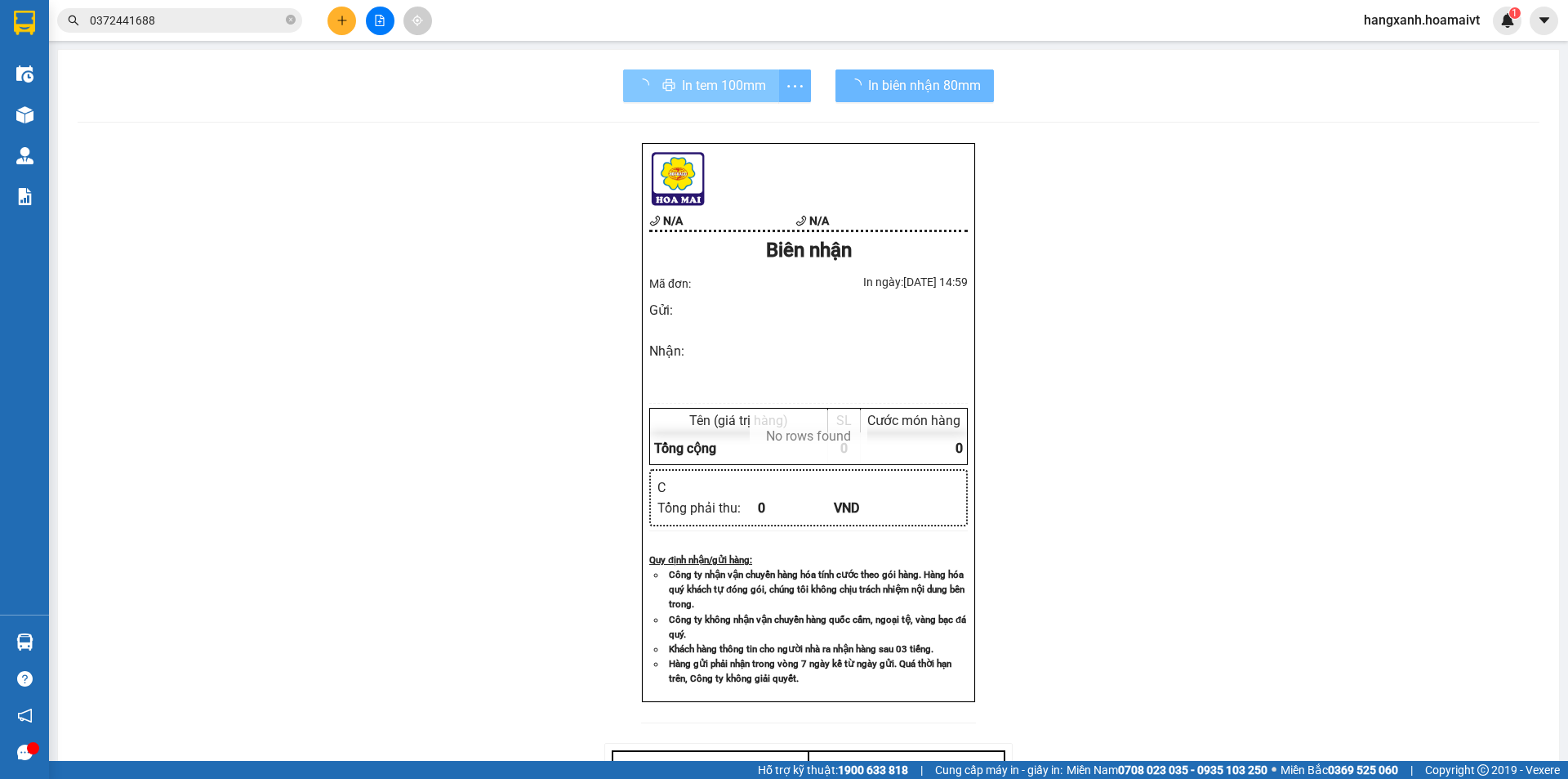
click at [682, 79] on span "In tem 100mm" at bounding box center [723, 85] width 84 height 21
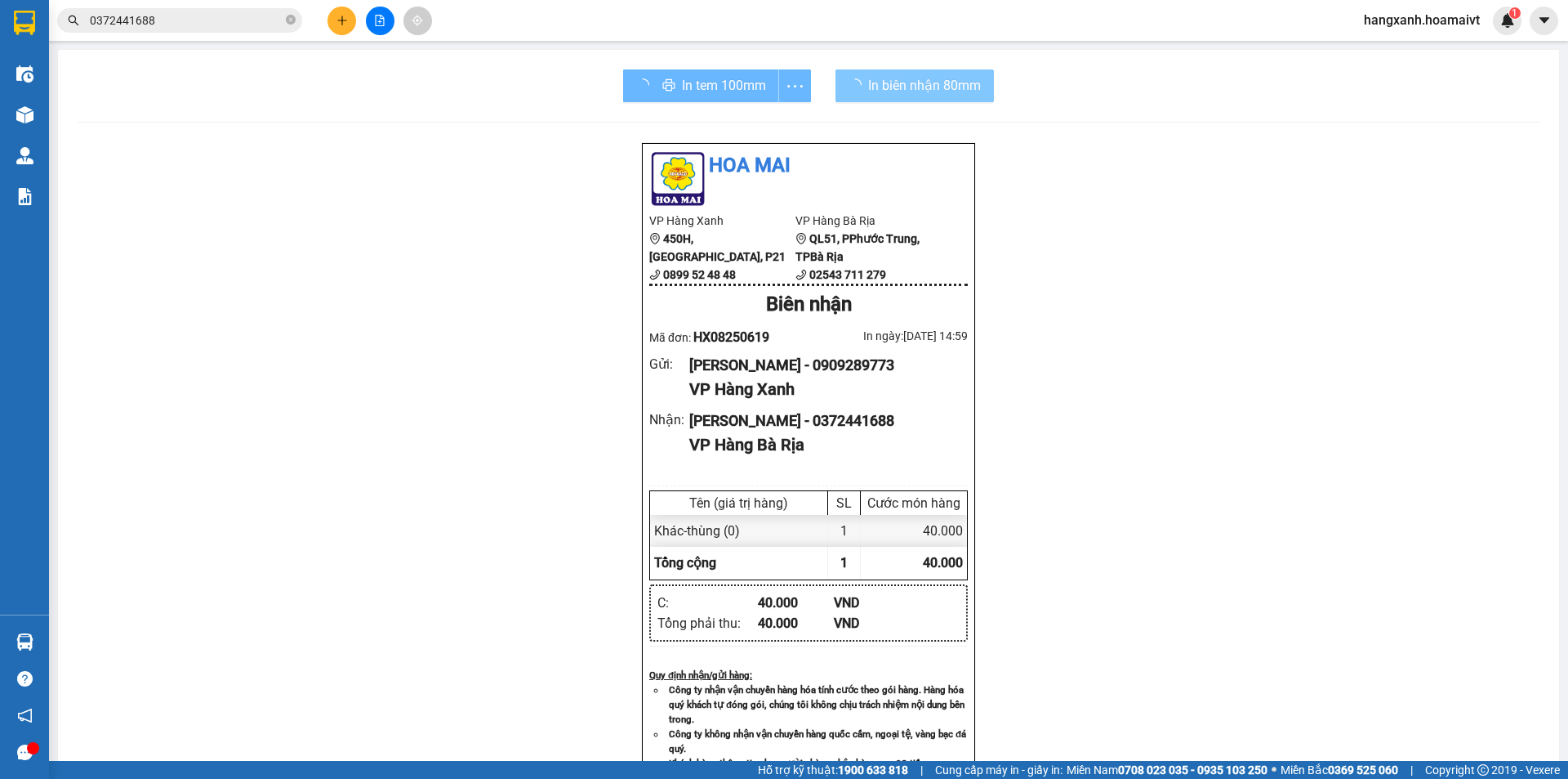
click at [868, 89] on span "In biên nhận 80mm" at bounding box center [925, 85] width 113 height 21
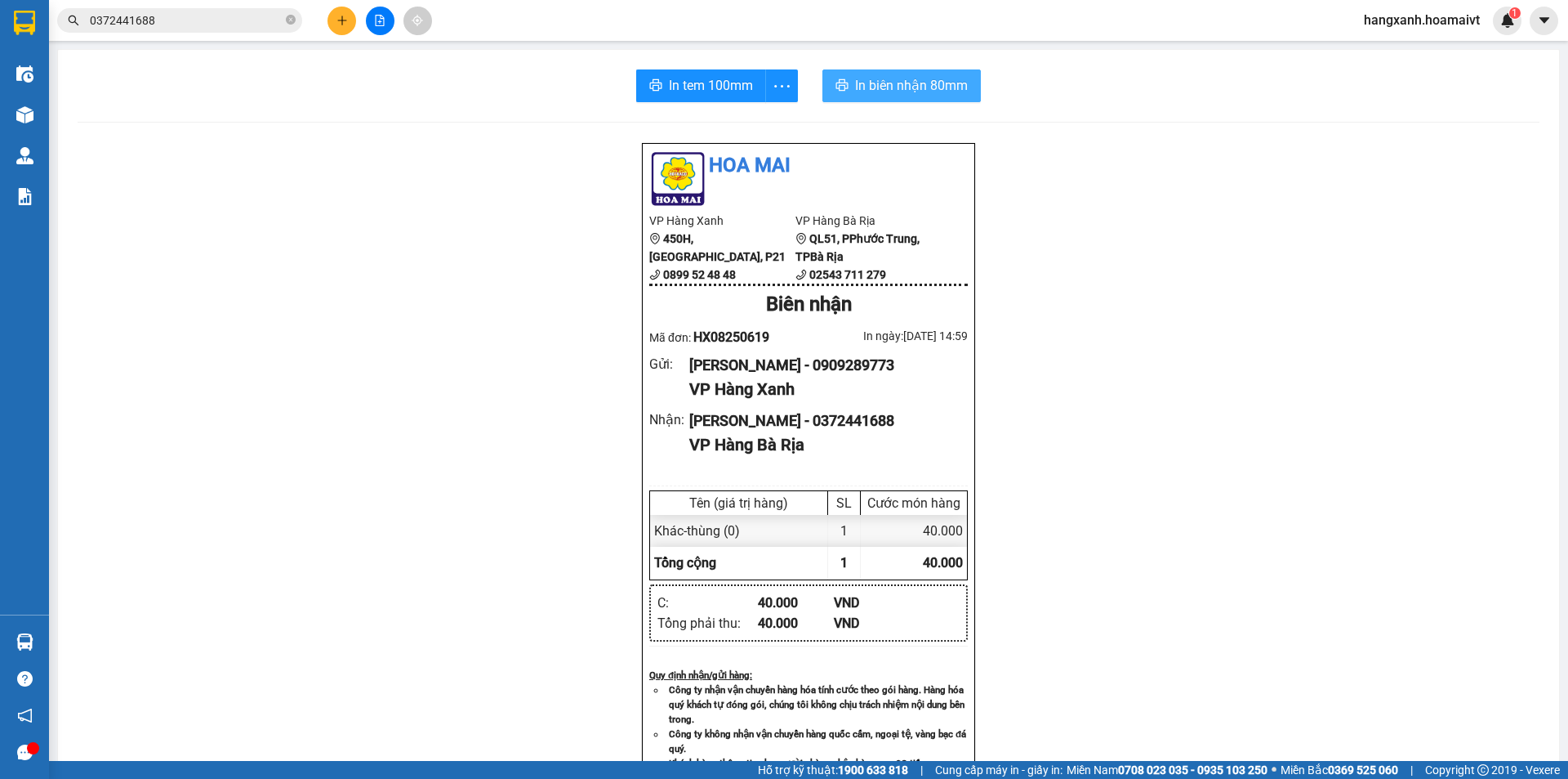
click at [909, 72] on button "In biên nhận 80mm" at bounding box center [901, 85] width 158 height 32
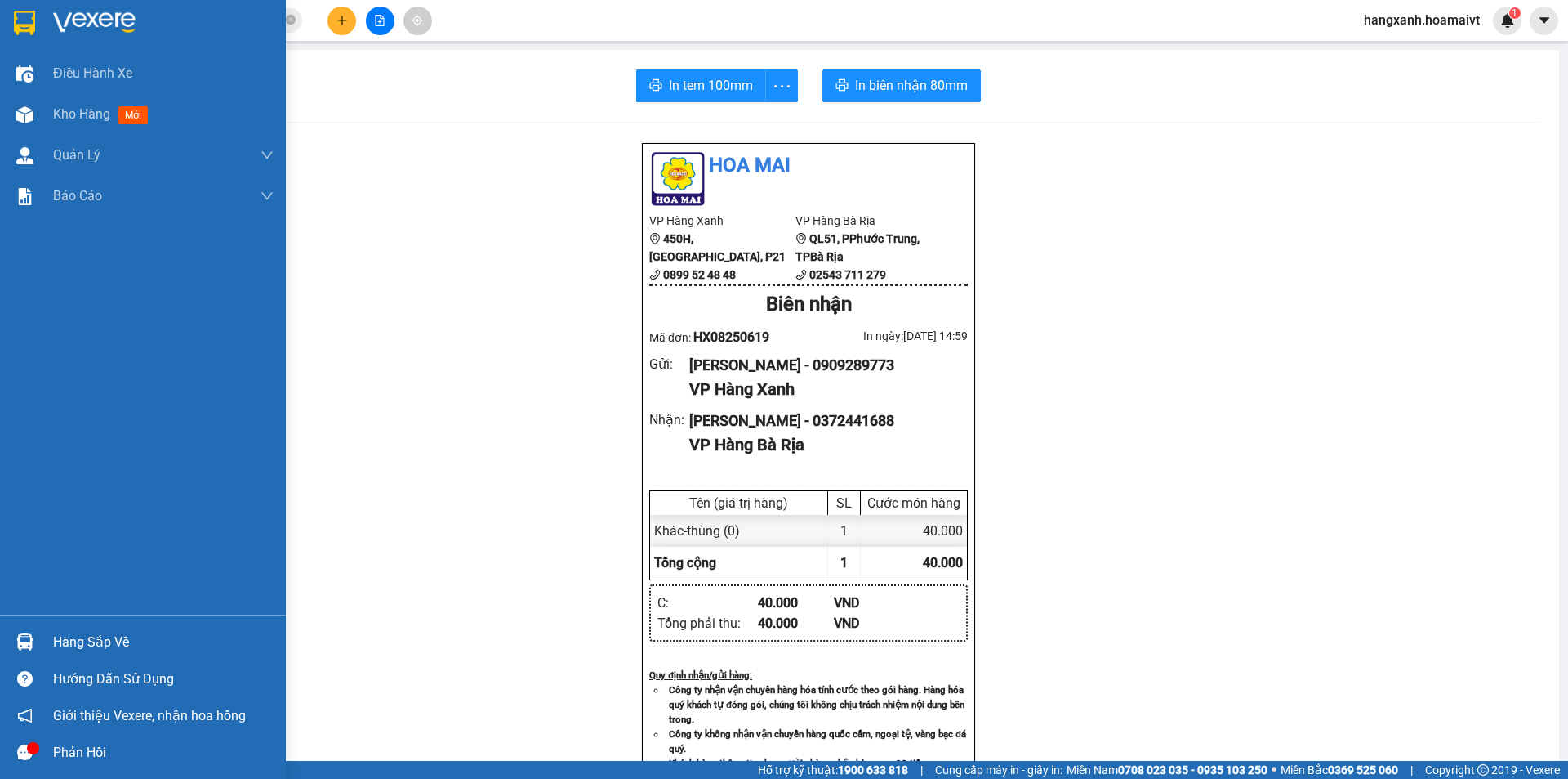
click at [56, 105] on div "Kho hàng mới" at bounding box center [104, 114] width 101 height 21
